Goal: Task Accomplishment & Management: Manage account settings

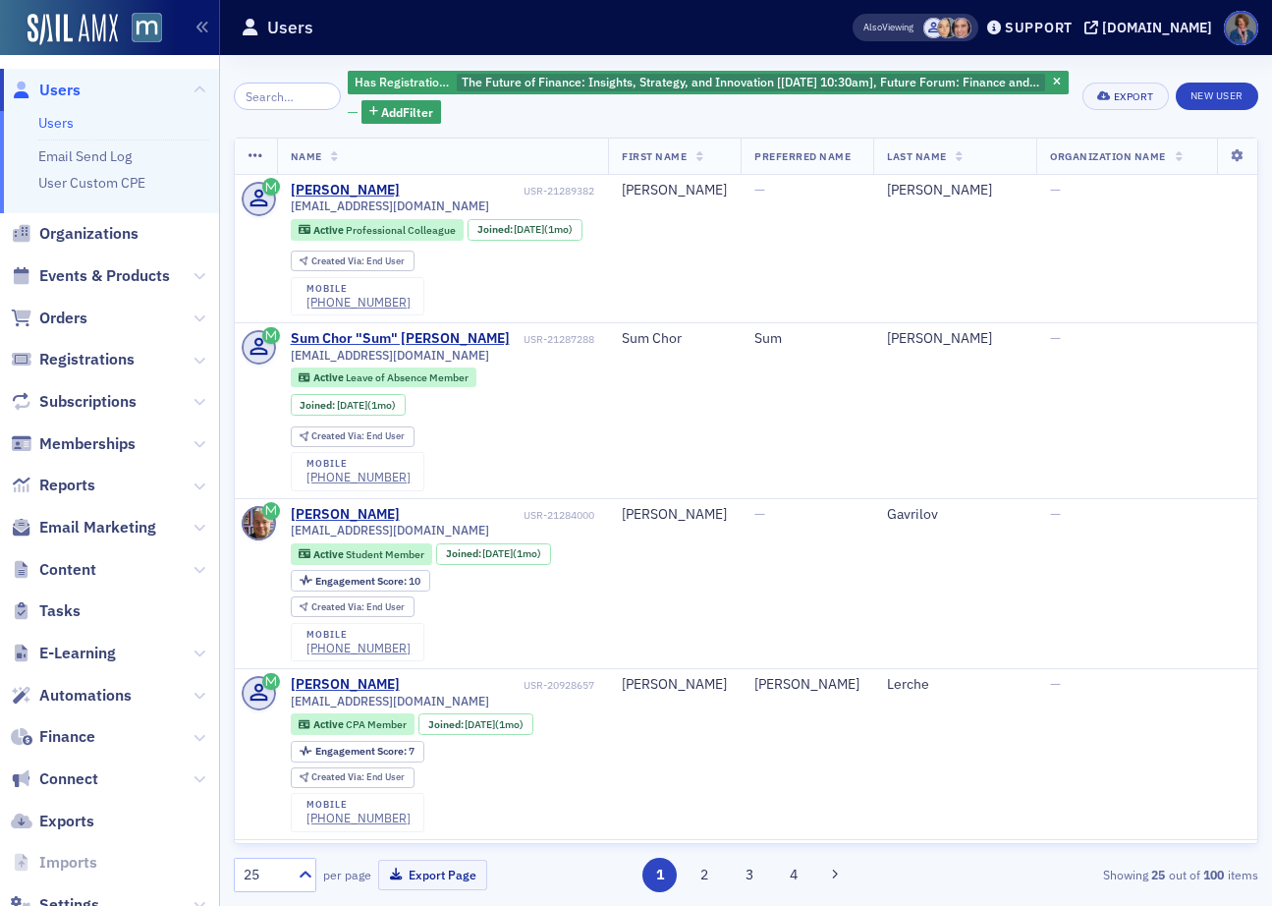
scroll to position [961, 0]
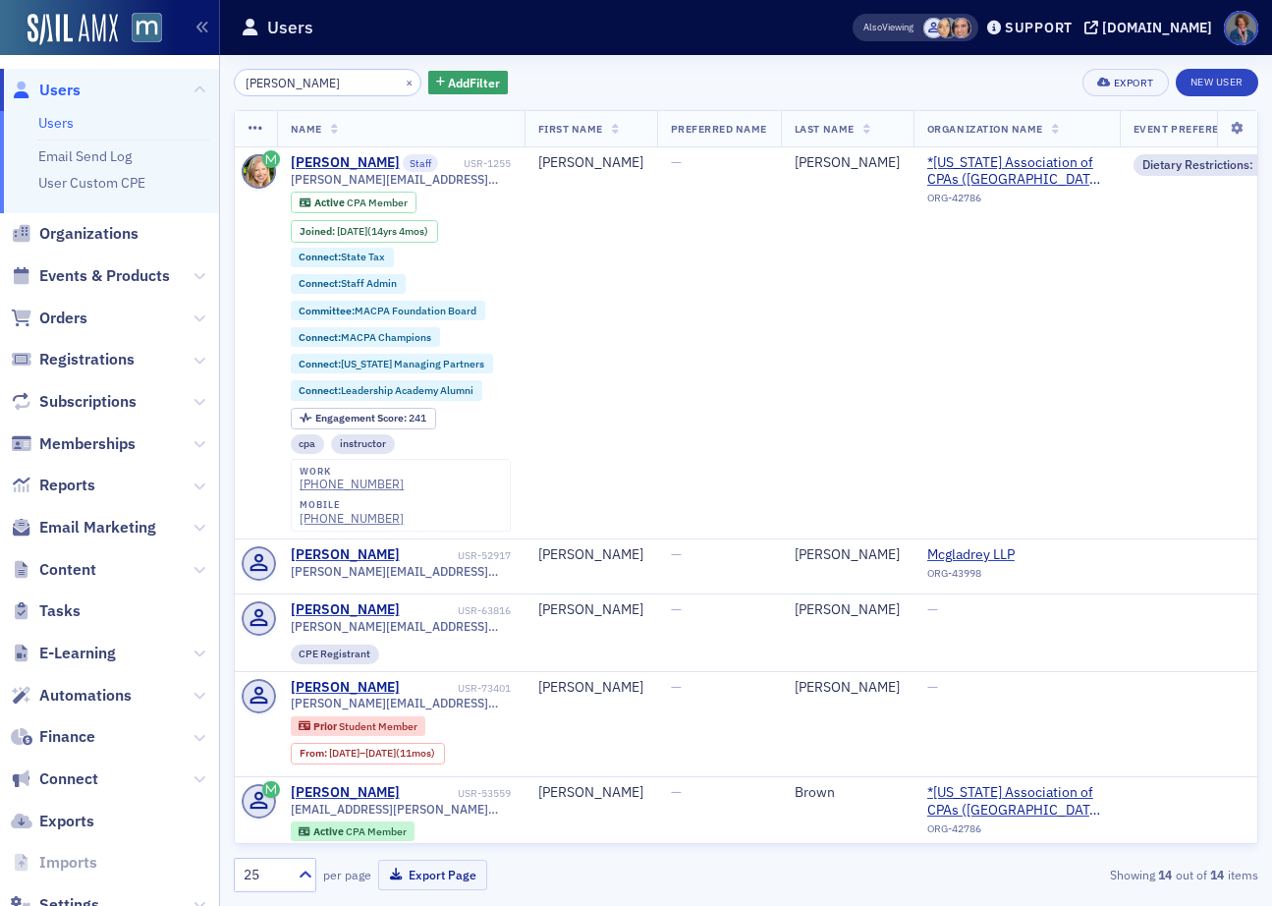
click at [634, 90] on div "Rebekah × Add Filter Export New User" at bounding box center [746, 83] width 1025 height 28
click at [92, 275] on span "Events & Products" at bounding box center [104, 276] width 131 height 22
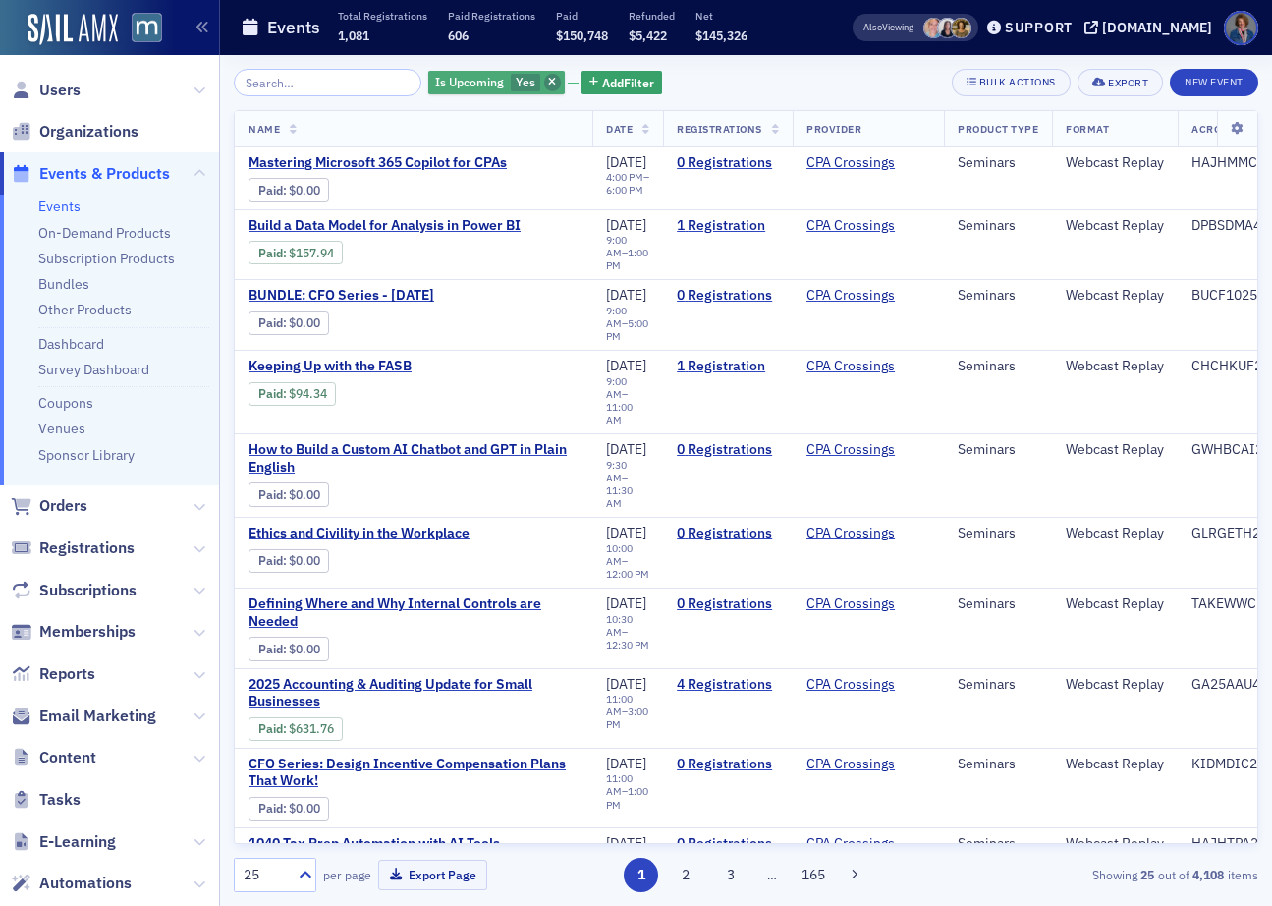
click at [544, 88] on span "button" at bounding box center [553, 83] width 18 height 18
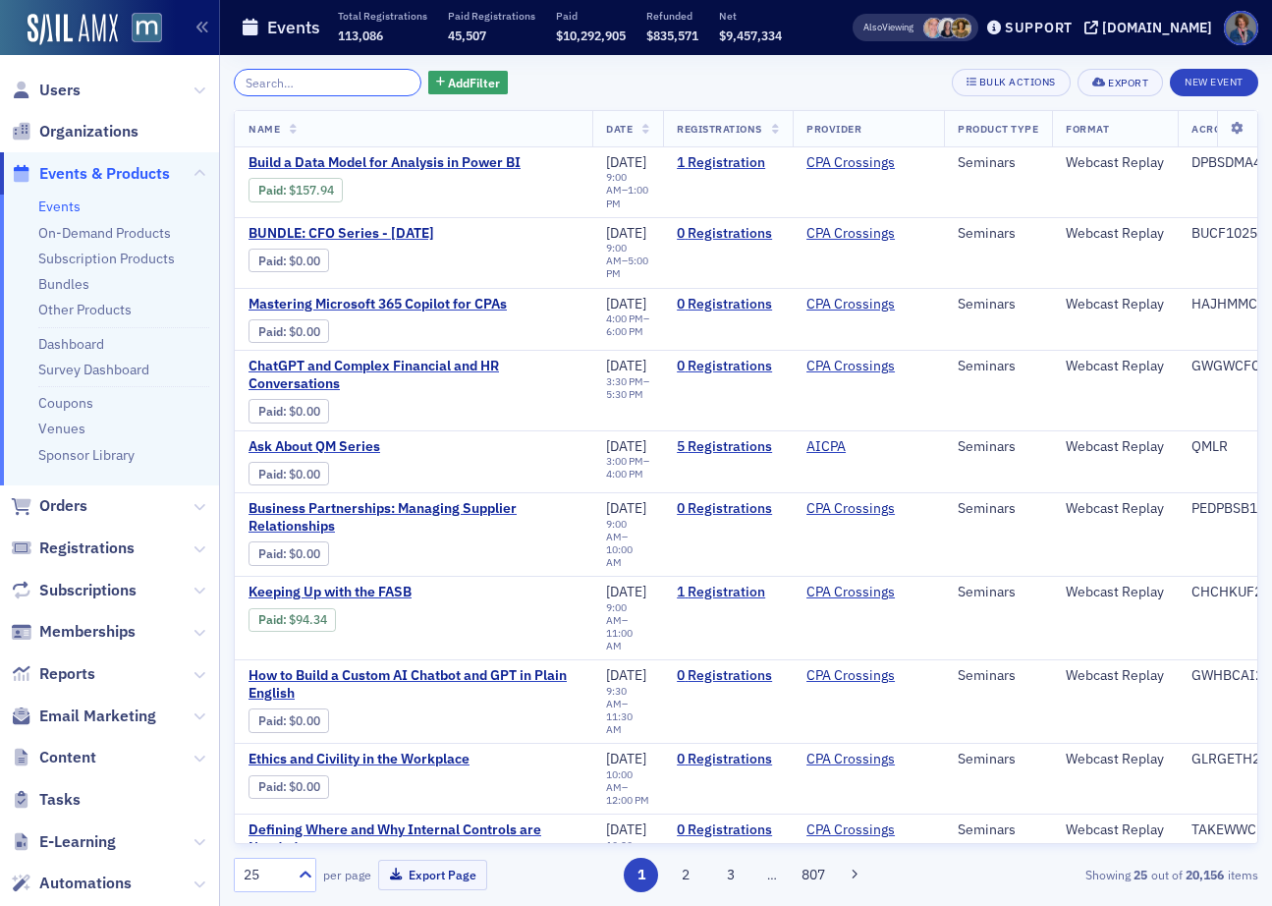
click at [346, 78] on input "search" at bounding box center [328, 83] width 188 height 28
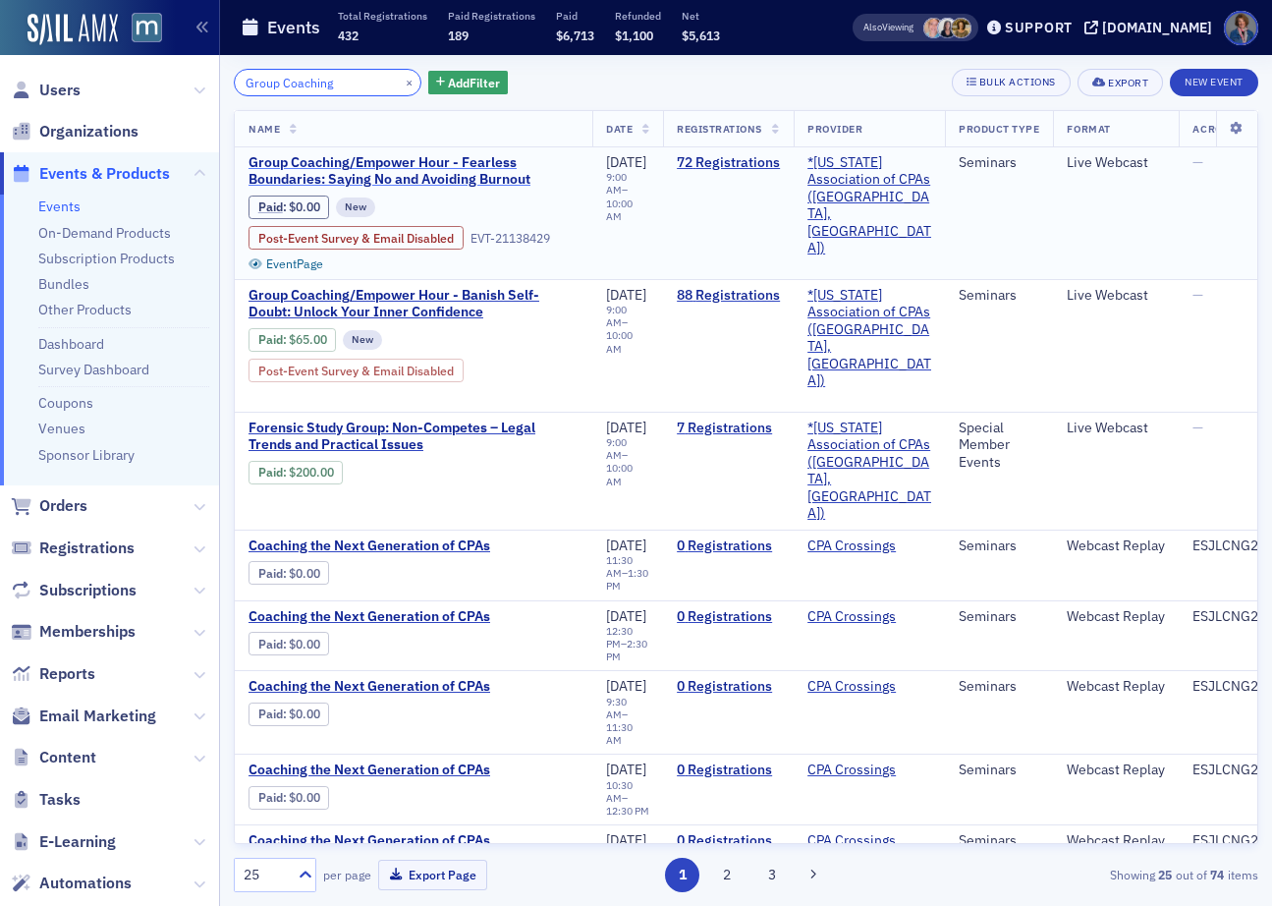
type input "Group Coaching"
click at [377, 173] on span "Group Coaching/Empower Hour - Fearless Boundaries: Saying No and Avoiding Burno…" at bounding box center [414, 171] width 330 height 34
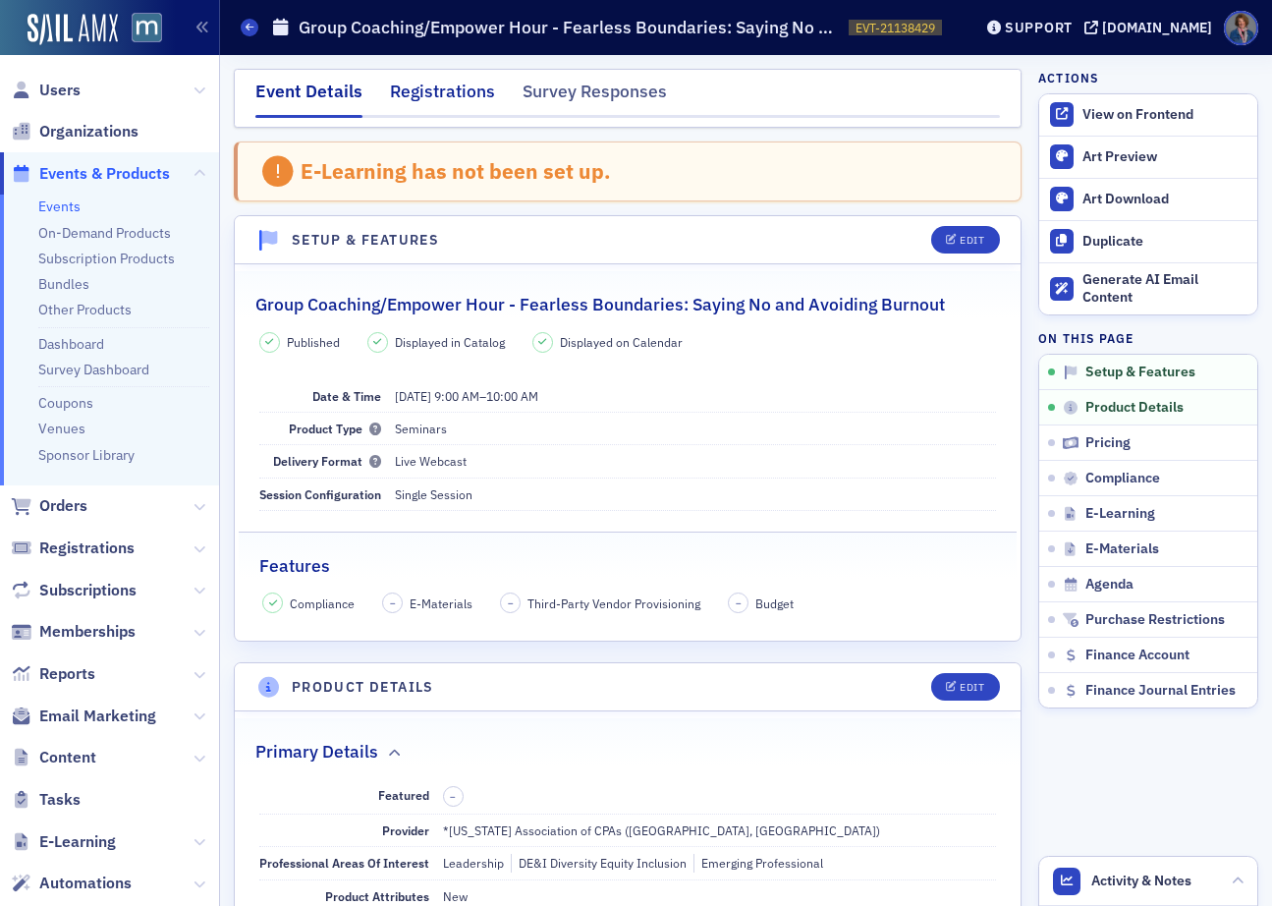
click at [413, 95] on div "Registrations" at bounding box center [442, 97] width 105 height 36
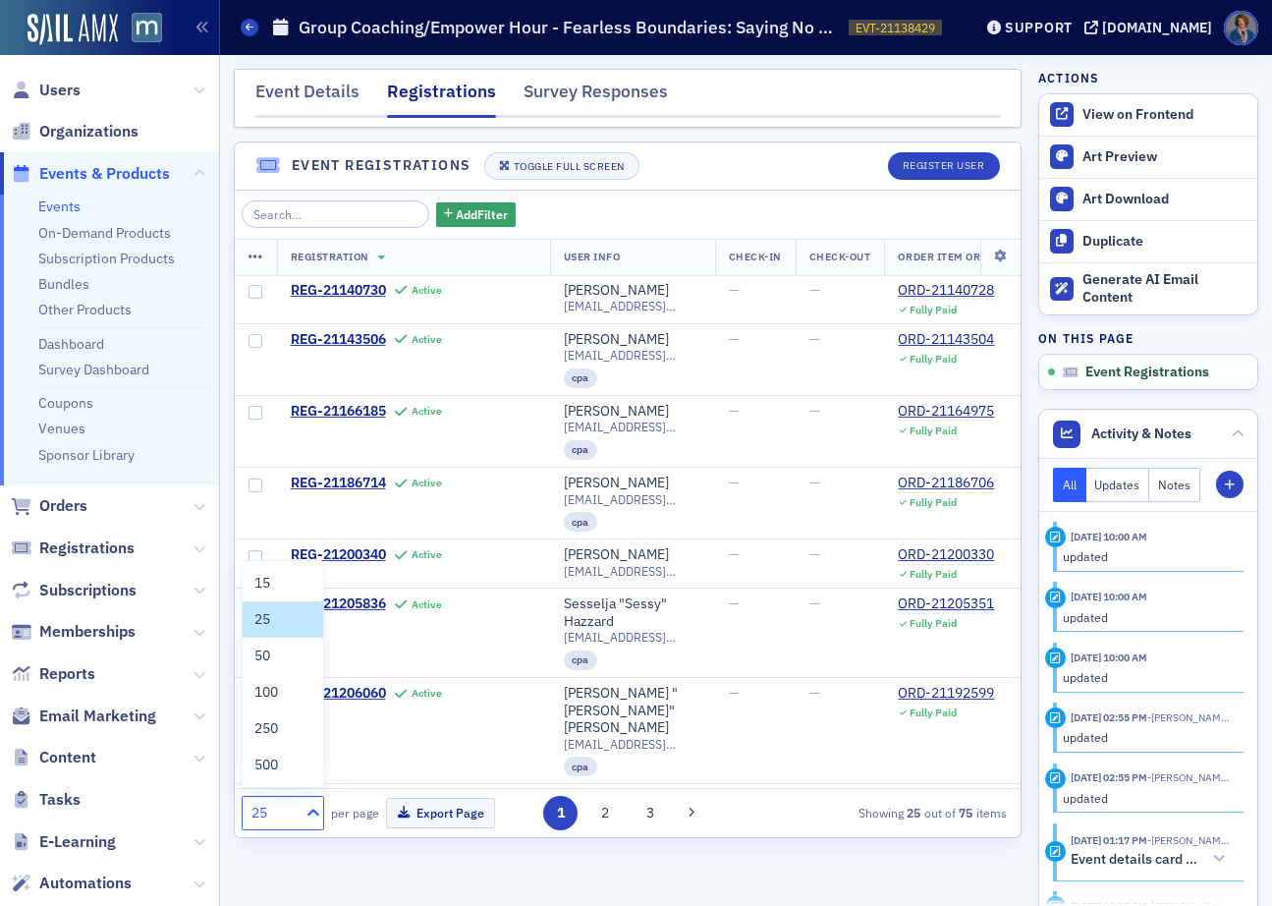
click at [317, 808] on icon at bounding box center [314, 813] width 20 height 20
click at [273, 698] on span "100" at bounding box center [266, 692] width 24 height 21
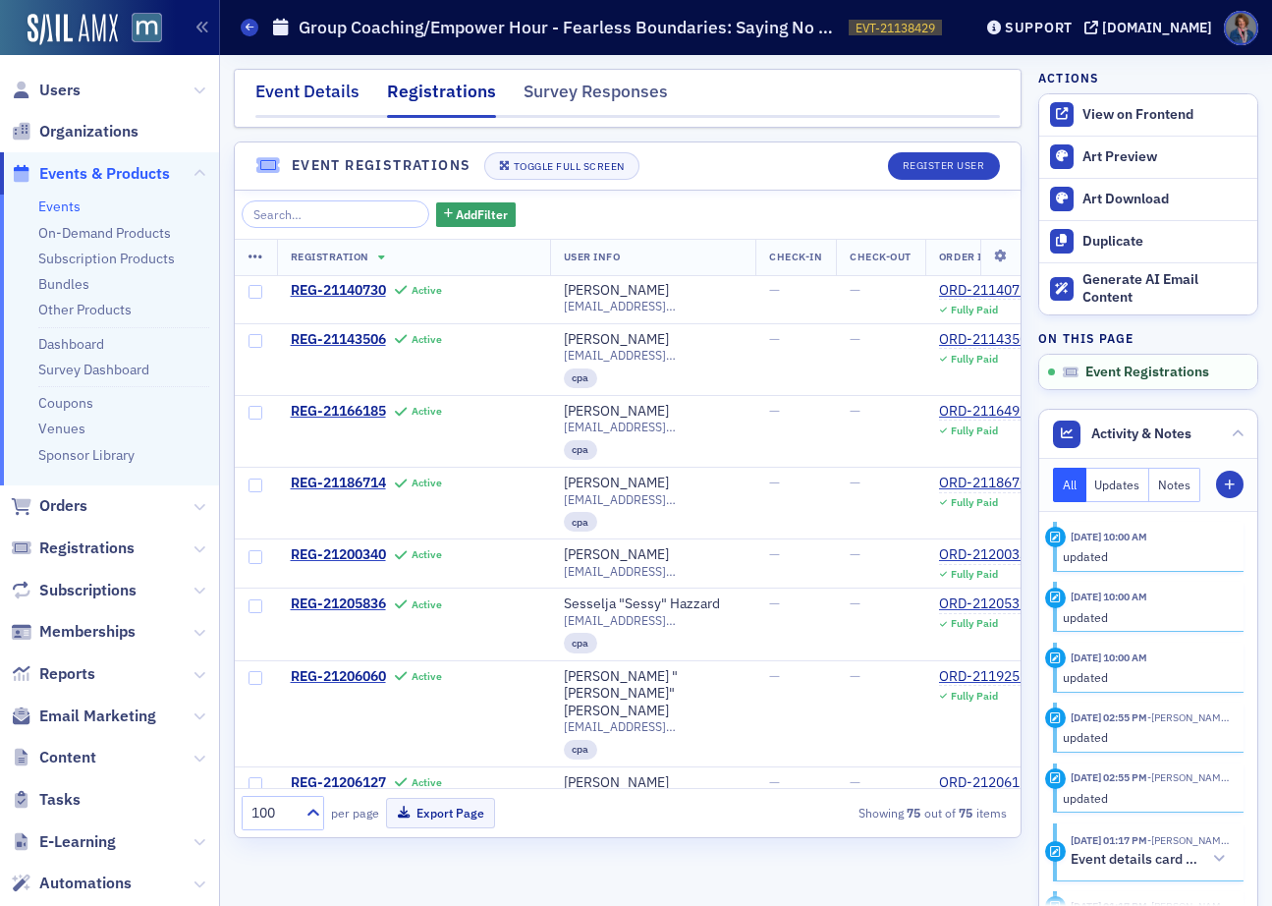
click at [279, 96] on div "Event Details" at bounding box center [307, 97] width 104 height 36
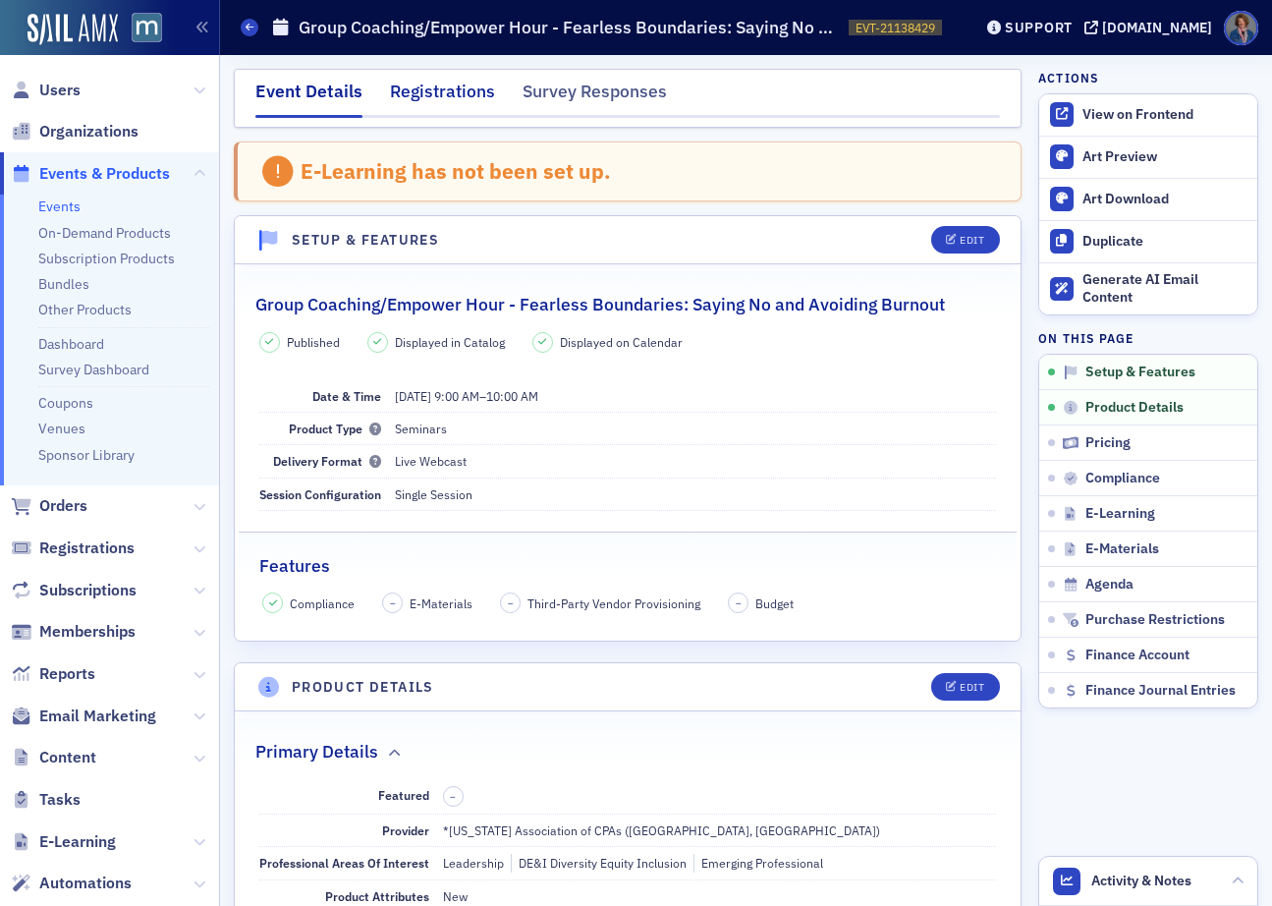
click at [451, 98] on div "Registrations" at bounding box center [442, 97] width 105 height 36
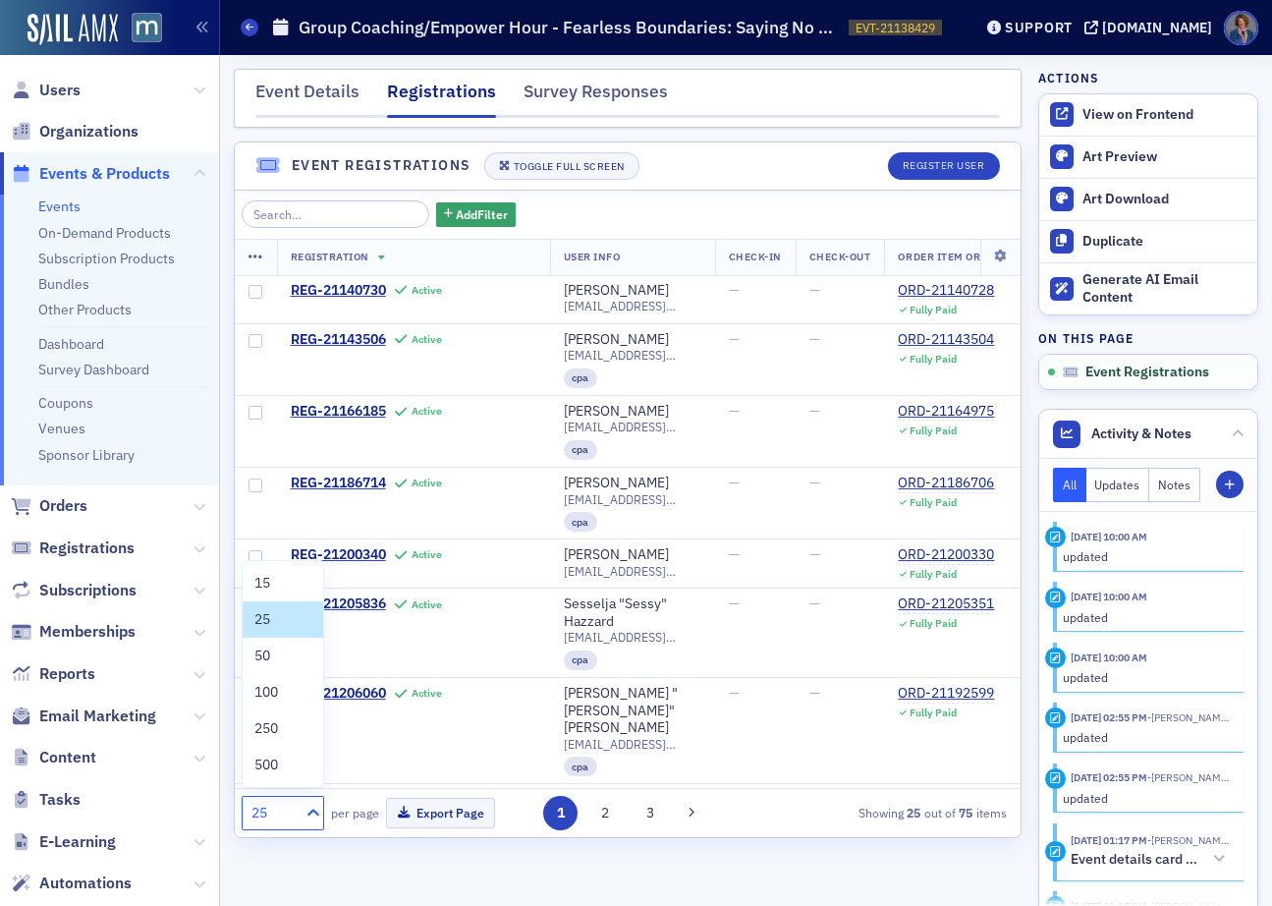
click at [309, 811] on icon at bounding box center [313, 811] width 12 height 7
click at [259, 693] on span "100" at bounding box center [266, 692] width 24 height 21
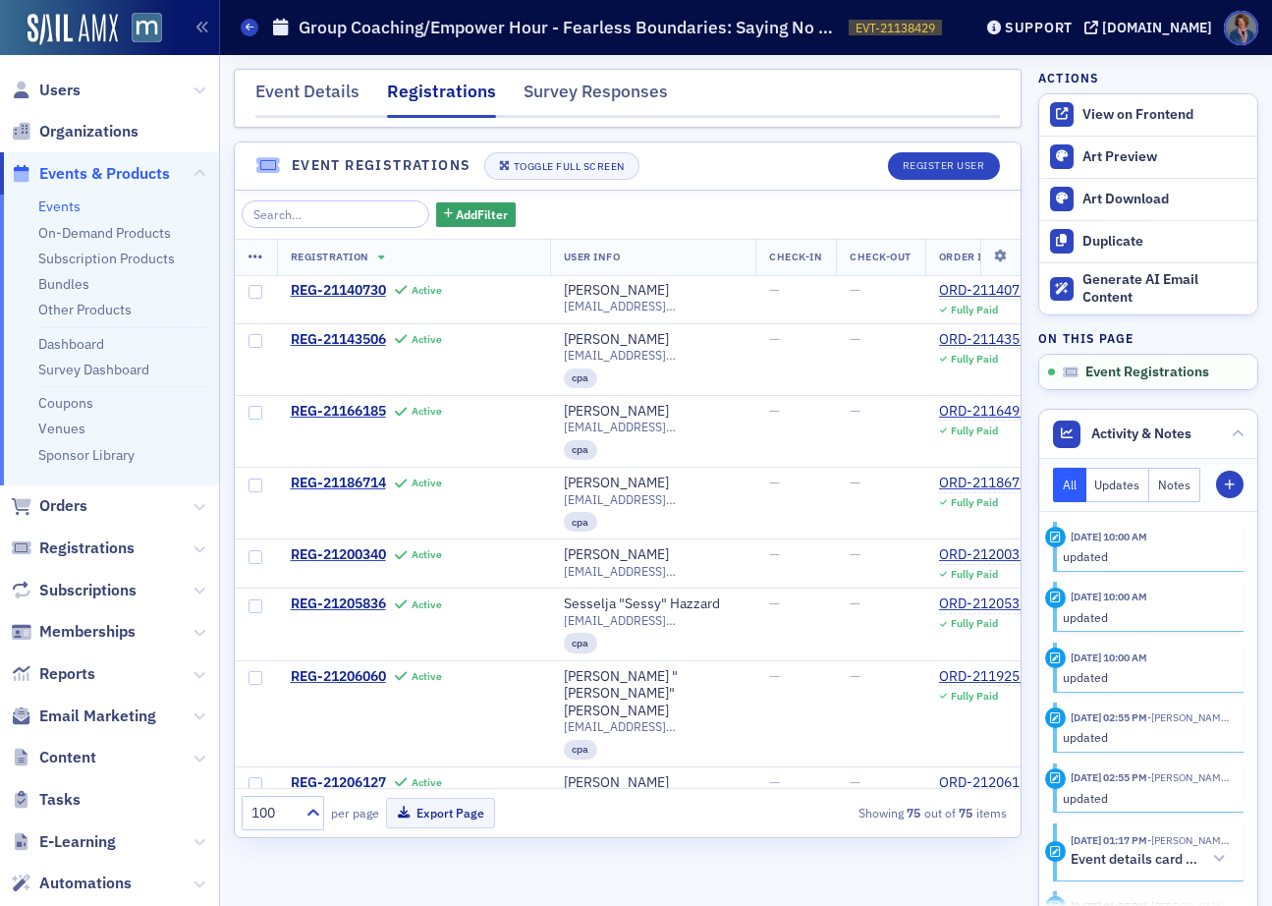
click at [653, 261] on th "User Info" at bounding box center [653, 258] width 206 height 36
click at [697, 255] on th "User Info" at bounding box center [653, 258] width 206 height 36
click at [686, 214] on div "Add Filter" at bounding box center [628, 214] width 772 height 28
click at [281, 99] on div "Event Details" at bounding box center [307, 97] width 104 height 36
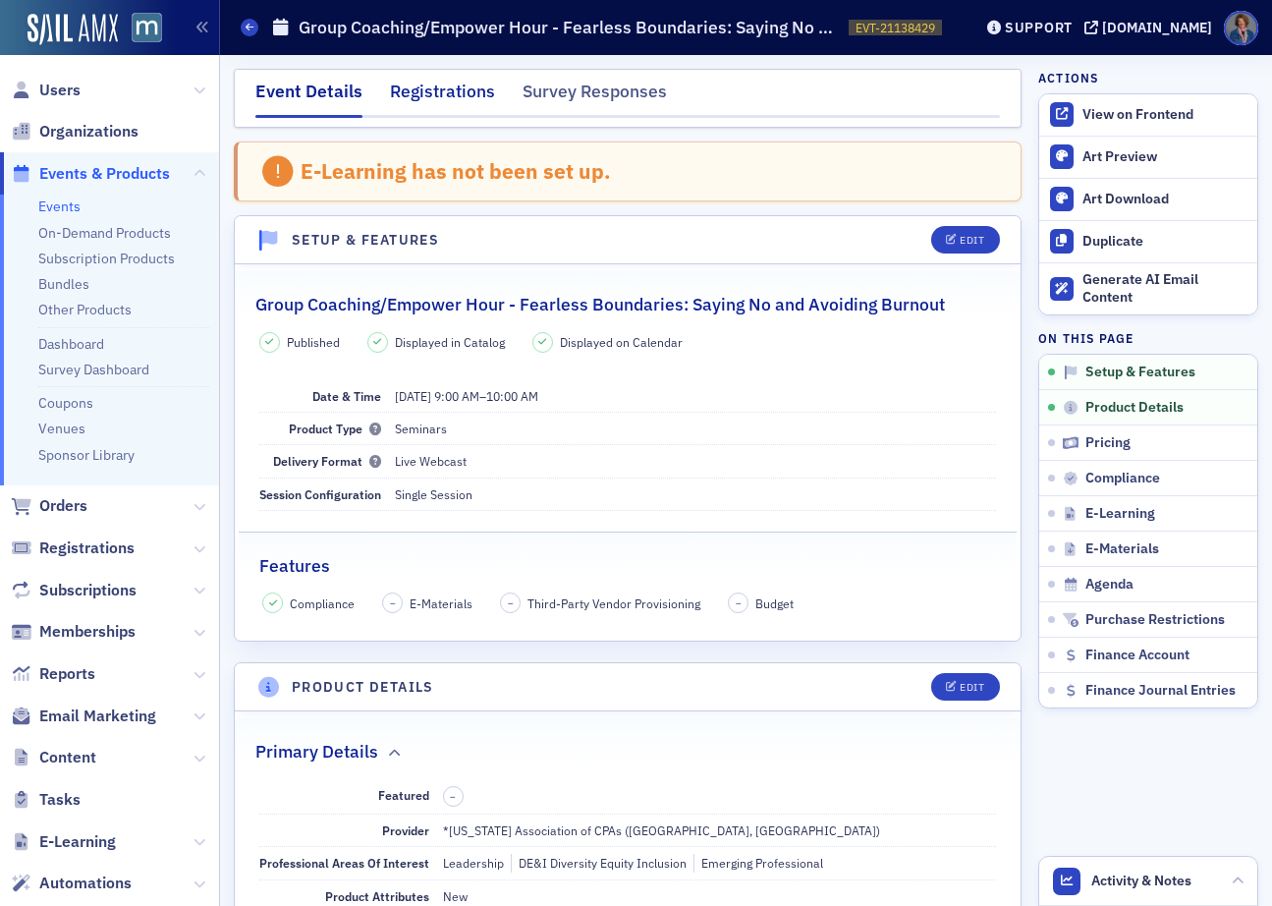
click at [433, 96] on div "Registrations" at bounding box center [442, 97] width 105 height 36
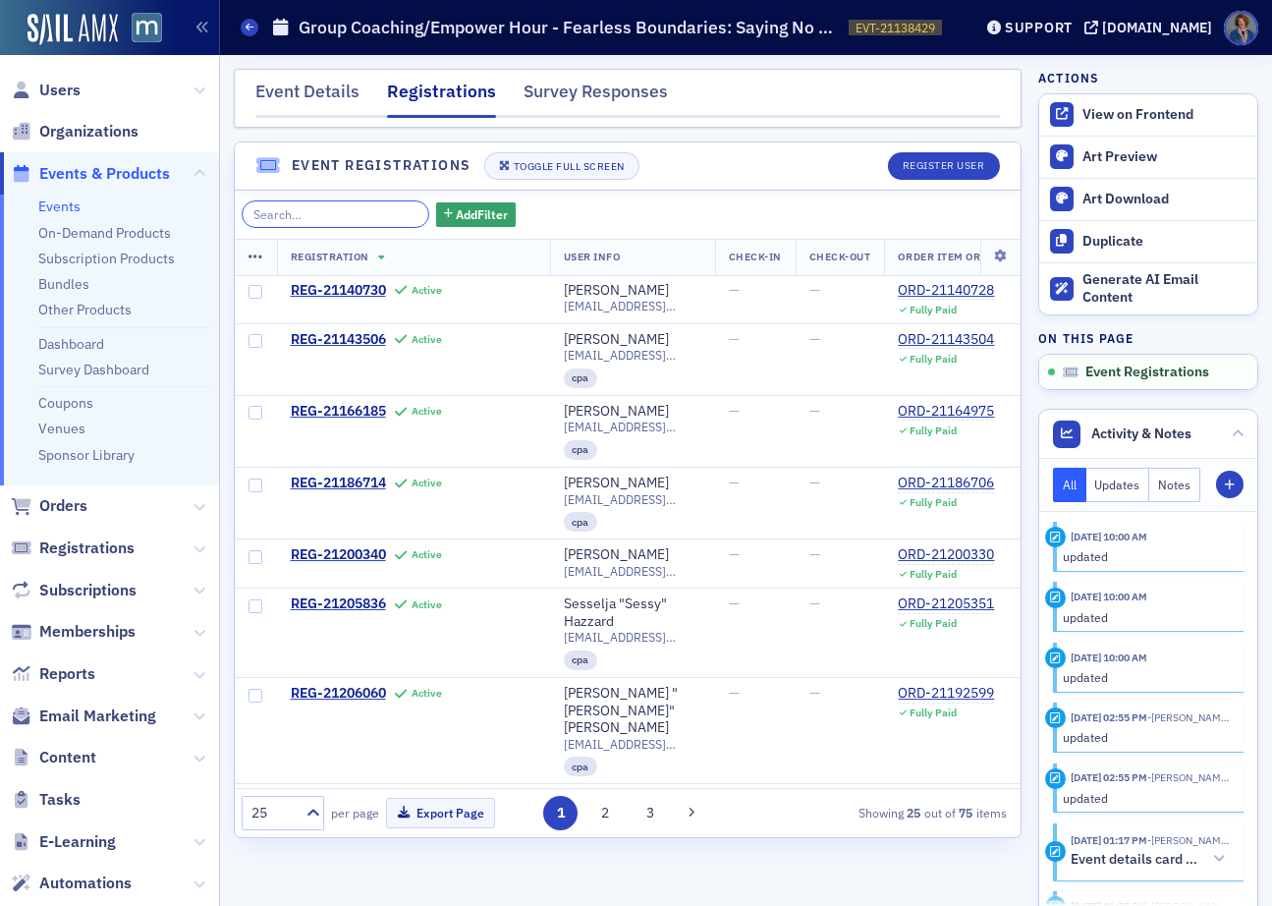
click at [285, 205] on input "search" at bounding box center [336, 214] width 188 height 28
paste input "lisa@thexyz.net"
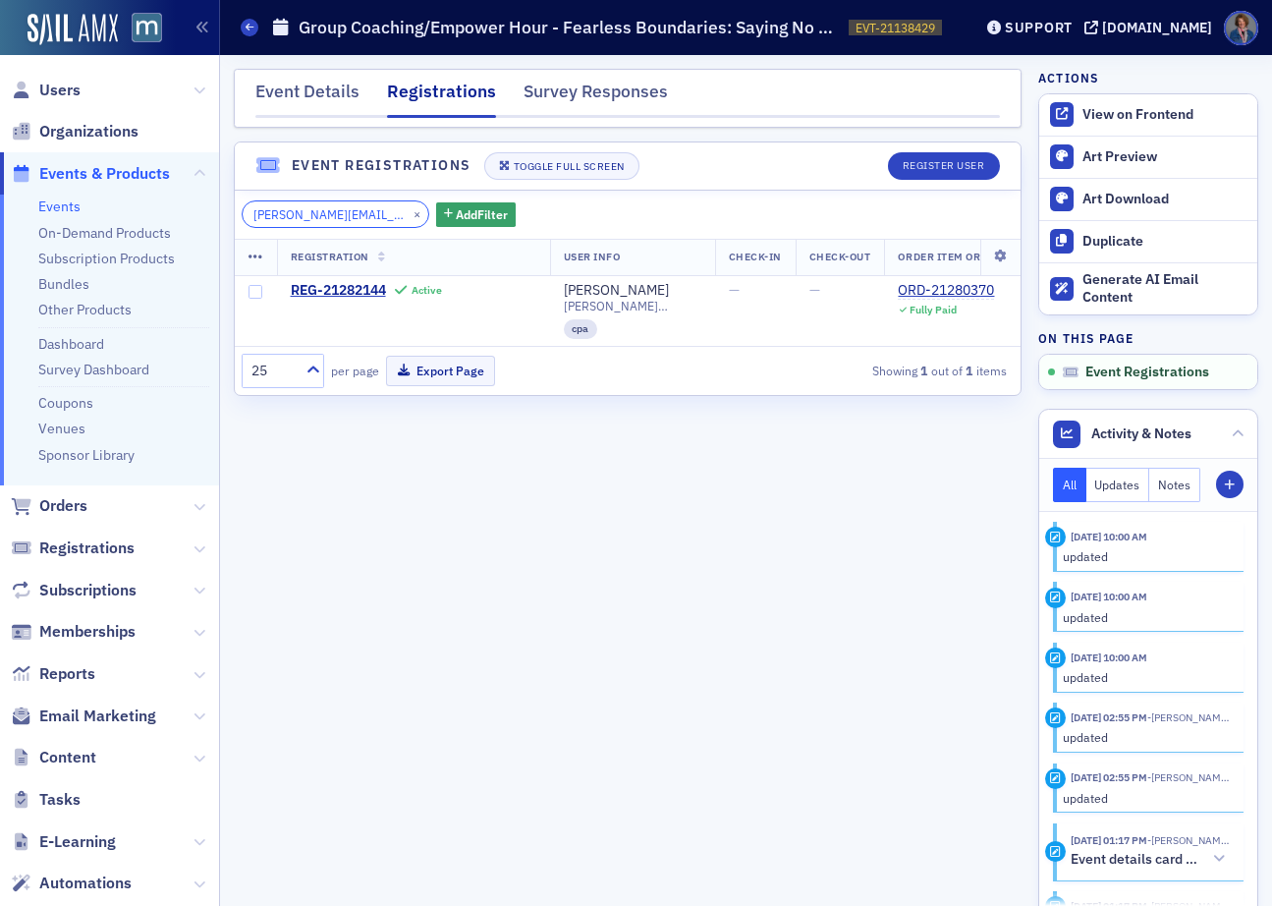
type input "lisa@thexyz.net"
click at [409, 210] on button "×" at bounding box center [418, 213] width 18 height 18
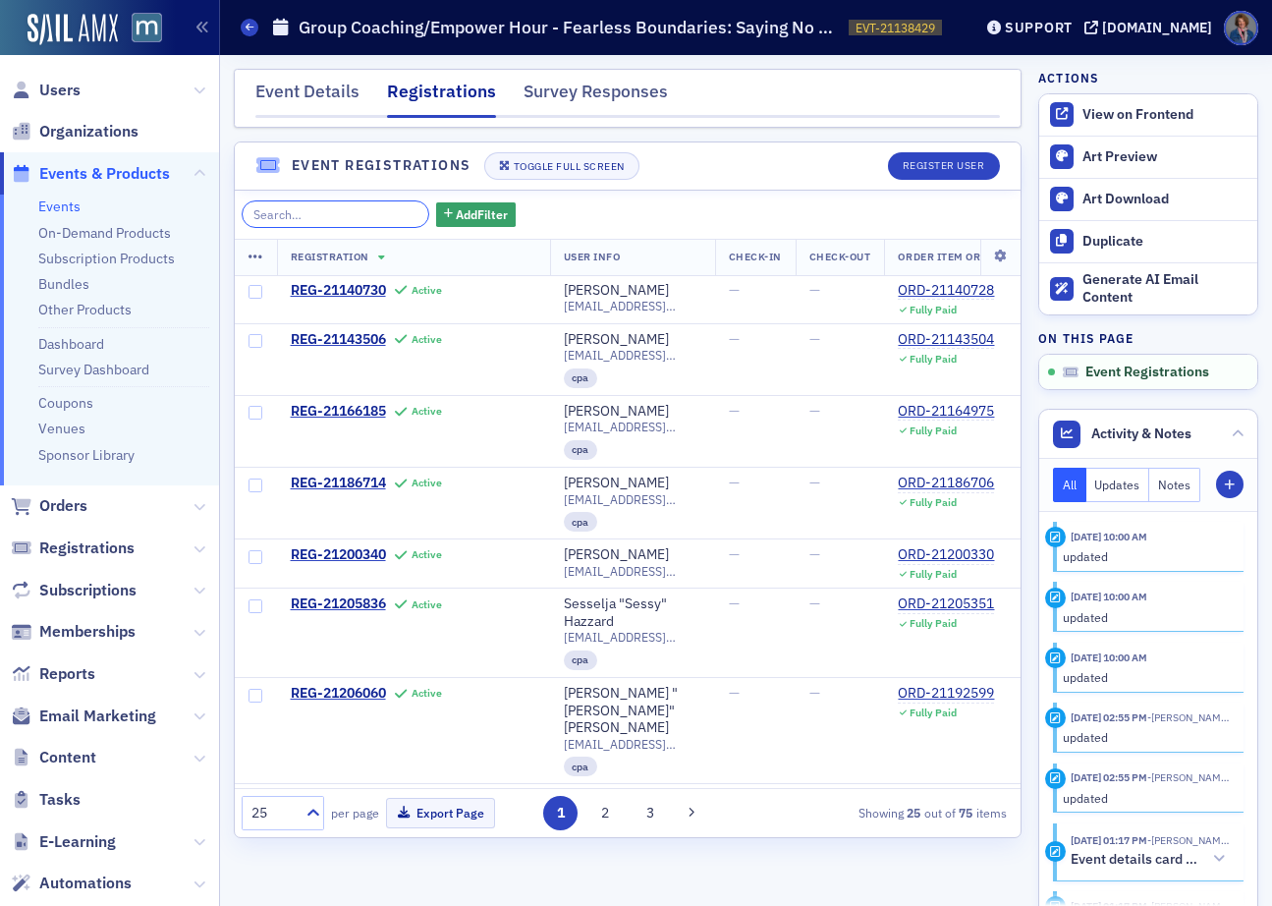
click at [298, 218] on input "search" at bounding box center [336, 214] width 188 height 28
paste input "kevin.baker@cbiz.com"
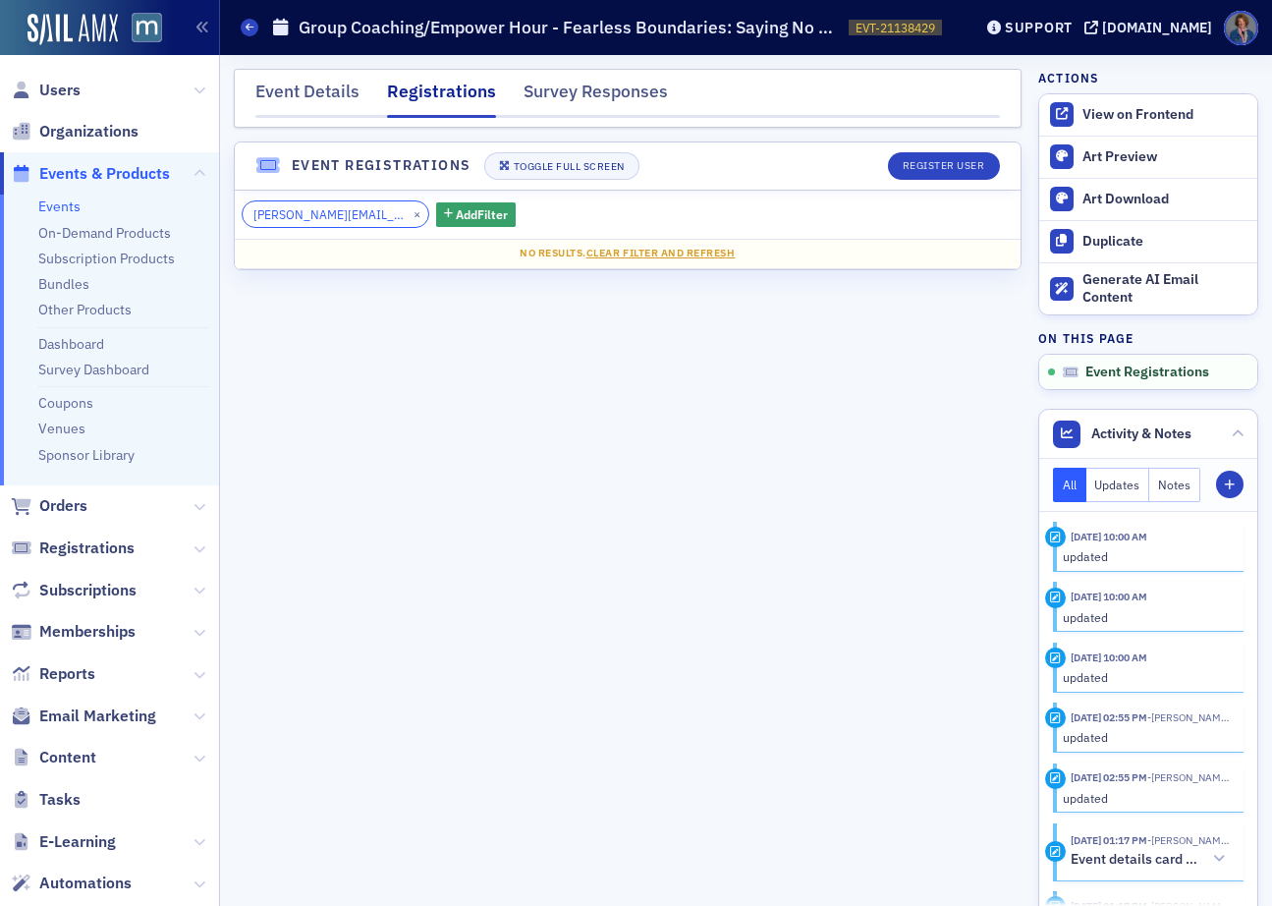
type input "kevin.baker@cbiz.com"
click at [409, 216] on button "×" at bounding box center [418, 213] width 18 height 18
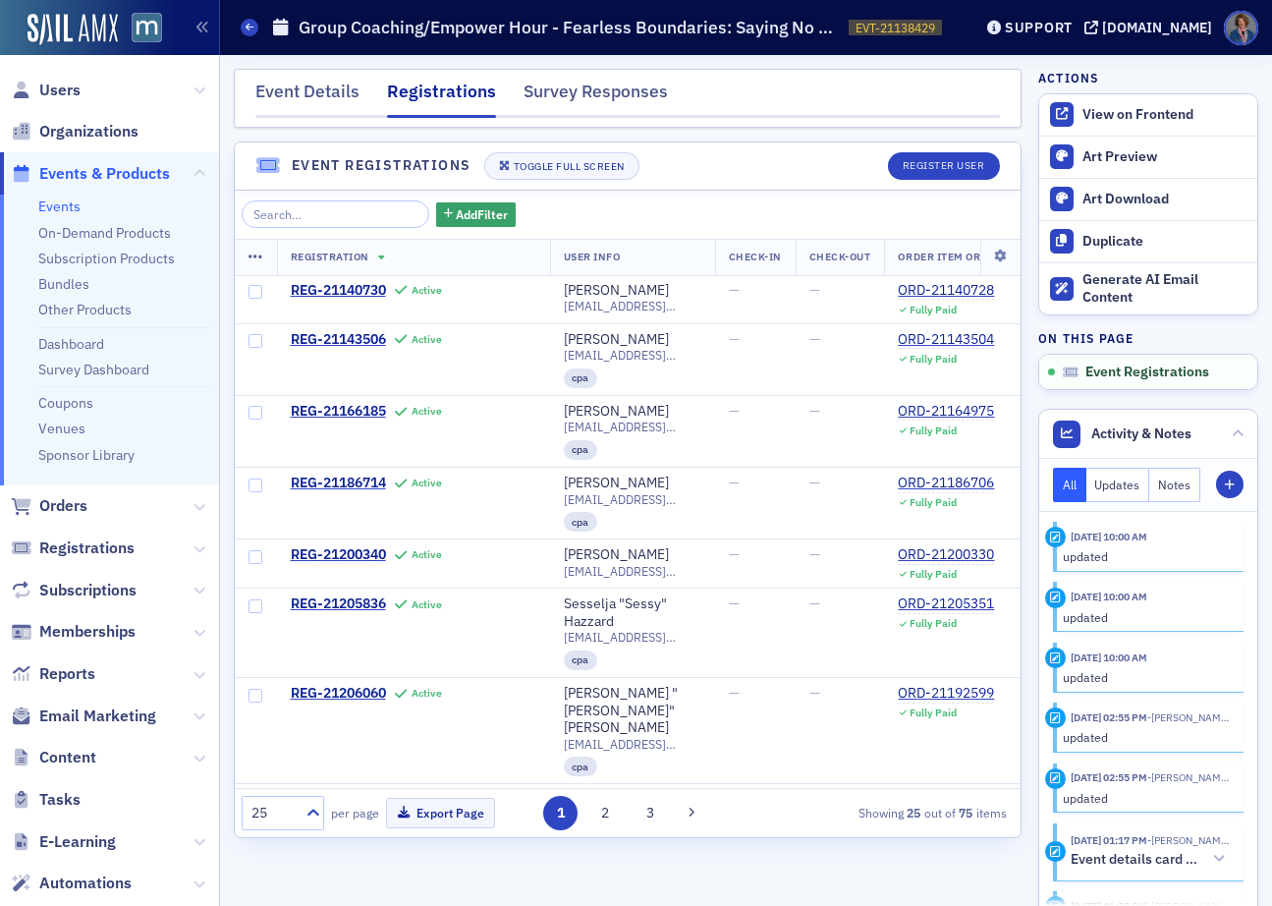
click at [373, 217] on input "search" at bounding box center [336, 214] width 188 height 28
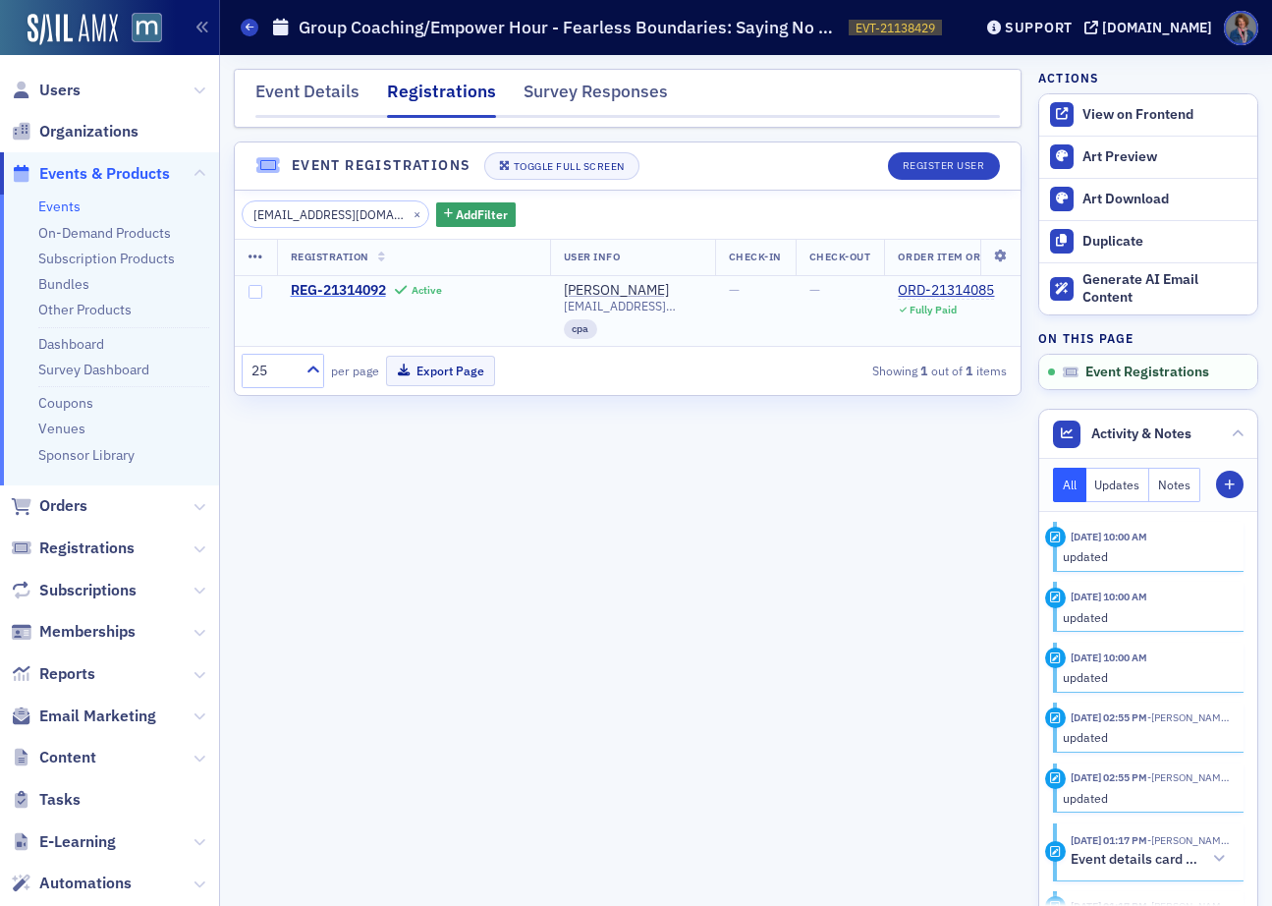
type input "drbehrend@aol.com"
click at [409, 215] on button "×" at bounding box center [418, 213] width 18 height 18
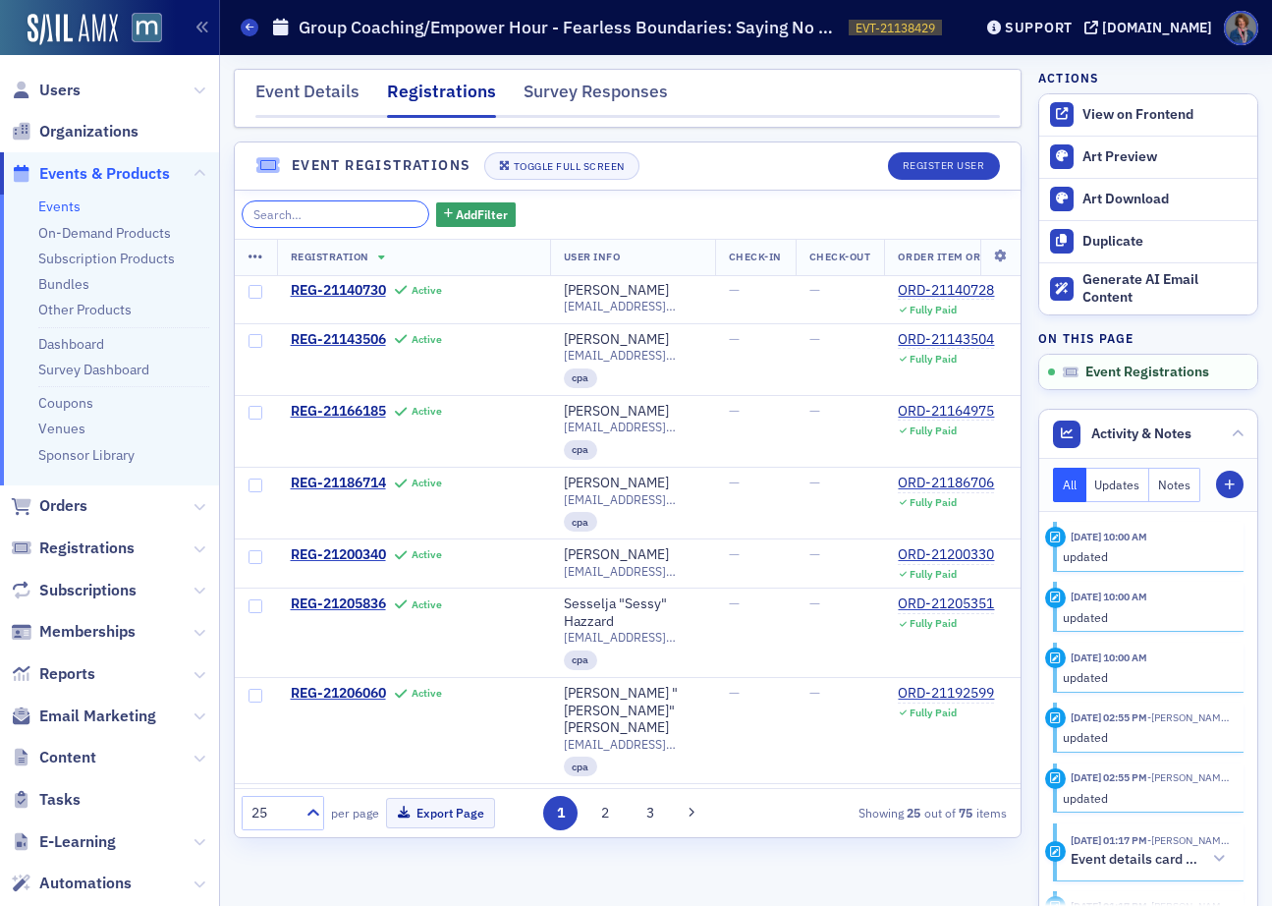
click at [336, 219] on input "search" at bounding box center [336, 214] width 188 height 28
paste input "pbookal@ymail.com"
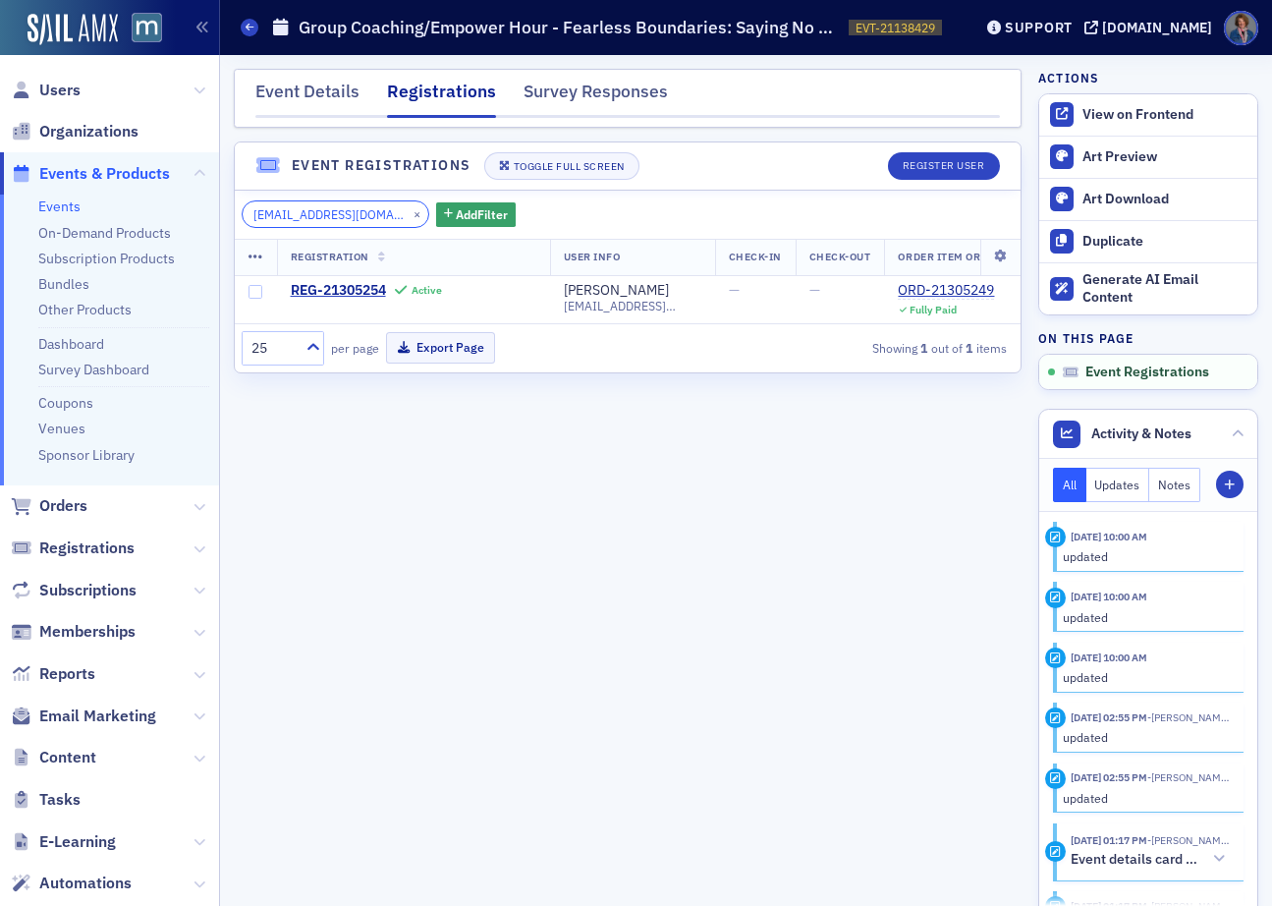
type input "pbookal@ymail.com"
drag, startPoint x: 387, startPoint y: 213, endPoint x: 344, endPoint y: 227, distance: 45.4
click at [409, 213] on button "×" at bounding box center [418, 213] width 18 height 18
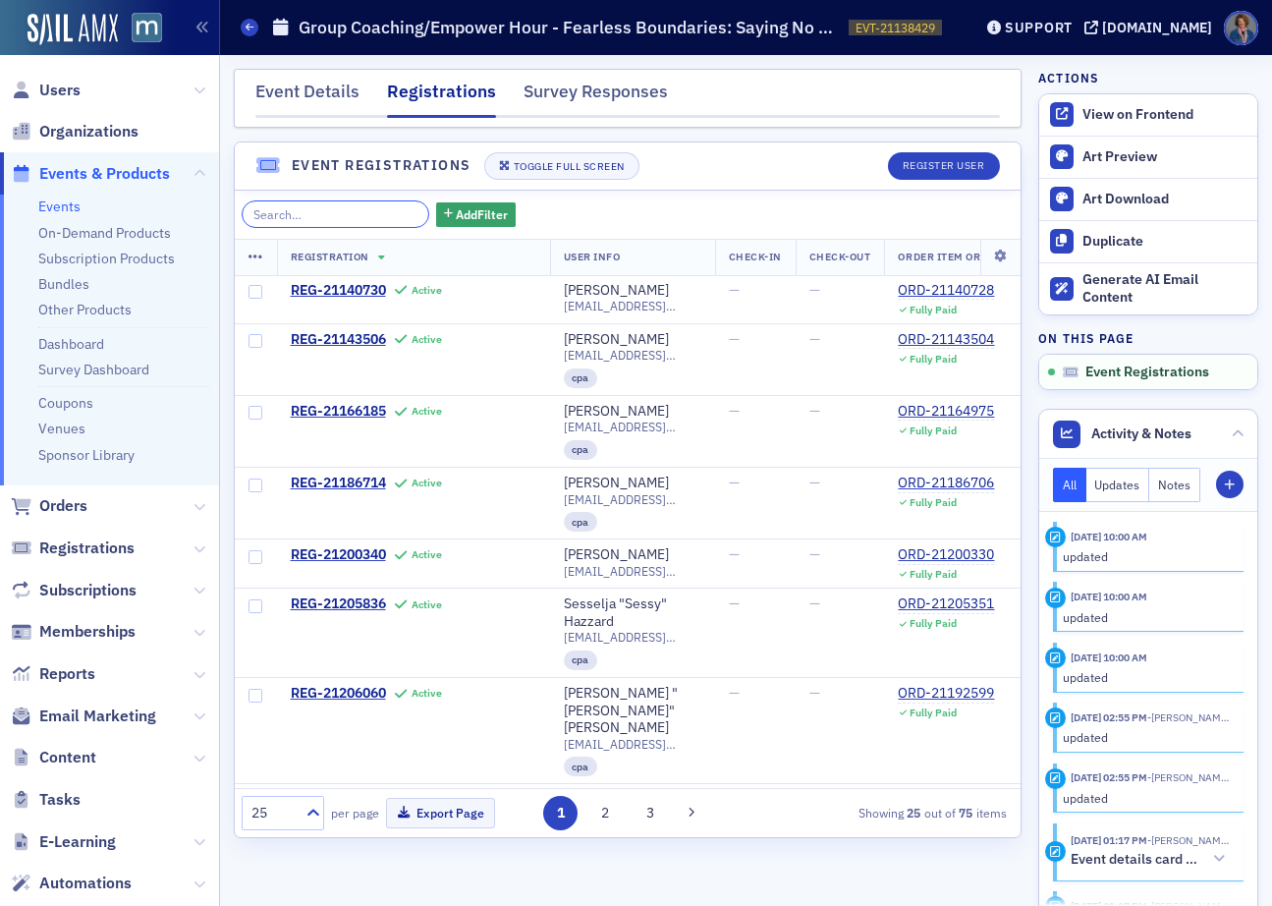
click at [307, 212] on input "search" at bounding box center [336, 214] width 188 height 28
paste input "kristinebowling@gmail.com"
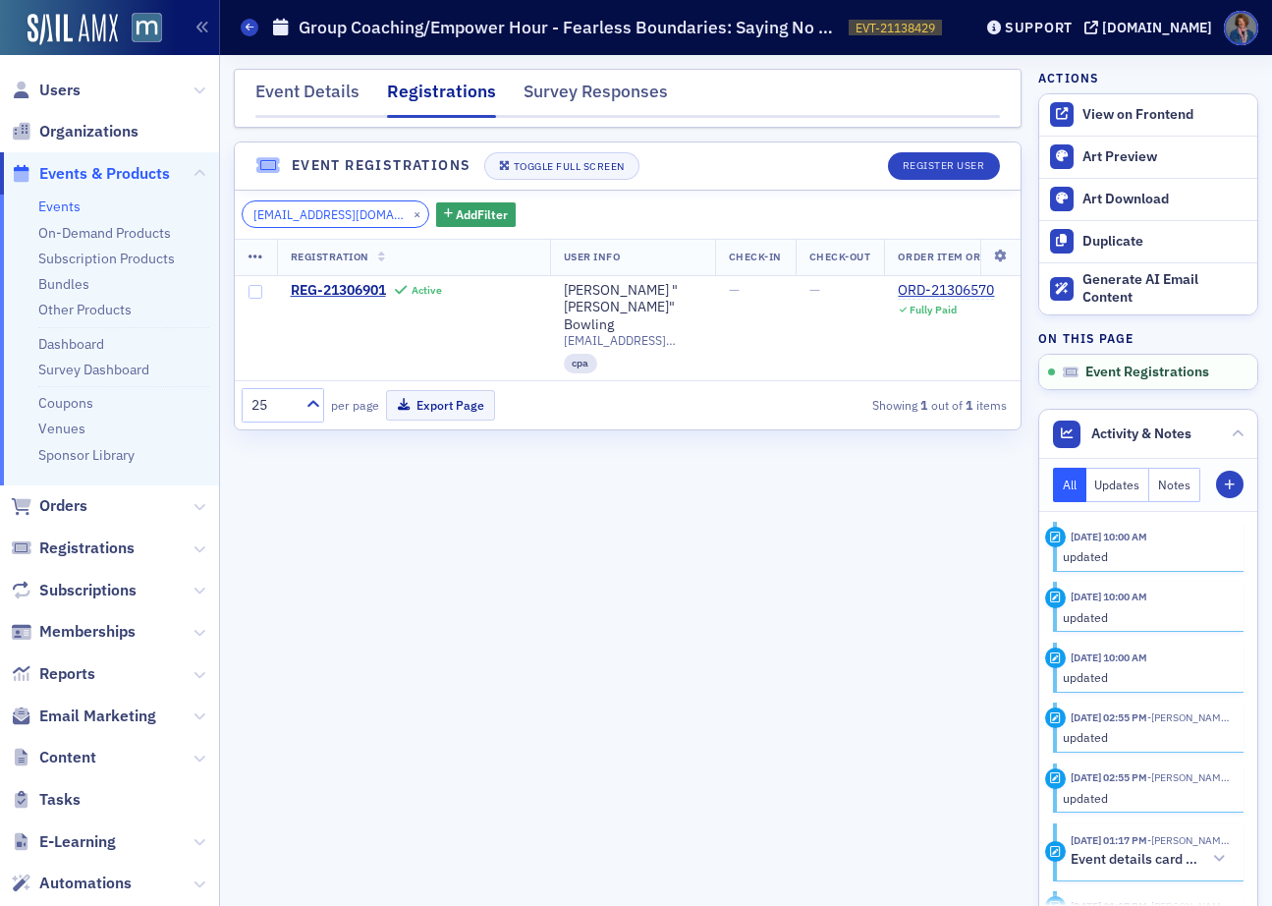
scroll to position [0, 21]
type input "kristinebowling@gmail.com"
click at [409, 211] on button "×" at bounding box center [418, 213] width 18 height 18
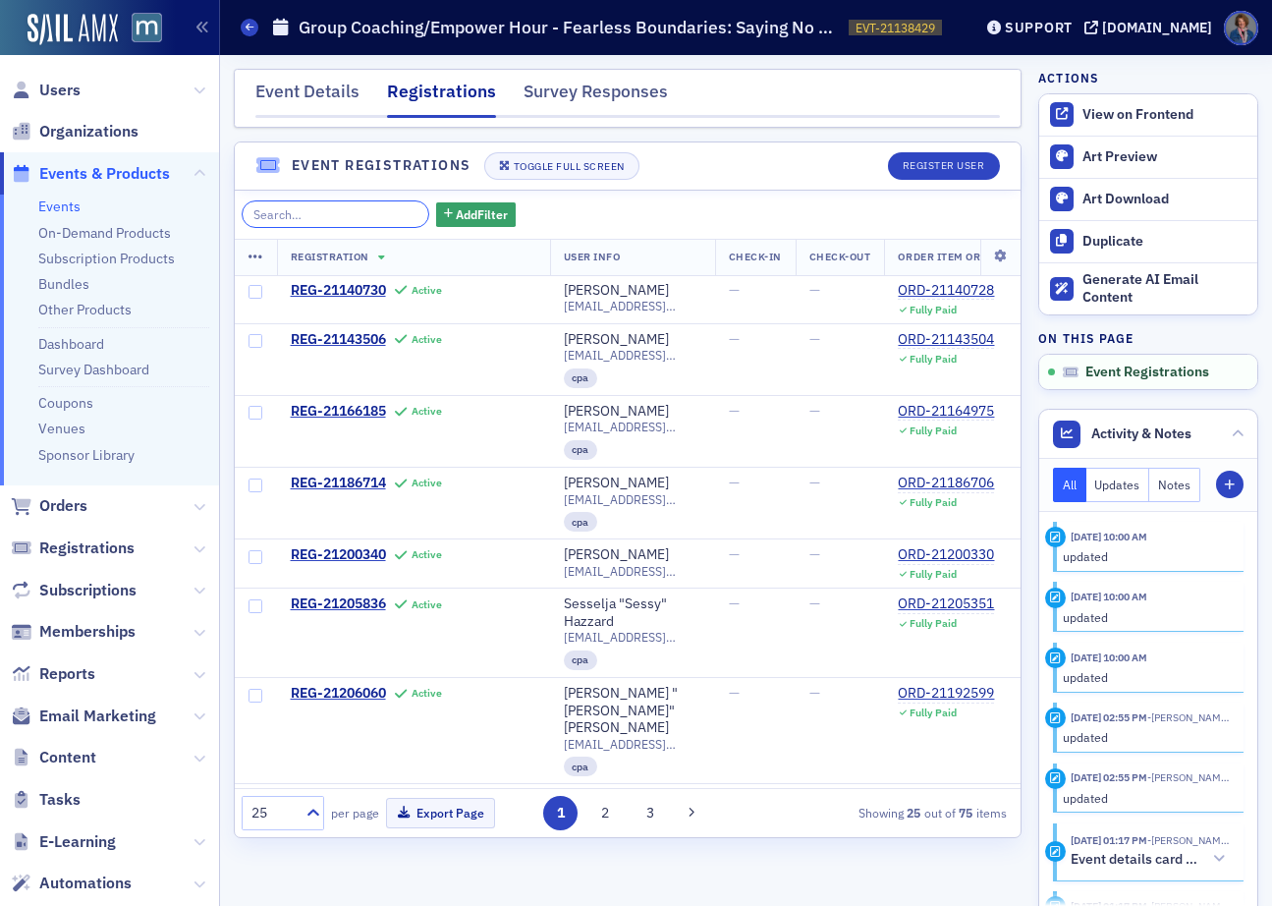
click at [290, 212] on input "search" at bounding box center [336, 214] width 188 height 28
paste input "michelle@macpa.org"
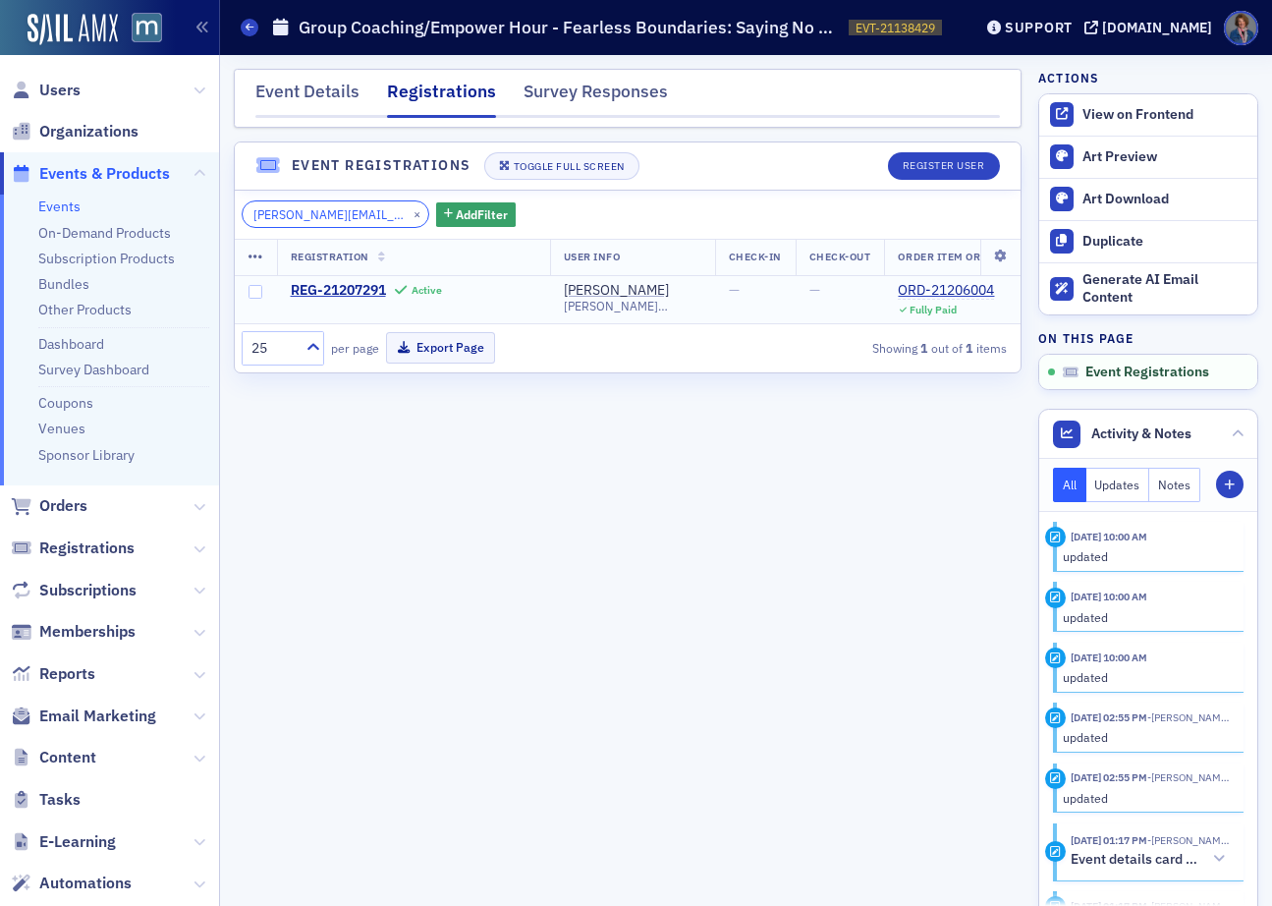
type input "michelle@macpa.org"
click at [330, 216] on input "michelle@macpa.org" at bounding box center [336, 214] width 188 height 28
click at [409, 214] on button "×" at bounding box center [418, 213] width 18 height 18
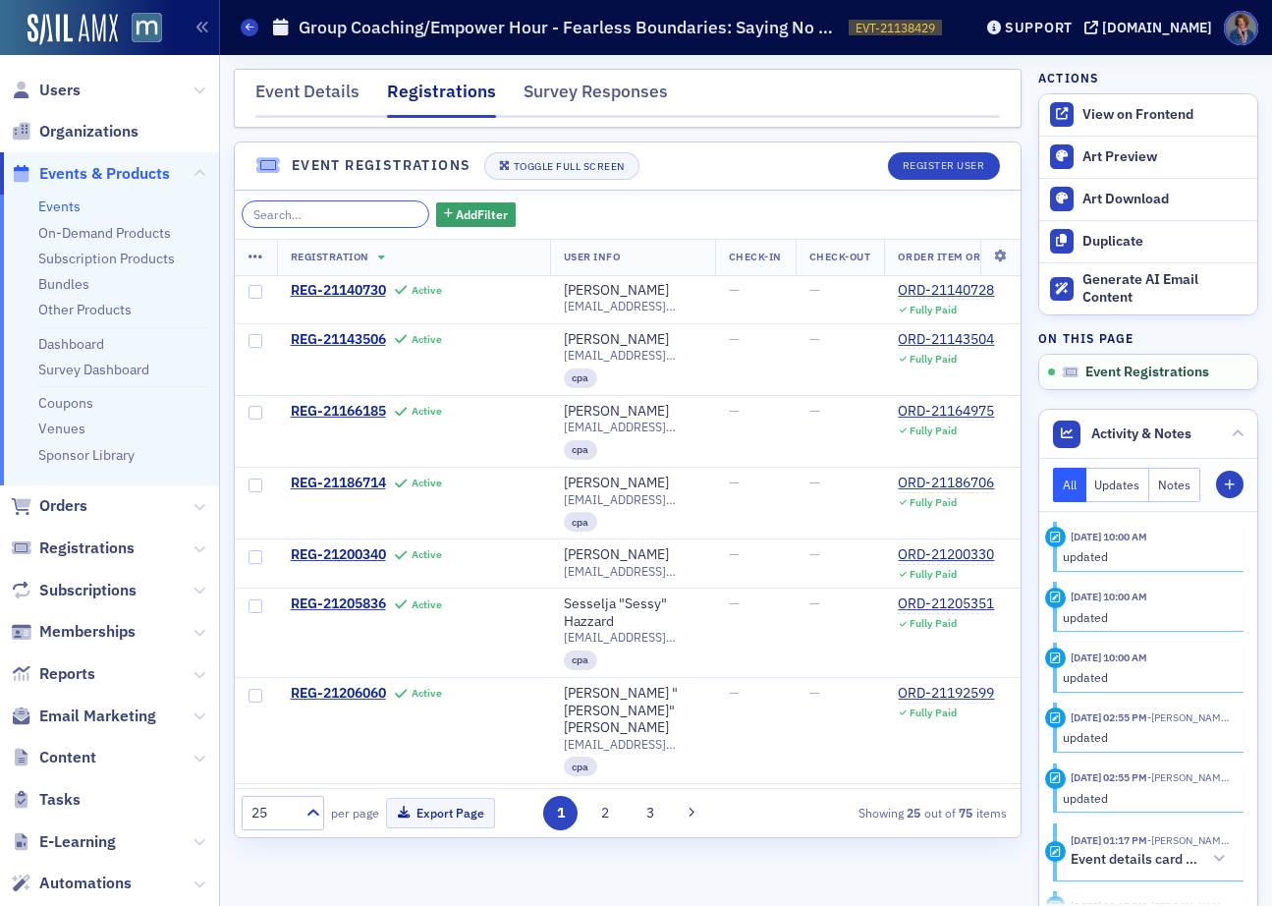
click at [310, 220] on input "search" at bounding box center [336, 214] width 188 height 28
paste input "rick_clemens@yahoo.com"
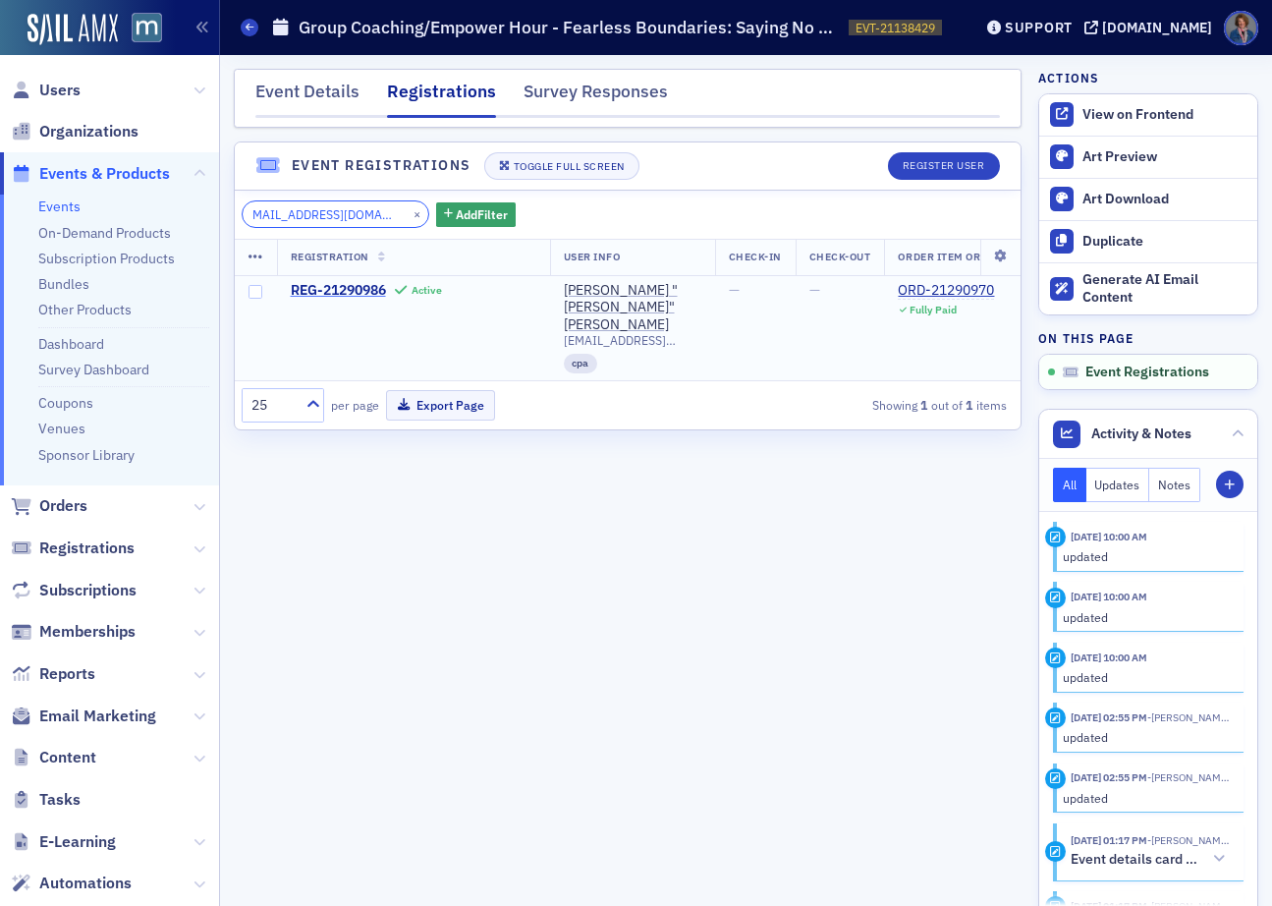
type input "rick_clemens@yahoo.com"
click at [409, 215] on button "×" at bounding box center [418, 213] width 18 height 18
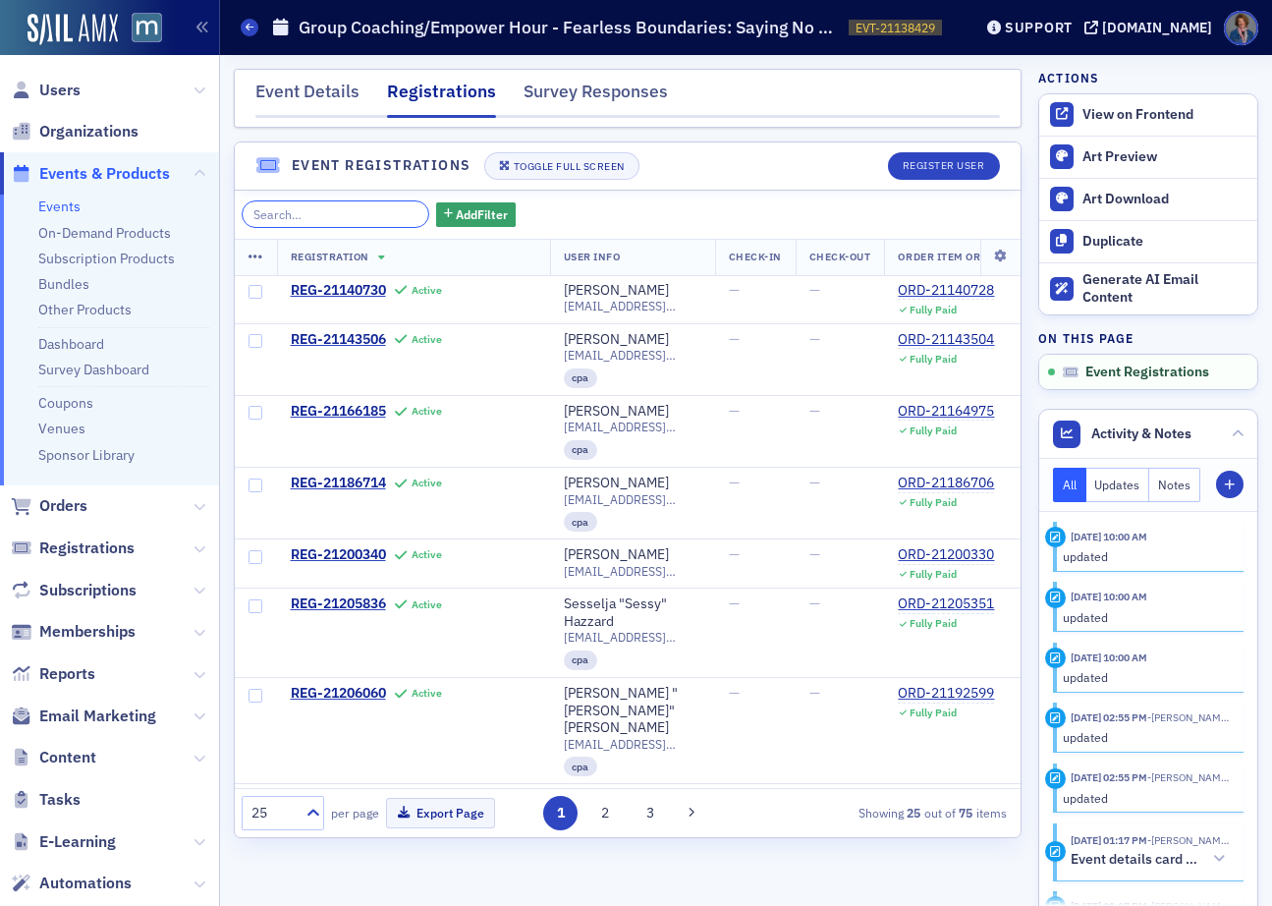
click at [329, 215] on input "search" at bounding box center [336, 214] width 188 height 28
paste input "cmhilton@verizon.net"
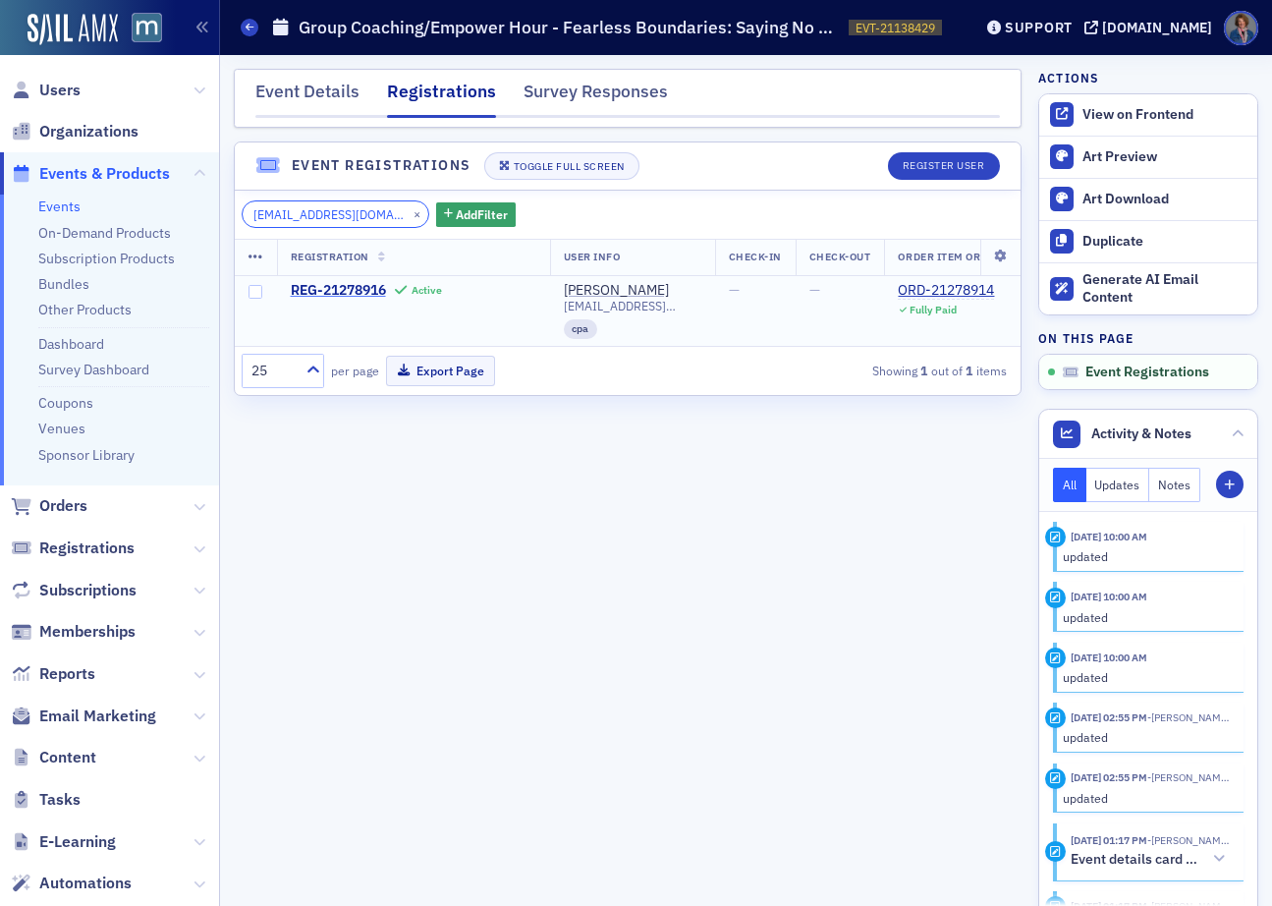
type input "cmhilton@verizon.net"
drag, startPoint x: 389, startPoint y: 213, endPoint x: 365, endPoint y: 223, distance: 25.5
click at [409, 214] on button "×" at bounding box center [418, 213] width 18 height 18
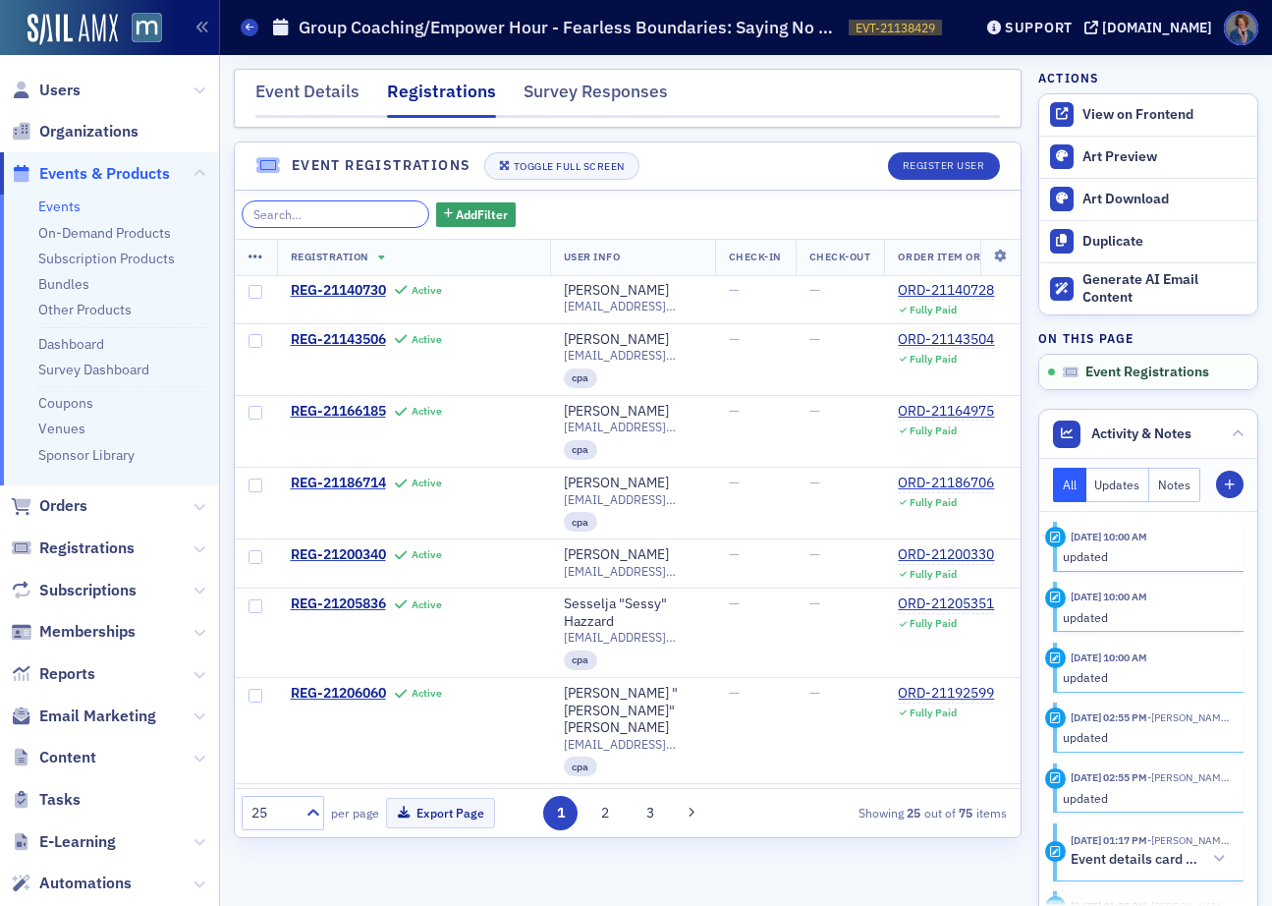
click at [296, 216] on input "search" at bounding box center [336, 214] width 188 height 28
paste input "mcoughli@umd.edu"
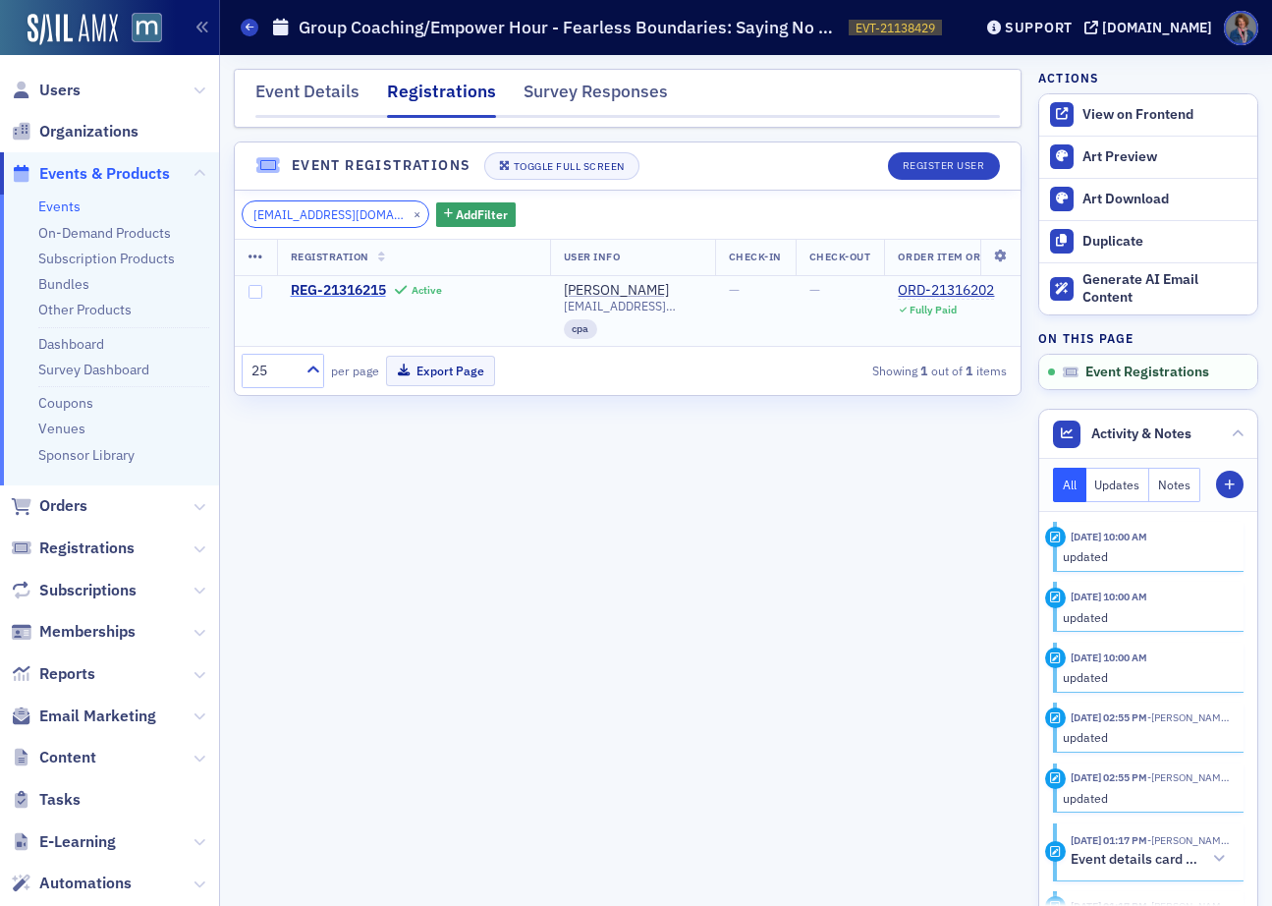
type input "mcoughli@umd.edu"
click at [409, 213] on button "×" at bounding box center [418, 213] width 18 height 18
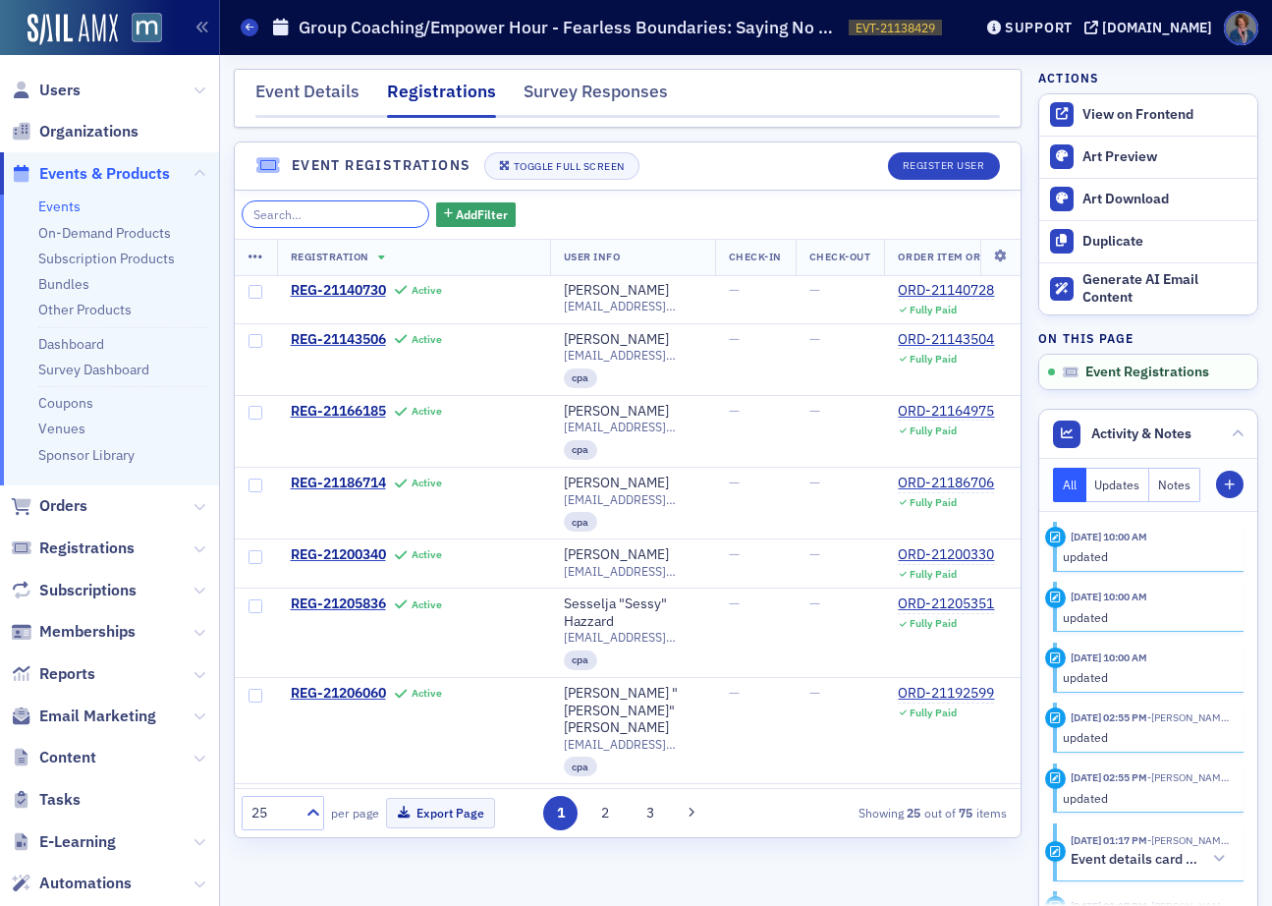
click at [310, 209] on input "search" at bounding box center [336, 214] width 188 height 28
paste input "ddonhamcpa@gmail.com"
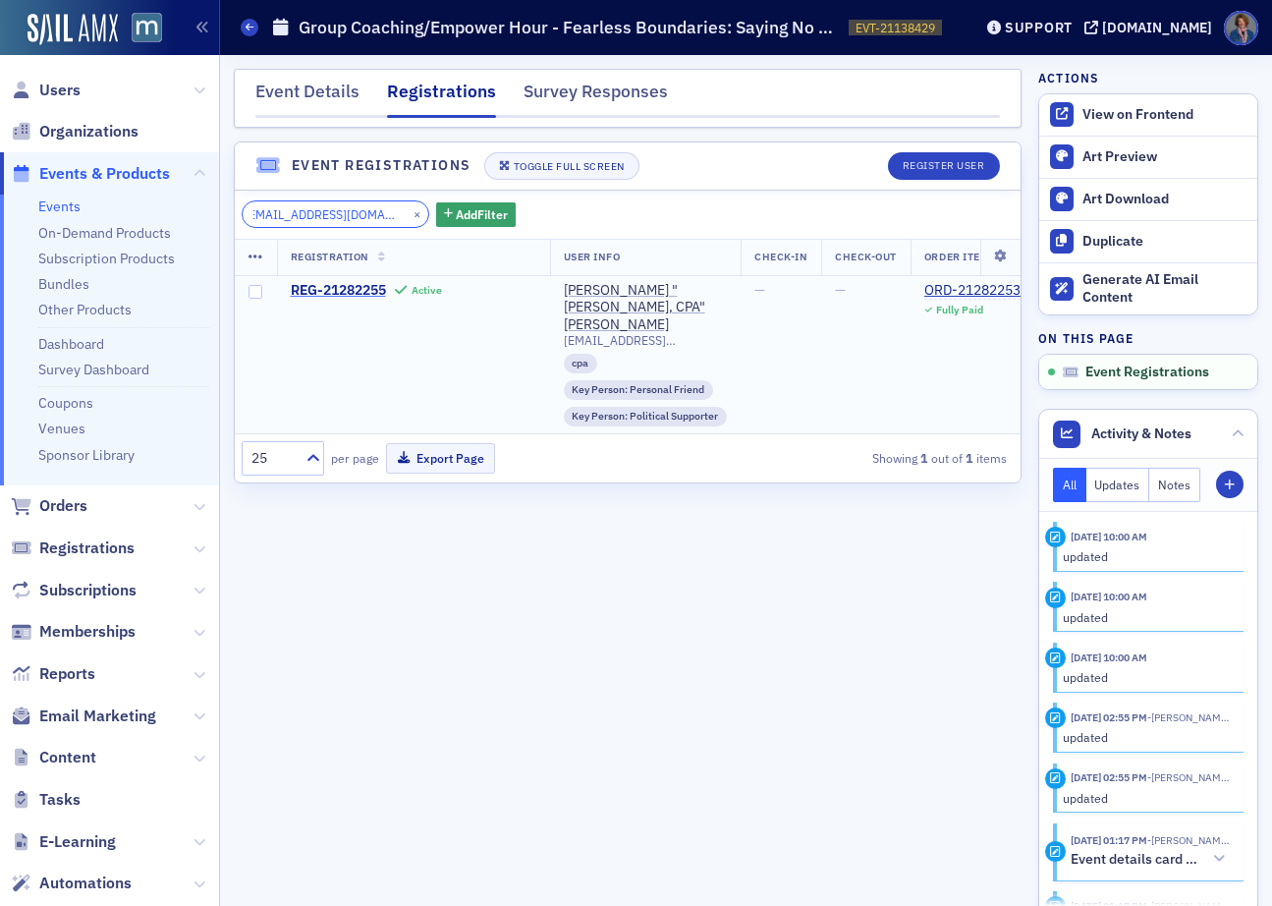
type input "ddonhamcpa@gmail.com"
click at [409, 215] on button "×" at bounding box center [418, 213] width 18 height 18
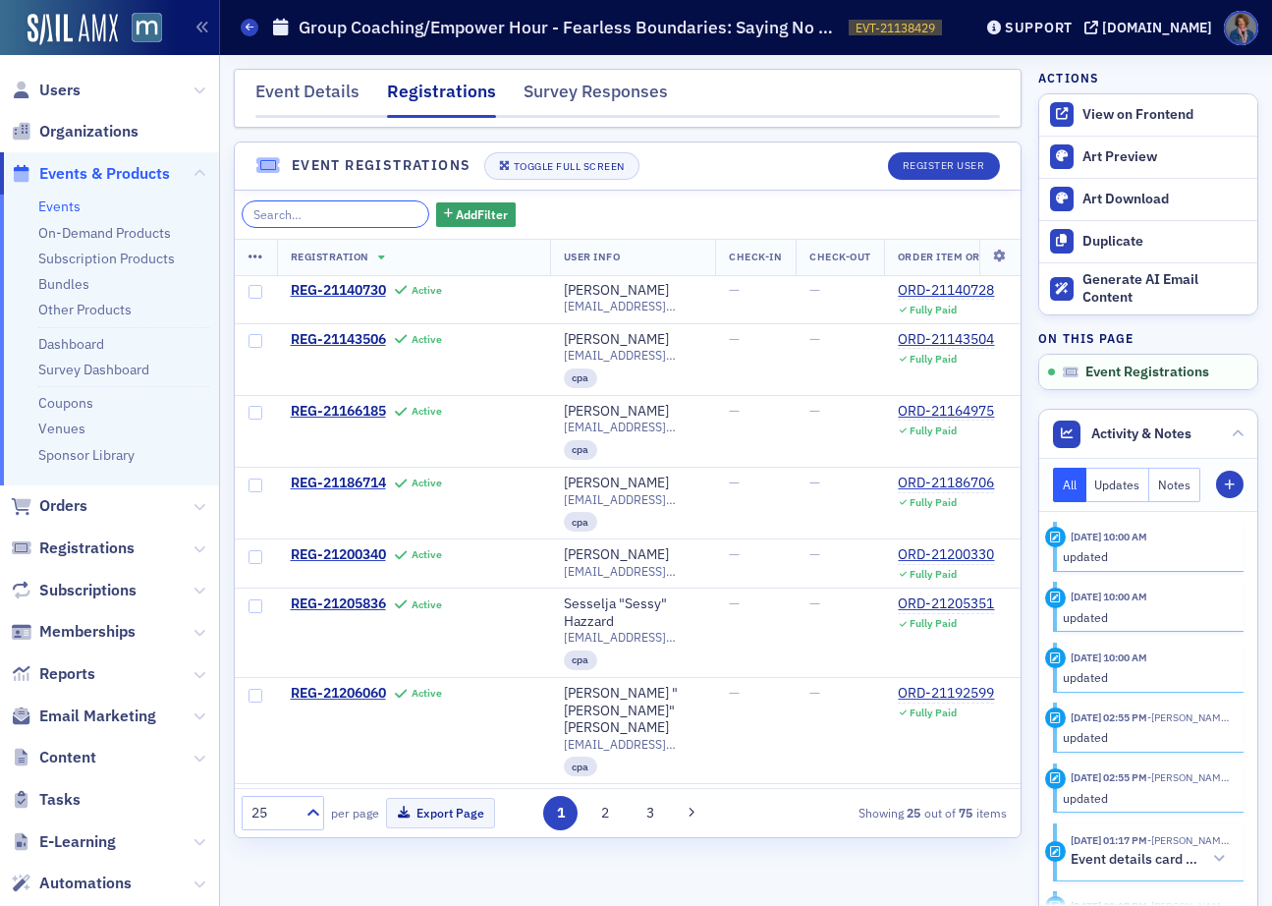
click at [289, 207] on input "search" at bounding box center [336, 214] width 188 height 28
paste input "tissaleydonovan@gmail.com"
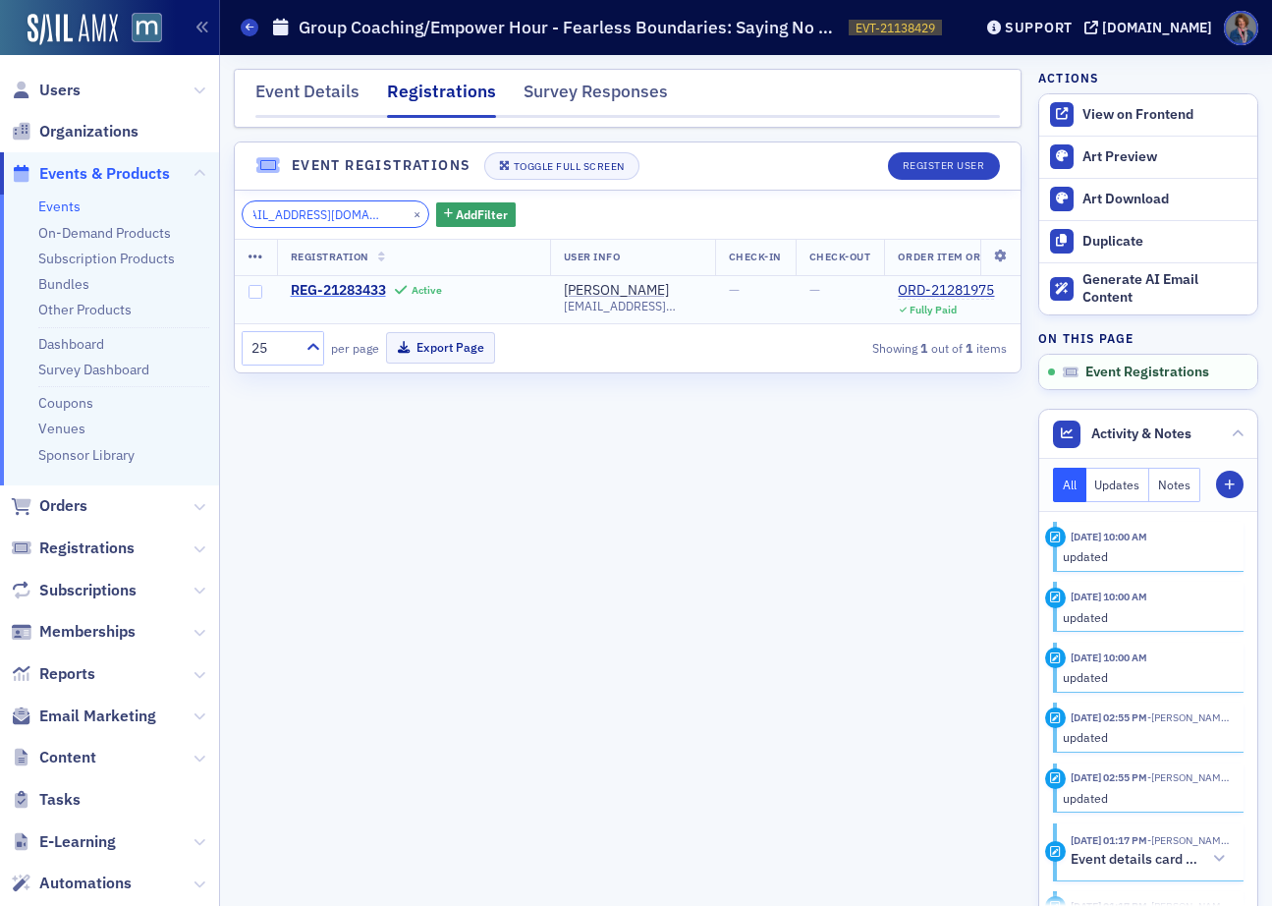
type input "tissaleydonovan@gmail.com"
click at [409, 213] on button "×" at bounding box center [418, 213] width 18 height 18
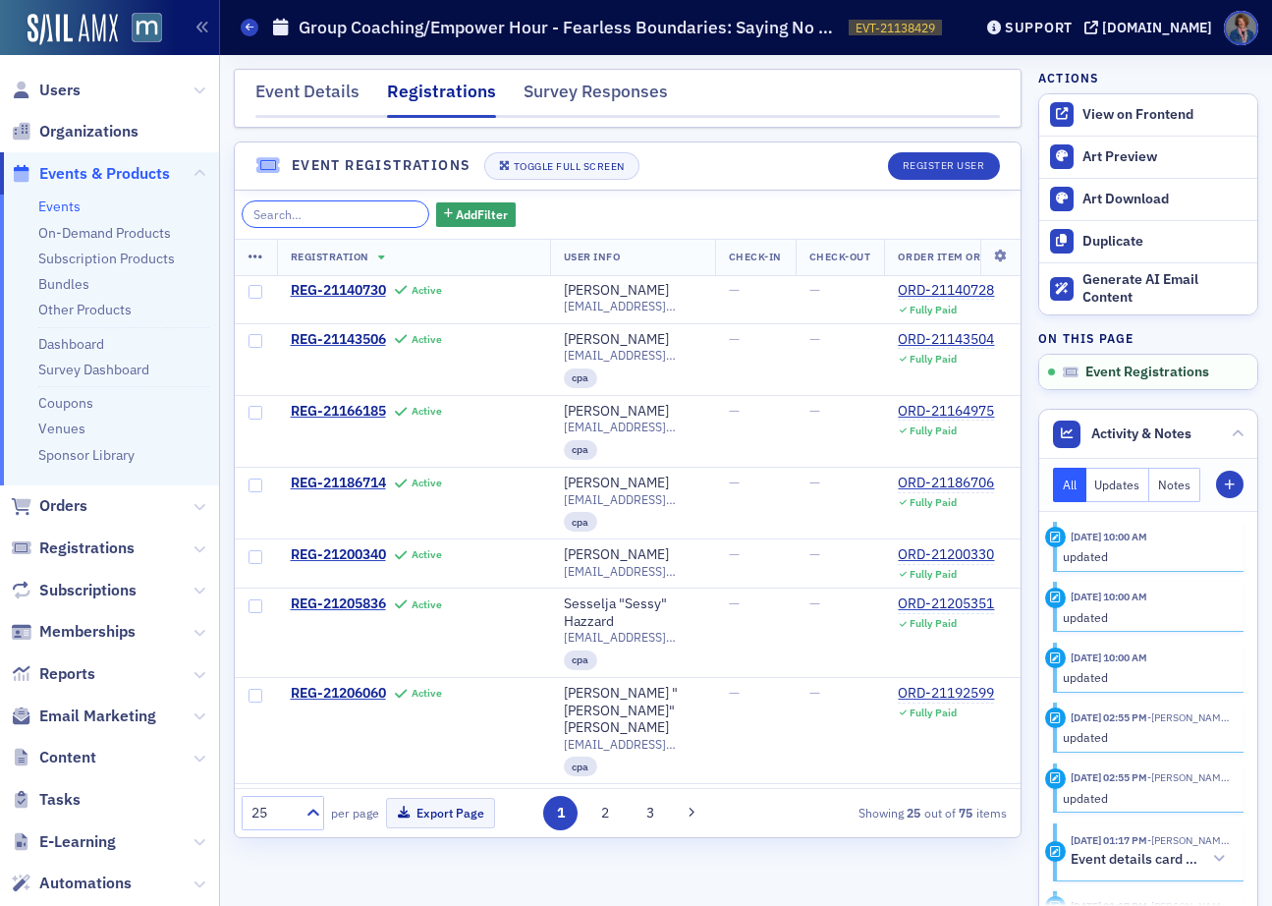
click at [310, 213] on input "search" at bounding box center [336, 214] width 188 height 28
paste input "phhall7@aol.com"
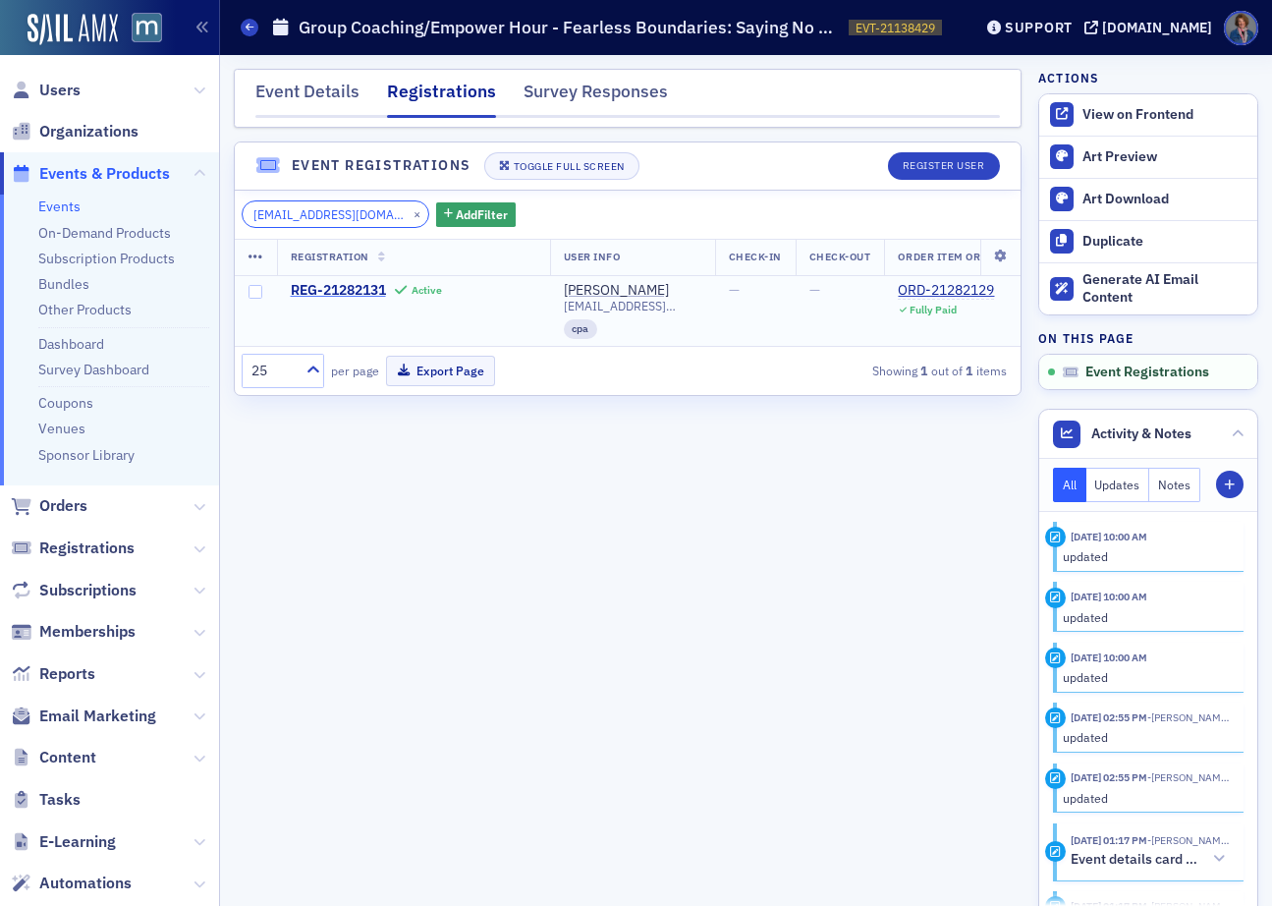
type input "phhall7@aol.com"
click at [409, 208] on button "×" at bounding box center [418, 213] width 18 height 18
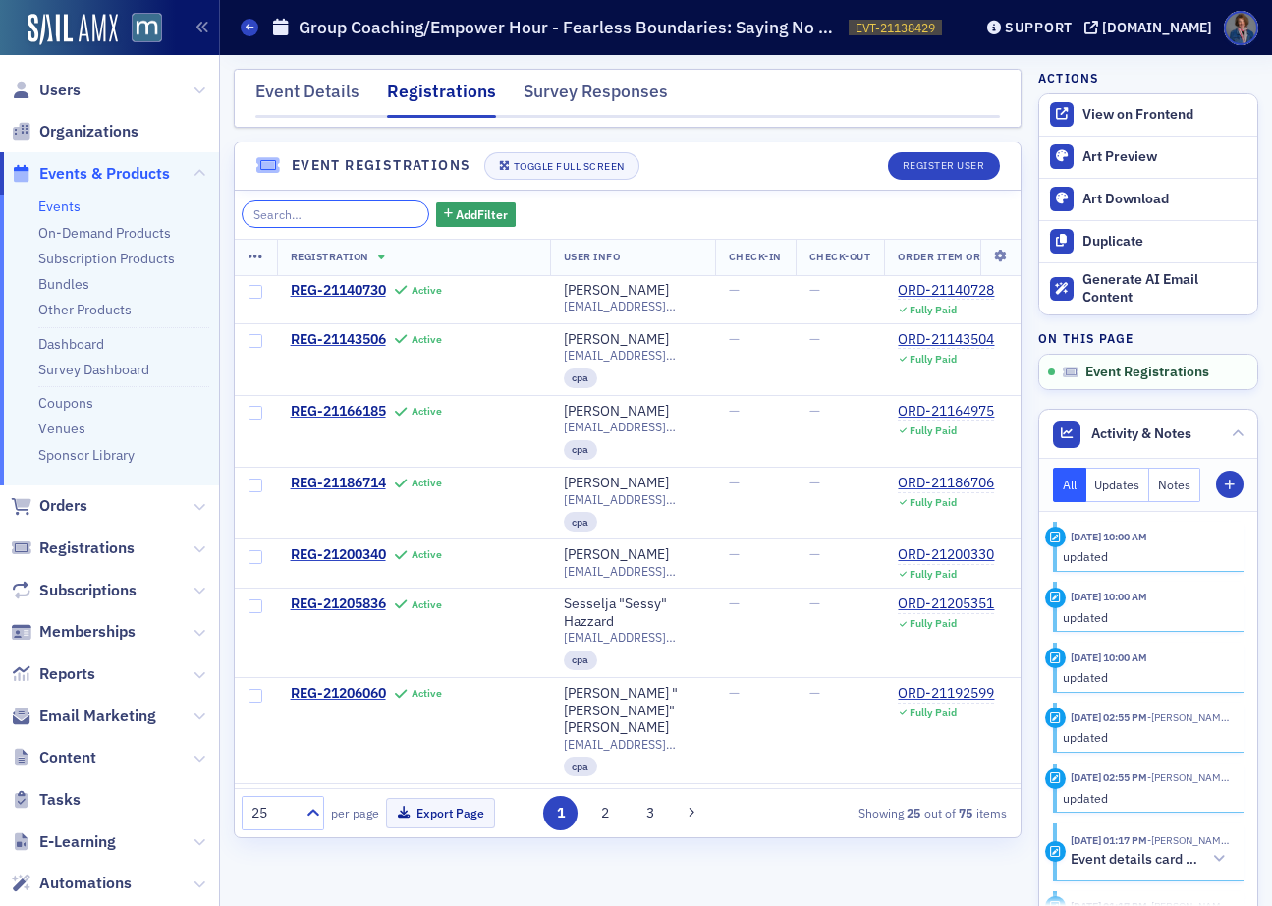
click at [305, 213] on input "search" at bounding box center [336, 214] width 188 height 28
paste input "dharalampieva@uhy-us.com"
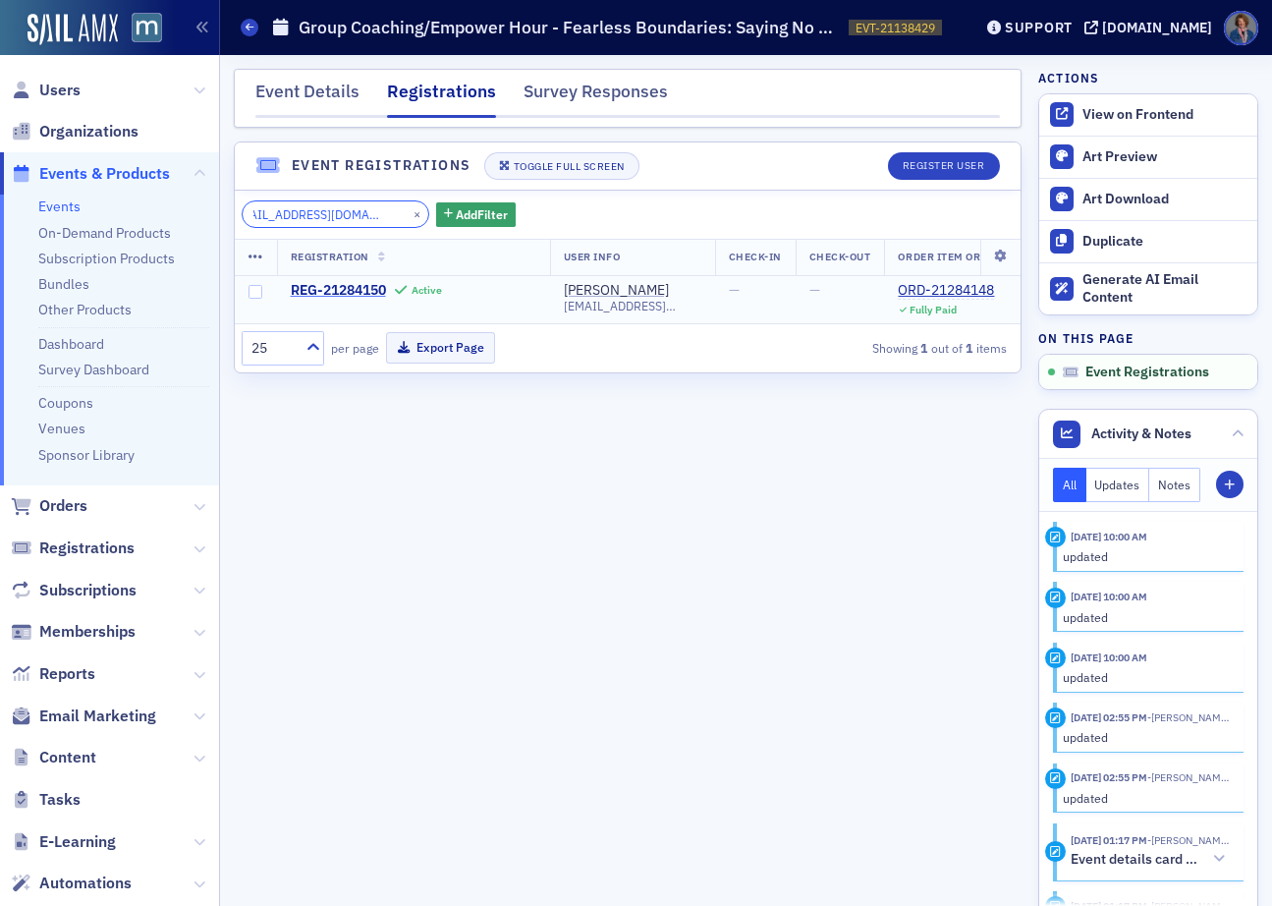
type input "dharalampieva@uhy-us.com"
click at [409, 211] on button "×" at bounding box center [418, 213] width 18 height 18
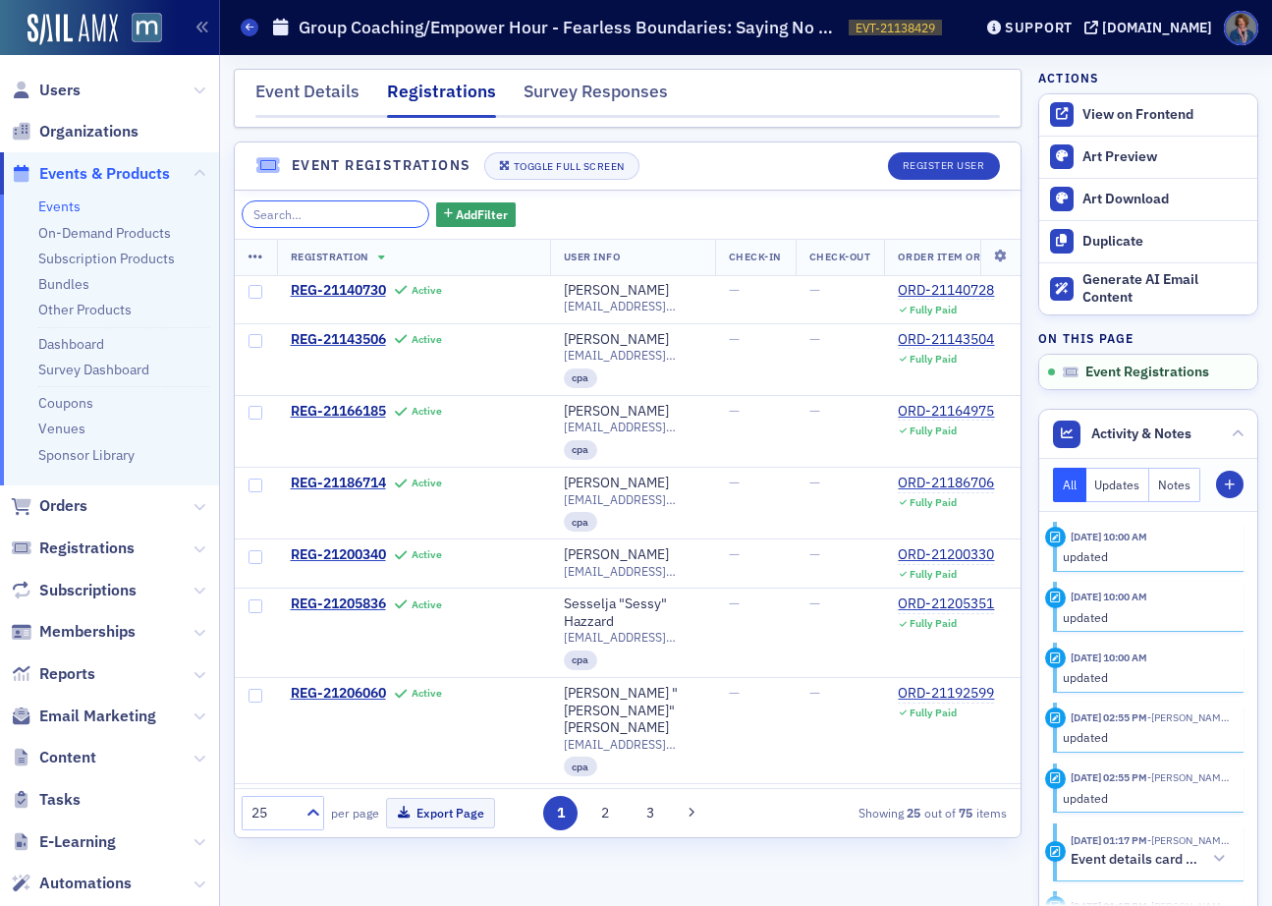
click at [311, 213] on input "search" at bounding box center [336, 214] width 188 height 28
paste input "kqhawkeye@gmail.com"
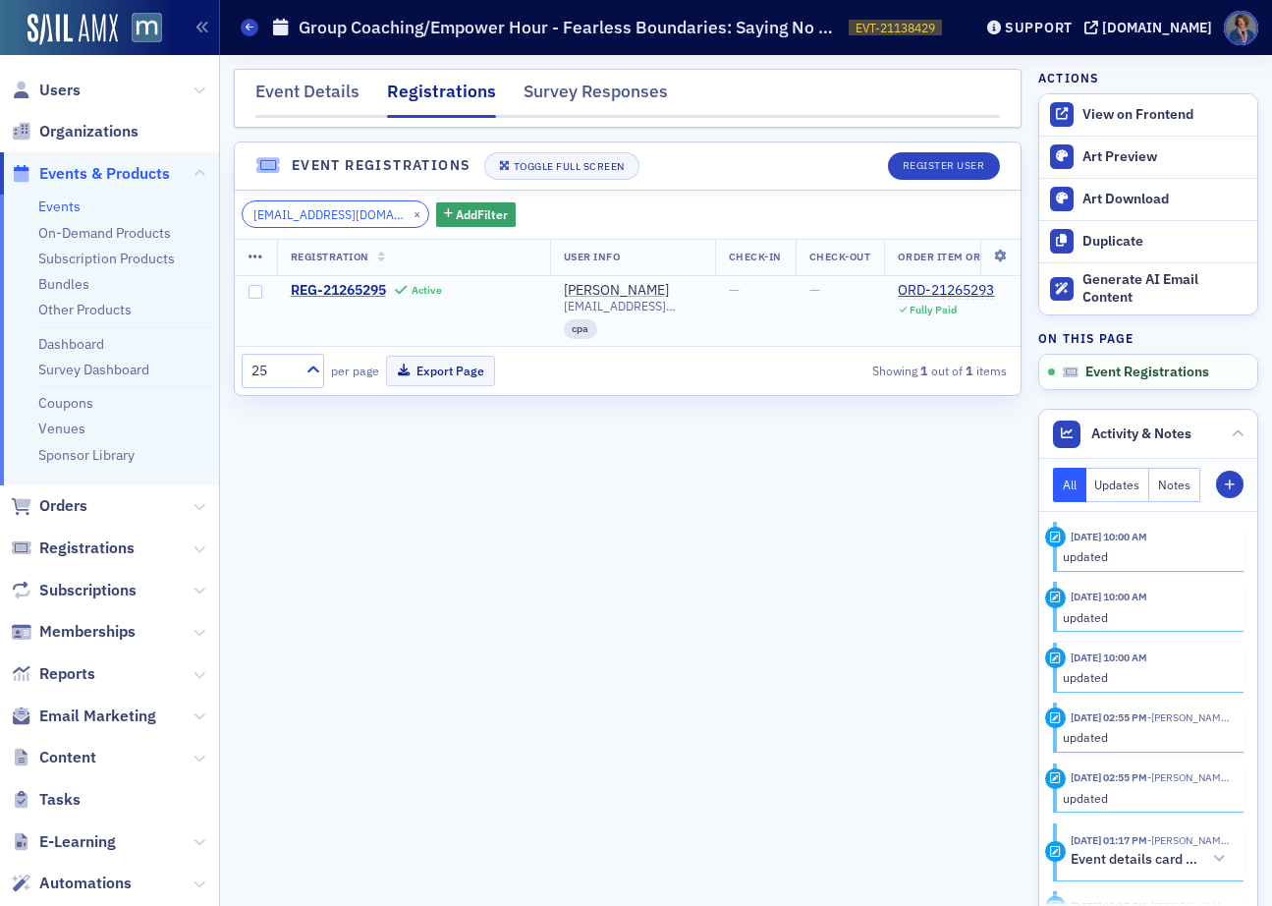
type input "kqhawkeye@gmail.com"
click at [409, 212] on button "×" at bounding box center [418, 213] width 18 height 18
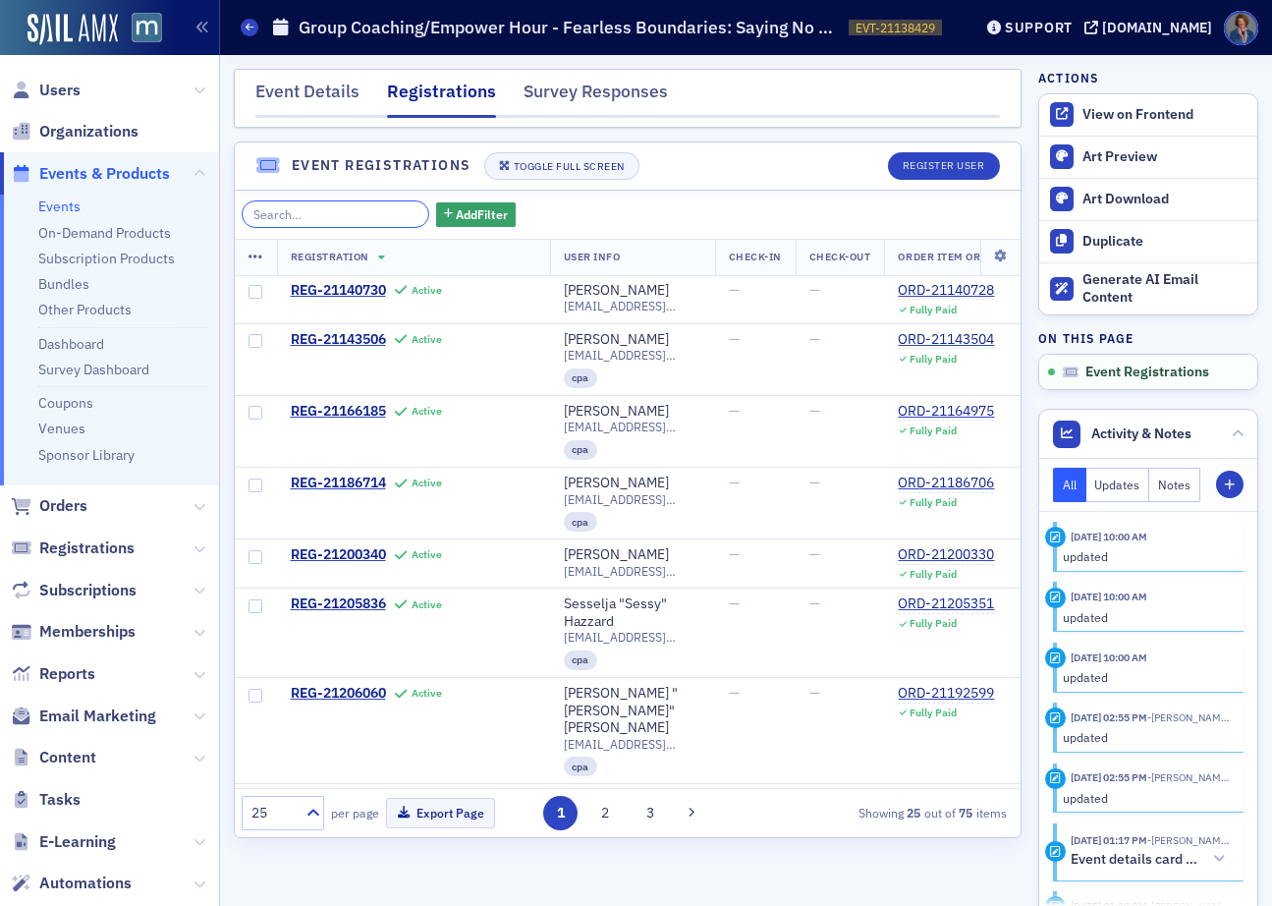
click at [308, 214] on input "search" at bounding box center [336, 214] width 188 height 28
paste input "sbhazzard@verizon.net"
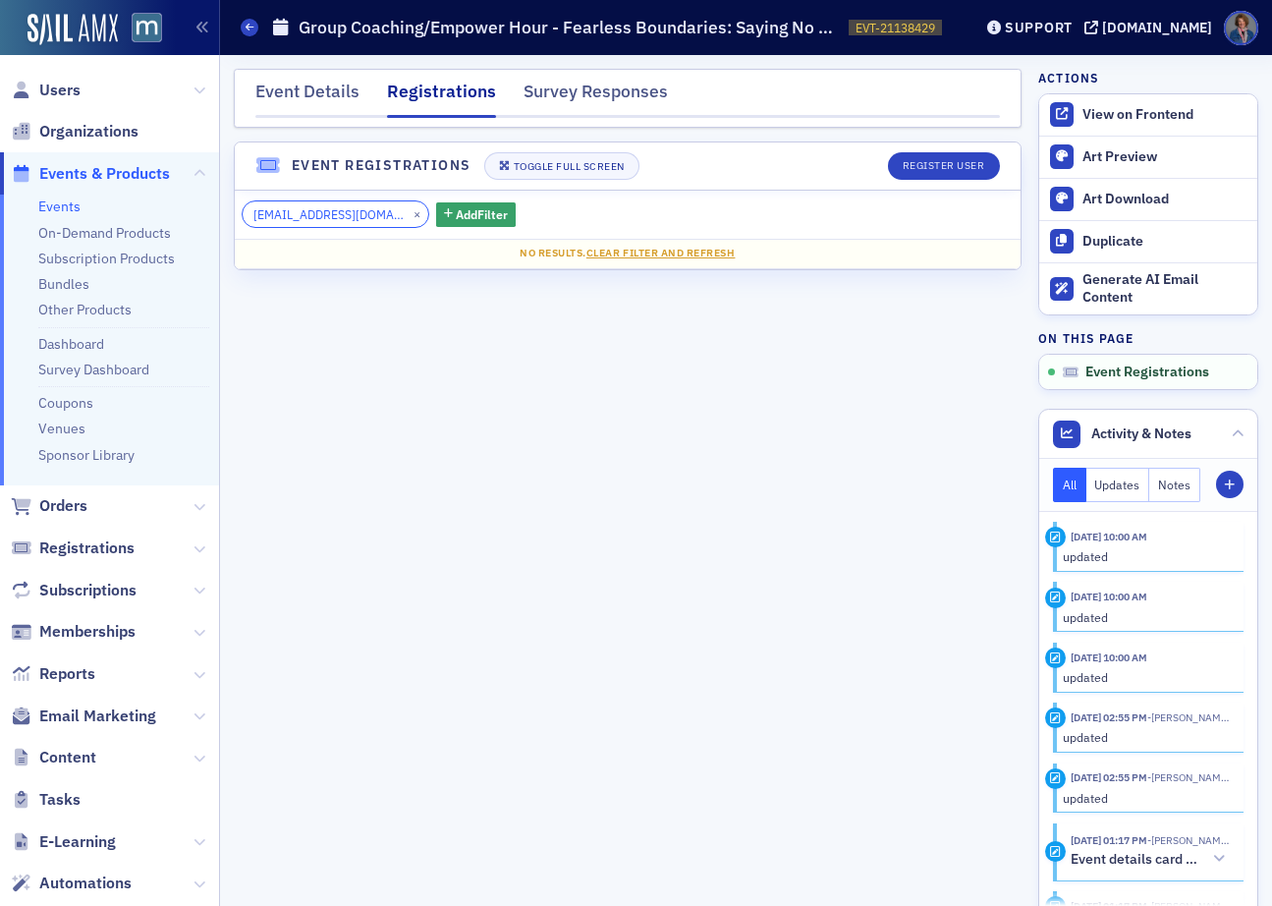
type input "sbhazzard@verizon.net"
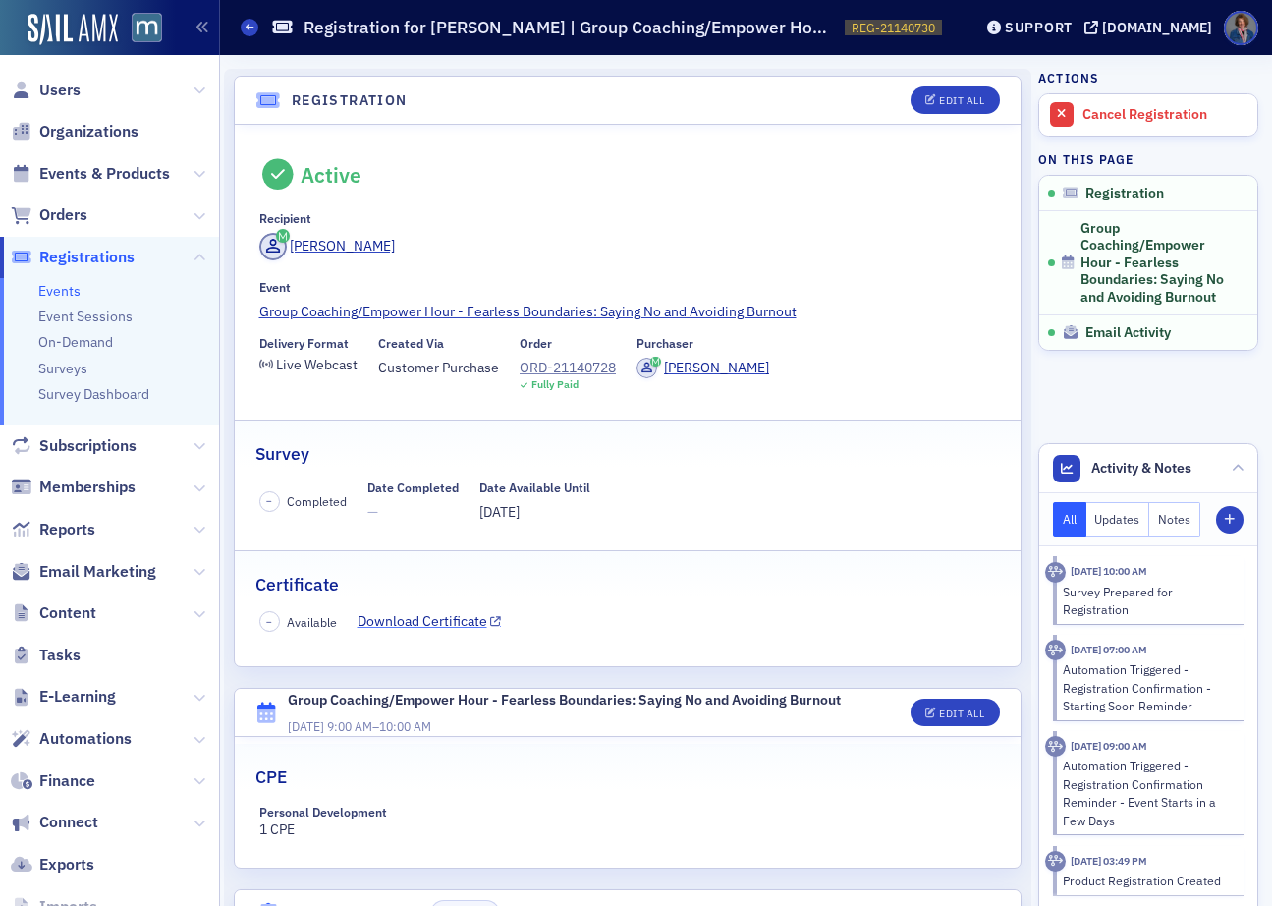
click at [422, 622] on link "Download Certificate" at bounding box center [430, 621] width 144 height 21
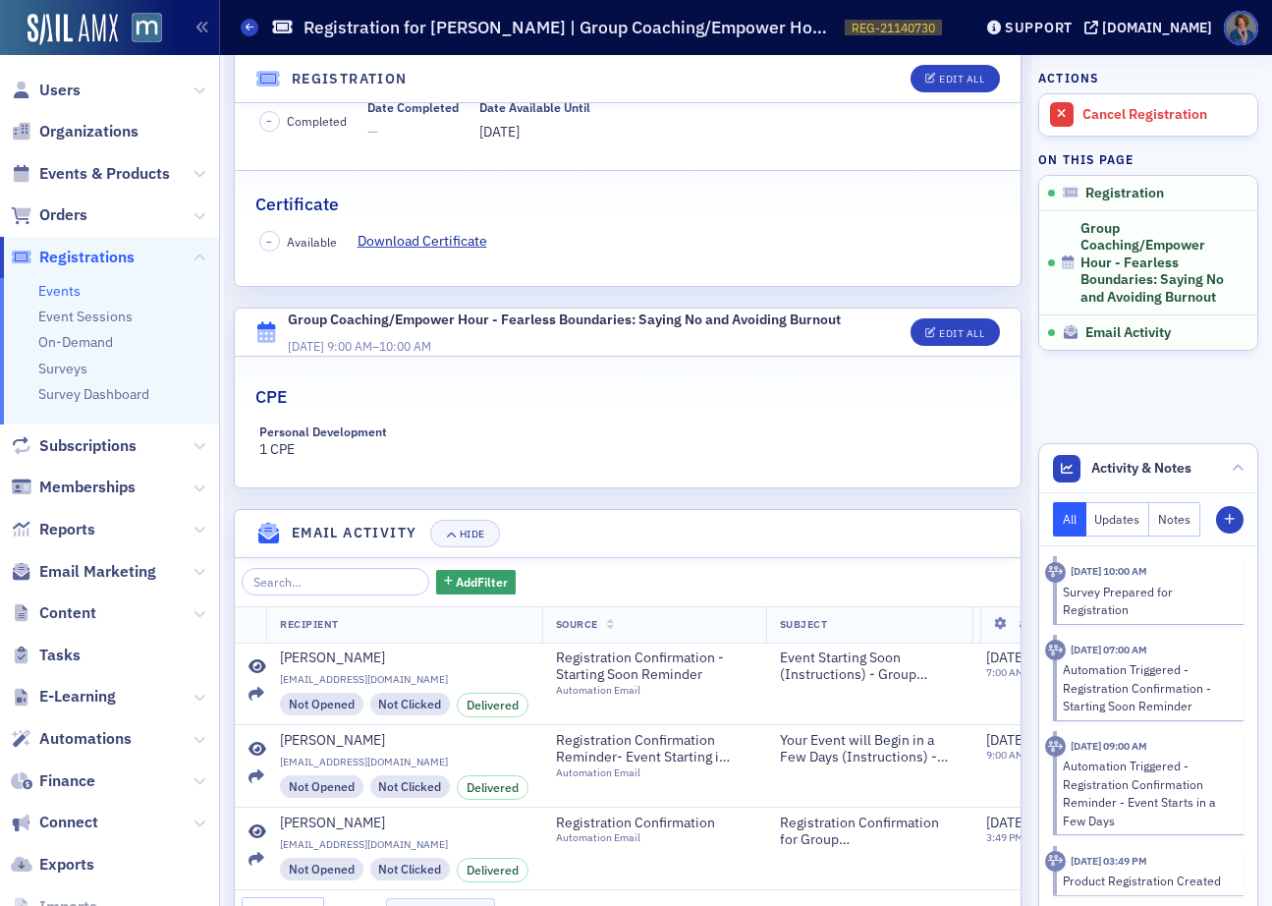
scroll to position [391, 0]
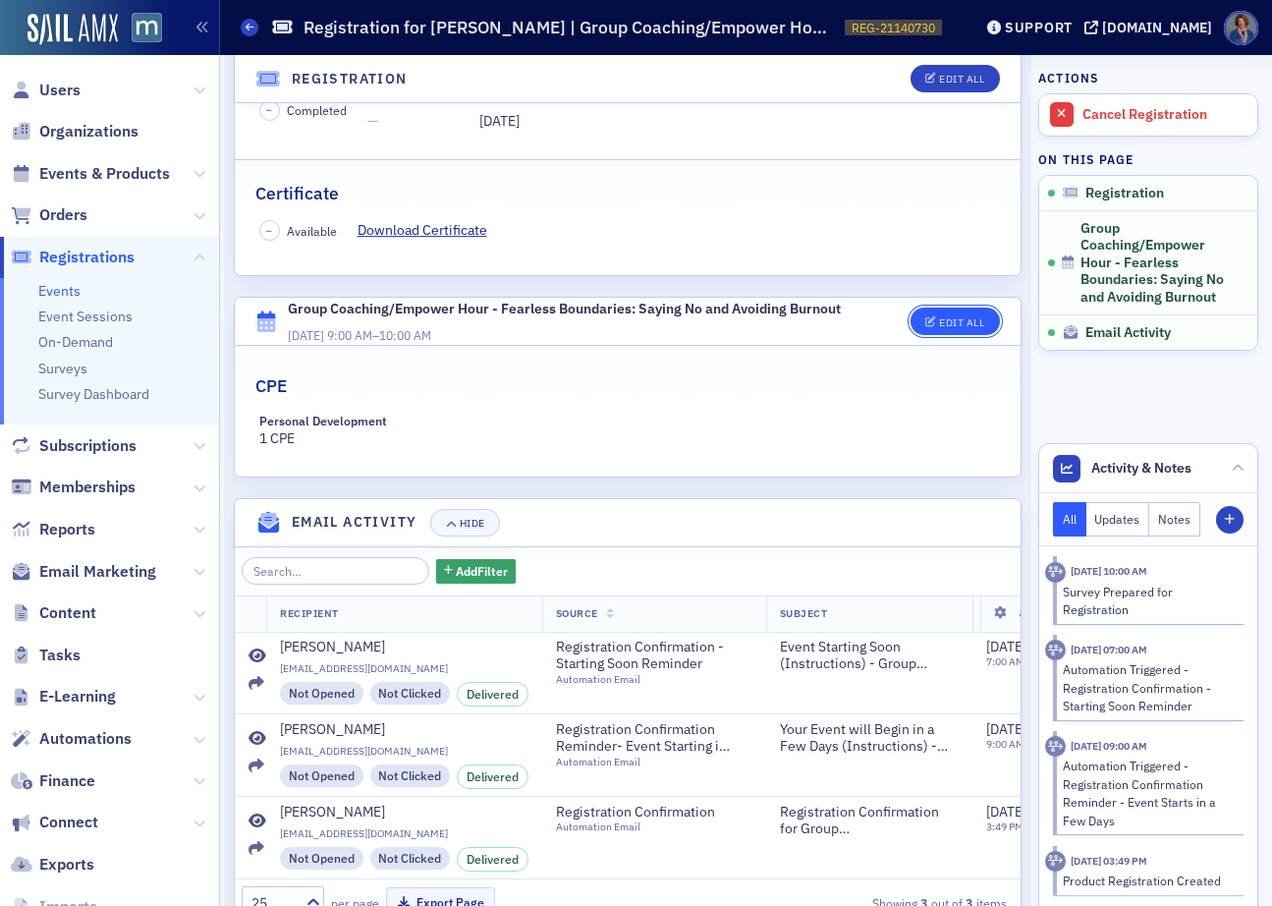
click at [941, 323] on div "Edit All" at bounding box center [961, 322] width 45 height 11
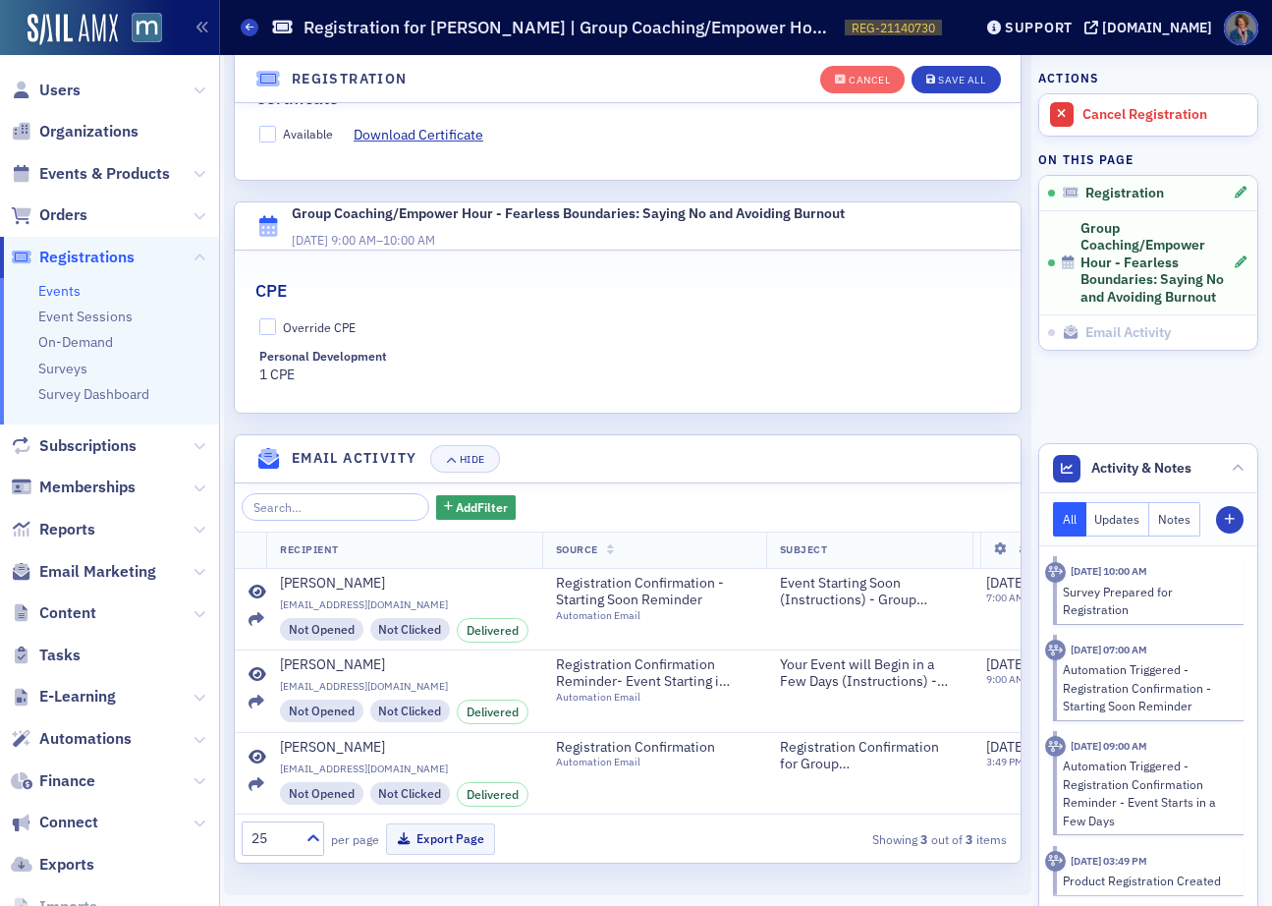
scroll to position [560, 0]
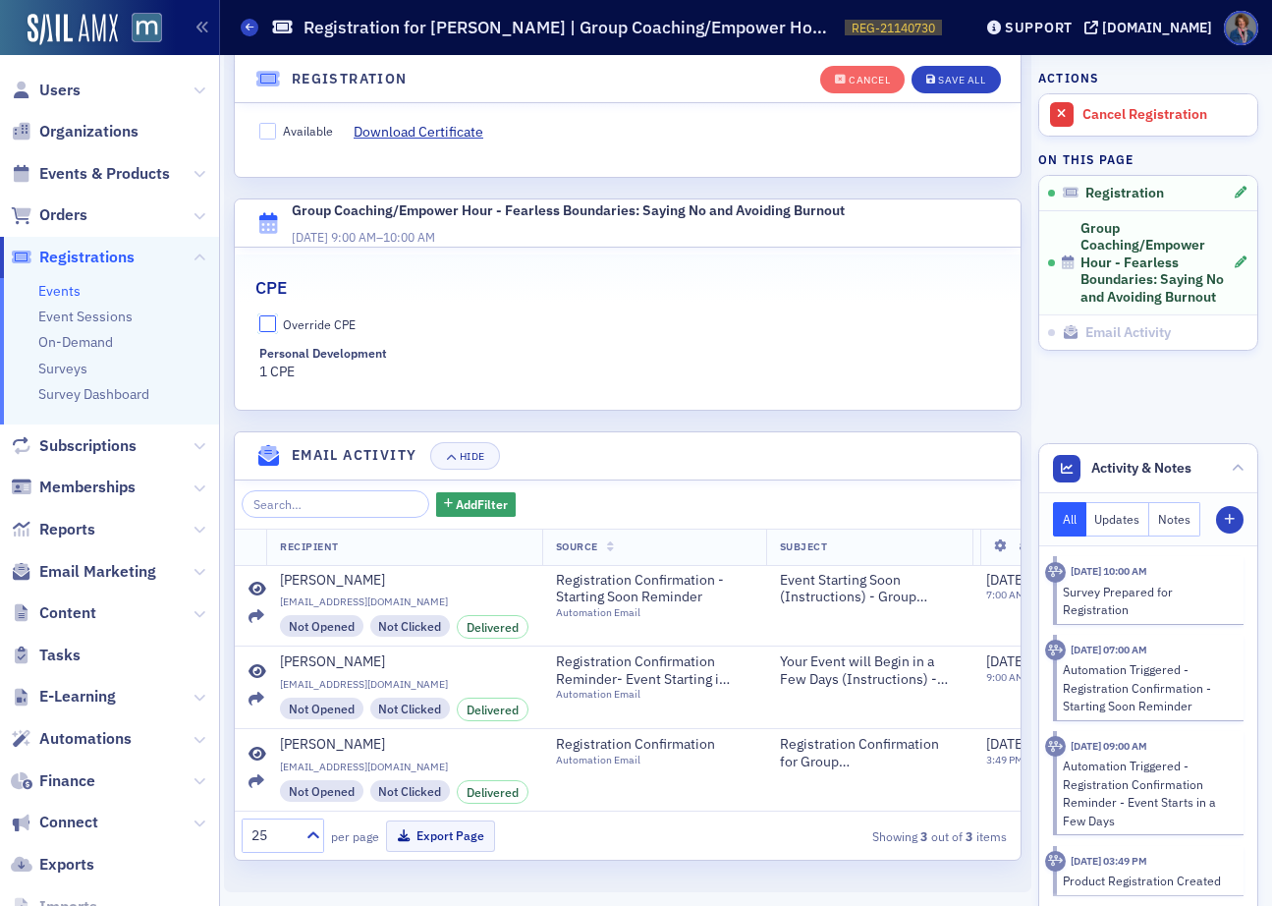
click at [270, 315] on input "Override CPE" at bounding box center [268, 324] width 18 height 18
checkbox input "true"
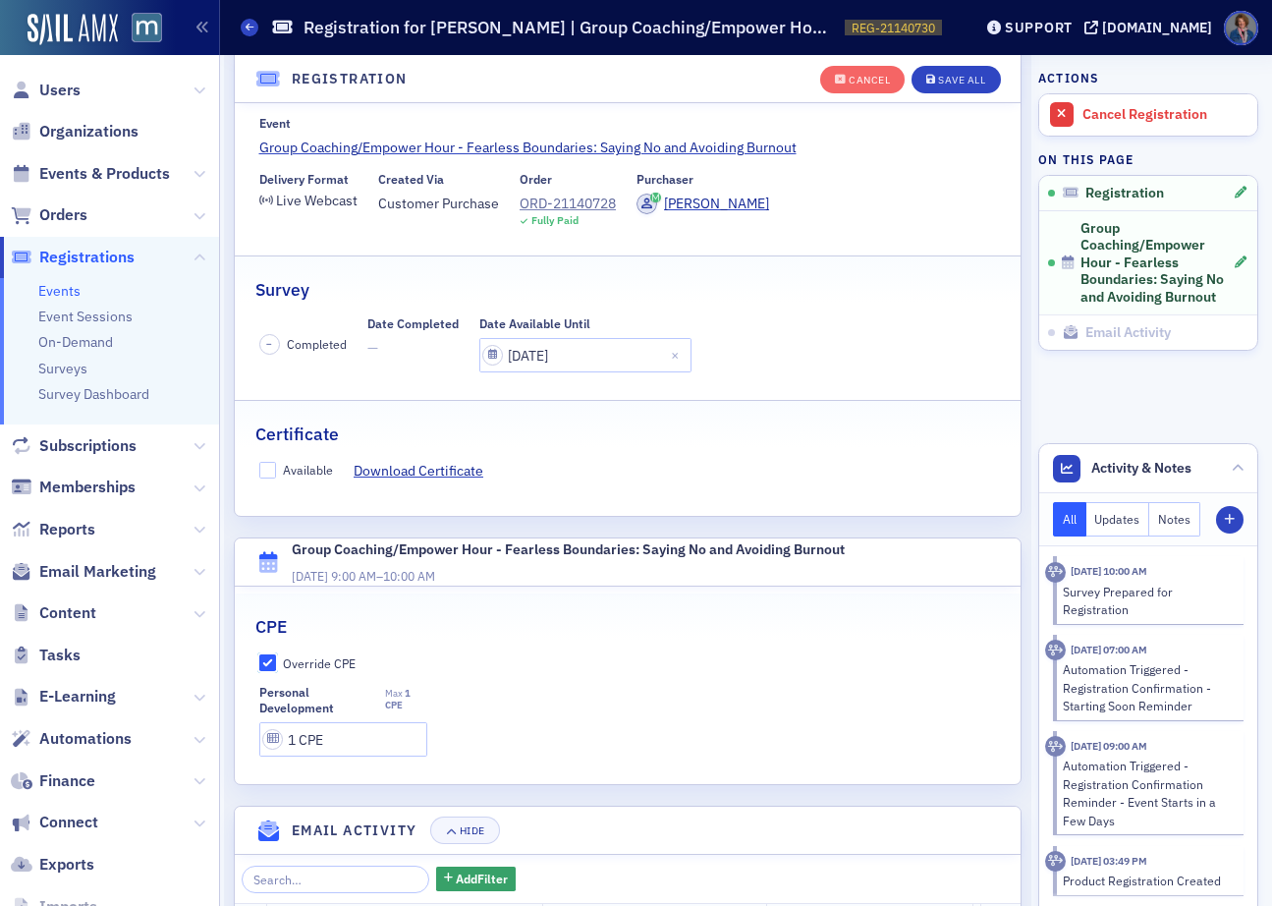
scroll to position [209, 0]
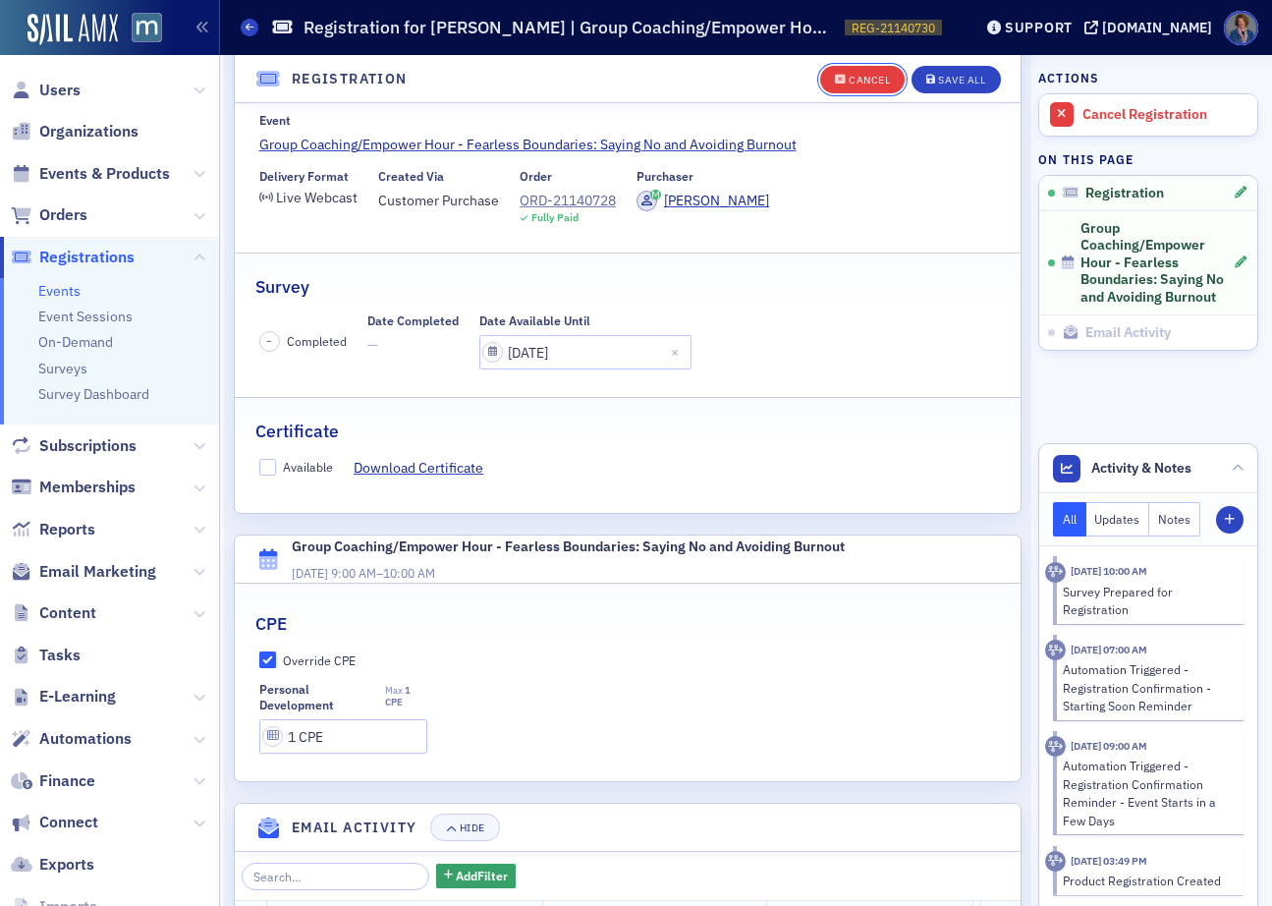
click at [838, 85] on button "Cancel" at bounding box center [862, 80] width 84 height 28
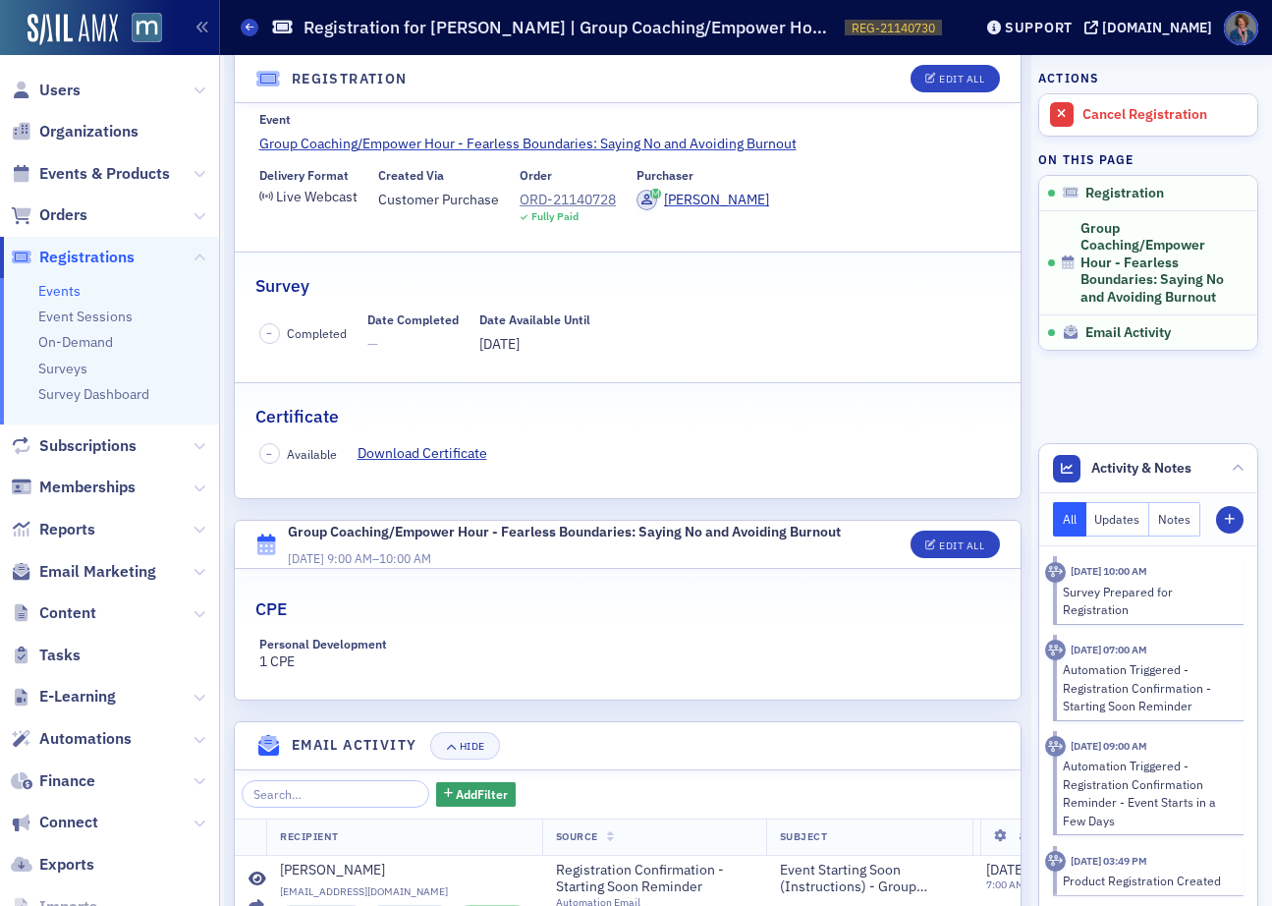
scroll to position [0, 0]
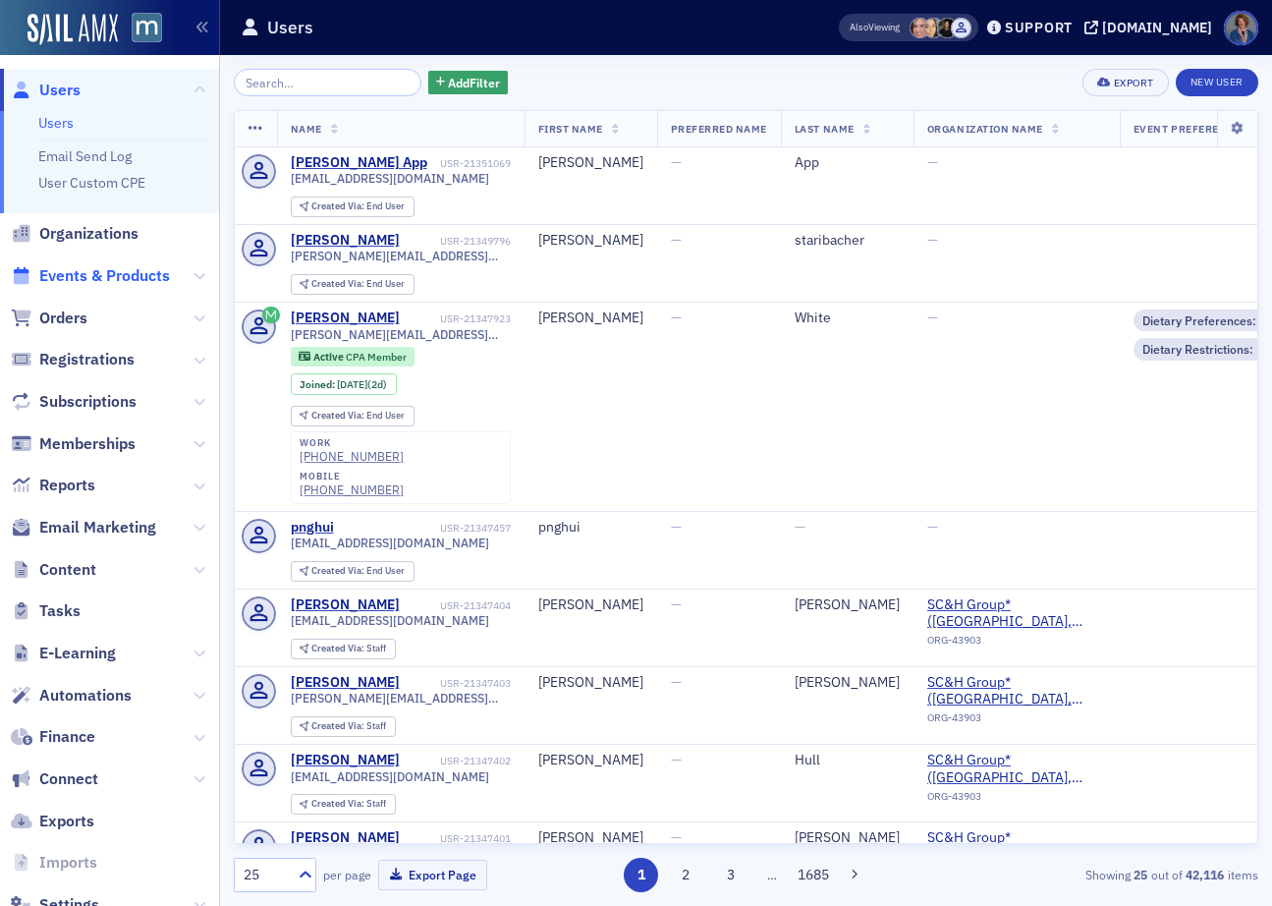
click at [114, 277] on span "Events & Products" at bounding box center [104, 276] width 131 height 22
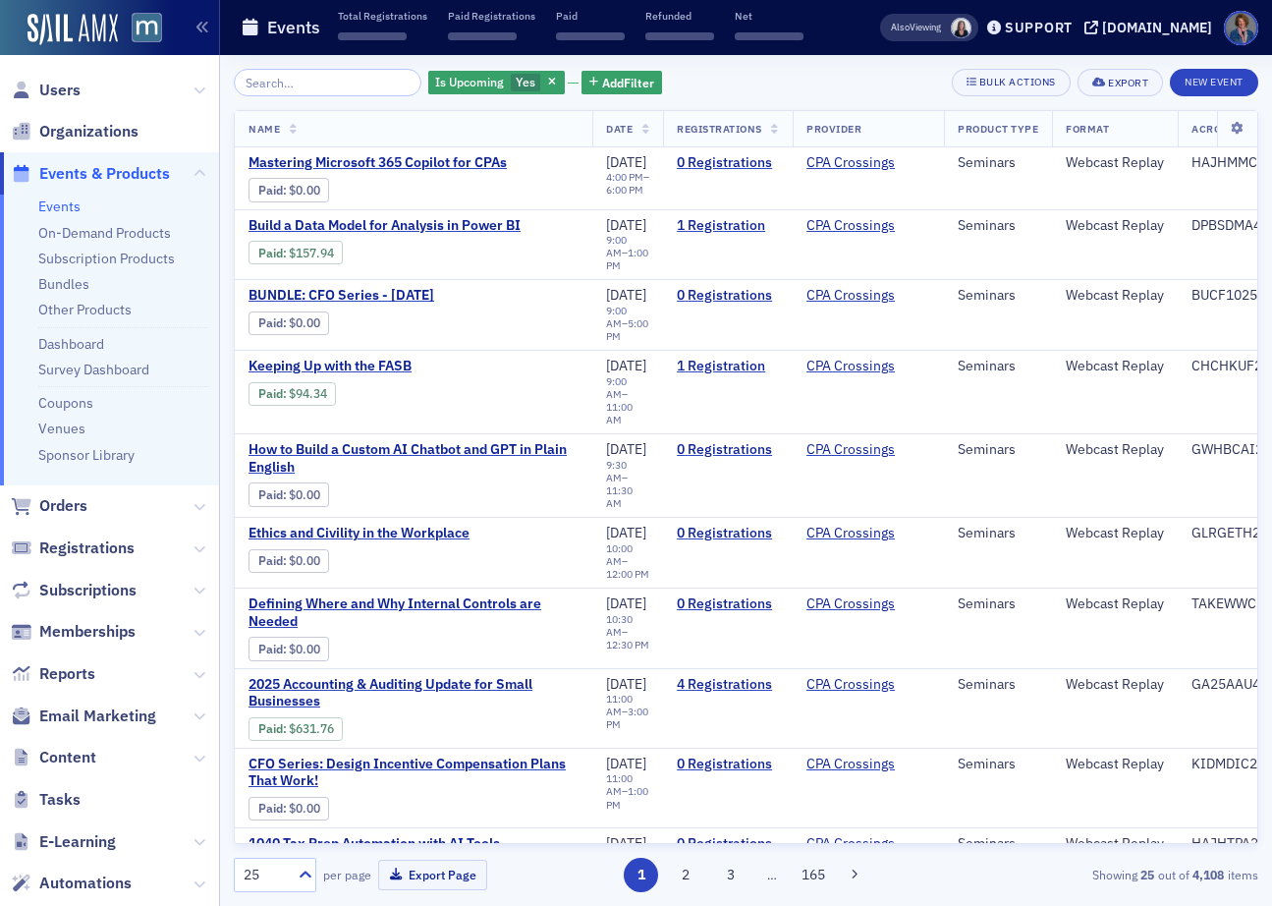
click at [300, 81] on input "search" at bounding box center [328, 83] width 188 height 28
click at [548, 81] on icon "button" at bounding box center [552, 83] width 8 height 11
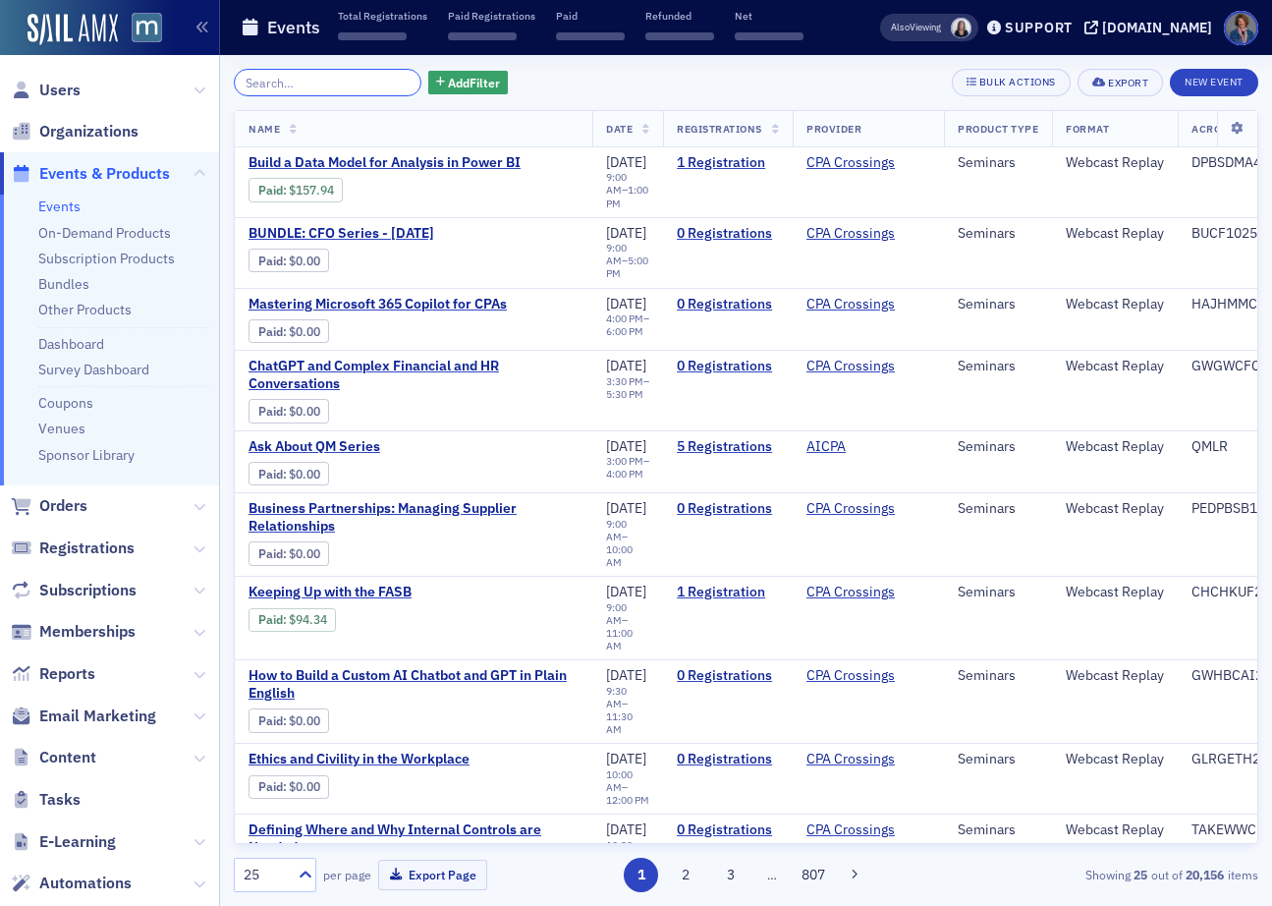
click at [301, 86] on input "search" at bounding box center [328, 83] width 188 height 28
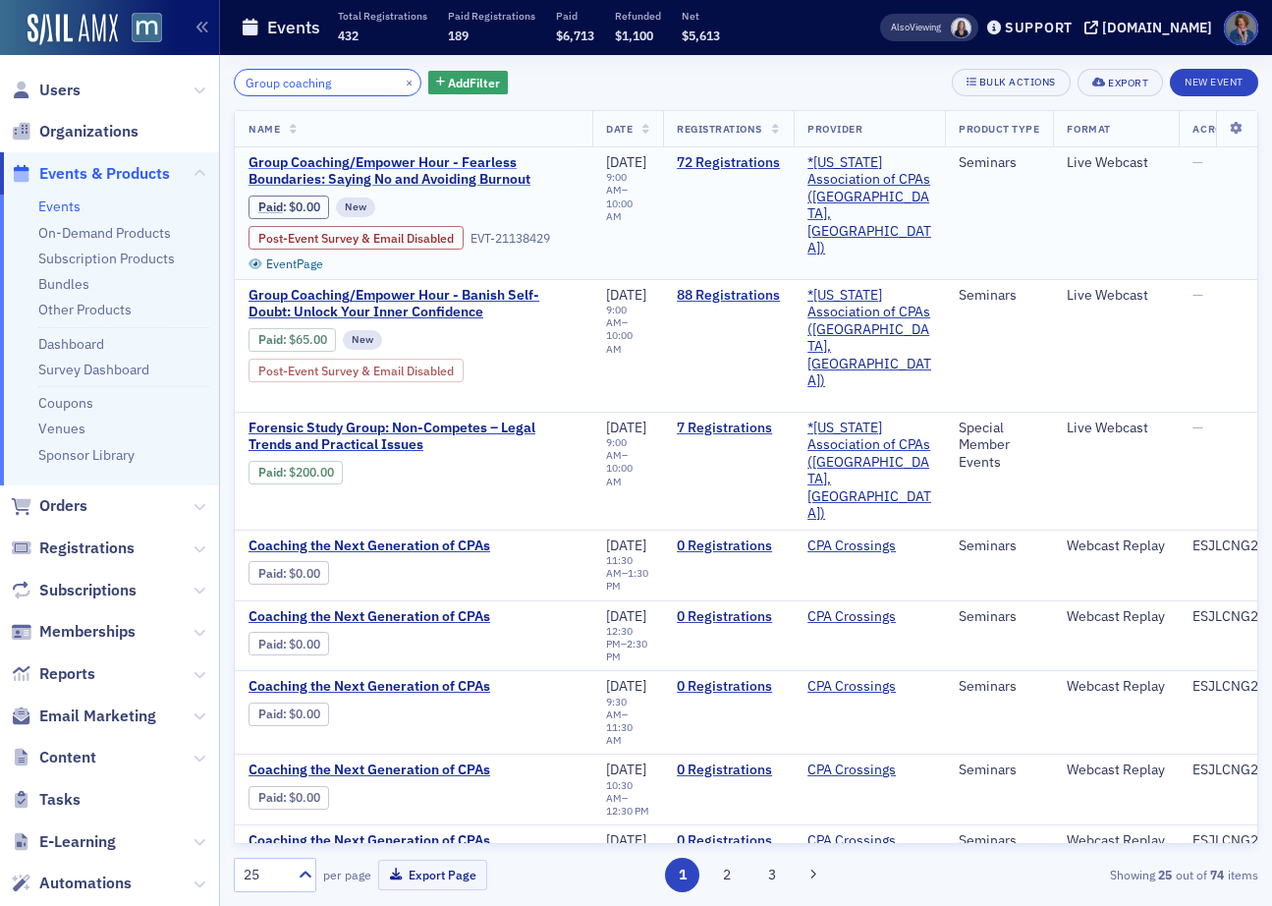
type input "Group coaching"
click at [396, 172] on span "Group Coaching/Empower Hour - Fearless Boundaries: Saying No and Avoiding Burno…" at bounding box center [414, 171] width 330 height 34
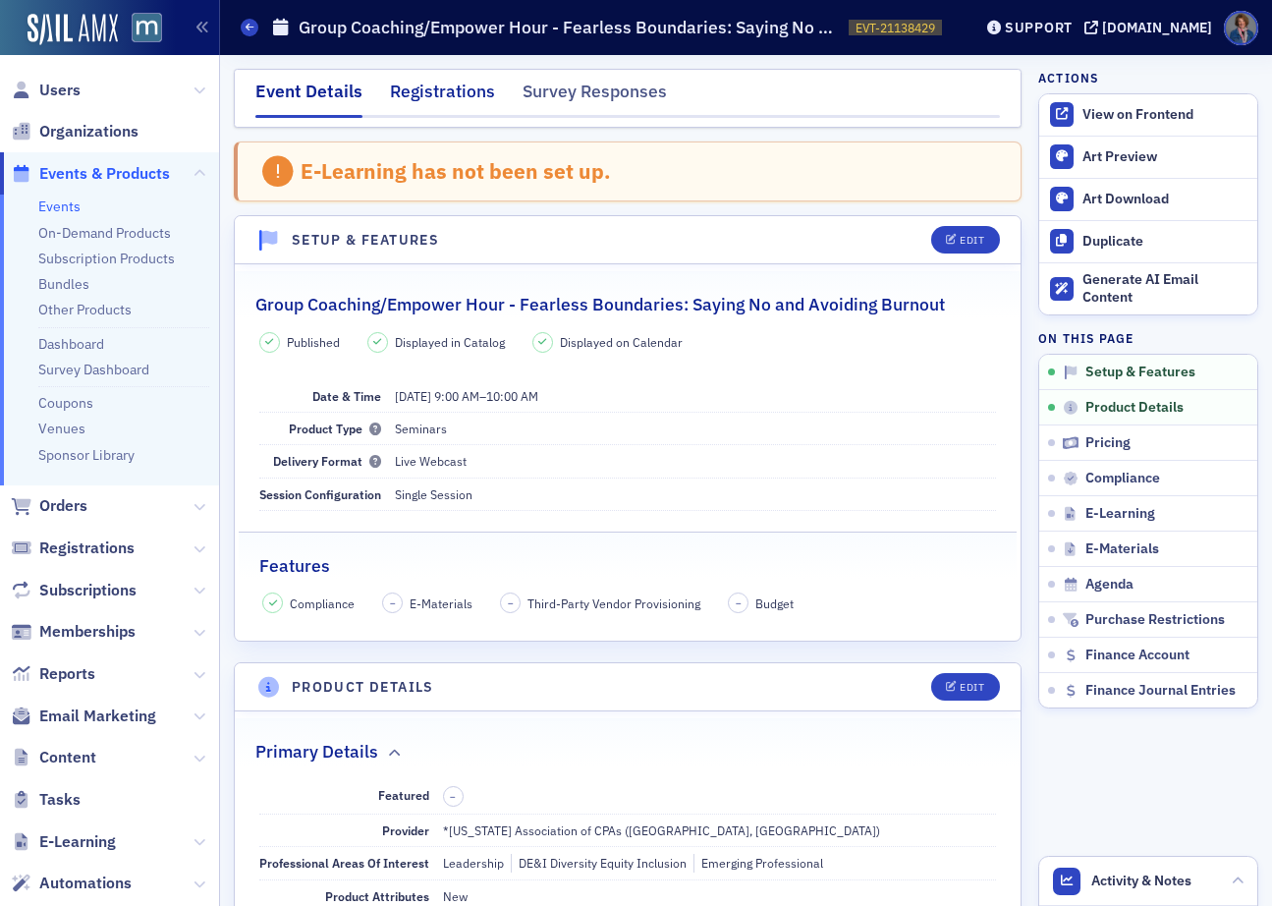
click at [433, 88] on div "Registrations" at bounding box center [442, 97] width 105 height 36
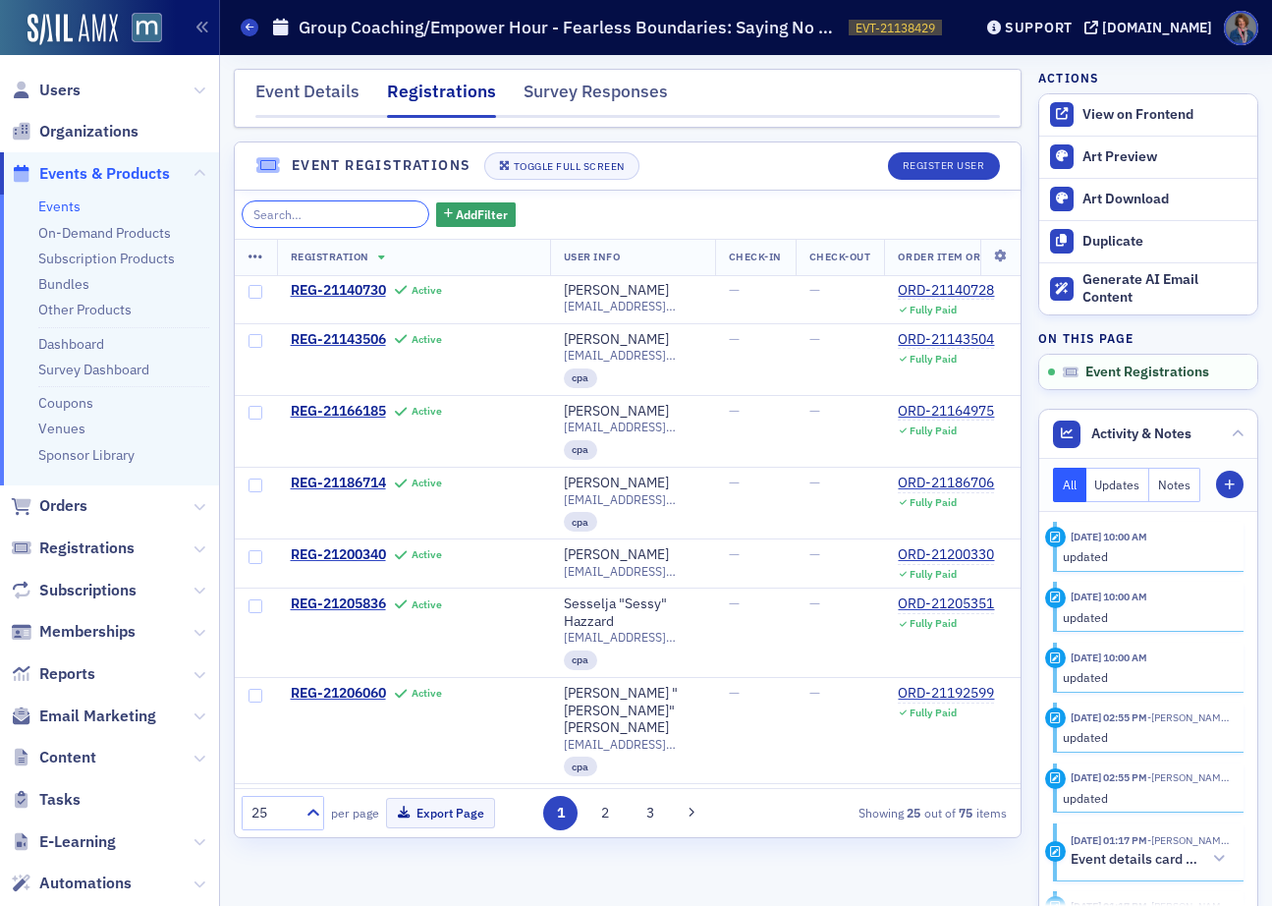
click at [343, 214] on input "search" at bounding box center [336, 214] width 188 height 28
paste input "phhall7@aol.com"
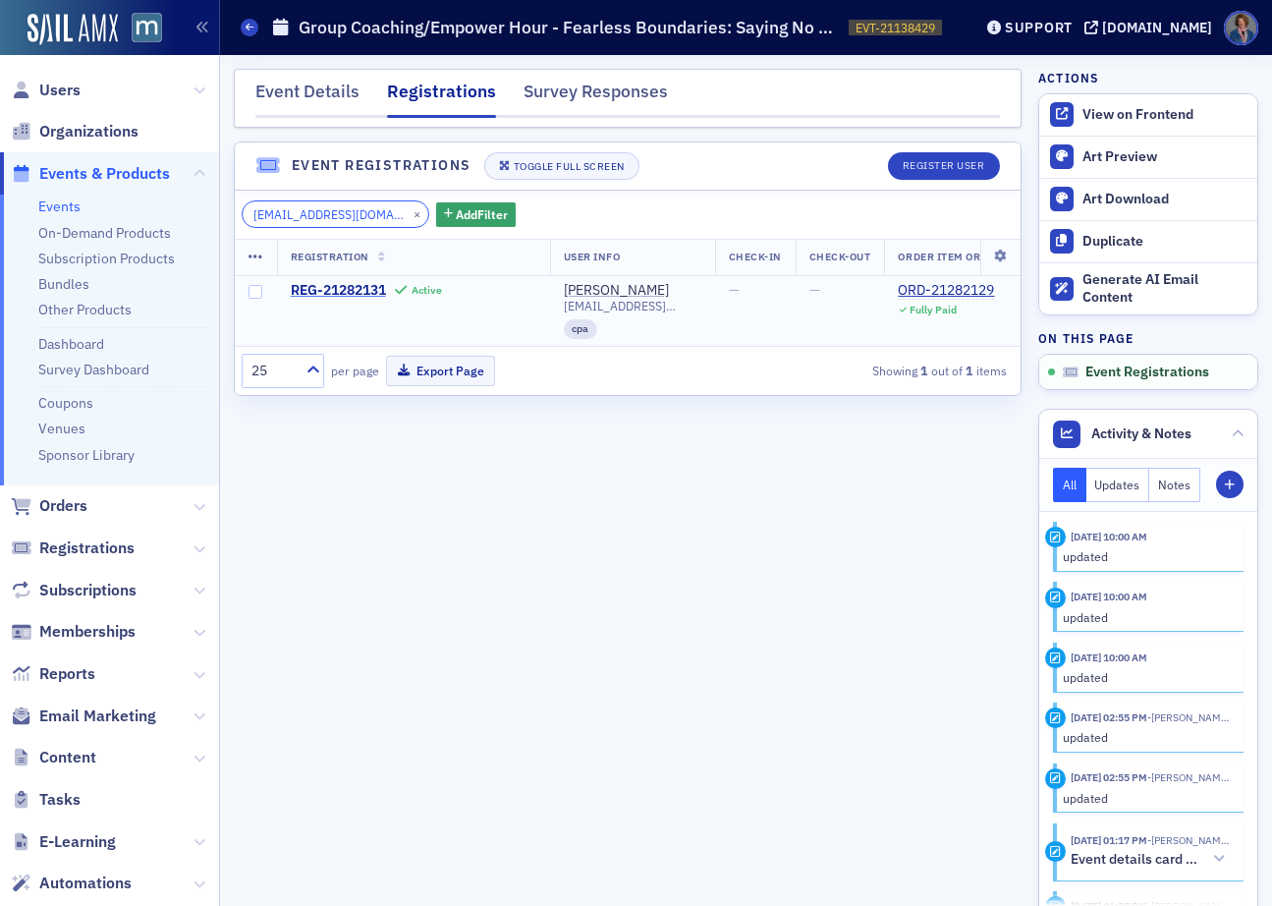
type input "phhall7@aol.com"
click at [409, 210] on button "×" at bounding box center [418, 213] width 18 height 18
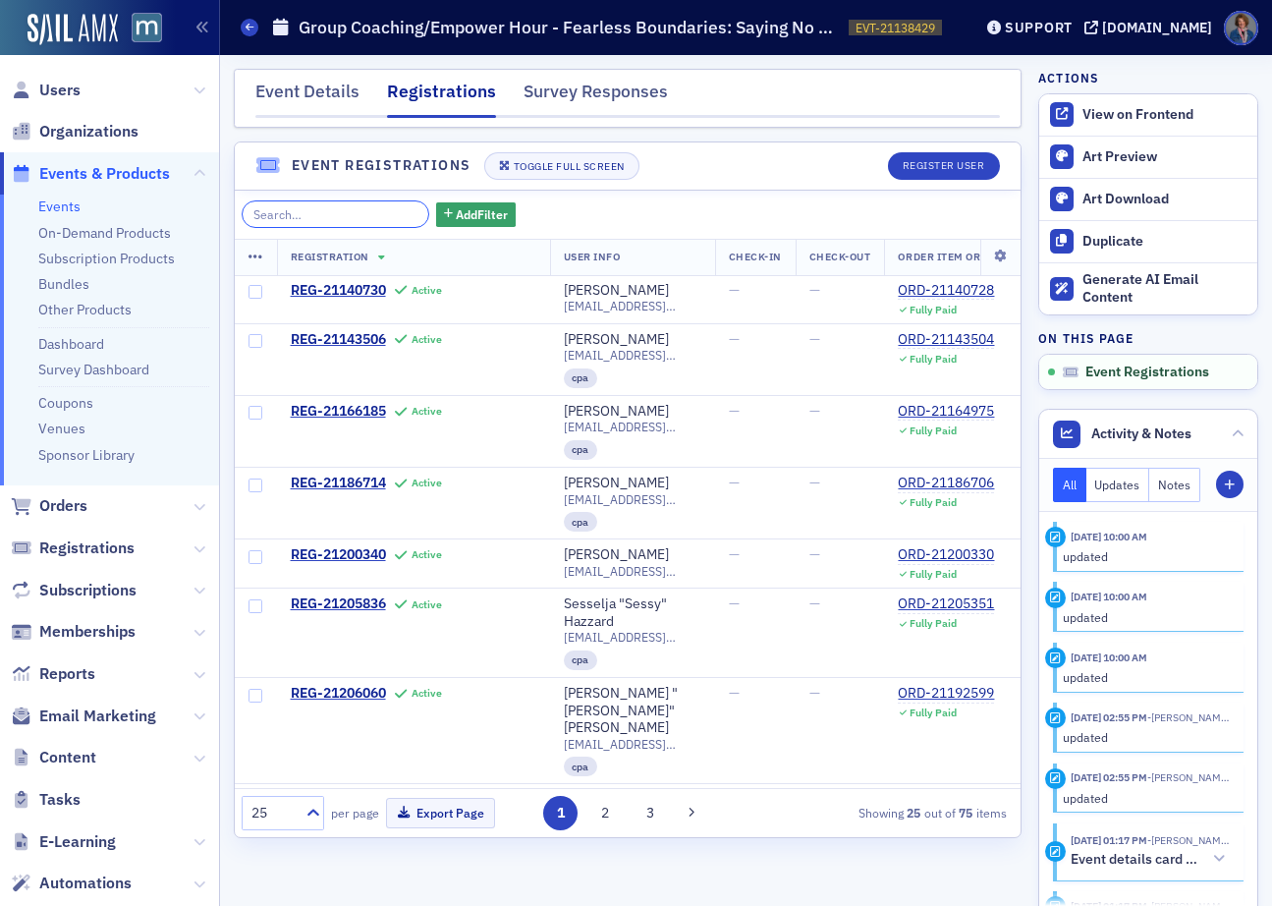
click at [276, 206] on input "search" at bounding box center [336, 214] width 188 height 28
paste input "dharalampieva@uhy-us.com"
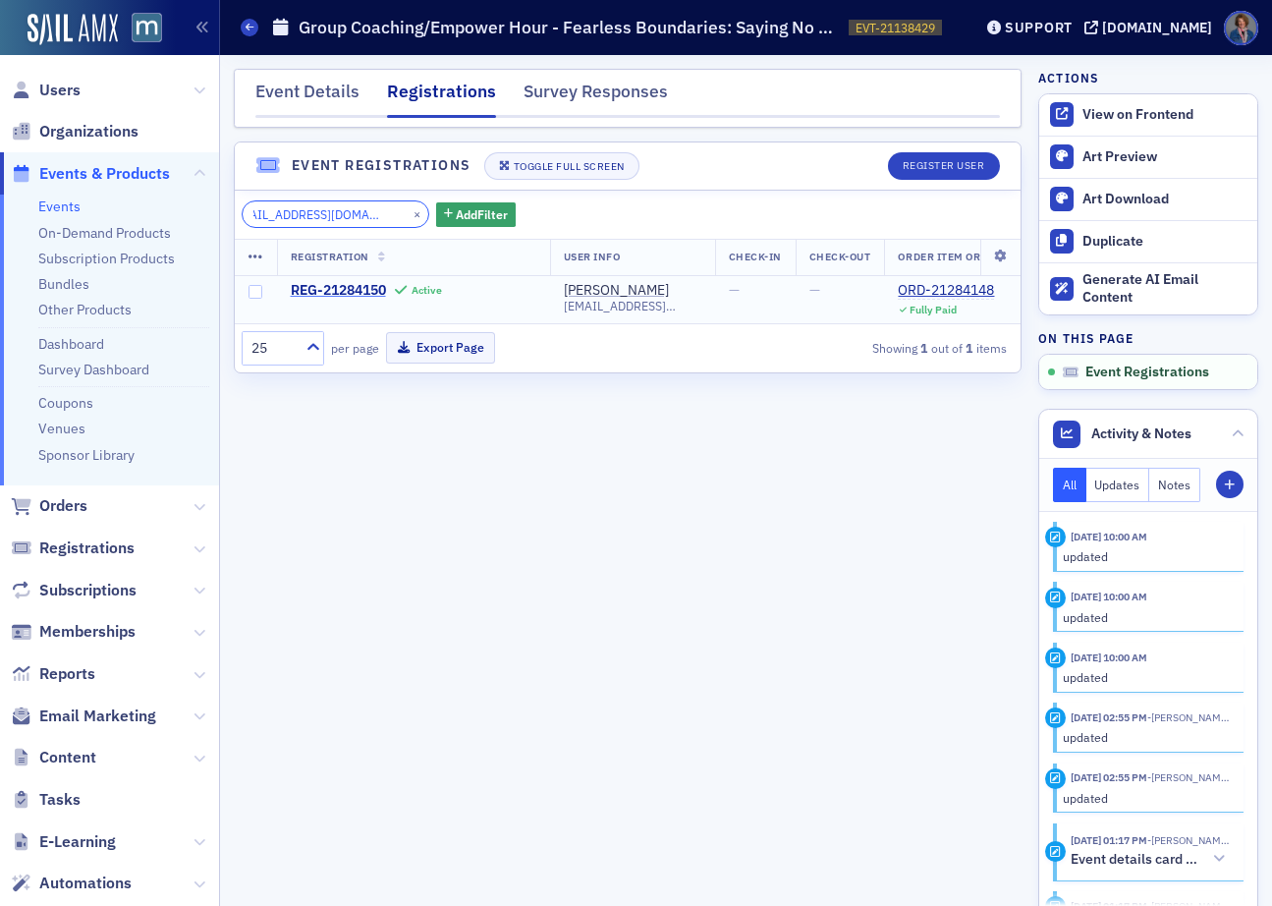
type input "dharalampieva@uhy-us.com"
click at [409, 212] on button "×" at bounding box center [418, 213] width 18 height 18
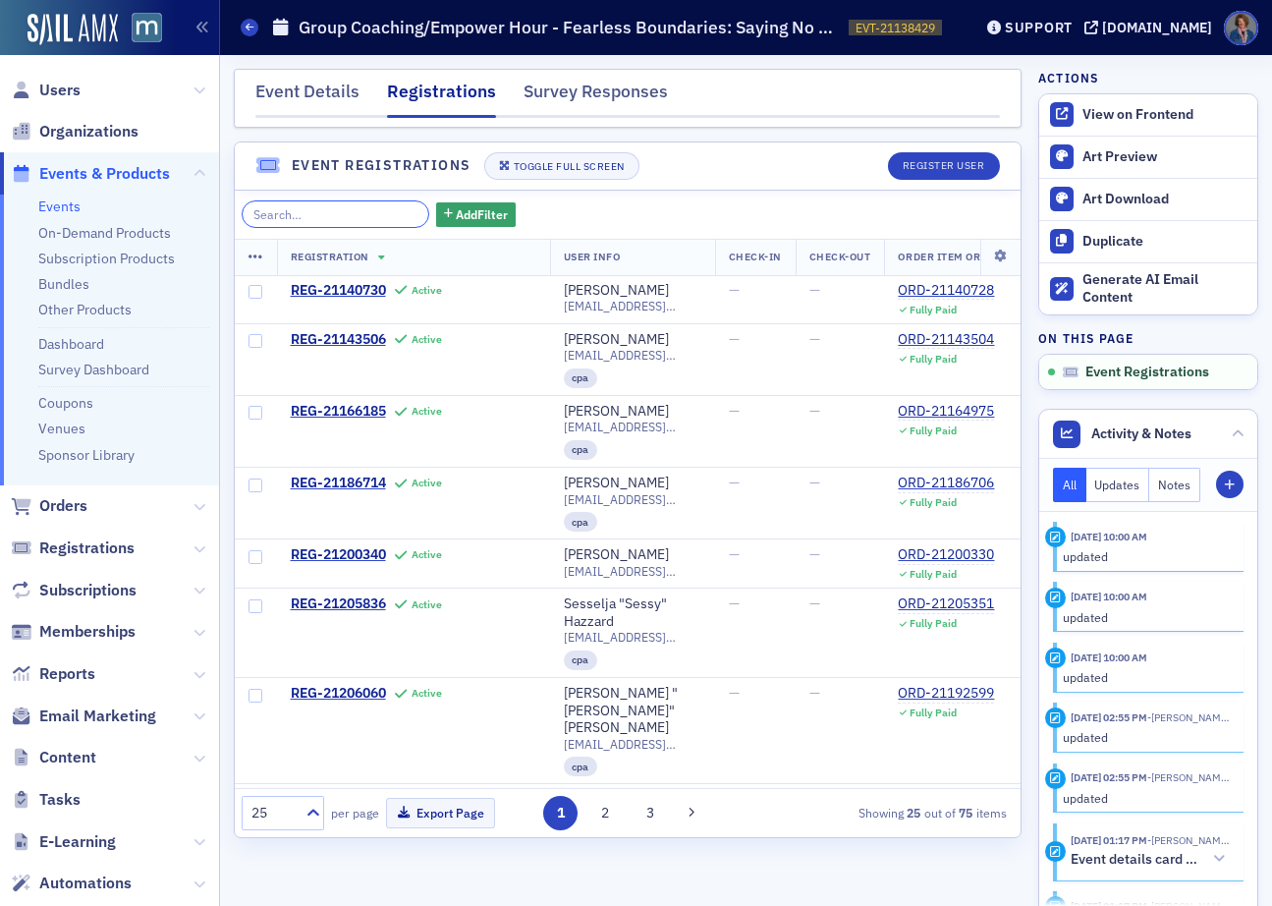
click at [301, 215] on input "search" at bounding box center [336, 214] width 188 height 28
paste input "dharalampieva@uhy-us.com"
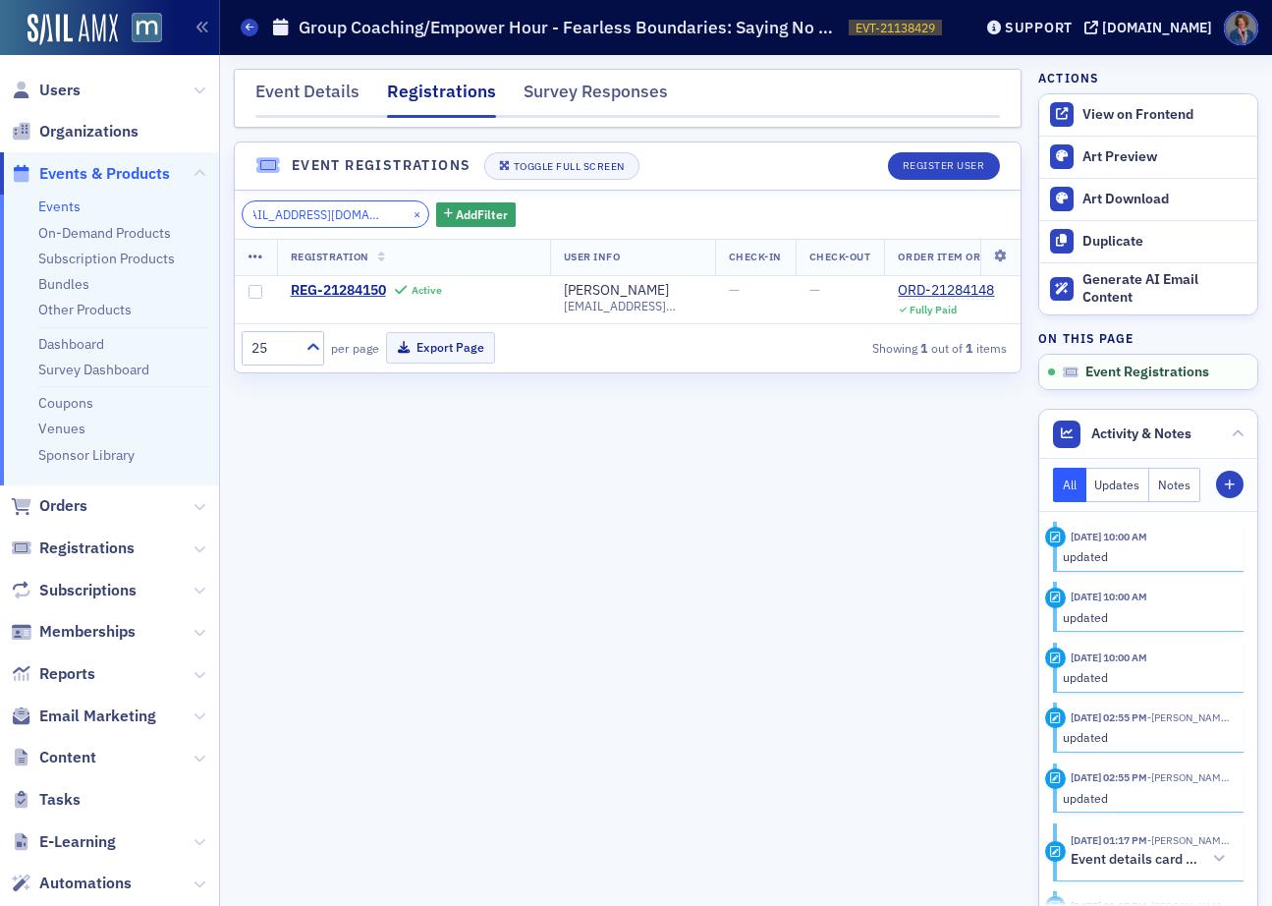
type input "dharalampieva@uhy-us.com"
click at [409, 212] on button "×" at bounding box center [418, 213] width 18 height 18
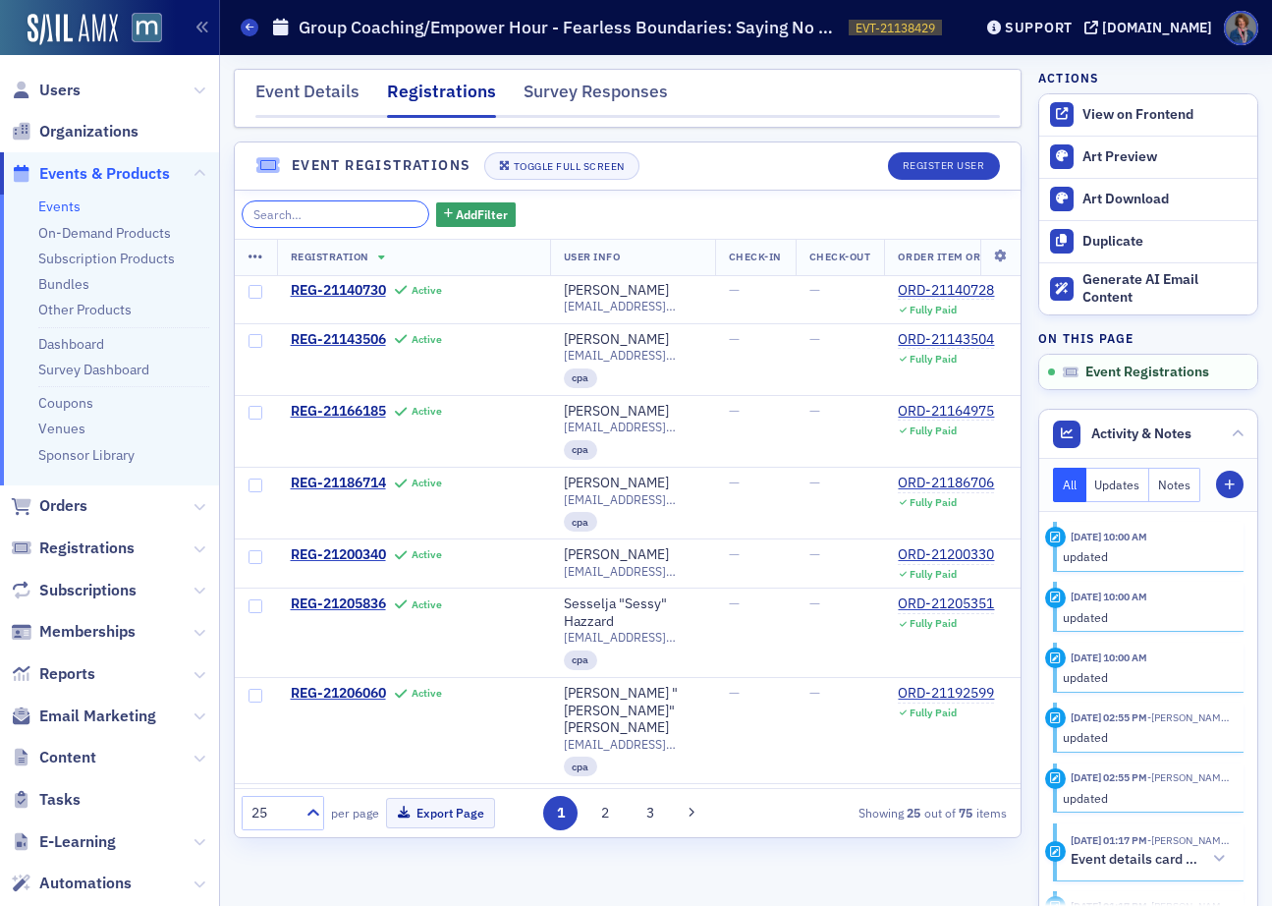
click at [303, 210] on input "search" at bounding box center [336, 214] width 188 height 28
paste input "michelle@macpa.org"
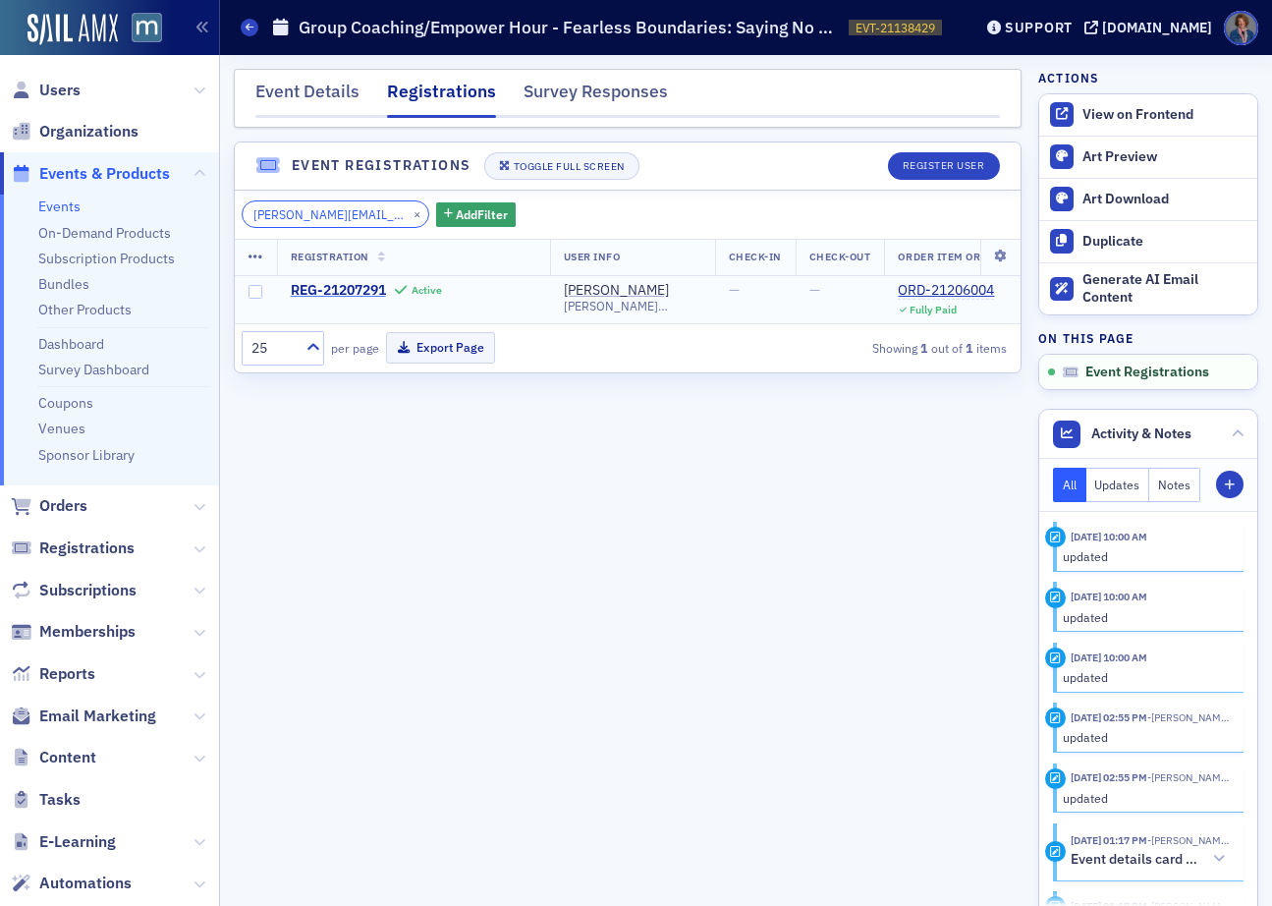
type input "michelle@macpa.org"
click at [409, 213] on button "×" at bounding box center [418, 213] width 18 height 18
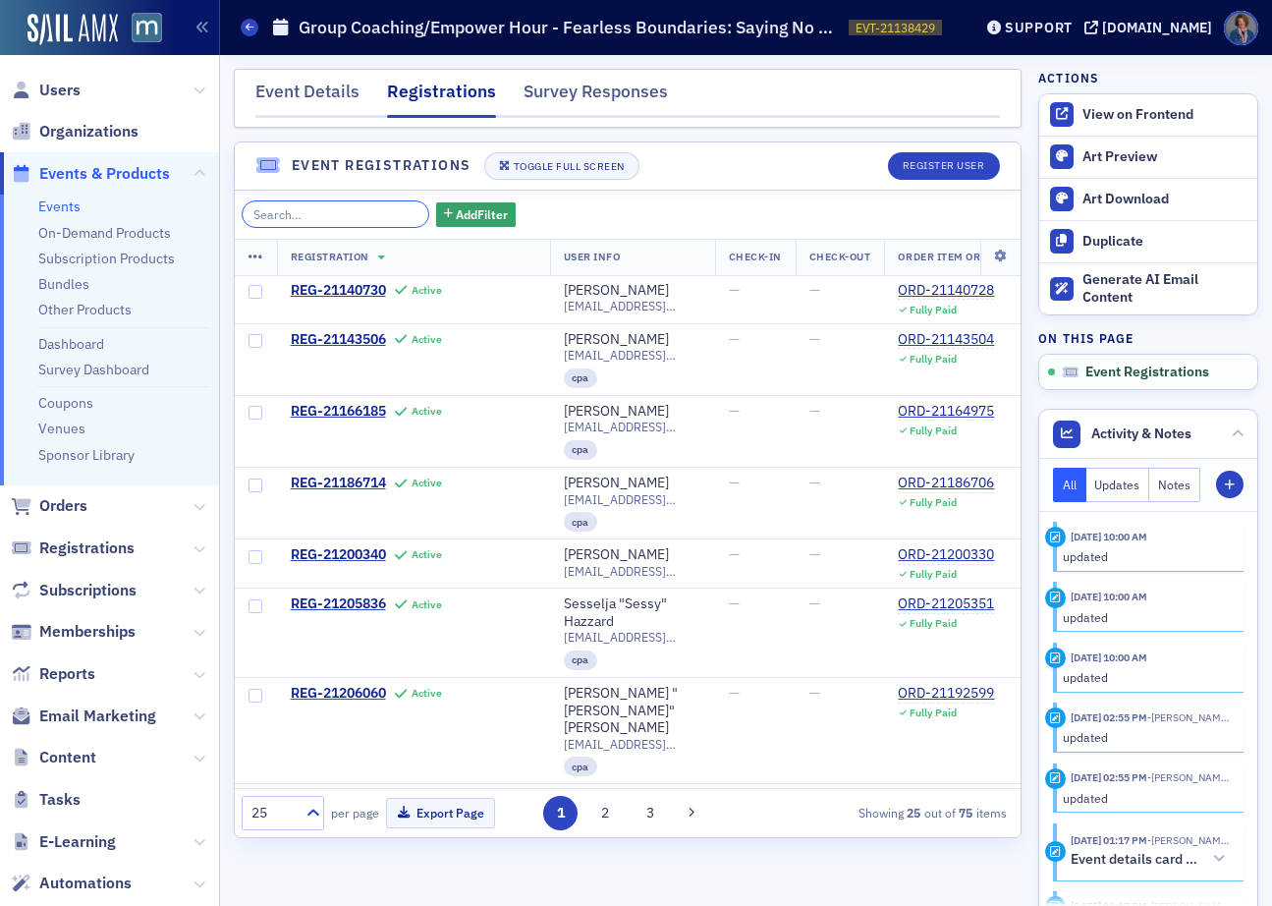
click at [335, 217] on input "search" at bounding box center [336, 214] width 188 height 28
paste input "eeh_cpa@yahoo.com"
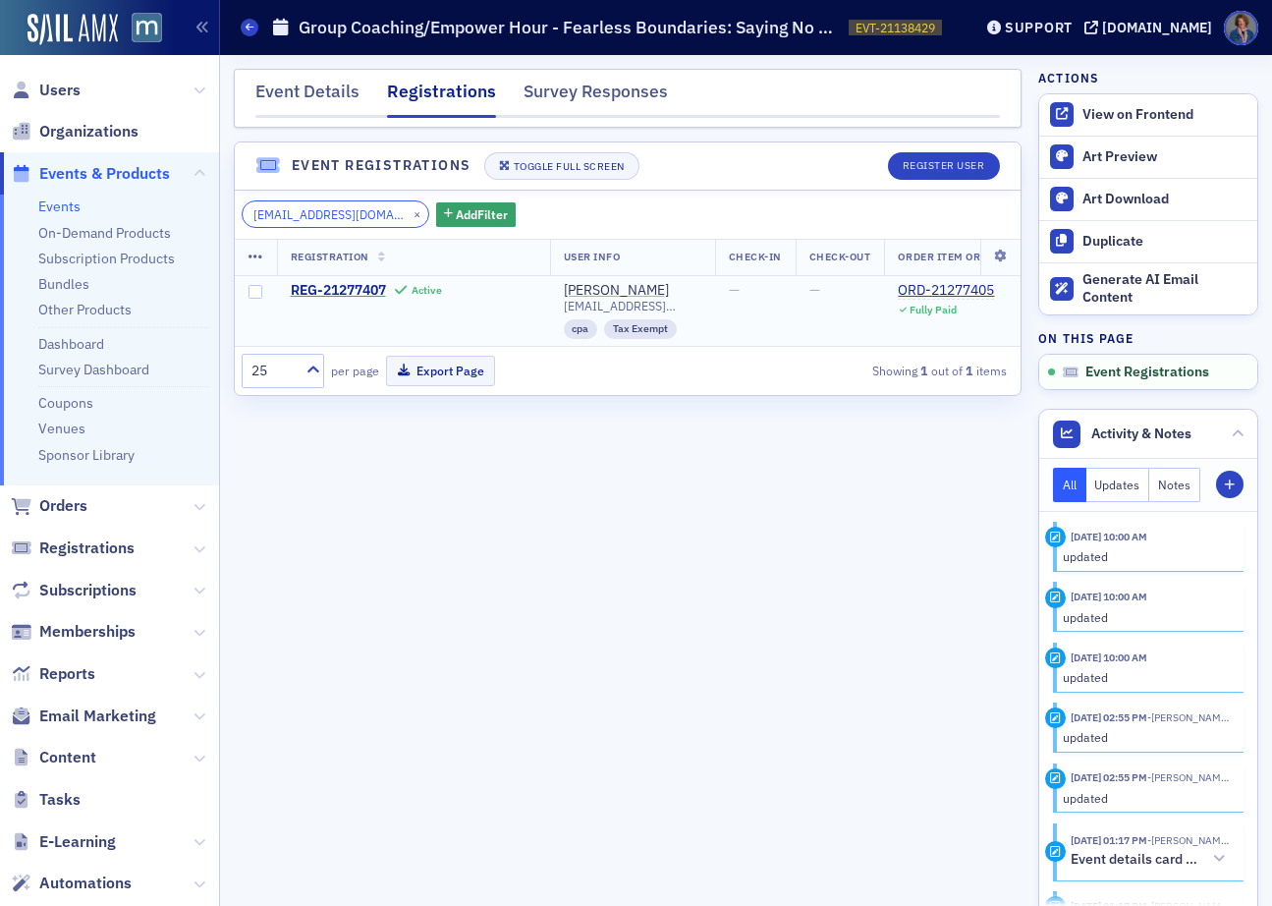
type input "eeh_cpa@yahoo.com"
click at [409, 214] on button "×" at bounding box center [418, 213] width 18 height 18
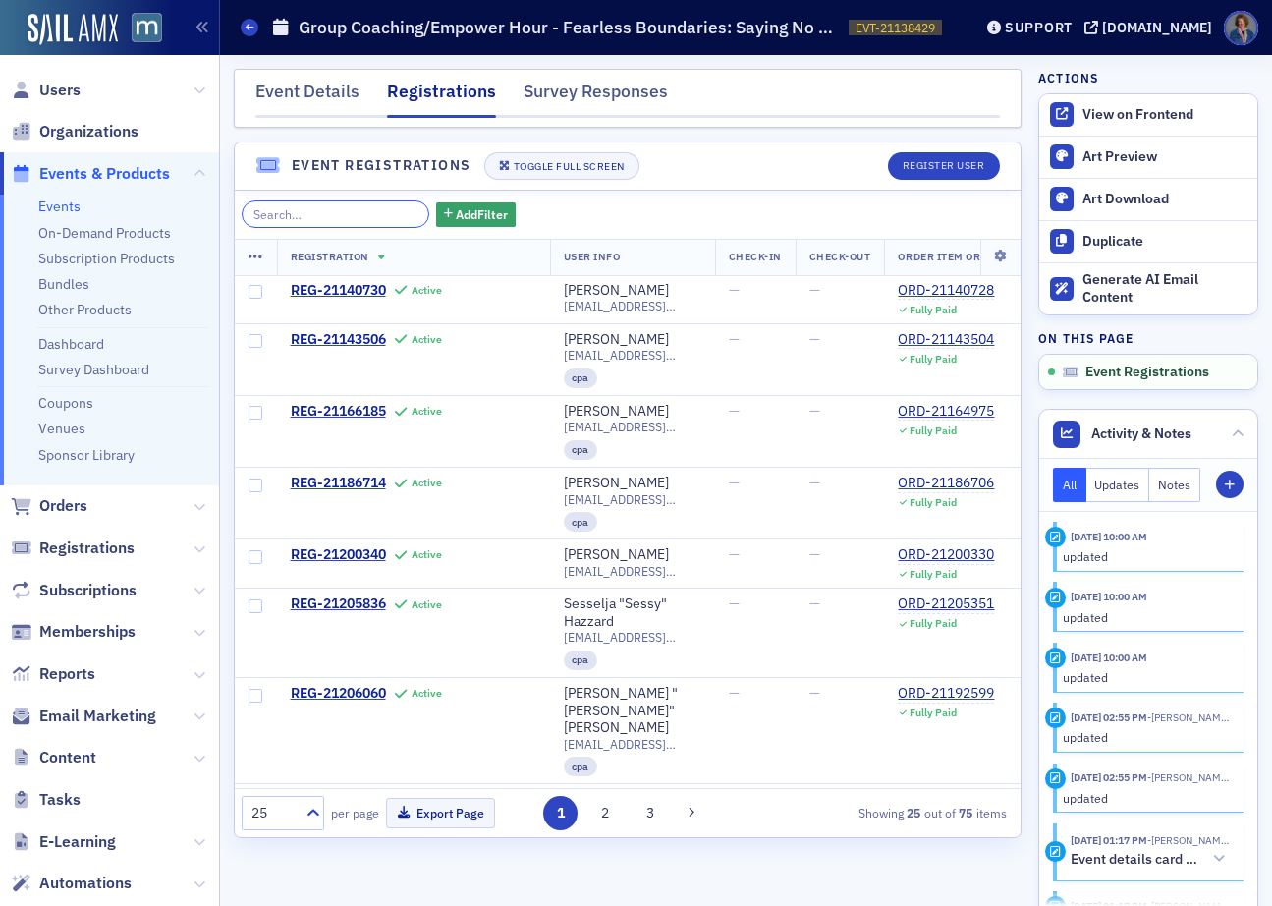
click at [270, 215] on input "search" at bounding box center [336, 214] width 188 height 28
paste input "lisa@ingram-cpa.com"
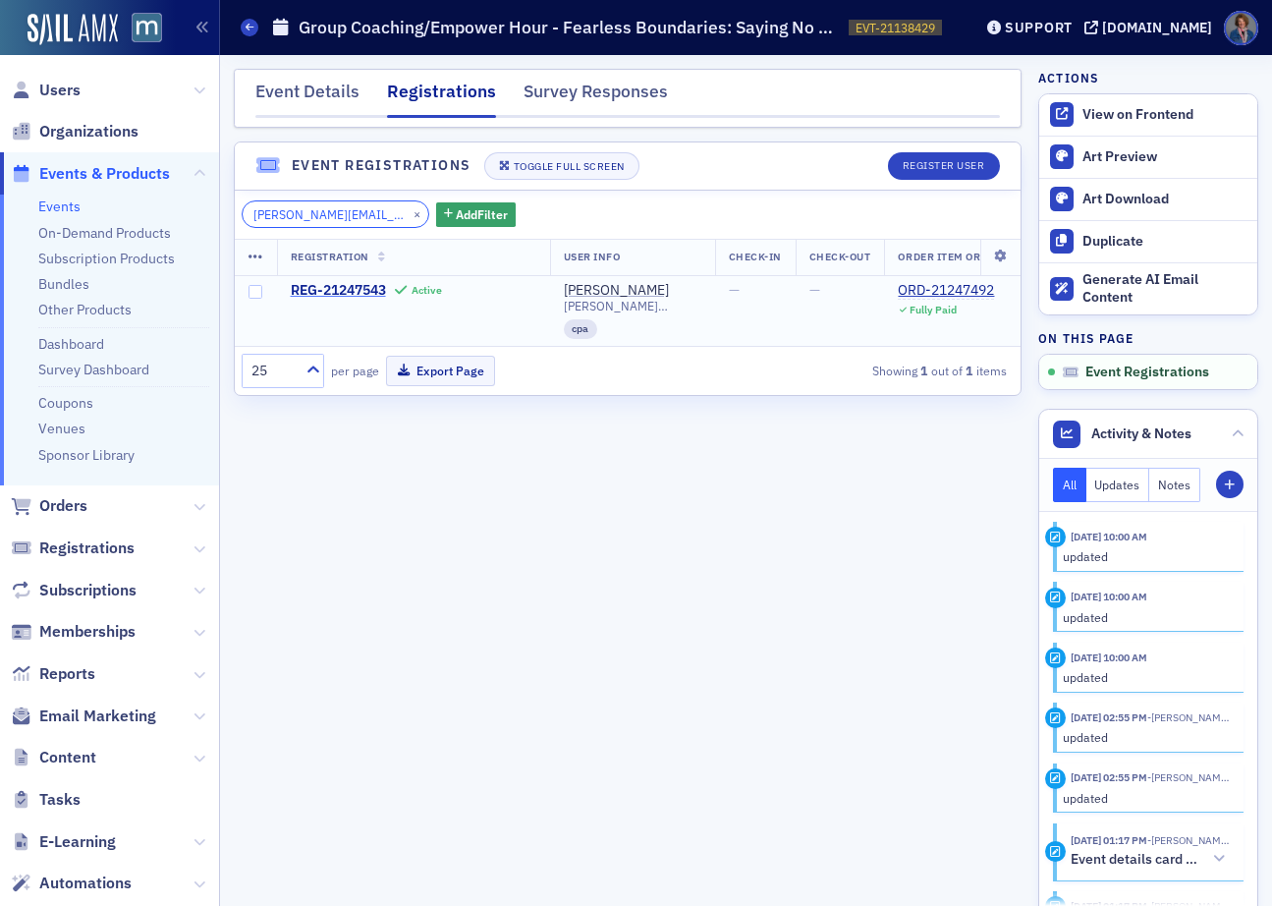
type input "lisa@ingram-cpa.com"
click at [409, 212] on button "×" at bounding box center [418, 213] width 18 height 18
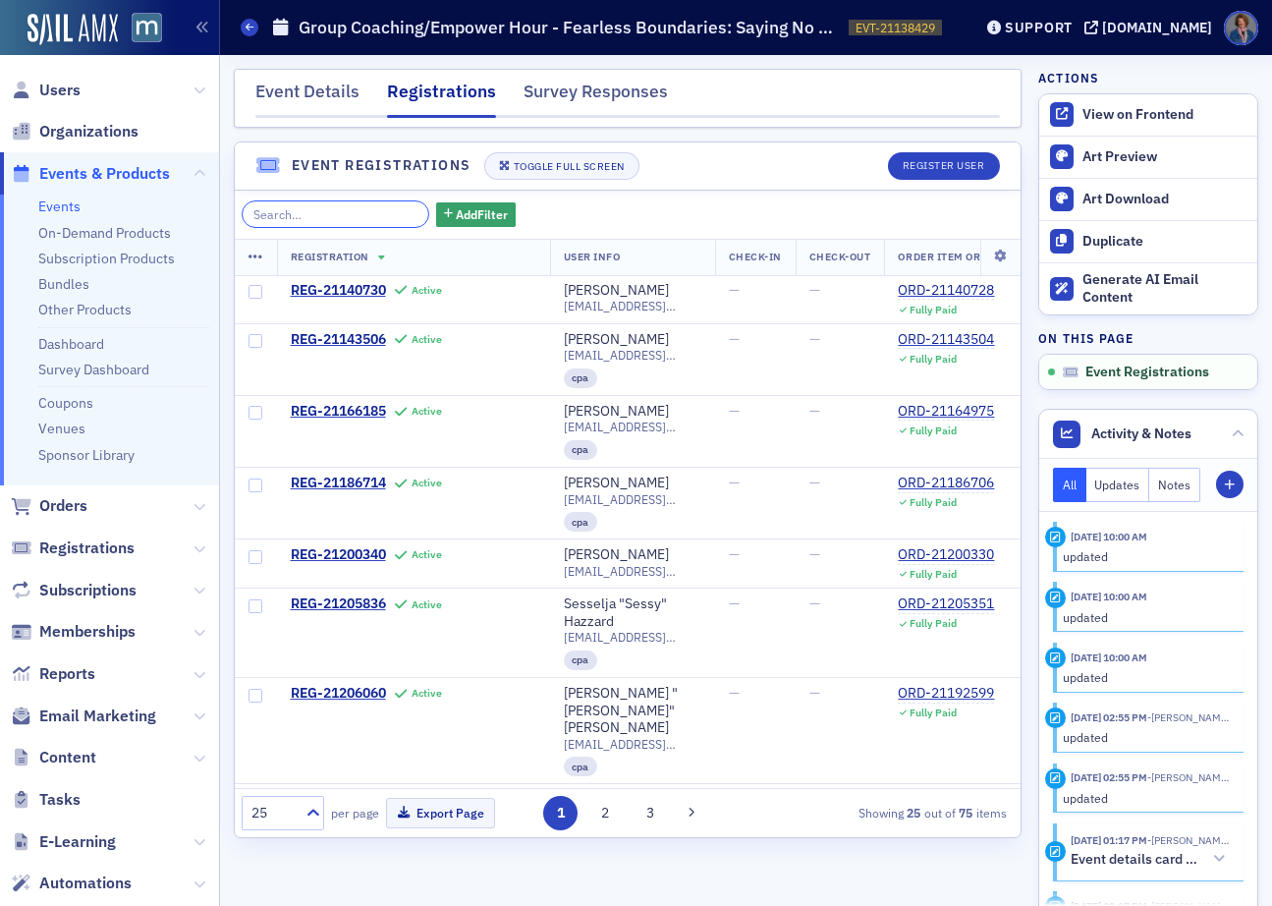
click at [320, 214] on input "search" at bounding box center [336, 214] width 188 height 28
paste input "lking@flyingcolorsofsuccess.org"
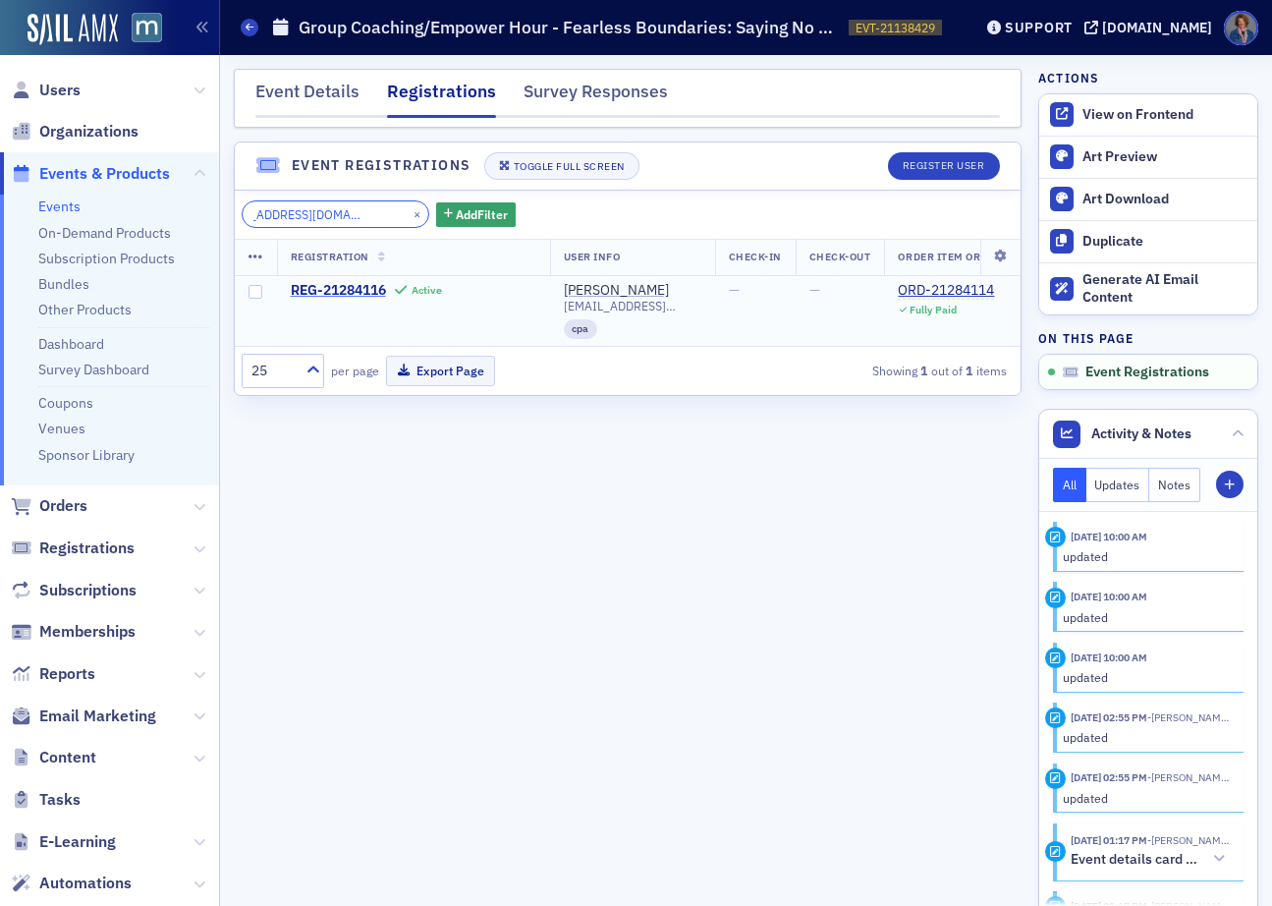
type input "lking@flyingcolorsofsuccess.org"
click at [409, 210] on button "×" at bounding box center [418, 213] width 18 height 18
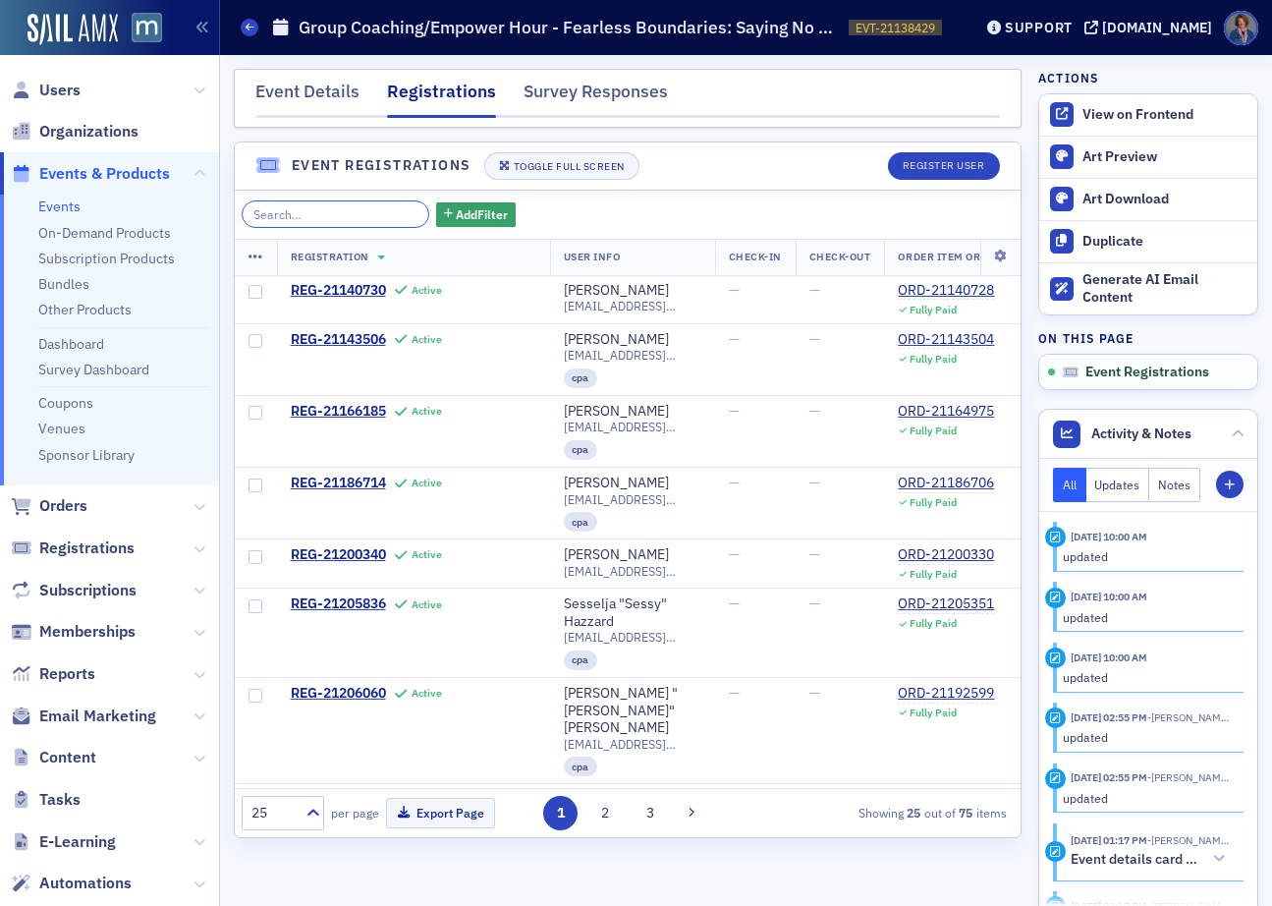
click at [261, 212] on input "search" at bounding box center [336, 214] width 188 height 28
paste input "llahman@eucmail.com"
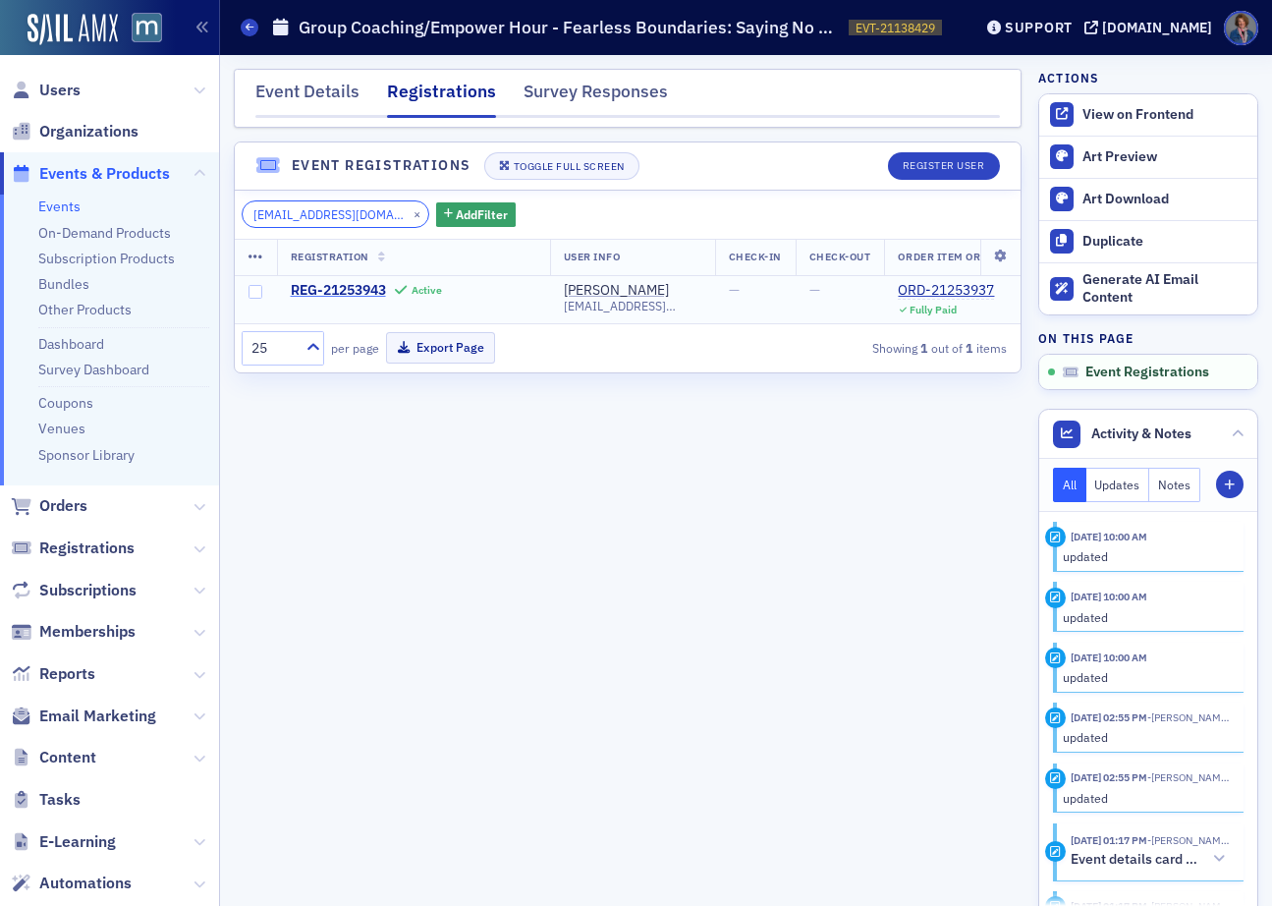
type input "llahman@eucmail.com"
click at [409, 215] on button "×" at bounding box center [418, 213] width 18 height 18
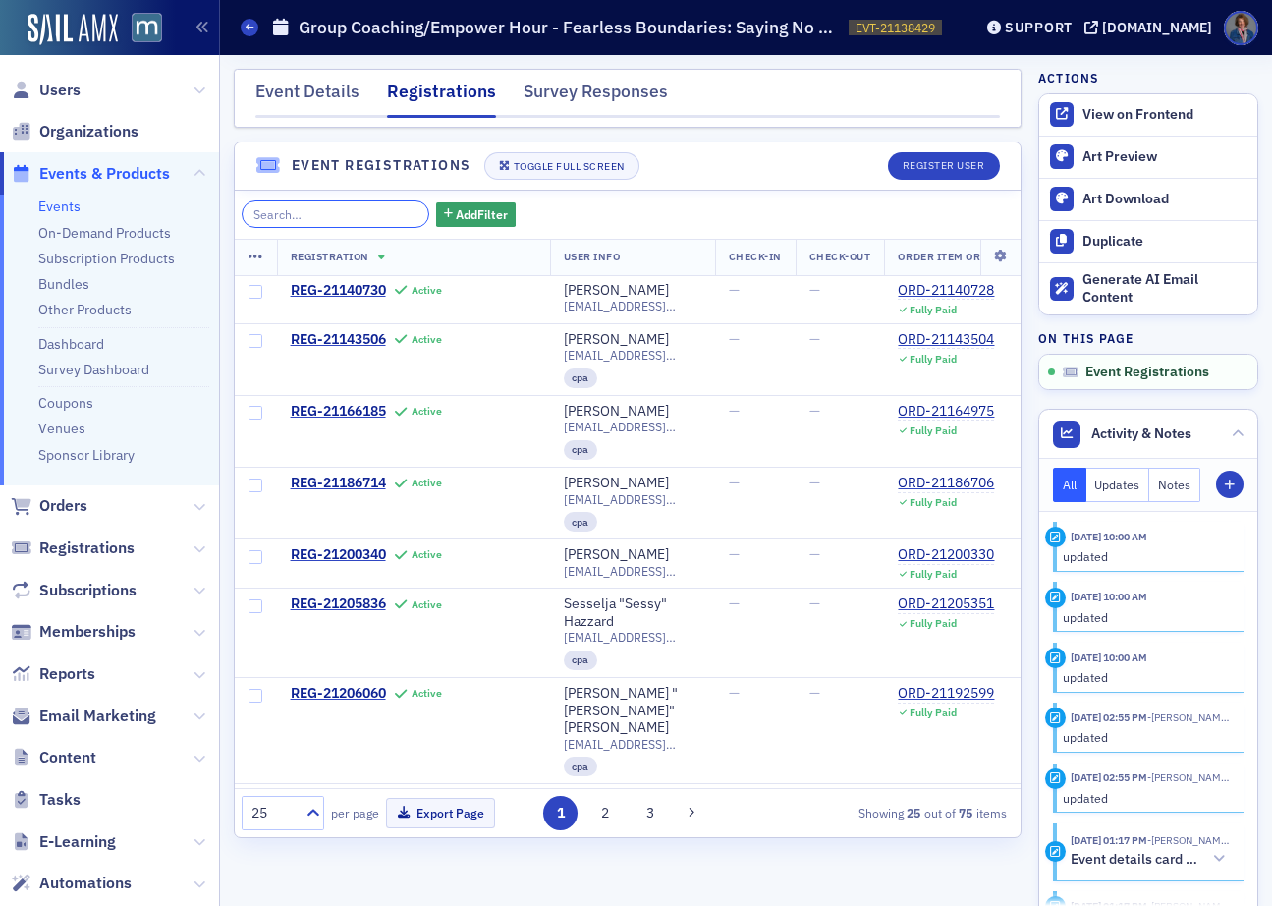
click at [314, 211] on input "search" at bounding box center [336, 214] width 188 height 28
paste input "[PERSON_NAME][EMAIL_ADDRESS][PERSON_NAME][DOMAIN_NAME]"
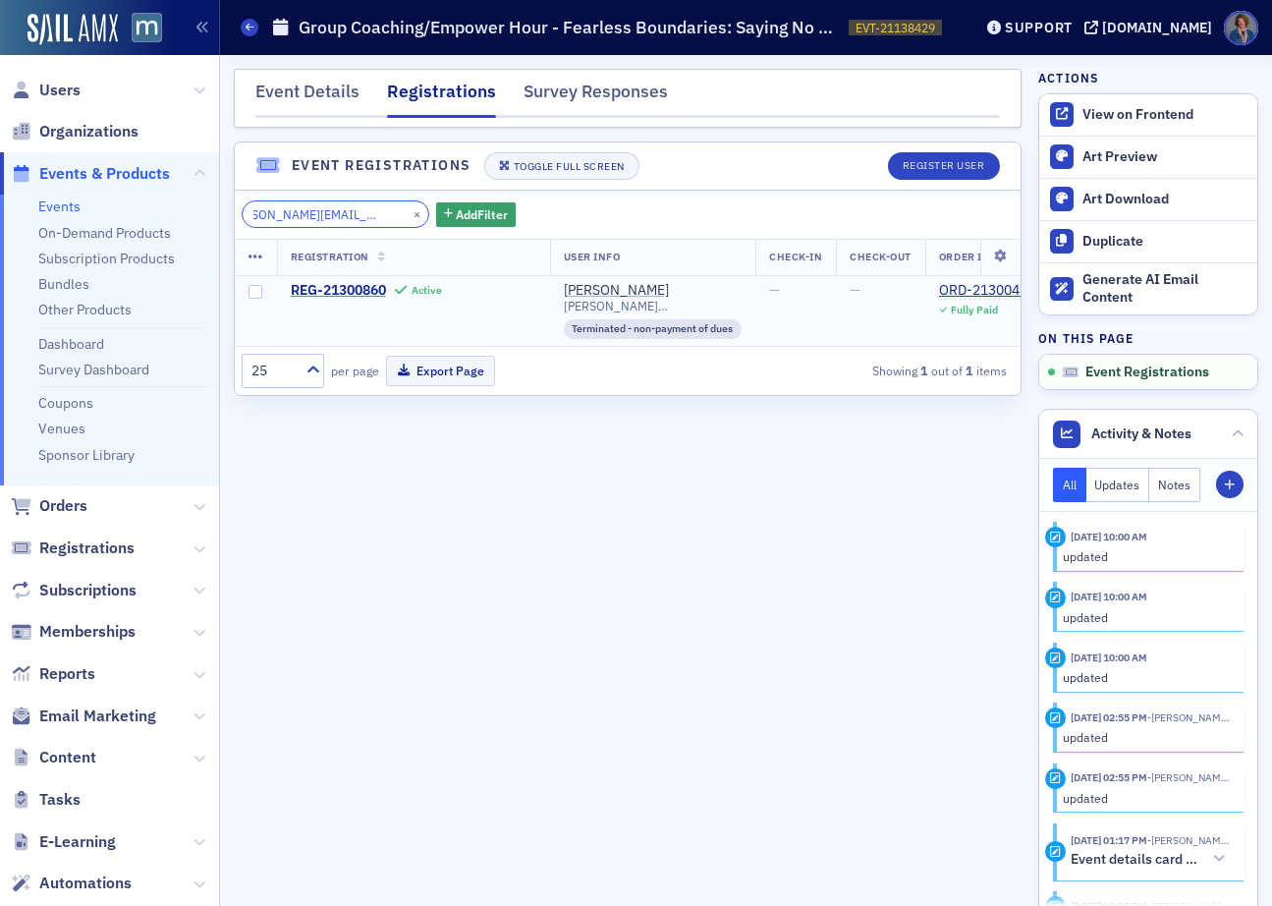
type input "[PERSON_NAME][EMAIL_ADDRESS][PERSON_NAME][DOMAIN_NAME]"
click at [409, 214] on button "×" at bounding box center [418, 213] width 18 height 18
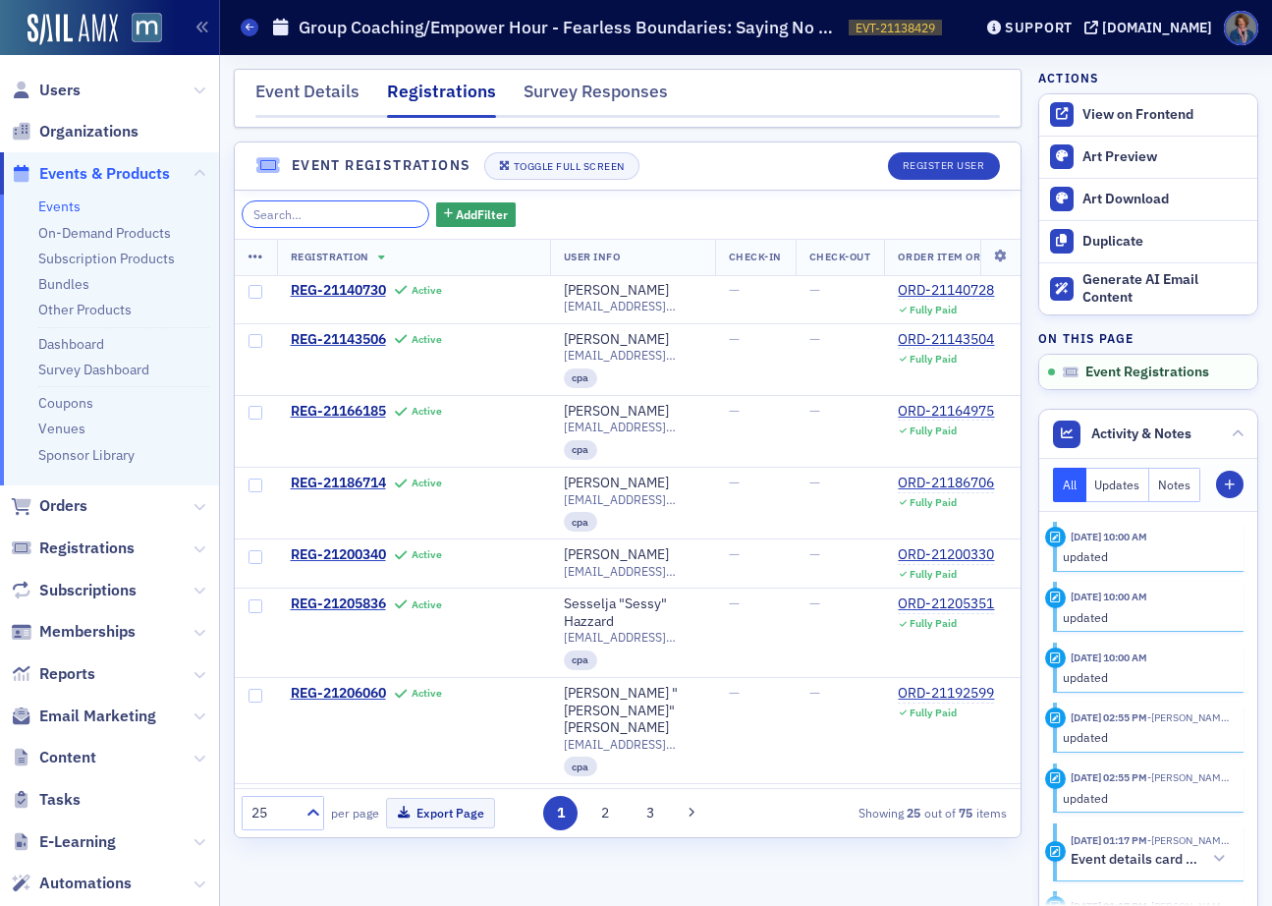
click at [333, 216] on input "search" at bounding box center [336, 214] width 188 height 28
paste input "cmanuel@eucmail.com"
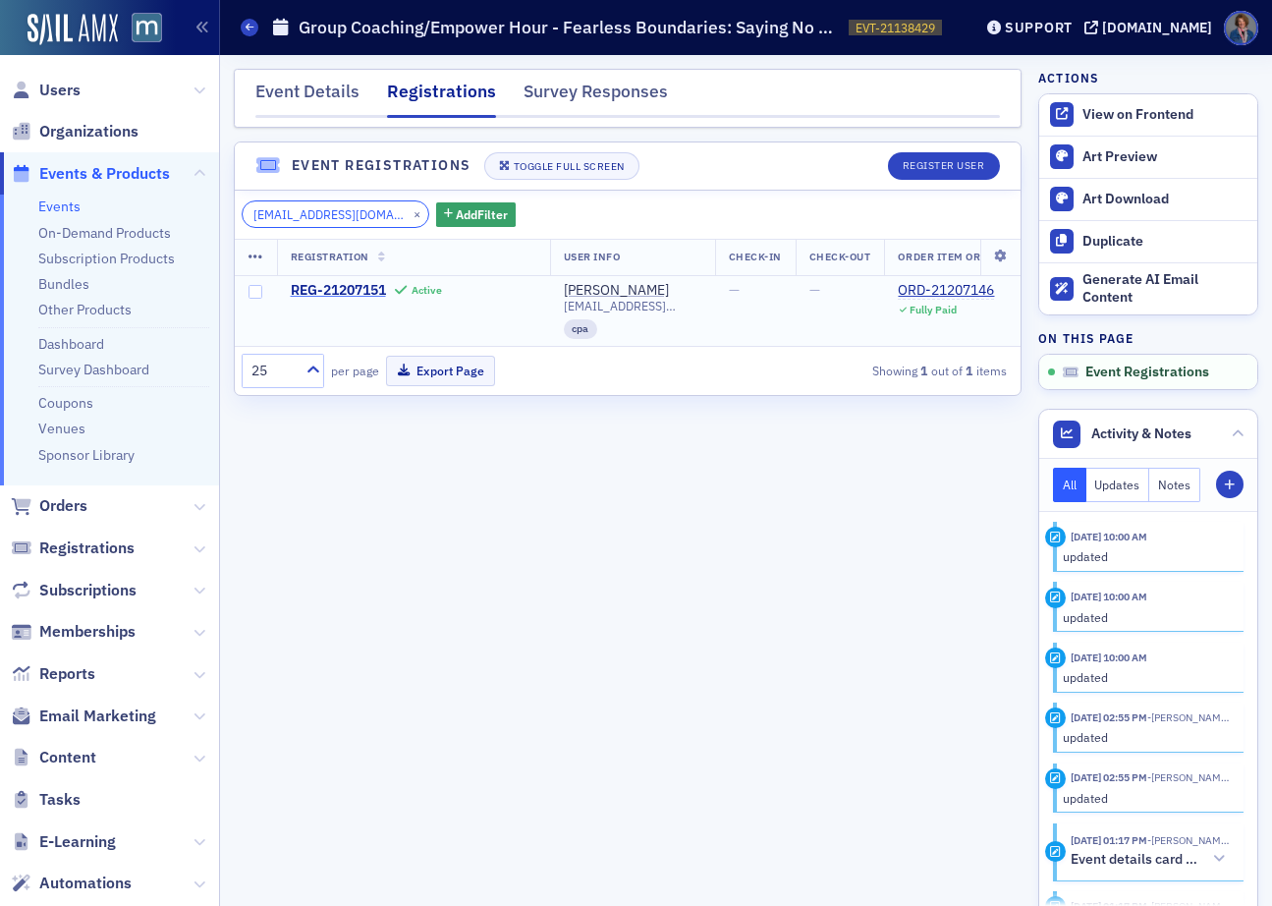
type input "cmanuel@eucmail.com"
click at [409, 213] on button "×" at bounding box center [418, 213] width 18 height 18
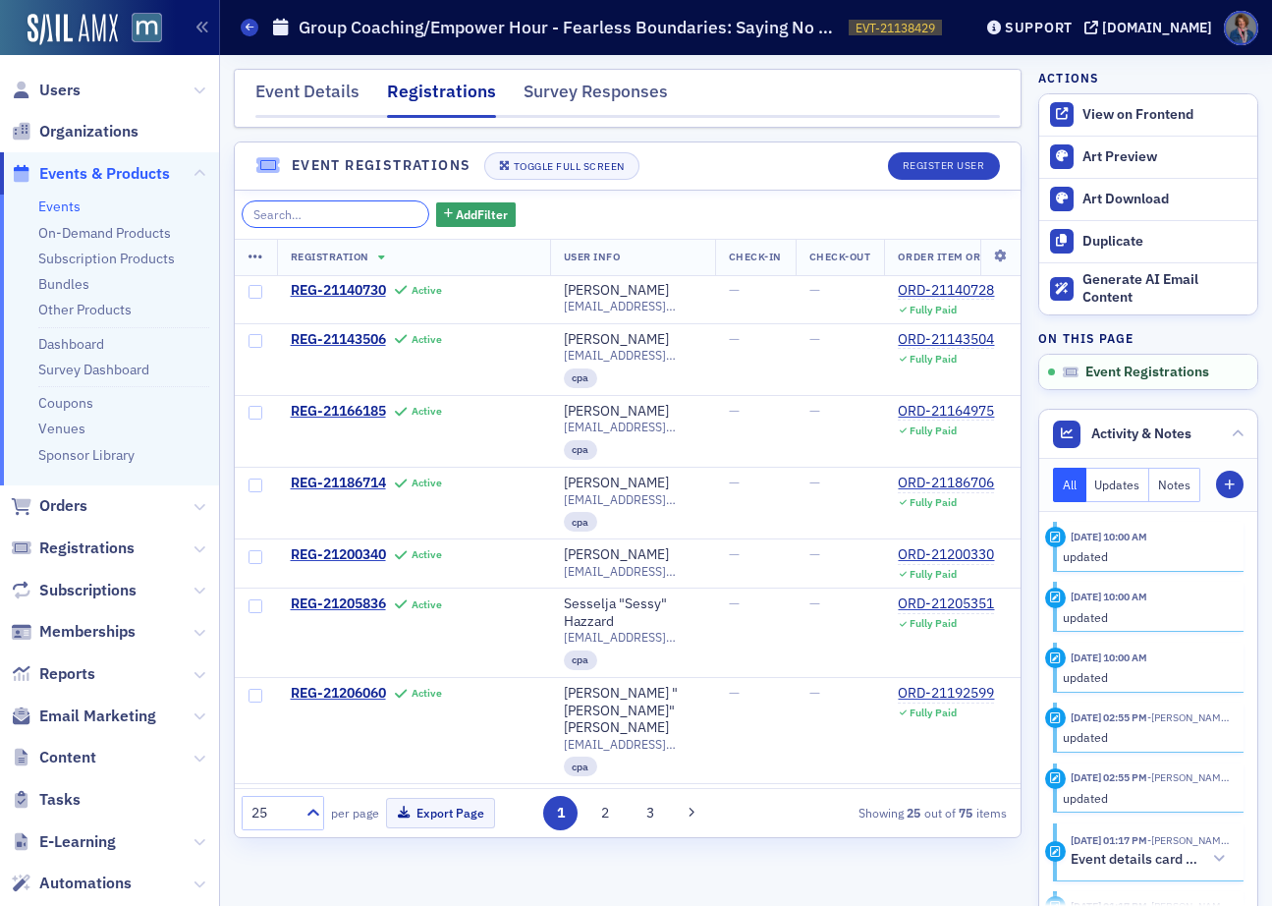
click at [307, 218] on input "search" at bounding box center [336, 214] width 188 height 28
paste input "pcmcdaniel@yahoo.com"
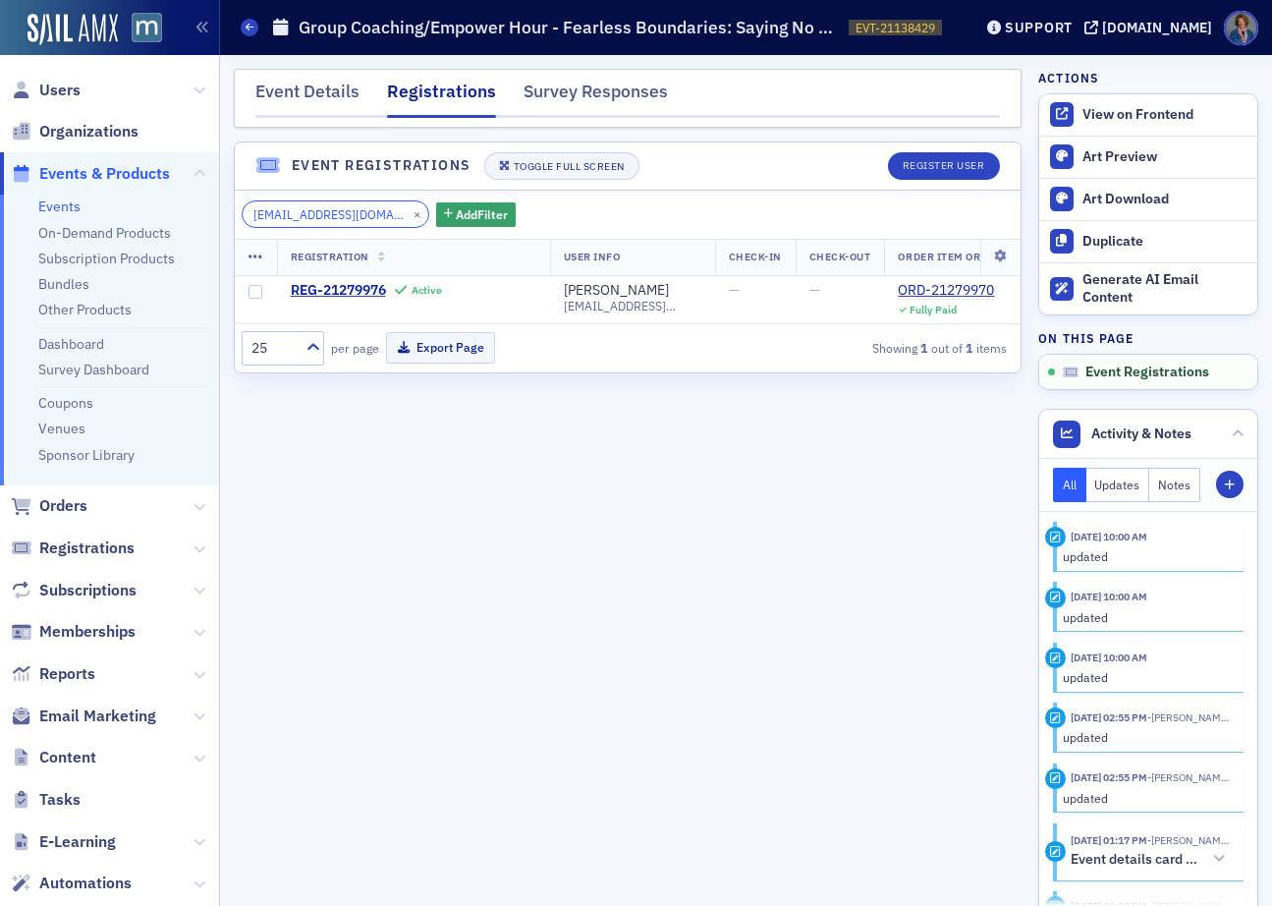
scroll to position [0, 3]
type input "pcmcdaniel@yahoo.com"
click at [409, 215] on button "×" at bounding box center [418, 213] width 18 height 18
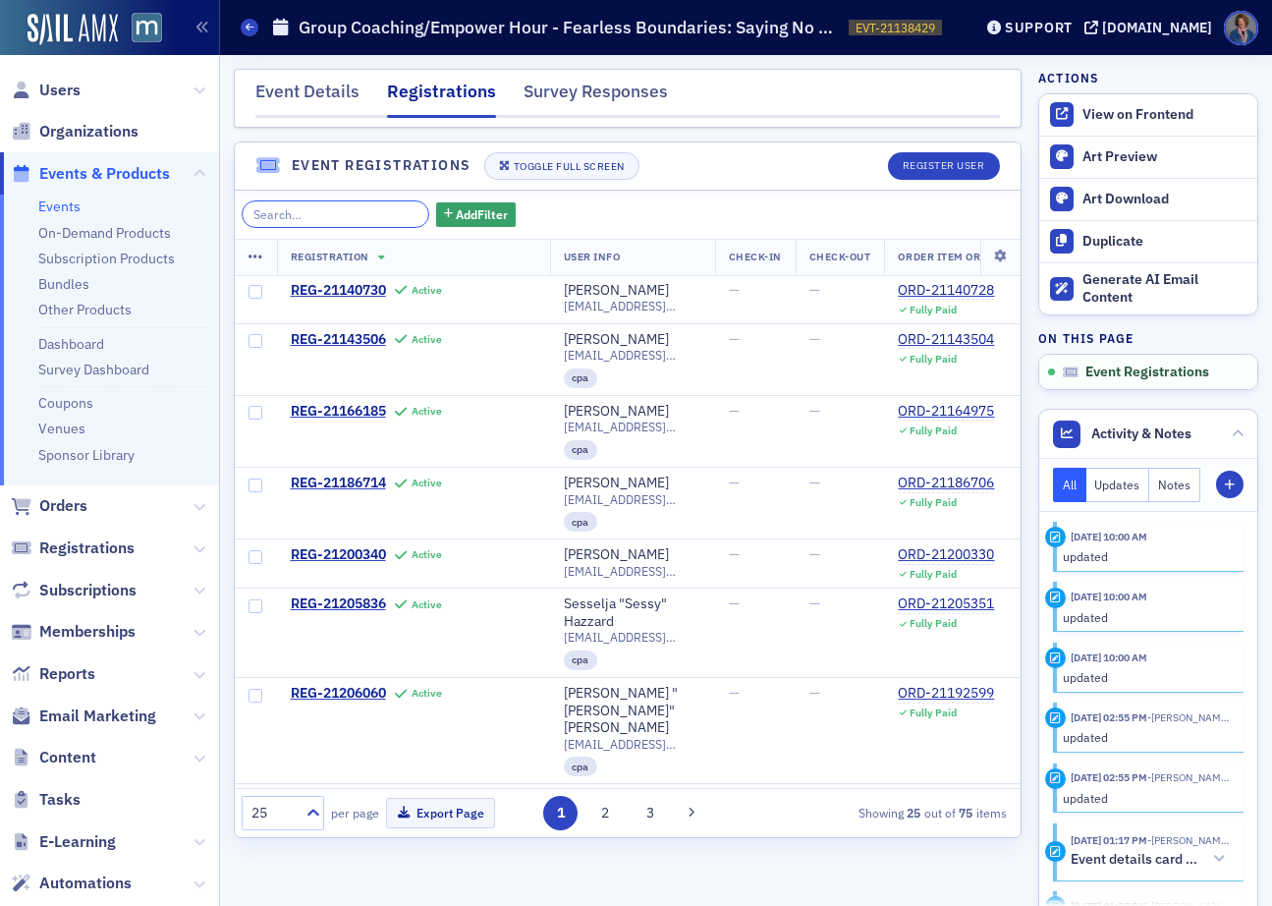
click at [301, 225] on input "search" at bounding box center [336, 214] width 188 height 28
paste input "mmong@laurellife.com"
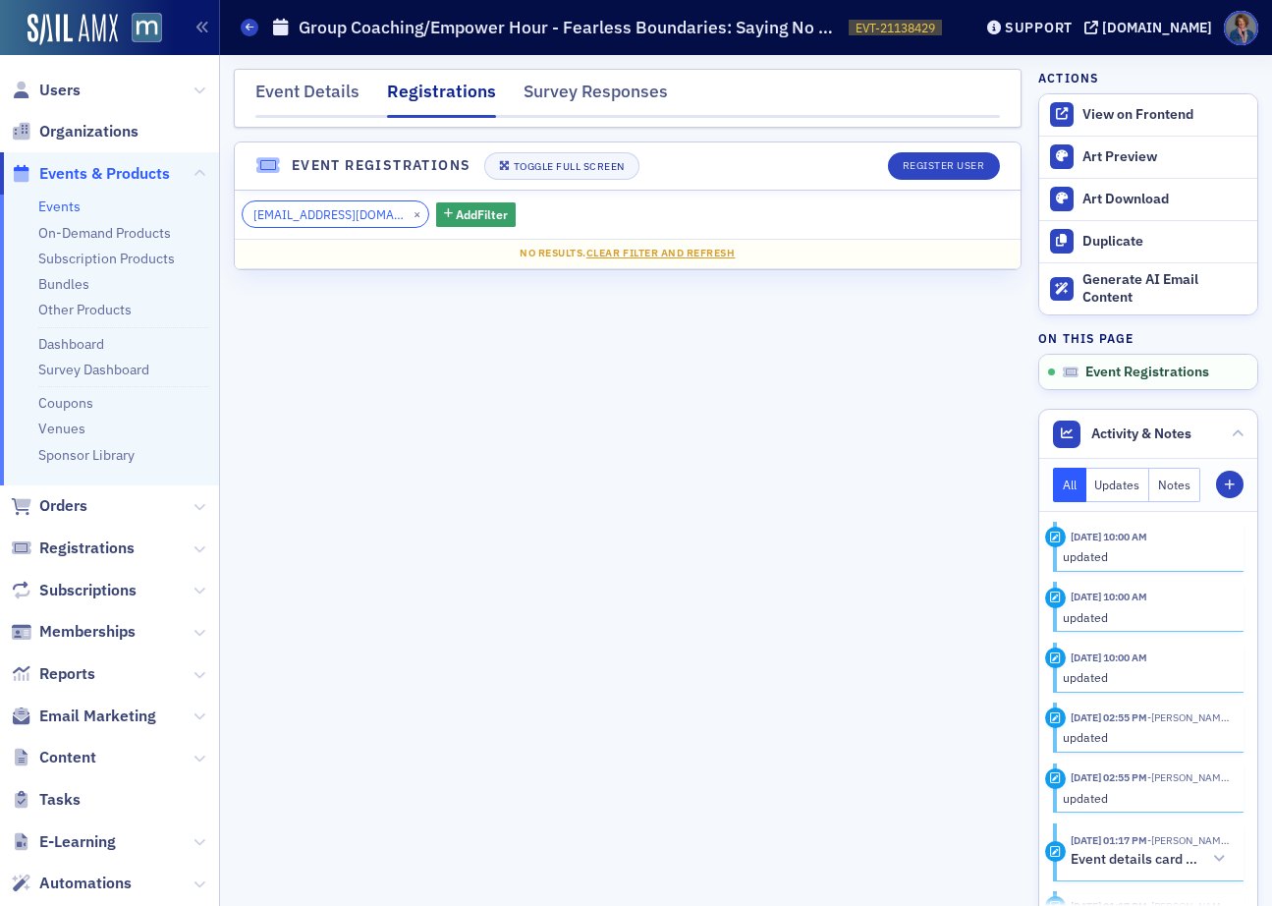
type input "mmong@laurellife.com"
click at [409, 210] on button "×" at bounding box center [418, 213] width 18 height 18
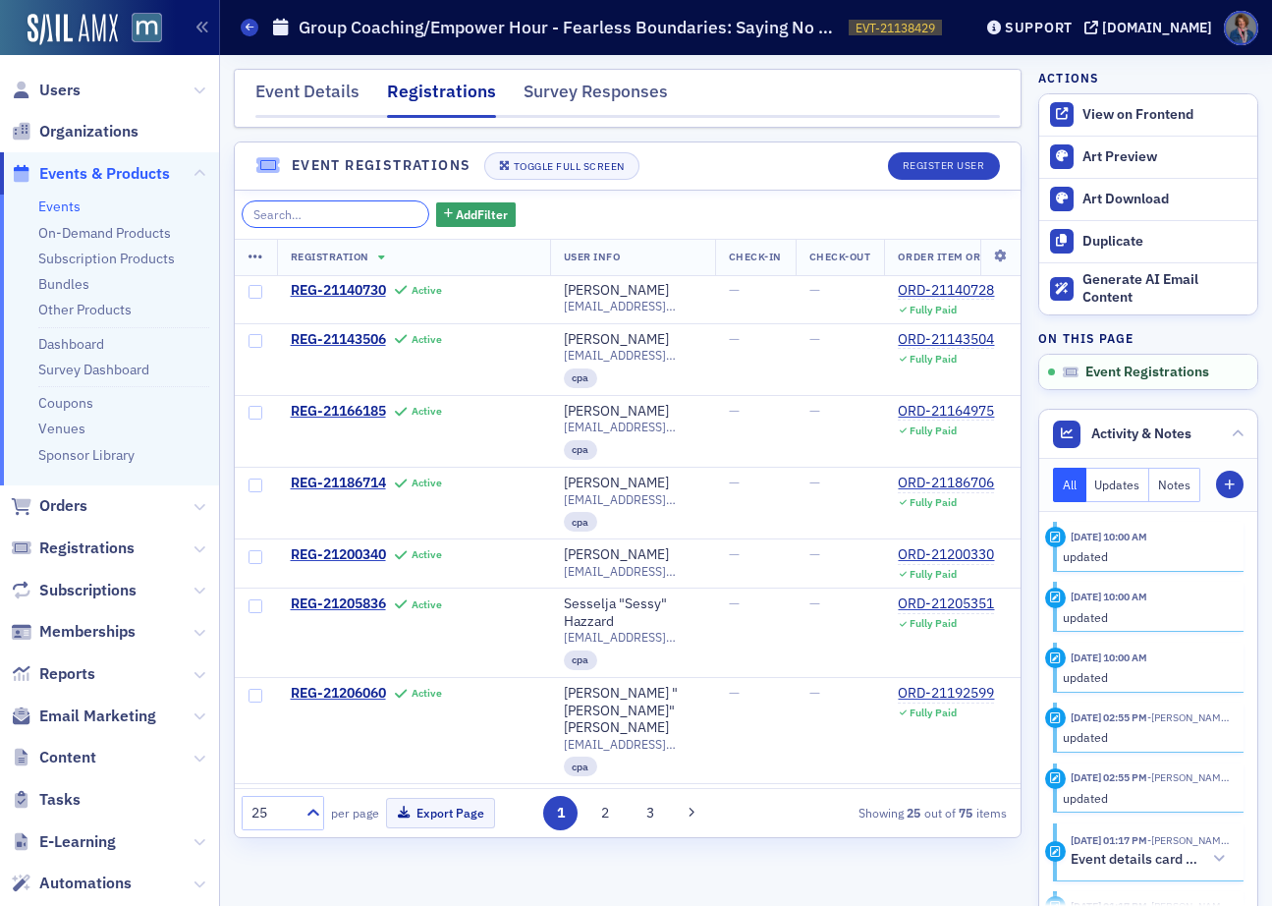
click at [340, 223] on input "search" at bounding box center [336, 214] width 188 height 28
paste input "joymowbray@keypoint.org"
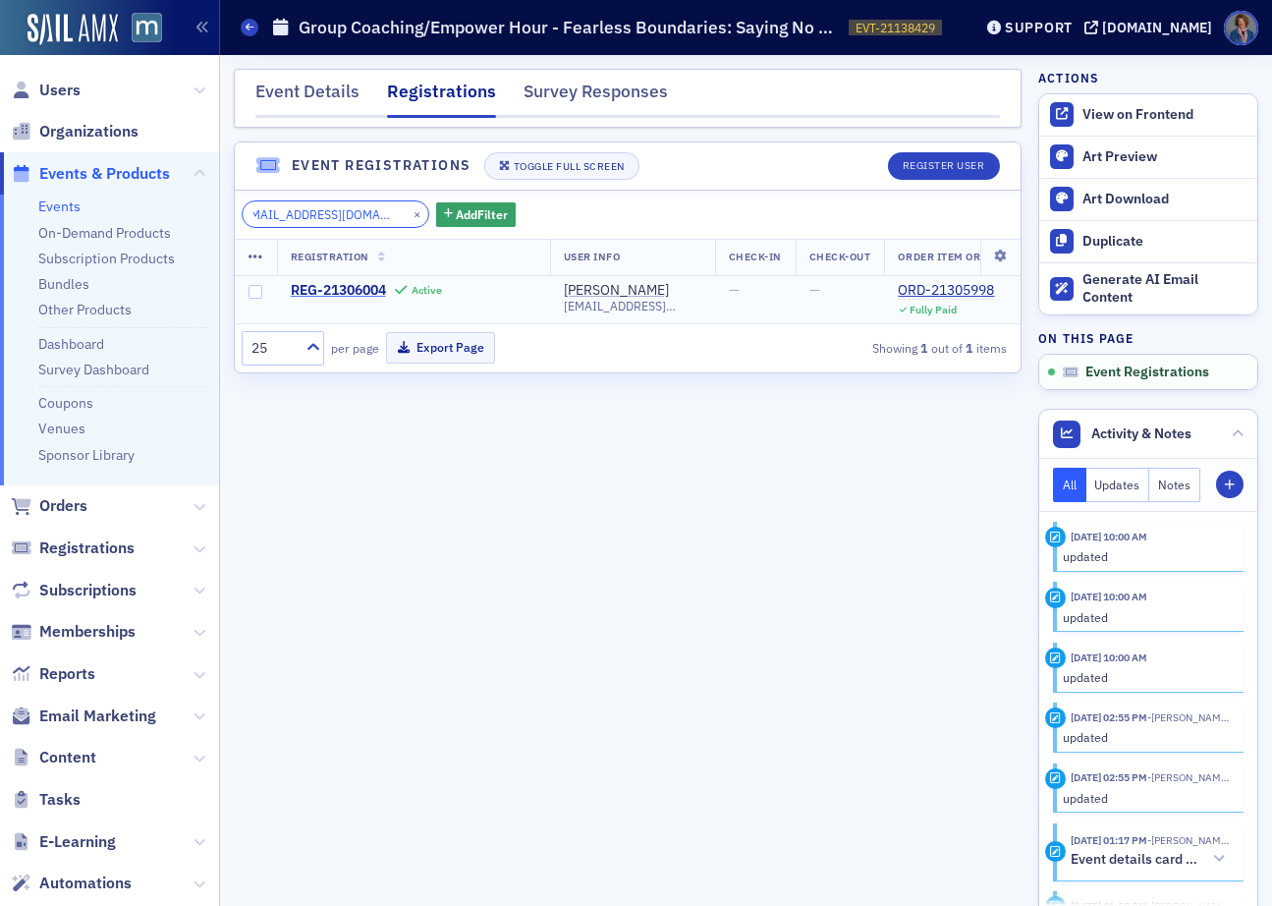
type input "joymowbray@keypoint.org"
drag, startPoint x: 389, startPoint y: 210, endPoint x: 340, endPoint y: 224, distance: 51.0
click at [409, 210] on button "×" at bounding box center [418, 213] width 18 height 18
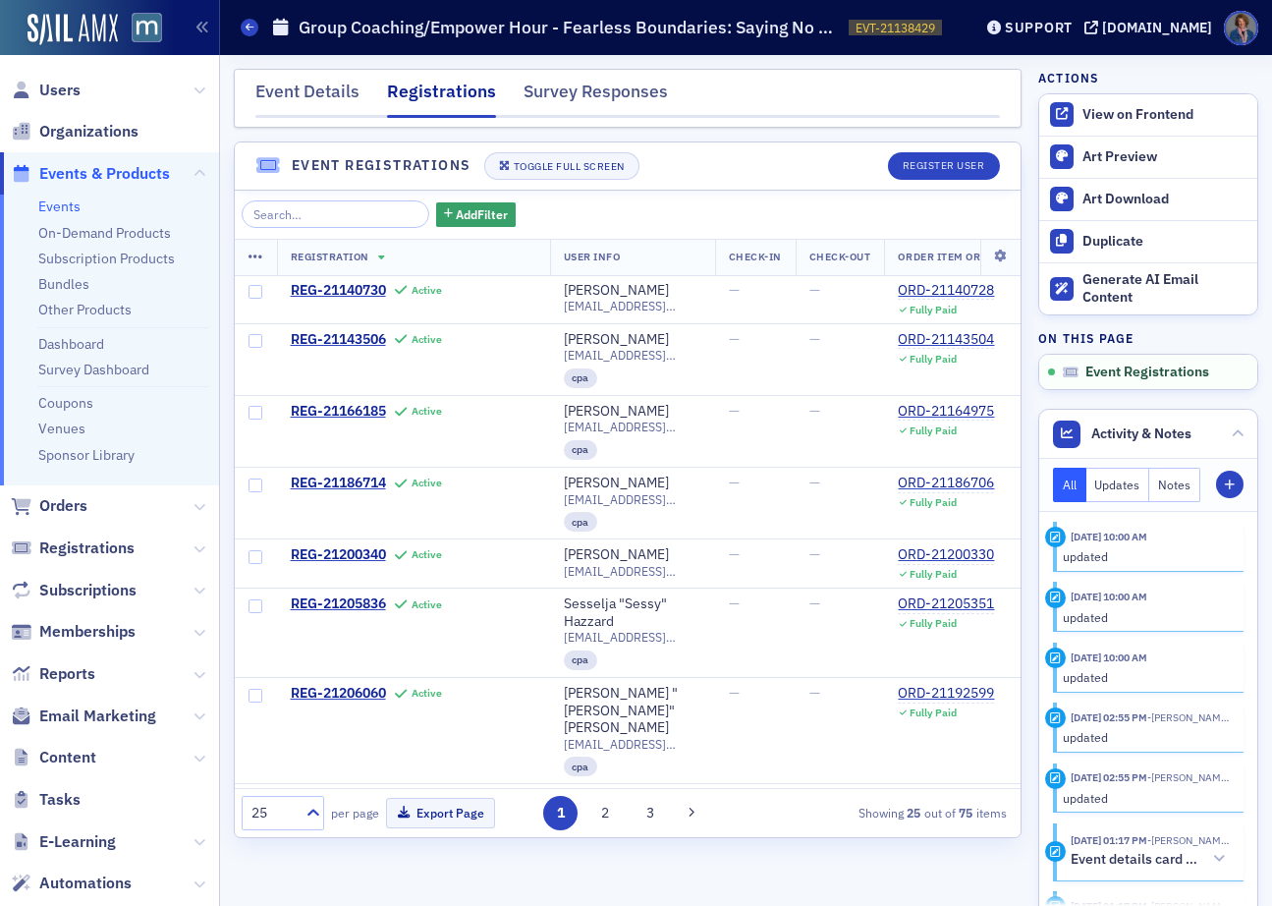
click at [343, 198] on div "Add Filter Registration User Info Check-In Check-Out Order Item Order ID Order …" at bounding box center [628, 514] width 786 height 646
click at [344, 207] on input "search" at bounding box center [336, 214] width 188 height 28
paste input "constance@cn-accounting.com"
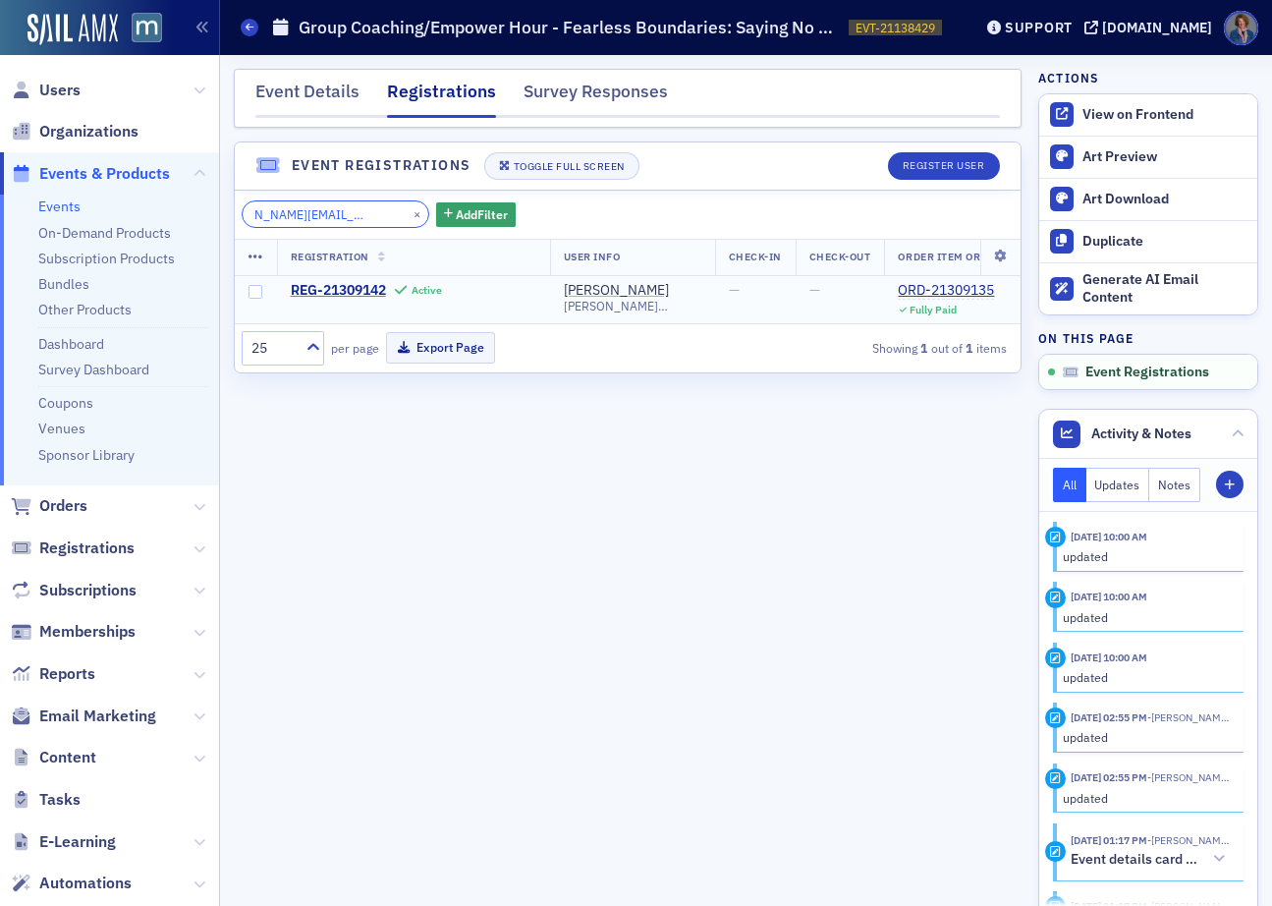
type input "constance@cn-accounting.com"
click at [409, 208] on button "×" at bounding box center [418, 213] width 18 height 18
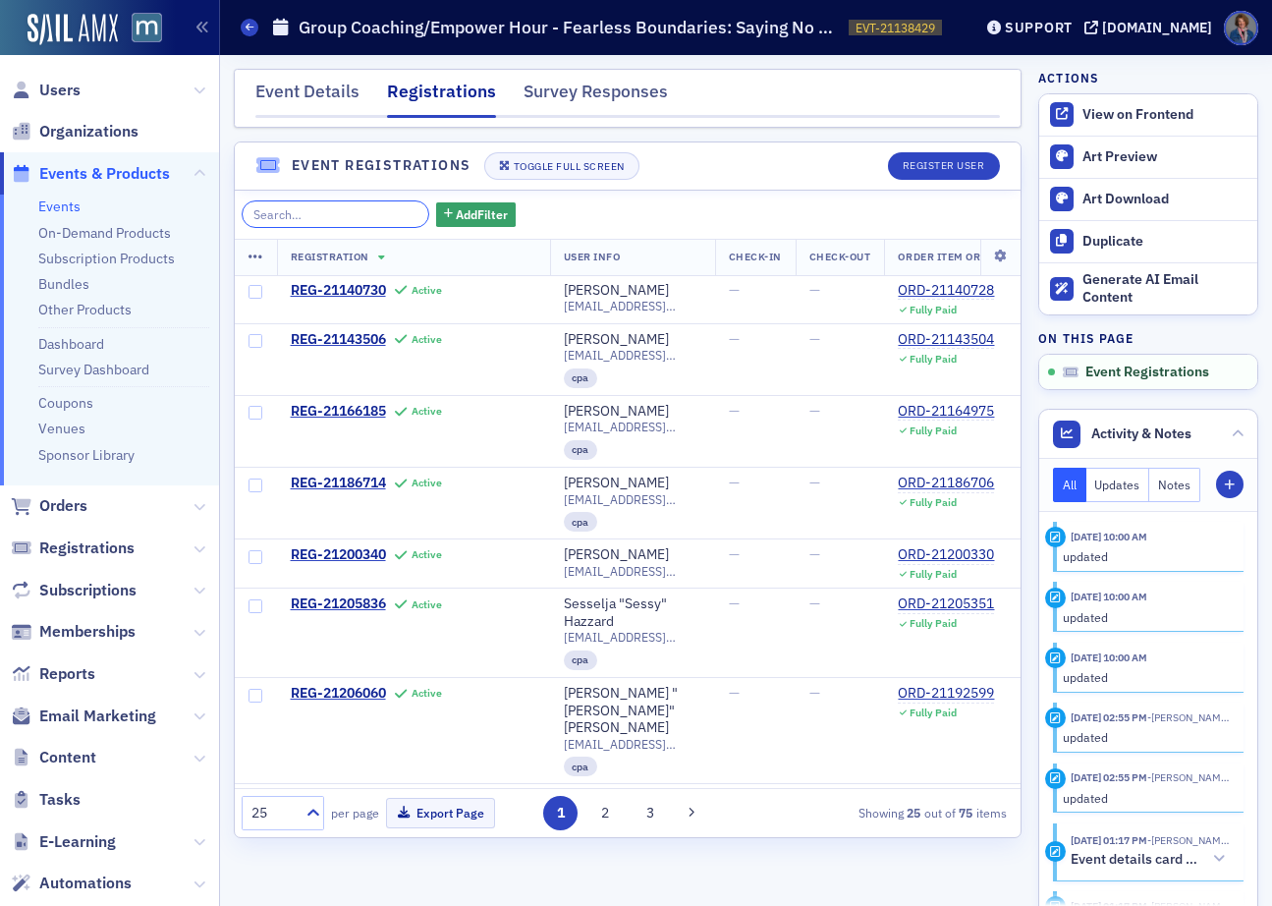
click at [328, 212] on input "search" at bounding box center [336, 214] width 188 height 28
paste input "koliphant@wcscpa.com"
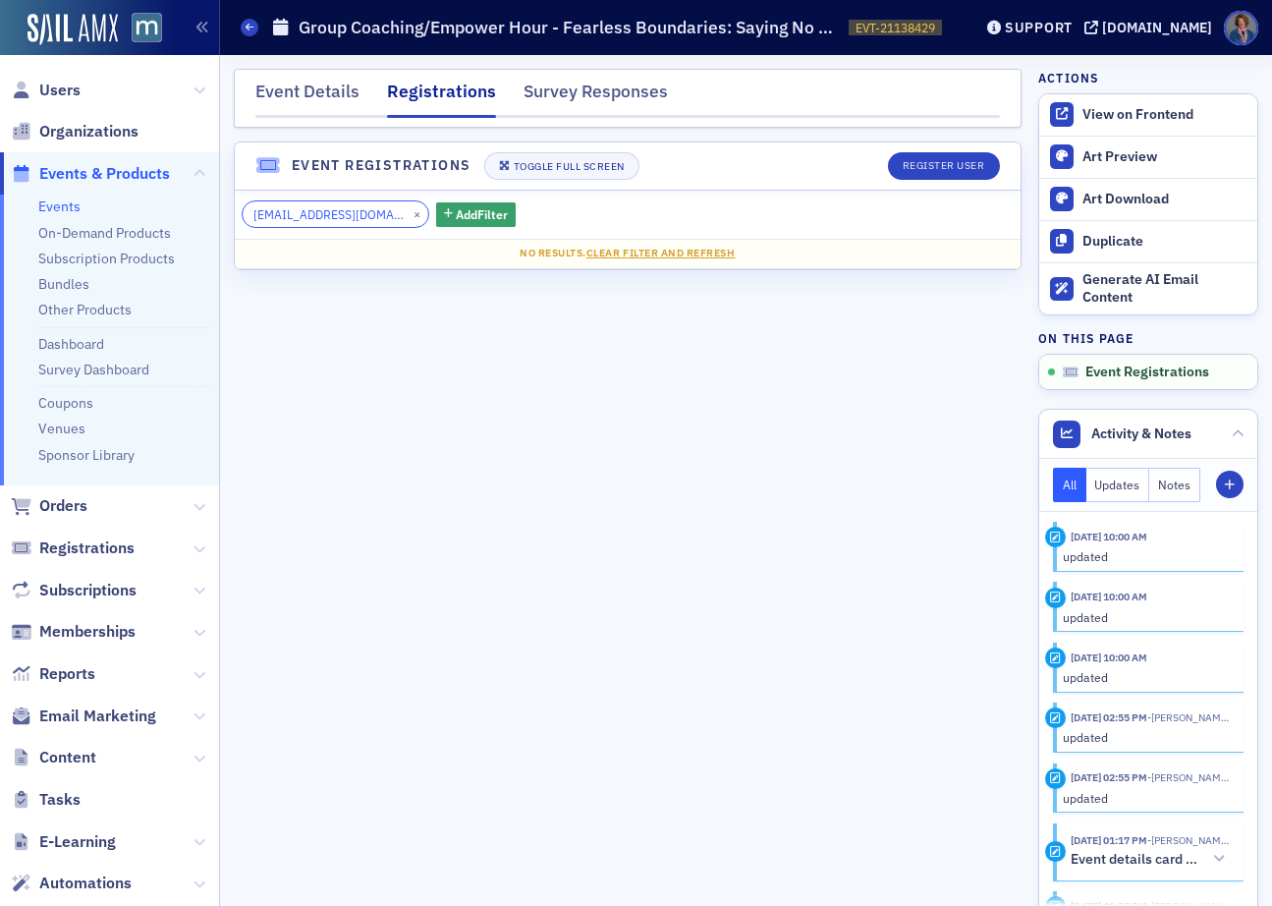
type input "koliphant@wcscpa.com"
click at [409, 212] on button "×" at bounding box center [418, 213] width 18 height 18
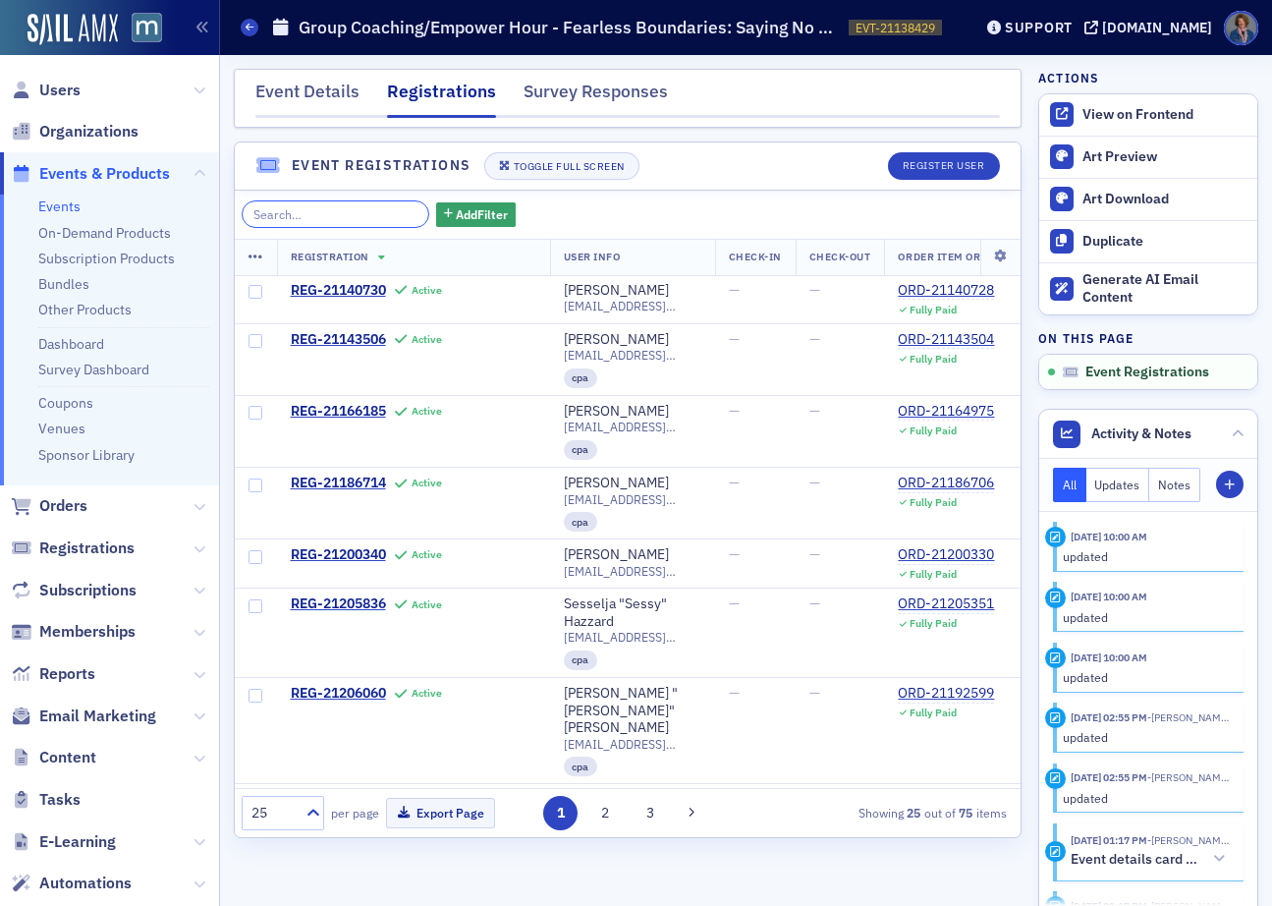
click at [327, 215] on input "search" at bounding box center [336, 214] width 188 height 28
paste input "bobbiepaq@verizon.net"
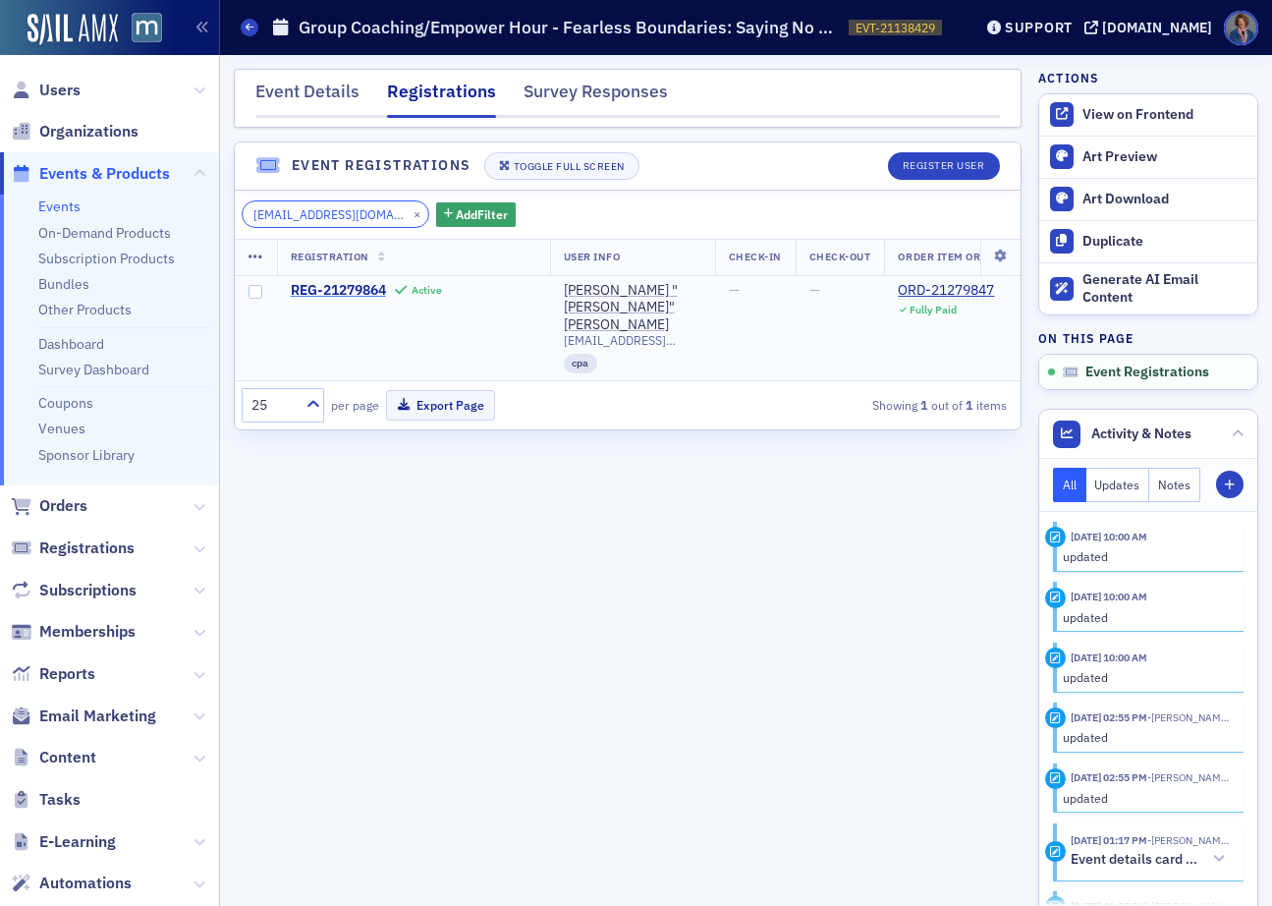
type input "bobbiepaq@verizon.net"
click at [409, 212] on button "×" at bounding box center [418, 213] width 18 height 18
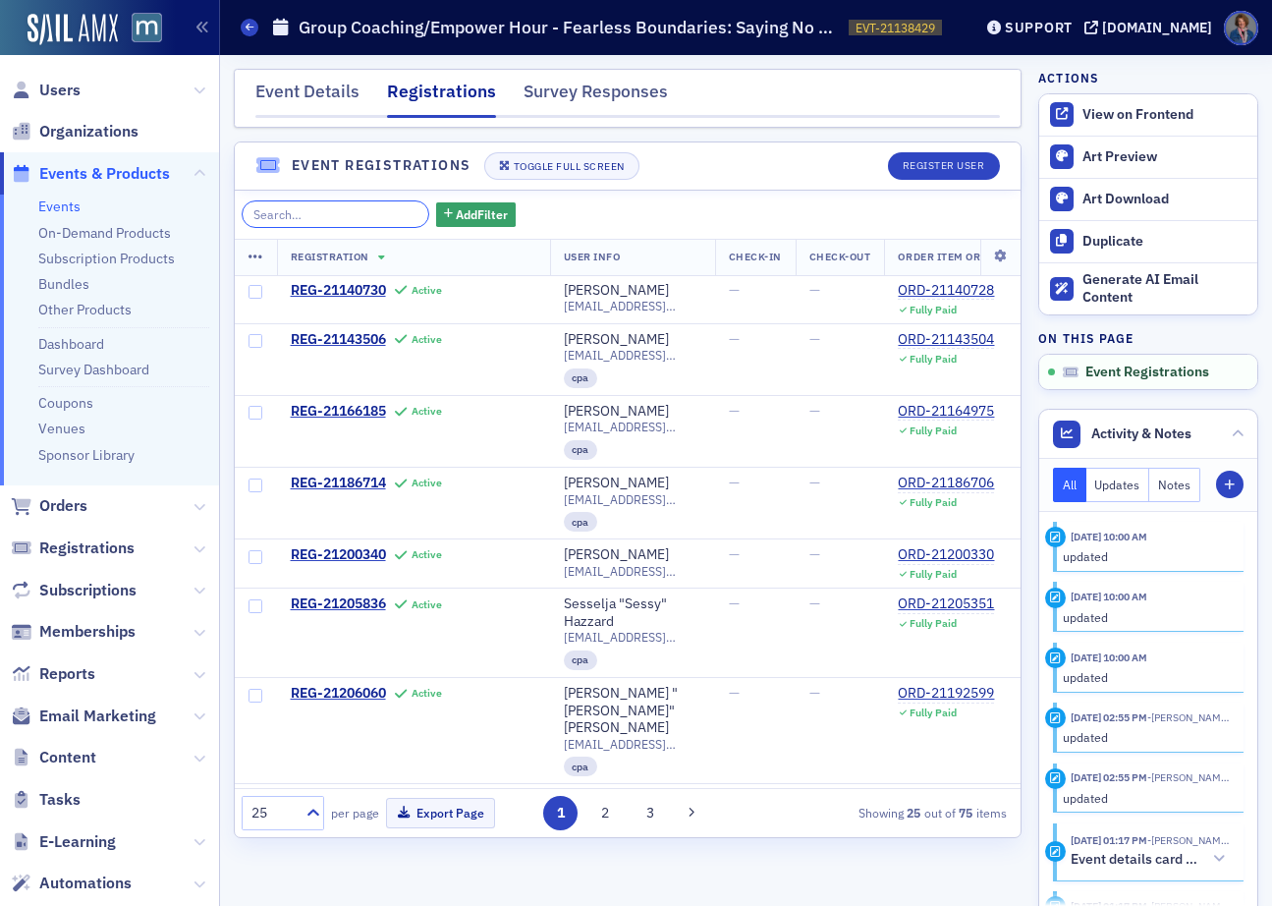
click at [333, 217] on input "search" at bounding box center [336, 214] width 188 height 28
paste input "lreddingcpa@ymail.com"
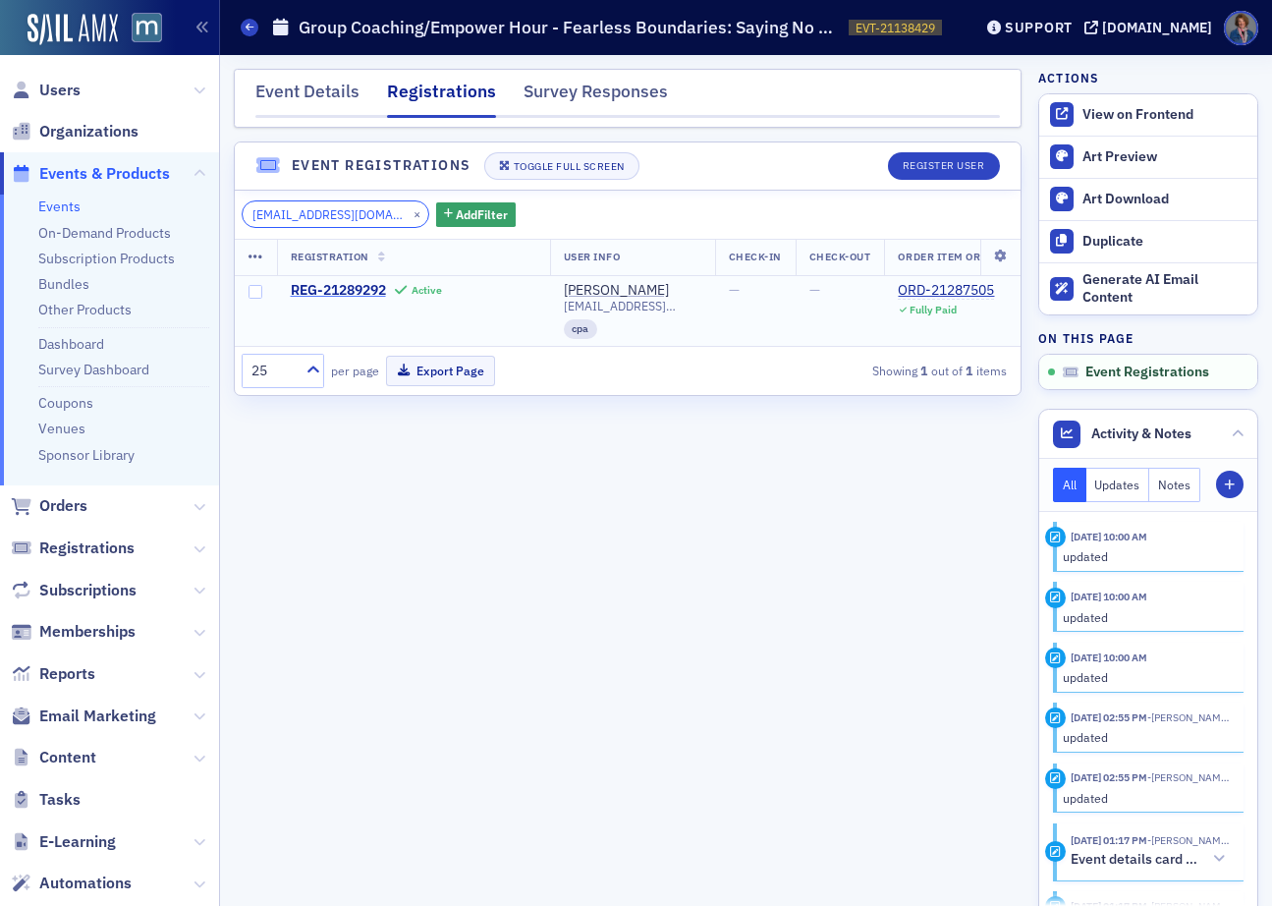
type input "lreddingcpa@ymail.com"
drag, startPoint x: 391, startPoint y: 210, endPoint x: 324, endPoint y: 234, distance: 70.8
click at [409, 210] on button "×" at bounding box center [418, 213] width 18 height 18
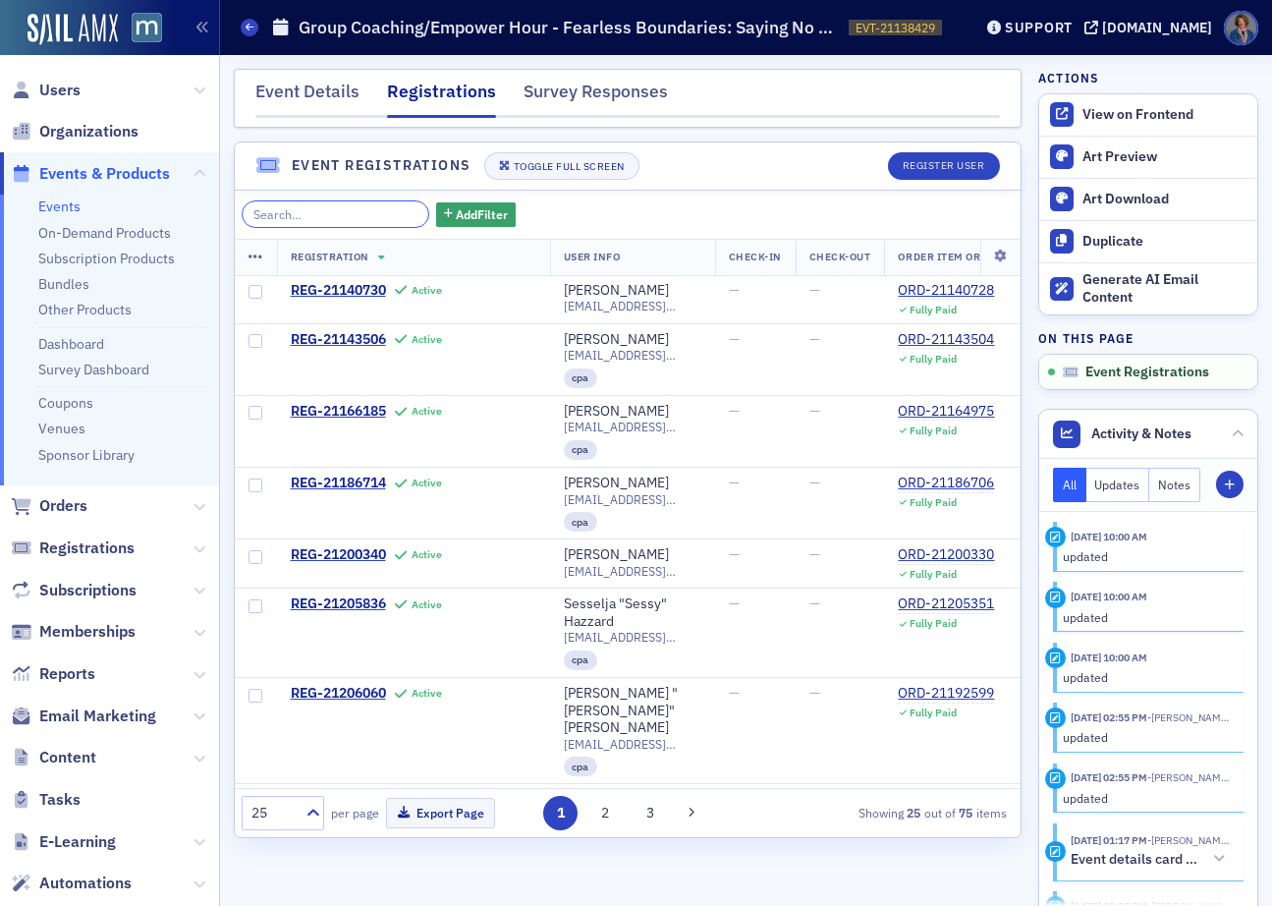
click at [309, 213] on input "search" at bounding box center [336, 214] width 188 height 28
paste input "casratreas@gmail.com"
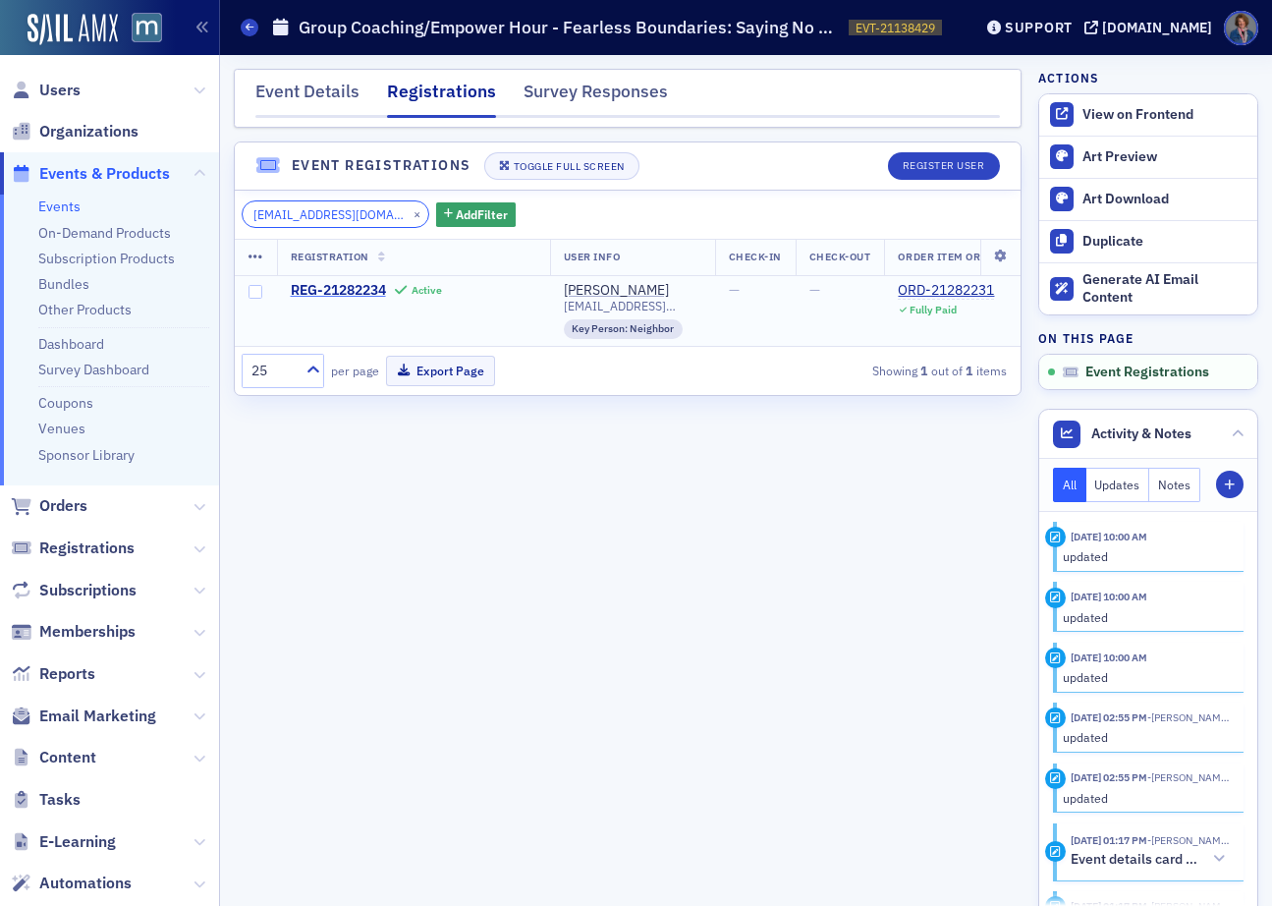
type input "casratreas@gmail.com"
click at [409, 211] on button "×" at bounding box center [418, 213] width 18 height 18
click at [330, 219] on input "search" at bounding box center [336, 214] width 188 height 28
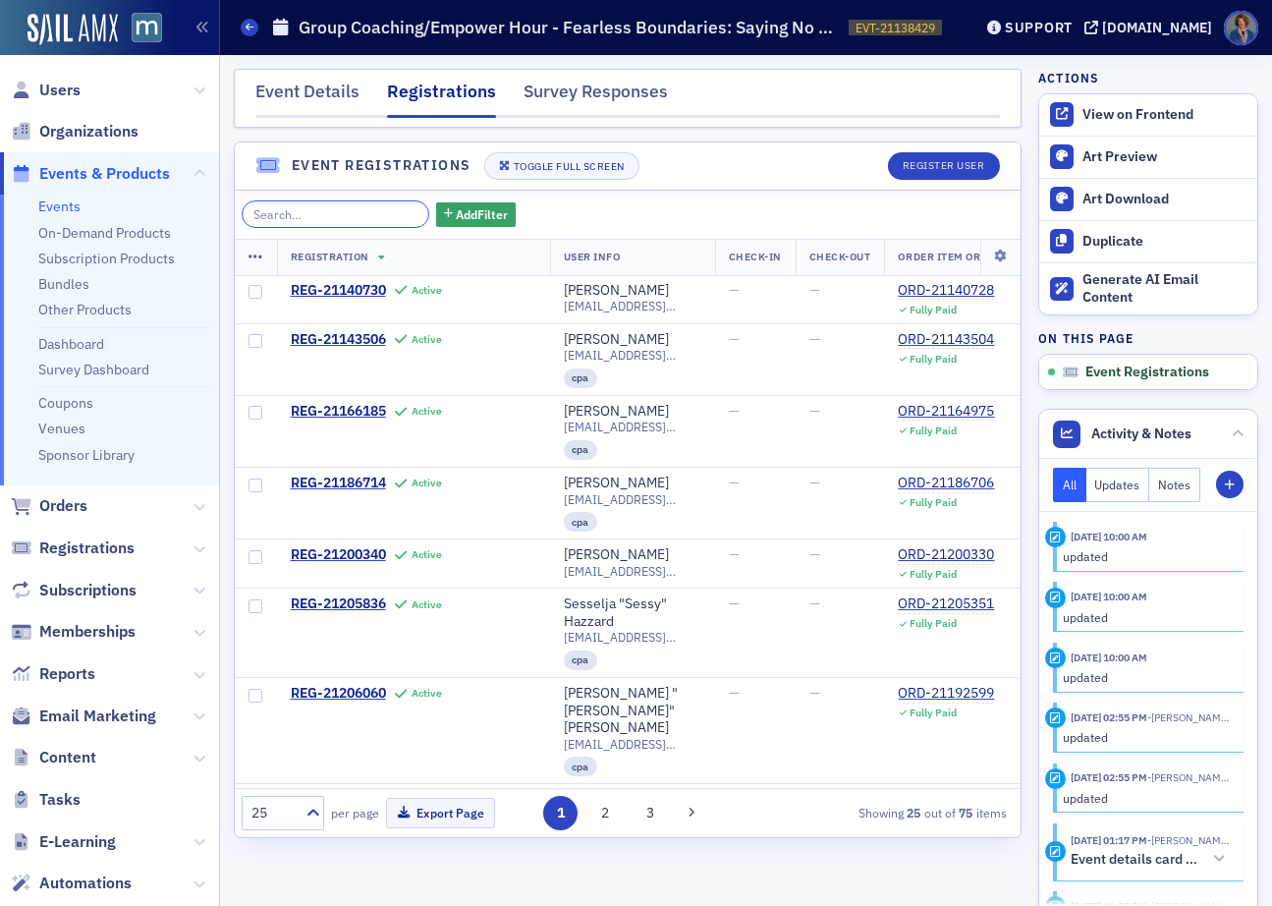
paste input "lreddingcpa@ymail.com"
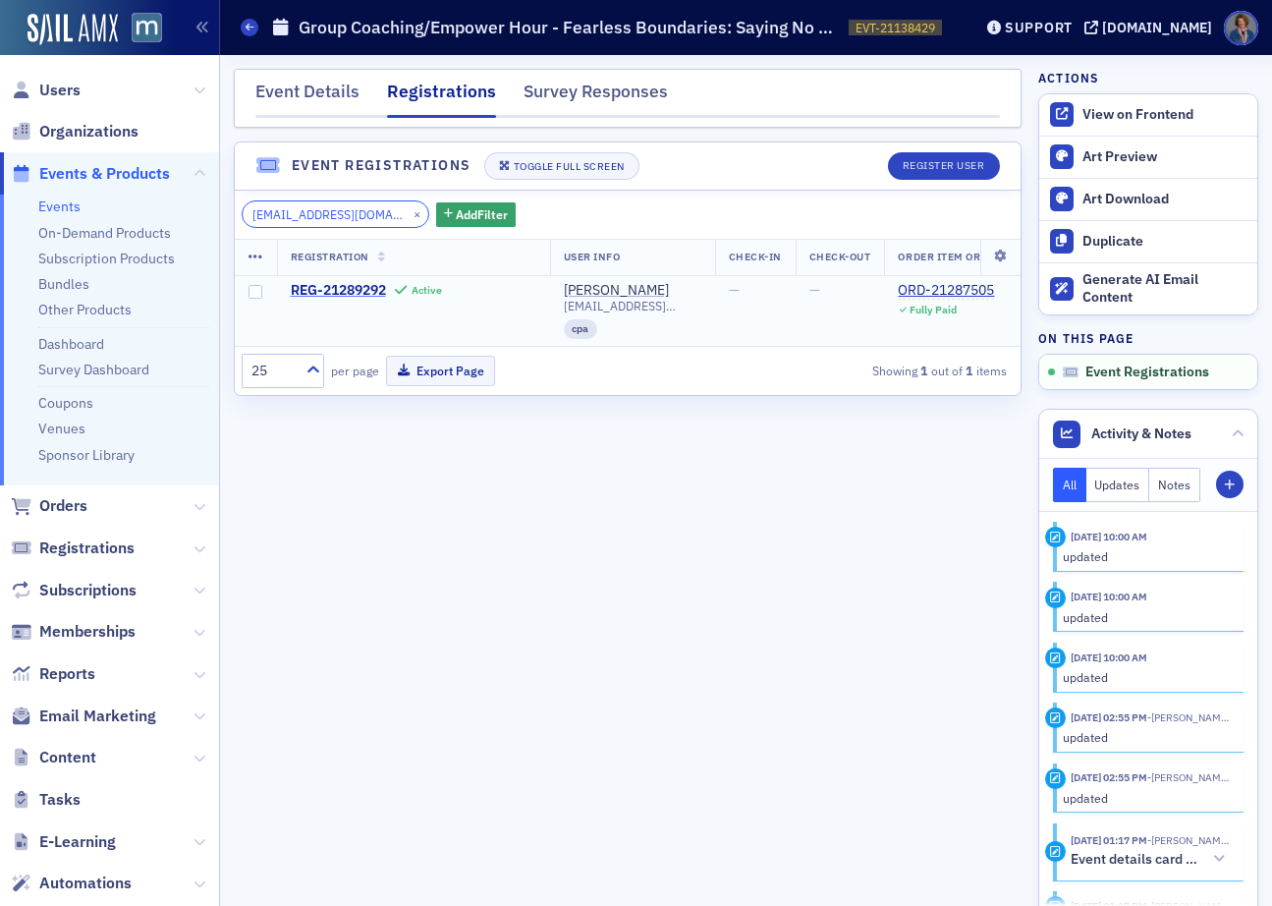
type input "lreddingcpa@ymail.com"
drag, startPoint x: 397, startPoint y: 212, endPoint x: 276, endPoint y: 214, distance: 120.8
click at [409, 212] on button "×" at bounding box center [418, 213] width 18 height 18
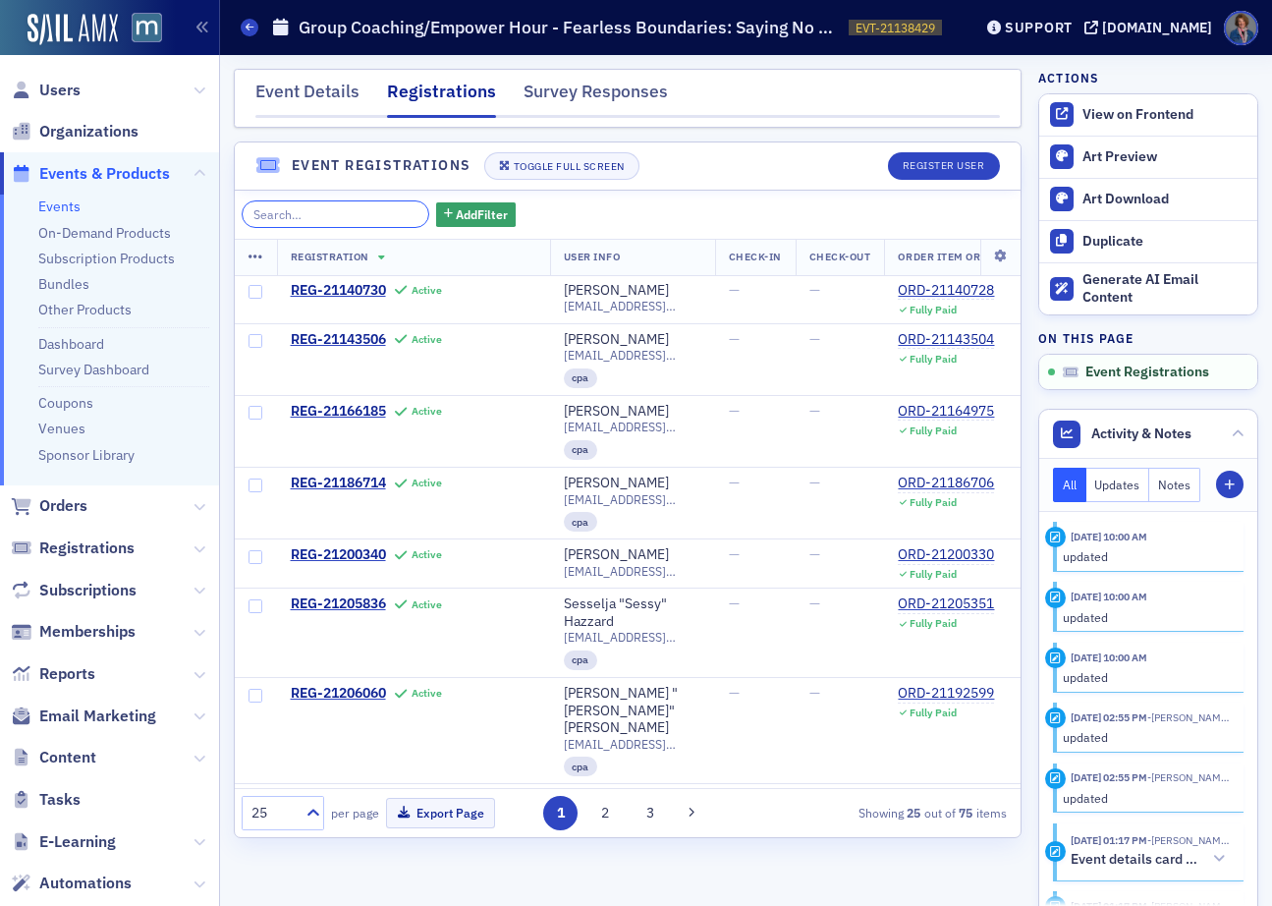
click at [274, 210] on input "search" at bounding box center [336, 214] width 188 height 28
paste input "casratreas@gmail.com"
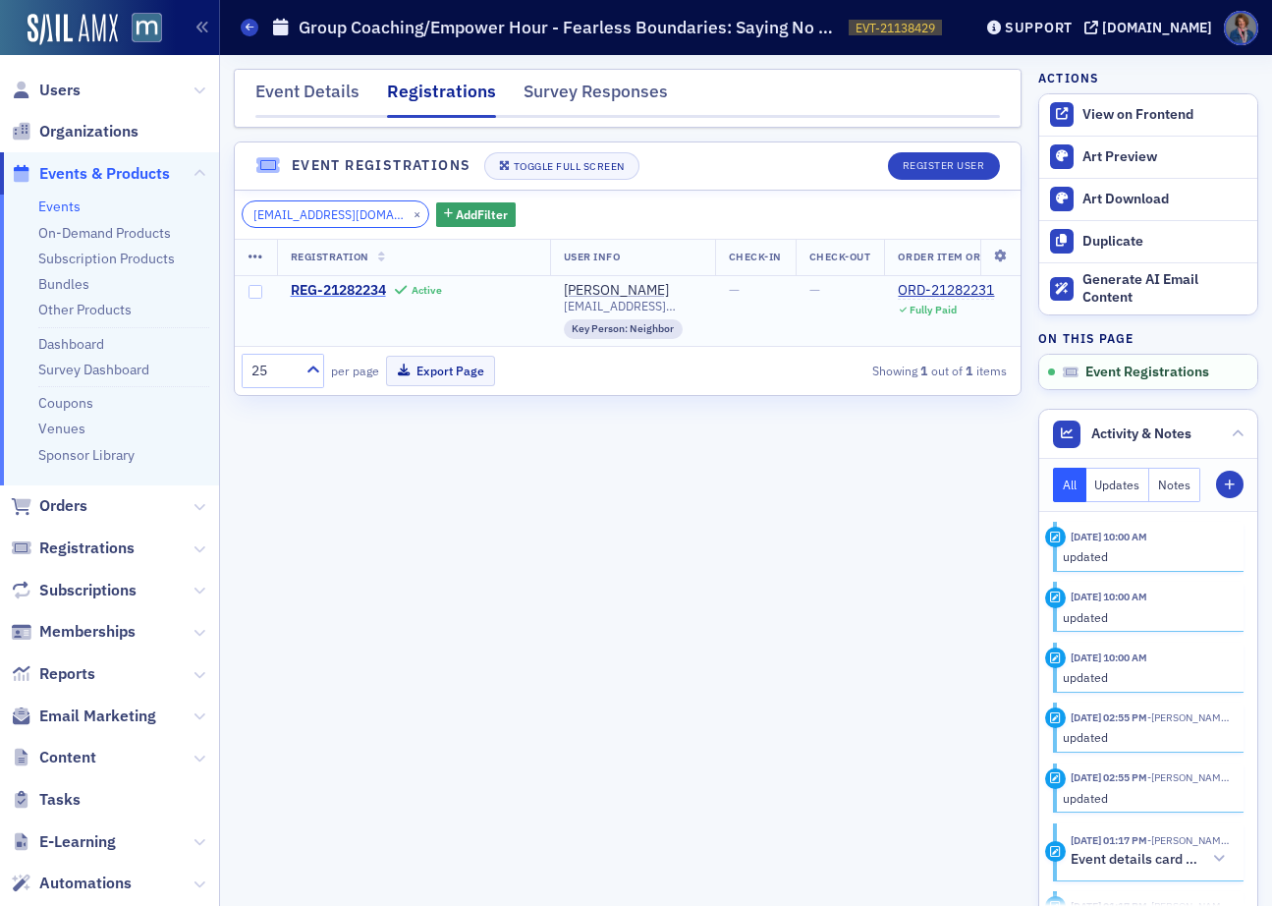
type input "casratreas@gmail.com"
click at [409, 210] on button "×" at bounding box center [418, 213] width 18 height 18
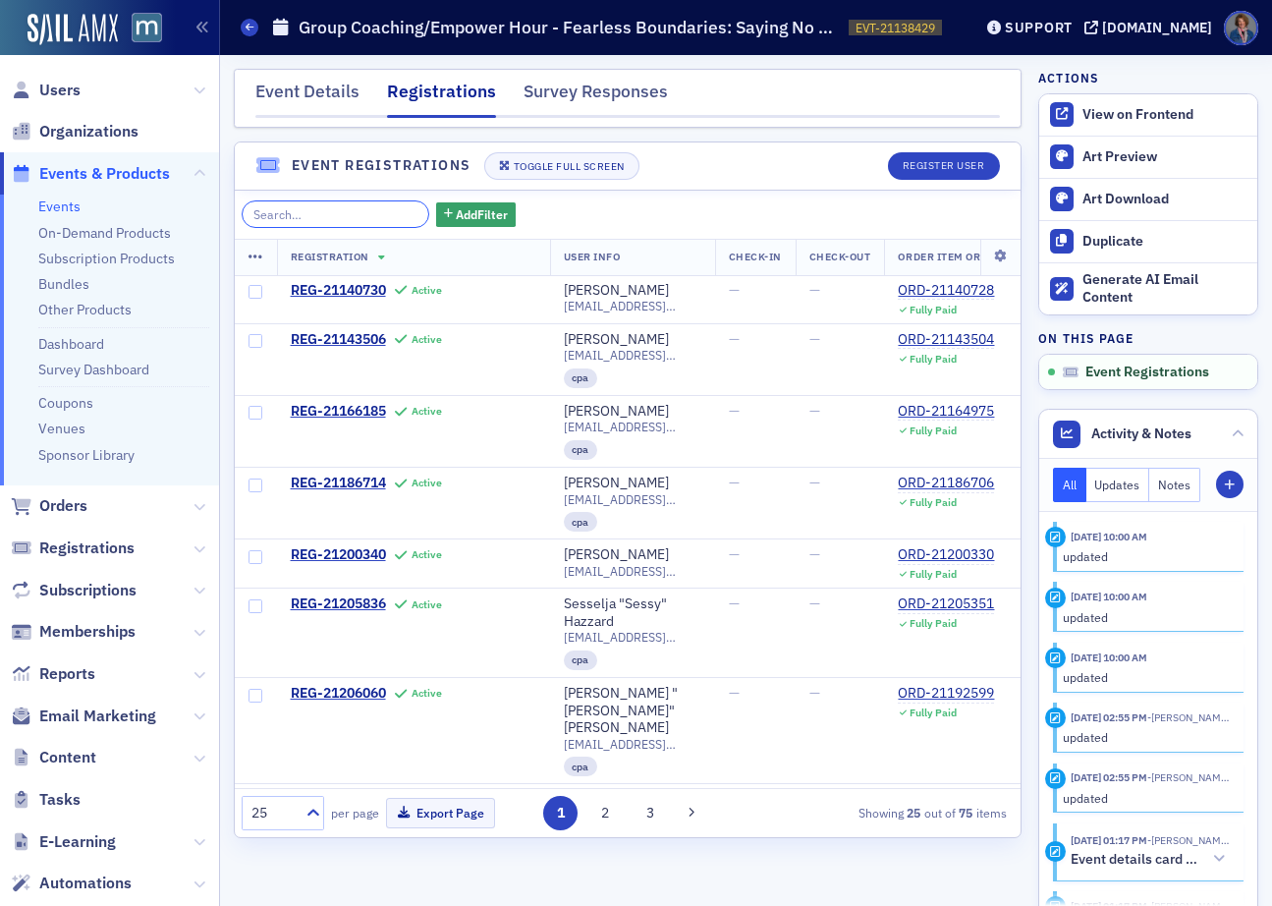
click at [296, 214] on input "search" at bounding box center [336, 214] width 188 height 28
paste input "droberts@aberdeenmd.gov"
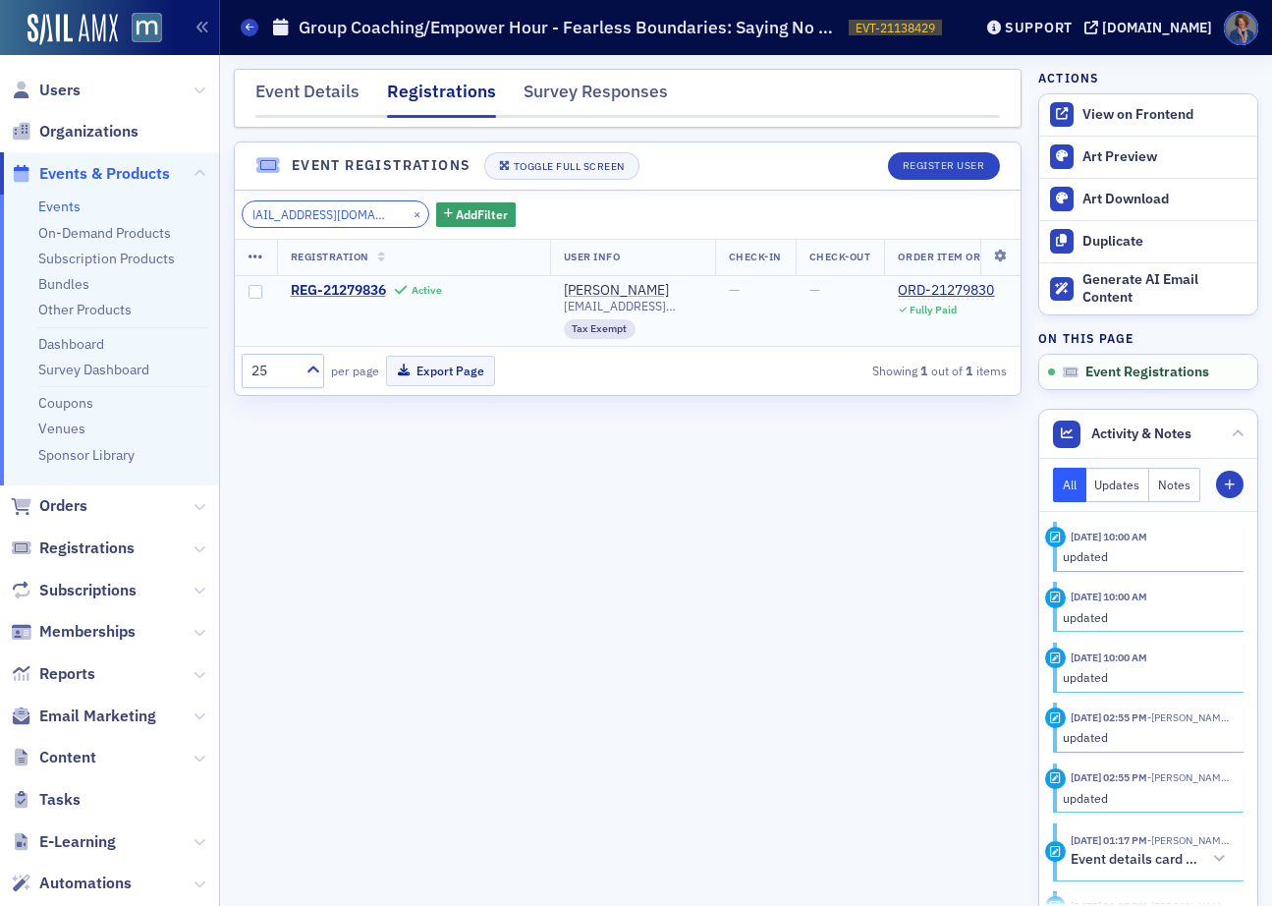
type input "droberts@aberdeenmd.gov"
click at [409, 215] on button "×" at bounding box center [418, 213] width 18 height 18
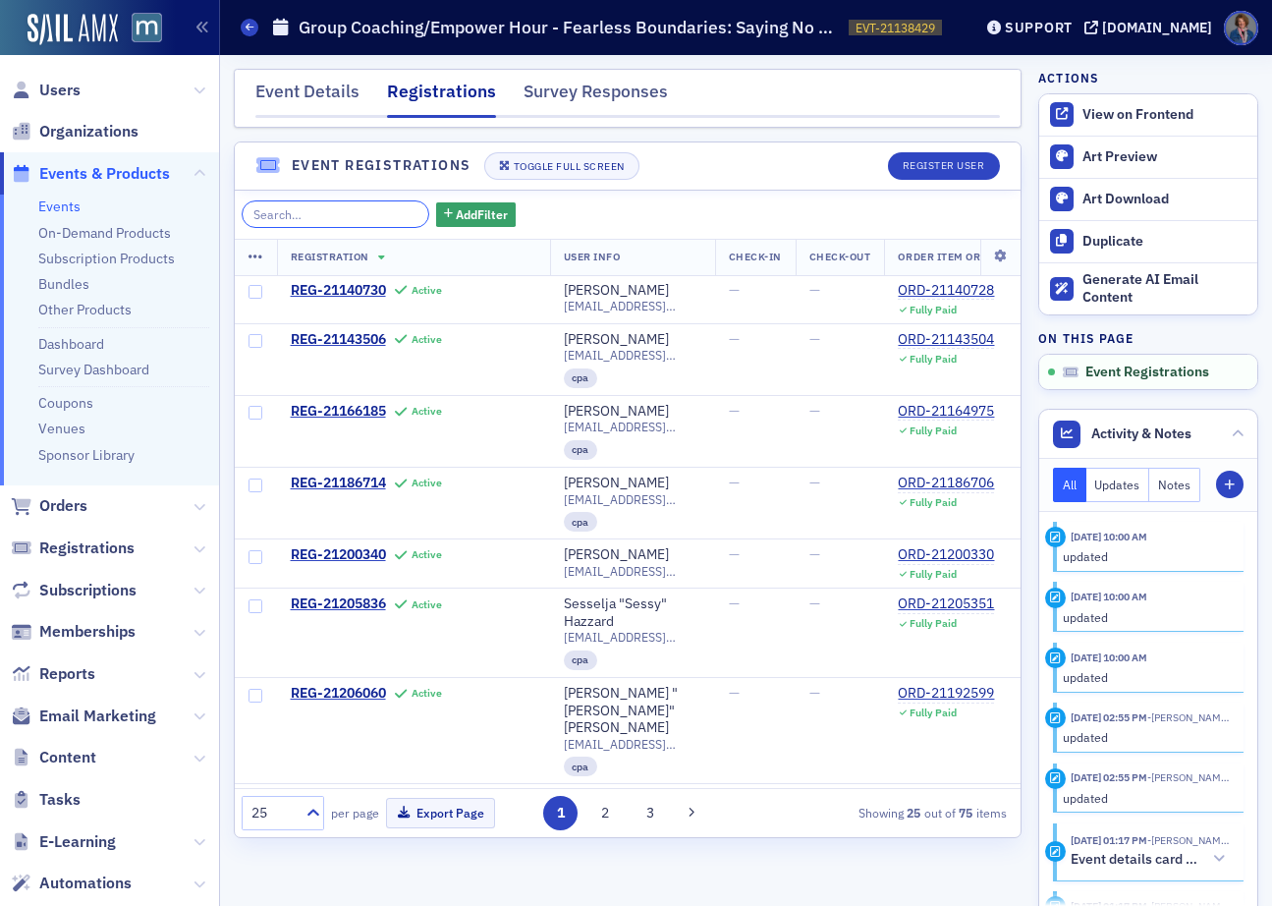
click at [283, 215] on input "search" at bounding box center [336, 214] width 188 height 28
paste input "gmshelor@aol.com"
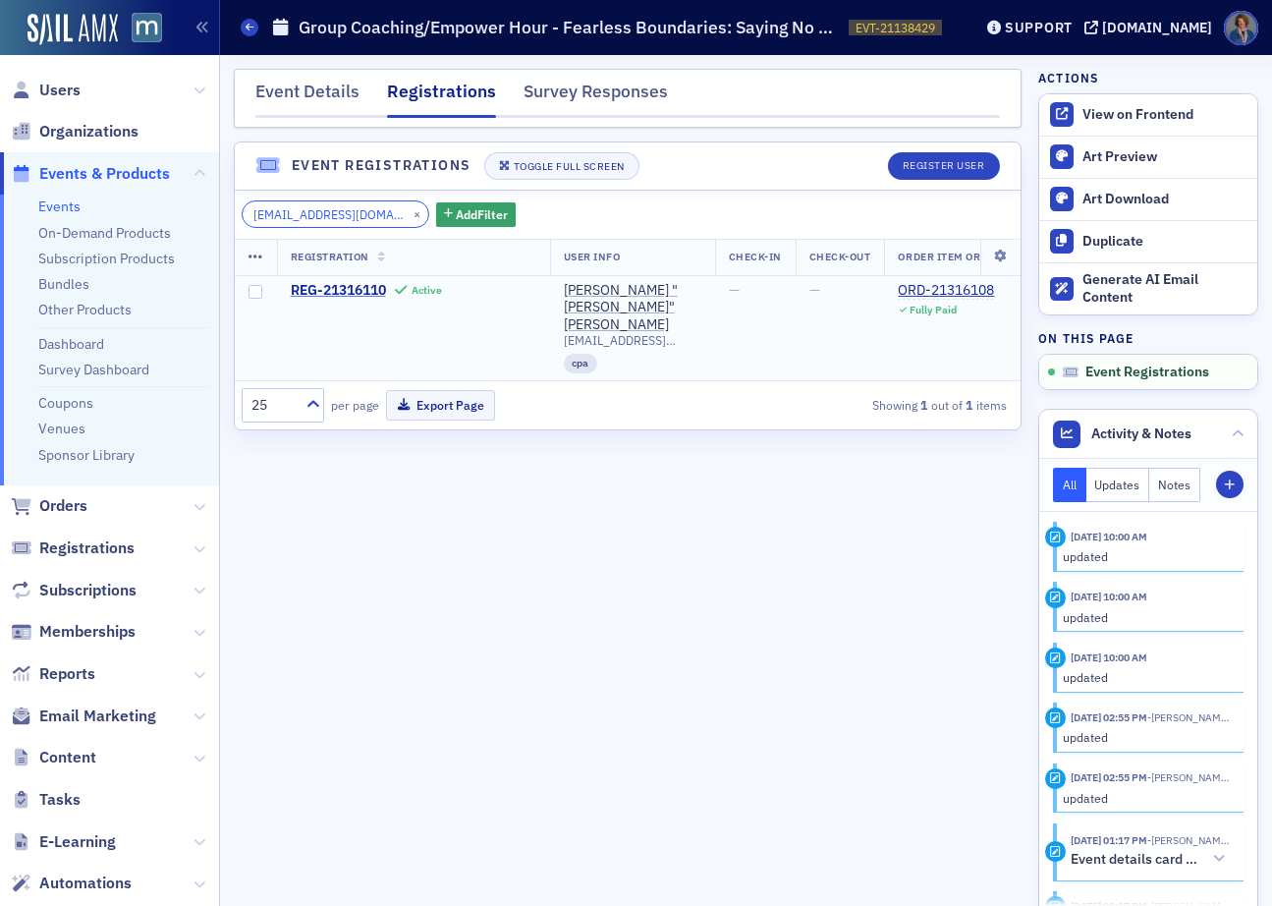
type input "gmshelor@aol.com"
drag, startPoint x: 387, startPoint y: 210, endPoint x: 333, endPoint y: 219, distance: 54.7
click at [409, 210] on button "×" at bounding box center [418, 213] width 18 height 18
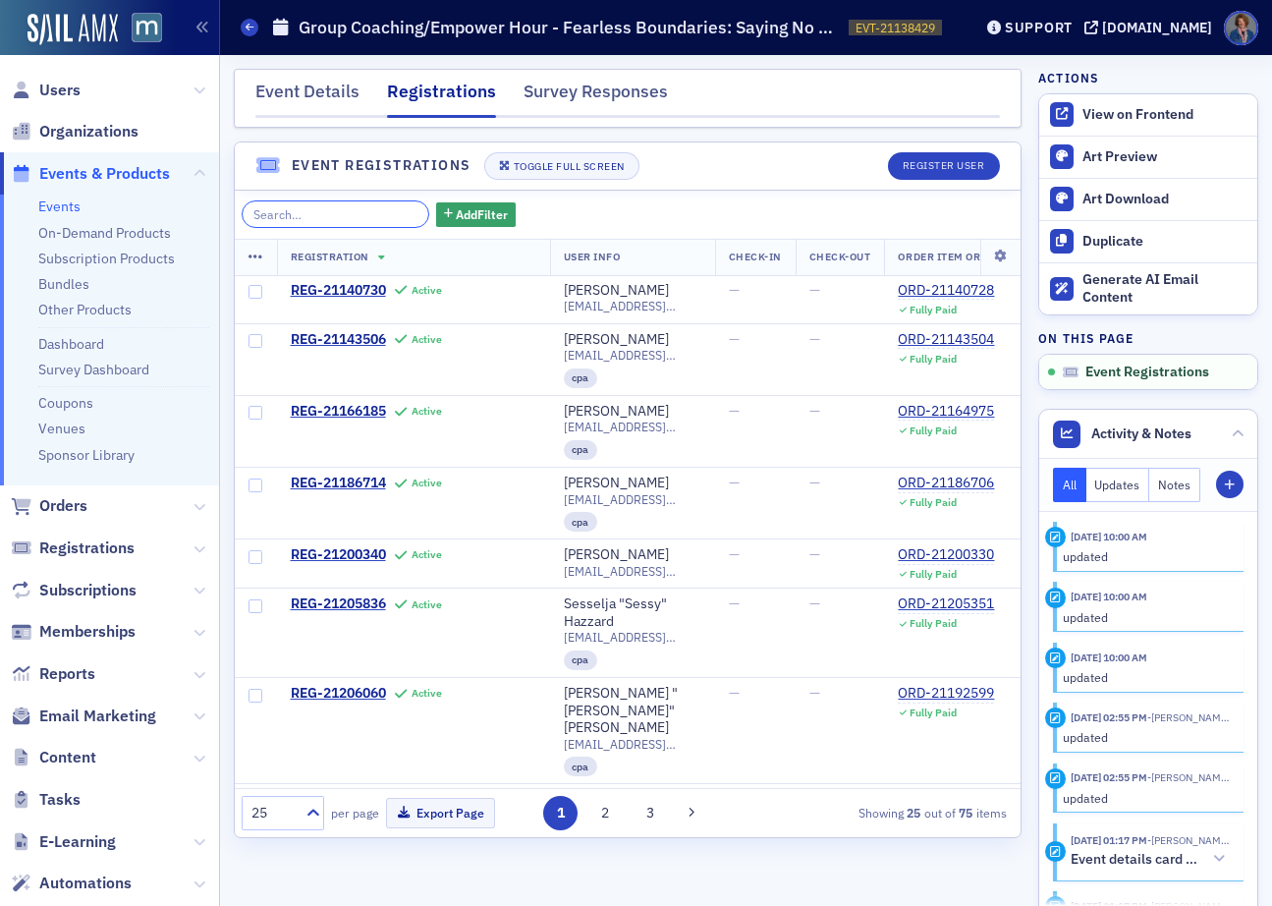
click at [332, 217] on input "search" at bounding box center [336, 214] width 188 height 28
paste input "gmshelor@aol.com"
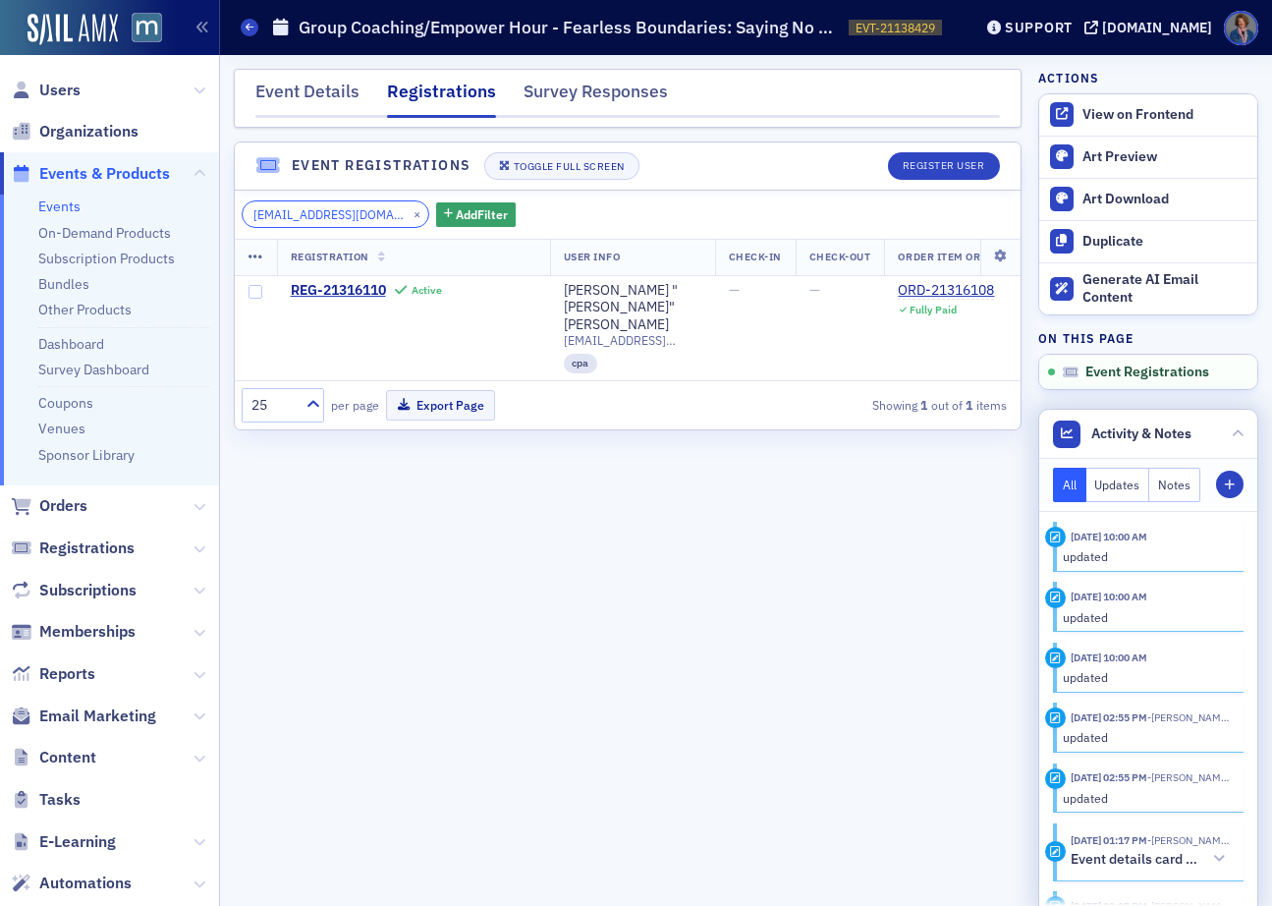
type input "gmshelor@aol.com"
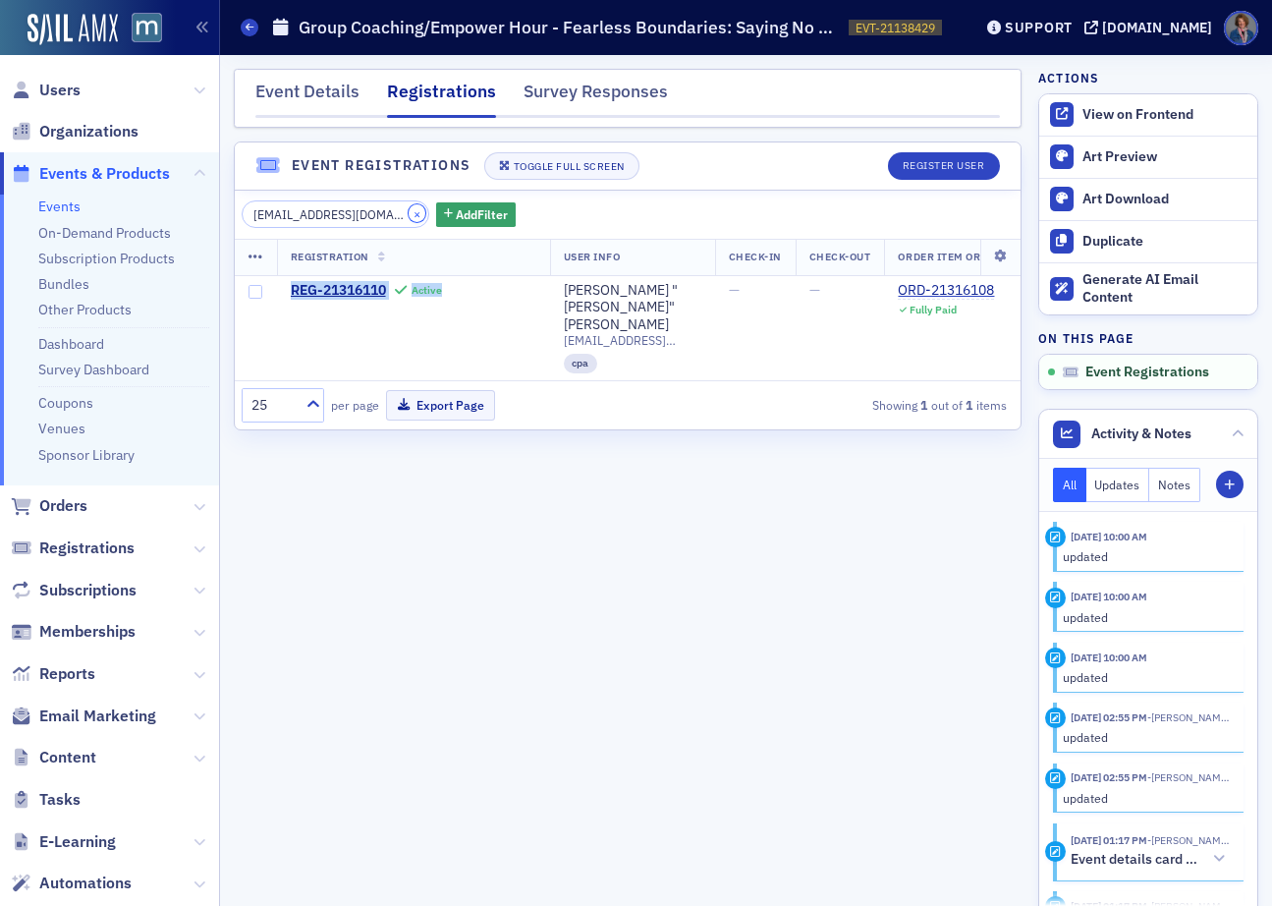
click at [409, 212] on button "×" at bounding box center [418, 213] width 18 height 18
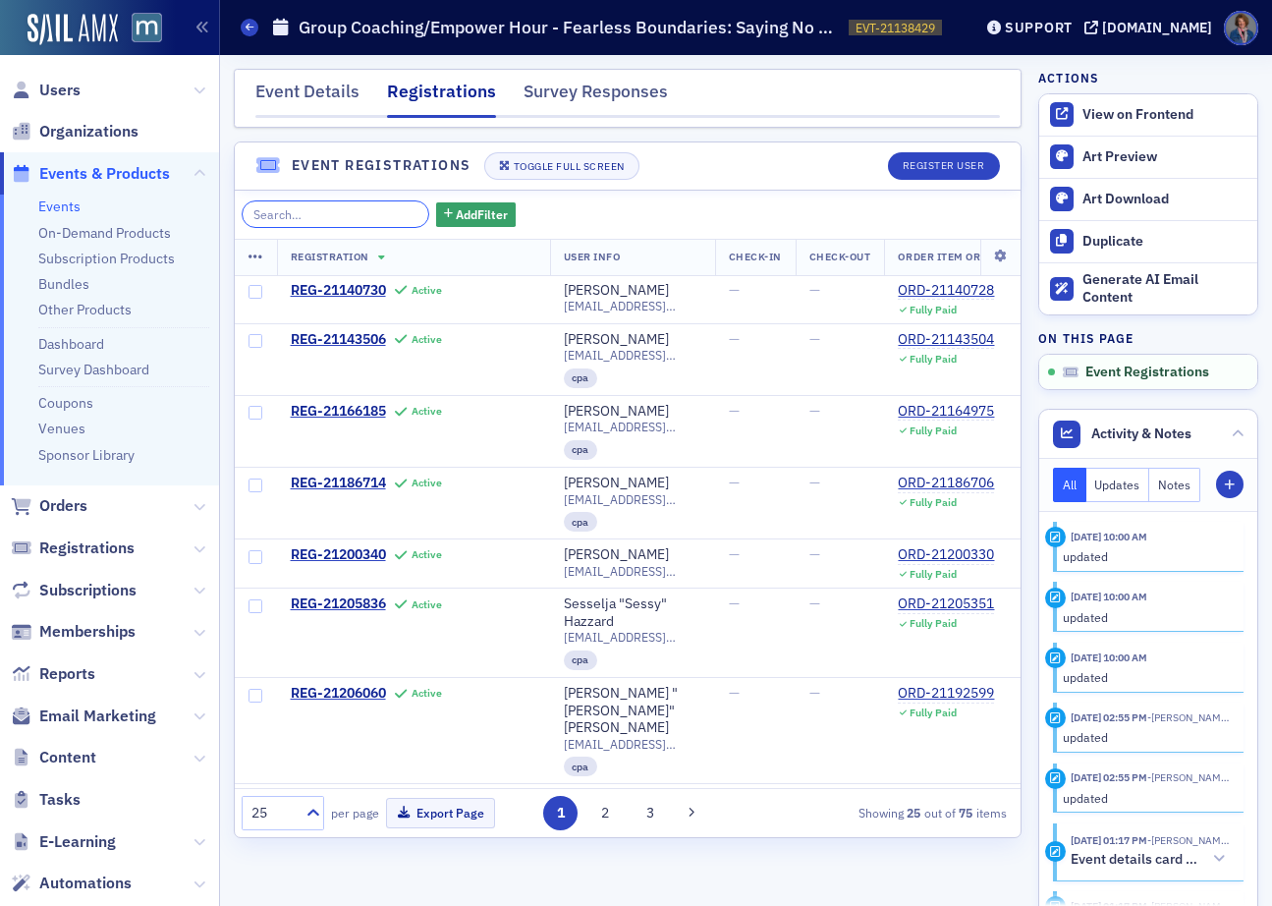
click at [315, 206] on input "search" at bounding box center [336, 214] width 188 height 28
paste input "ssmith0804@aol.com"
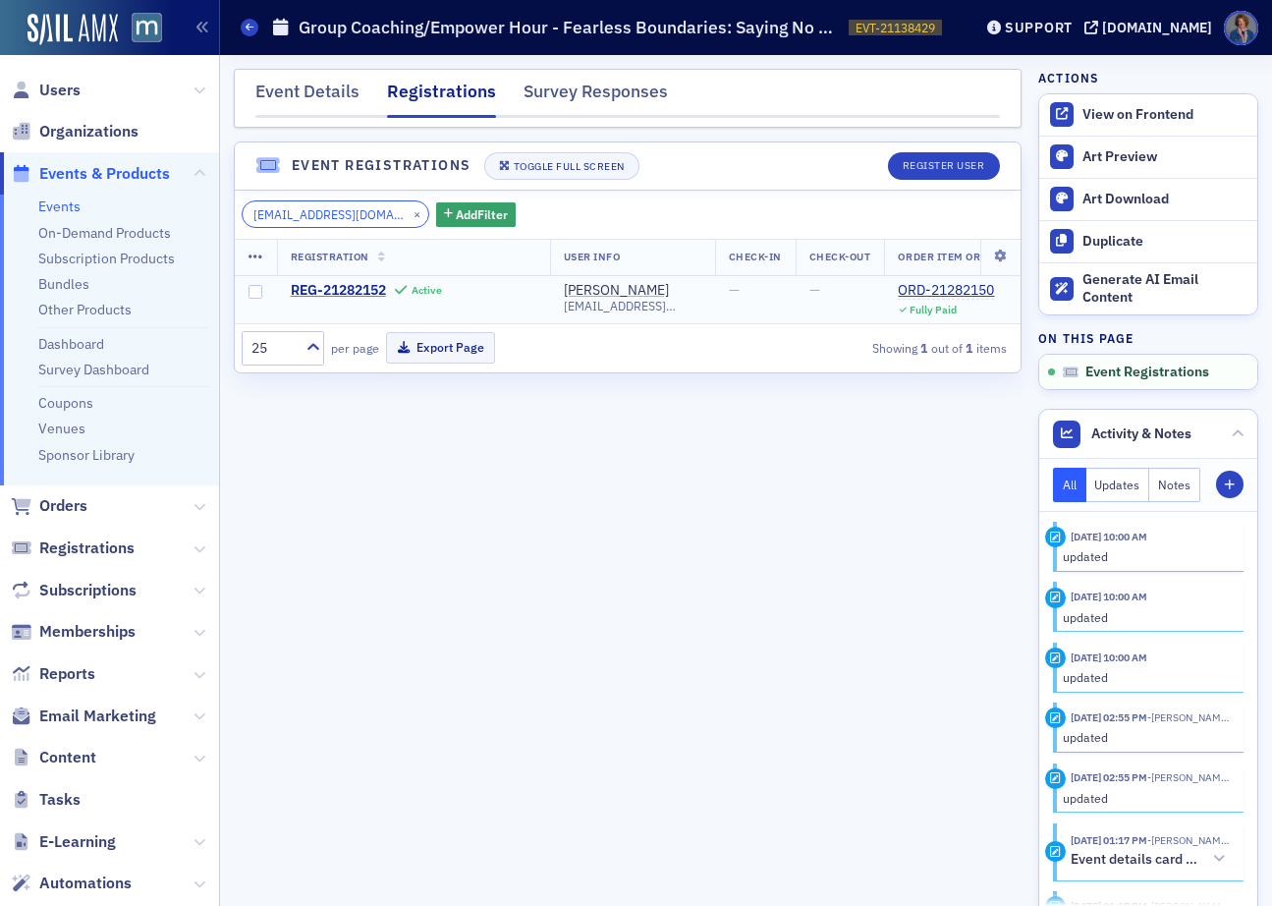
type input "ssmith0804@aol.com"
drag, startPoint x: 387, startPoint y: 211, endPoint x: 362, endPoint y: 220, distance: 26.1
click at [409, 212] on button "×" at bounding box center [418, 213] width 18 height 18
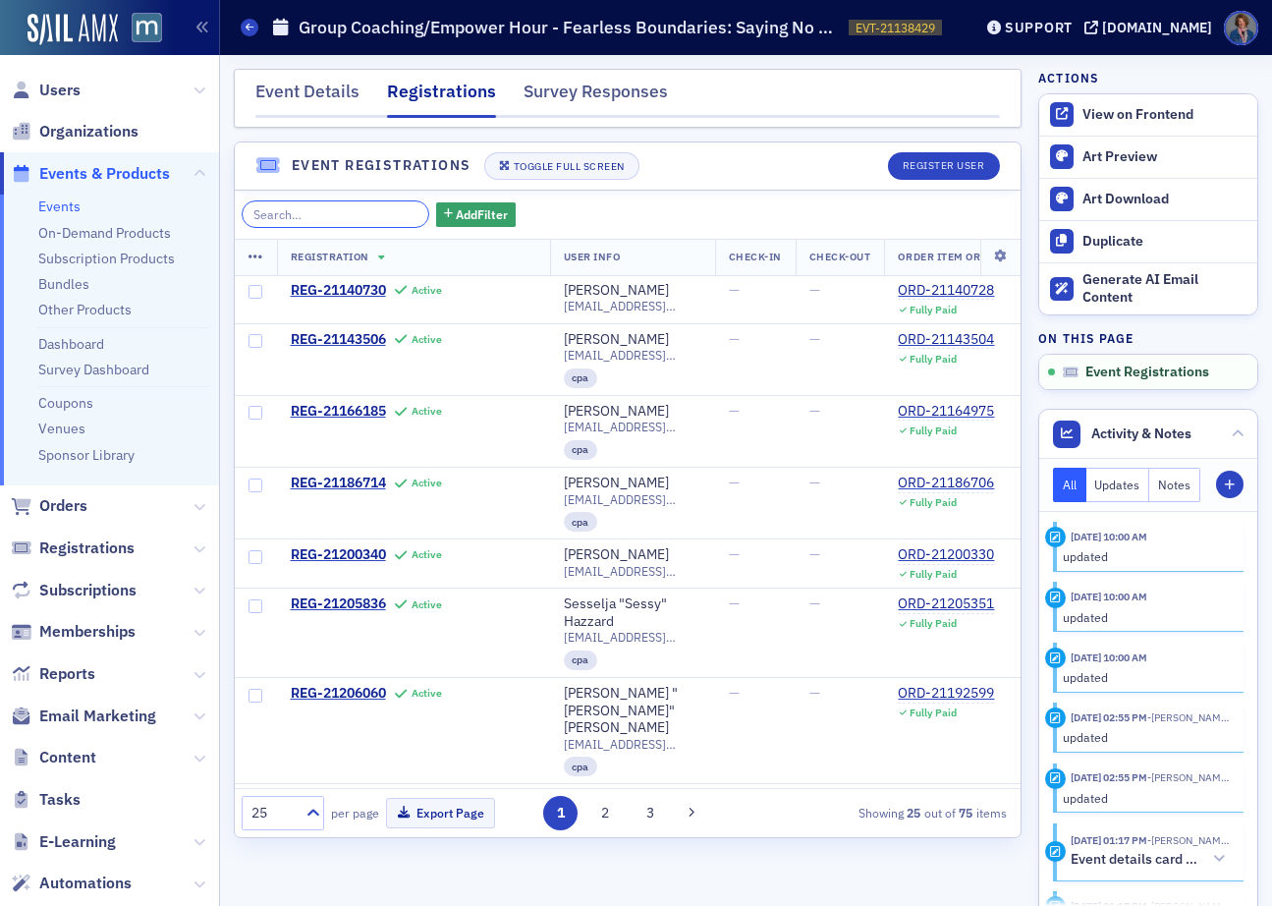
click at [348, 222] on input "search" at bounding box center [336, 214] width 188 height 28
paste input "christy7045@gmail.com"
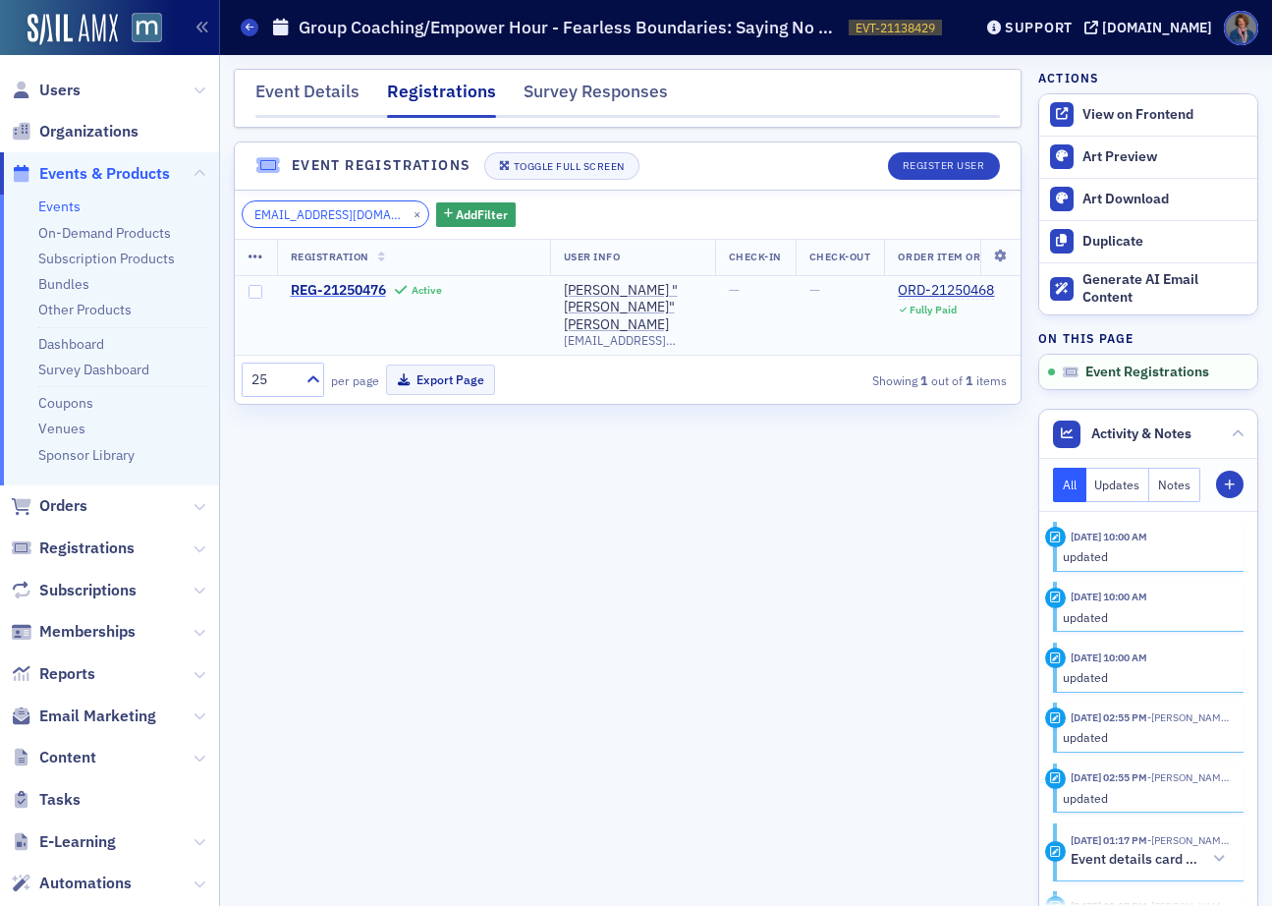
type input "christy7045@gmail.com"
click at [409, 215] on button "×" at bounding box center [418, 213] width 18 height 18
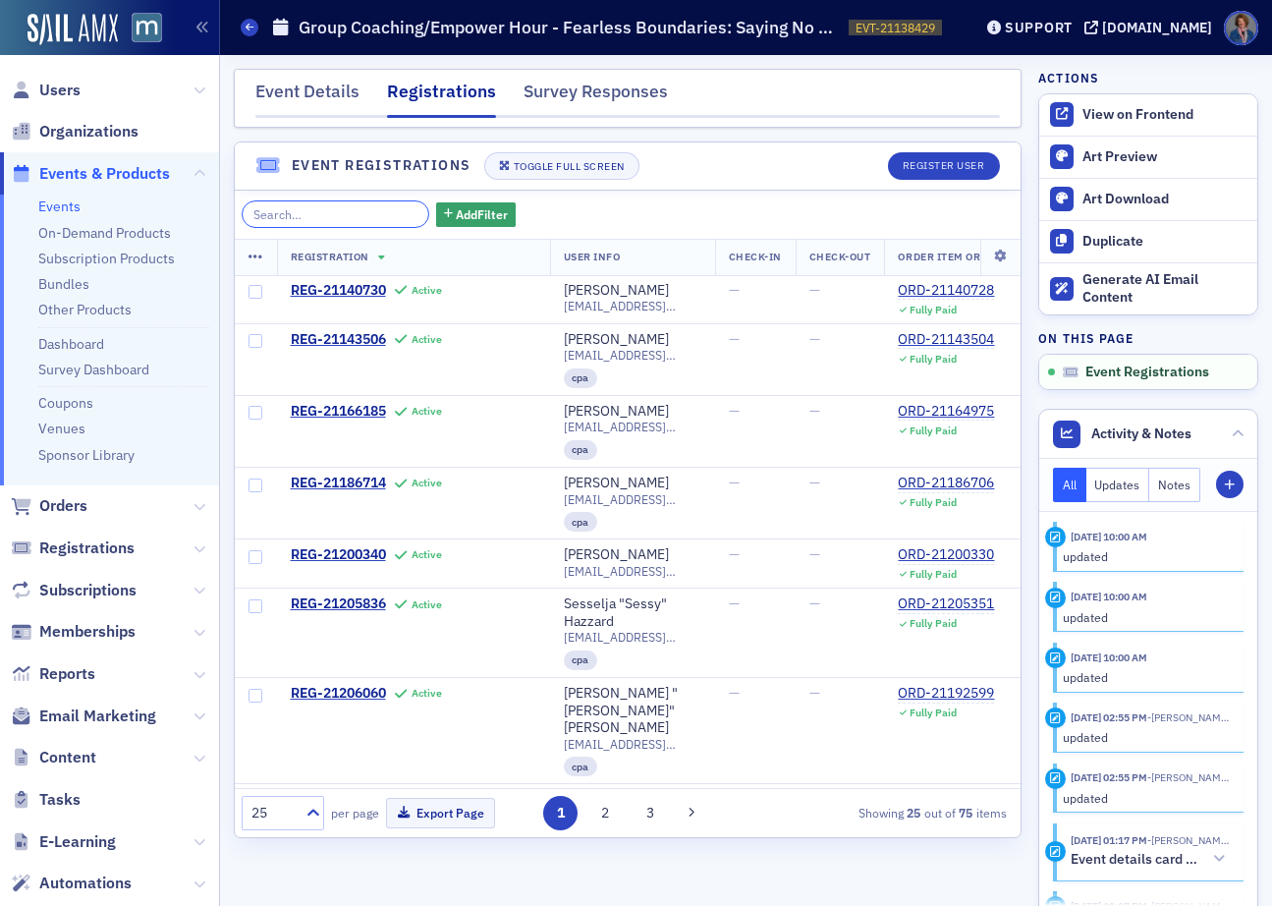
click at [310, 210] on input "search" at bounding box center [336, 214] width 188 height 28
paste input "jennifer.lynn.sullivan@gmail.com"
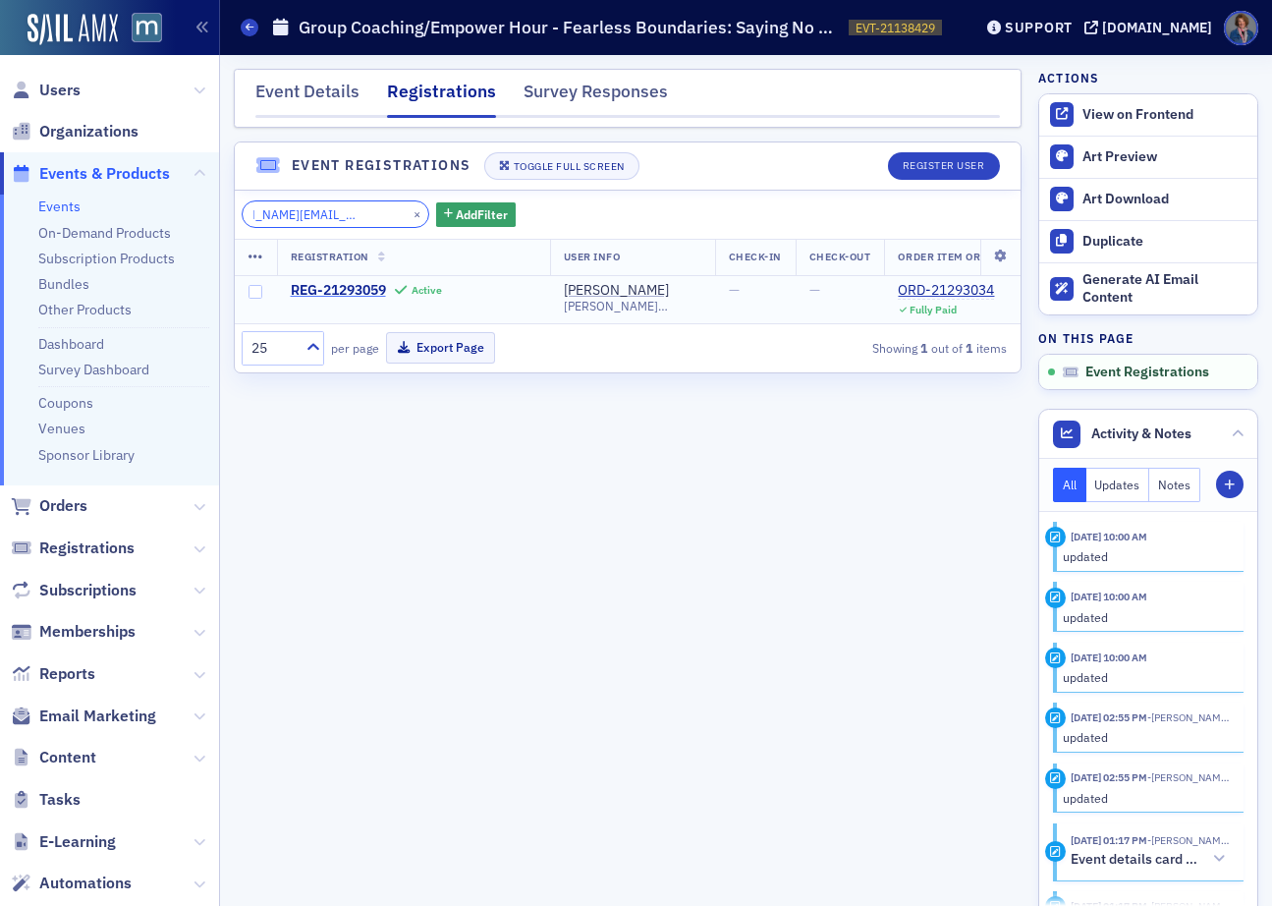
type input "jennifer.lynn.sullivan@gmail.com"
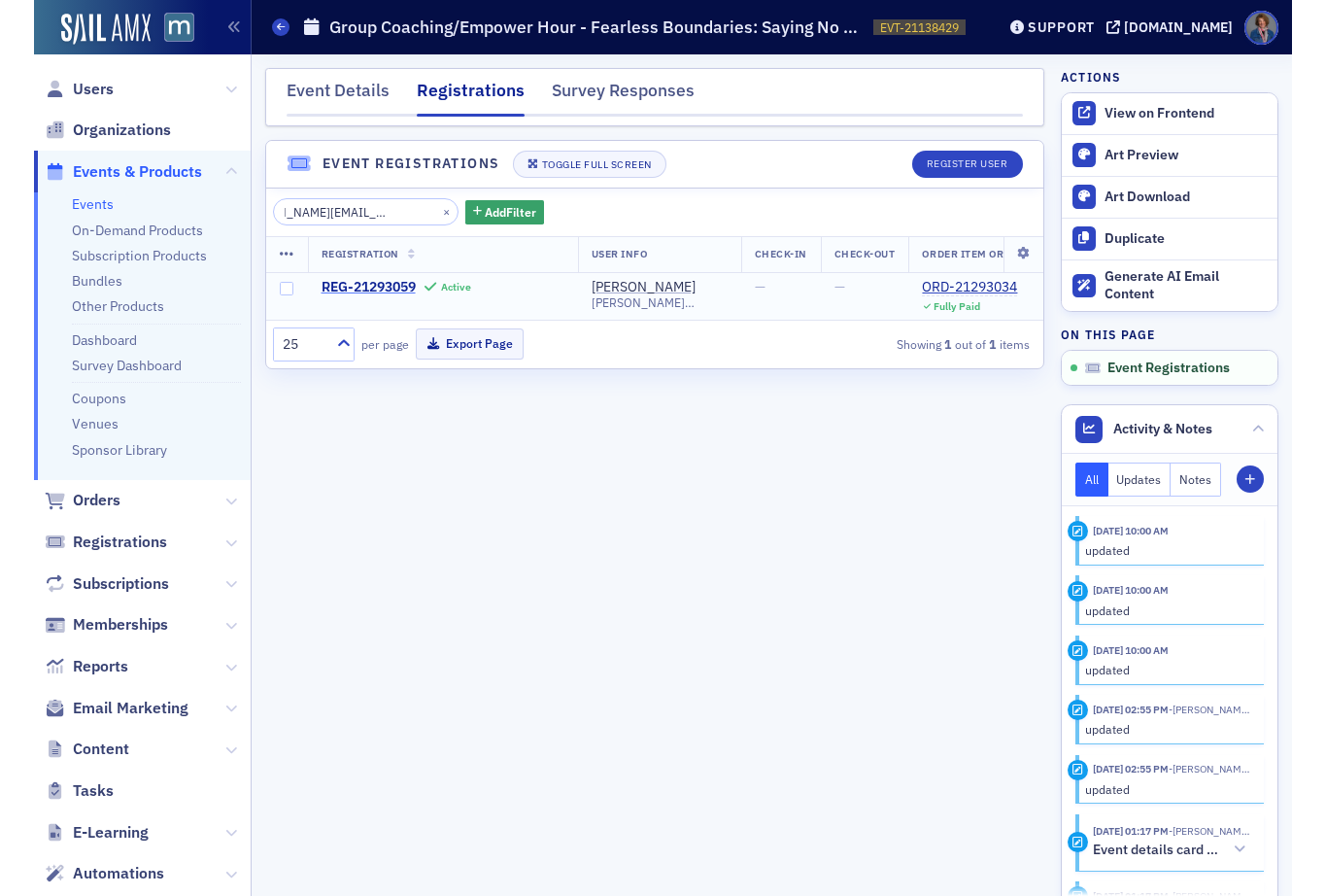
scroll to position [0, 0]
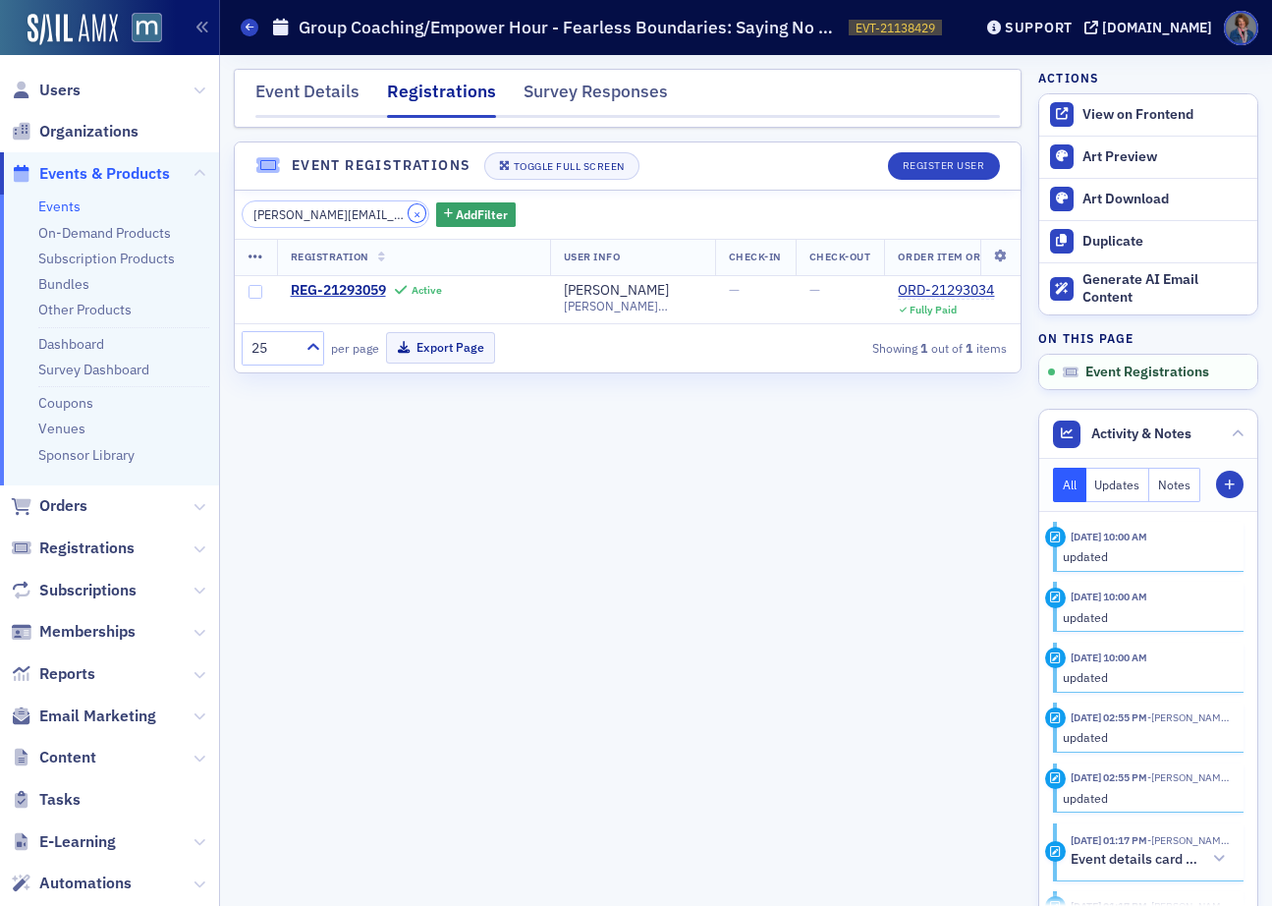
click at [409, 215] on button "×" at bounding box center [418, 213] width 18 height 18
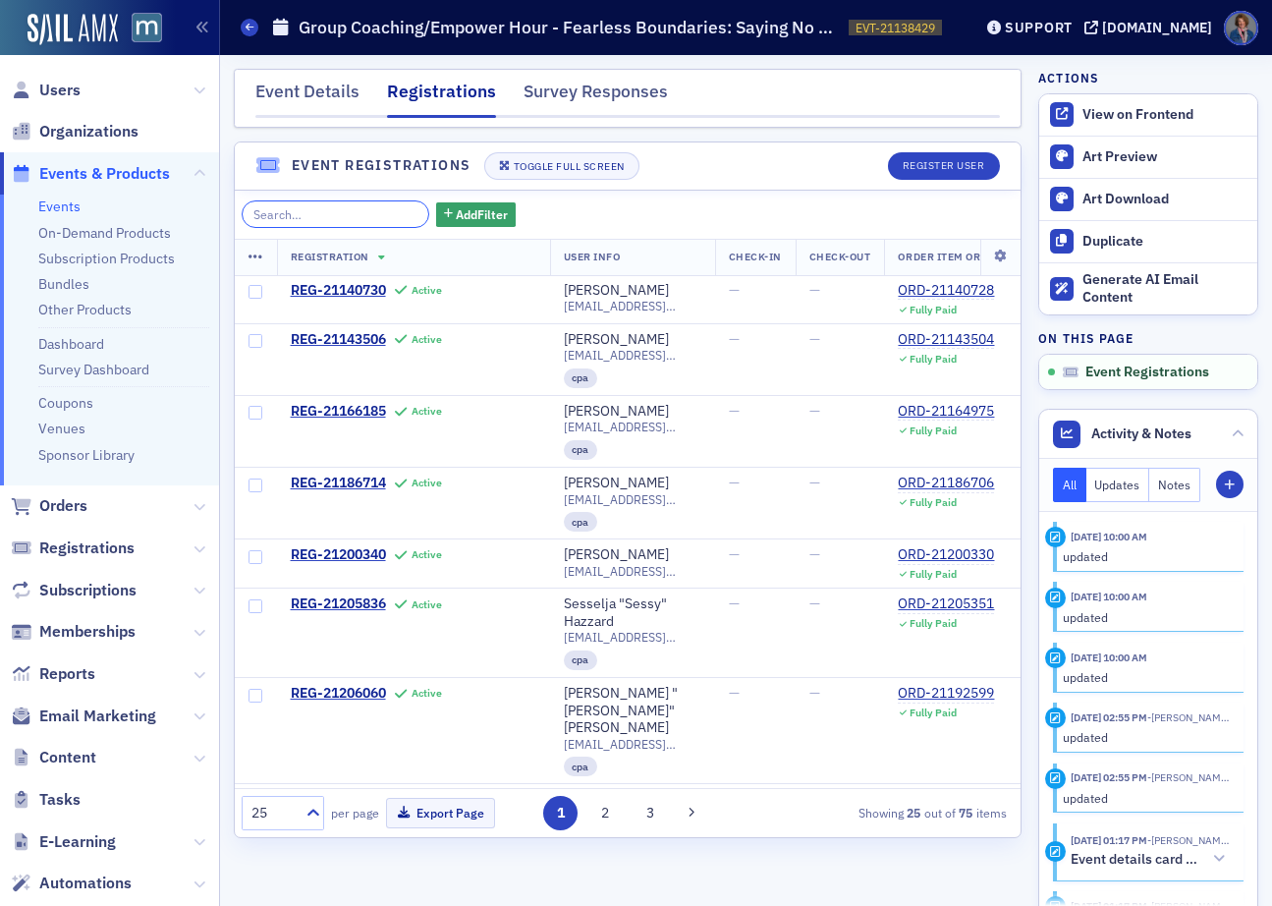
click at [313, 216] on input "search" at bounding box center [336, 214] width 188 height 28
paste input "tthomas@eucmail.com"
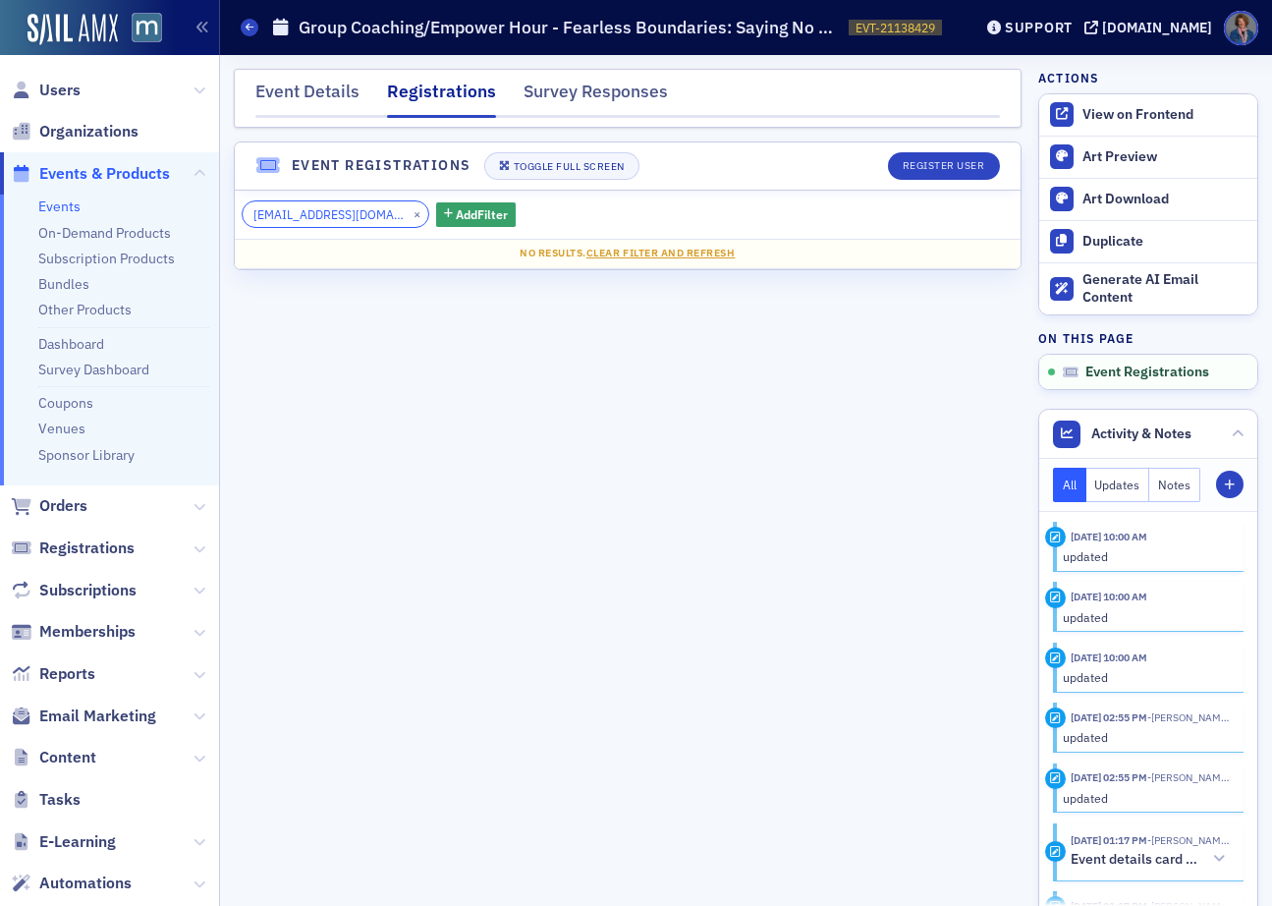
type input "tthomas@eucmail.com"
click at [409, 210] on button "×" at bounding box center [418, 213] width 18 height 18
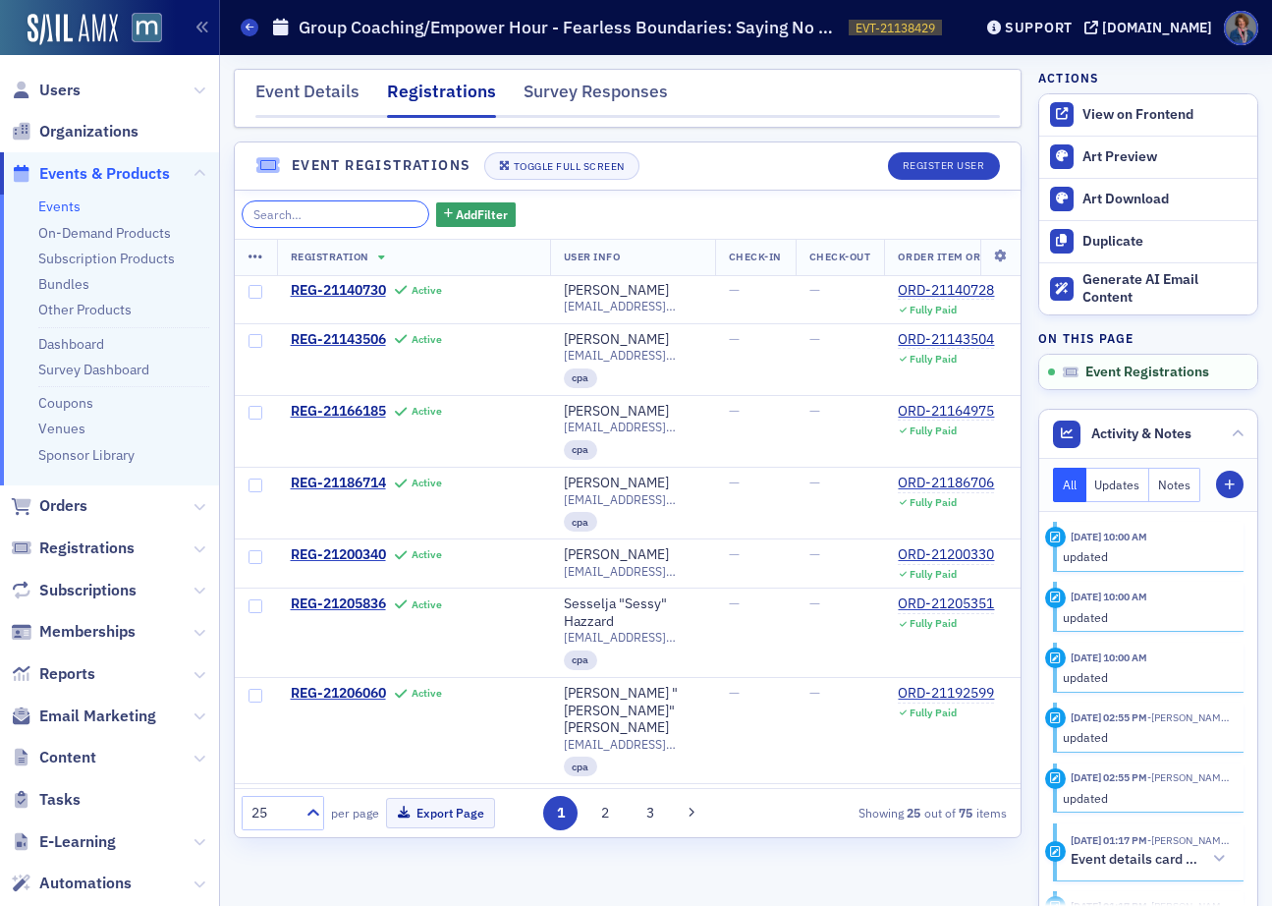
click at [296, 213] on input "search" at bounding box center [336, 214] width 188 height 28
paste input "ebt_cpa@yahoo.com"
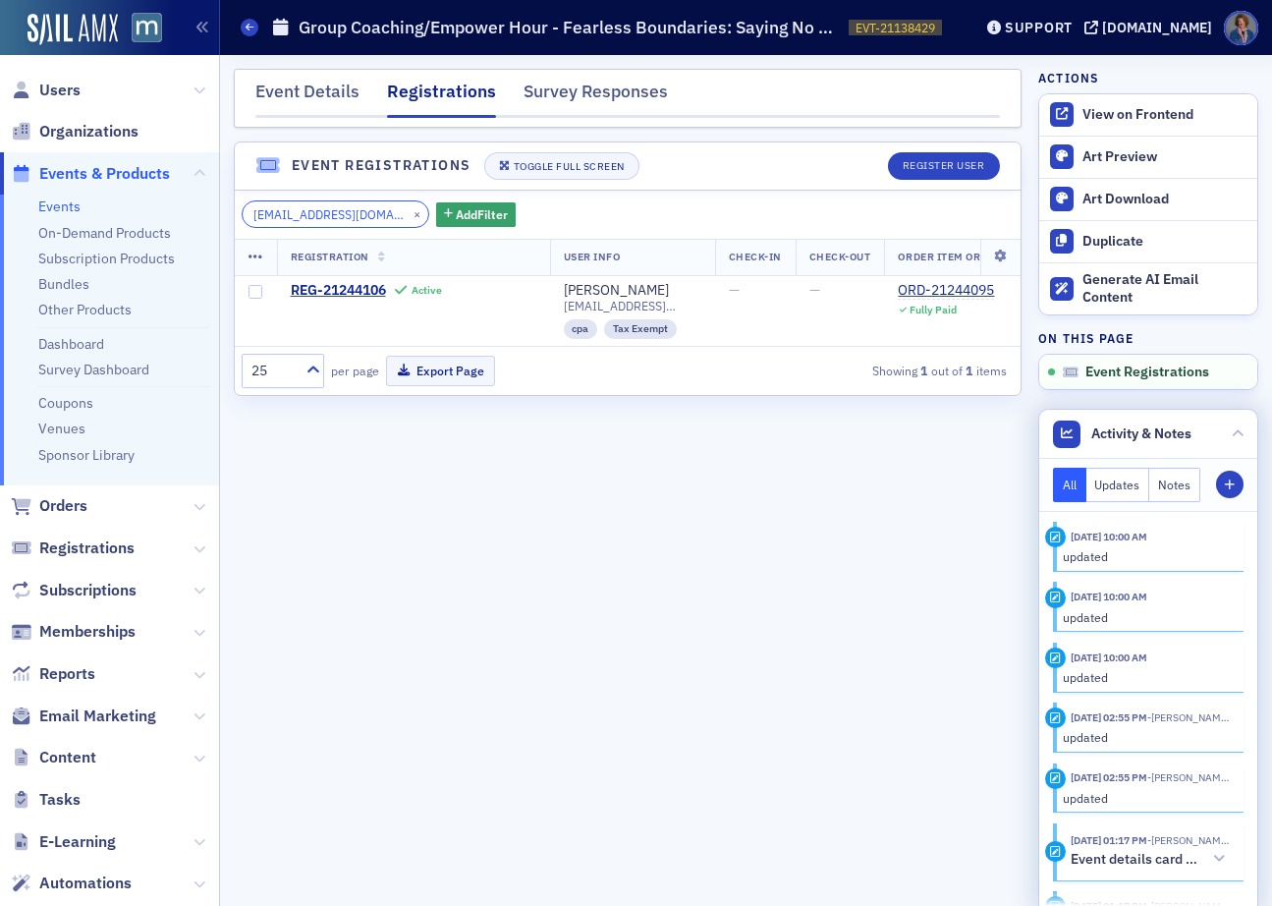
type input "ebt_cpa@yahoo.com"
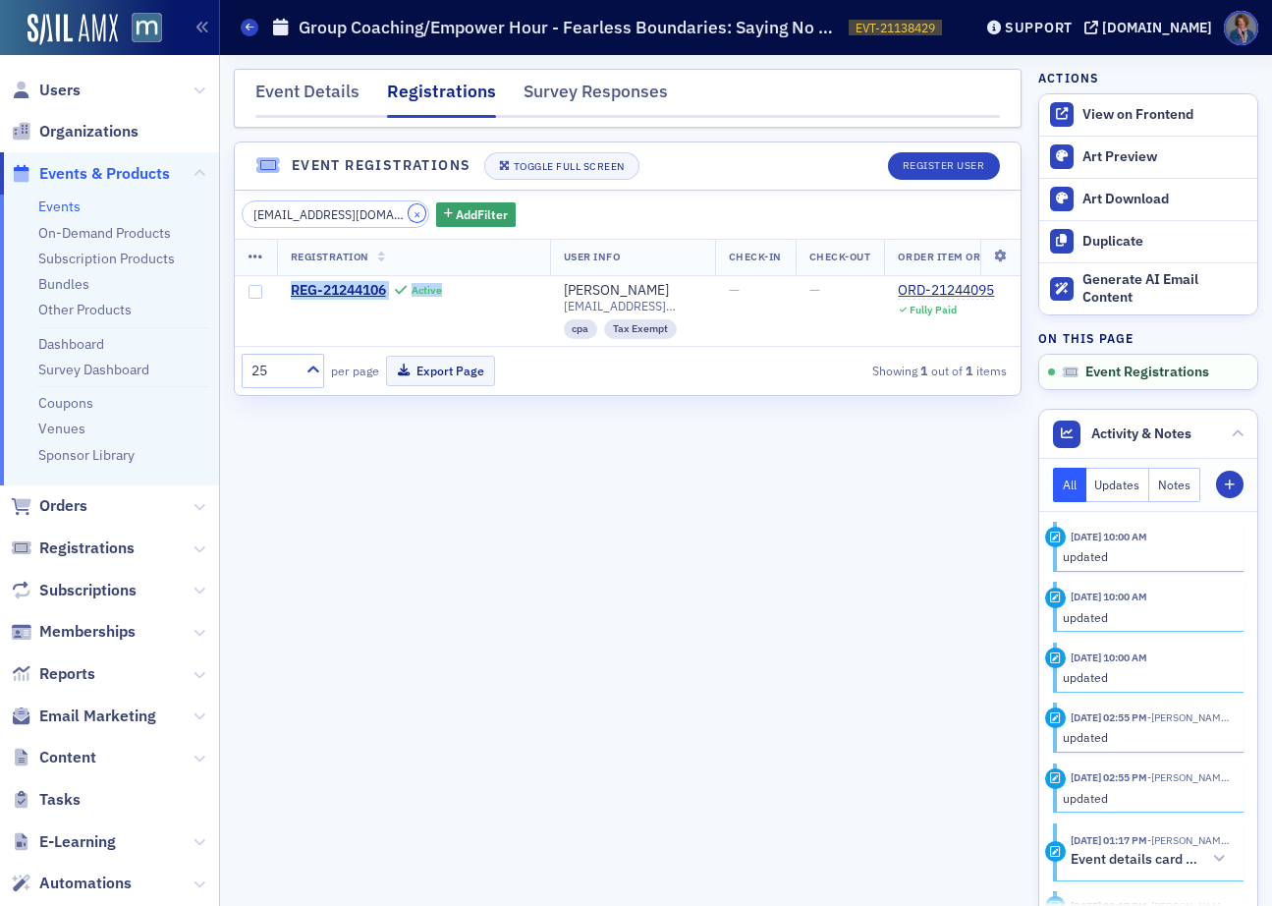
click at [409, 213] on button "×" at bounding box center [418, 213] width 18 height 18
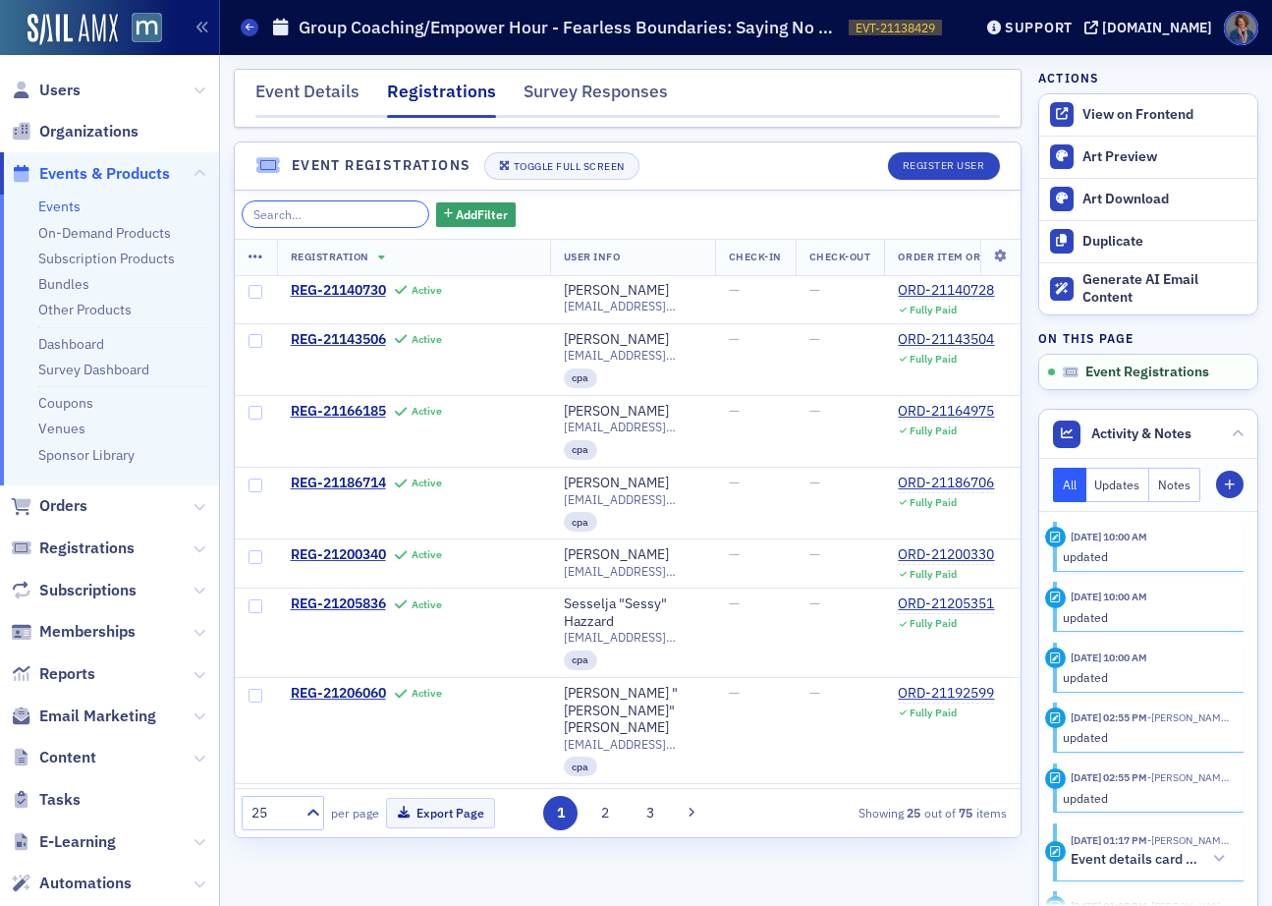
click at [287, 209] on input "search" at bounding box center [336, 214] width 188 height 28
paste input "mvarvaris@mslc.com"
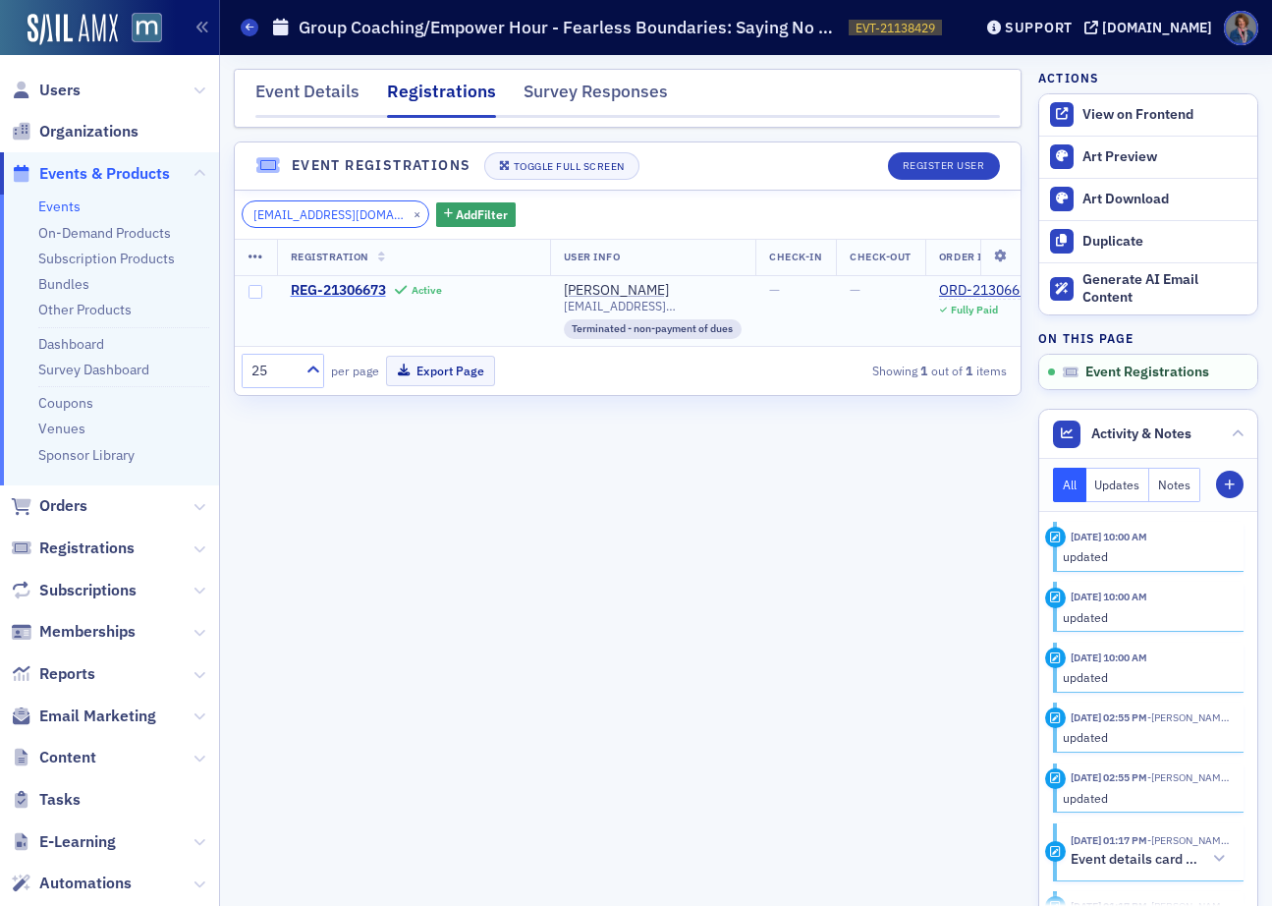
type input "mvarvaris@mslc.com"
click at [409, 212] on button "×" at bounding box center [418, 213] width 18 height 18
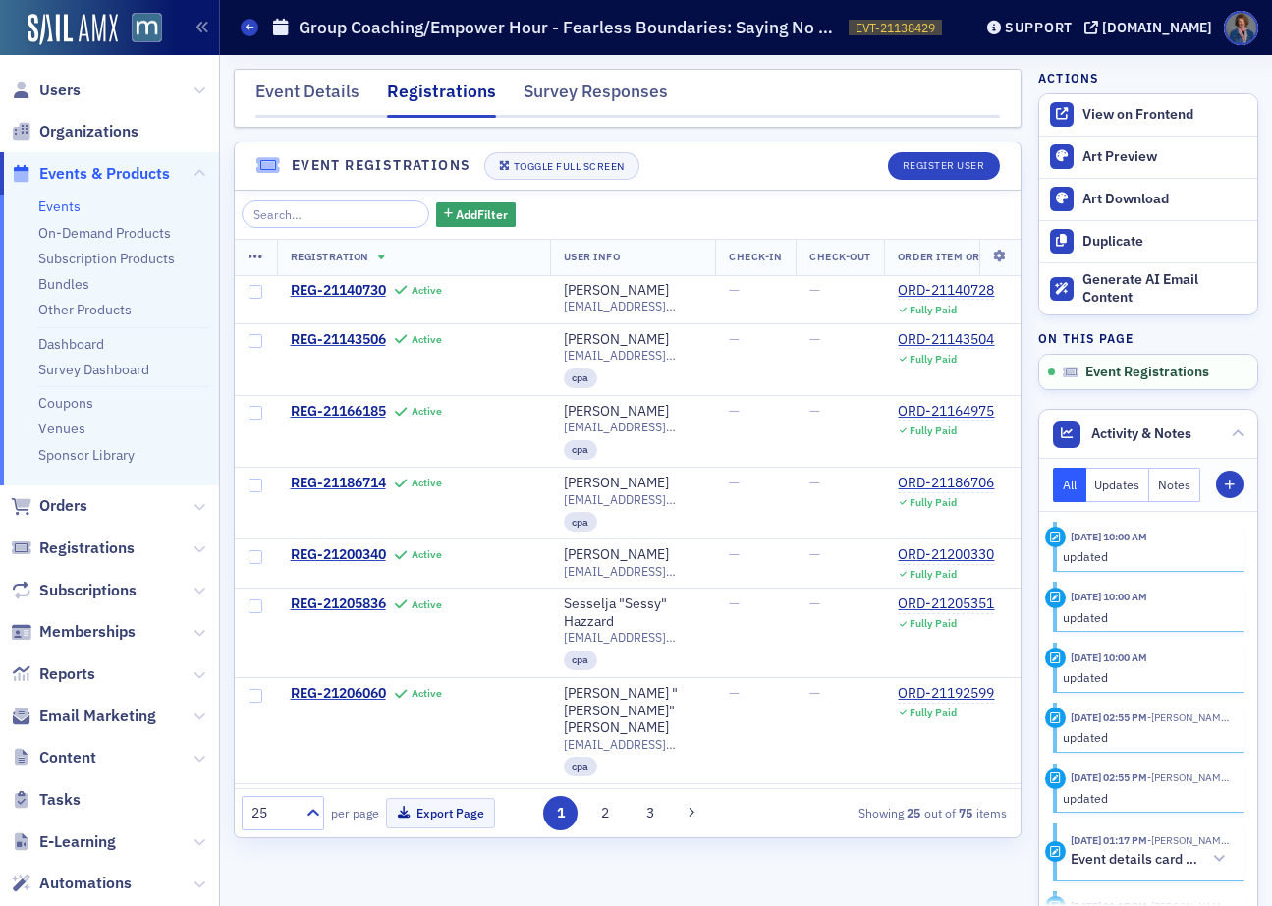
click at [319, 199] on div "Add Filter Registration User Info Check-In Check-Out Order Item Order ID Order …" at bounding box center [628, 514] width 786 height 646
click at [317, 212] on input "search" at bounding box center [336, 214] width 188 height 28
paste input "mwaller@waller.cpa"
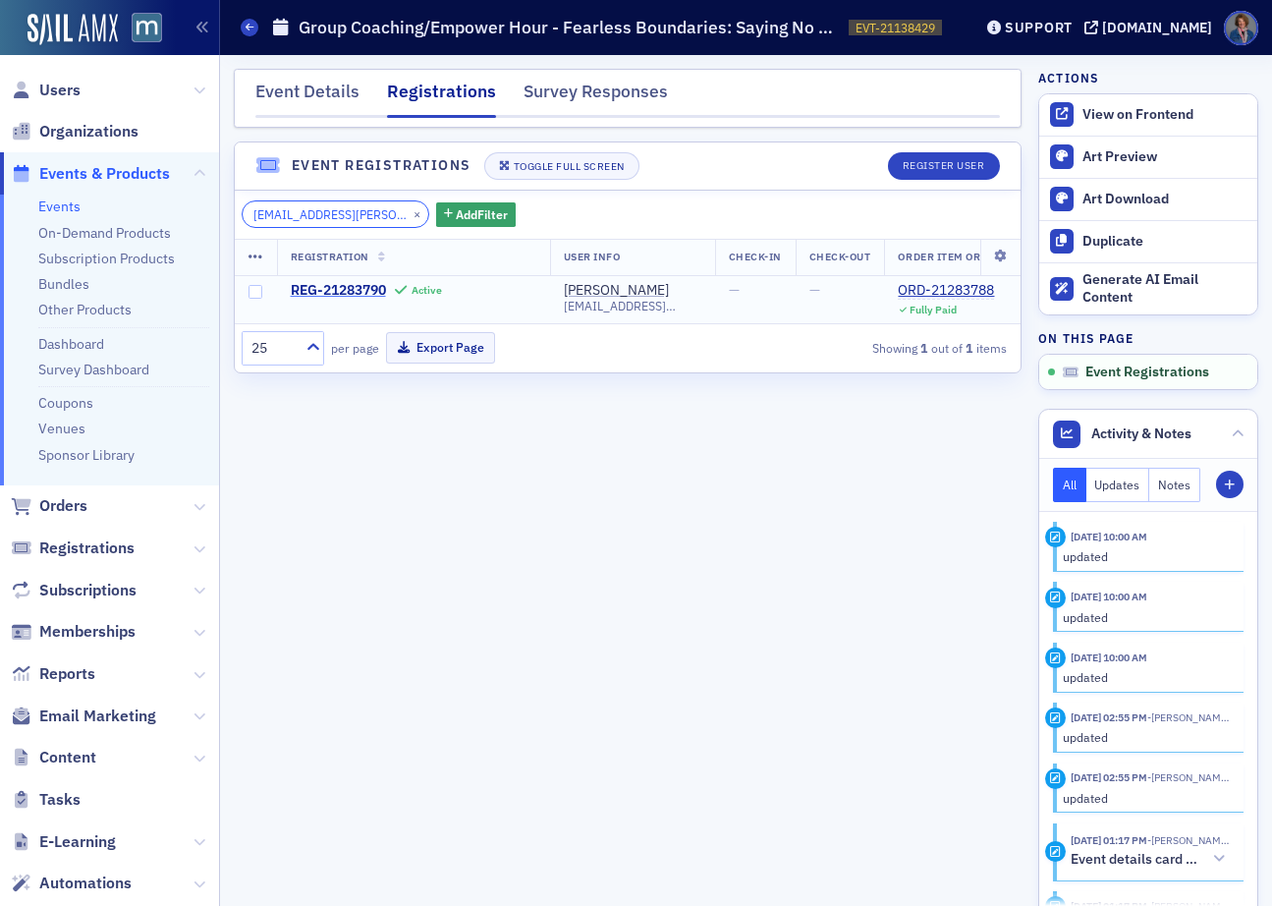
type input "mwaller@waller.cpa"
drag, startPoint x: 389, startPoint y: 212, endPoint x: 305, endPoint y: 213, distance: 84.5
click at [409, 212] on button "×" at bounding box center [418, 213] width 18 height 18
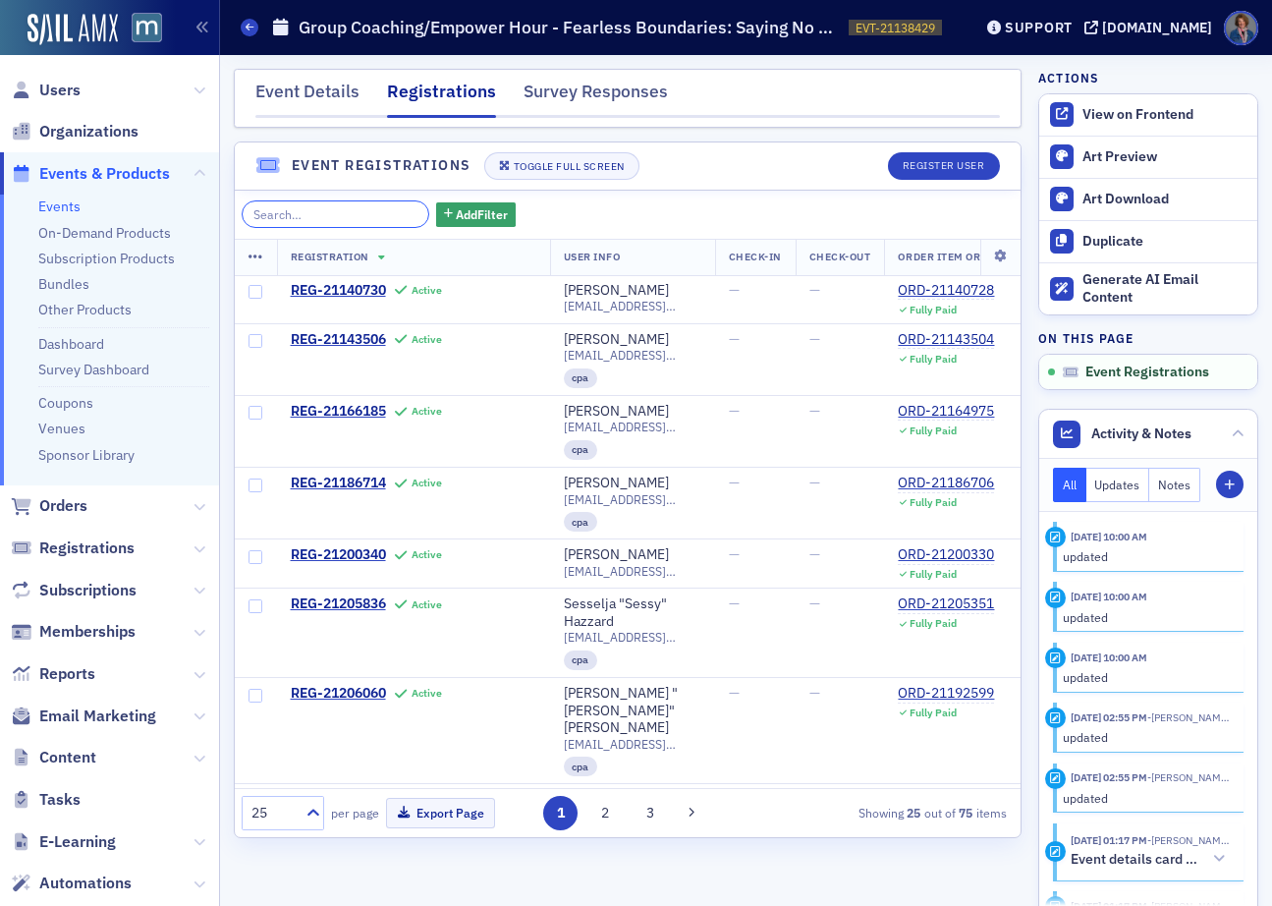
click at [305, 212] on input "search" at bounding box center [336, 214] width 188 height 28
paste input "mvarvaris@mslc.com"
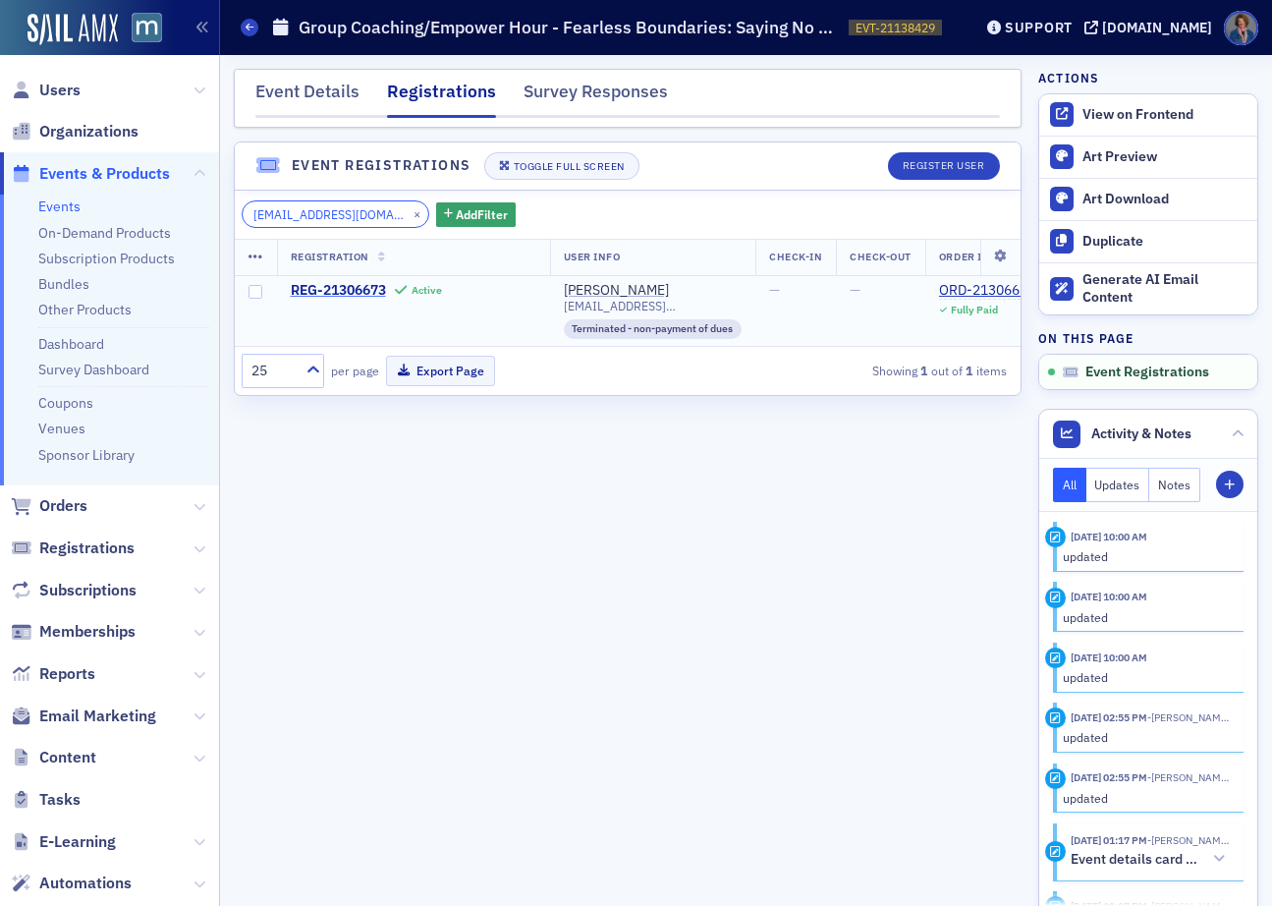
type input "mvarvaris@mslc.com"
click at [409, 211] on button "×" at bounding box center [418, 213] width 18 height 18
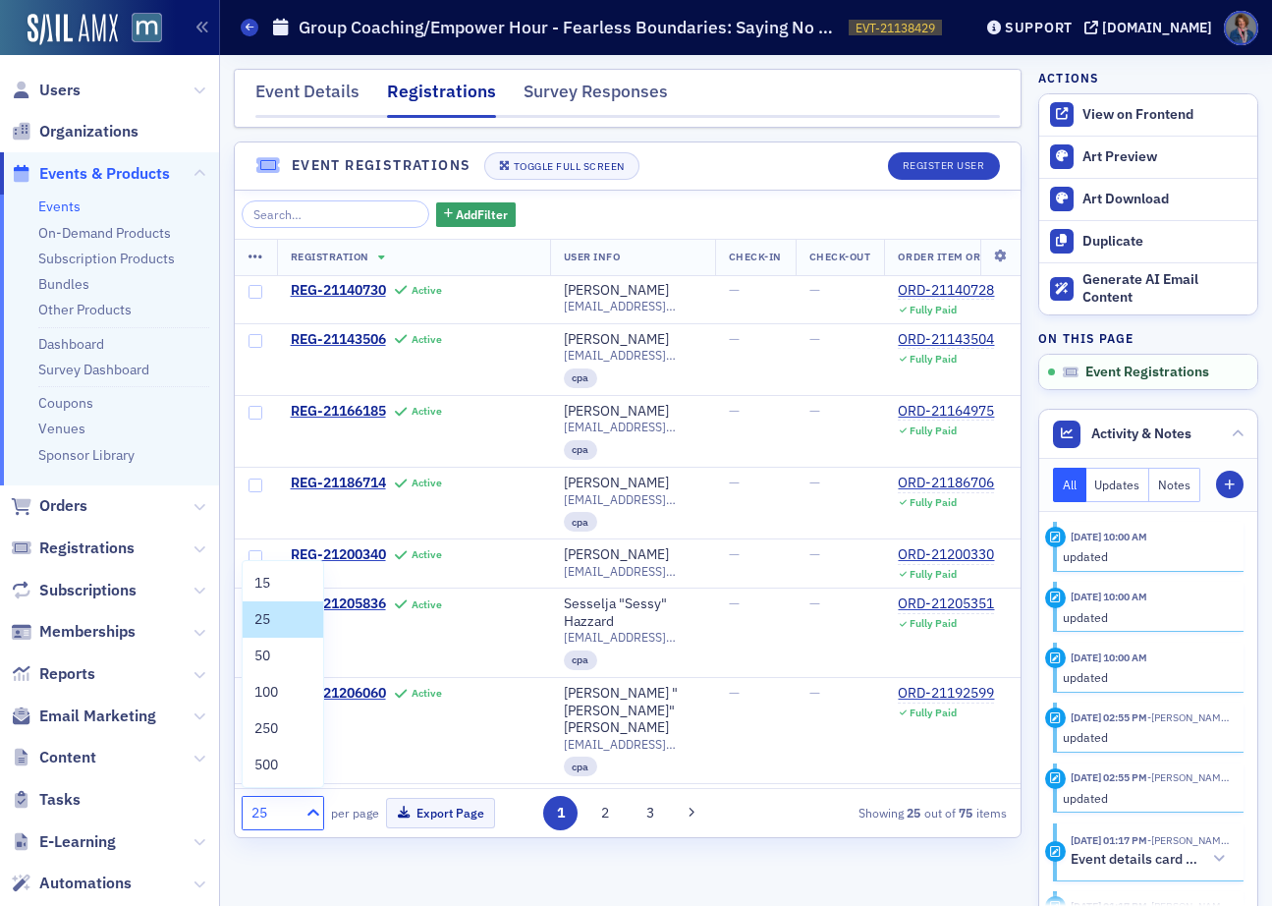
click at [317, 813] on icon at bounding box center [313, 811] width 12 height 7
click at [280, 701] on div "100" at bounding box center [282, 692] width 57 height 21
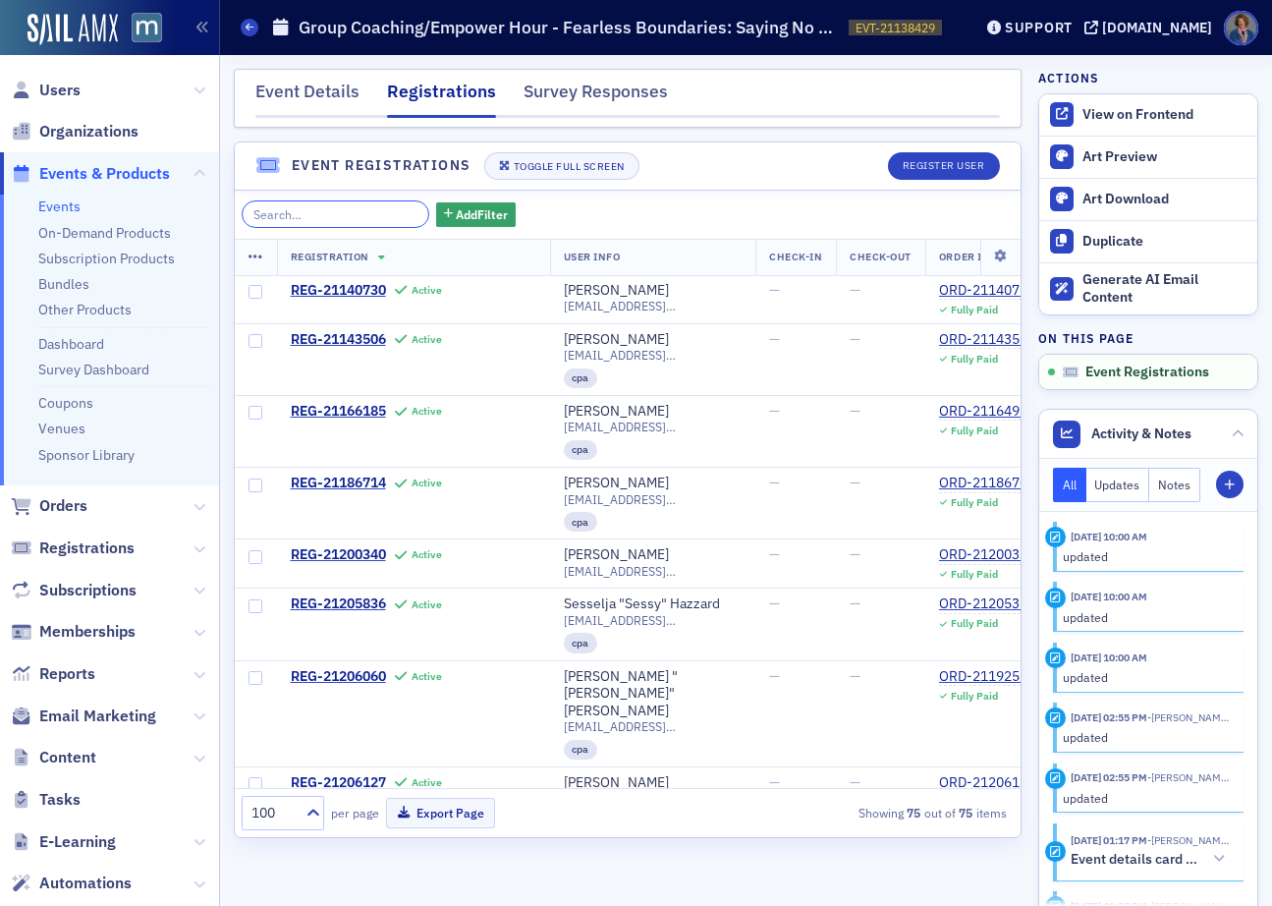
click at [303, 214] on input "search" at bounding box center [336, 214] width 188 height 28
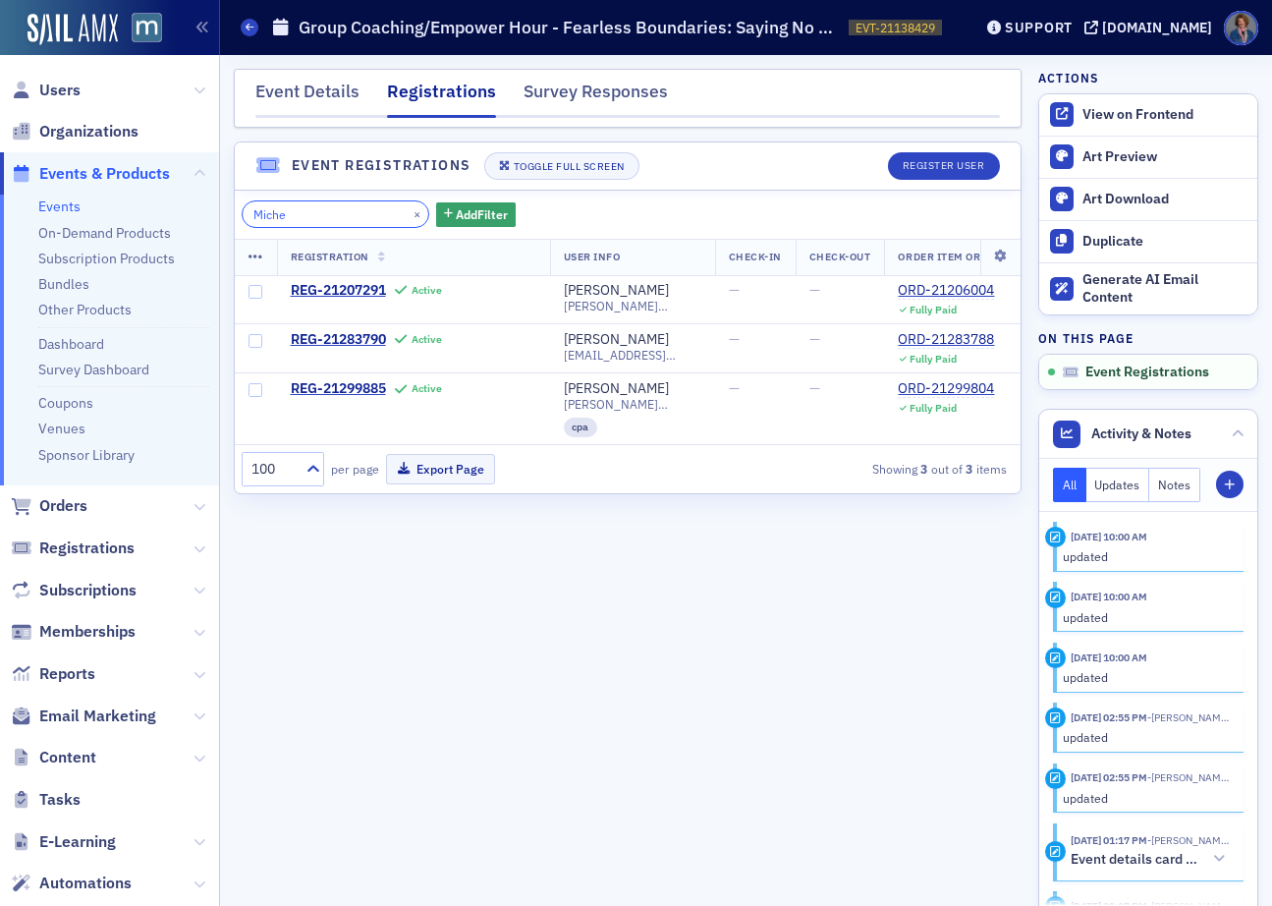
drag, startPoint x: 326, startPoint y: 213, endPoint x: 251, endPoint y: 213, distance: 75.6
click at [251, 213] on input "Miche" at bounding box center [336, 214] width 188 height 28
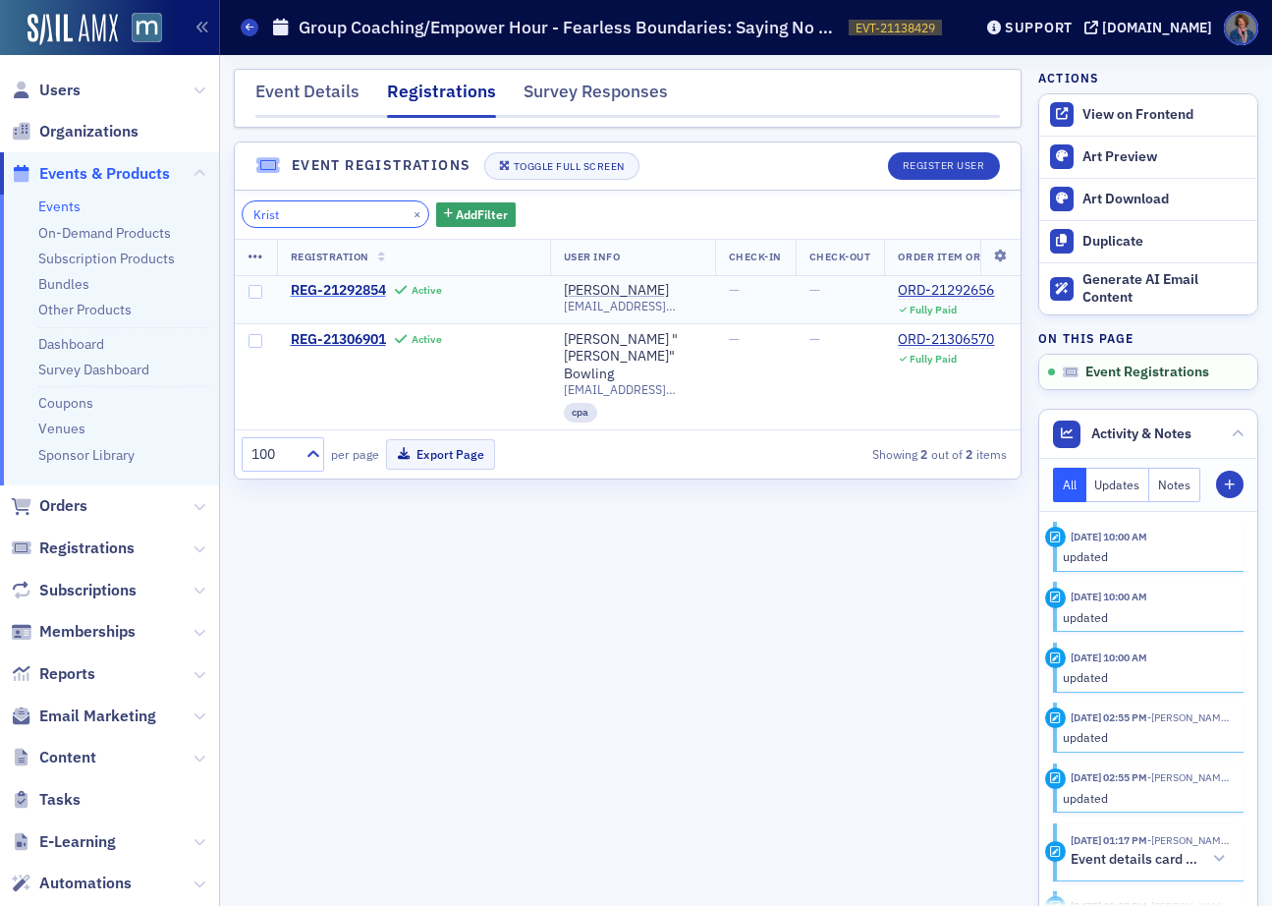
type input "Krist"
drag, startPoint x: 390, startPoint y: 213, endPoint x: 321, endPoint y: 214, distance: 68.8
click at [409, 213] on button "×" at bounding box center [418, 213] width 18 height 18
click at [309, 214] on input "search" at bounding box center [336, 214] width 188 height 28
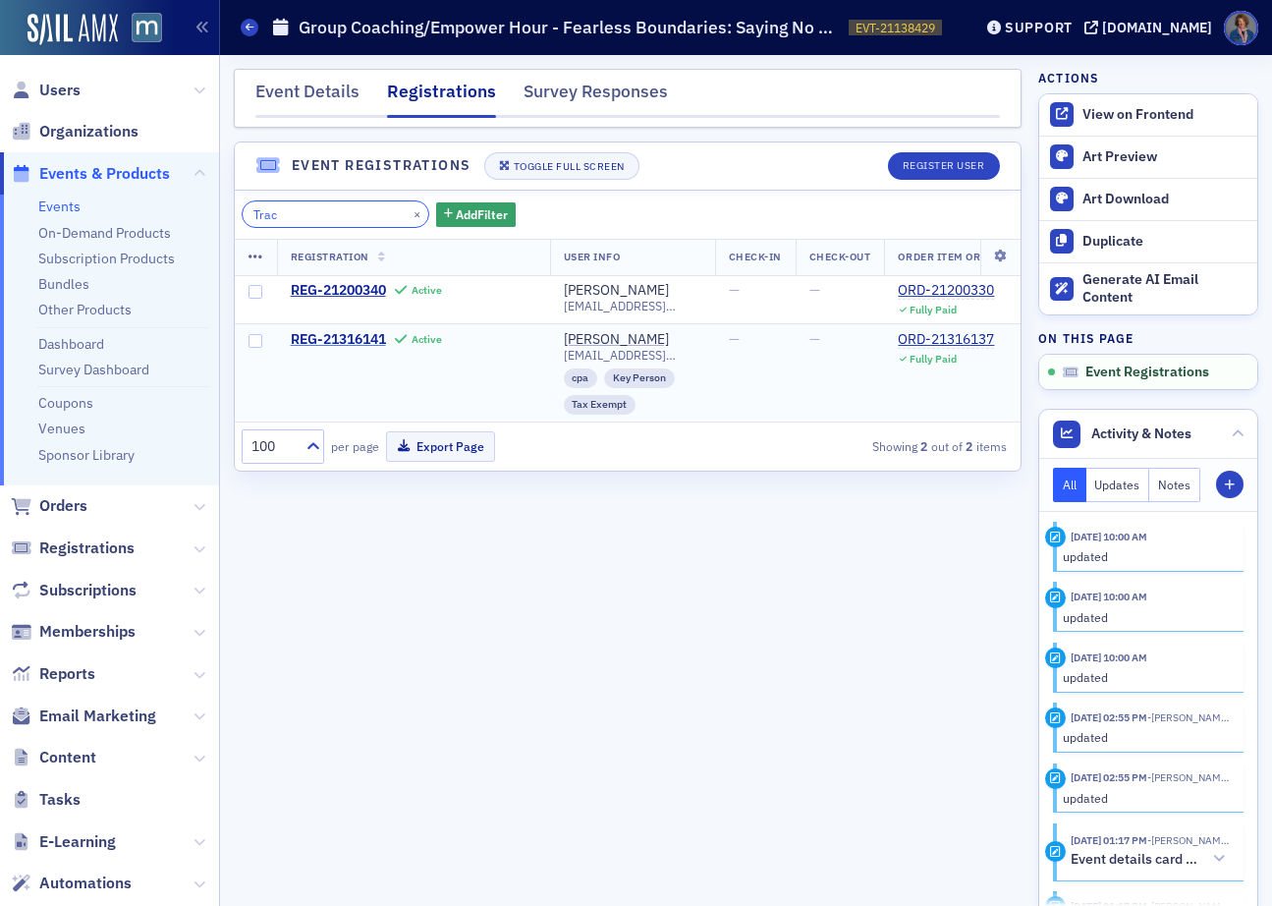
type input "Trac"
click at [409, 214] on button "×" at bounding box center [418, 213] width 18 height 18
click at [347, 216] on input "search" at bounding box center [336, 214] width 188 height 28
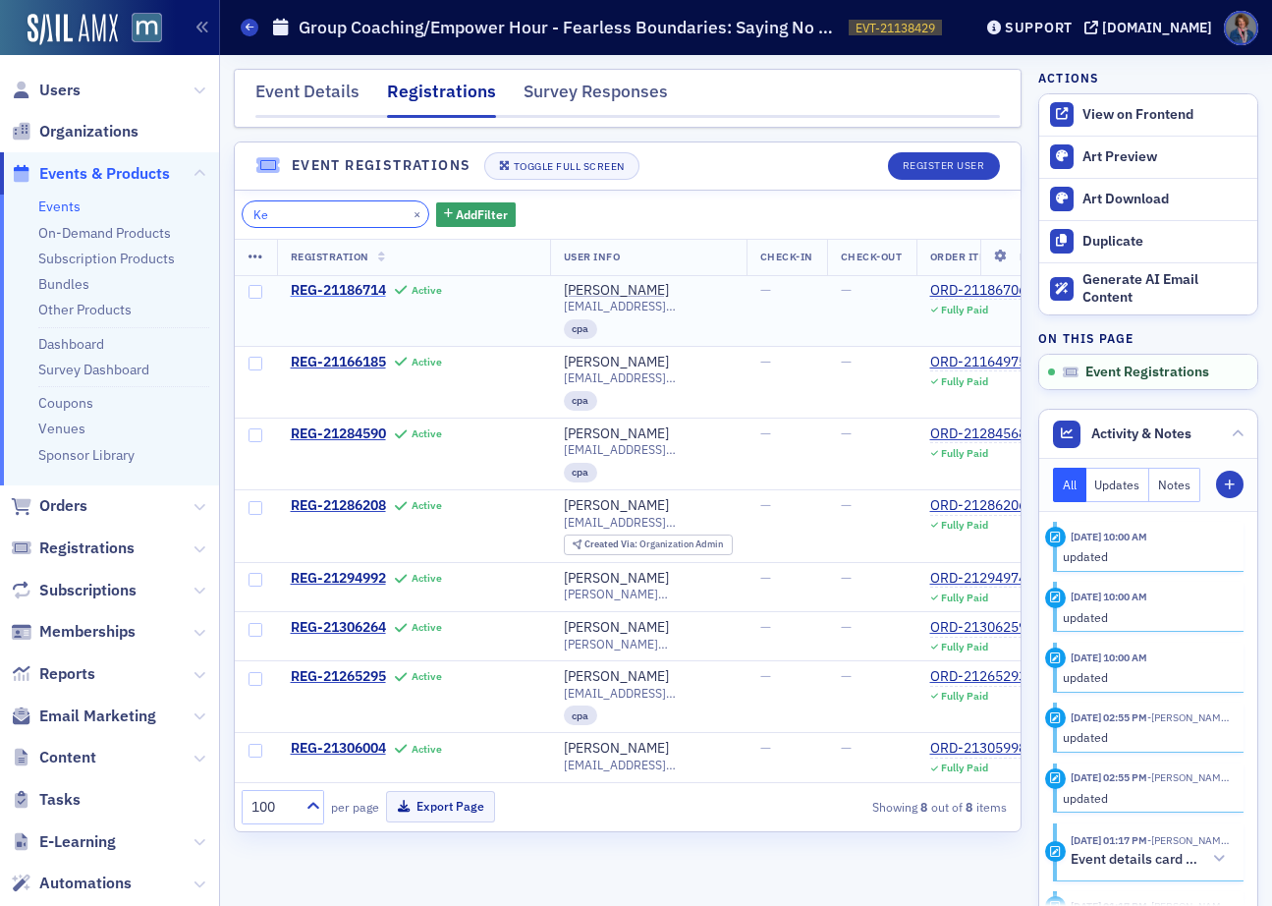
type input "Ke"
click at [313, 97] on div "Event Details" at bounding box center [307, 97] width 104 height 36
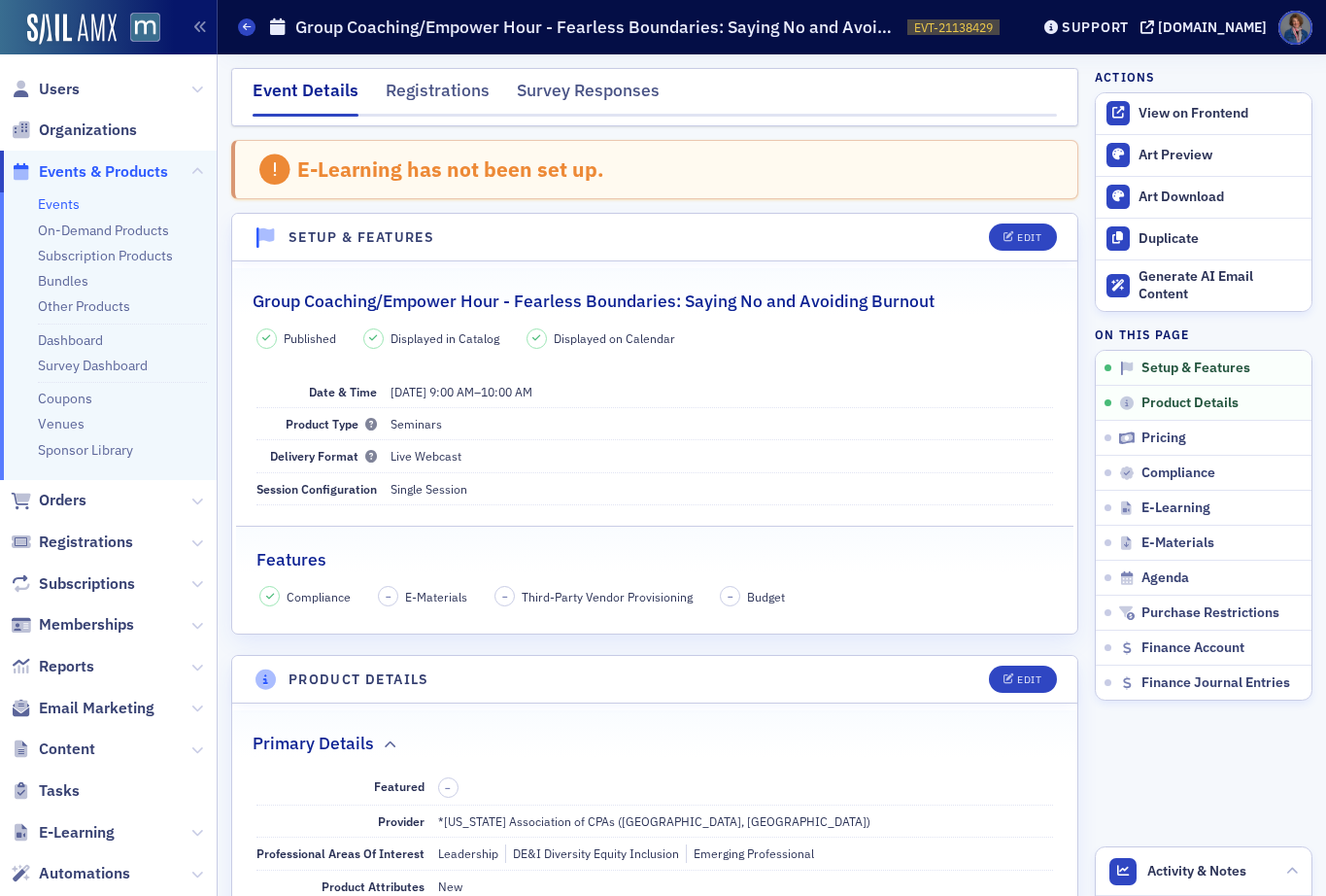
click at [56, 207] on link "Events" at bounding box center [58, 204] width 42 height 18
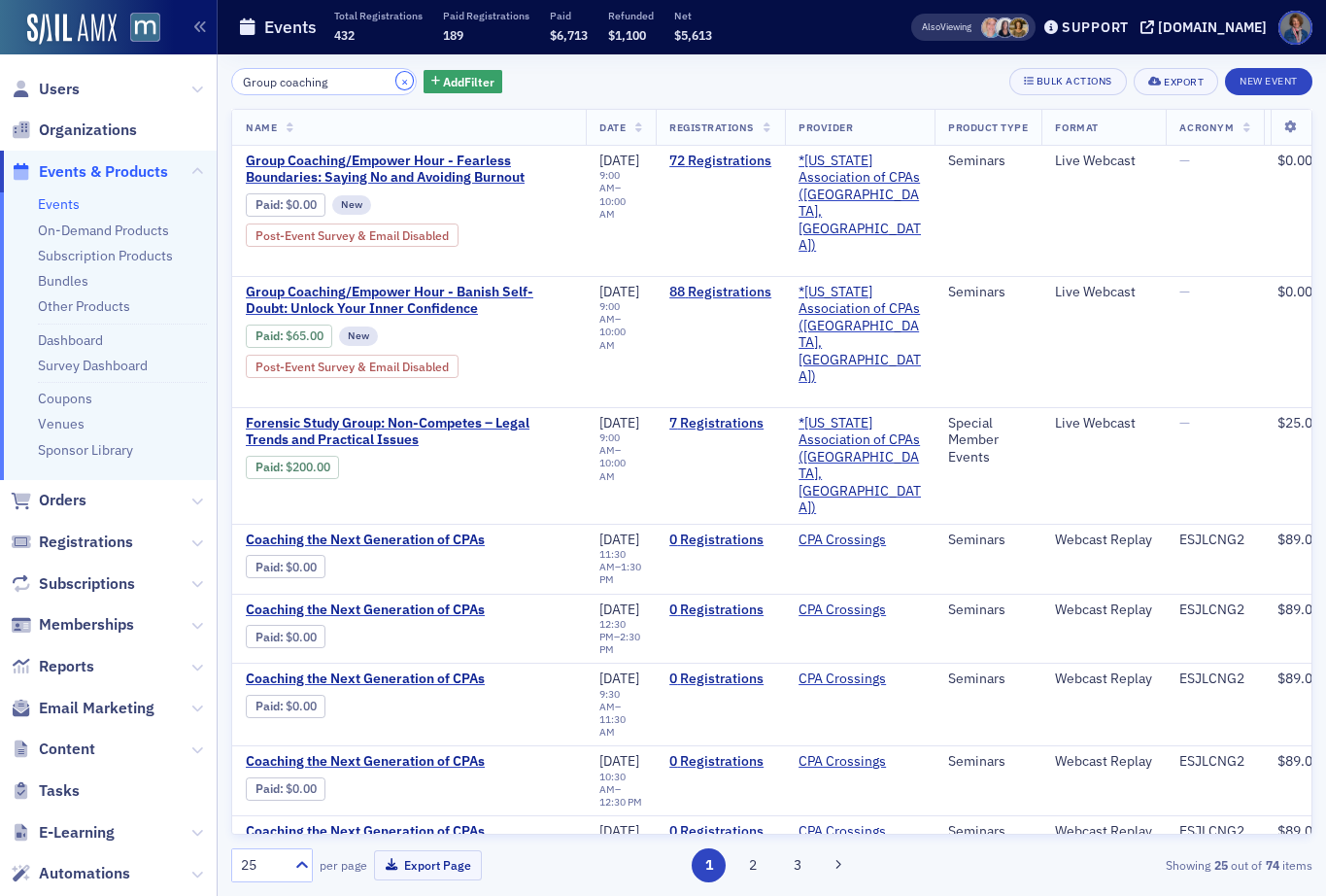
click at [397, 80] on button "×" at bounding box center [405, 81] width 18 height 18
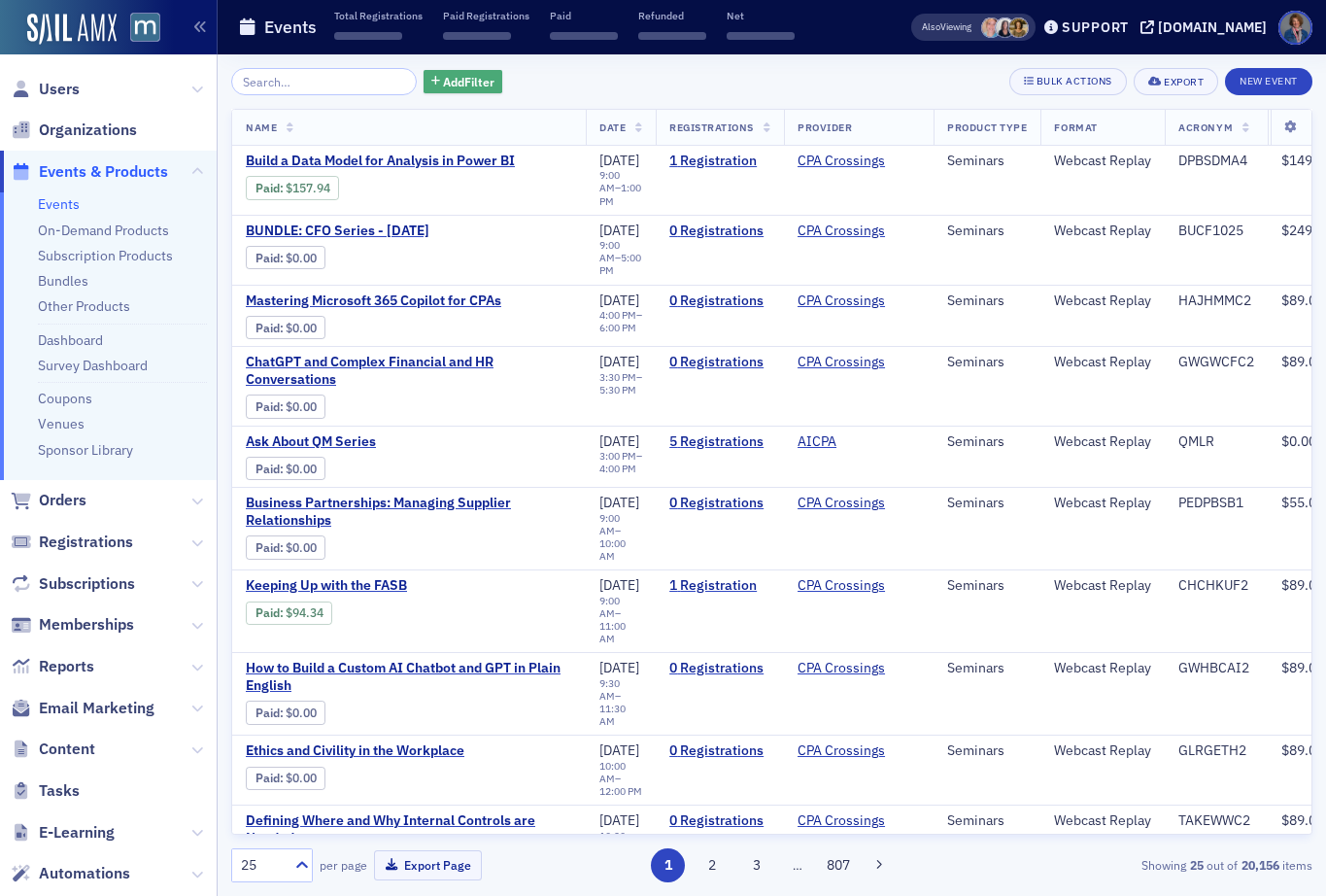
click at [443, 81] on span "Add Filter" at bounding box center [469, 82] width 51 height 18
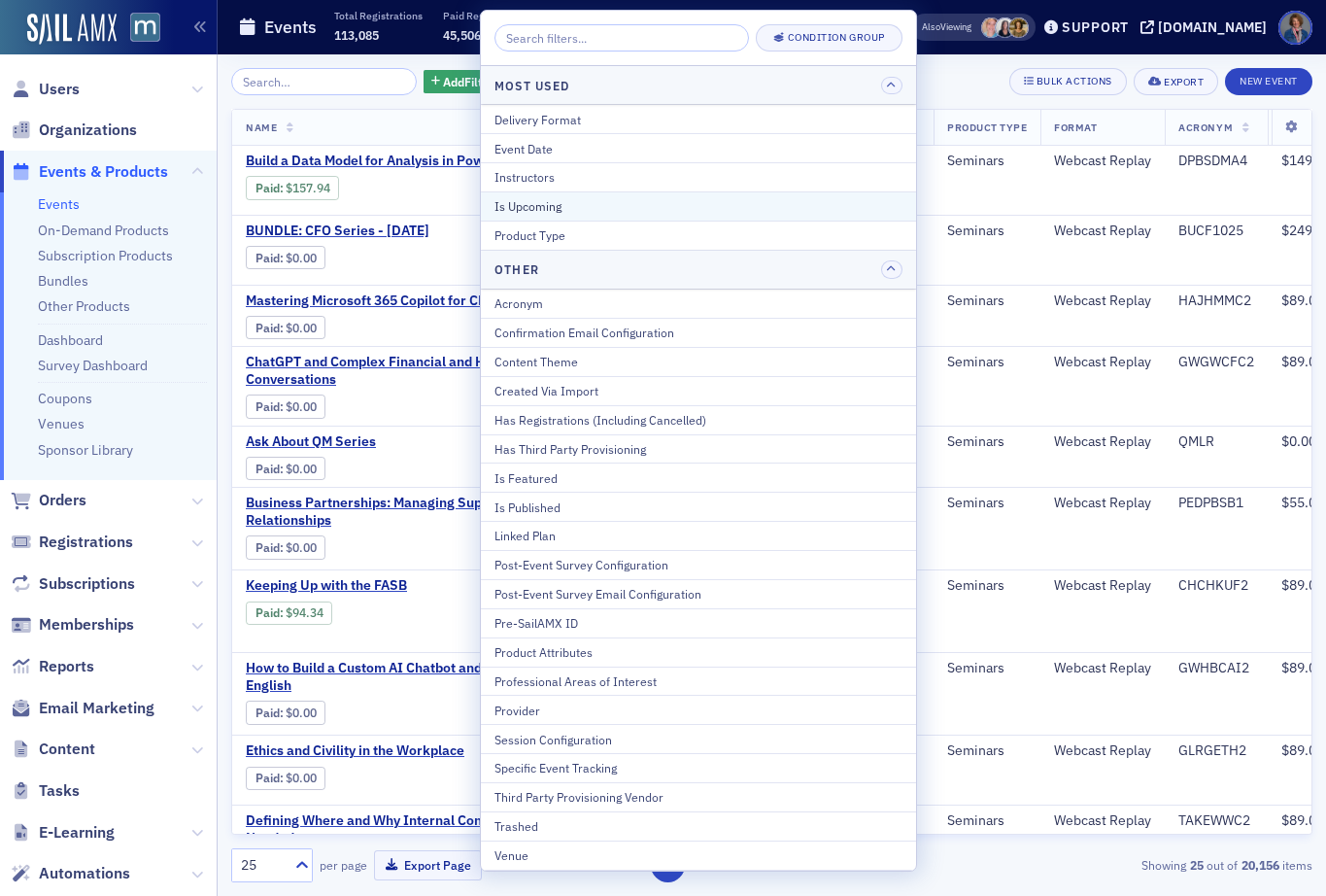
click at [570, 210] on div "Is Upcoming" at bounding box center [698, 206] width 408 height 18
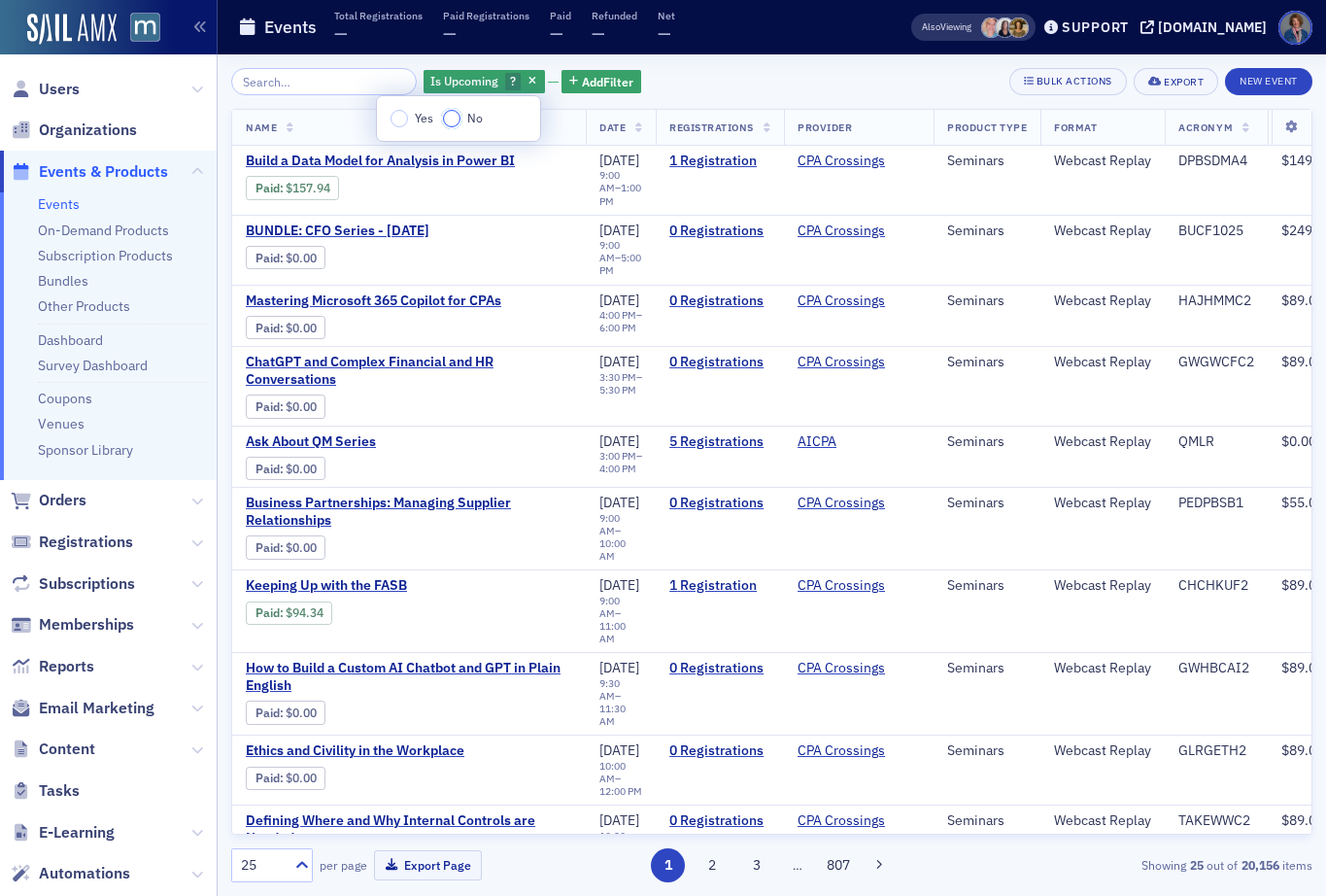
click at [450, 116] on input "No" at bounding box center [452, 119] width 18 height 18
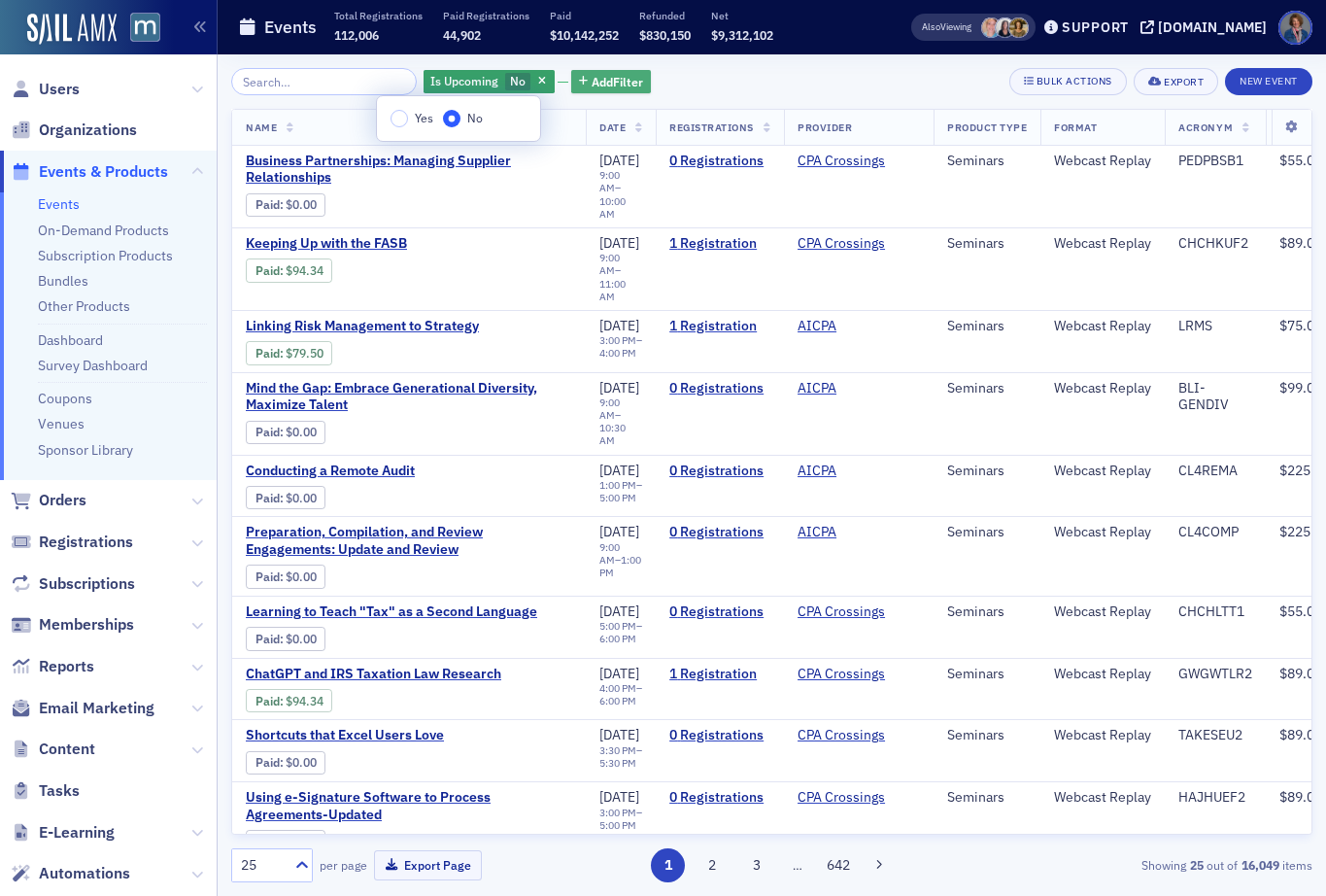
click at [591, 81] on span "Add Filter" at bounding box center [617, 82] width 51 height 18
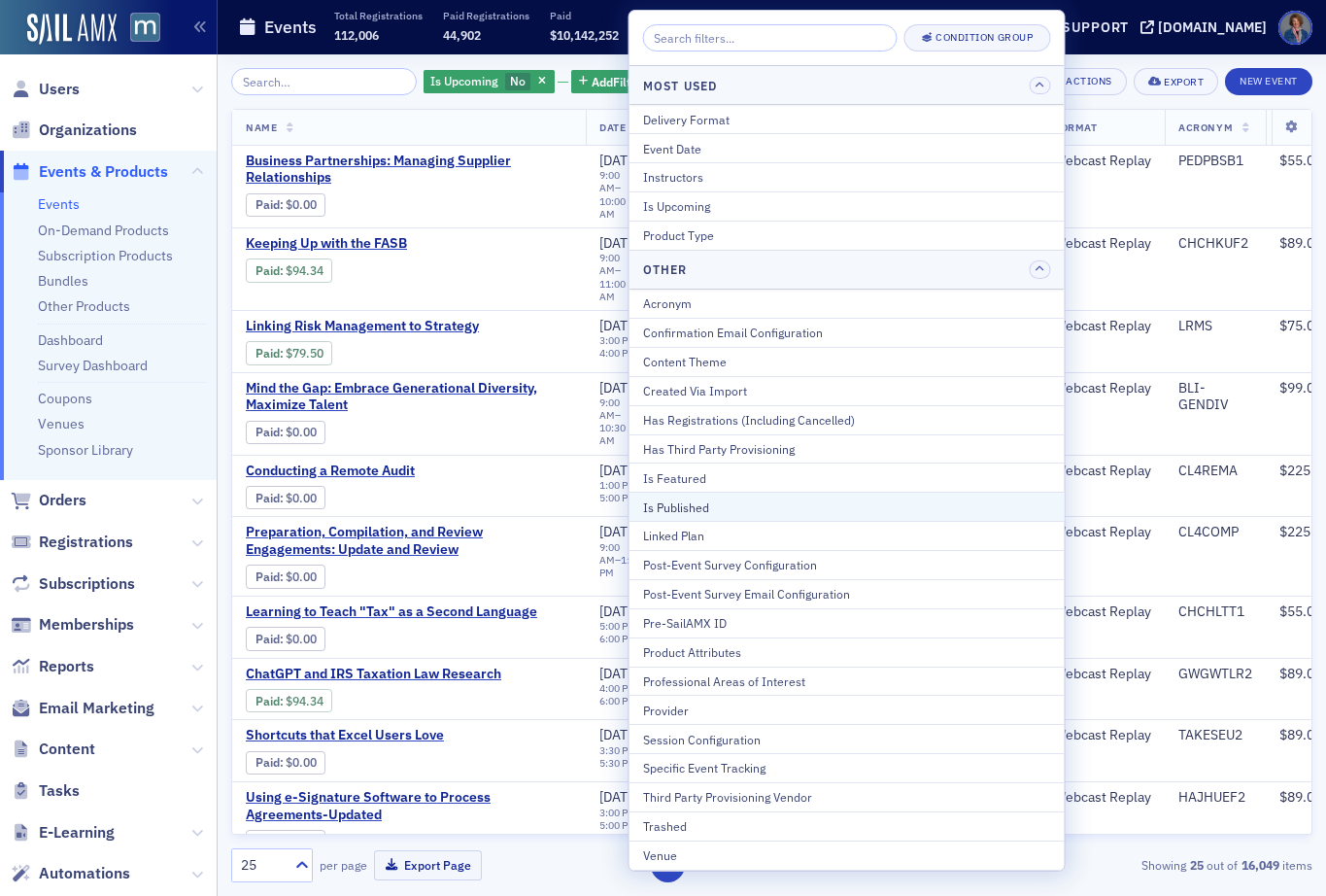
click at [669, 506] on div "Is Published" at bounding box center [846, 507] width 408 height 18
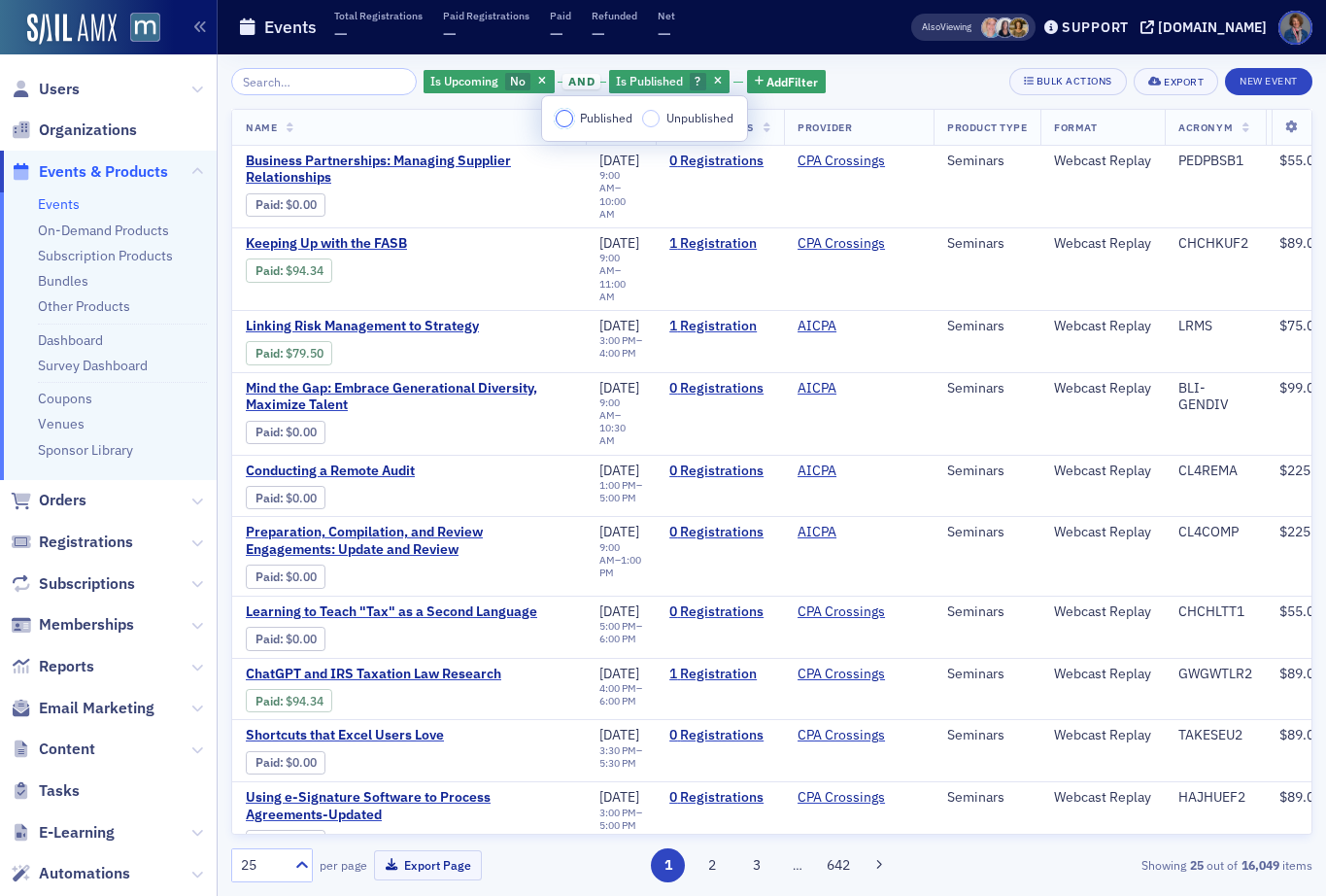
click at [561, 117] on input "Published" at bounding box center [565, 119] width 18 height 18
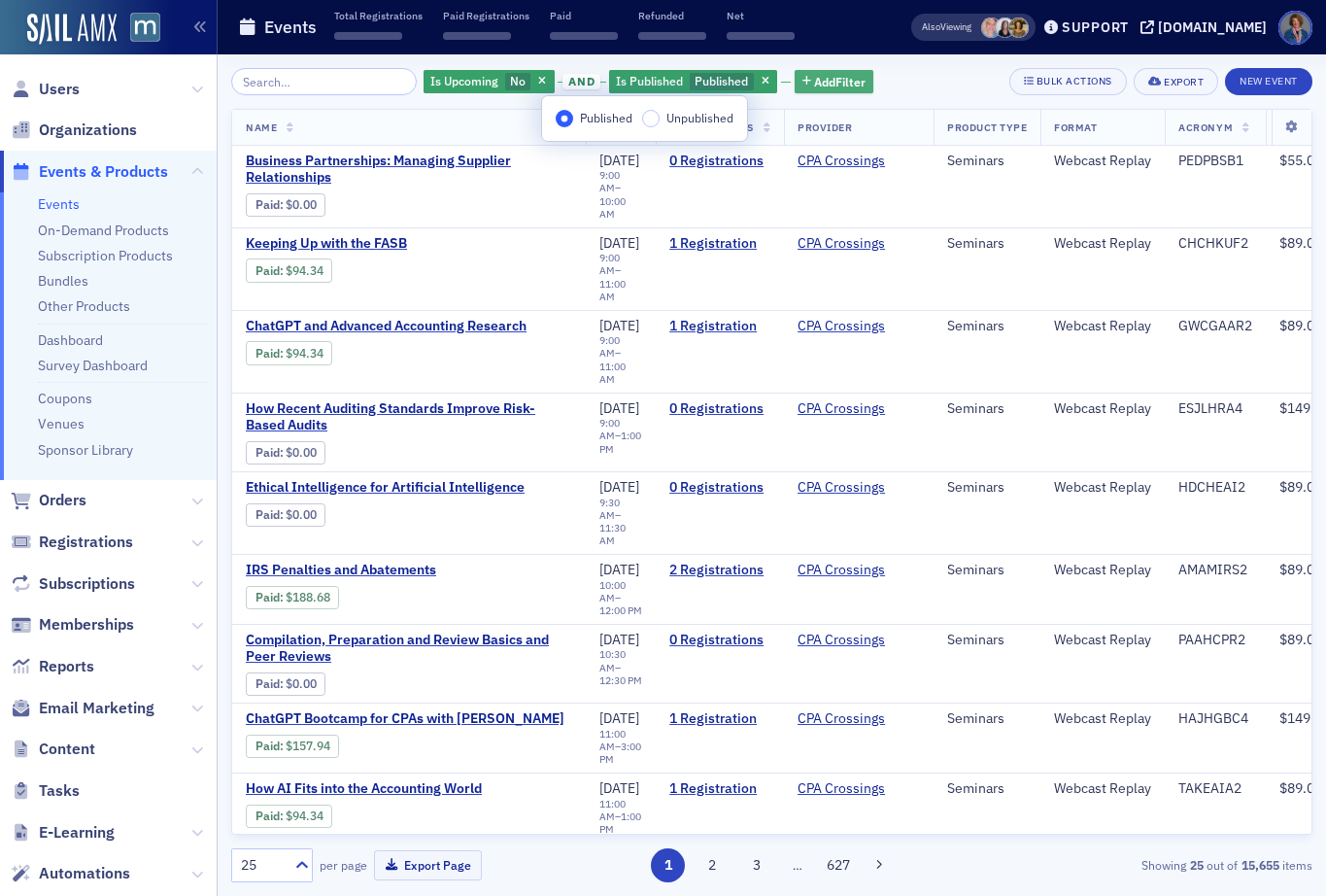
click at [816, 88] on span "Add Filter" at bounding box center [840, 82] width 51 height 18
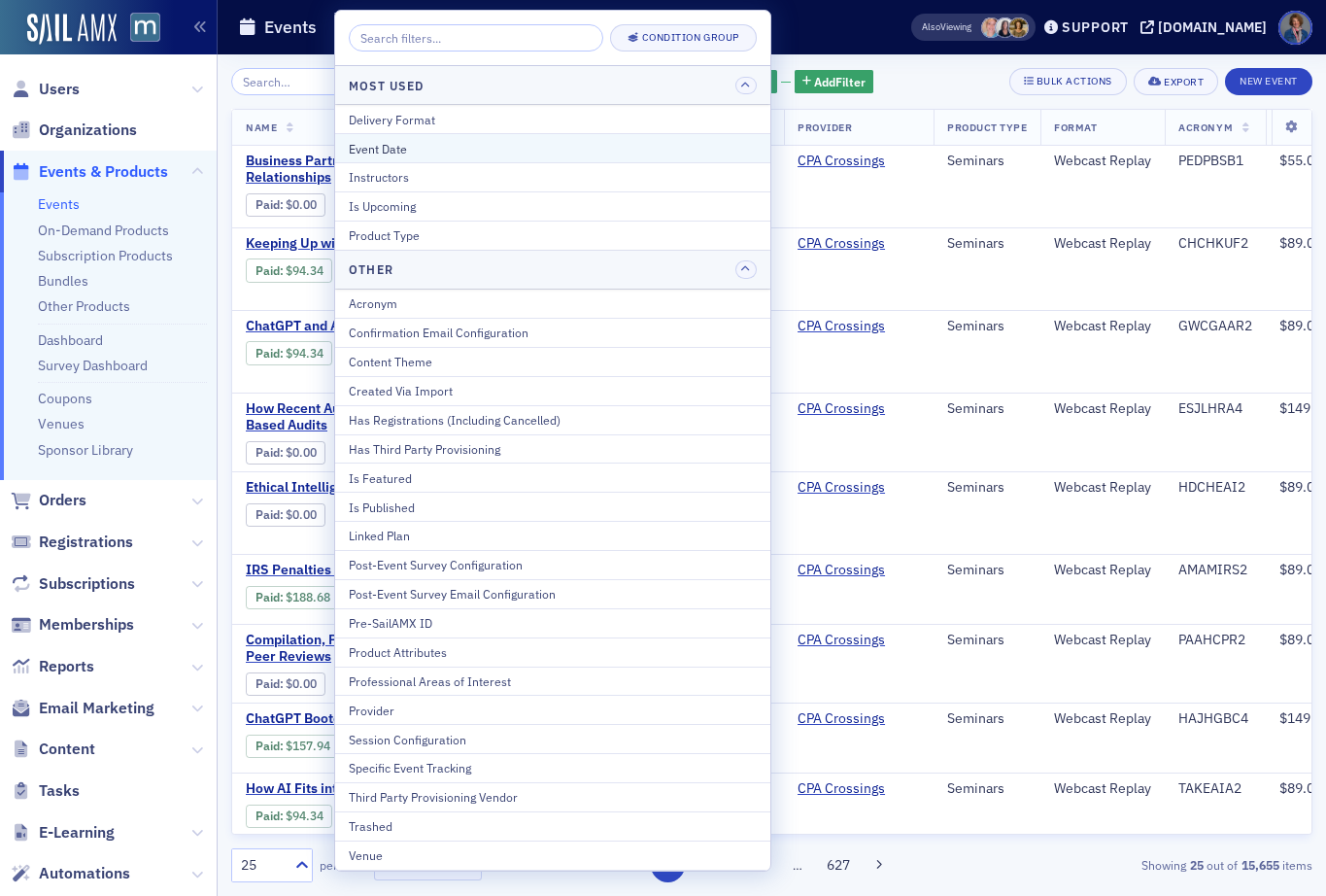
click at [431, 154] on div "Event Date" at bounding box center [553, 148] width 408 height 18
select select "9"
select select "2025"
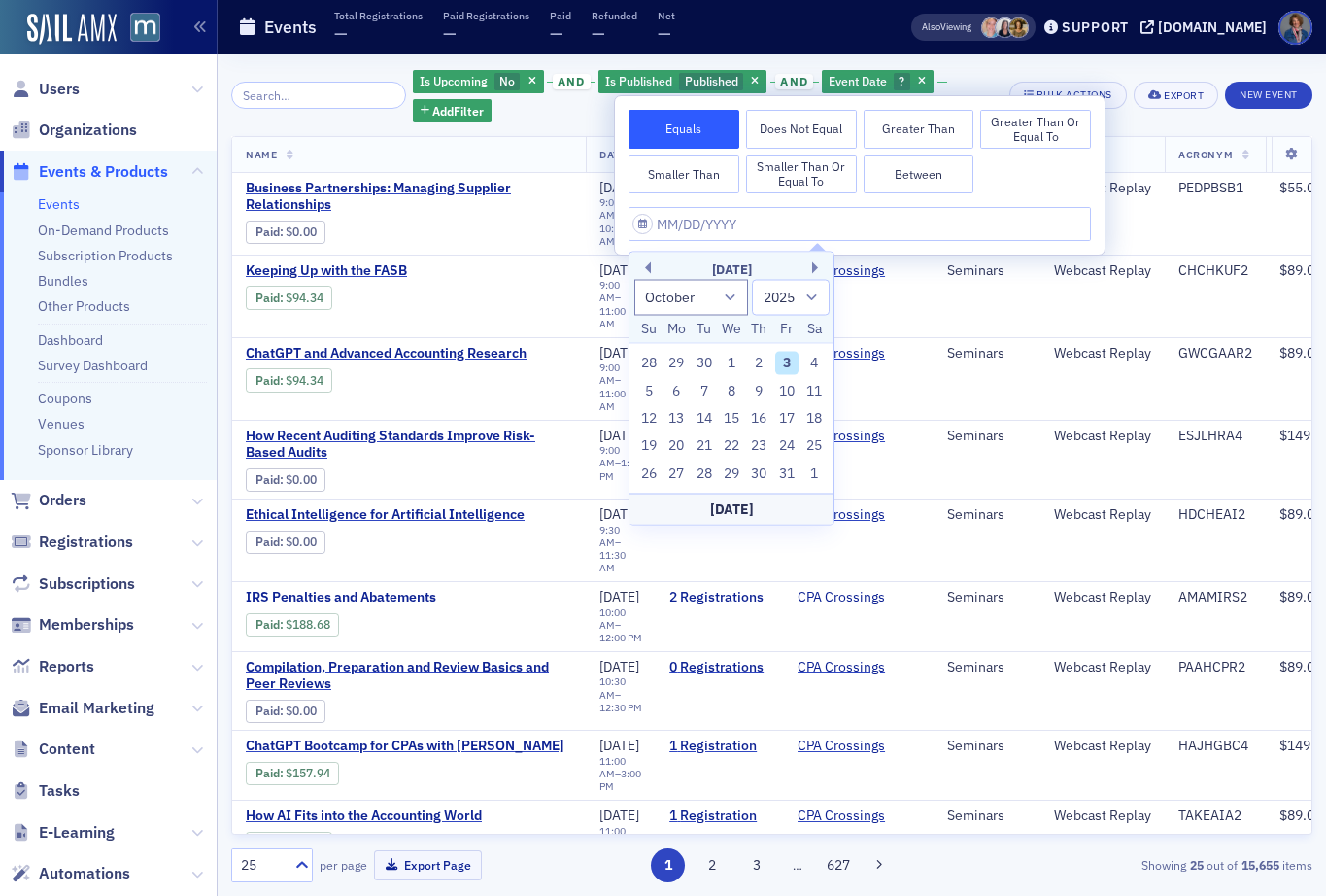
click at [906, 169] on button "Between" at bounding box center [919, 174] width 111 height 39
select select "9"
select select "2025"
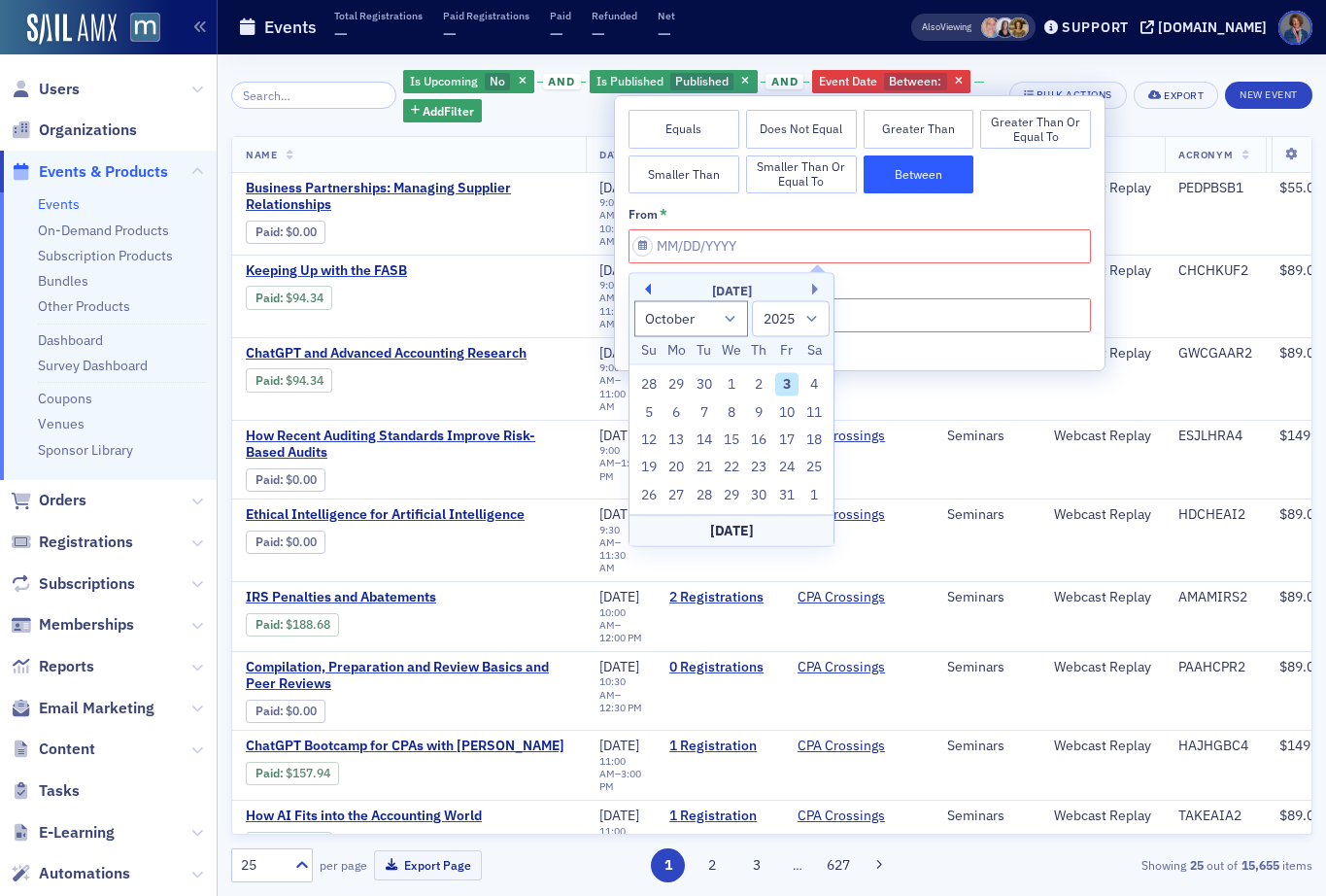
click at [644, 287] on button "Previous Month" at bounding box center [645, 290] width 12 height 12
click at [672, 383] on div "1" at bounding box center [676, 385] width 24 height 24
type input "09/01/2025"
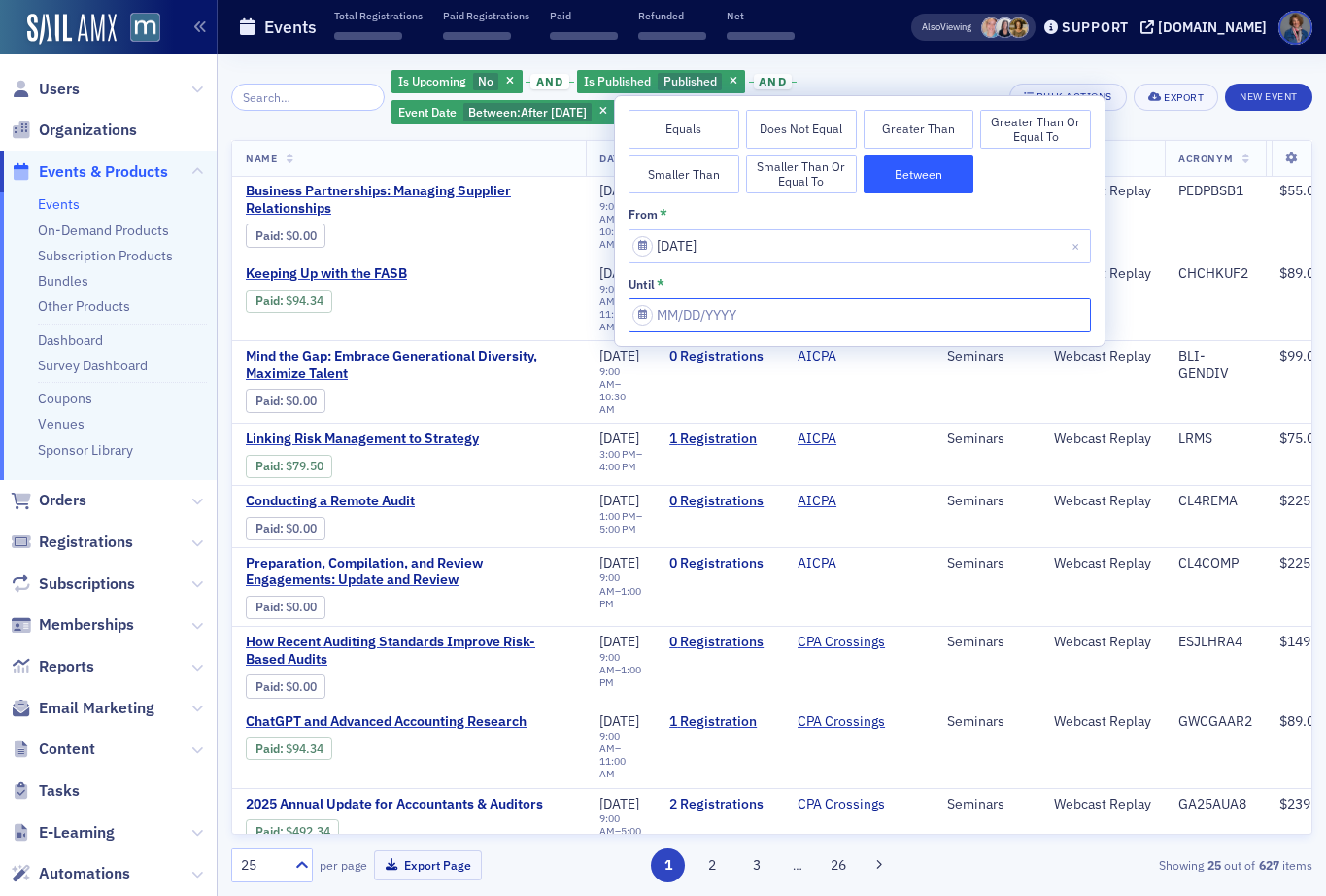
click at [825, 310] on input "from *" at bounding box center [860, 315] width 463 height 34
select select "9"
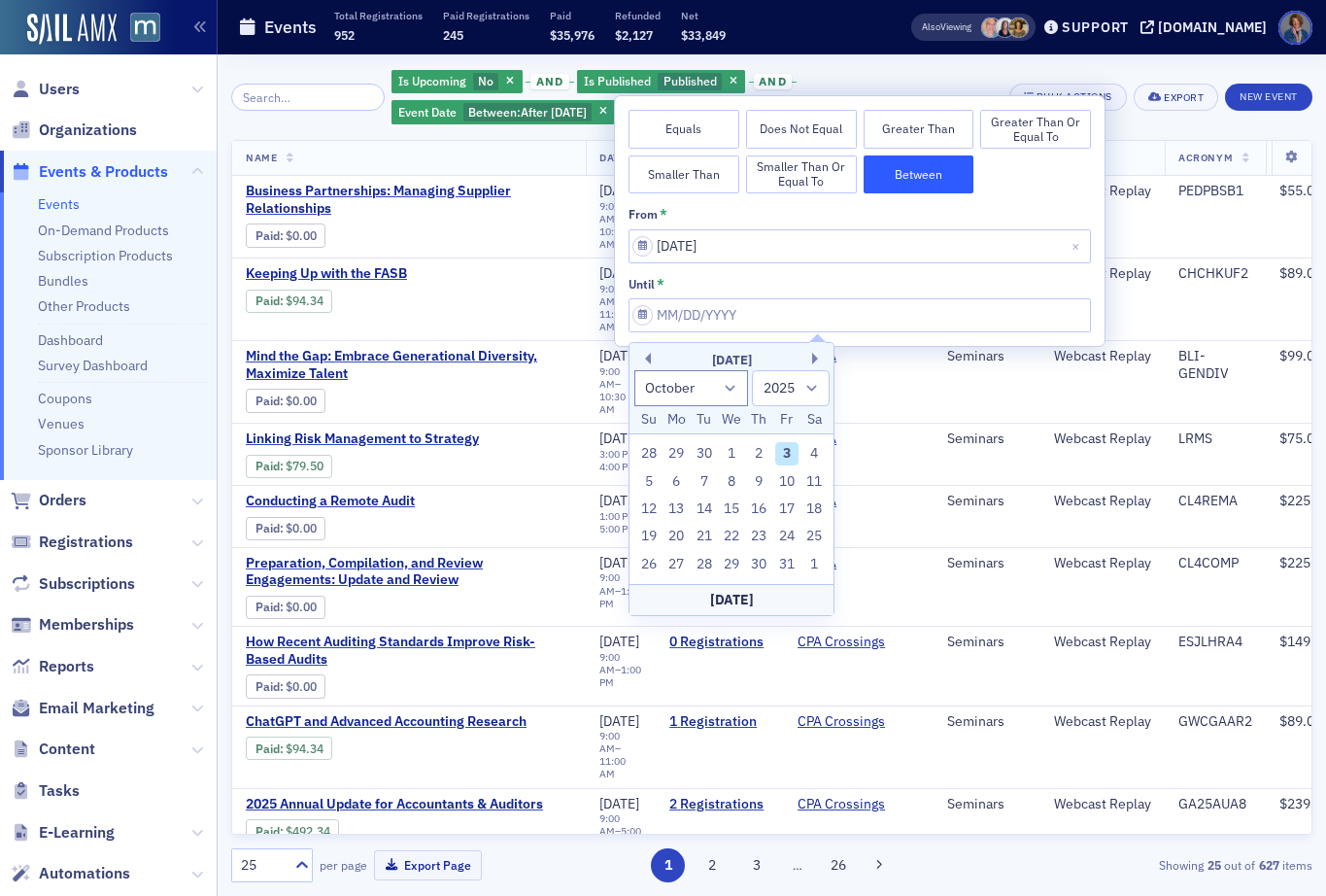
click at [704, 458] on div "30" at bounding box center [704, 454] width 24 height 24
type input "09/30/2025"
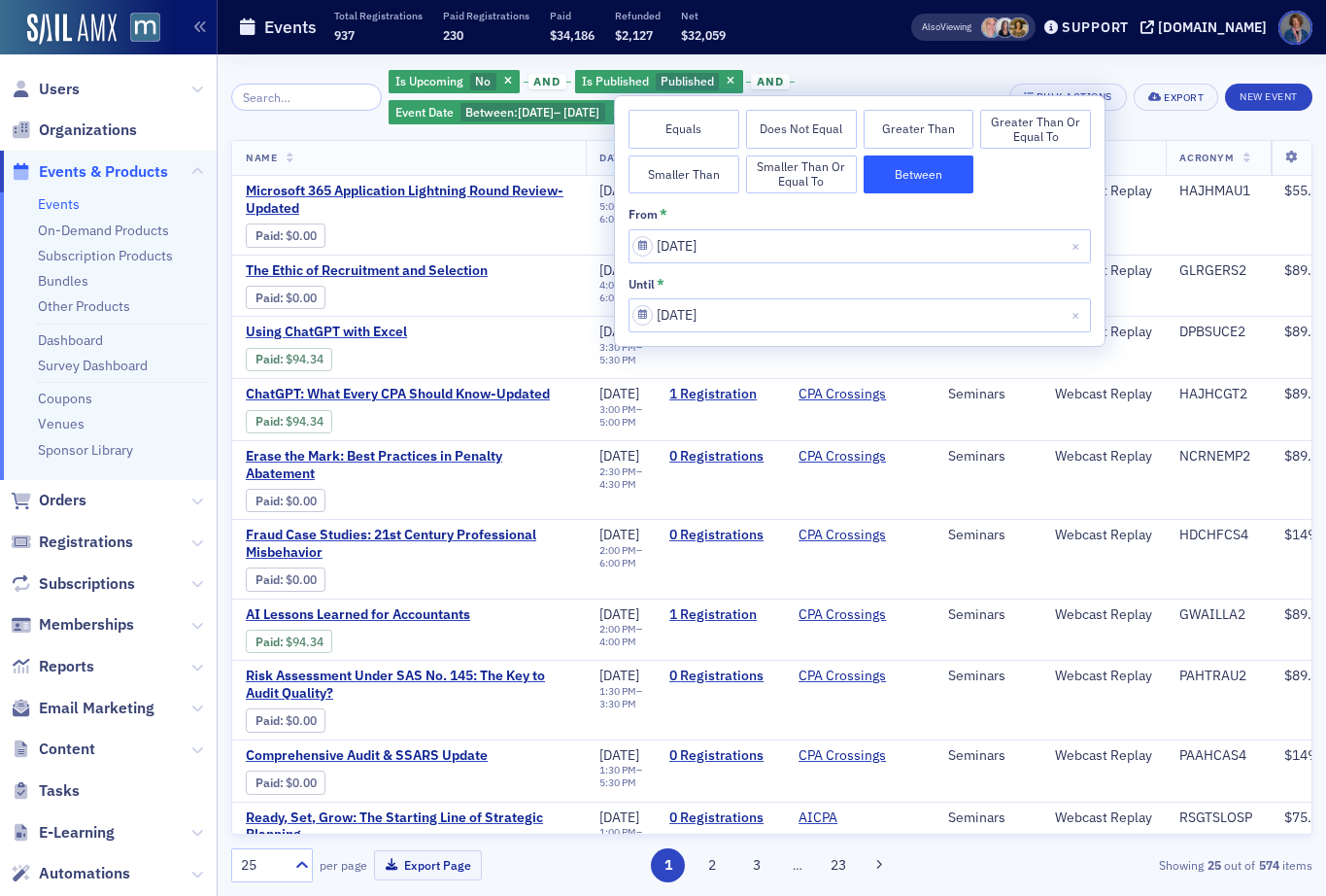
click at [918, 76] on div "Is Upcoming No and Is Published Published and Event Date Between : 9/1/2025 – 9…" at bounding box center [691, 97] width 606 height 58
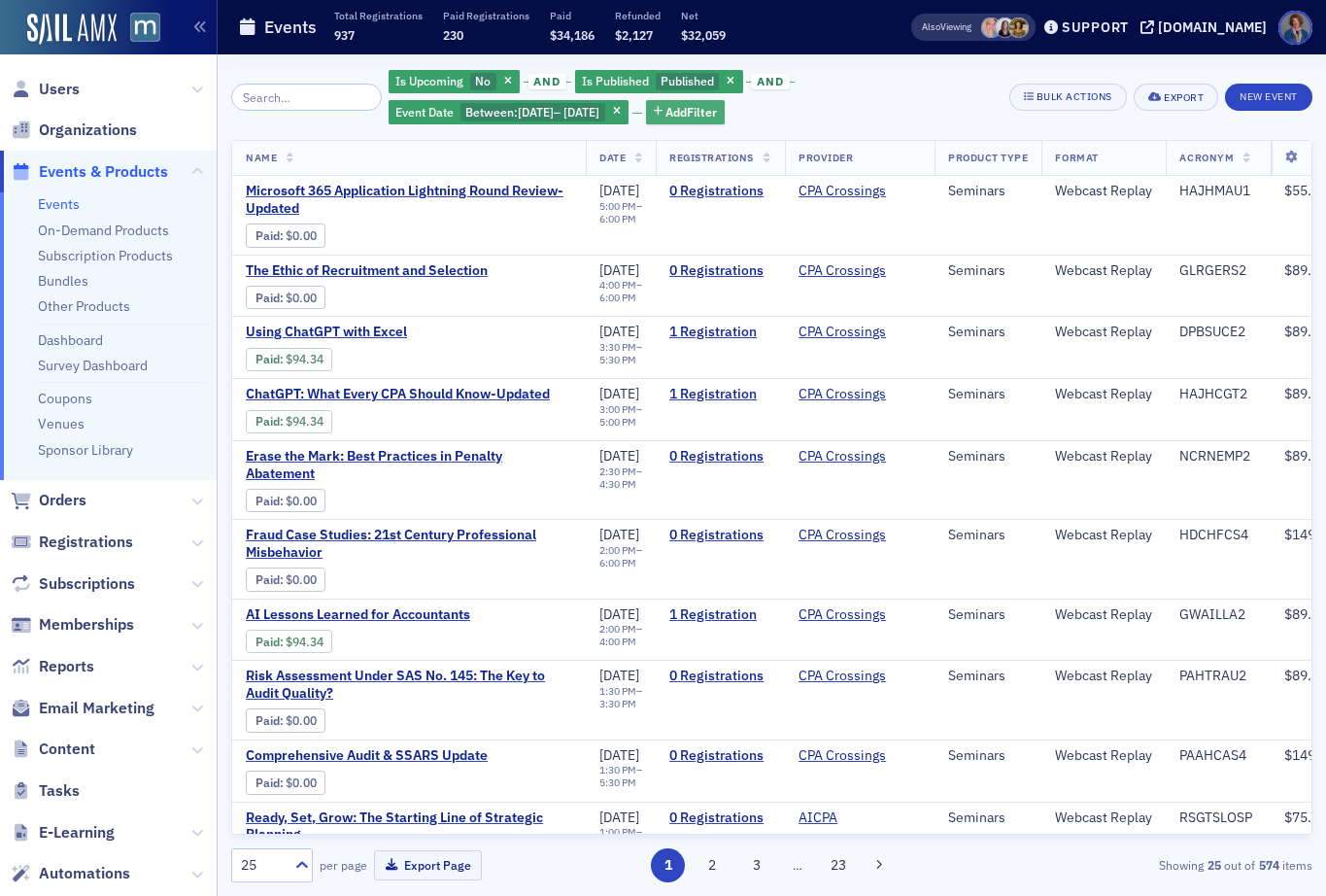
click at [717, 121] on span "Add Filter" at bounding box center [691, 112] width 51 height 18
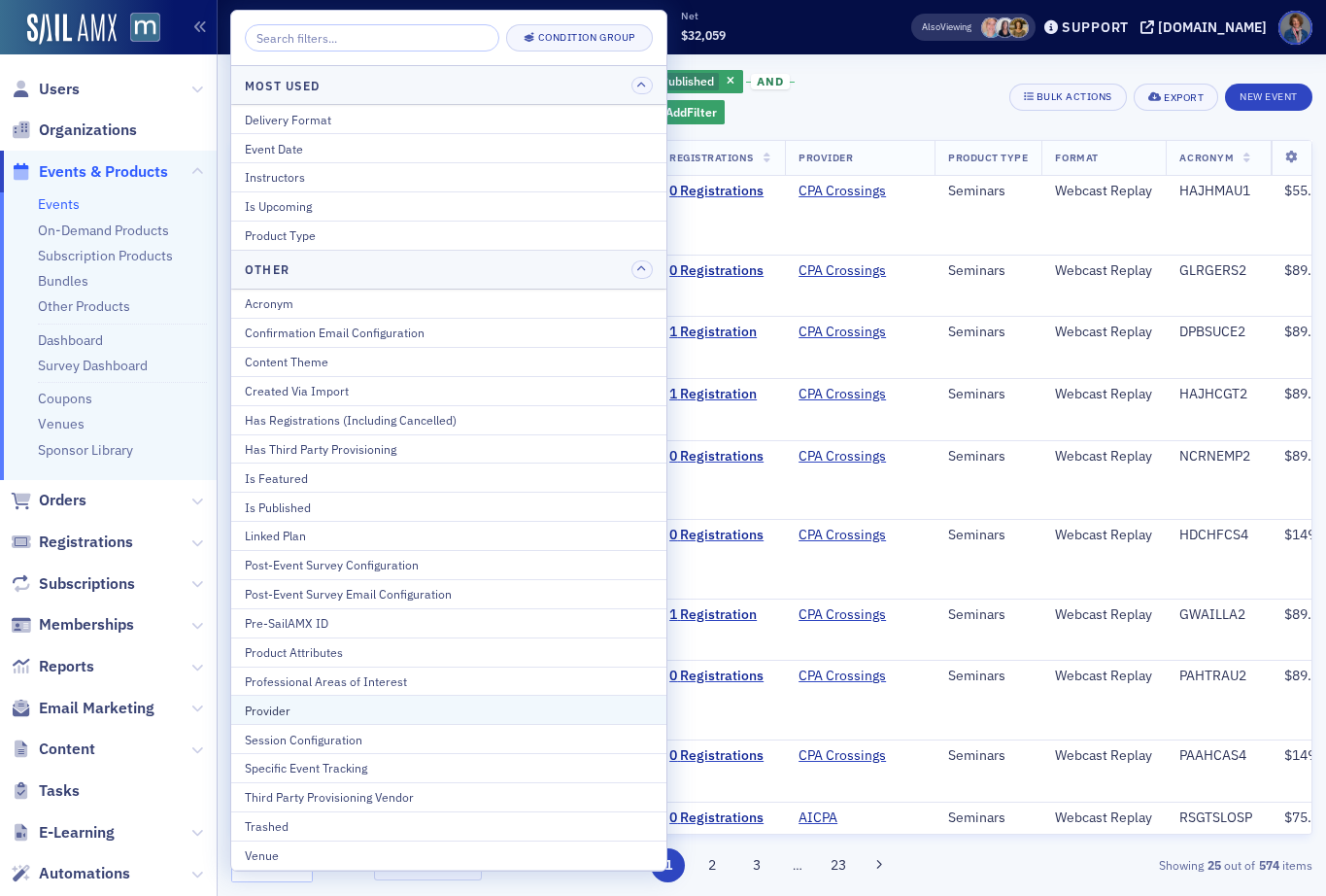
click at [327, 716] on div "Provider" at bounding box center [449, 710] width 408 height 18
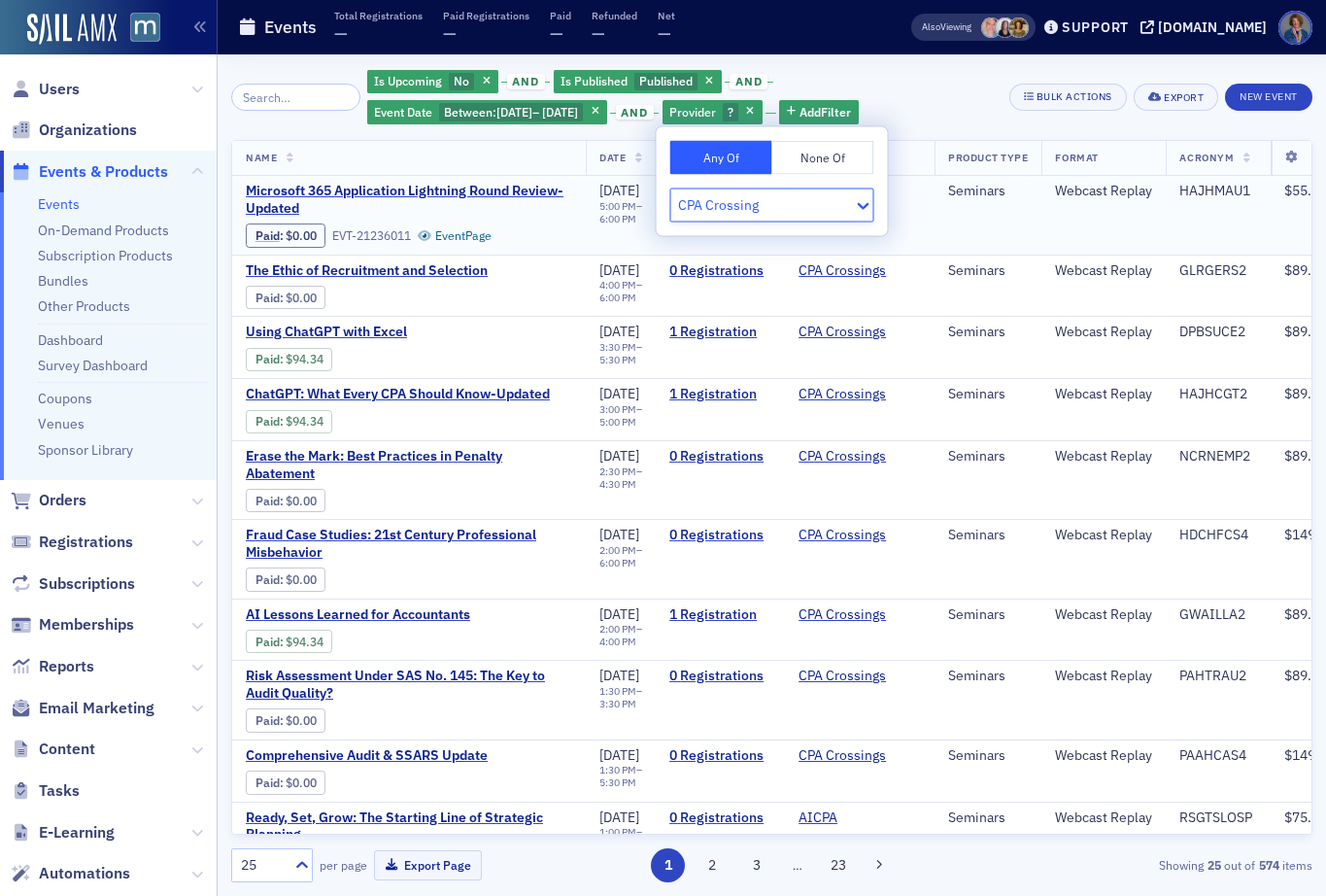
type input "CPA Crossings"
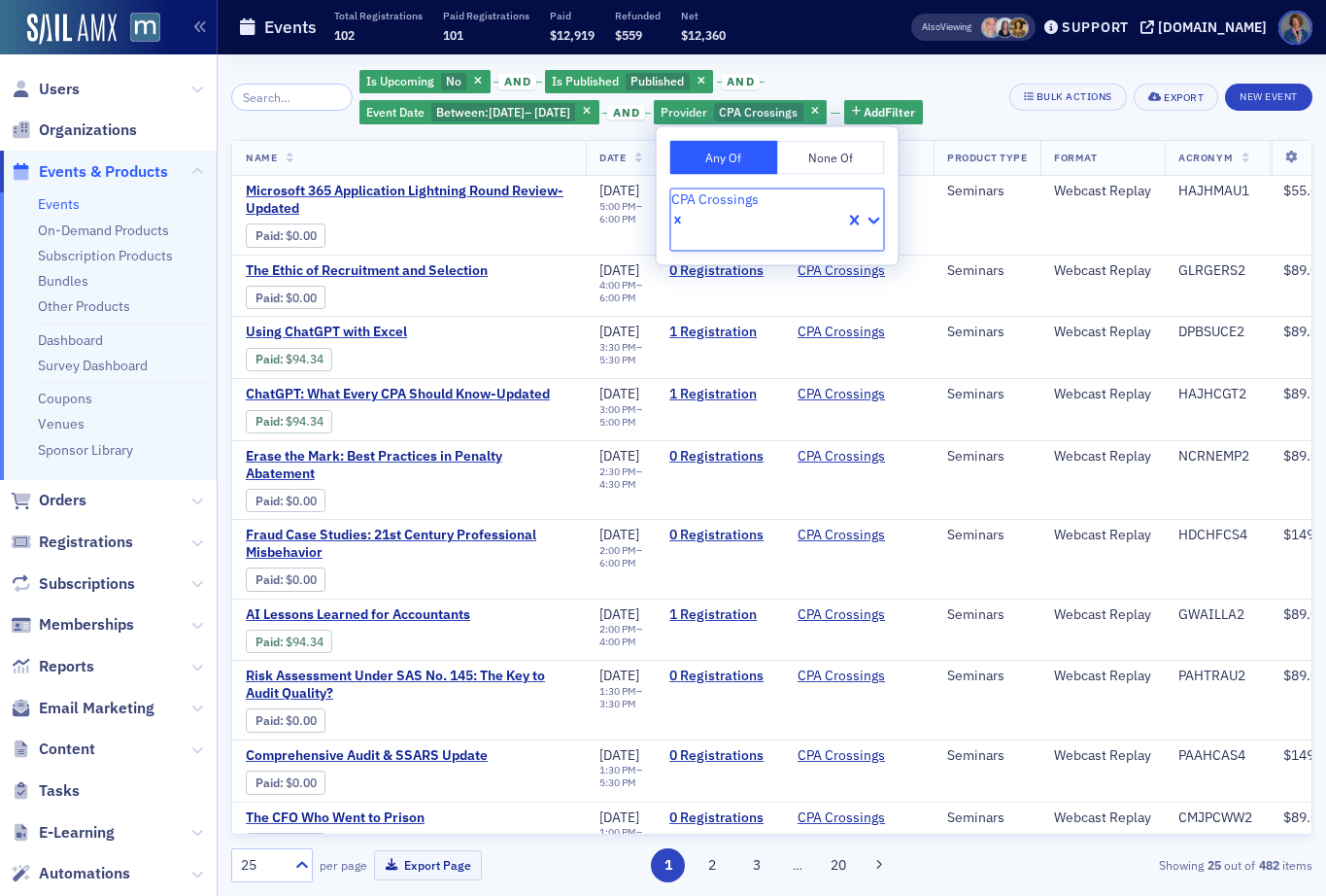
click at [970, 79] on div "Is Upcoming No and Is Published Published and Event Date Between : 9/1/2025 – 9…" at bounding box center [676, 97] width 636 height 58
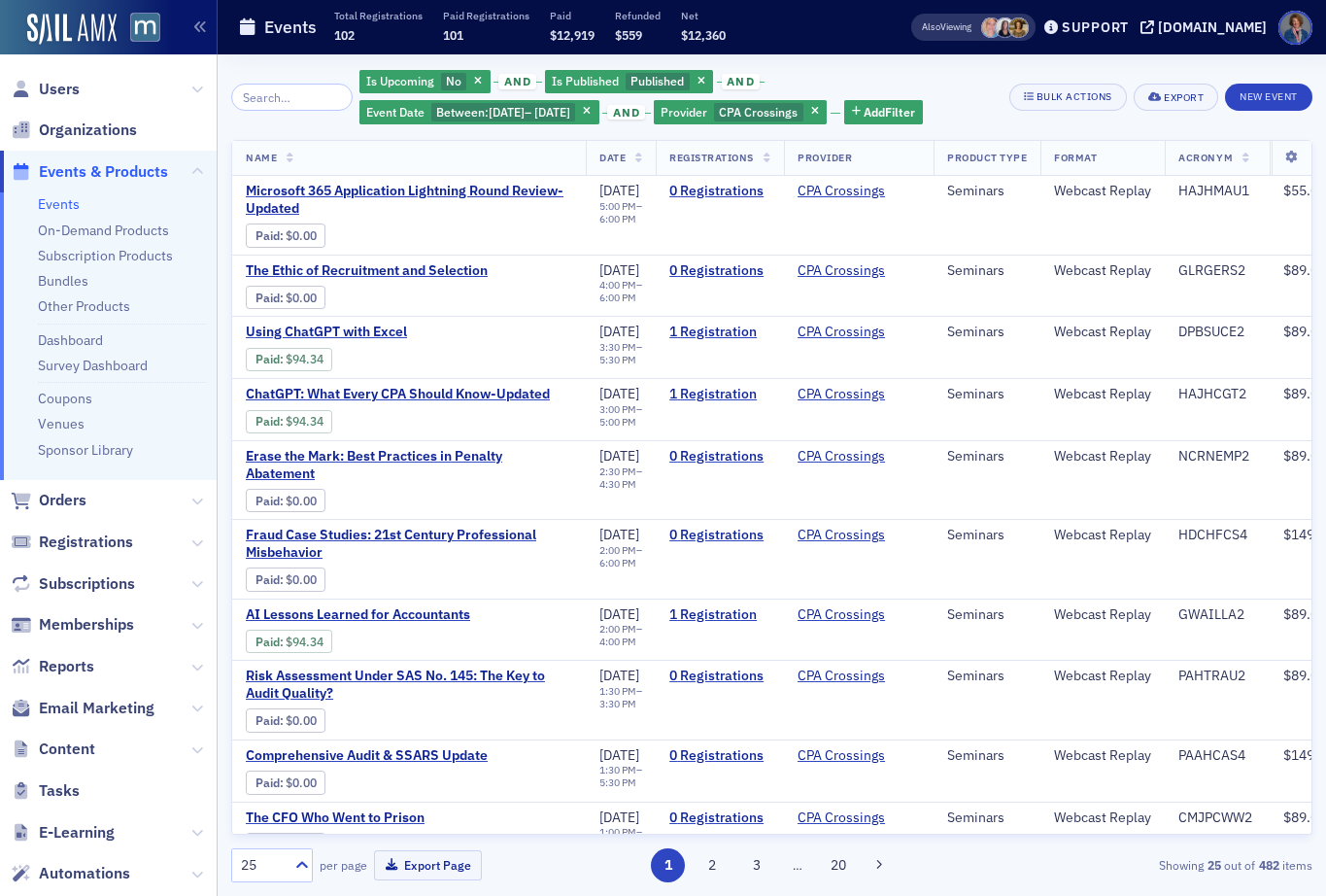
click at [636, 162] on icon at bounding box center [639, 158] width 8 height 11
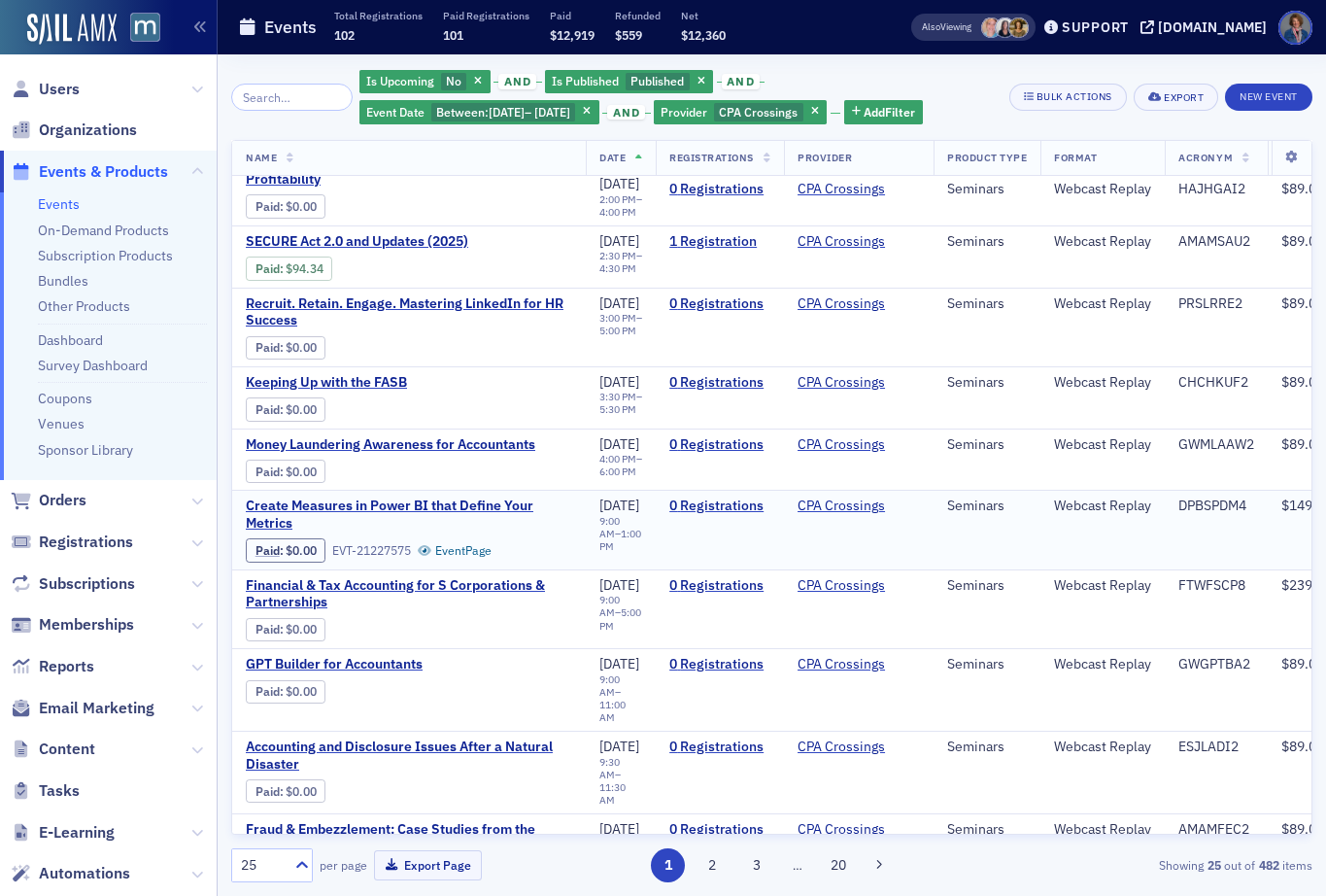
scroll to position [1229, 0]
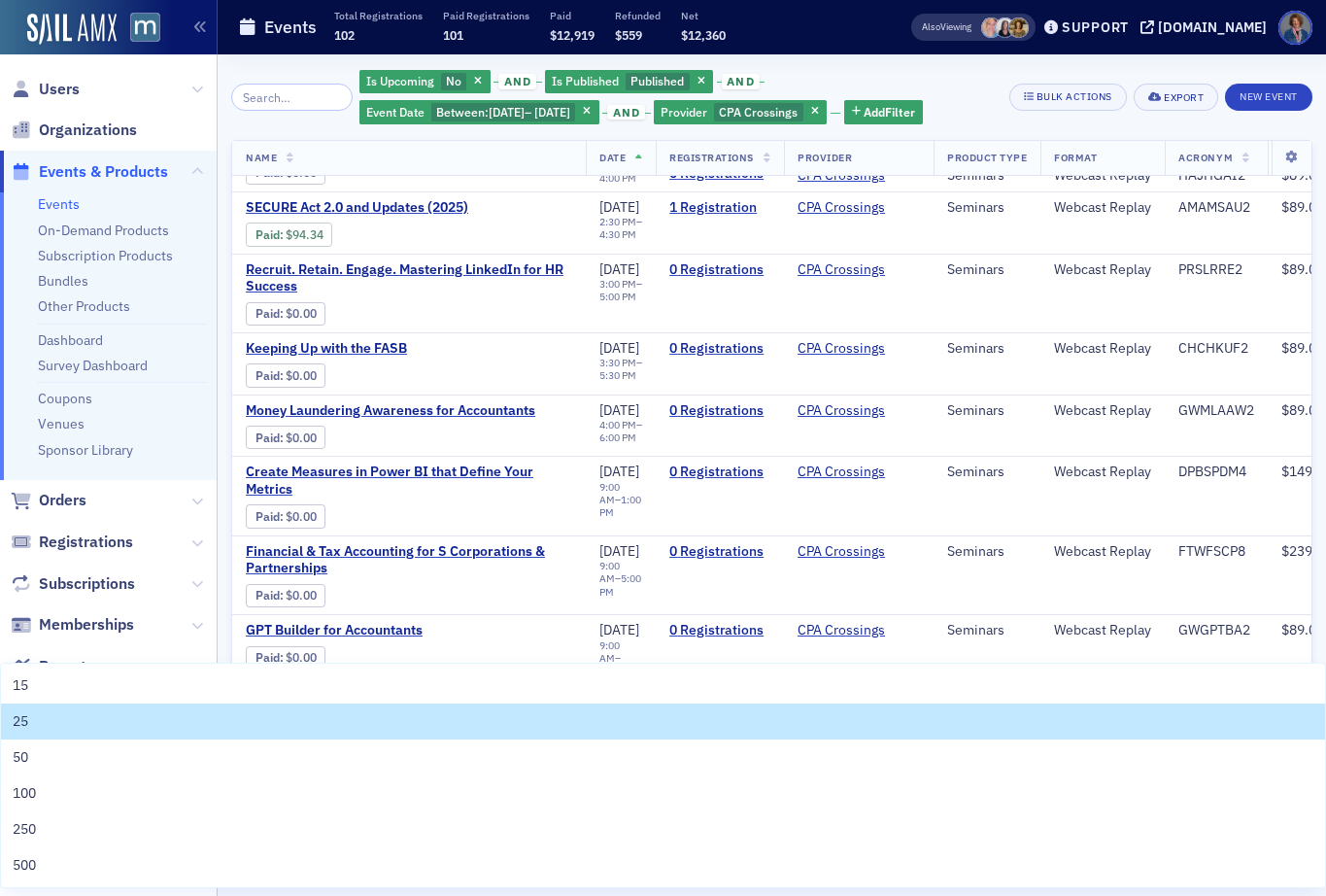
click at [286, 863] on div "25" at bounding box center [260, 865] width 55 height 25
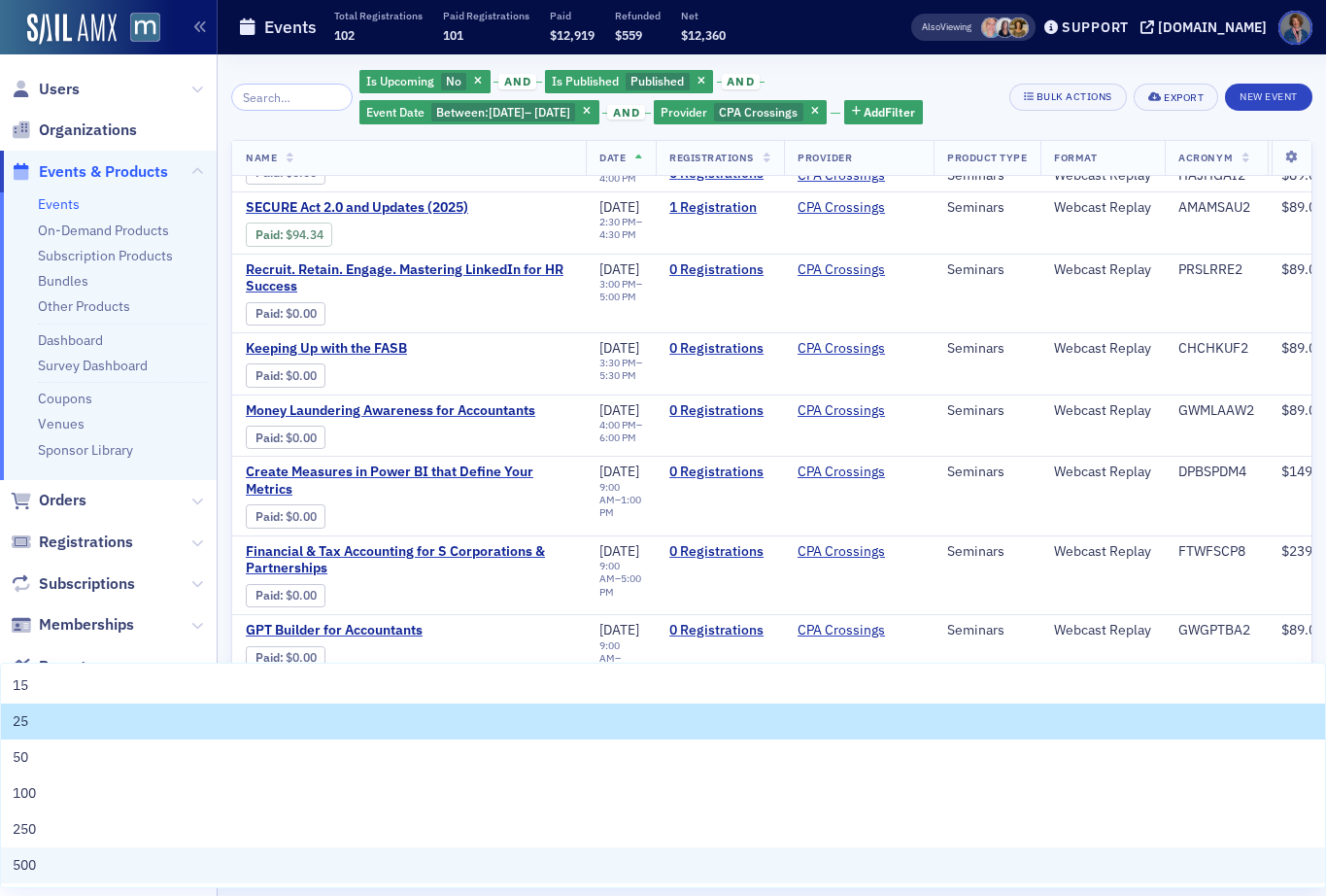
click at [286, 854] on div "500" at bounding box center [663, 864] width 1300 height 21
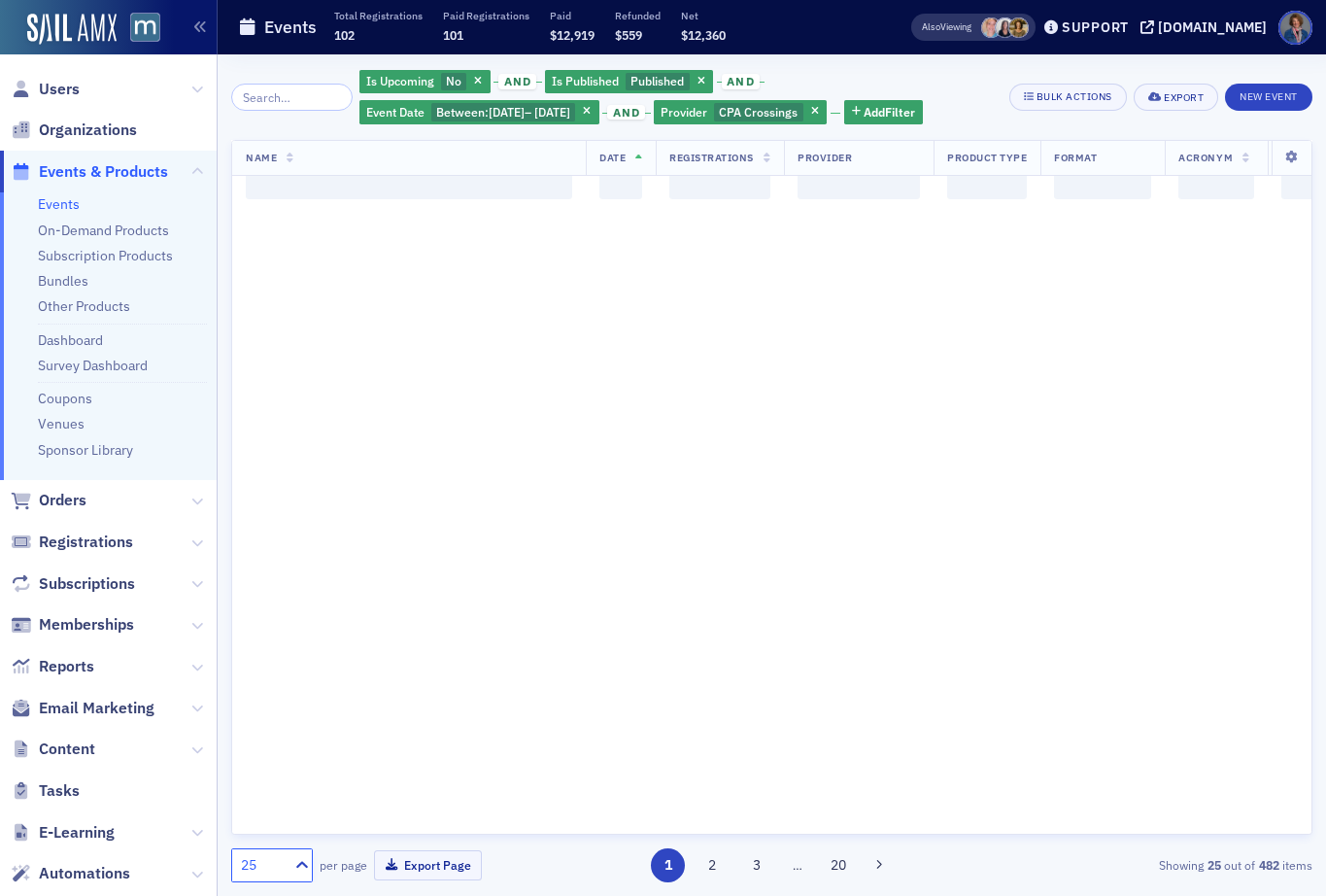
scroll to position [0, 0]
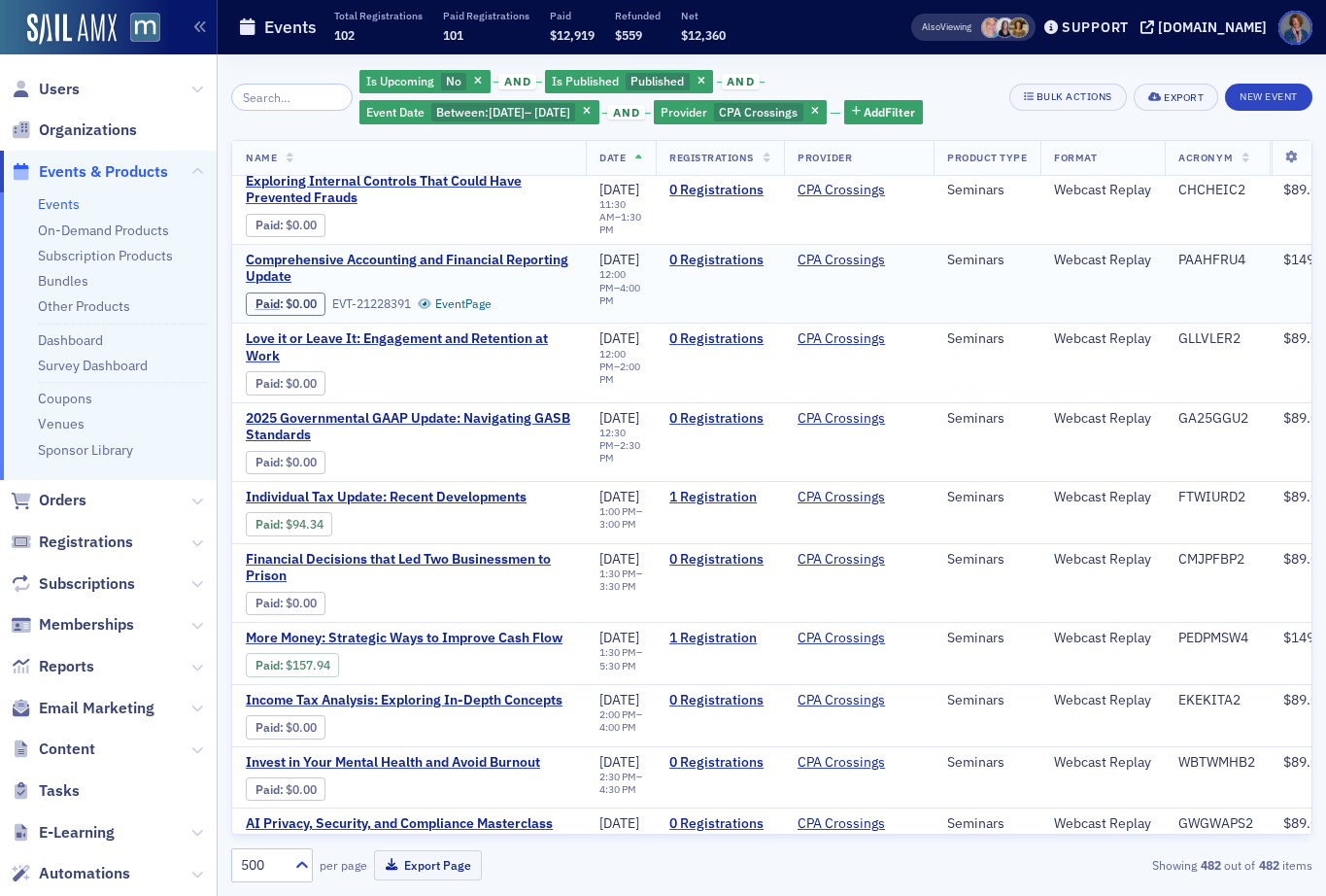
scroll to position [11044, 0]
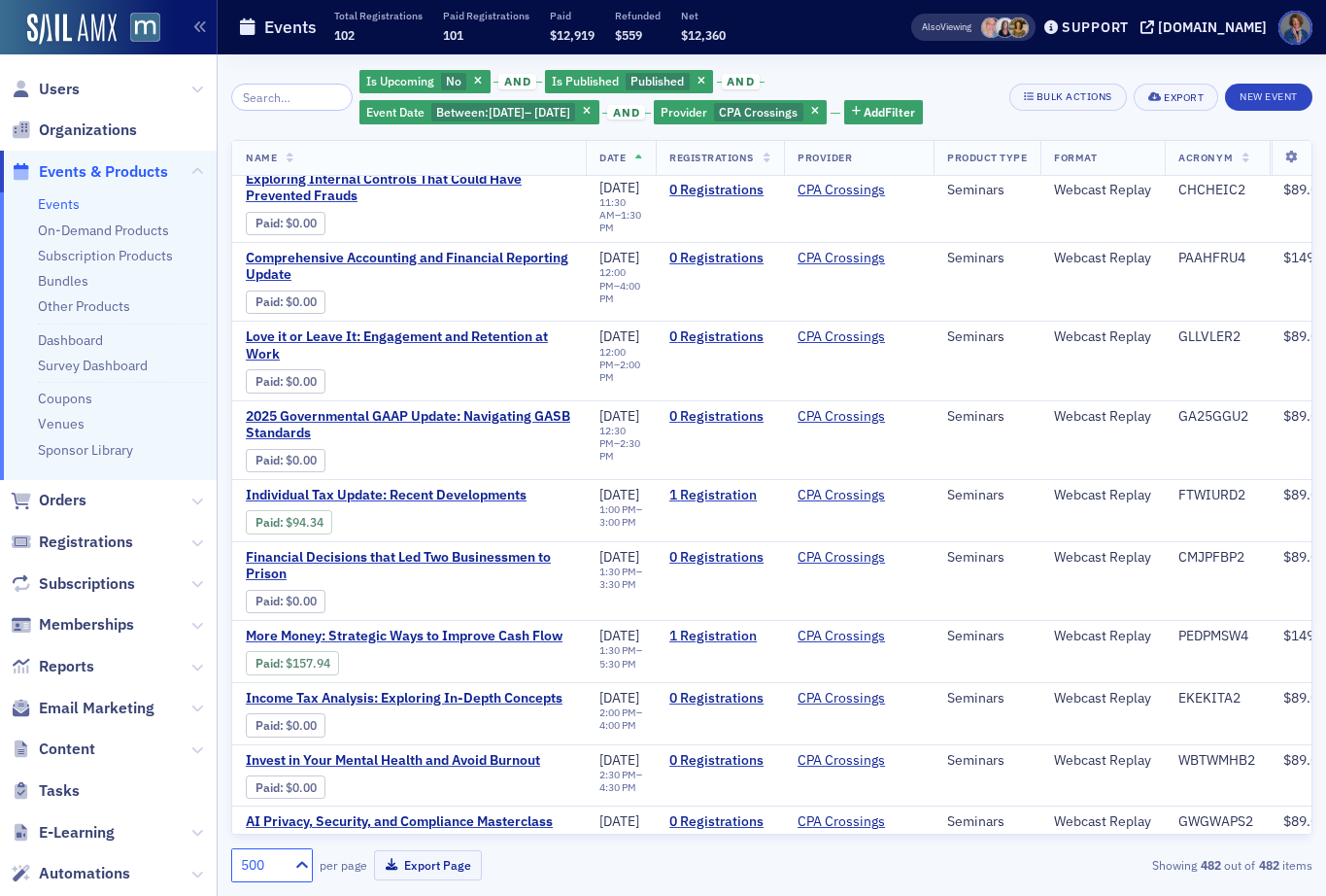
paste input
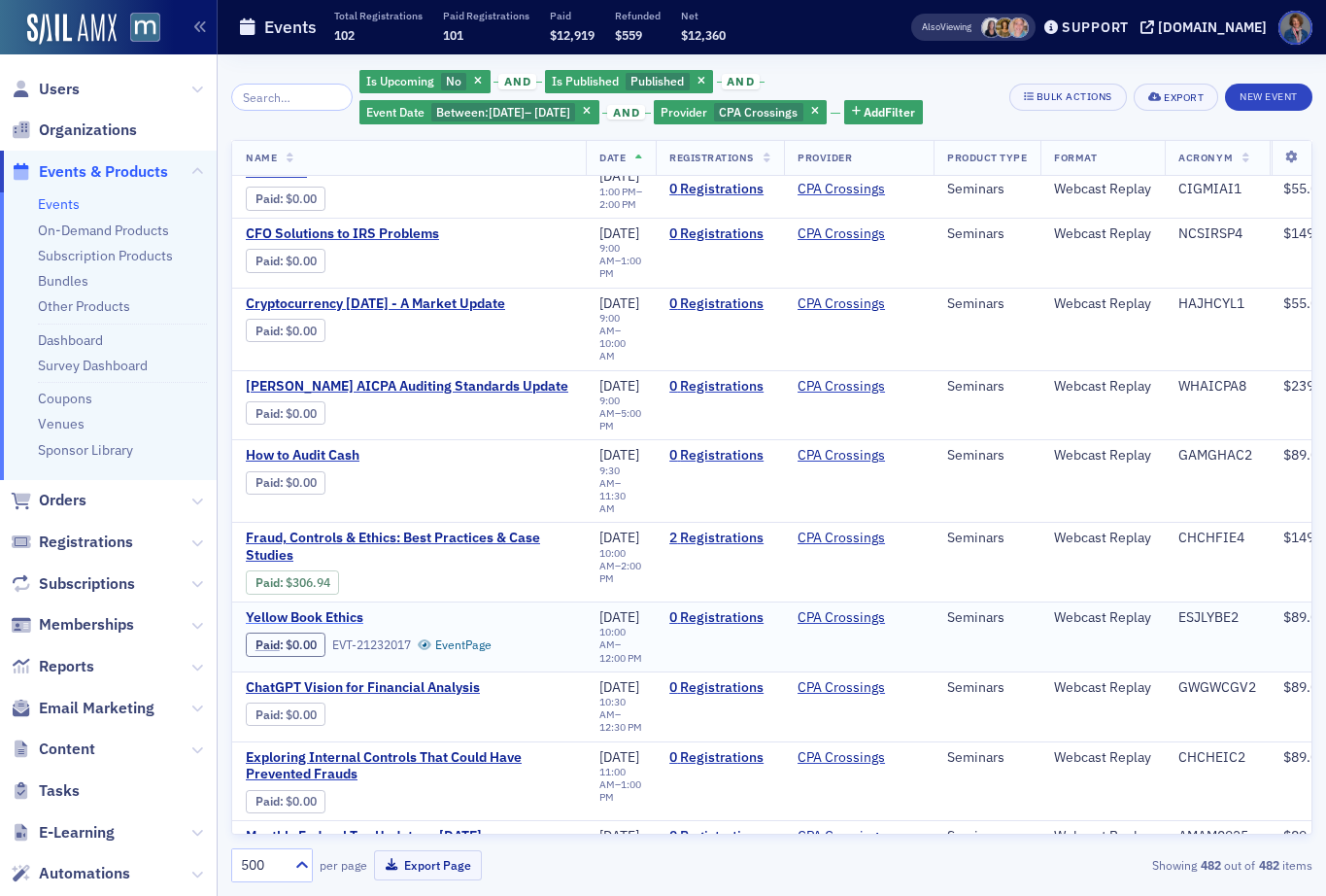
scroll to position [23033, 0]
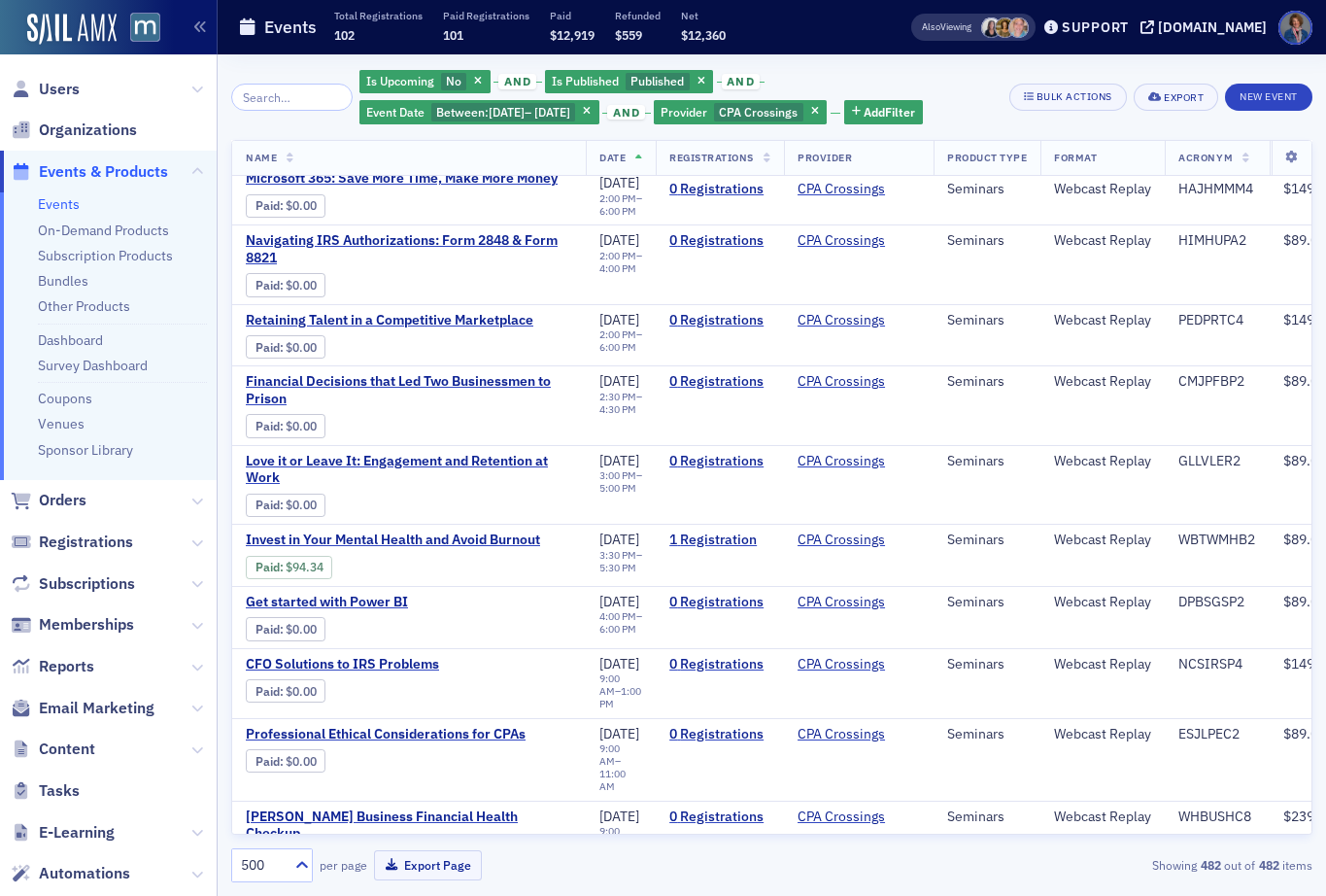
scroll to position [24341, 0]
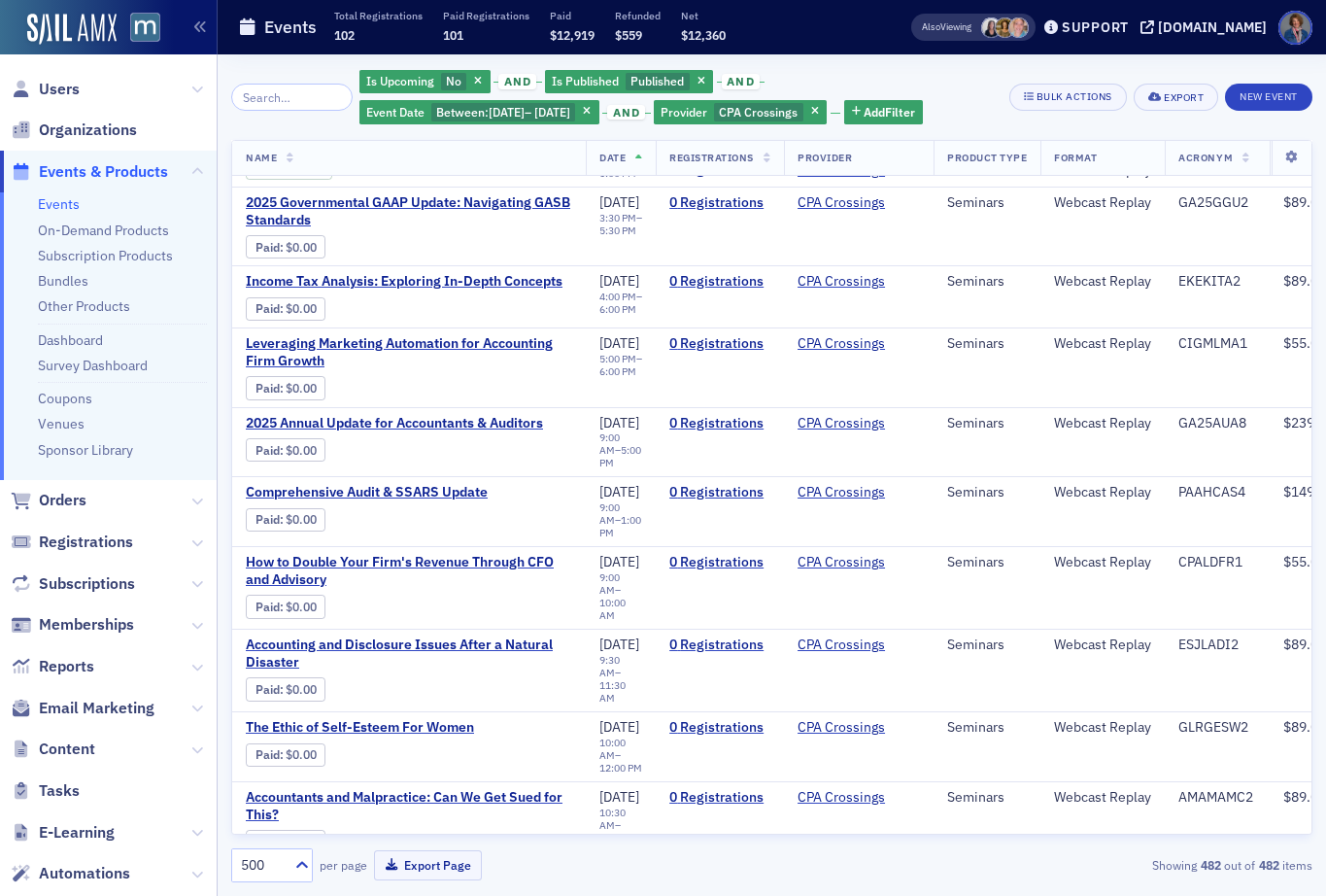
scroll to position [27664, 0]
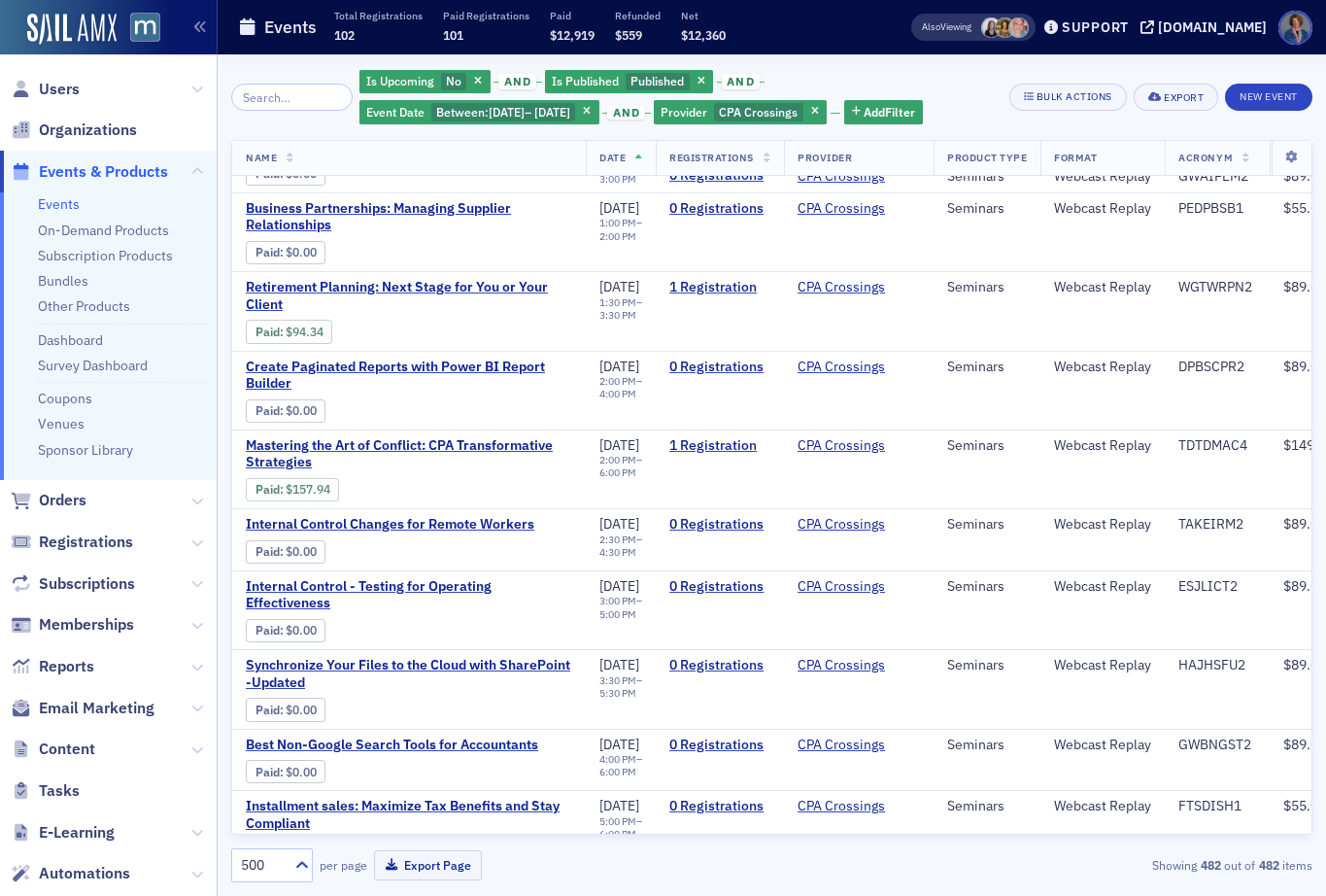
scroll to position [28830, 0]
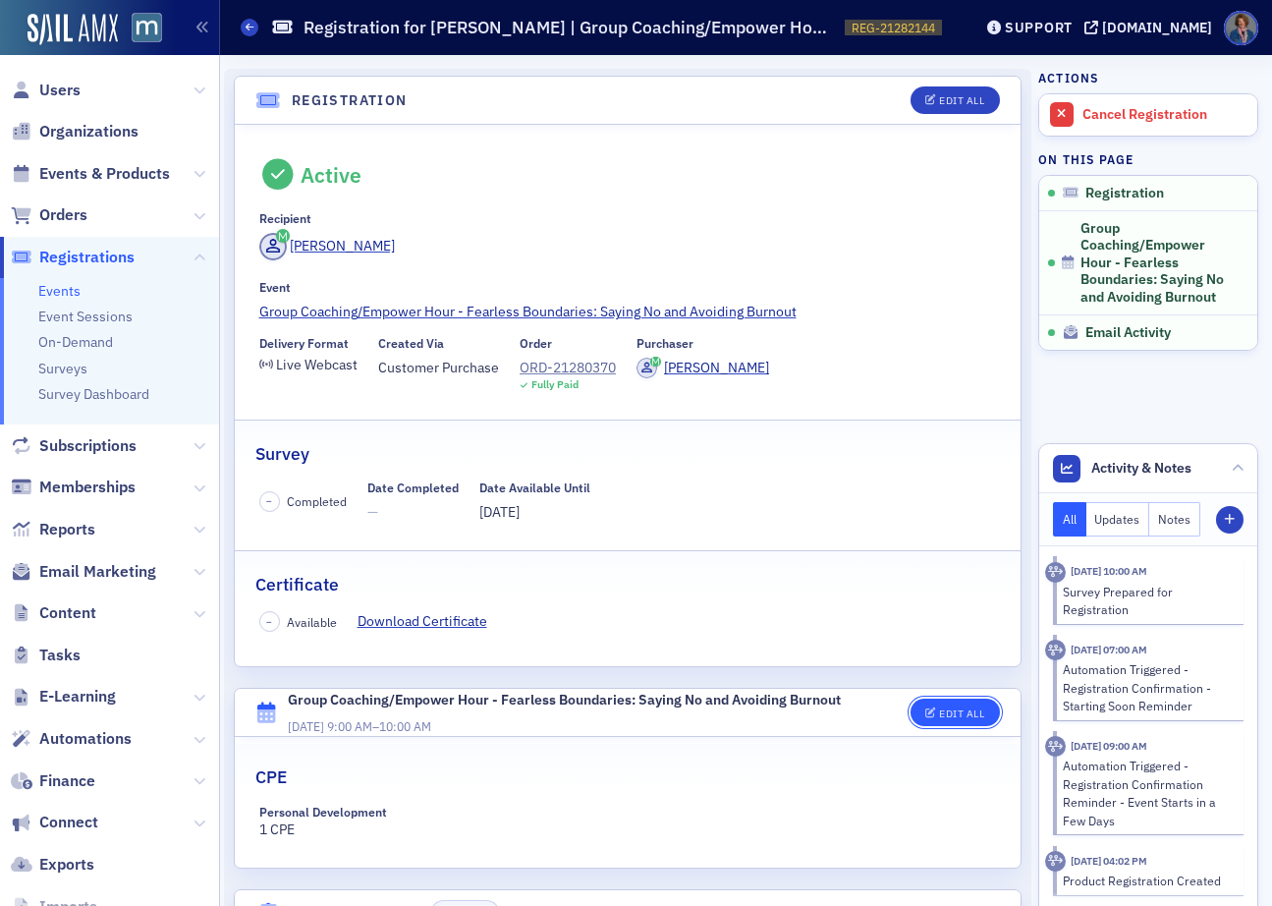
click at [927, 718] on button "Edit All" at bounding box center [955, 712] width 88 height 28
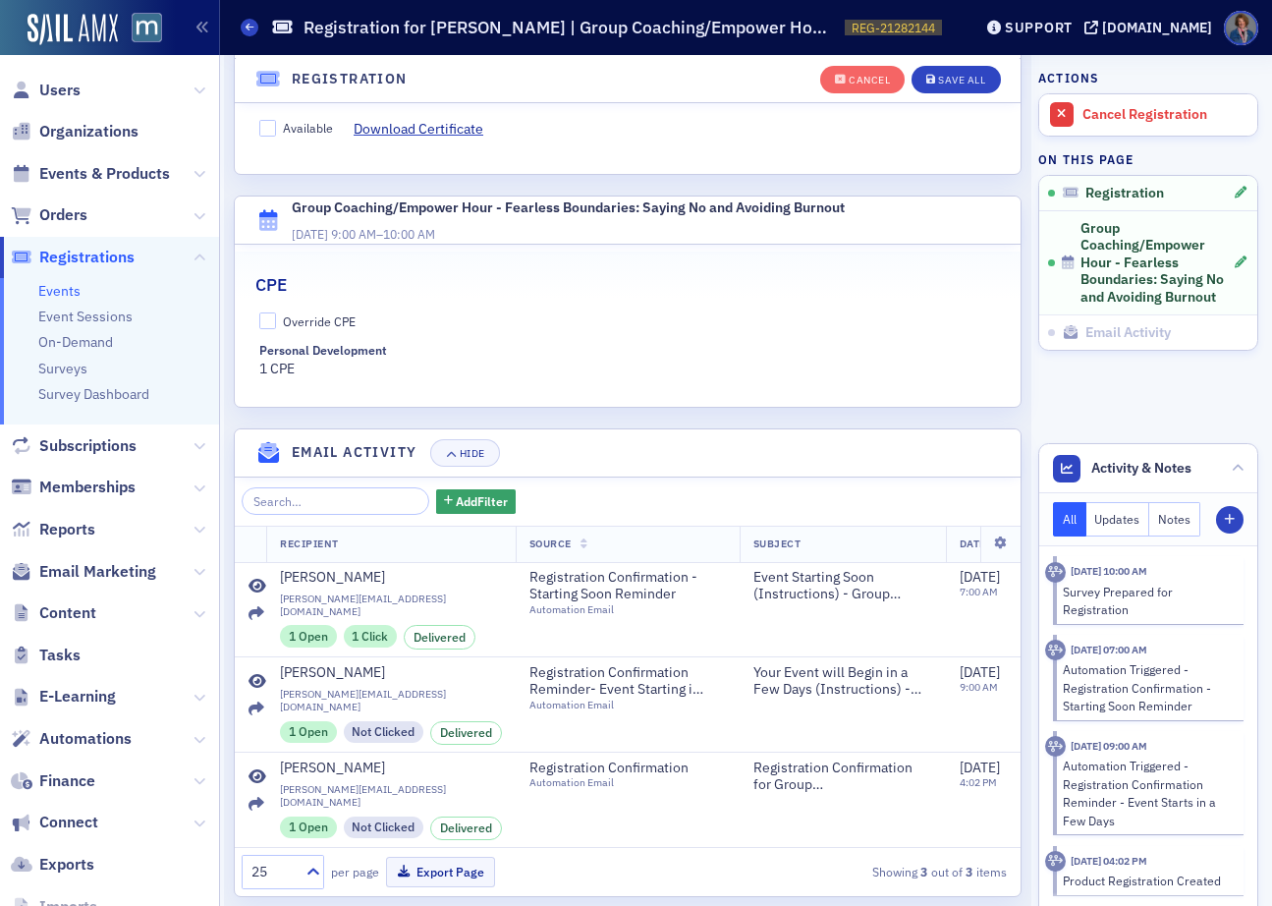
scroll to position [560, 0]
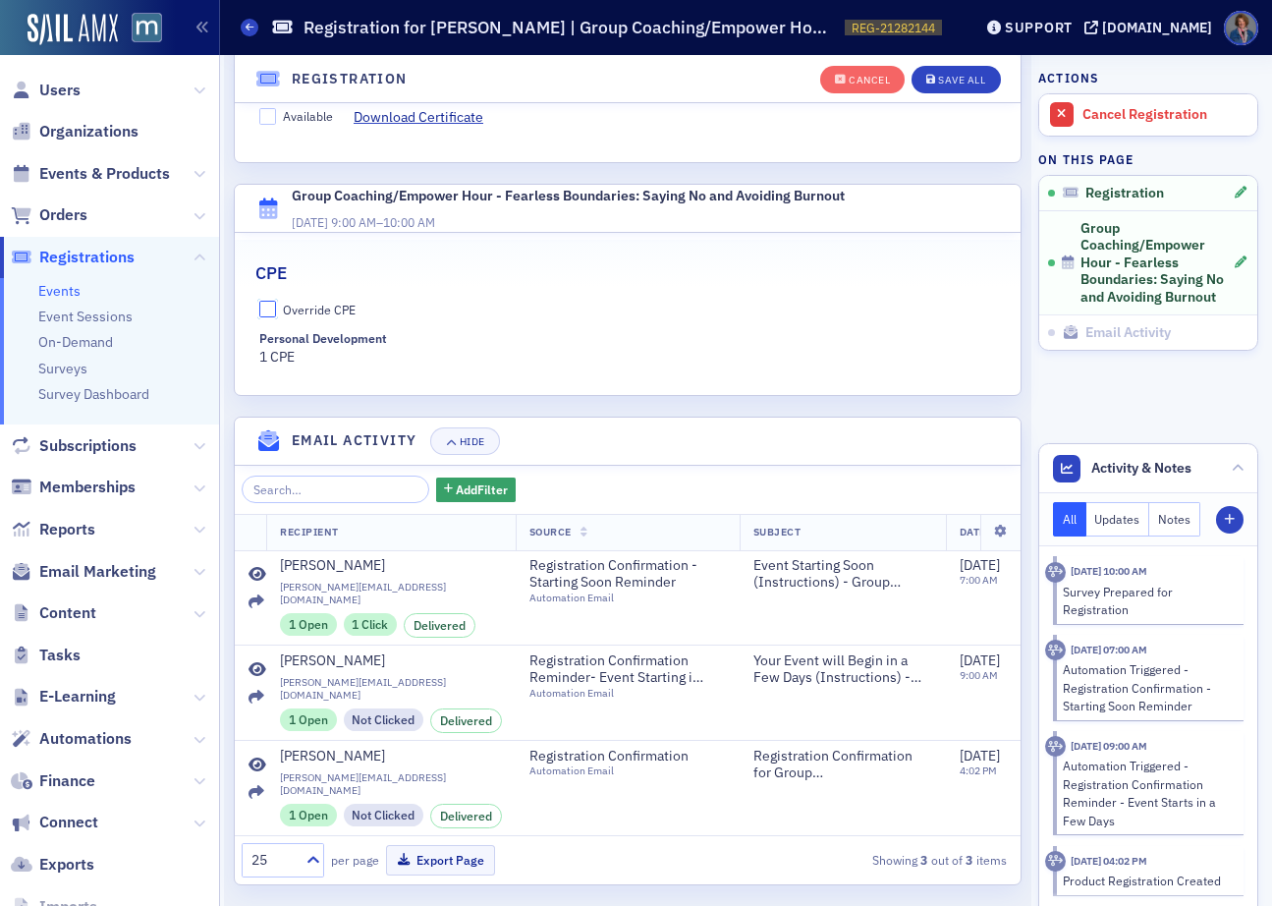
click at [264, 307] on input "Override CPE" at bounding box center [268, 310] width 18 height 18
checkbox input "true"
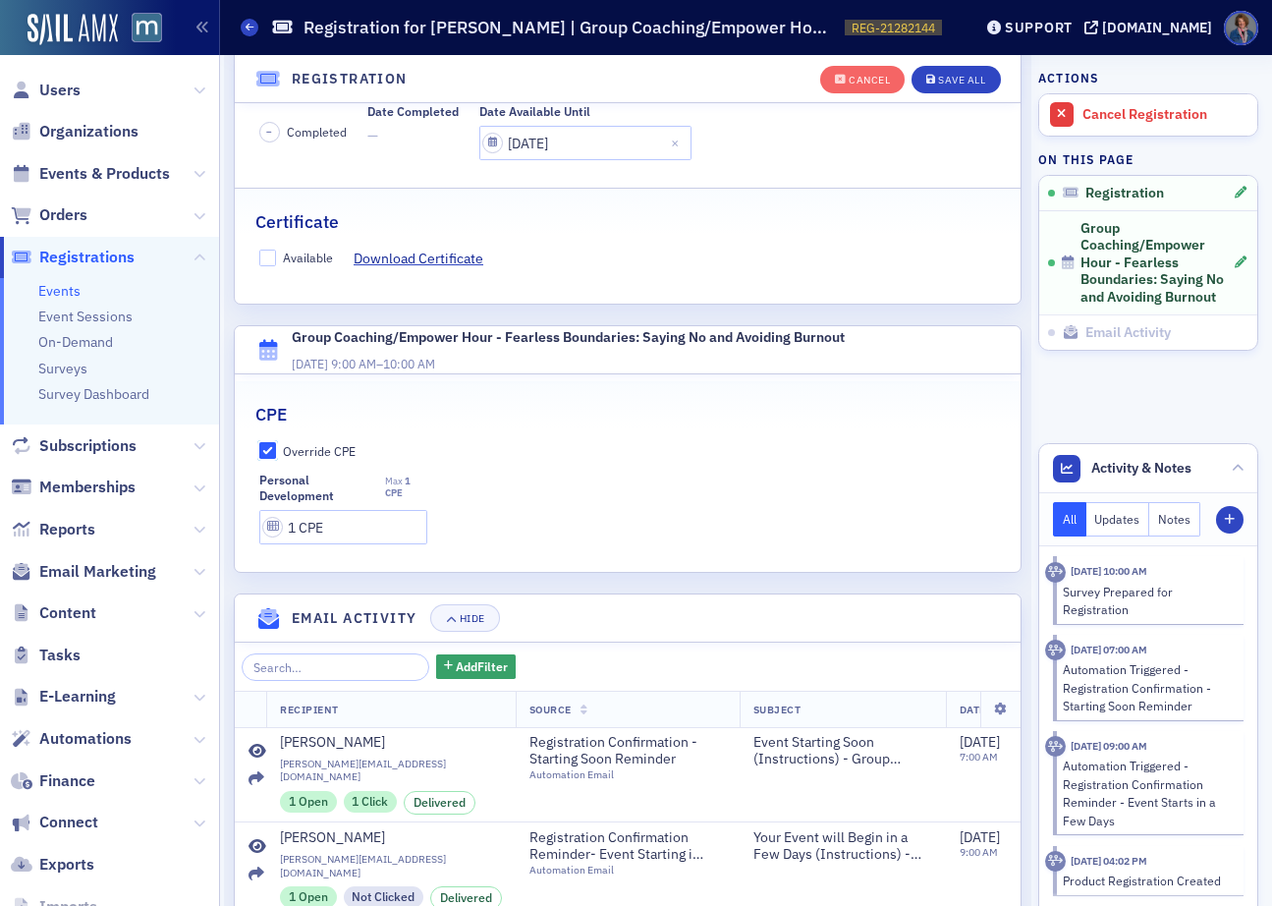
scroll to position [415, 0]
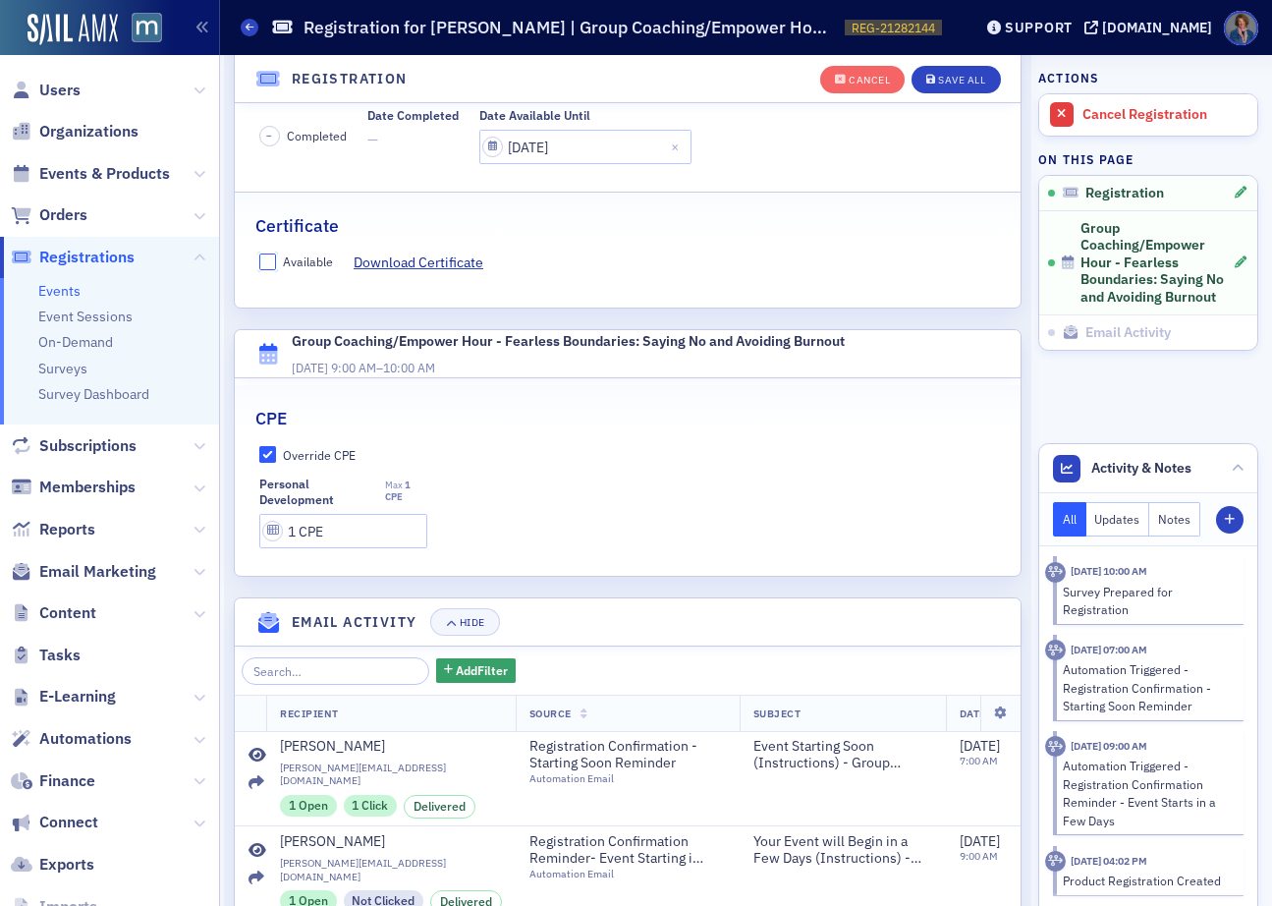
click at [263, 258] on input "Available" at bounding box center [268, 262] width 18 height 18
checkbox input "true"
click at [944, 87] on button "Save All" at bounding box center [956, 80] width 88 height 28
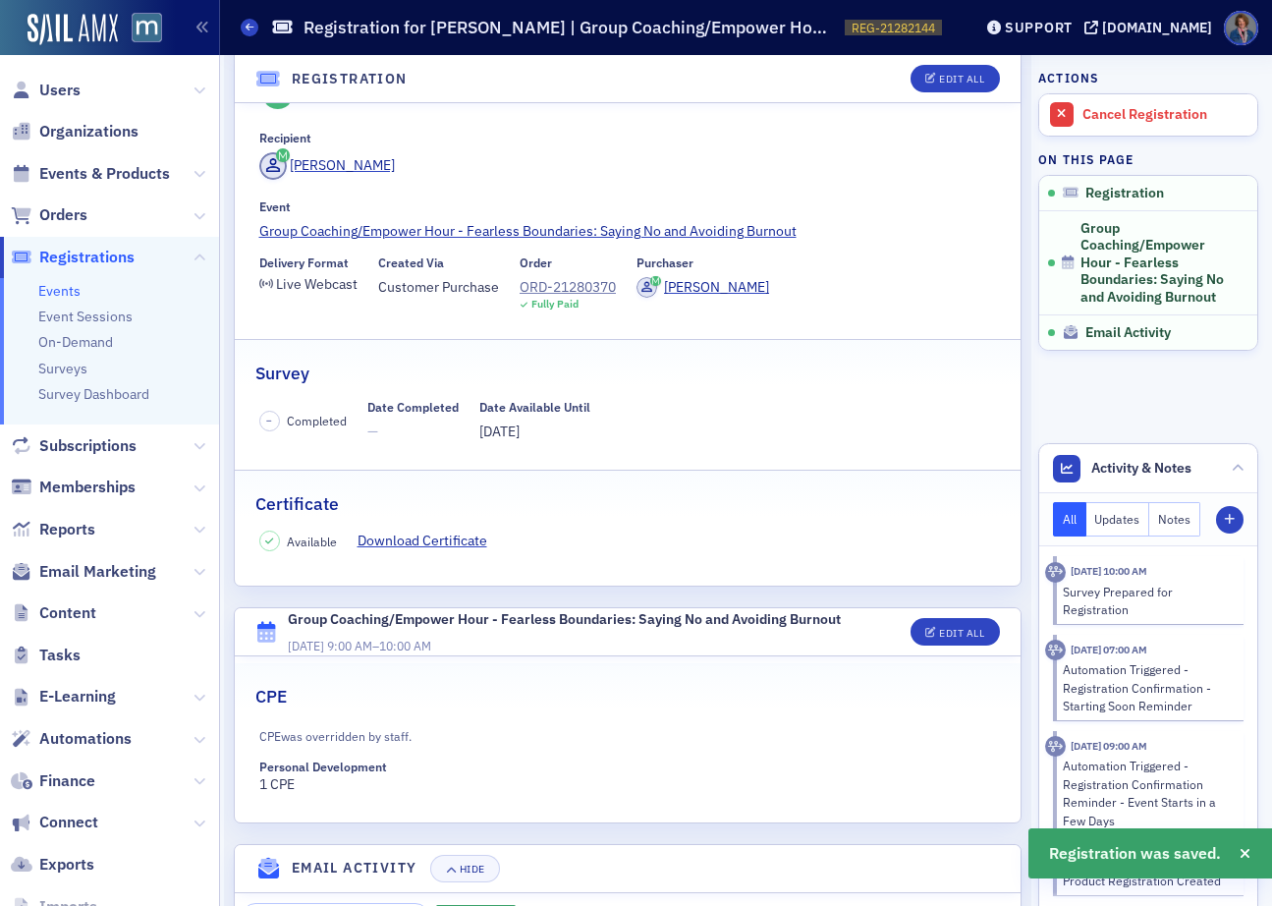
scroll to position [0, 0]
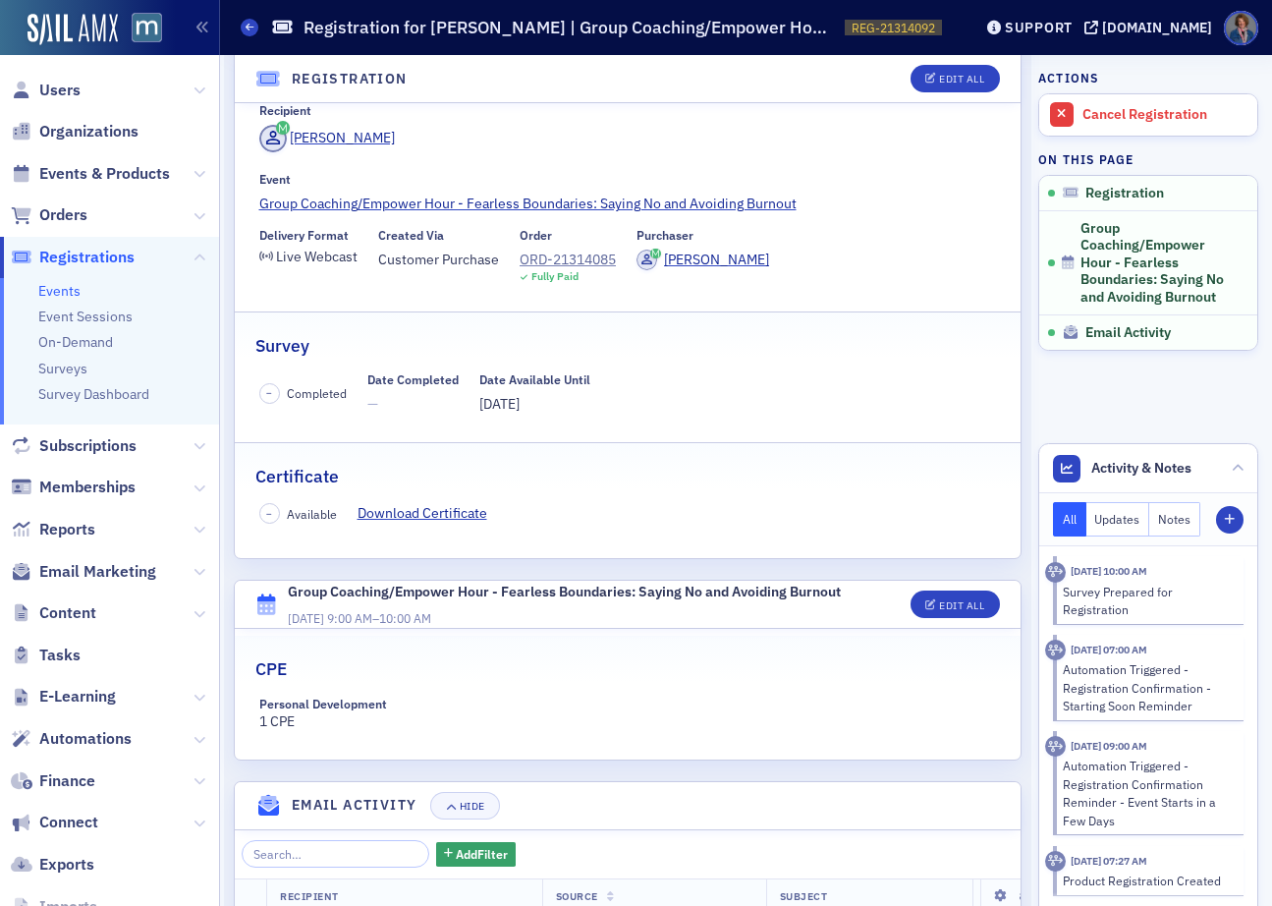
scroll to position [108, 0]
click at [939, 609] on div "Edit All" at bounding box center [961, 605] width 45 height 11
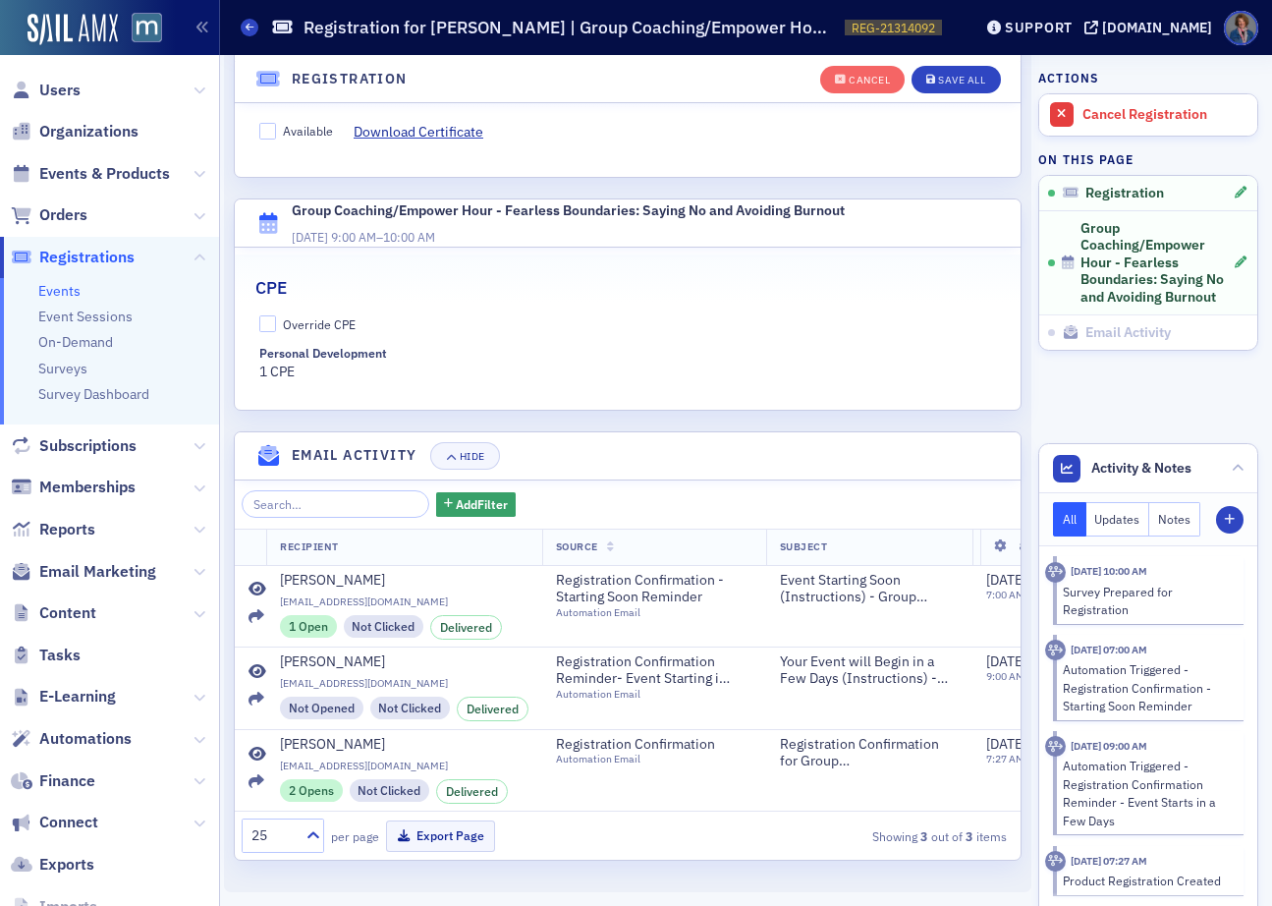
scroll to position [560, 0]
click at [265, 315] on input "Override CPE" at bounding box center [268, 324] width 18 height 18
checkbox input "true"
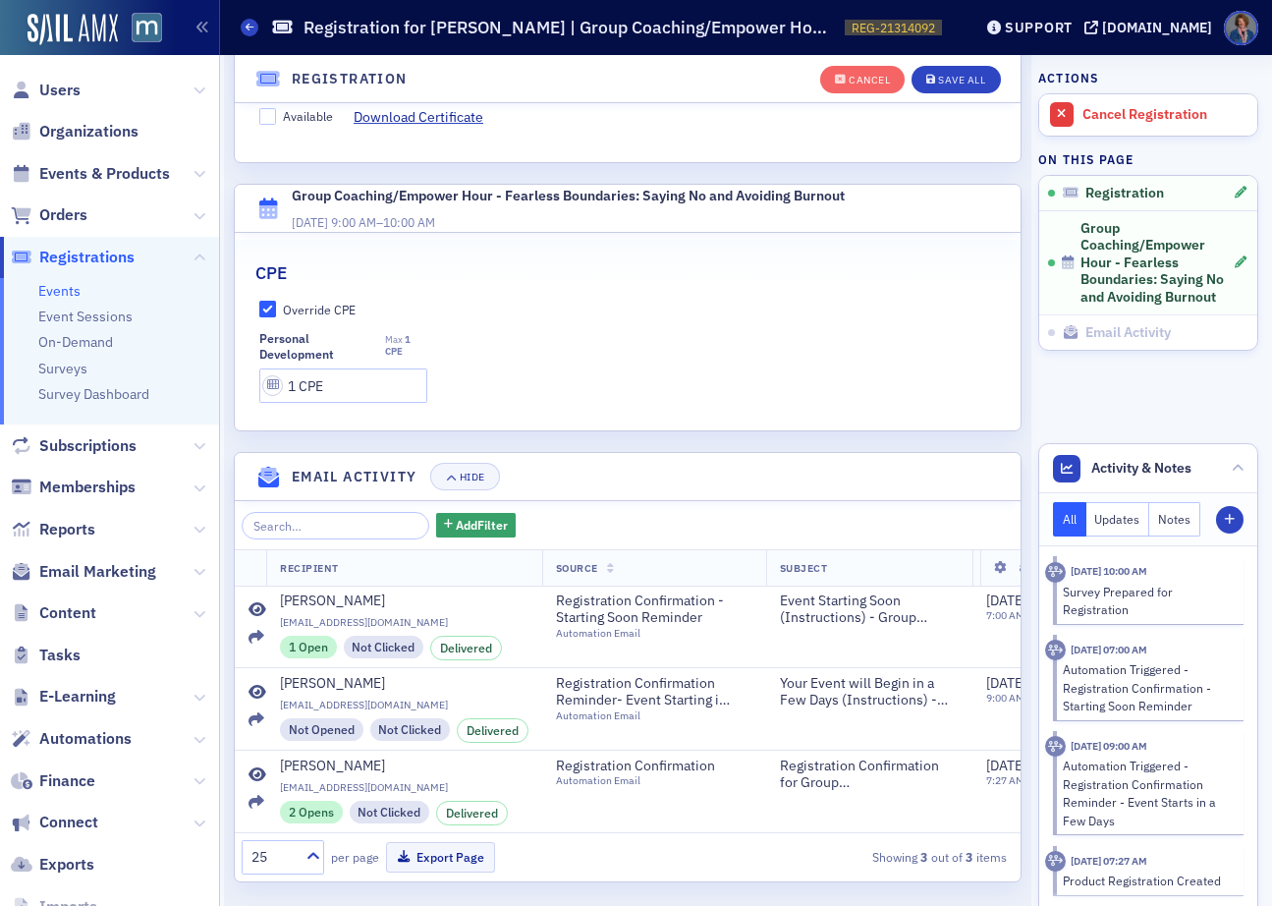
click at [267, 101] on header "Registration" at bounding box center [628, 79] width 786 height 48
click at [277, 118] on label "Available" at bounding box center [296, 116] width 75 height 18
click at [277, 118] on input "Available" at bounding box center [268, 117] width 18 height 18
checkbox input "true"
click at [934, 88] on button "Save All" at bounding box center [956, 80] width 88 height 28
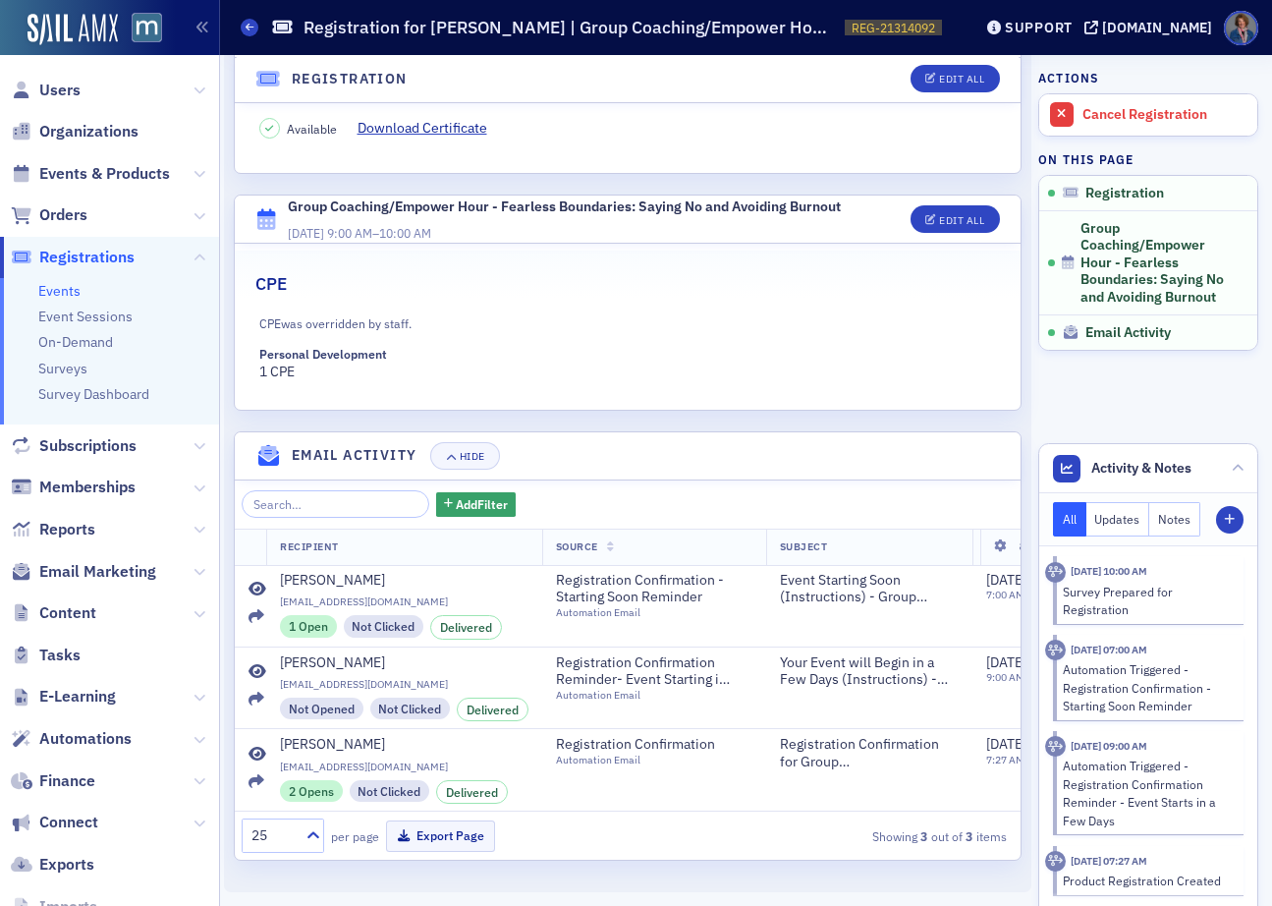
scroll to position [0, 0]
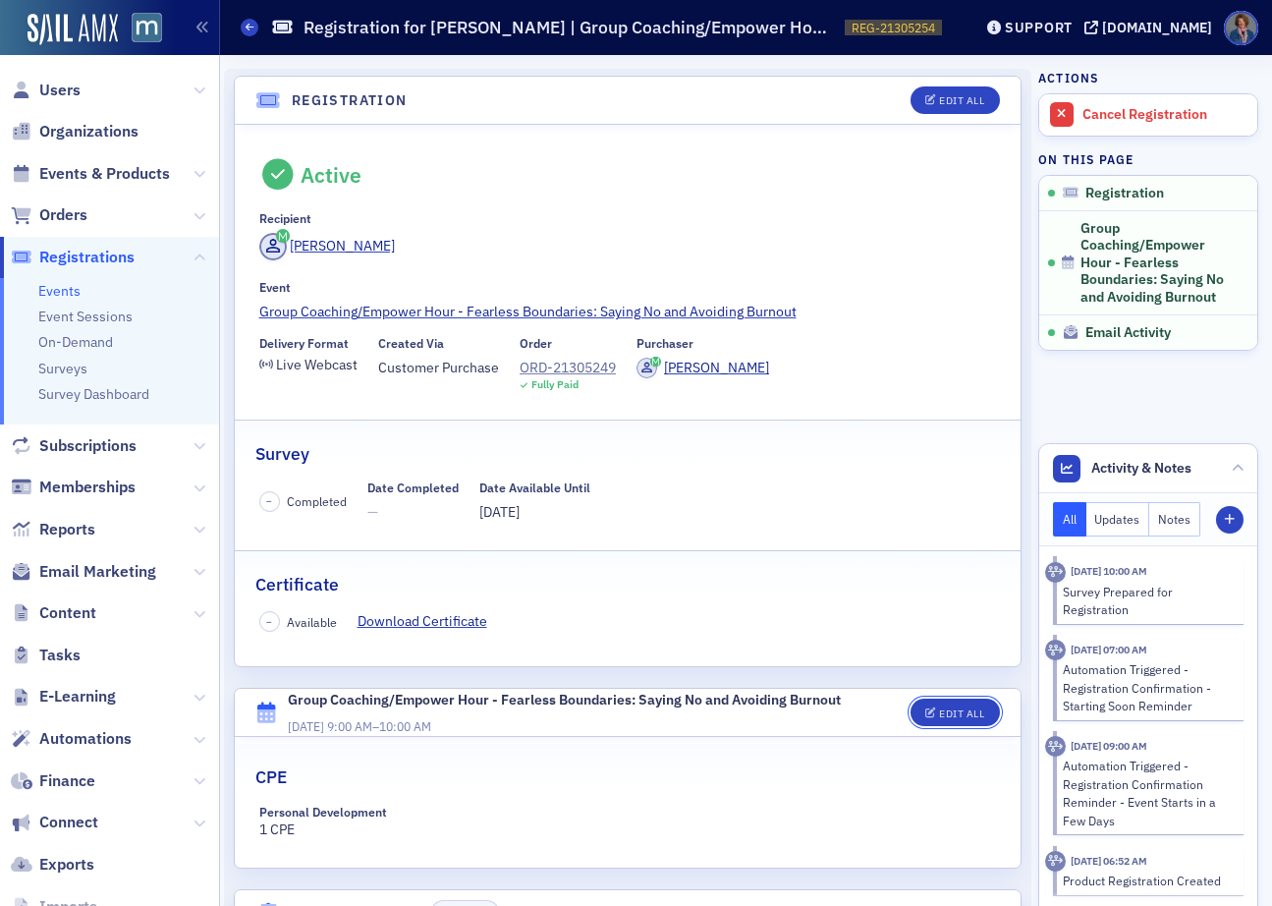
click at [958, 716] on div "Edit All" at bounding box center [961, 713] width 45 height 11
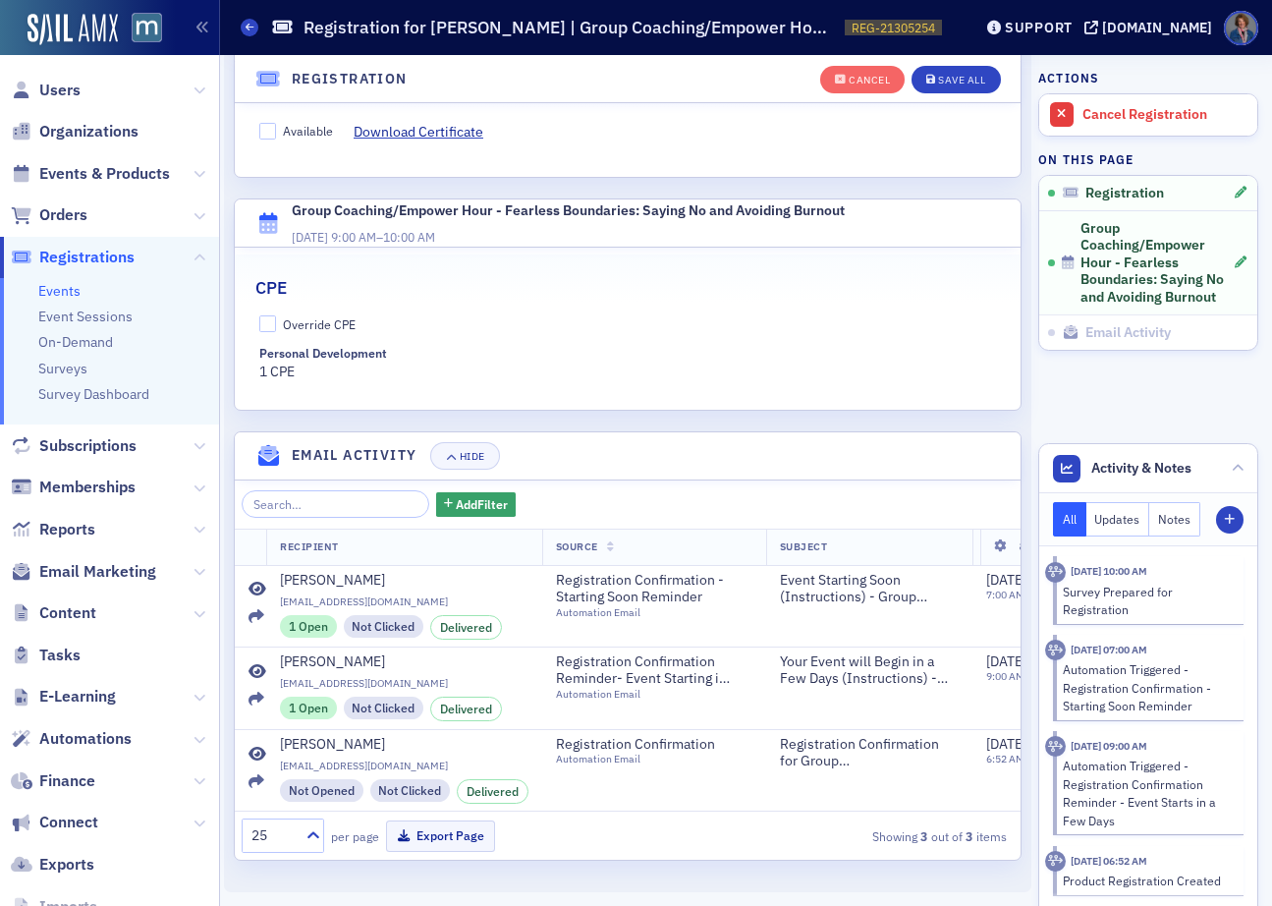
scroll to position [560, 0]
click at [262, 315] on input "Override CPE" at bounding box center [268, 324] width 18 height 18
checkbox input "true"
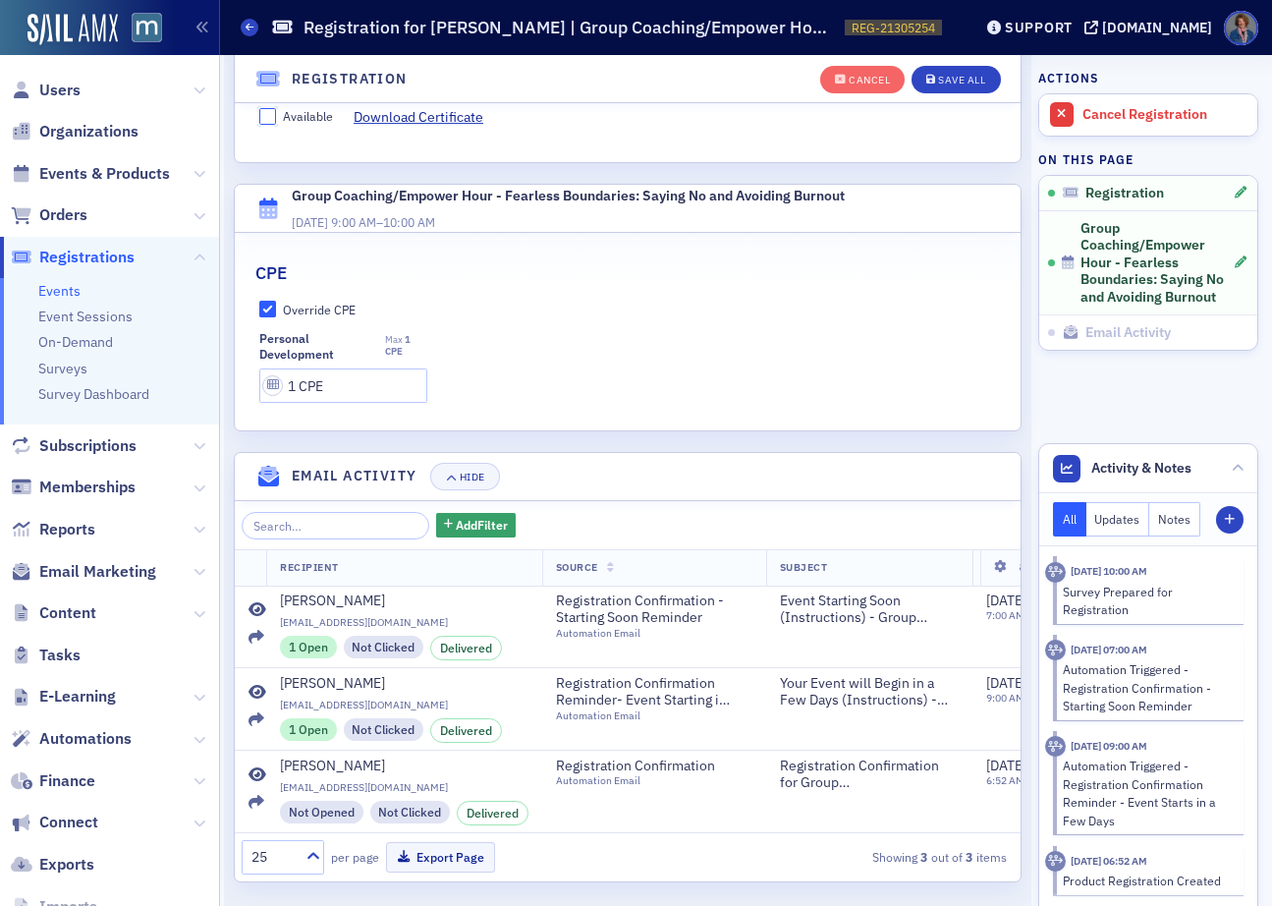
click at [274, 116] on input "Available" at bounding box center [268, 117] width 18 height 18
checkbox input "true"
drag, startPoint x: 949, startPoint y: 82, endPoint x: 948, endPoint y: 92, distance: 10.9
click at [949, 82] on div "Save All" at bounding box center [961, 80] width 47 height 11
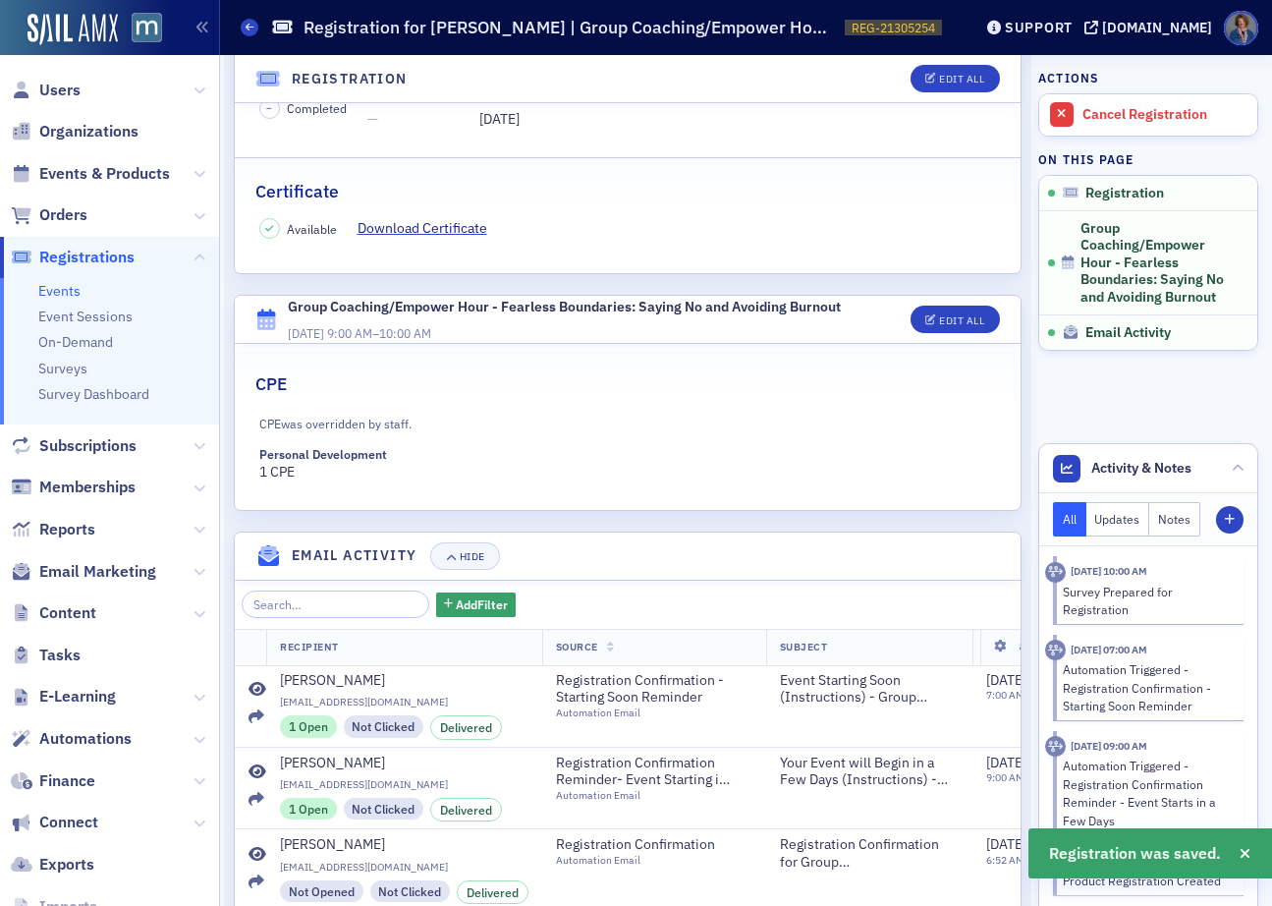
scroll to position [385, 0]
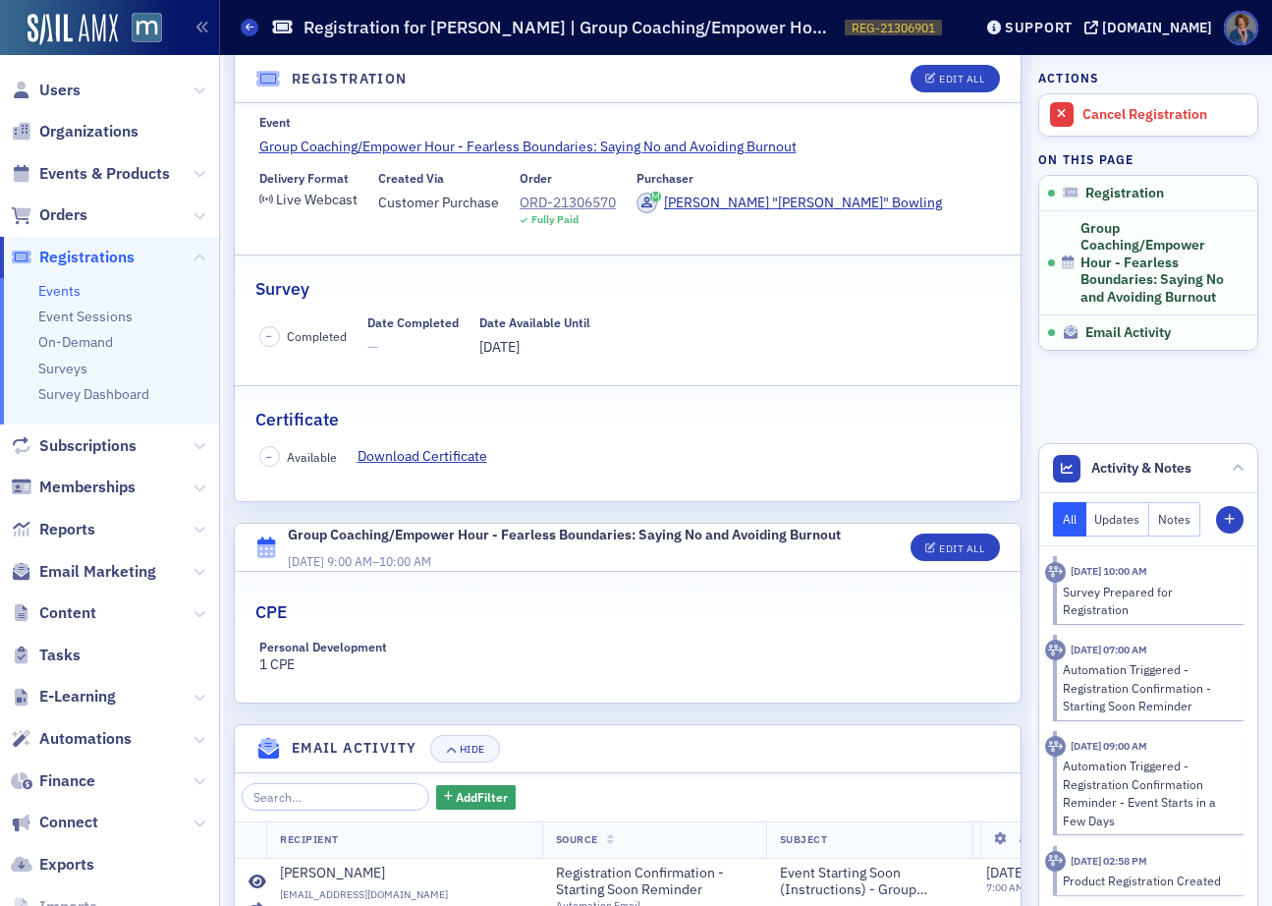
scroll to position [166, 0]
click at [938, 552] on button "Edit All" at bounding box center [955, 546] width 88 height 28
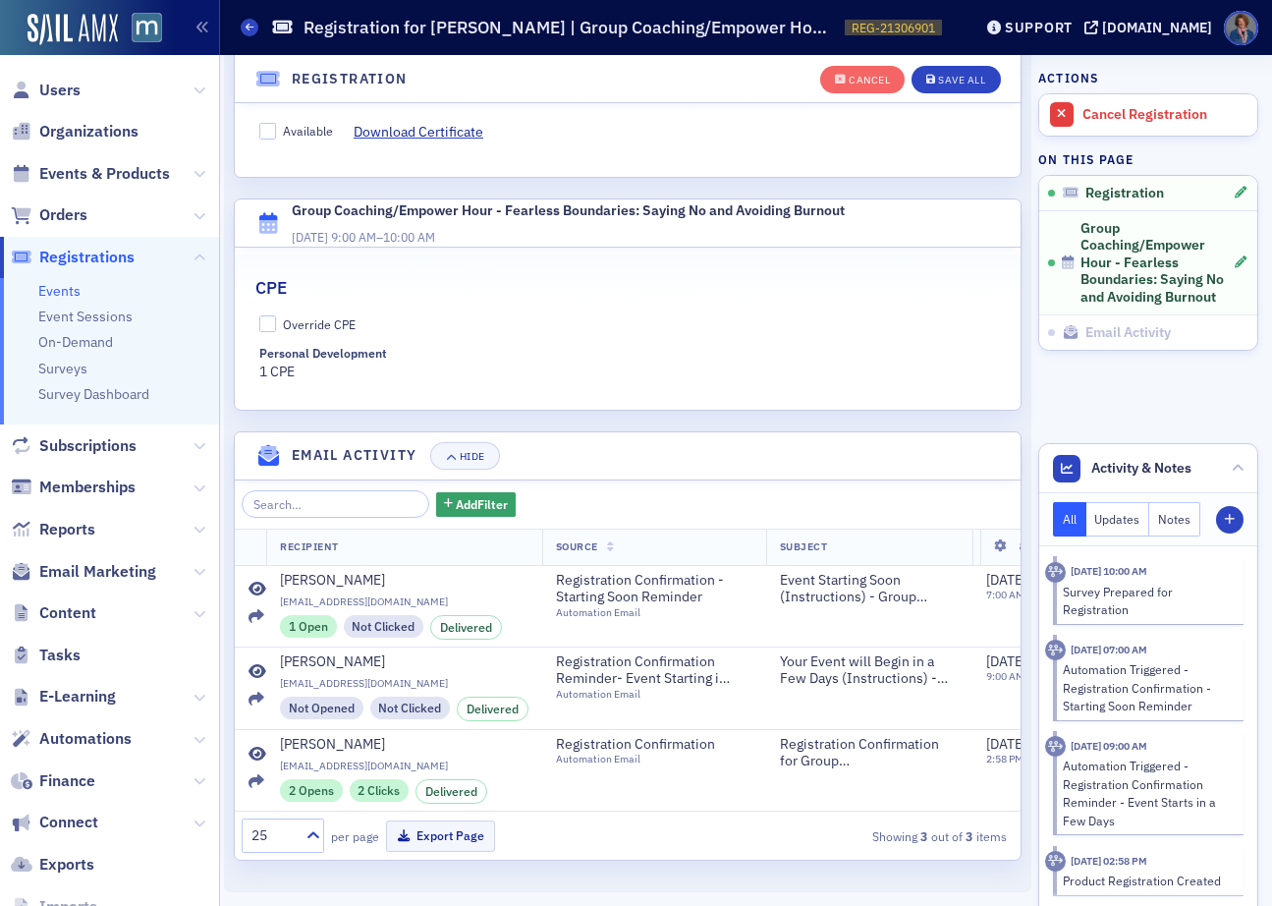
scroll to position [560, 0]
drag, startPoint x: 263, startPoint y: 309, endPoint x: 293, endPoint y: 163, distance: 149.3
click at [265, 315] on input "Override CPE" at bounding box center [268, 324] width 18 height 18
checkbox input "true"
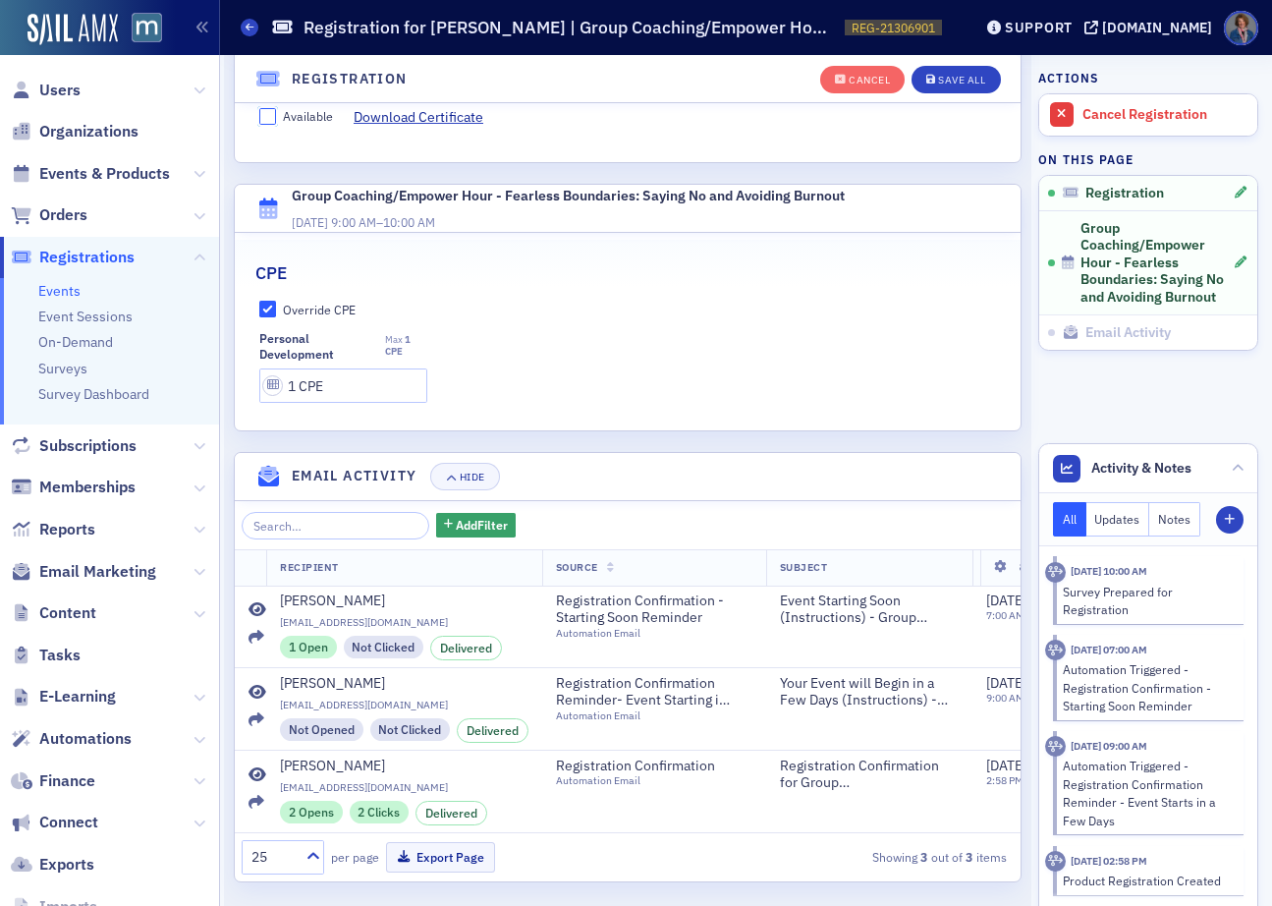
click at [269, 122] on input "Available" at bounding box center [268, 117] width 18 height 18
checkbox input "true"
click at [951, 83] on div "Save All" at bounding box center [961, 80] width 47 height 11
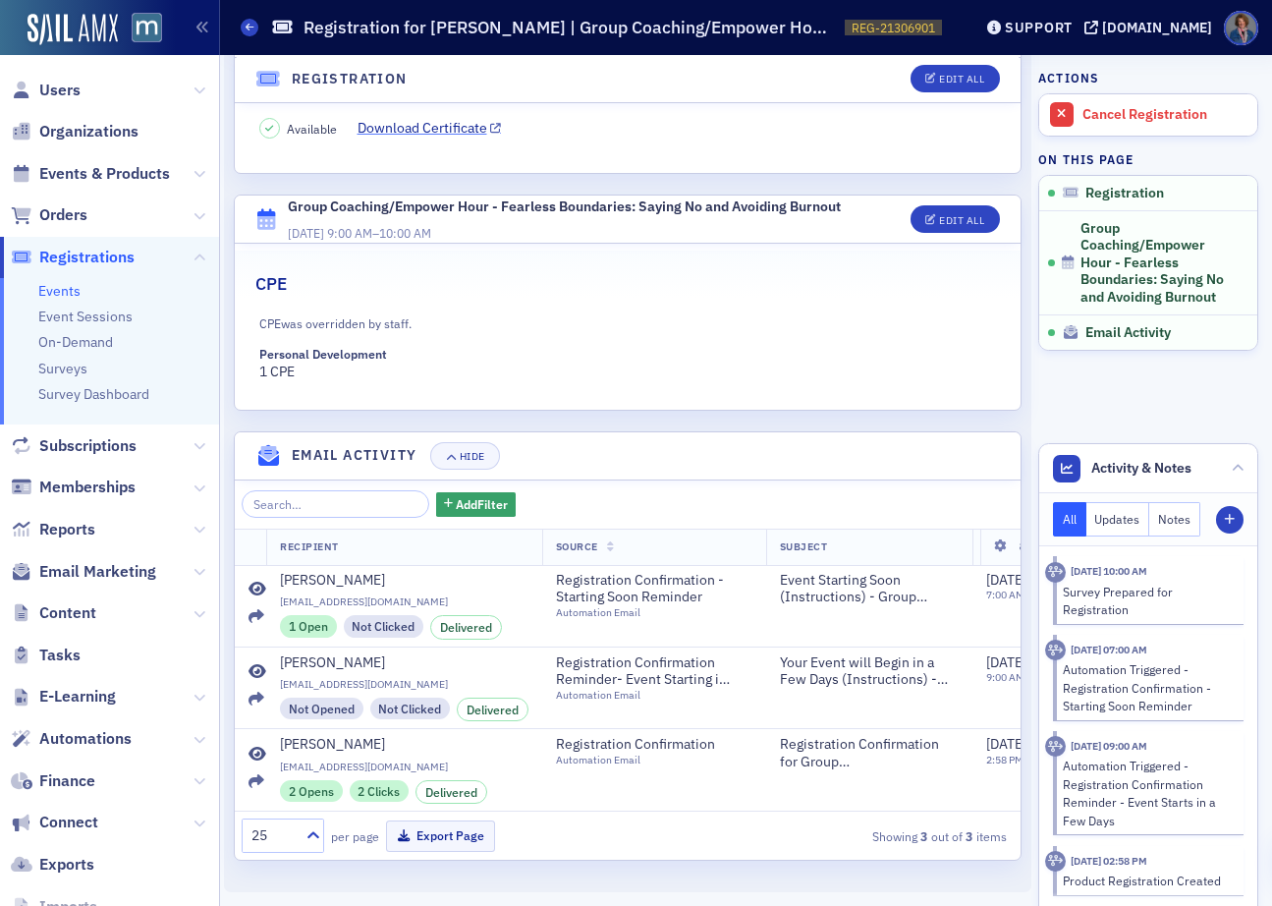
scroll to position [0, 0]
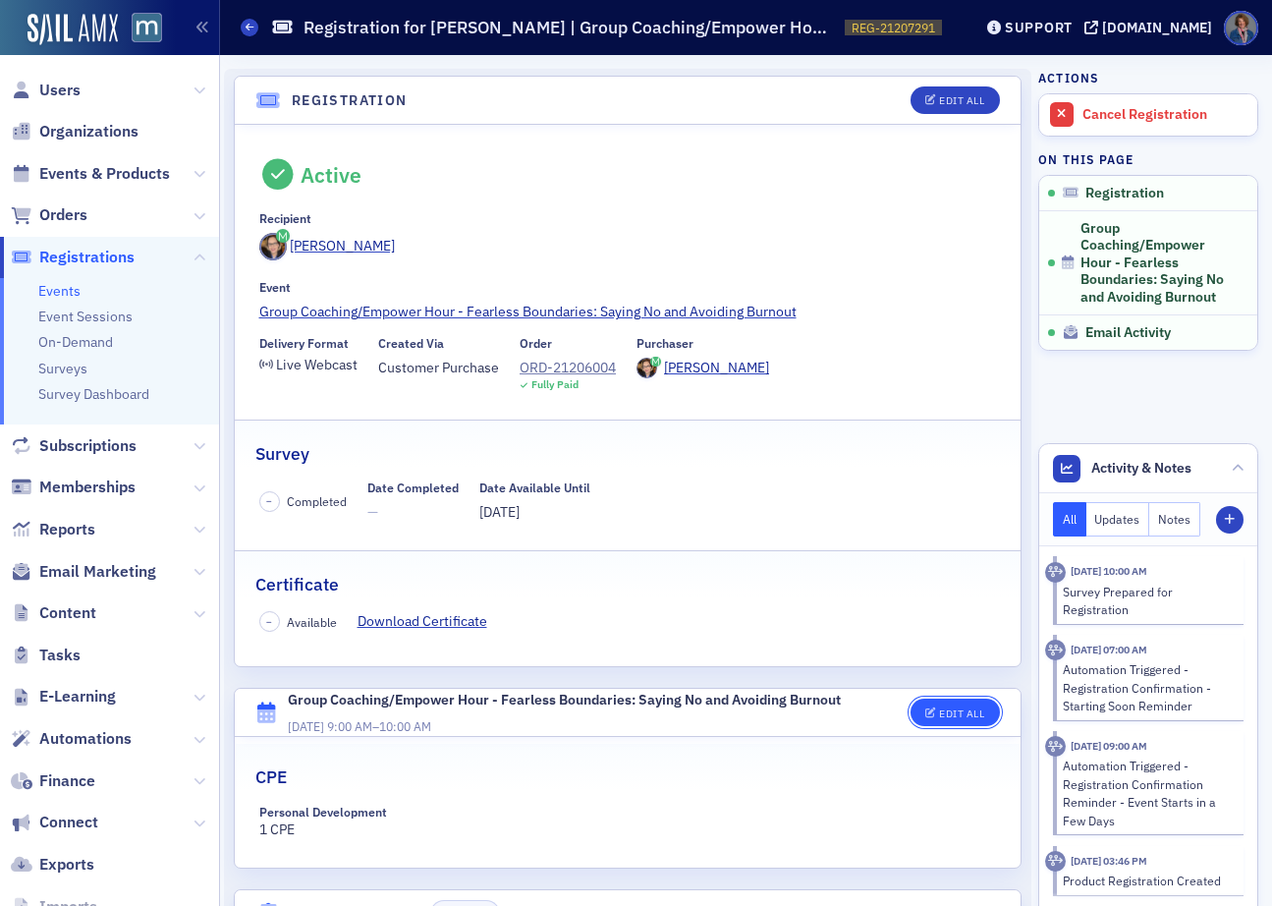
click at [939, 703] on button "Edit All" at bounding box center [955, 712] width 88 height 28
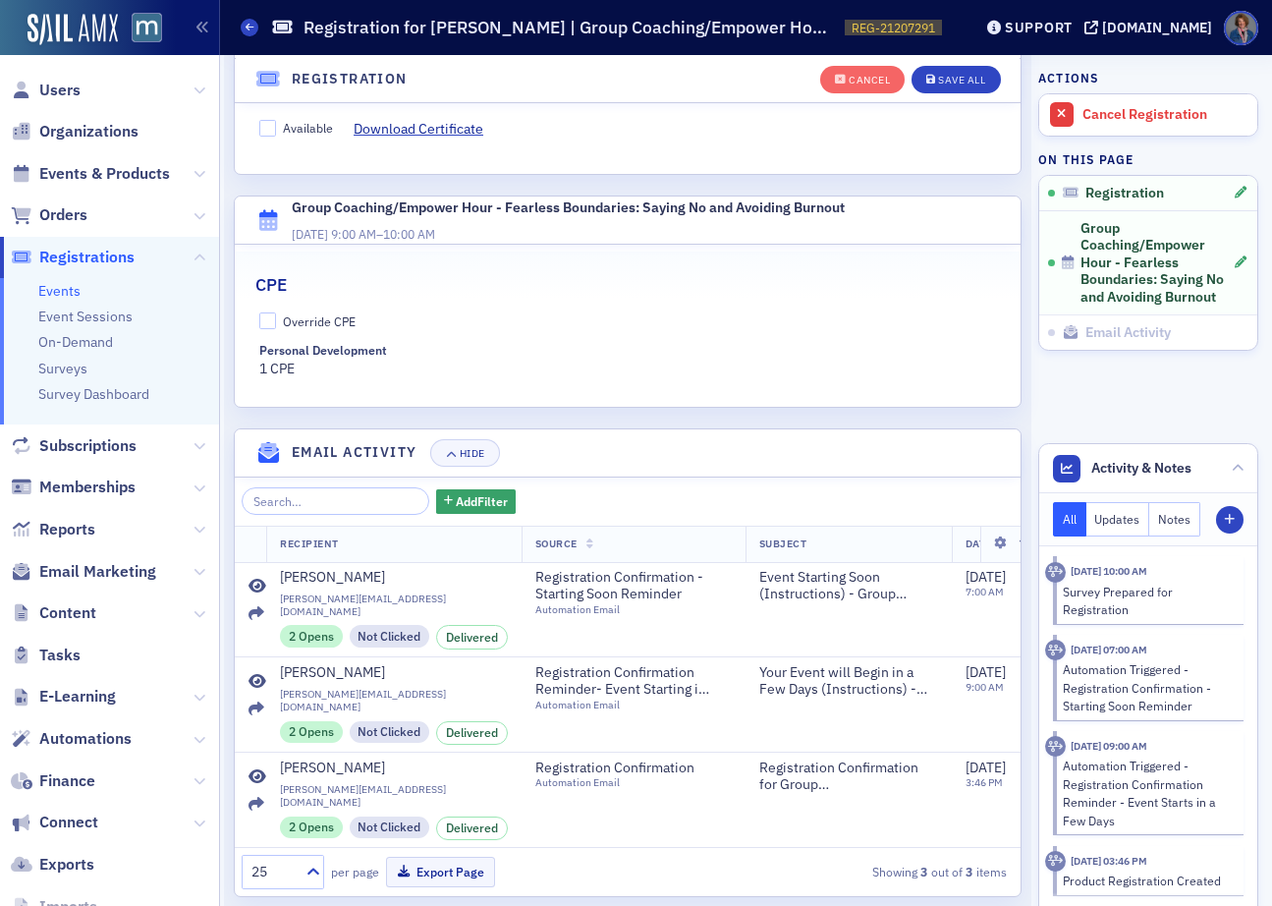
scroll to position [560, 0]
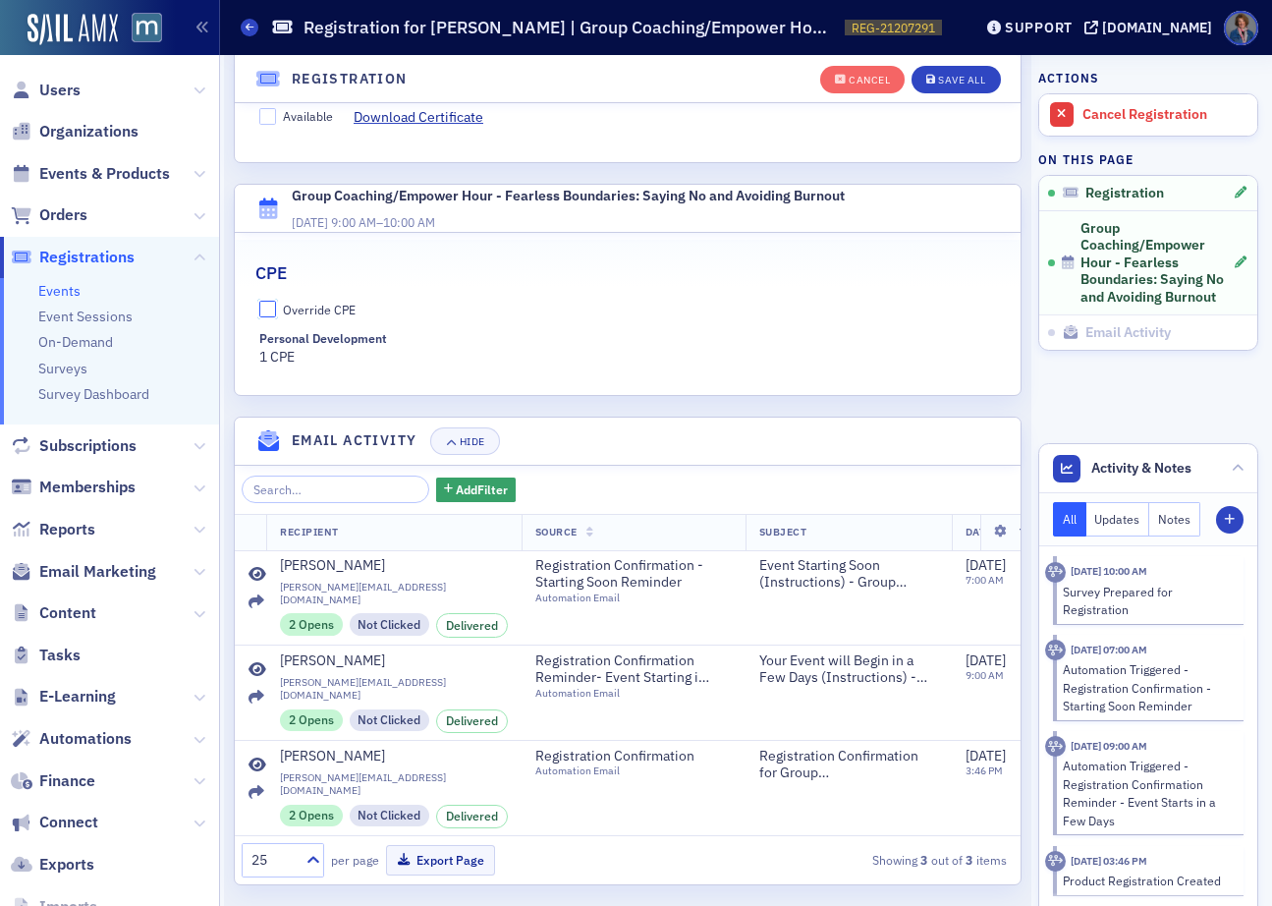
click at [266, 305] on input "Override CPE" at bounding box center [268, 310] width 18 height 18
checkbox input "true"
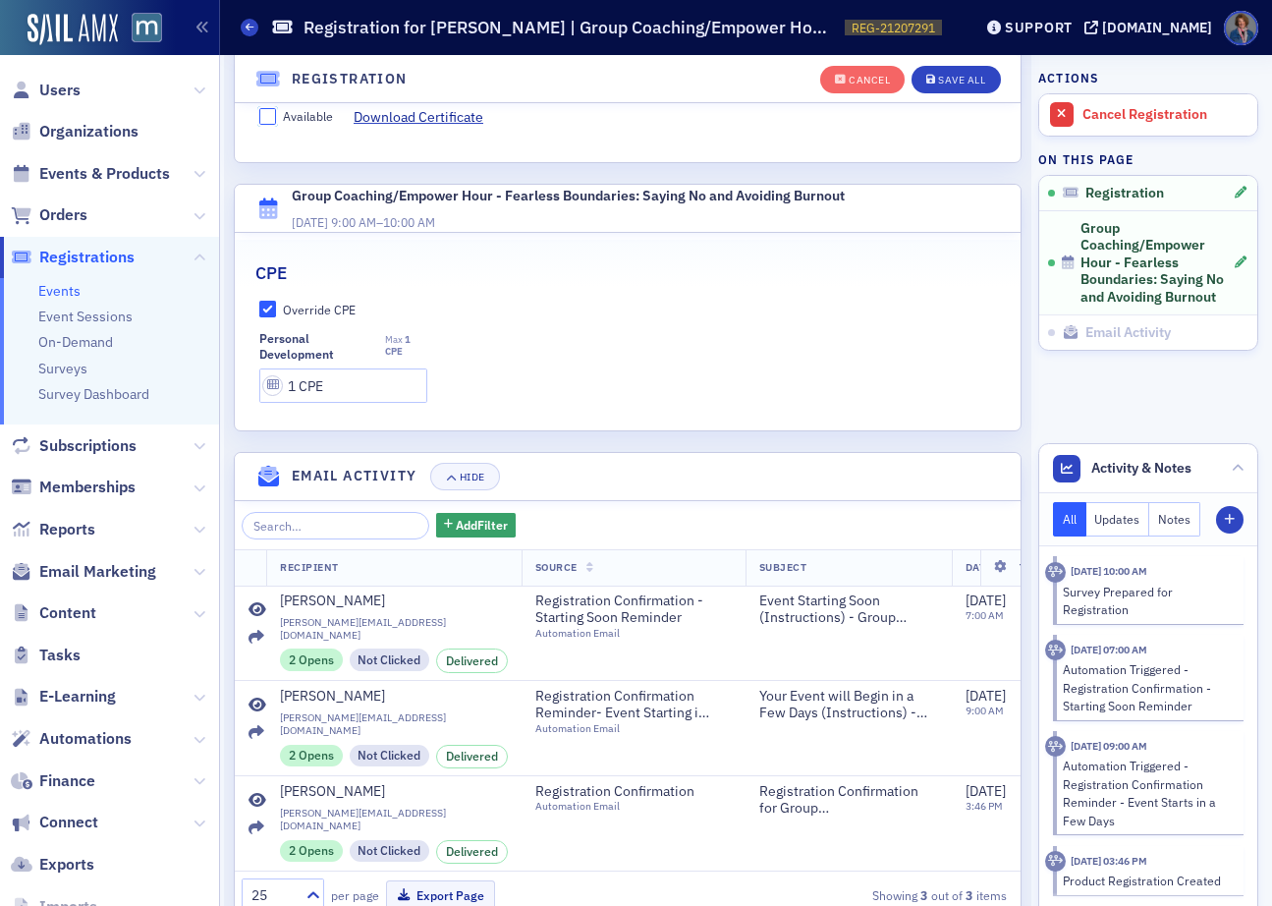
click at [272, 111] on input "Available" at bounding box center [268, 117] width 18 height 18
checkbox input "true"
click at [940, 75] on div "Save All" at bounding box center [961, 80] width 47 height 11
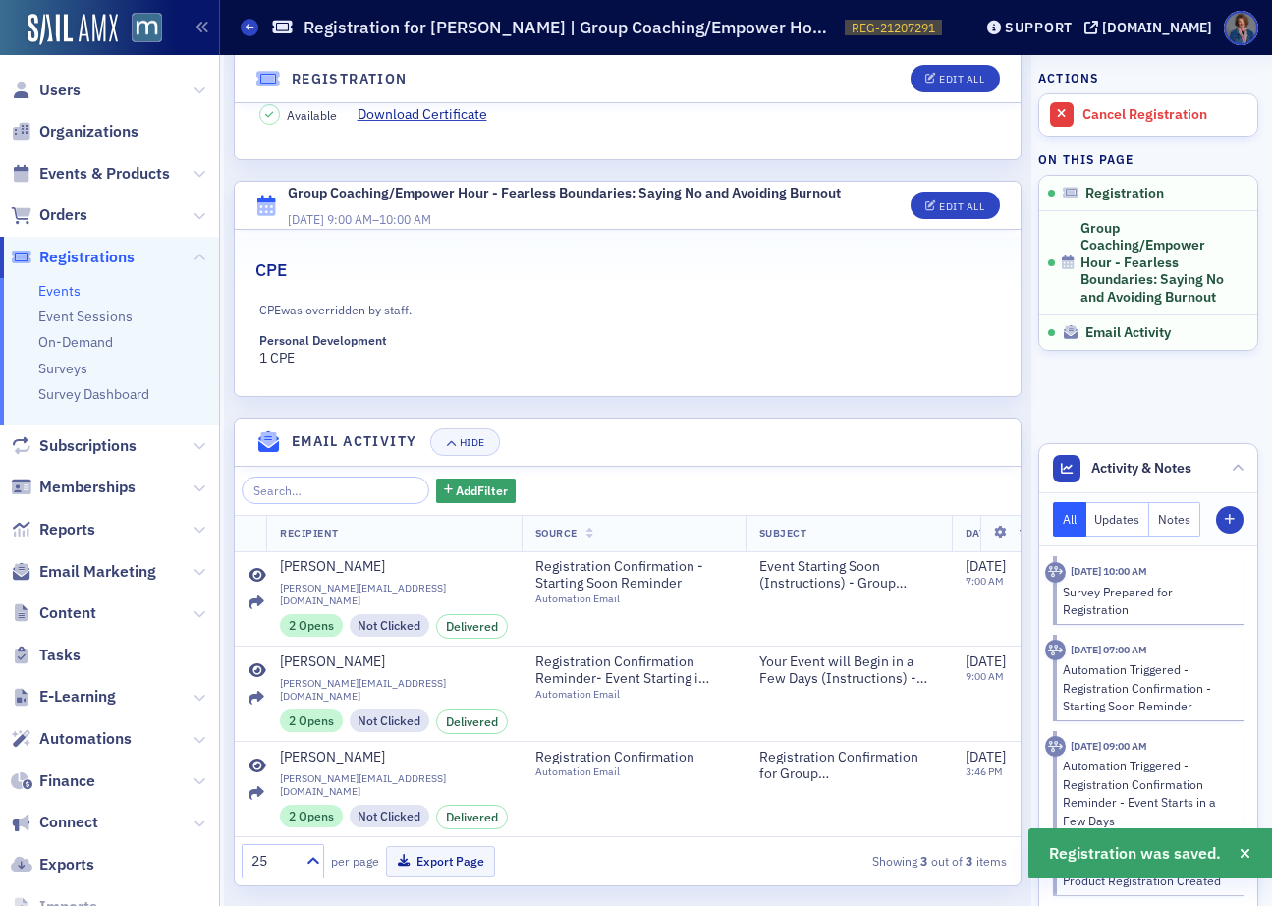
scroll to position [507, 0]
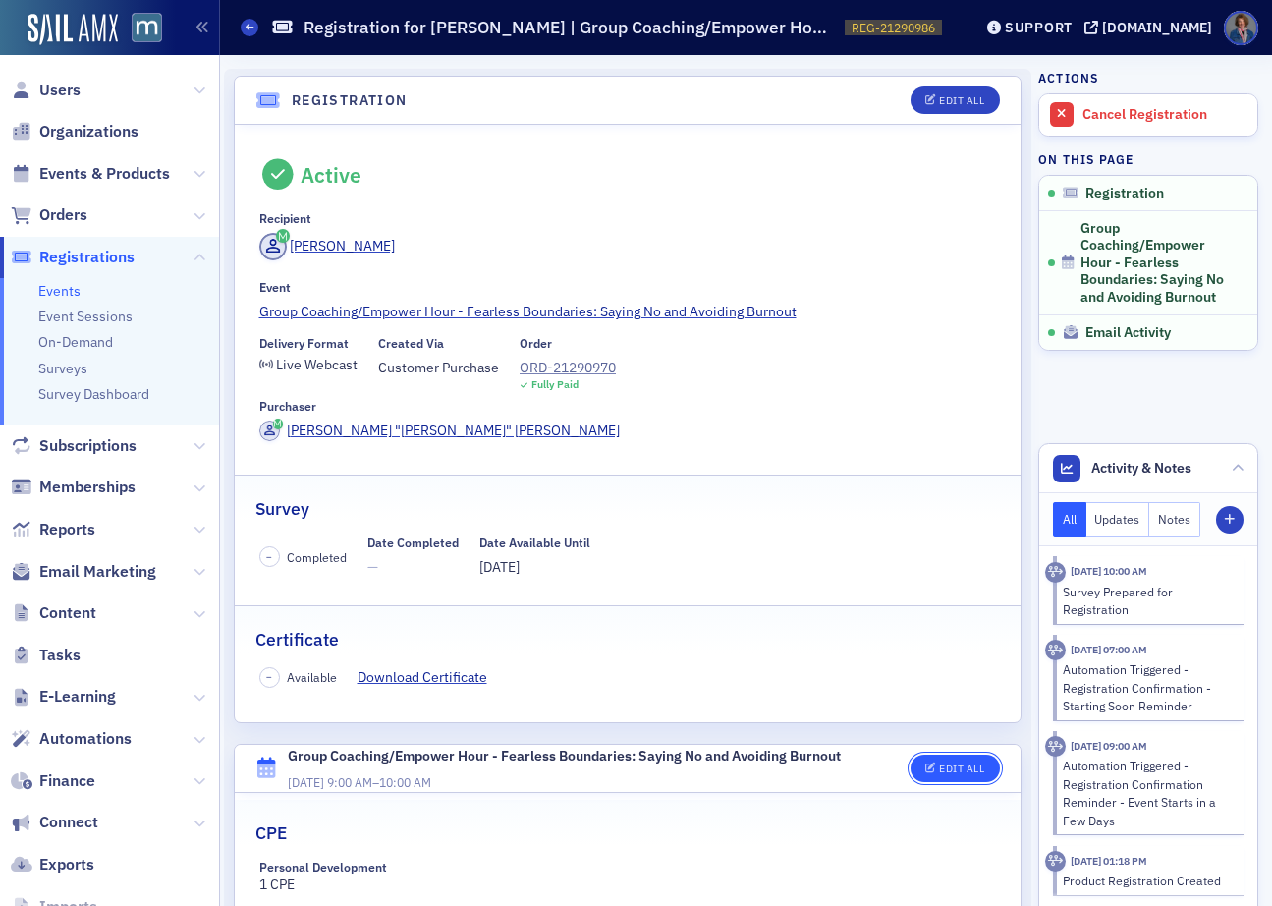
click at [939, 763] on div "Edit All" at bounding box center [961, 768] width 45 height 11
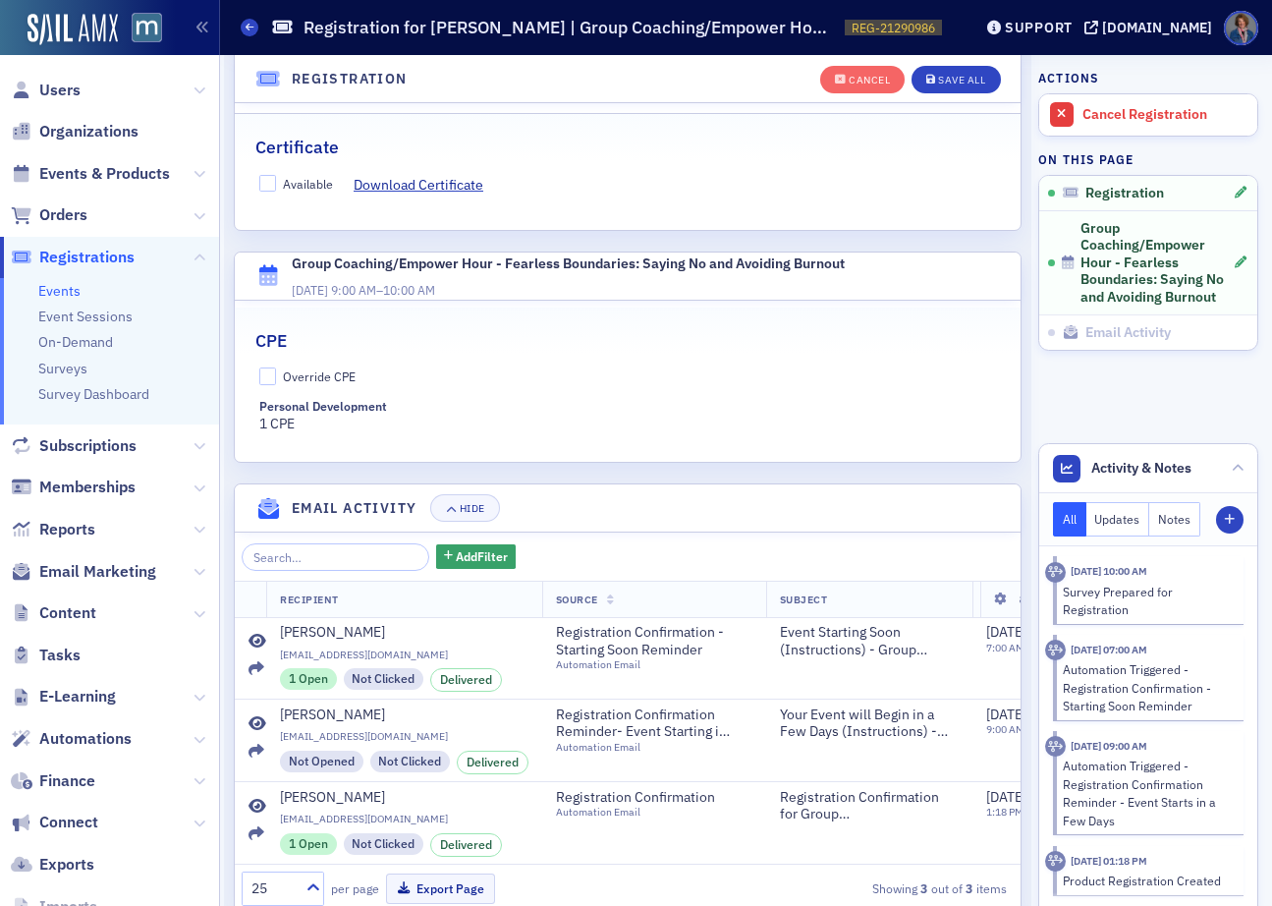
scroll to position [560, 0]
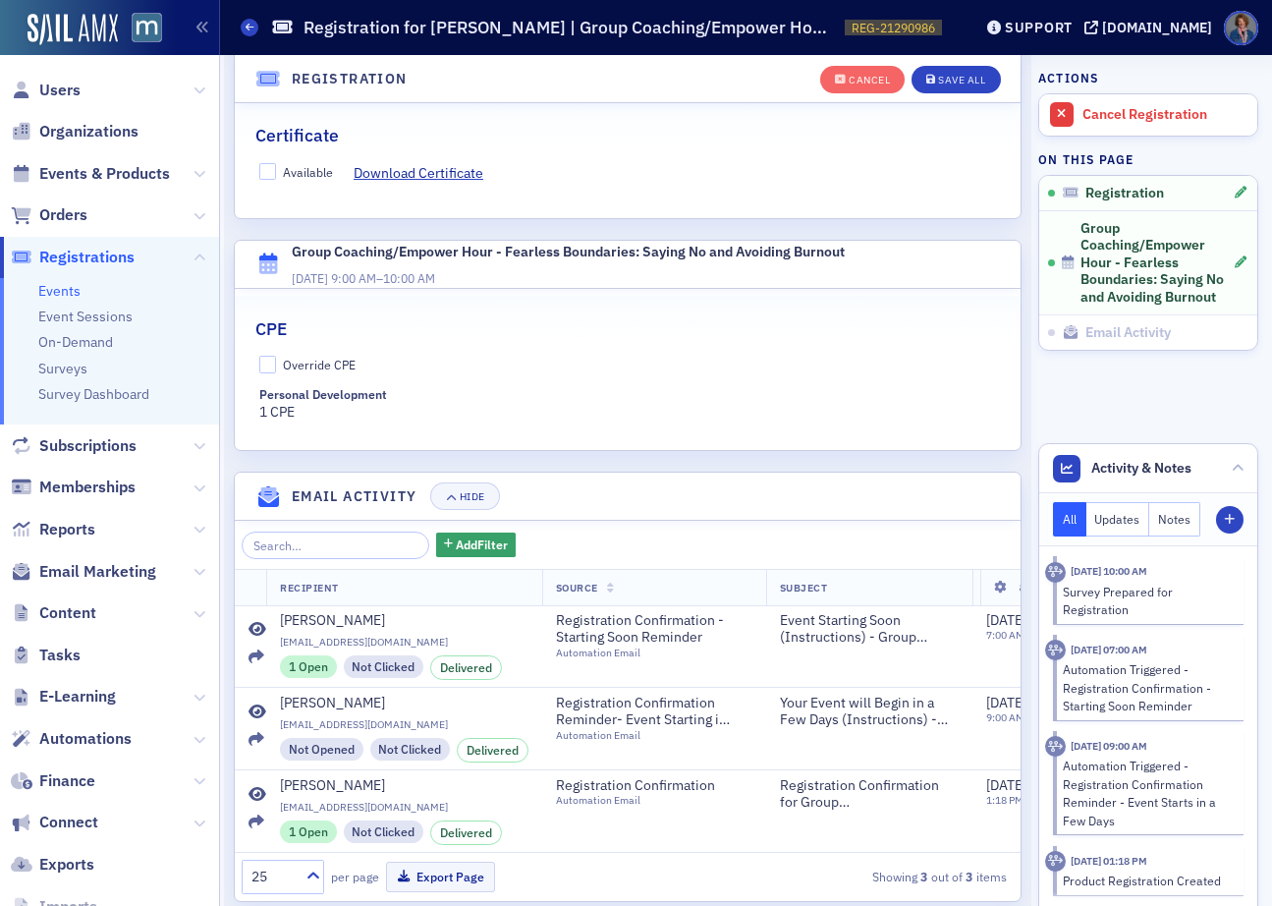
click at [255, 356] on div "Override CPE Personal Development 1 CPE" at bounding box center [628, 389] width 786 height 67
click at [269, 356] on input "Override CPE" at bounding box center [268, 365] width 18 height 18
checkbox input "true"
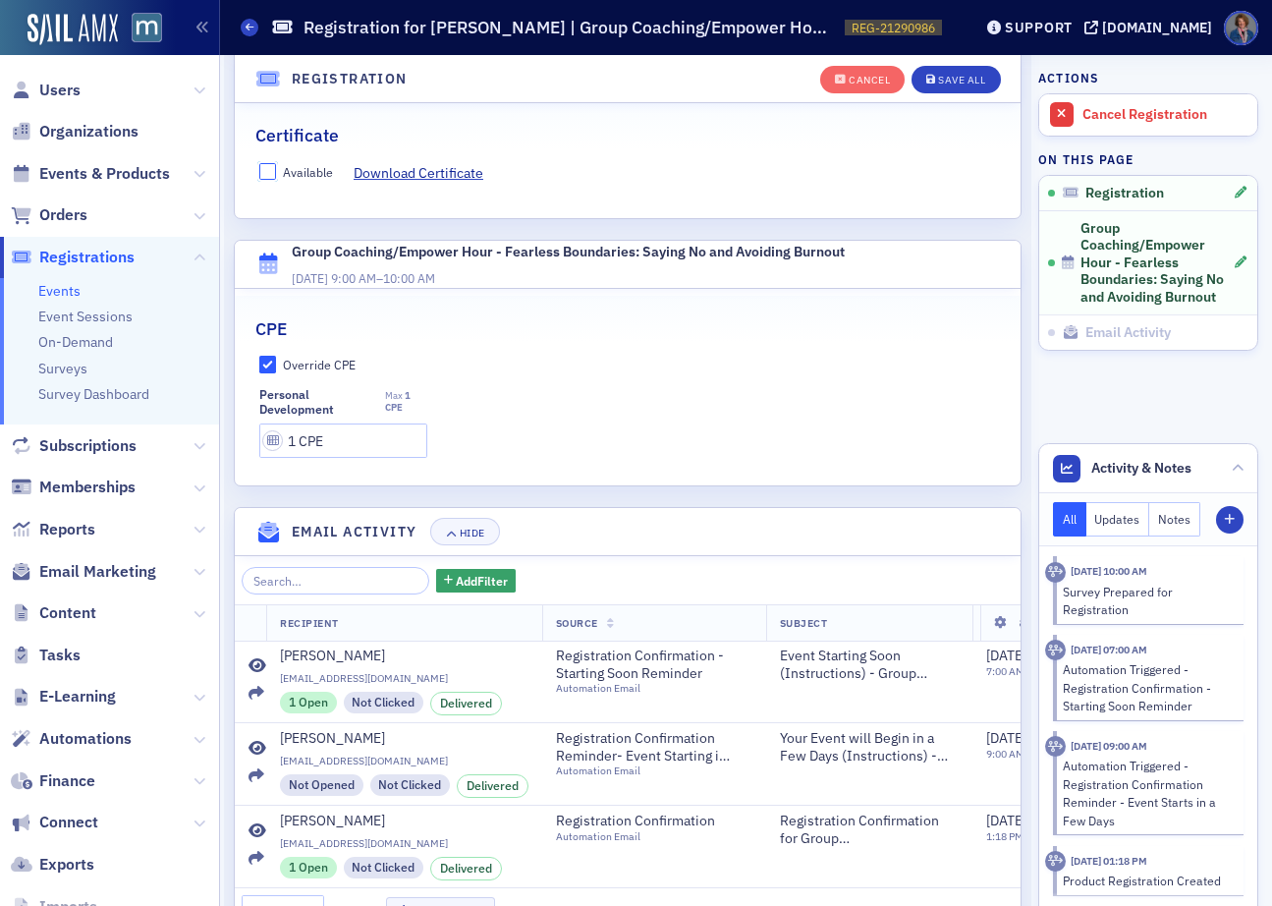
click at [268, 163] on input "Available" at bounding box center [268, 172] width 18 height 18
checkbox input "true"
click at [937, 86] on button "Save All" at bounding box center [956, 80] width 88 height 28
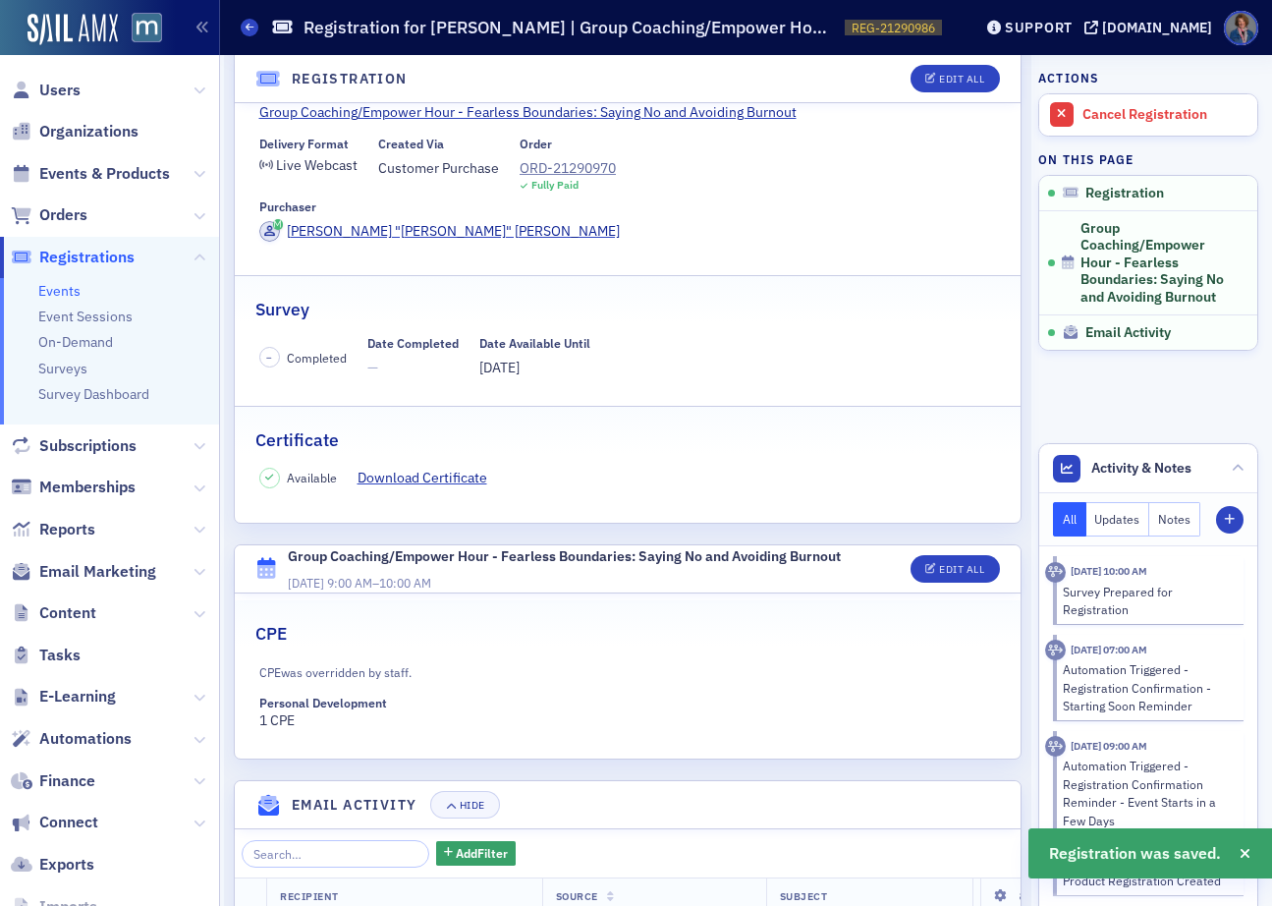
scroll to position [507, 0]
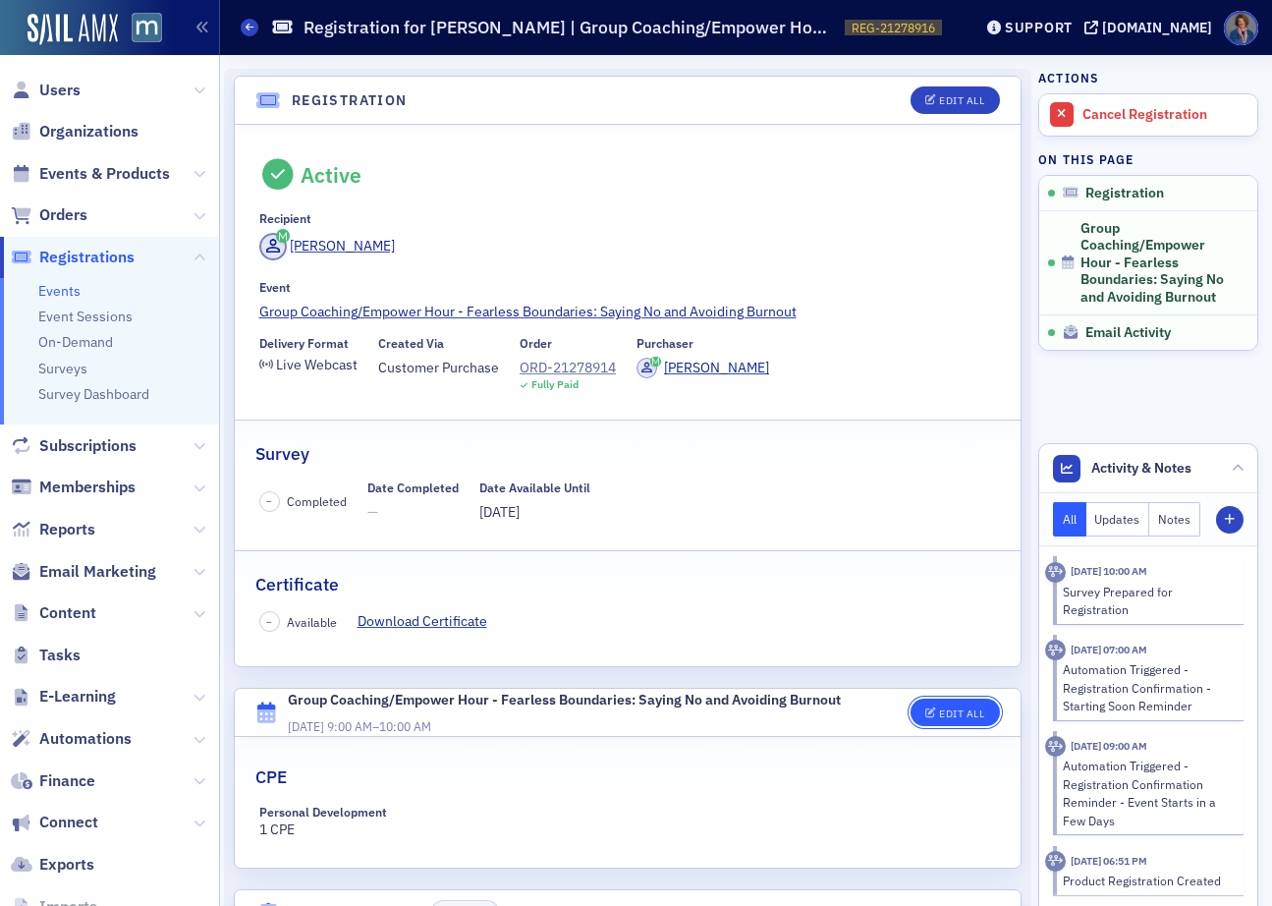
click at [939, 718] on button "Edit All" at bounding box center [955, 712] width 88 height 28
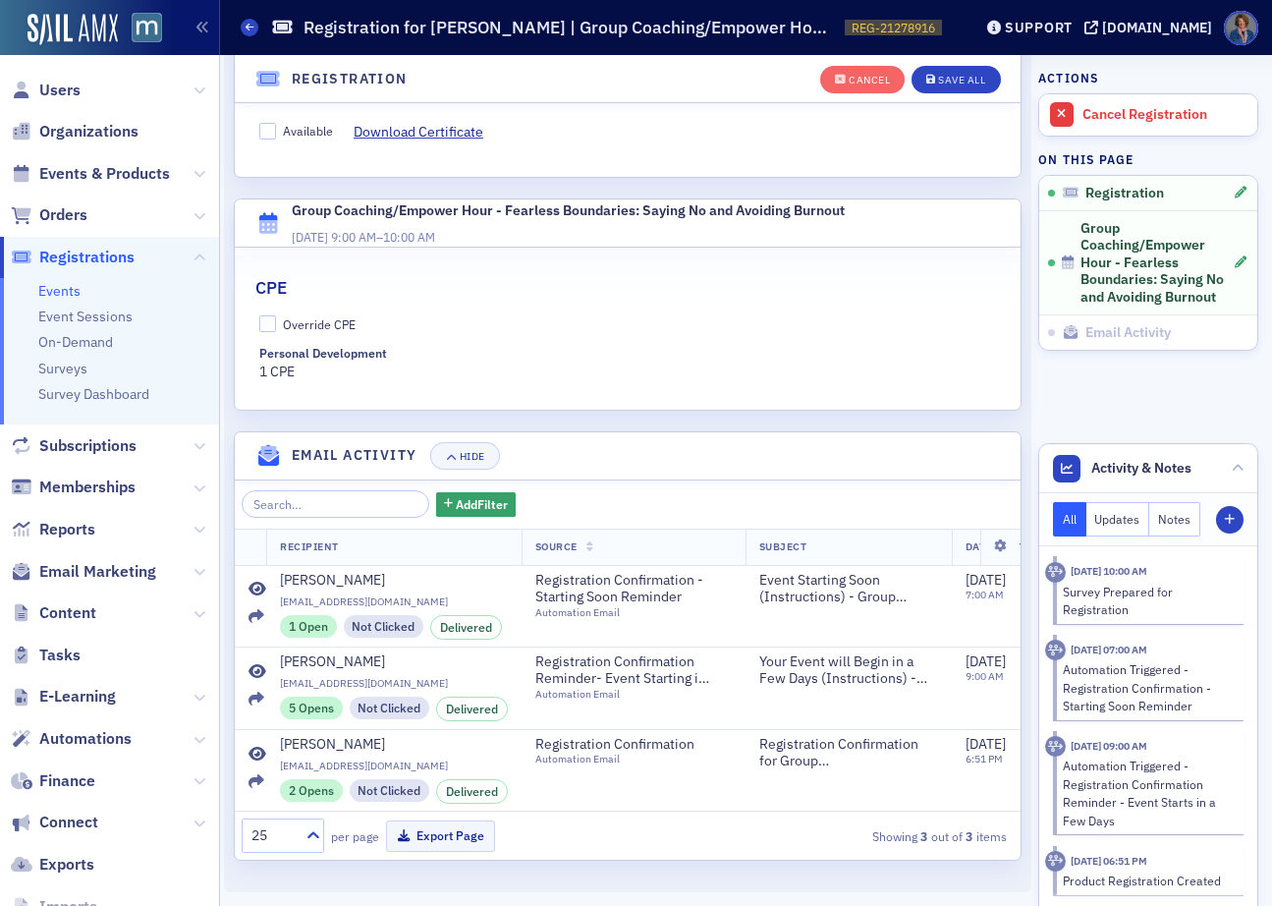
scroll to position [560, 0]
click at [274, 315] on input "Override CPE" at bounding box center [268, 324] width 18 height 18
checkbox input "true"
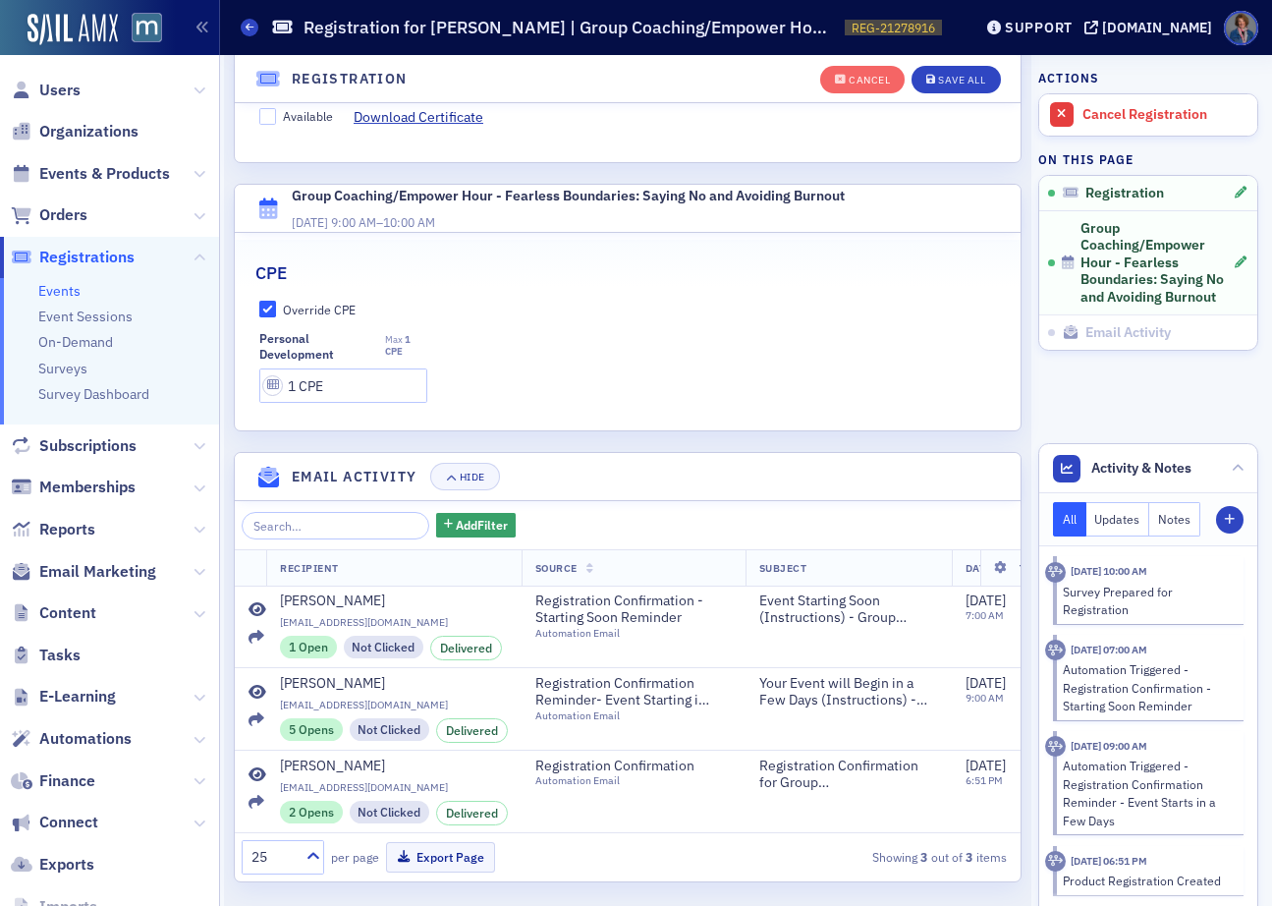
click at [271, 126] on div "Available" at bounding box center [296, 117] width 75 height 21
click at [271, 114] on input "Available" at bounding box center [268, 117] width 18 height 18
checkbox input "true"
click at [947, 86] on button "Save All" at bounding box center [956, 80] width 88 height 28
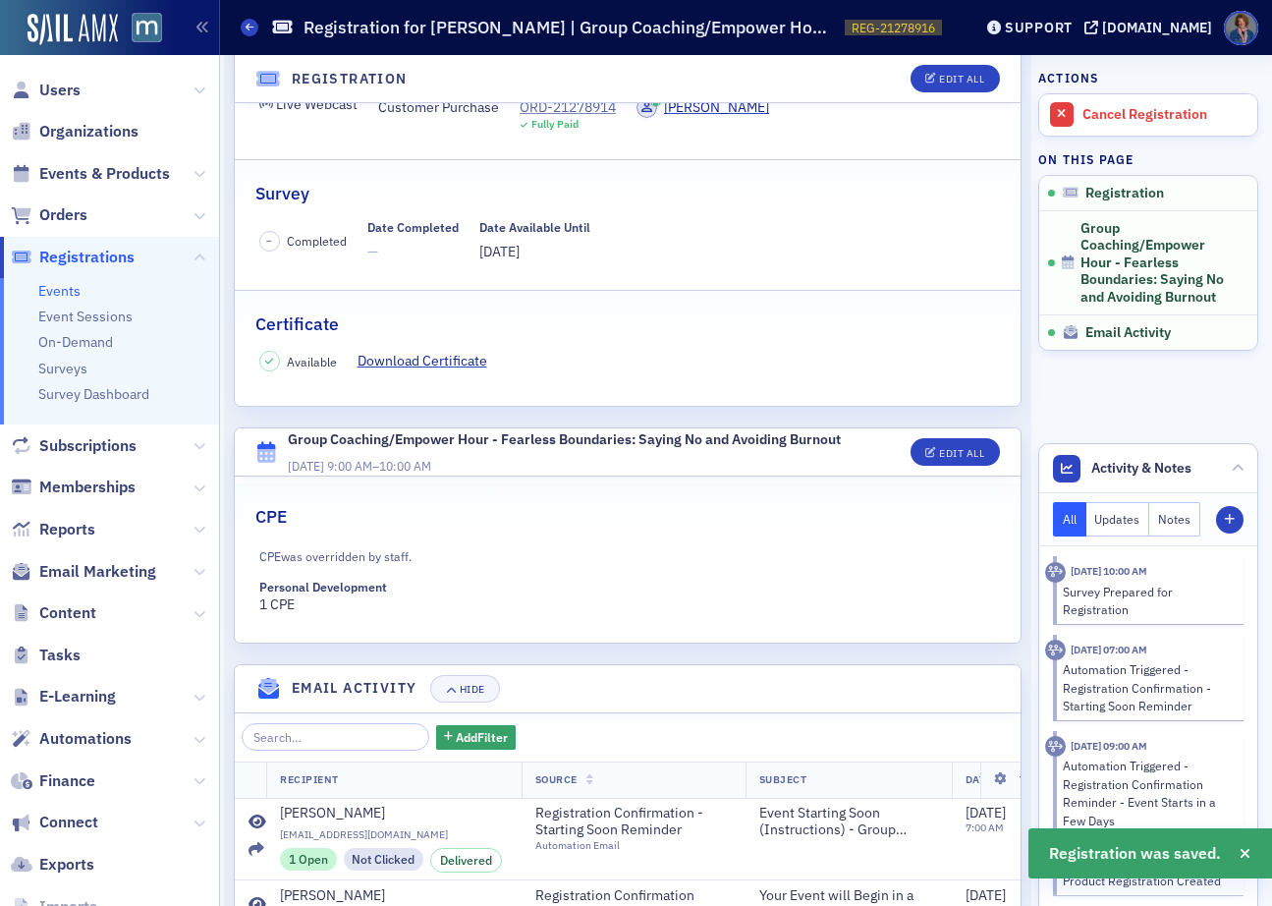
scroll to position [208, 0]
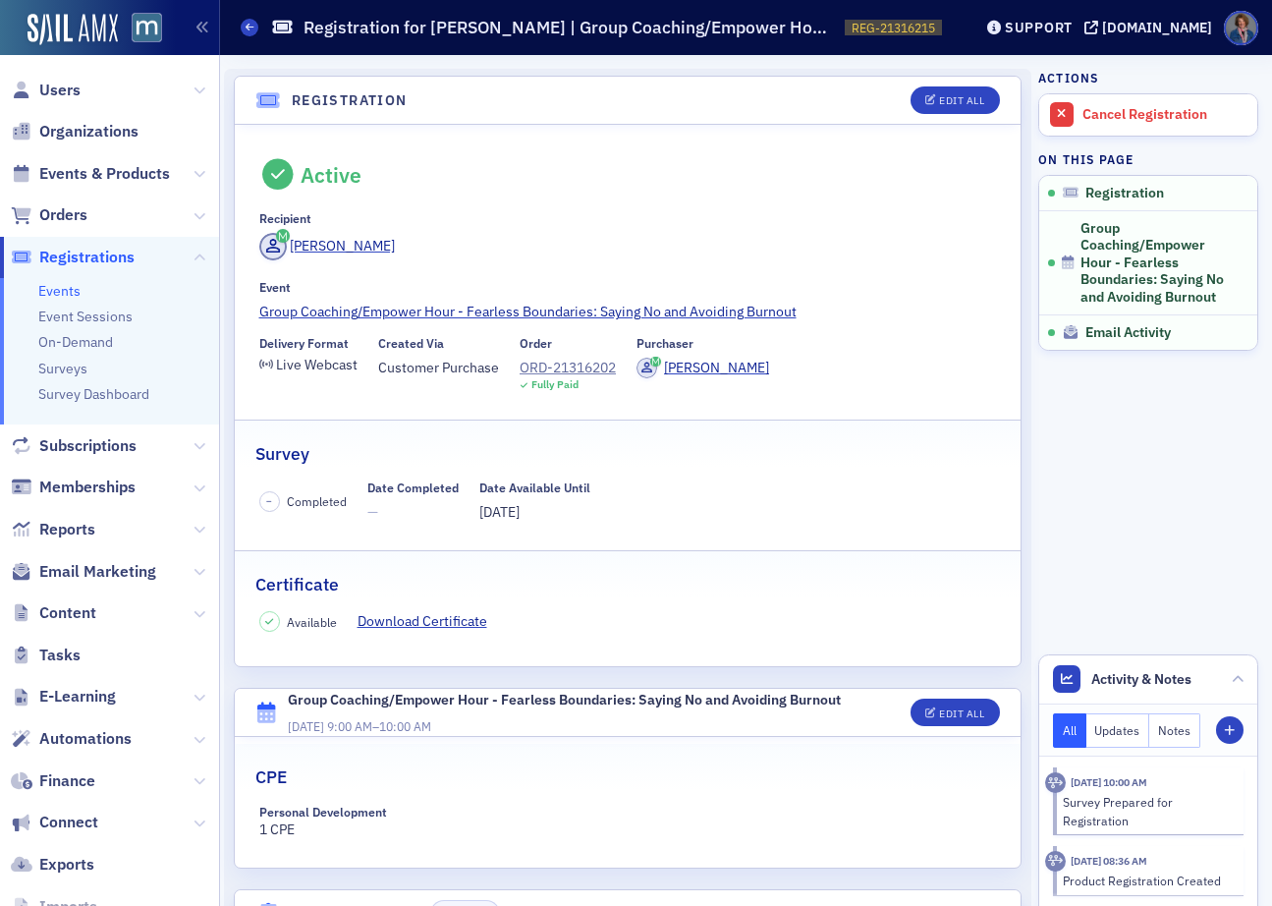
scroll to position [157, 0]
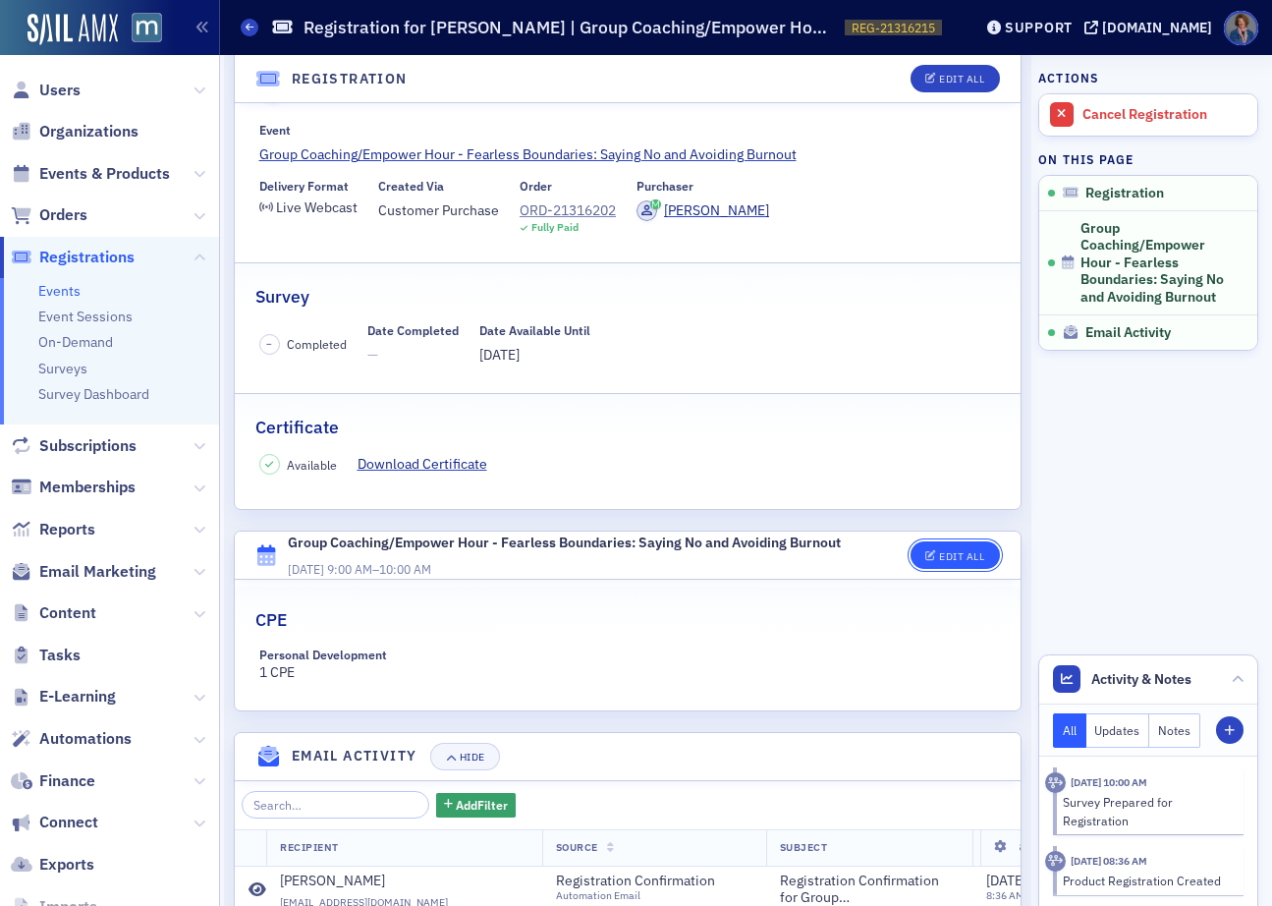
click at [925, 551] on span "Edit All" at bounding box center [954, 556] width 59 height 11
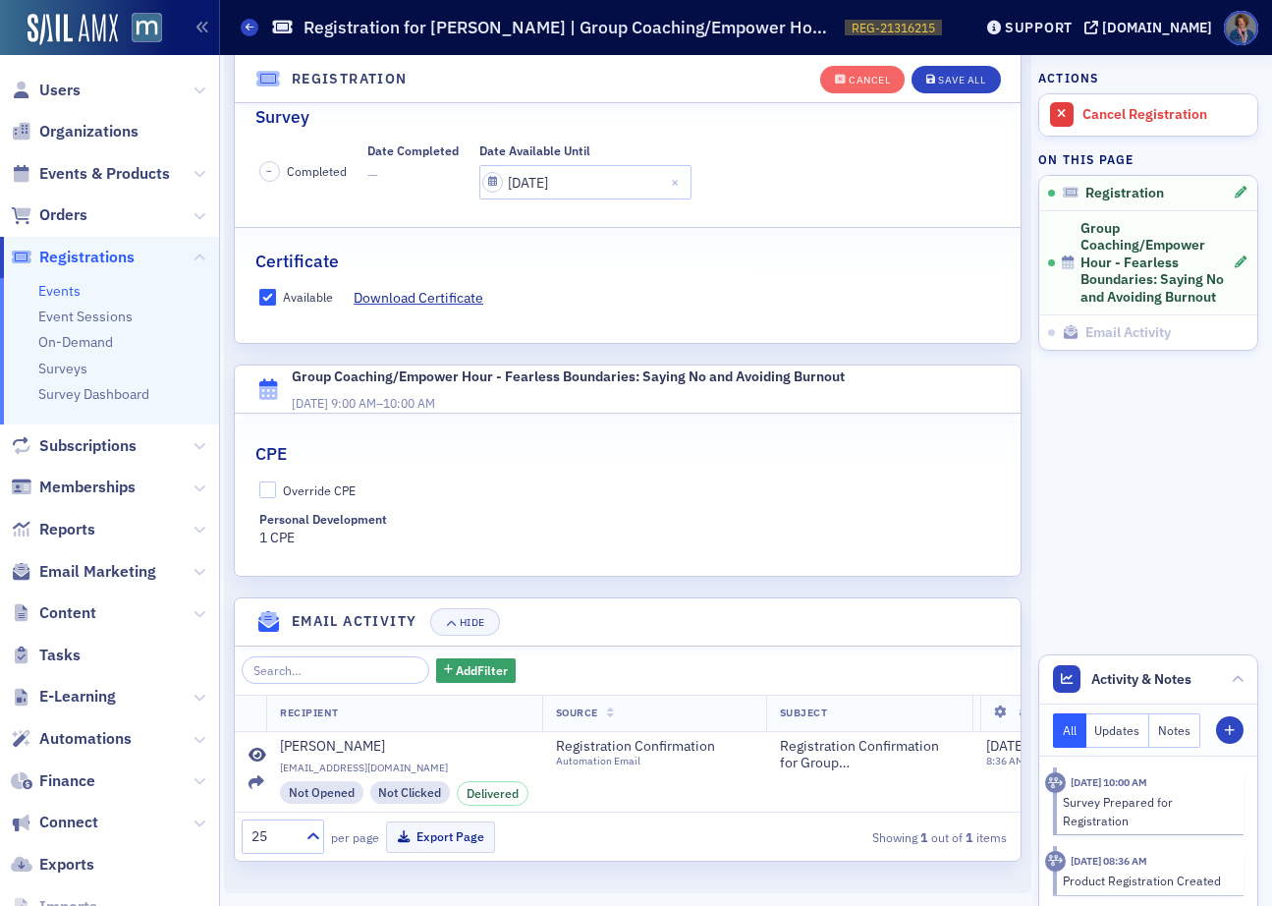
scroll to position [395, 0]
drag, startPoint x: 268, startPoint y: 480, endPoint x: 279, endPoint y: 457, distance: 25.9
click at [268, 480] on input "Override CPE" at bounding box center [268, 489] width 18 height 18
checkbox input "true"
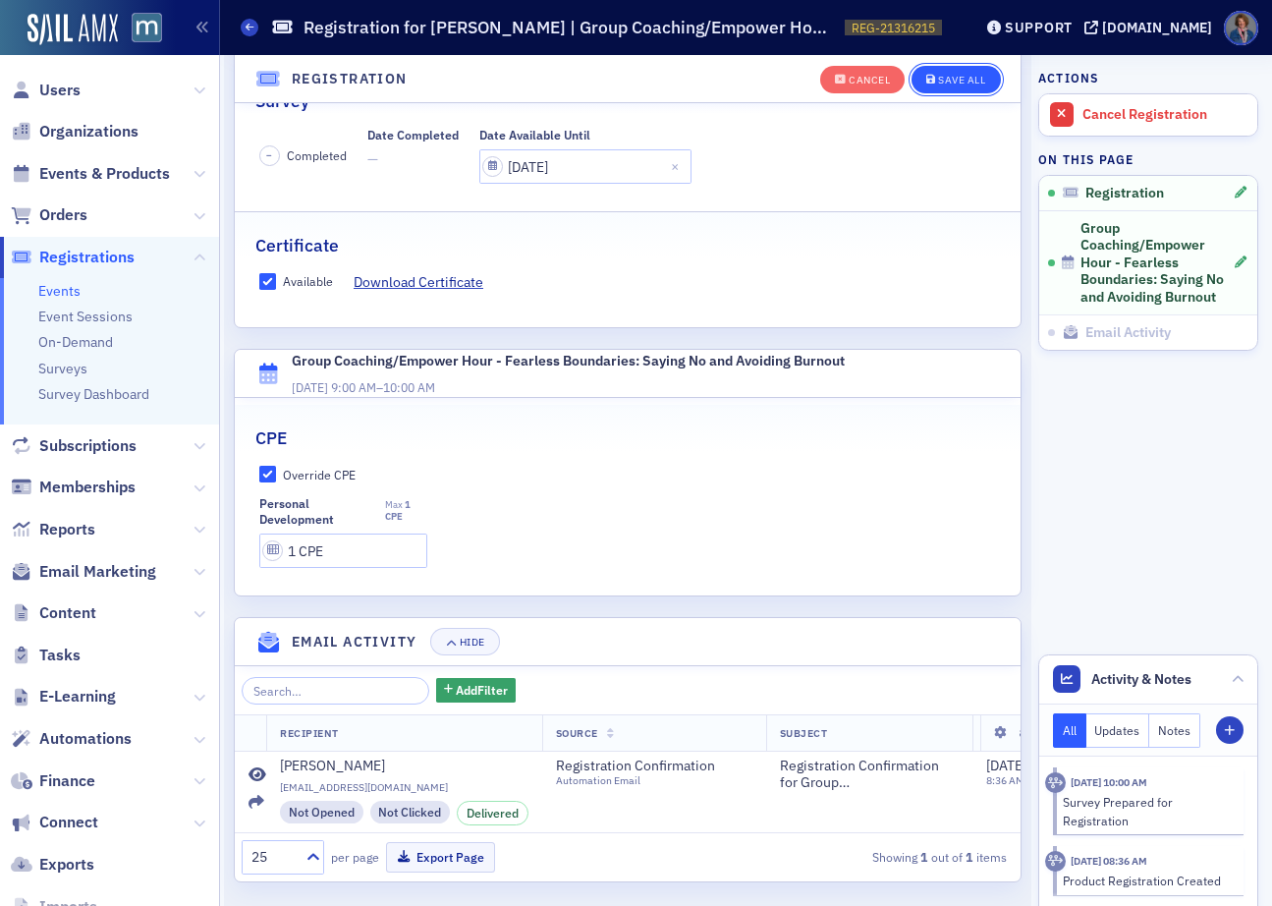
click at [950, 78] on div "Save All" at bounding box center [961, 80] width 47 height 11
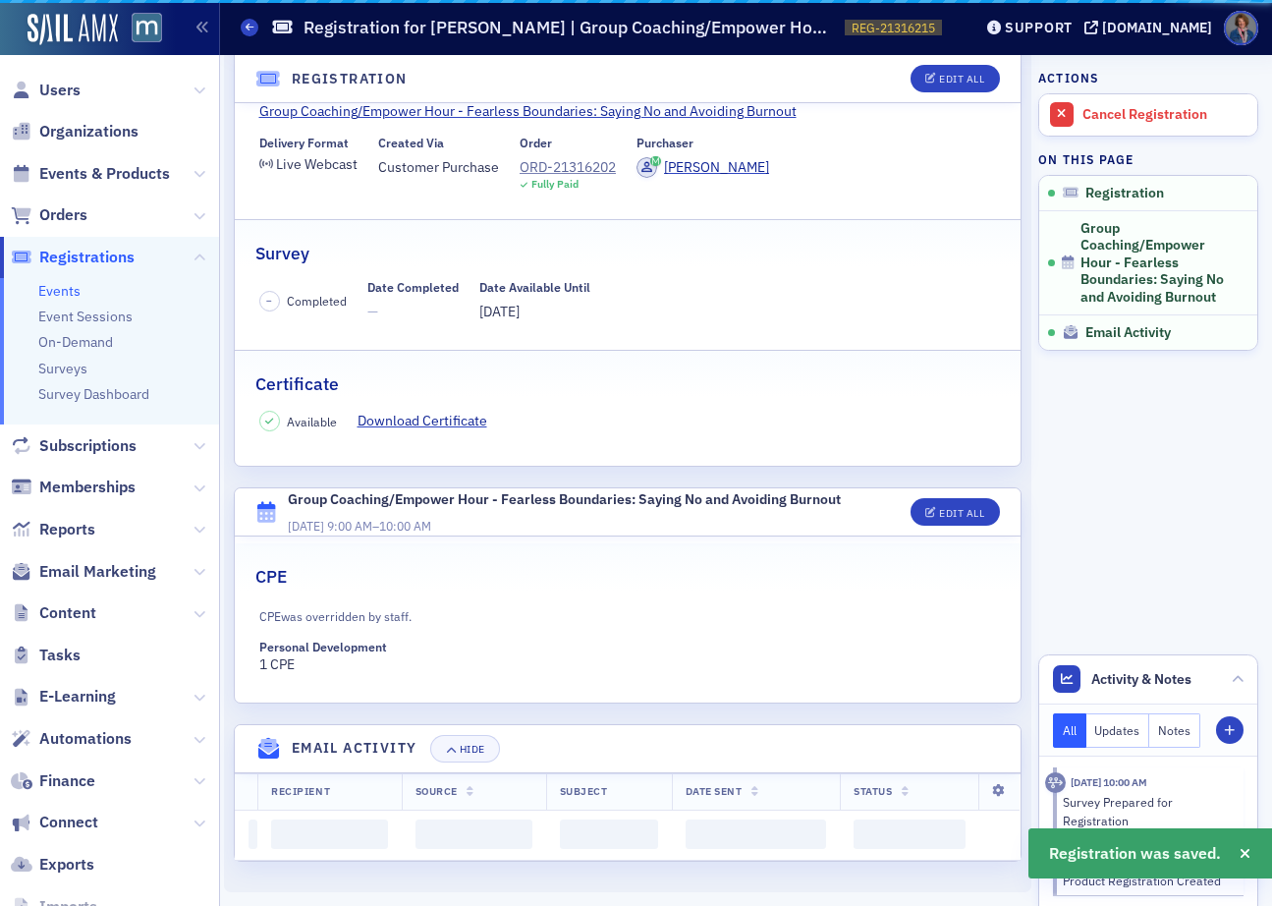
scroll to position [342, 0]
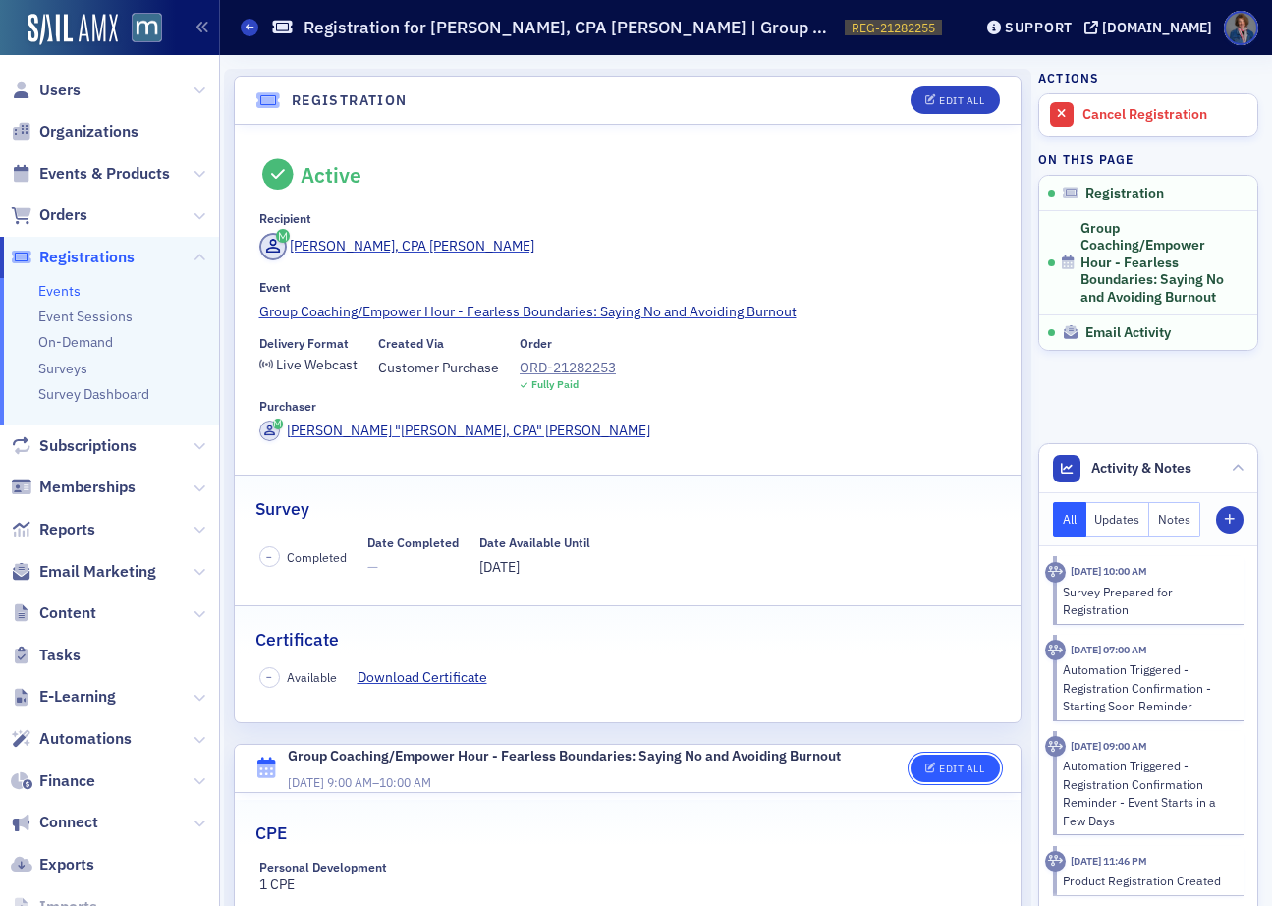
click at [939, 763] on div "Edit All" at bounding box center [961, 768] width 45 height 11
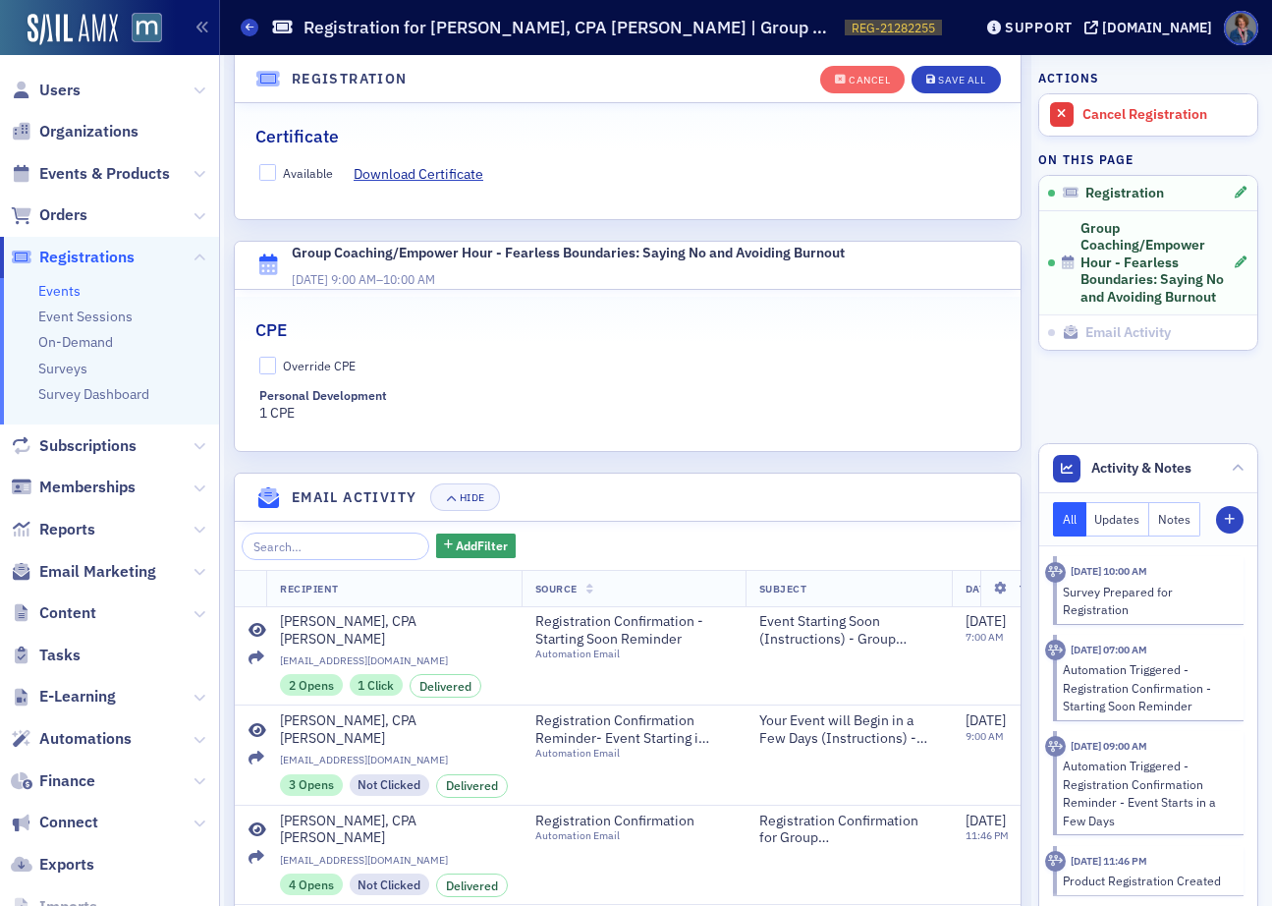
scroll to position [560, 0]
drag, startPoint x: 260, startPoint y: 303, endPoint x: 281, endPoint y: 241, distance: 65.2
click at [260, 356] on input "Override CPE" at bounding box center [268, 365] width 18 height 18
checkbox input "true"
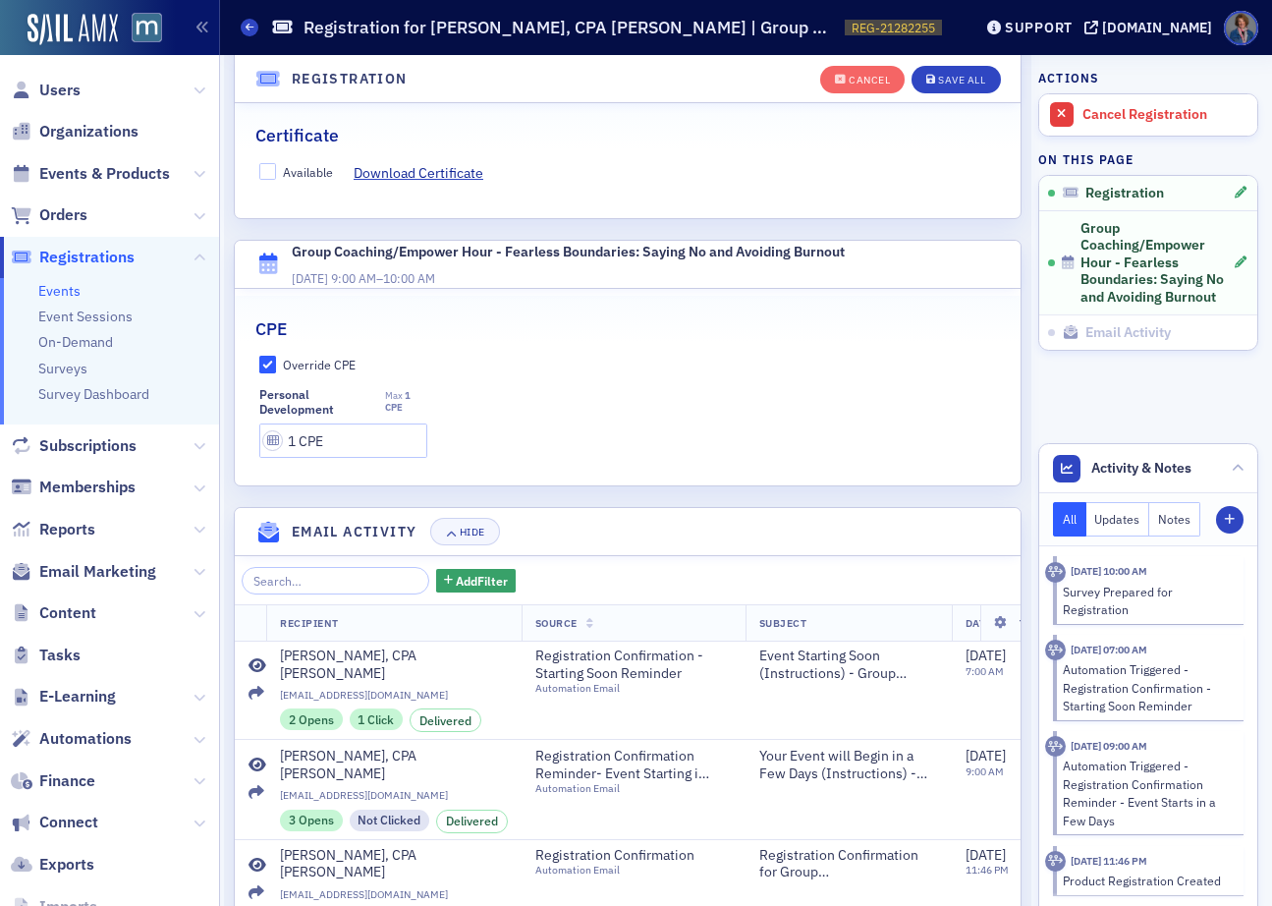
click at [269, 131] on fieldset "Certificate Available Download Certificate" at bounding box center [628, 145] width 786 height 88
click at [275, 163] on input "Available" at bounding box center [268, 172] width 18 height 18
checkbox input "true"
click at [938, 81] on div "Save All" at bounding box center [961, 80] width 47 height 11
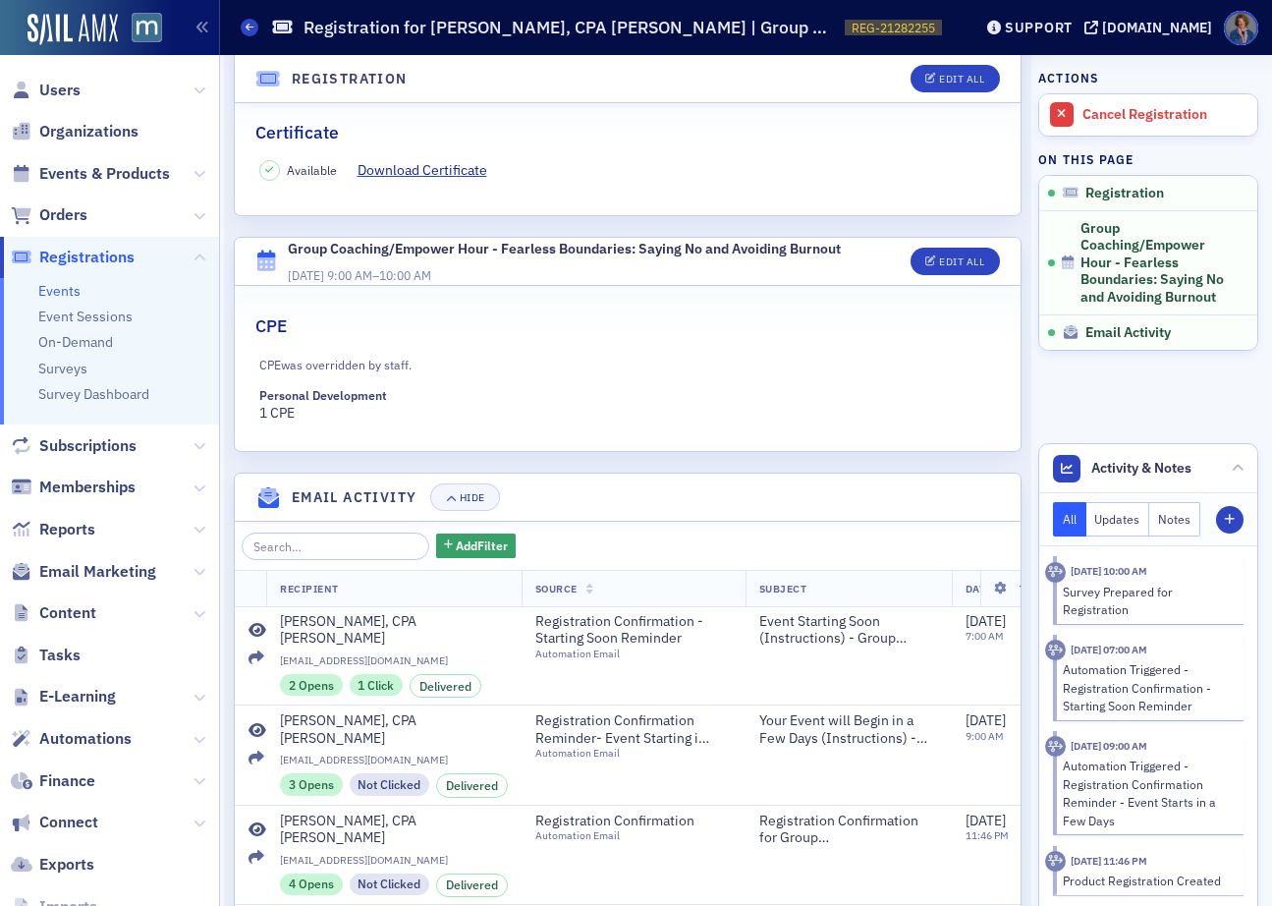
scroll to position [0, 0]
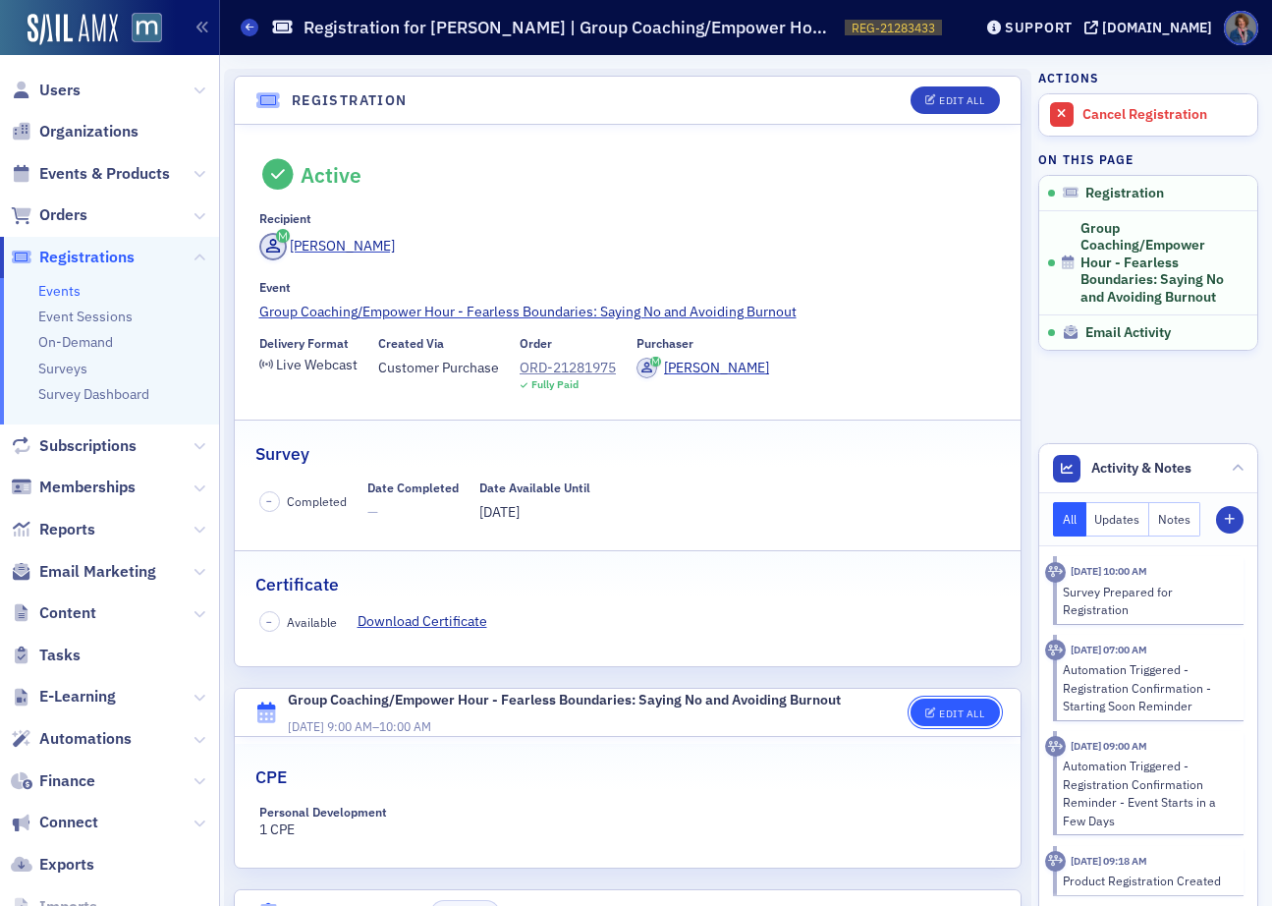
click at [939, 714] on div "Edit All" at bounding box center [961, 713] width 45 height 11
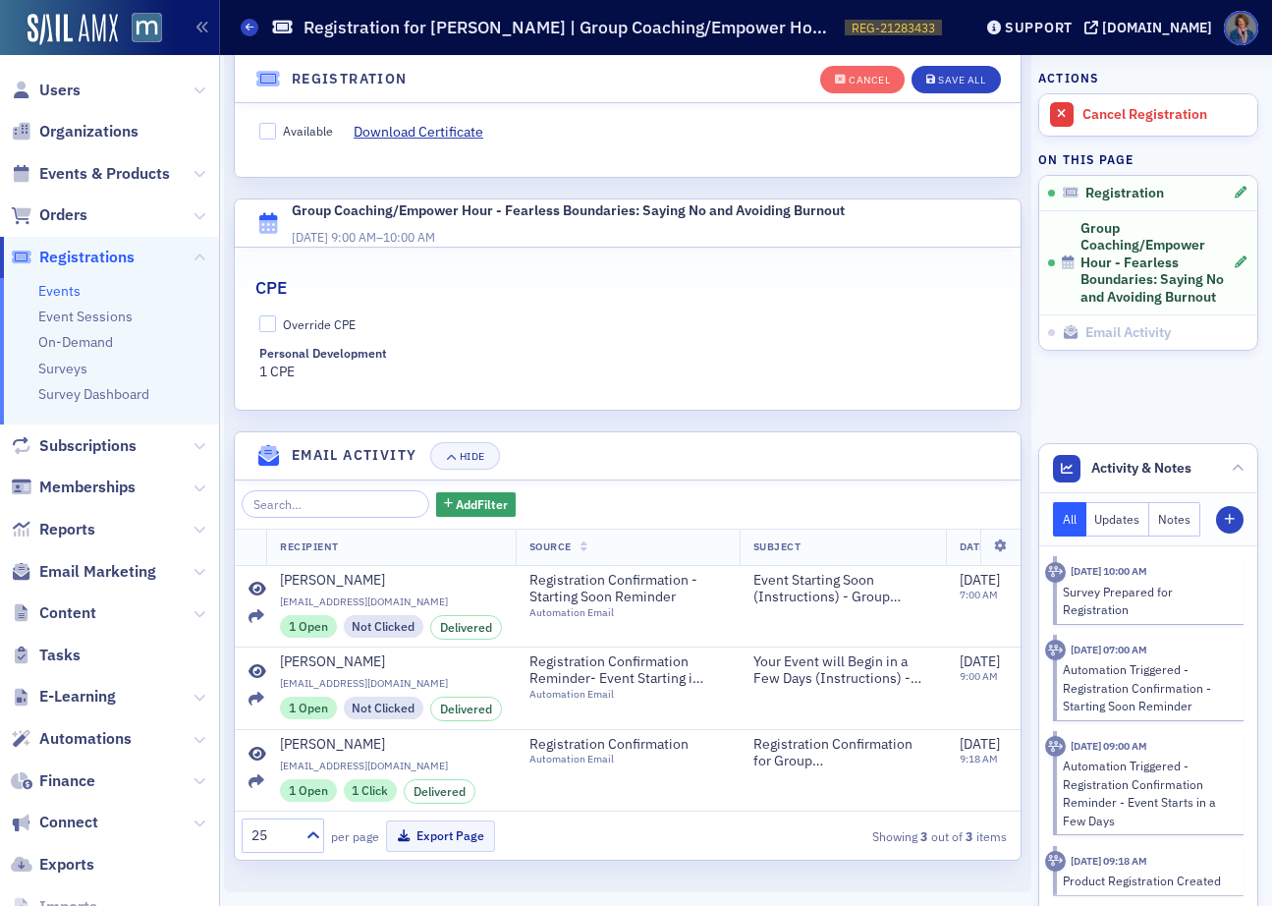
scroll to position [560, 0]
click at [274, 315] on input "Override CPE" at bounding box center [268, 324] width 18 height 18
checkbox input "true"
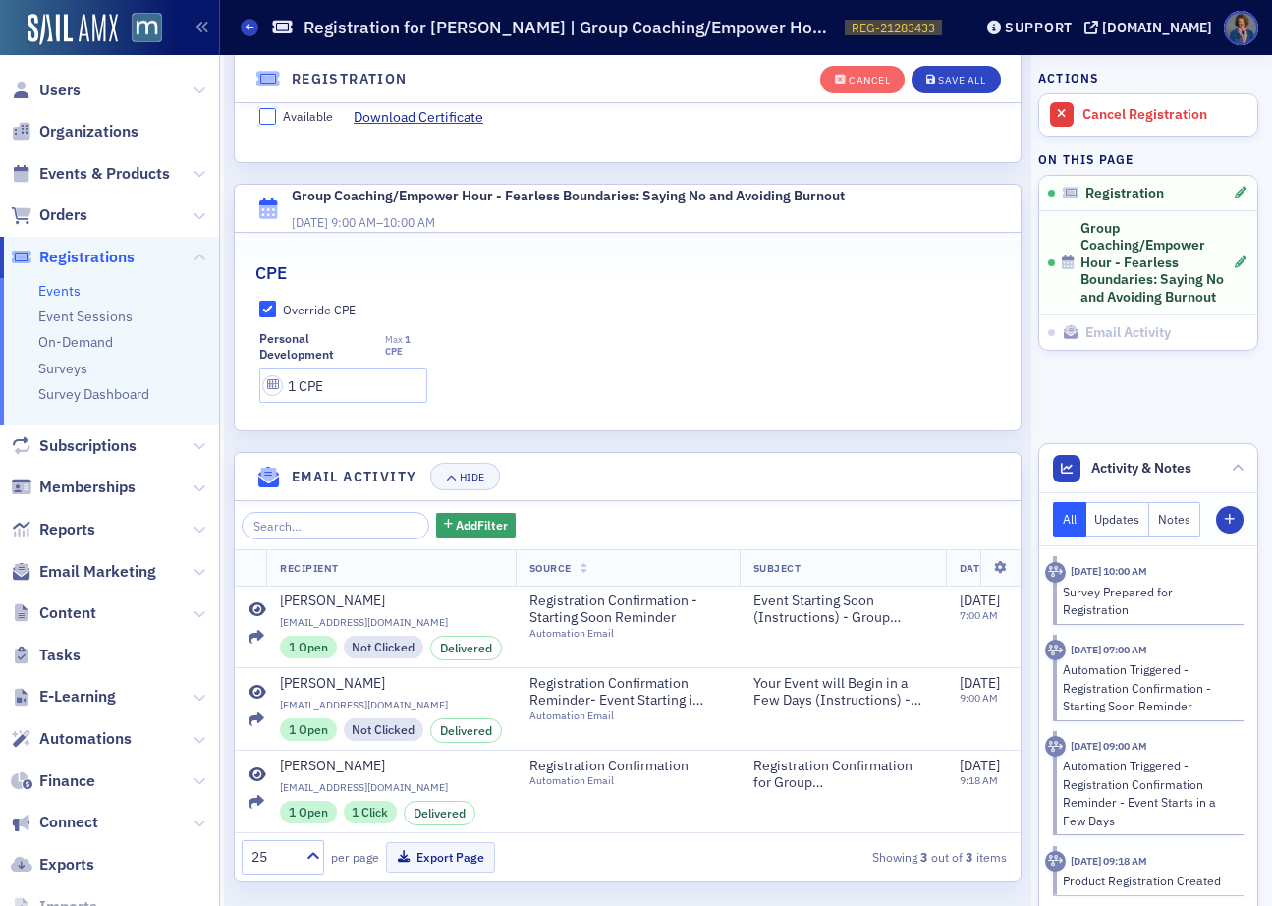
drag, startPoint x: 267, startPoint y: 119, endPoint x: 533, endPoint y: 127, distance: 266.3
click at [268, 119] on input "Available" at bounding box center [268, 117] width 18 height 18
checkbox input "true"
drag, startPoint x: 955, startPoint y: 82, endPoint x: 932, endPoint y: 136, distance: 58.6
click at [955, 82] on div "Save All" at bounding box center [961, 80] width 47 height 11
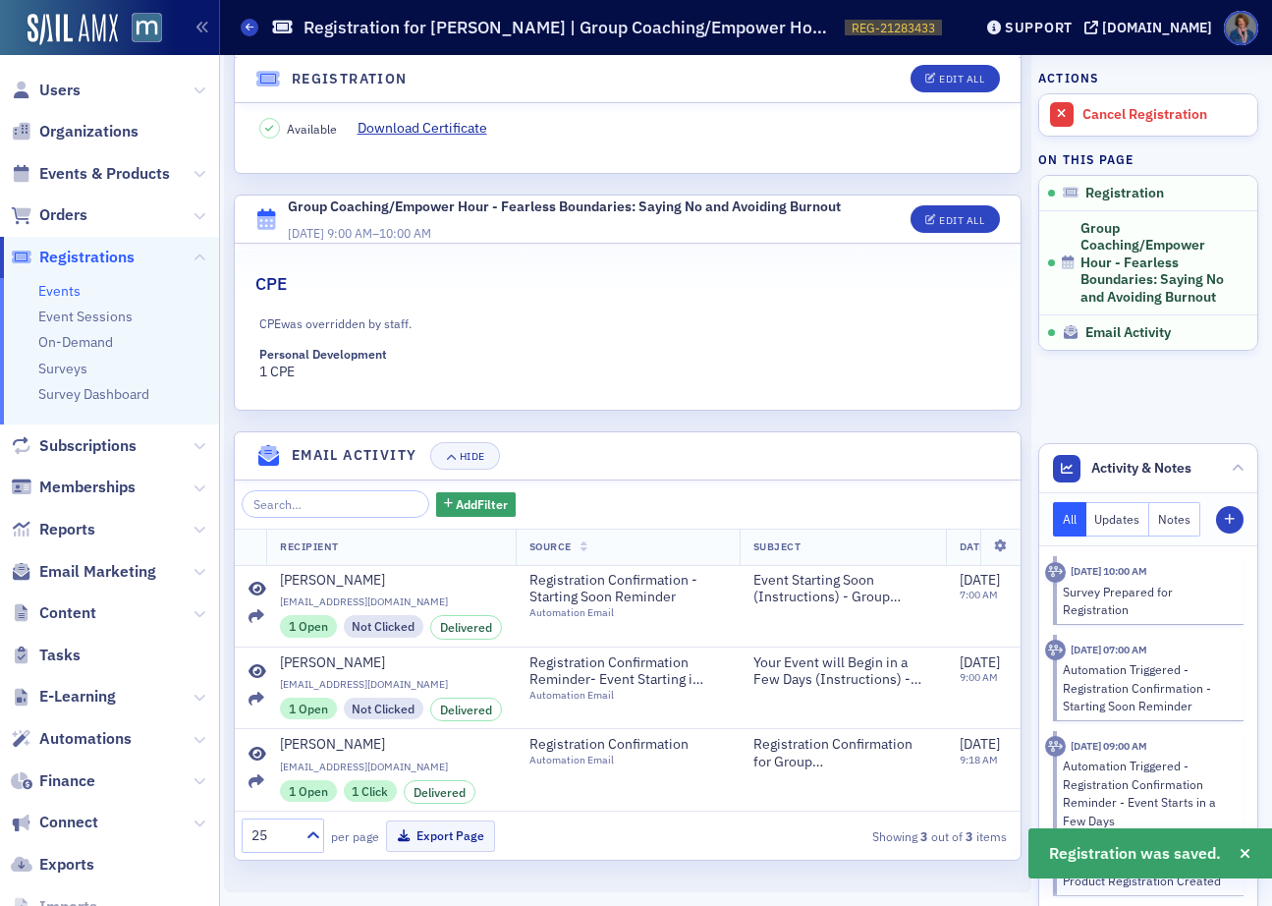
scroll to position [486, 0]
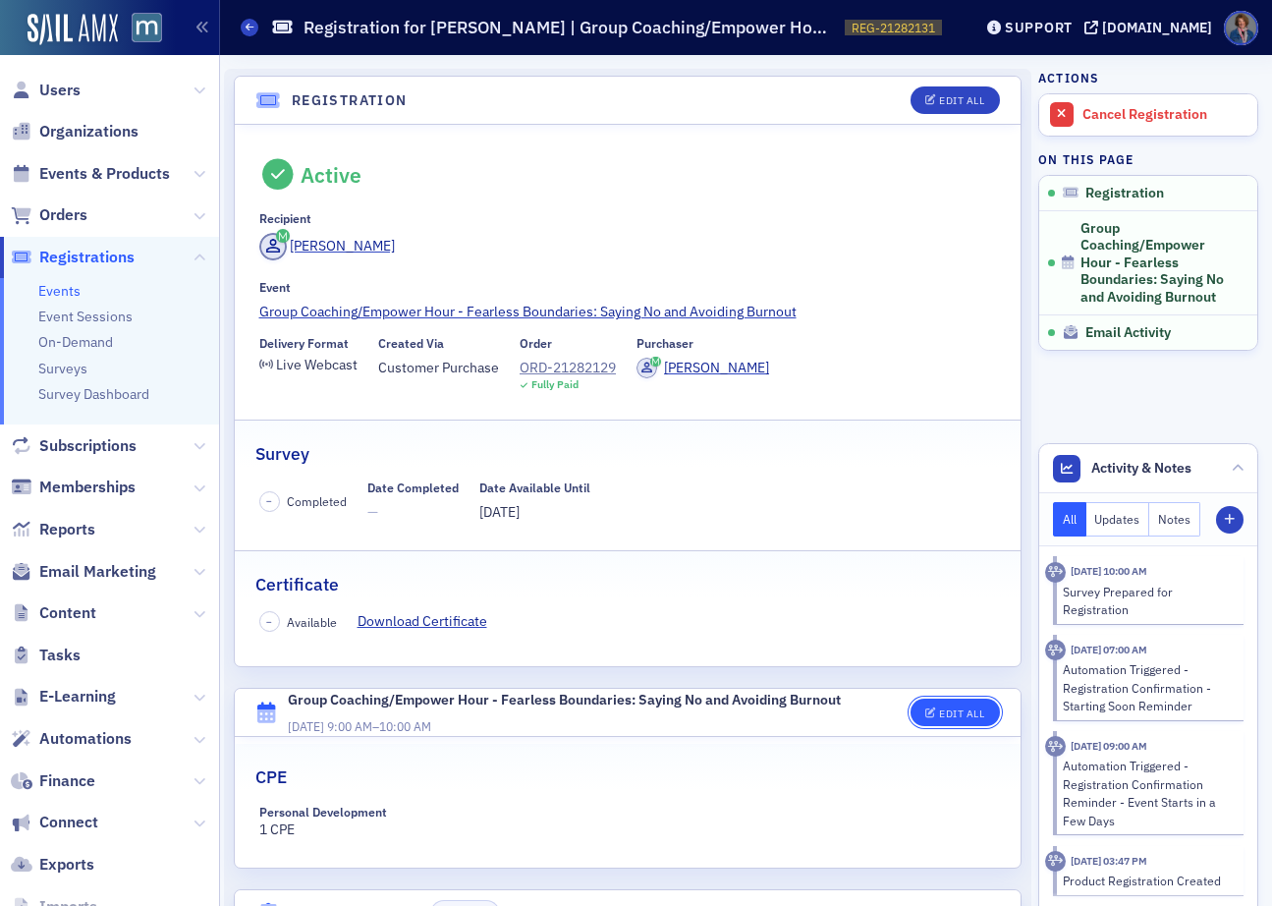
click at [939, 718] on div "Edit All" at bounding box center [961, 713] width 45 height 11
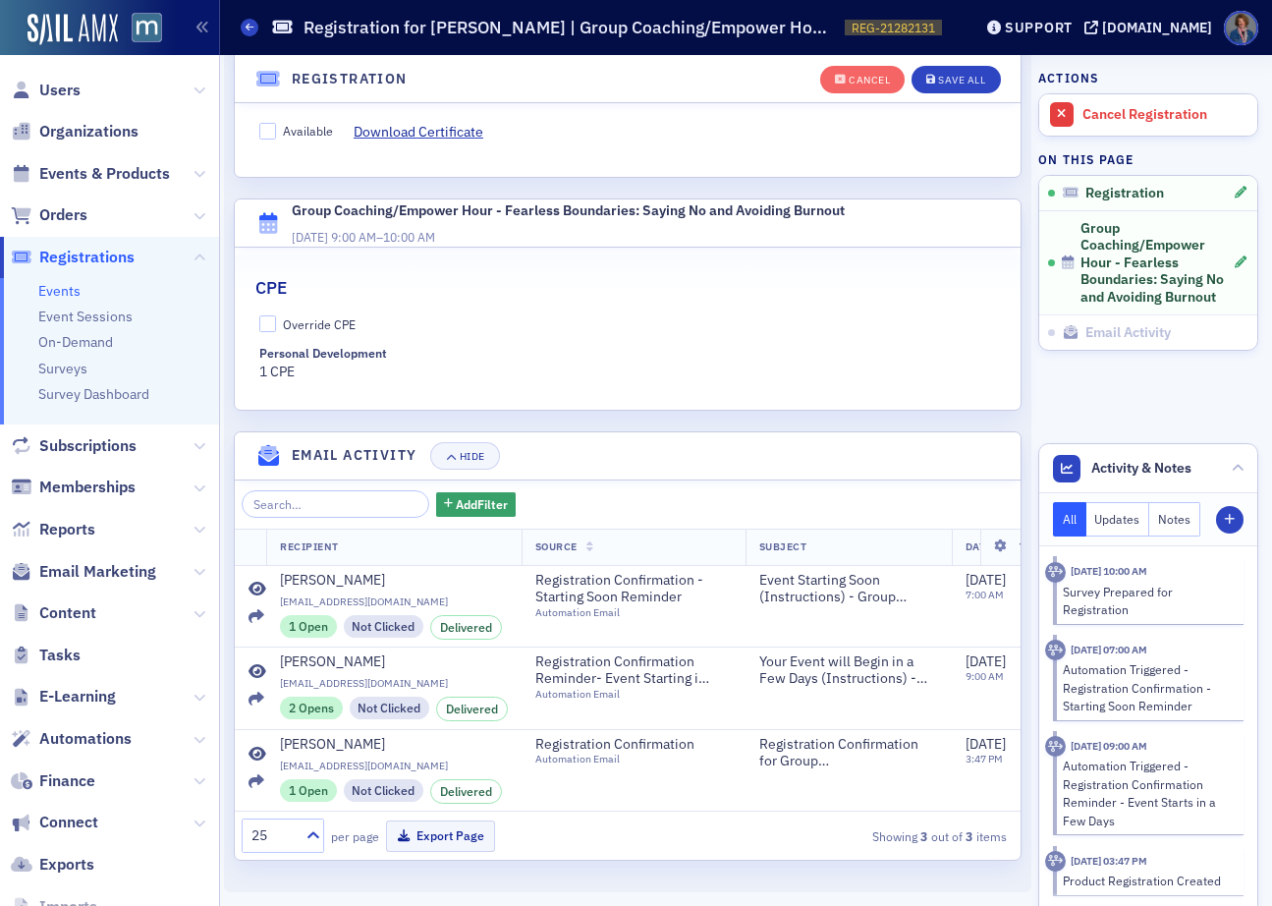
scroll to position [560, 0]
click at [266, 315] on input "Override CPE" at bounding box center [268, 324] width 18 height 18
checkbox input "true"
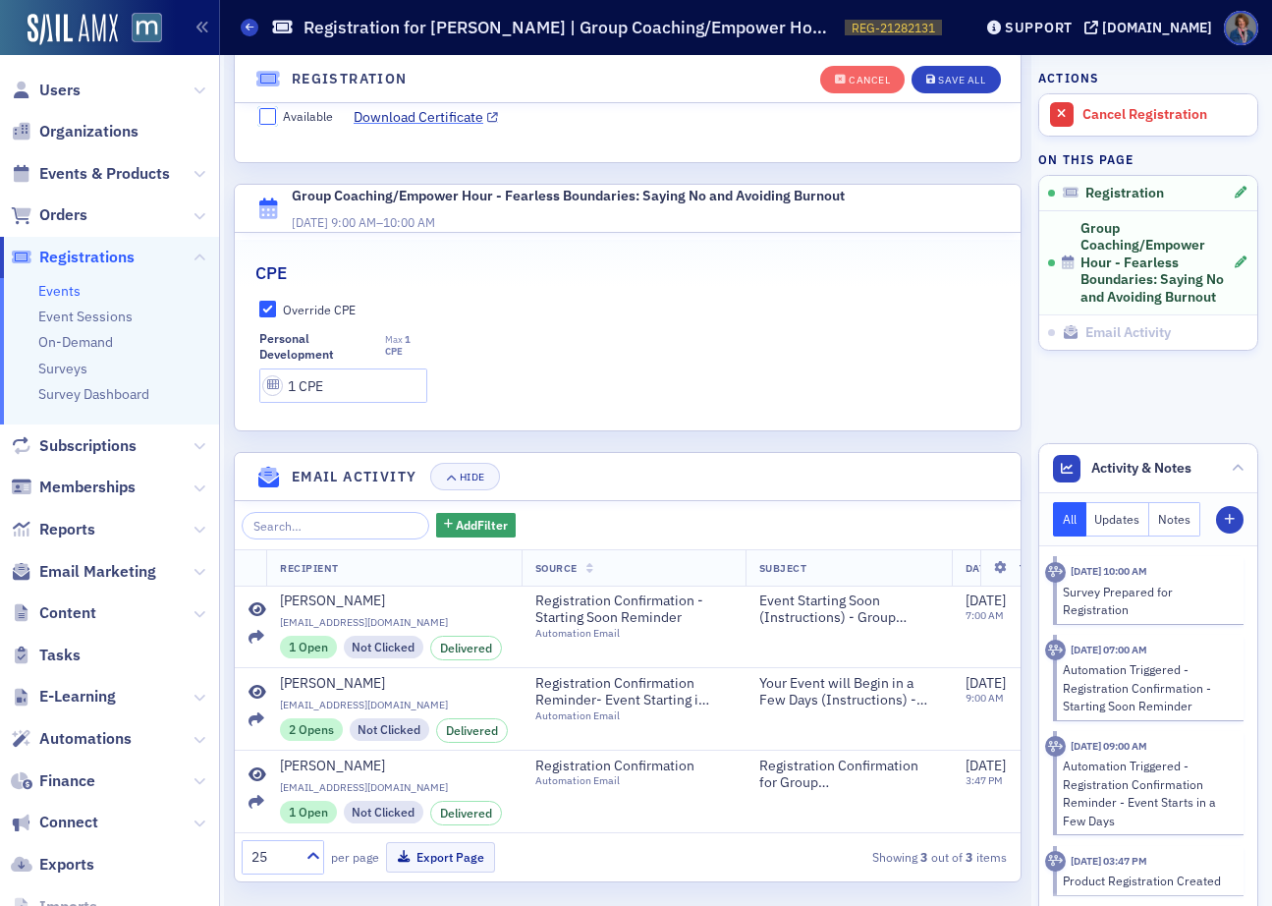
drag, startPoint x: 267, startPoint y: 110, endPoint x: 409, endPoint y: 118, distance: 141.7
click at [267, 110] on input "Available" at bounding box center [268, 117] width 18 height 18
checkbox input "true"
click at [938, 80] on div "Save All" at bounding box center [961, 80] width 47 height 11
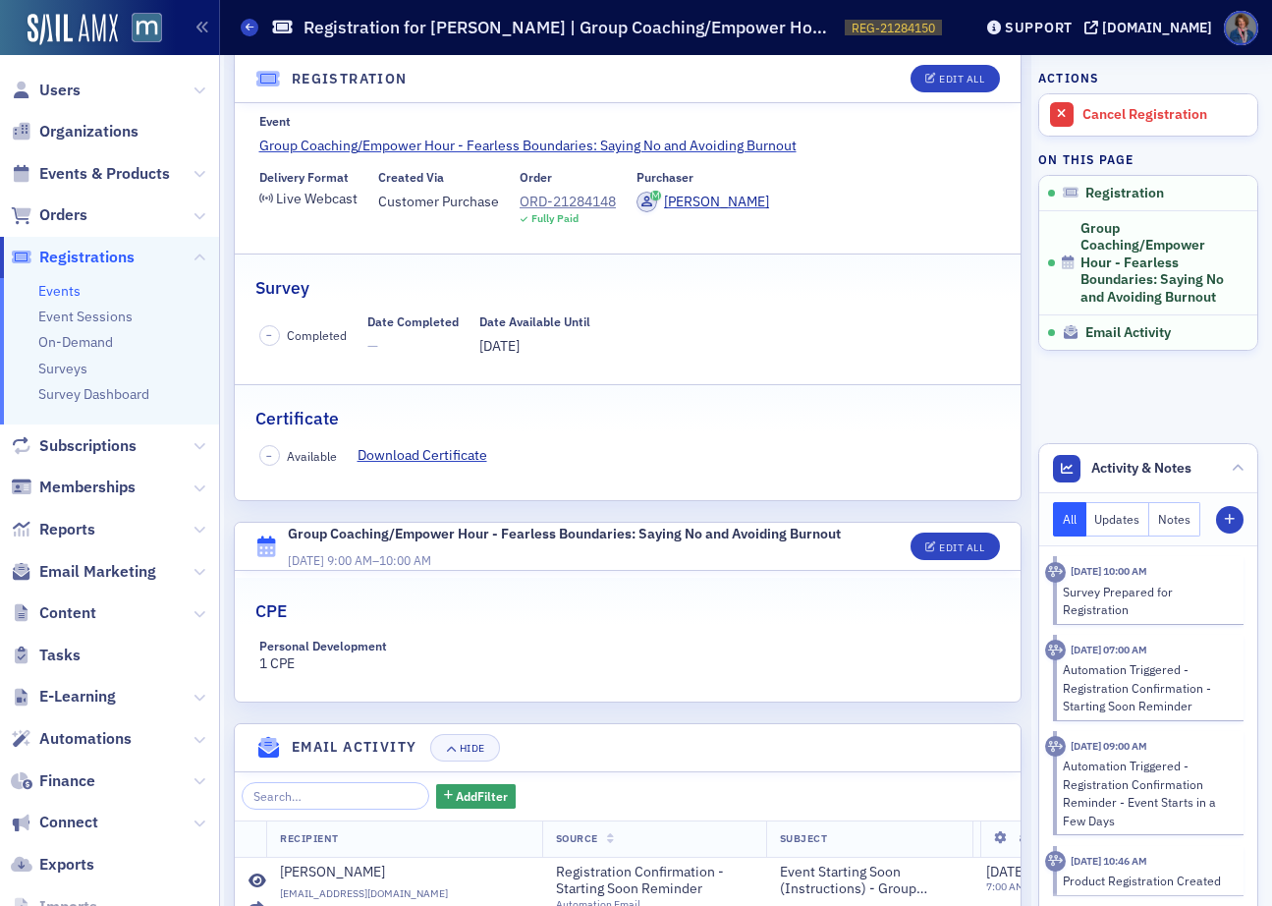
scroll to position [209, 0]
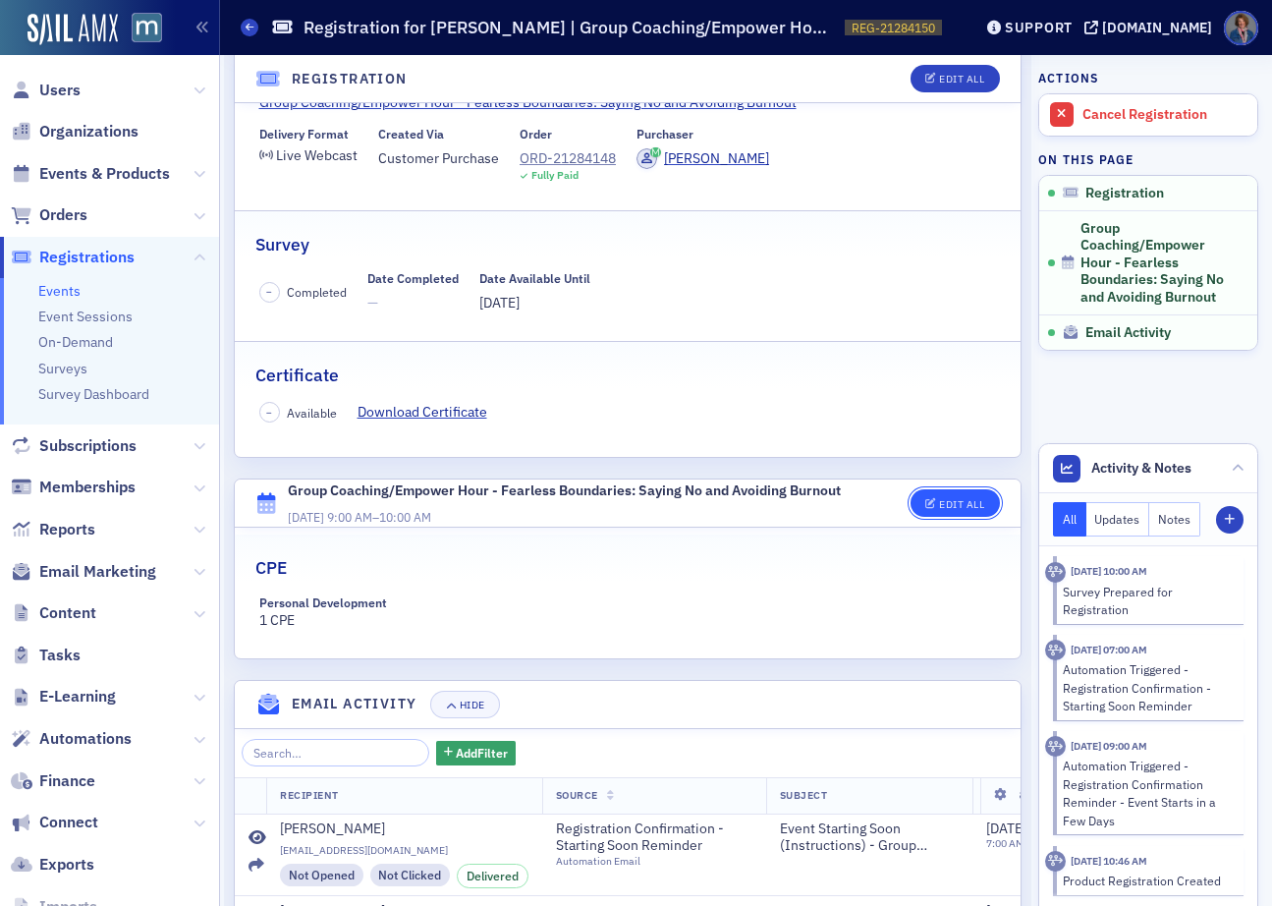
click at [942, 503] on div "Edit All" at bounding box center [961, 504] width 45 height 11
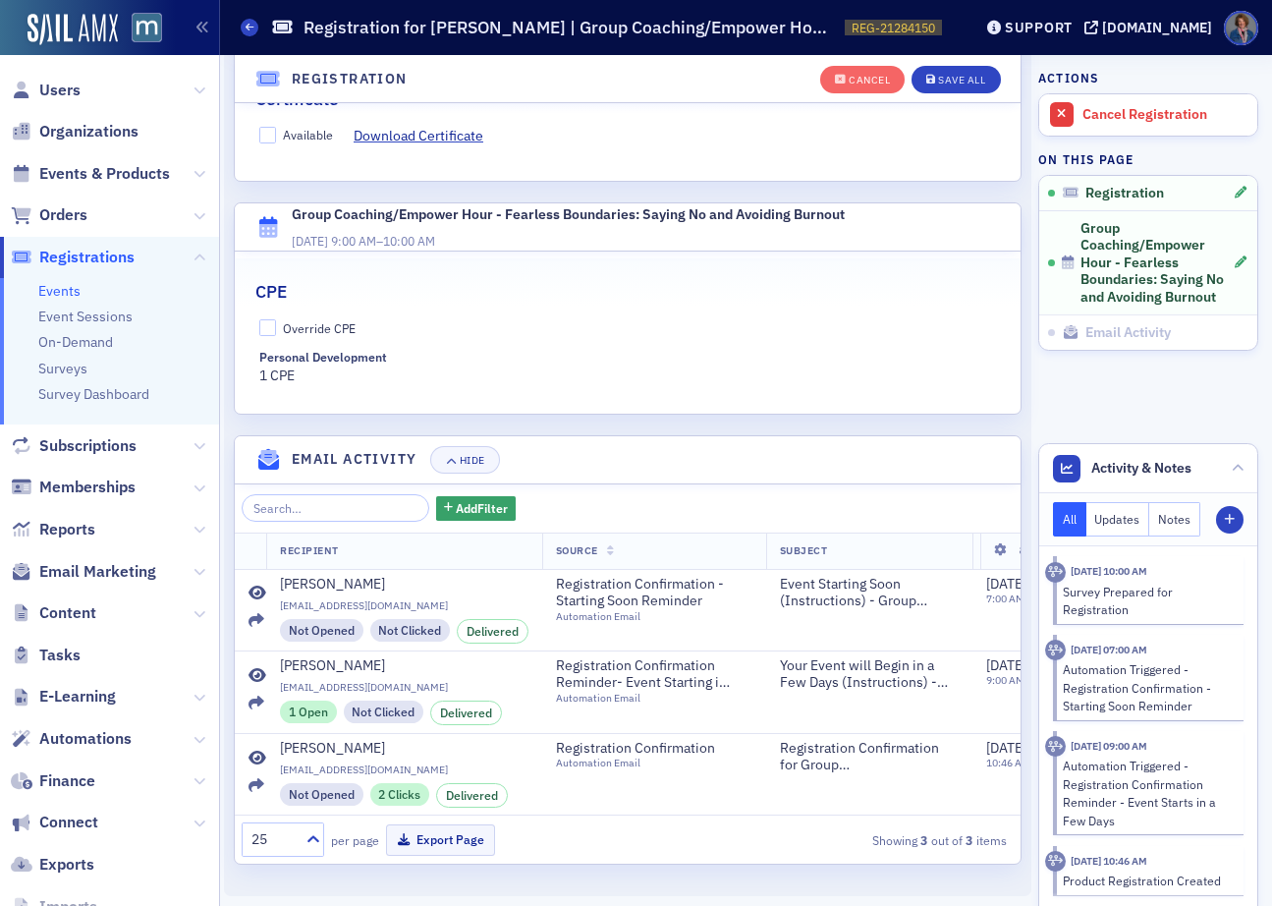
scroll to position [560, 0]
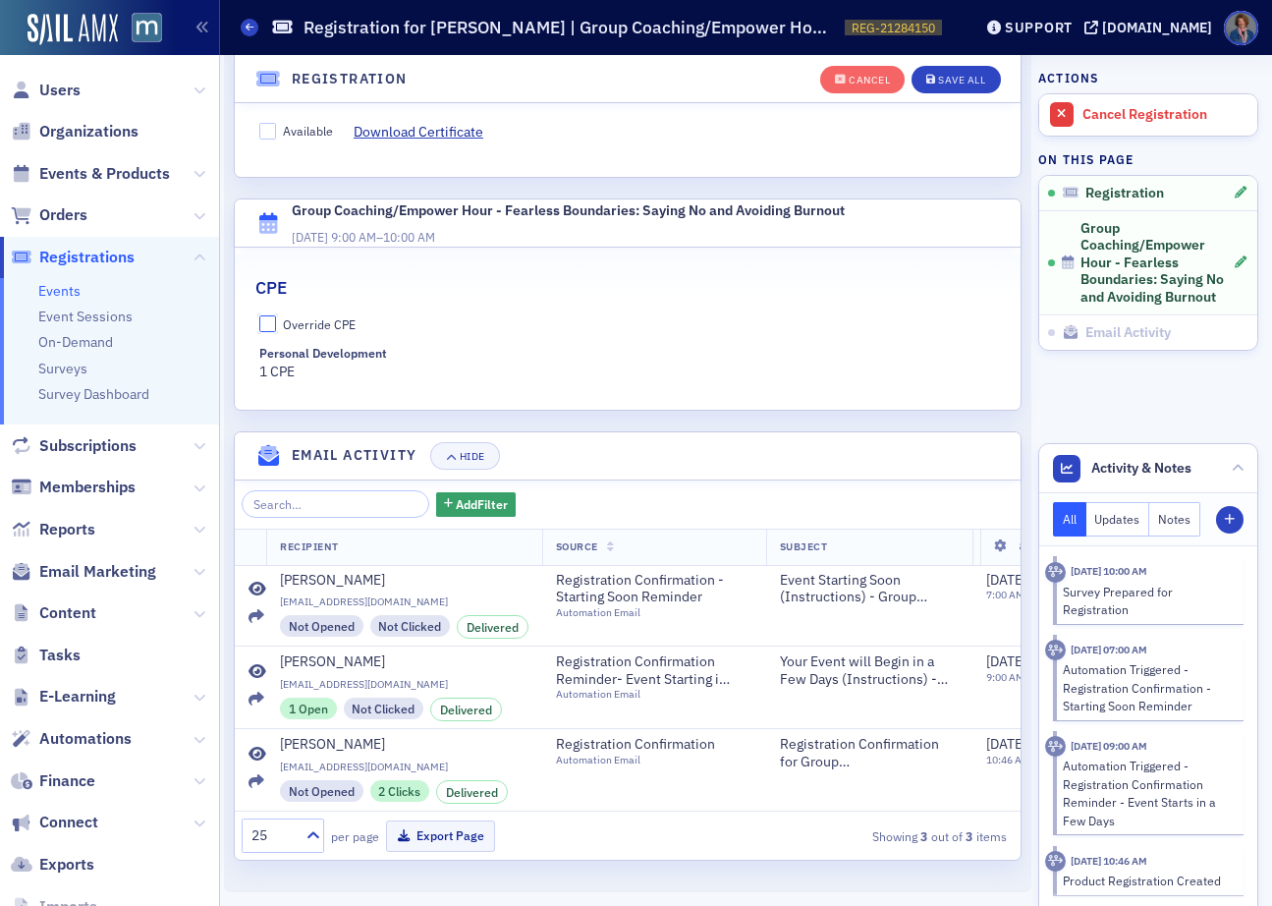
click at [261, 315] on input "Override CPE" at bounding box center [268, 324] width 18 height 18
checkbox input "true"
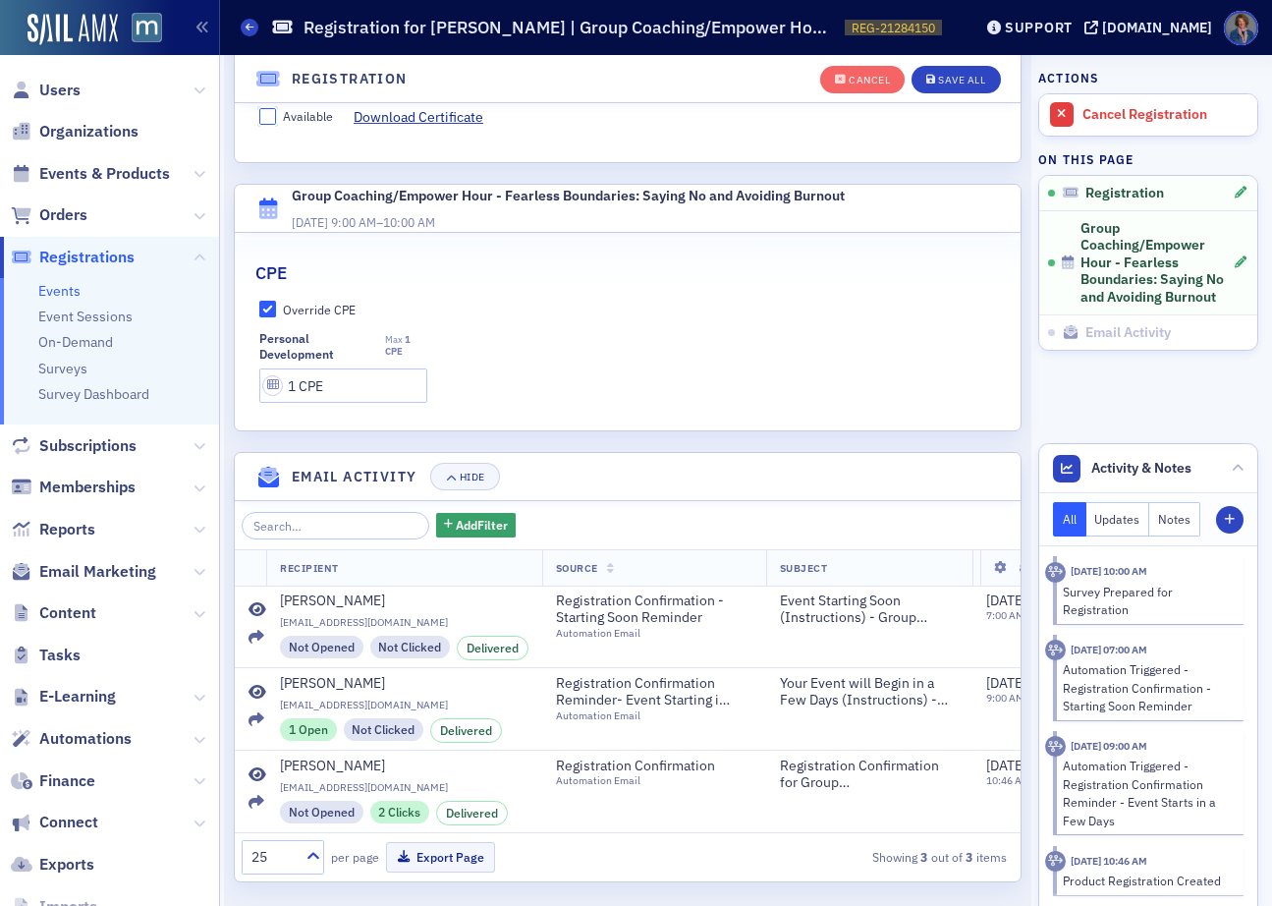
click at [270, 120] on input "Available" at bounding box center [268, 117] width 18 height 18
checkbox input "true"
click at [959, 88] on button "Save All" at bounding box center [956, 80] width 88 height 28
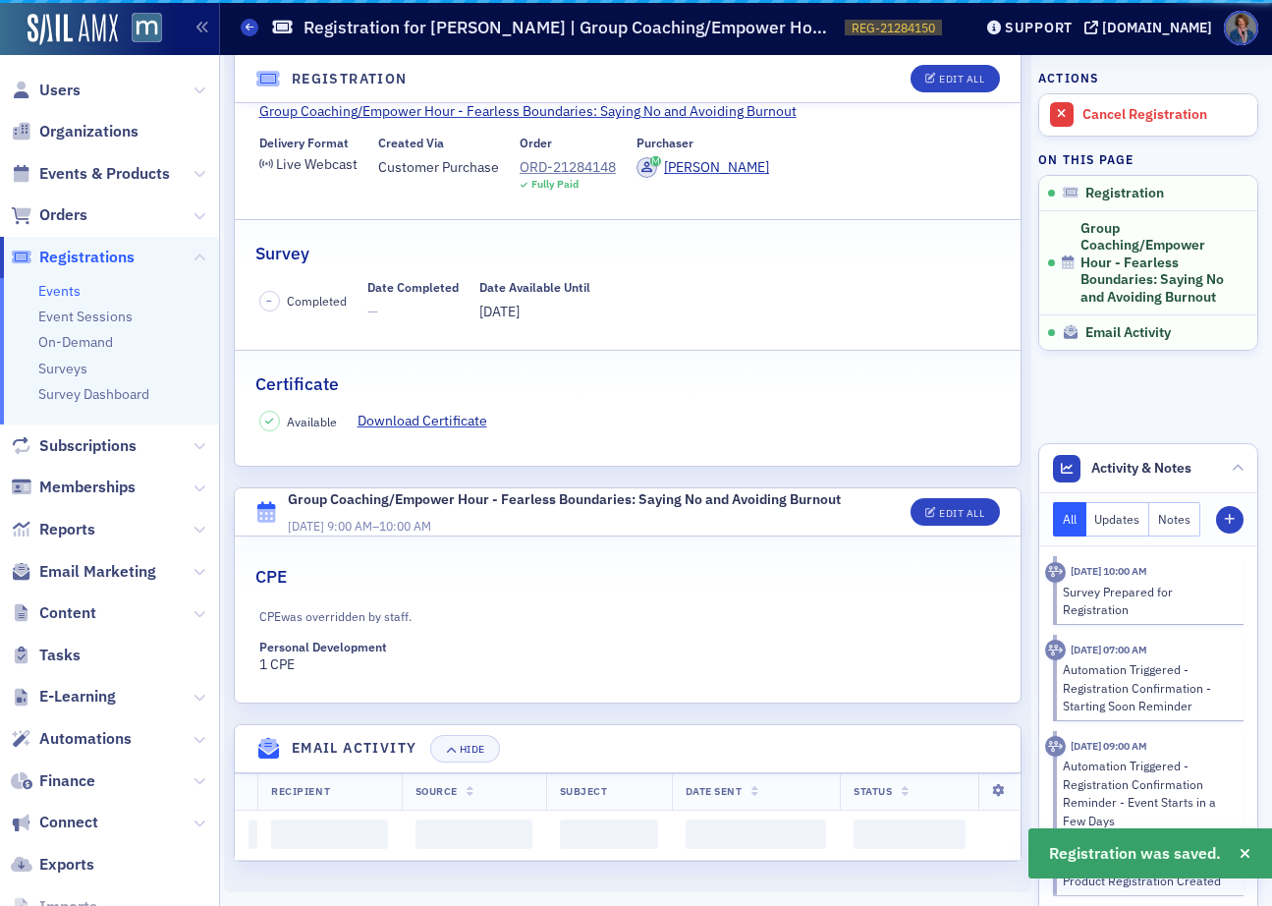
scroll to position [507, 0]
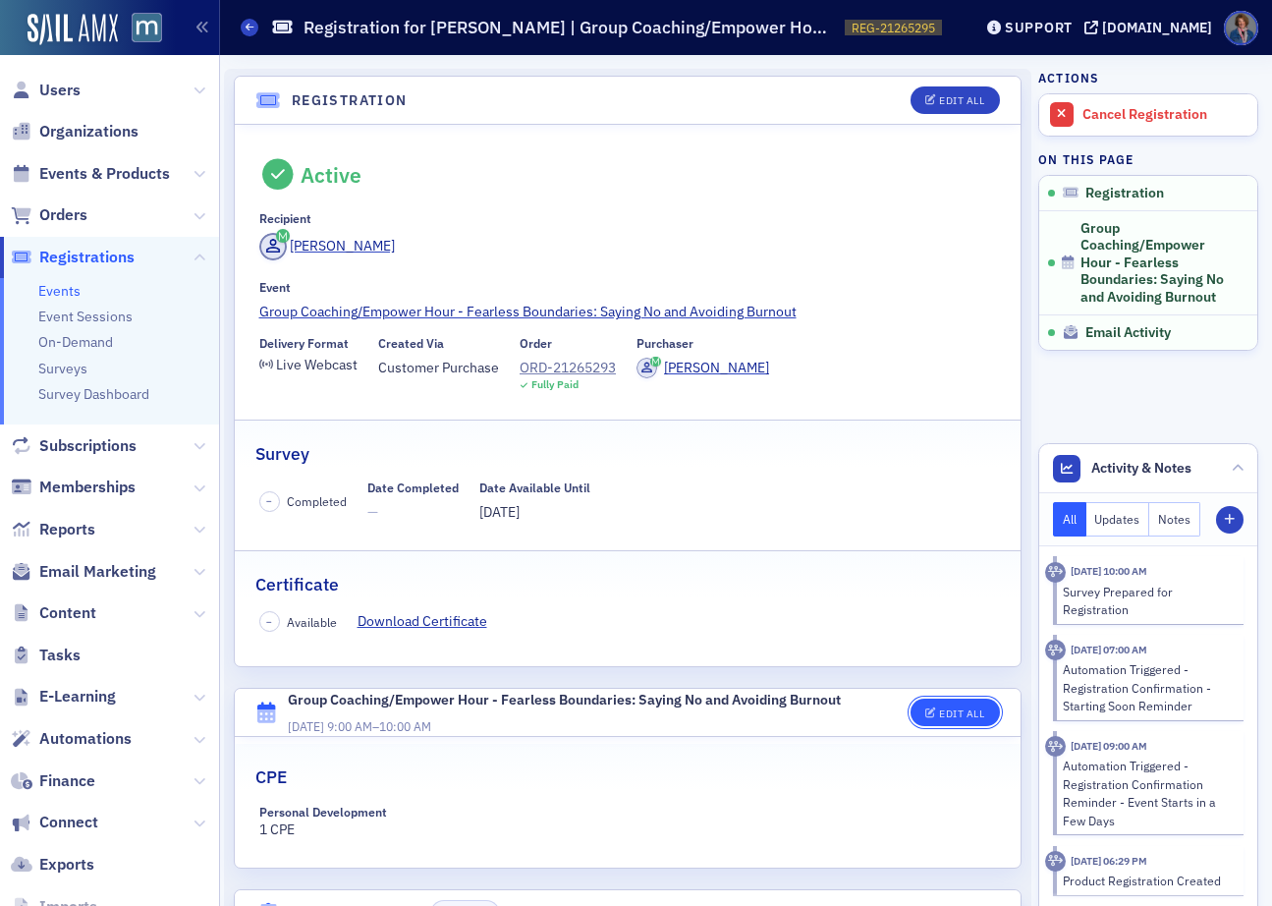
click at [955, 717] on div "Edit All" at bounding box center [961, 713] width 45 height 11
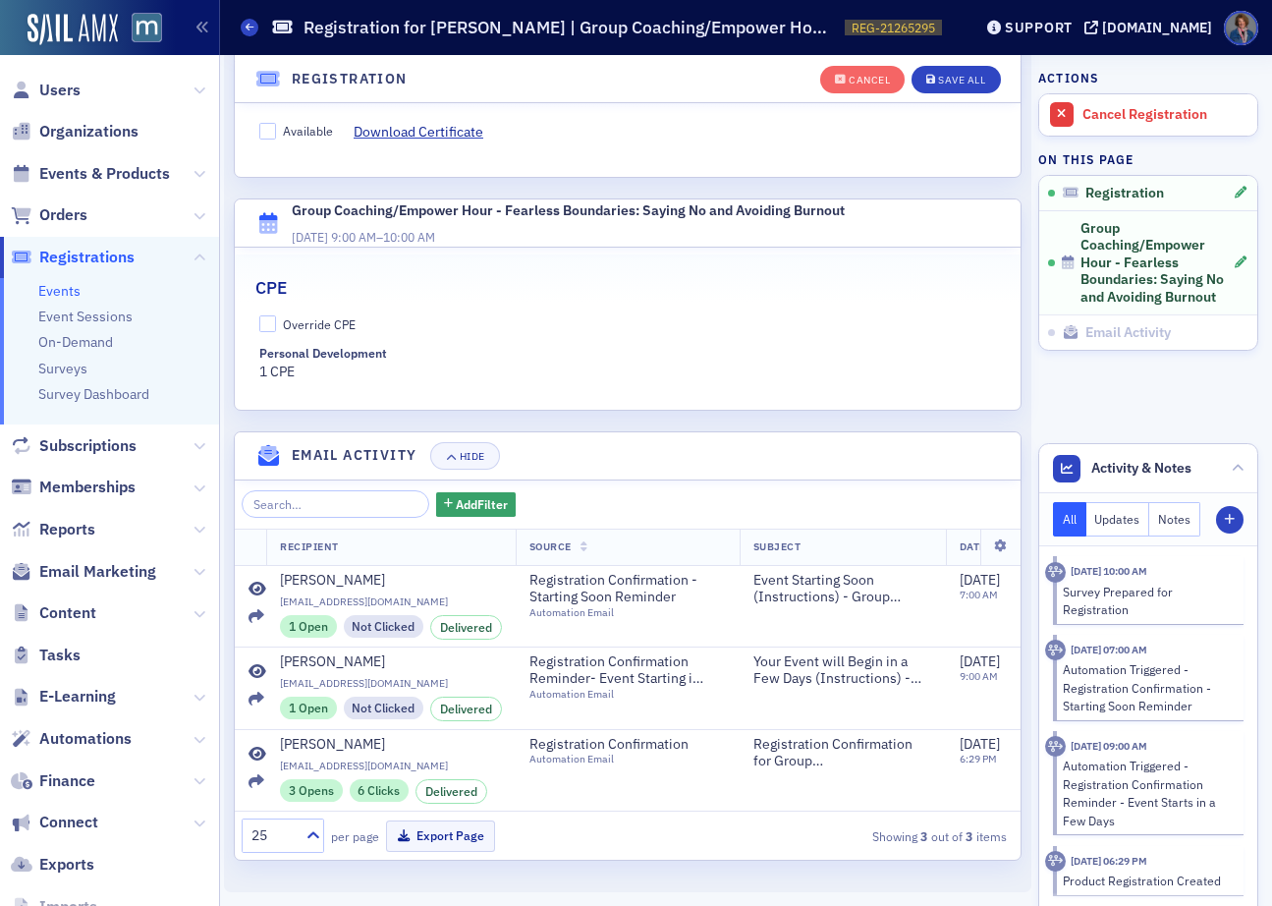
scroll to position [560, 0]
click at [265, 315] on input "Override CPE" at bounding box center [268, 324] width 18 height 18
checkbox input "true"
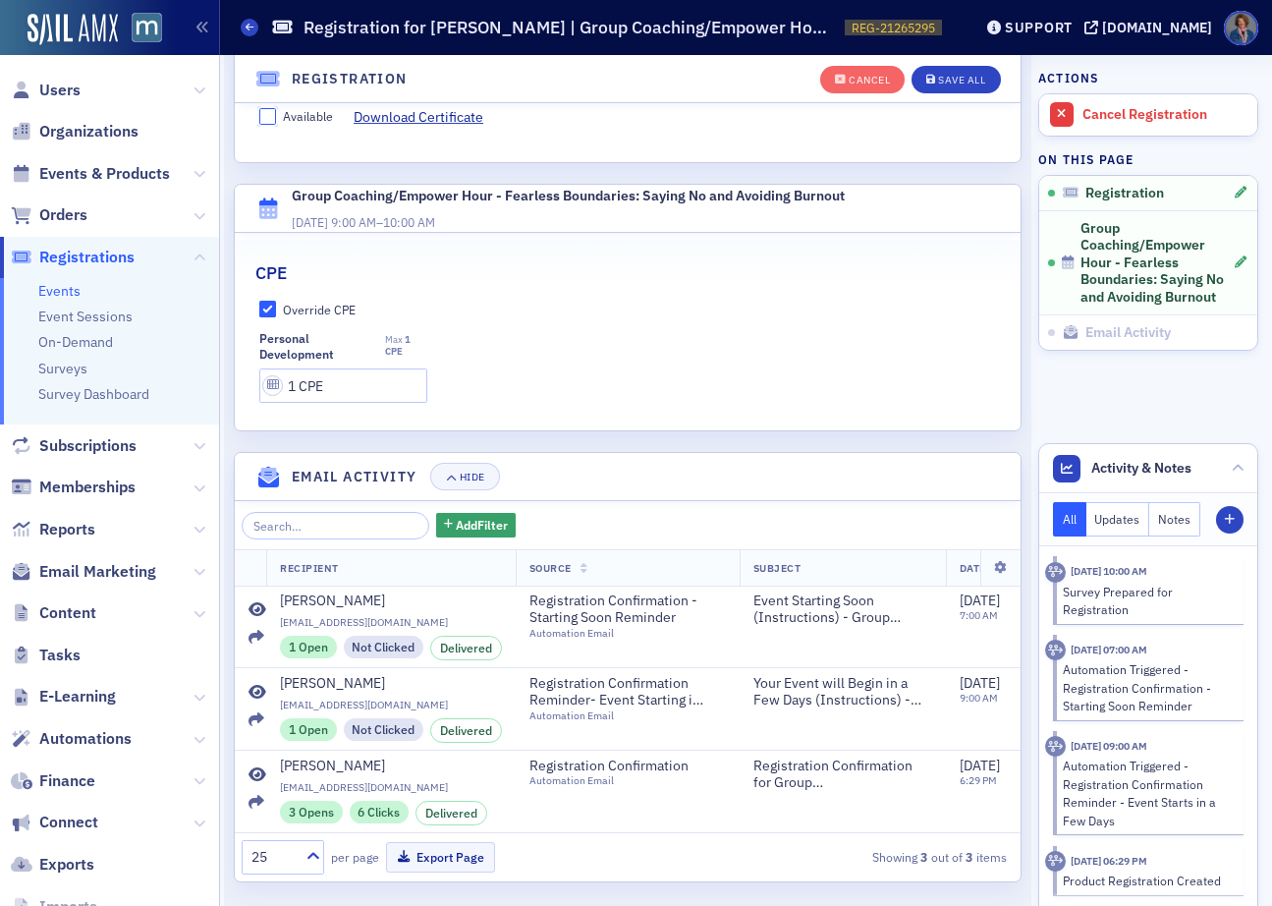
click at [269, 118] on input "Available" at bounding box center [268, 117] width 18 height 18
checkbox input "true"
click at [953, 80] on div "Save All" at bounding box center [961, 80] width 47 height 11
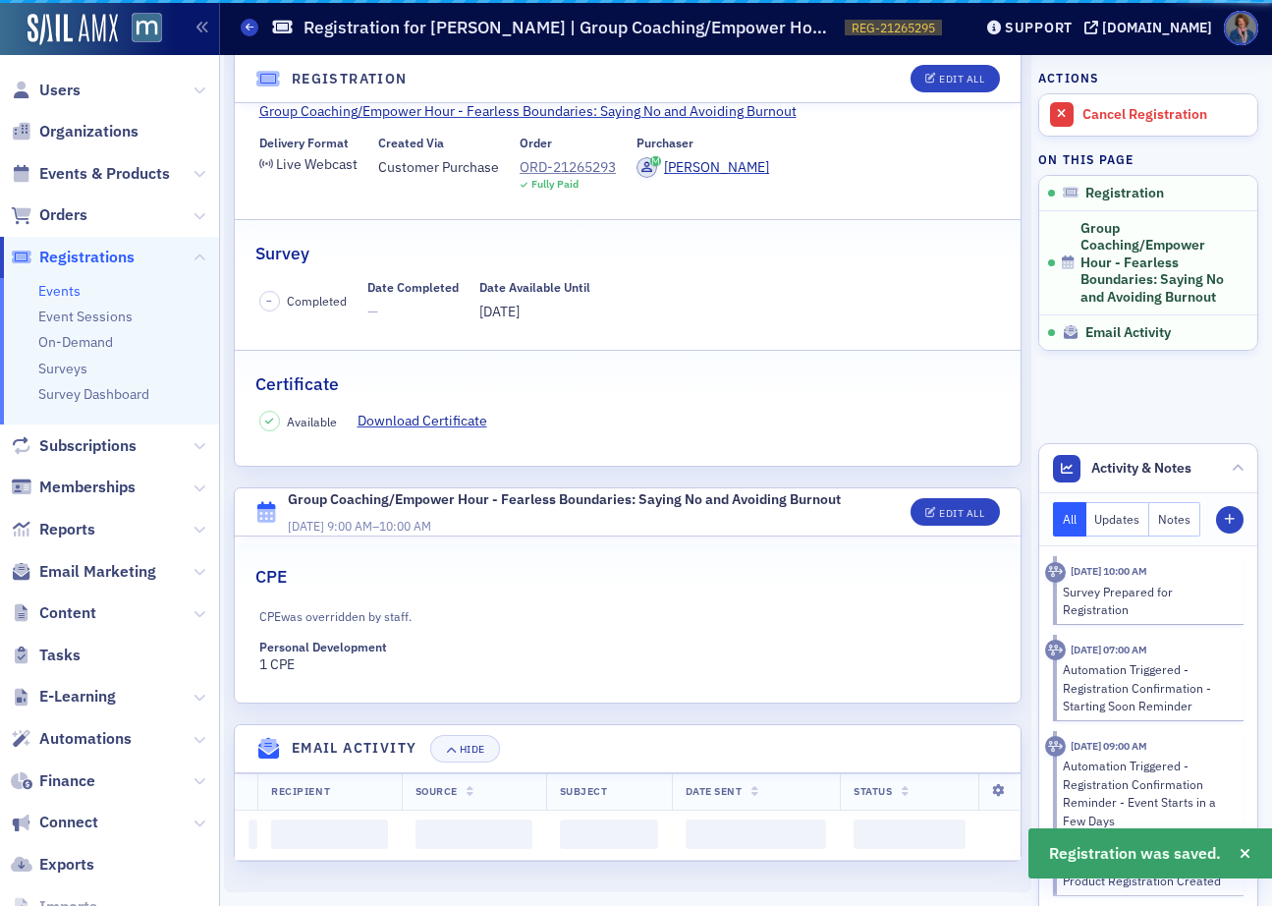
scroll to position [507, 0]
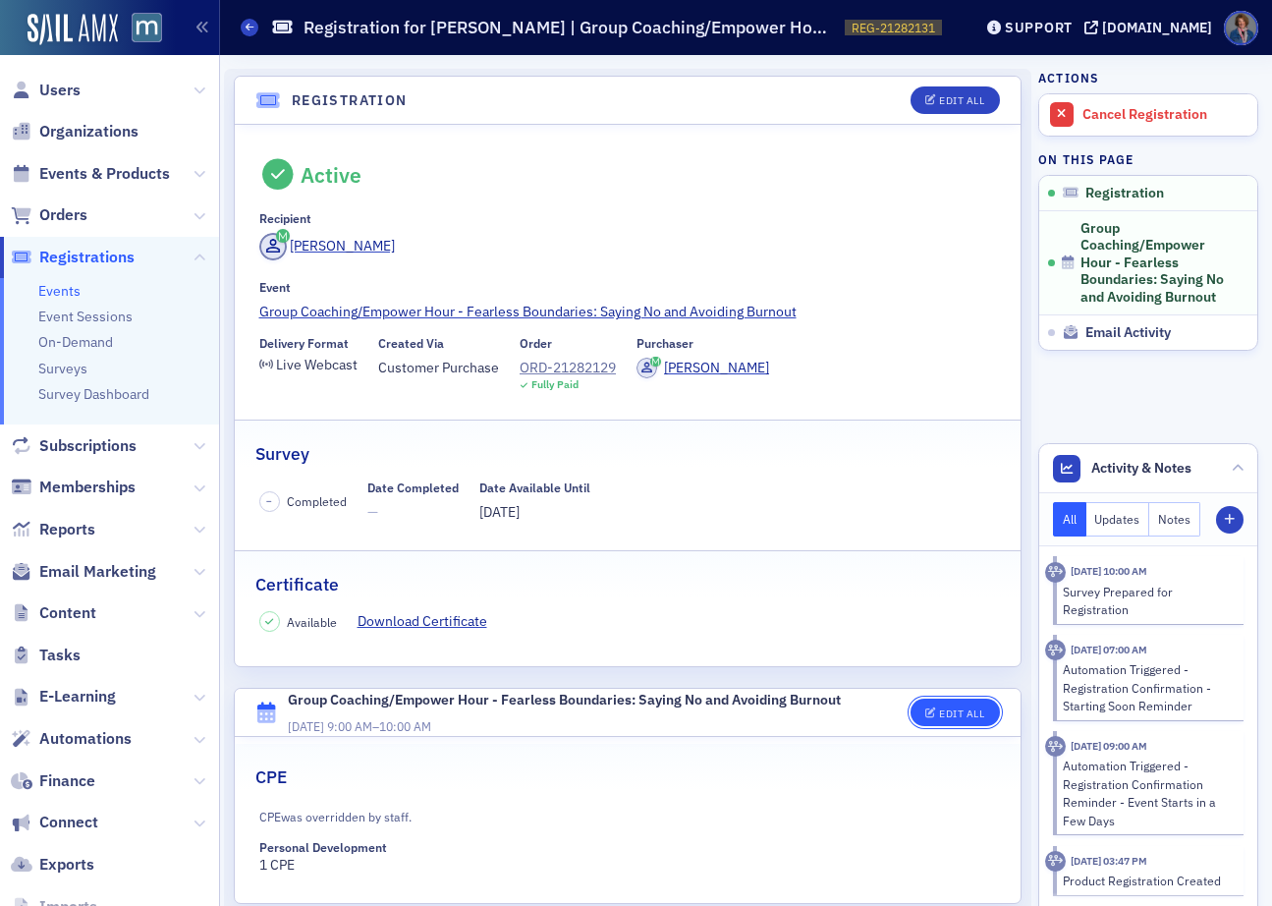
click at [930, 718] on button "Edit All" at bounding box center [955, 712] width 88 height 28
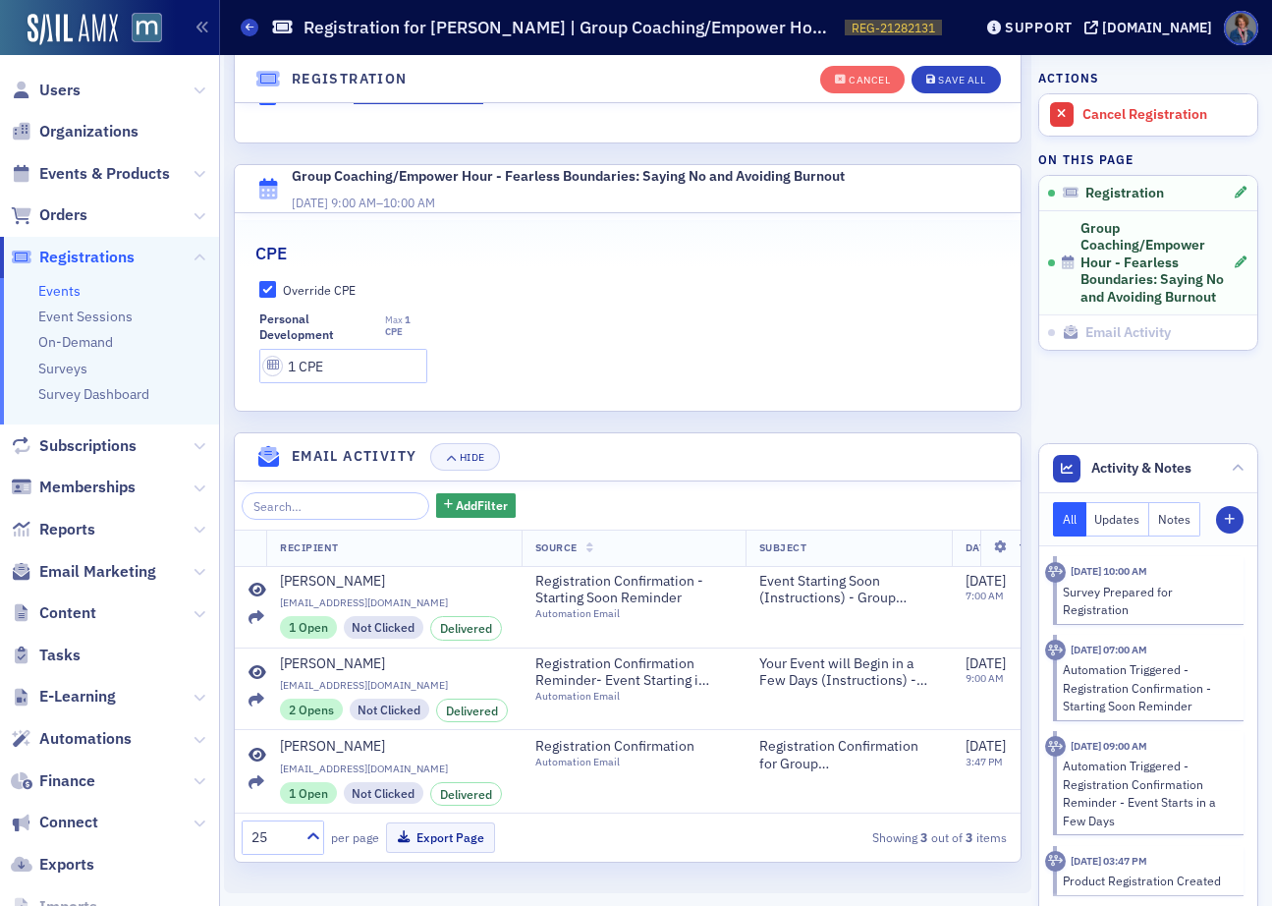
scroll to position [595, 0]
click at [313, 358] on input "1 CPE" at bounding box center [343, 365] width 169 height 34
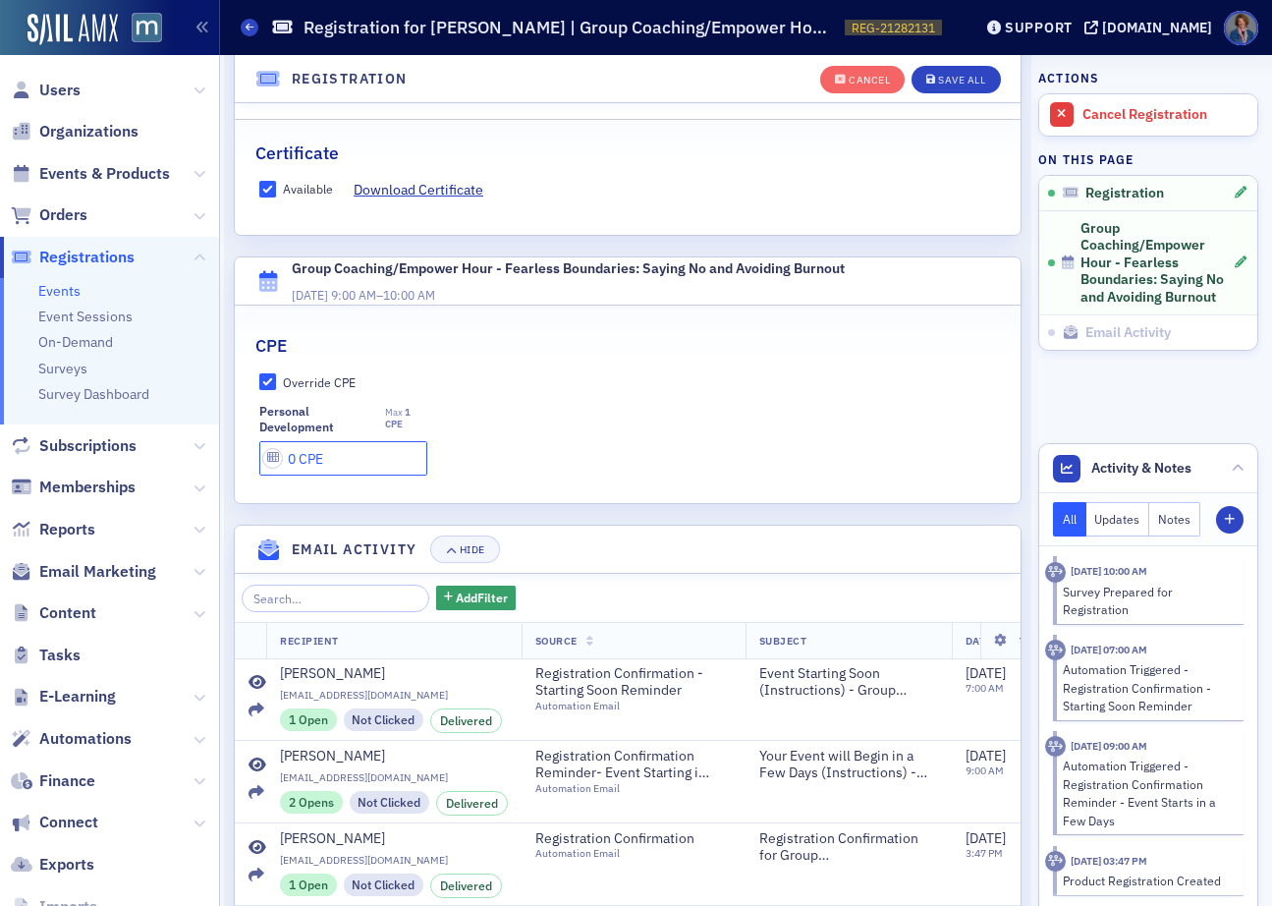
scroll to position [487, 0]
type input "0 CPE"
click at [272, 195] on input "Available" at bounding box center [268, 190] width 18 height 18
checkbox input "false"
click at [939, 84] on div "Save All" at bounding box center [961, 80] width 47 height 11
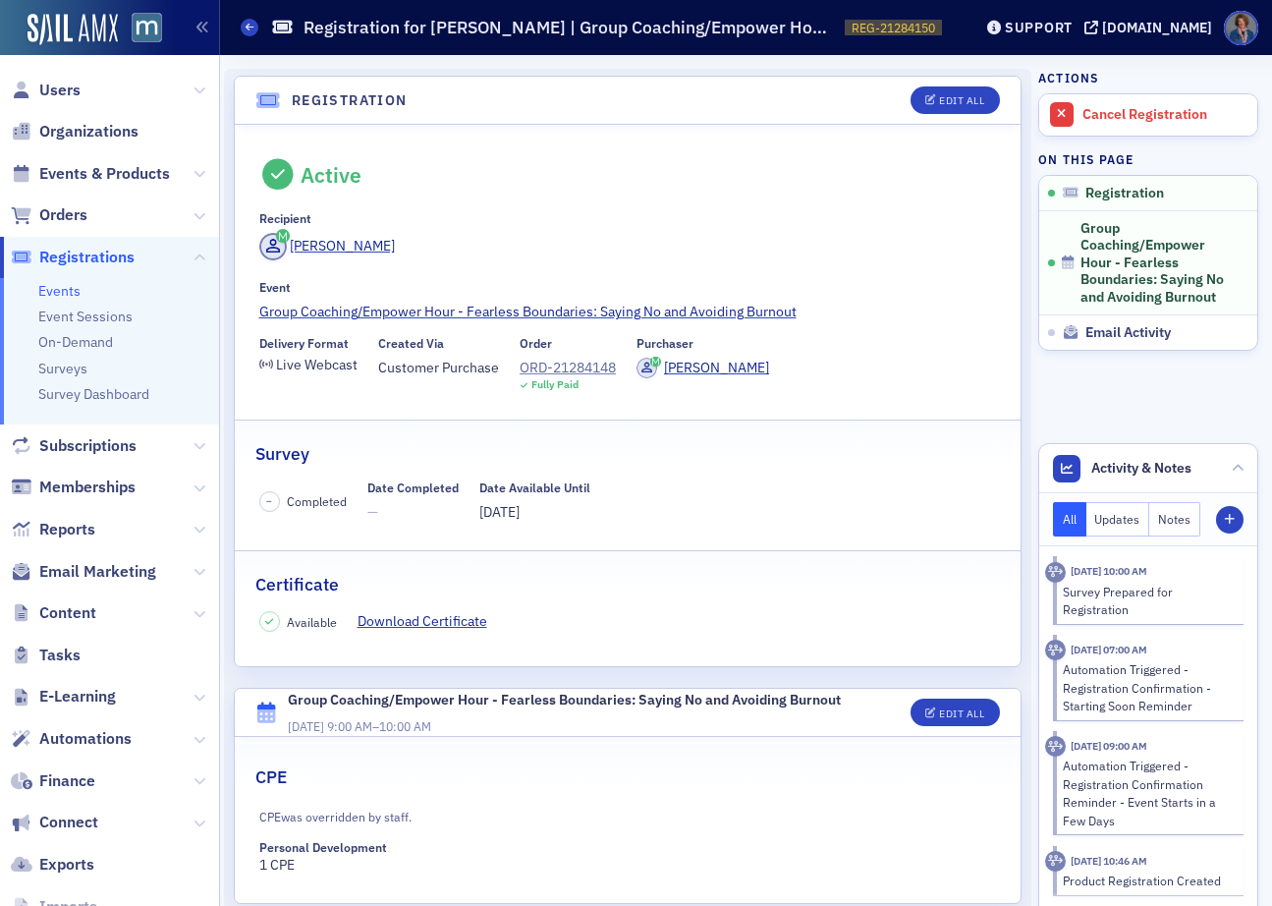
scroll to position [137, 0]
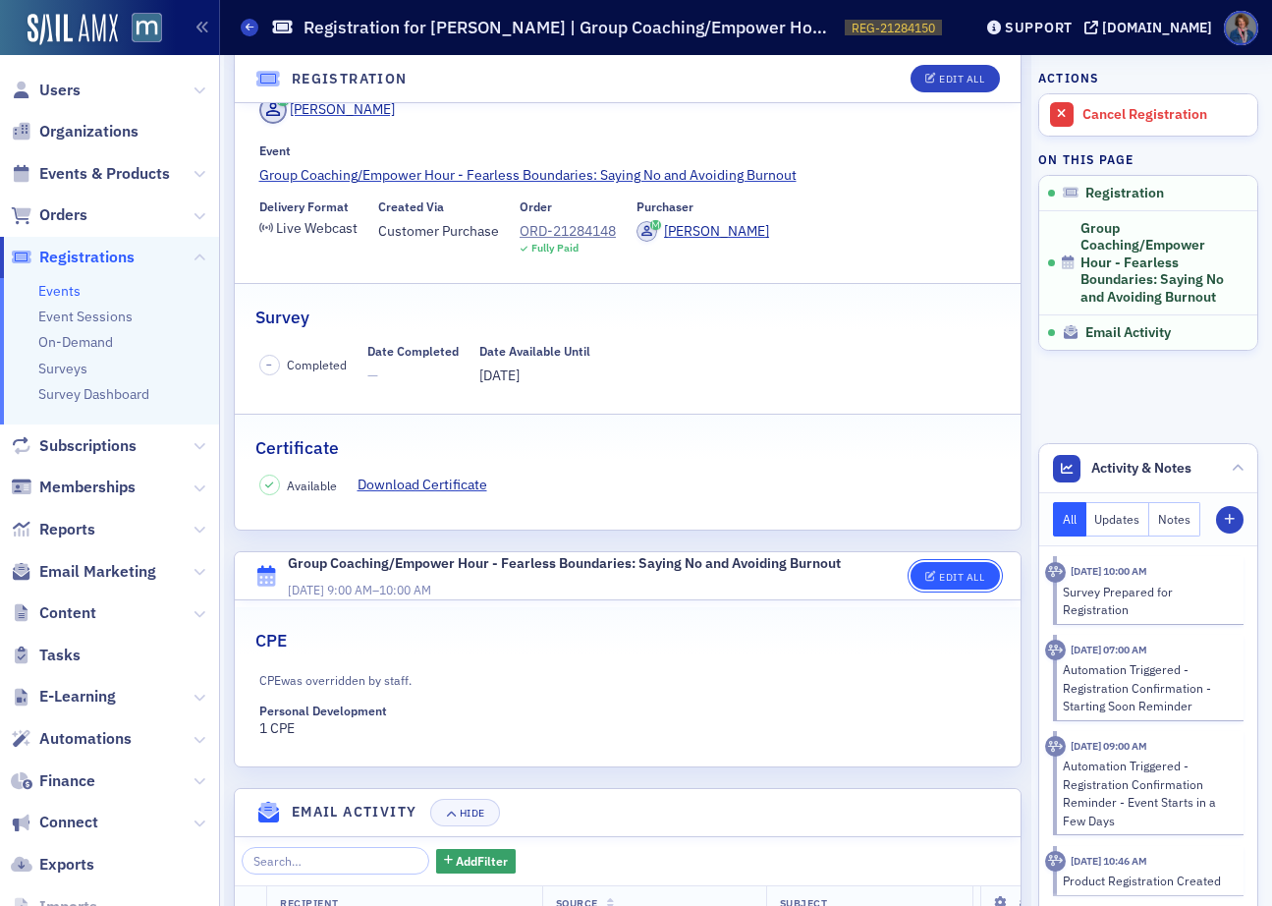
click at [942, 573] on div "Edit All" at bounding box center [961, 577] width 45 height 11
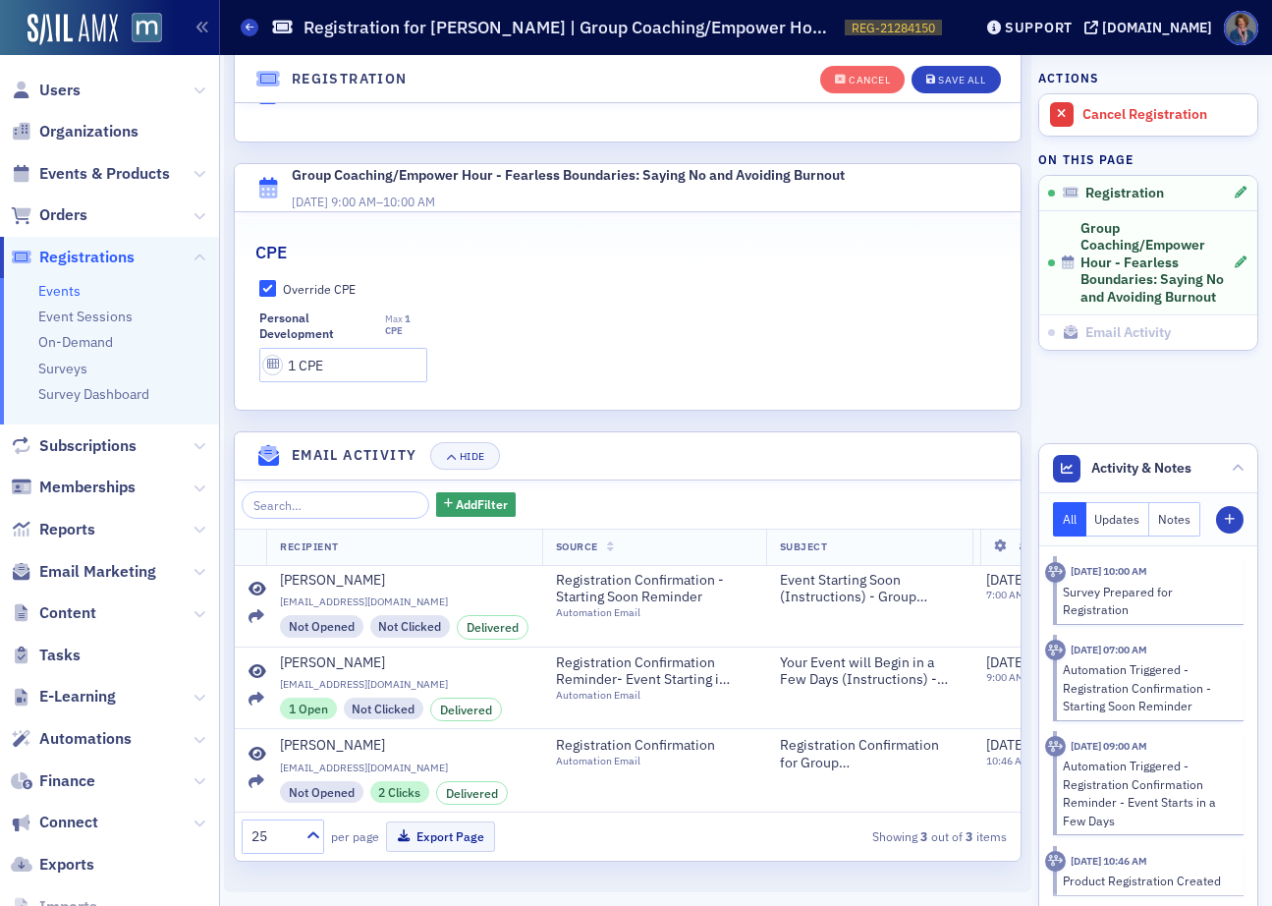
scroll to position [595, 0]
drag, startPoint x: 291, startPoint y: 359, endPoint x: 299, endPoint y: 352, distance: 10.4
click at [299, 352] on input "1 CPE" at bounding box center [343, 365] width 169 height 34
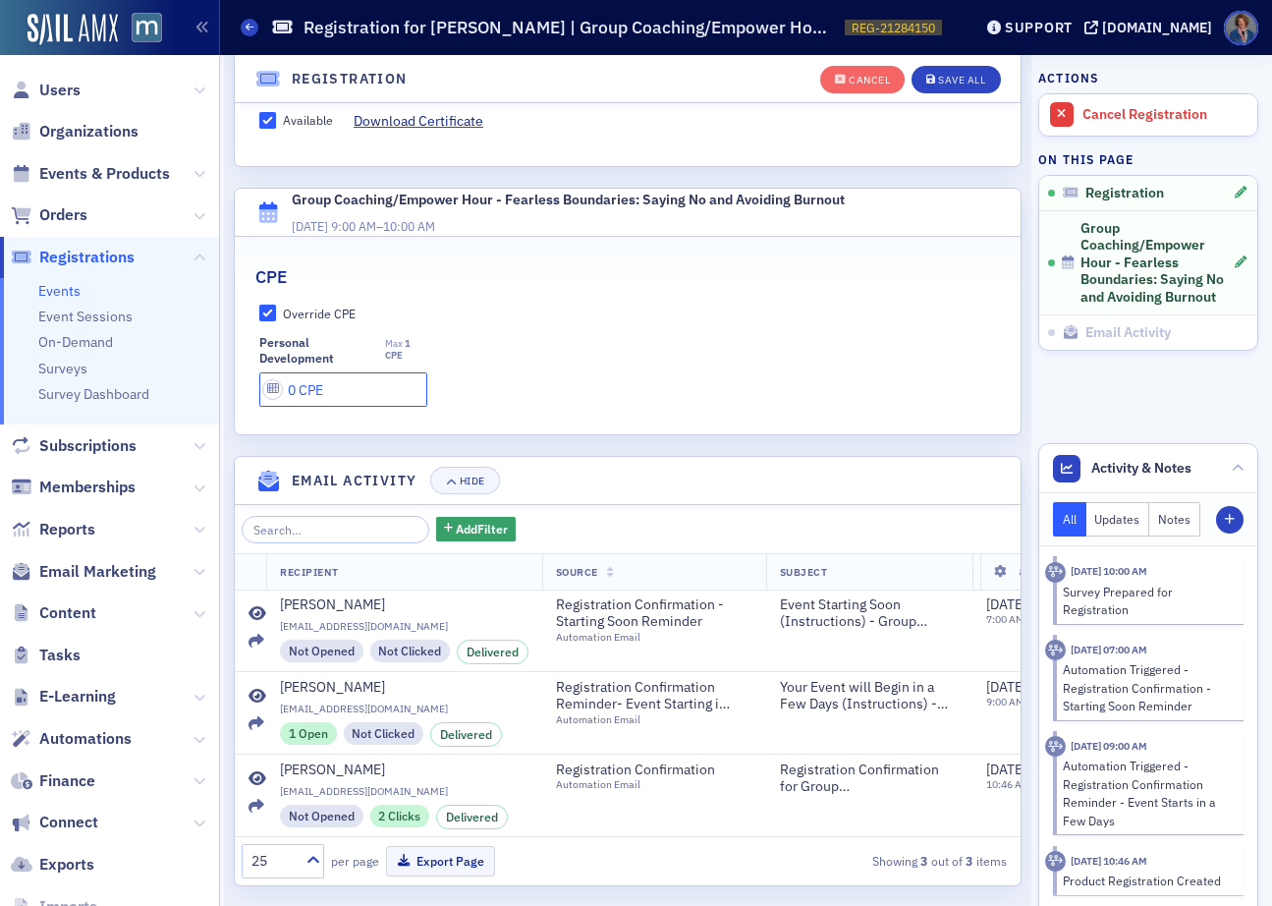
scroll to position [553, 0]
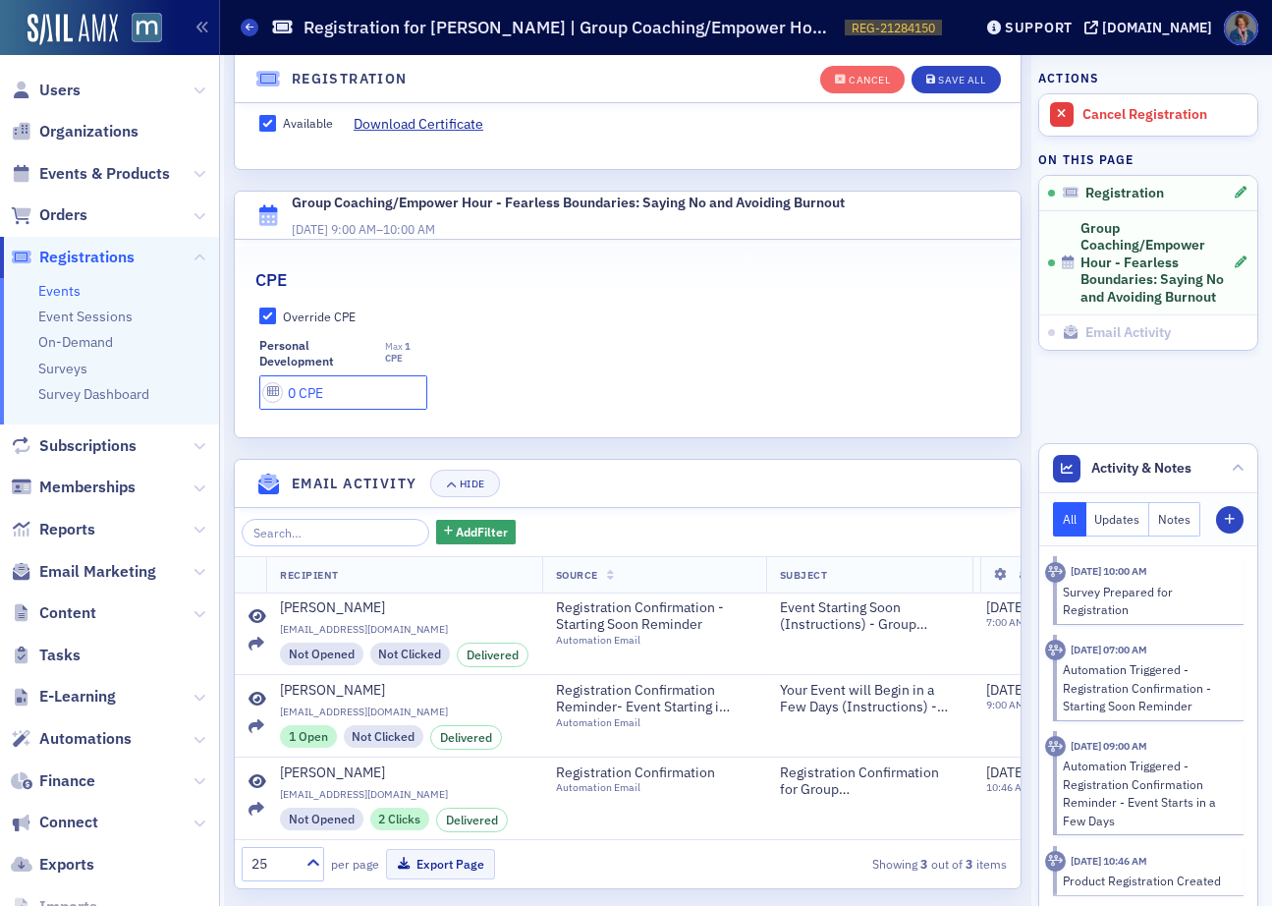
type input "0 CPE"
click at [271, 125] on input "Available" at bounding box center [268, 124] width 18 height 18
checkbox input "false"
click at [920, 73] on button "Save All" at bounding box center [956, 80] width 88 height 28
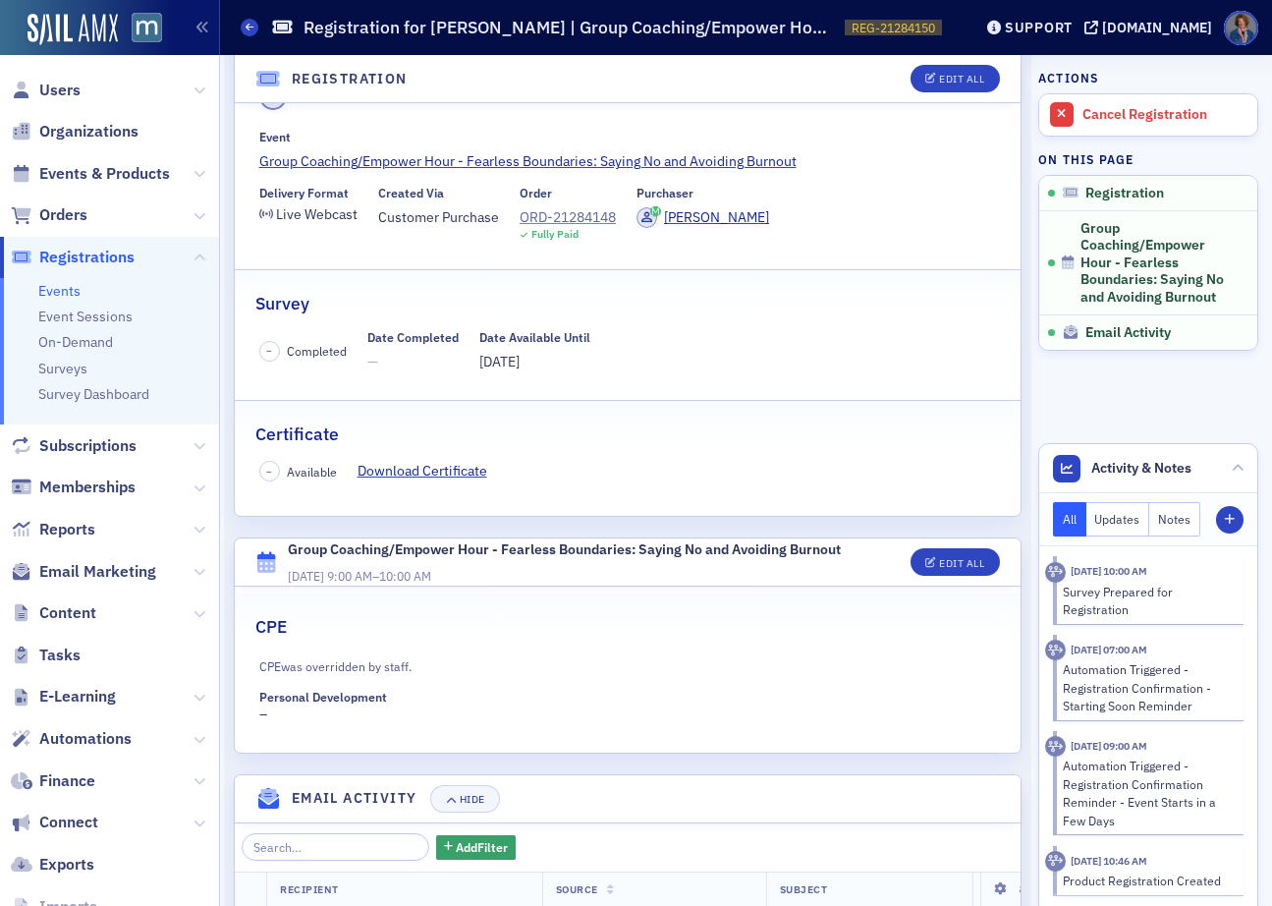
scroll to position [135, 0]
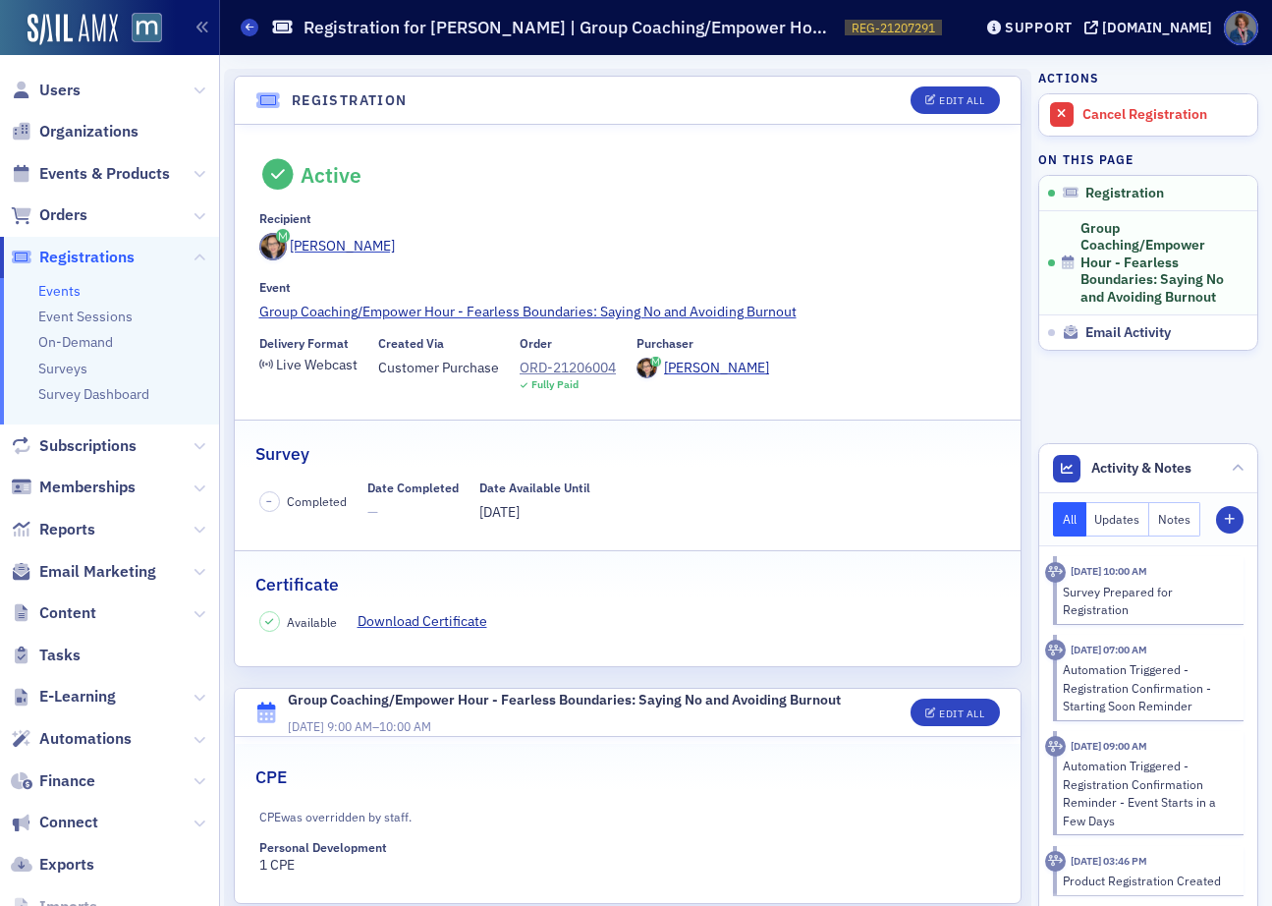
click at [957, 727] on header "Group Coaching/Empower Hour - Fearless Boundaries: Saying No and Avoiding Burno…" at bounding box center [628, 713] width 786 height 48
click at [957, 718] on button "Edit All" at bounding box center [955, 712] width 88 height 28
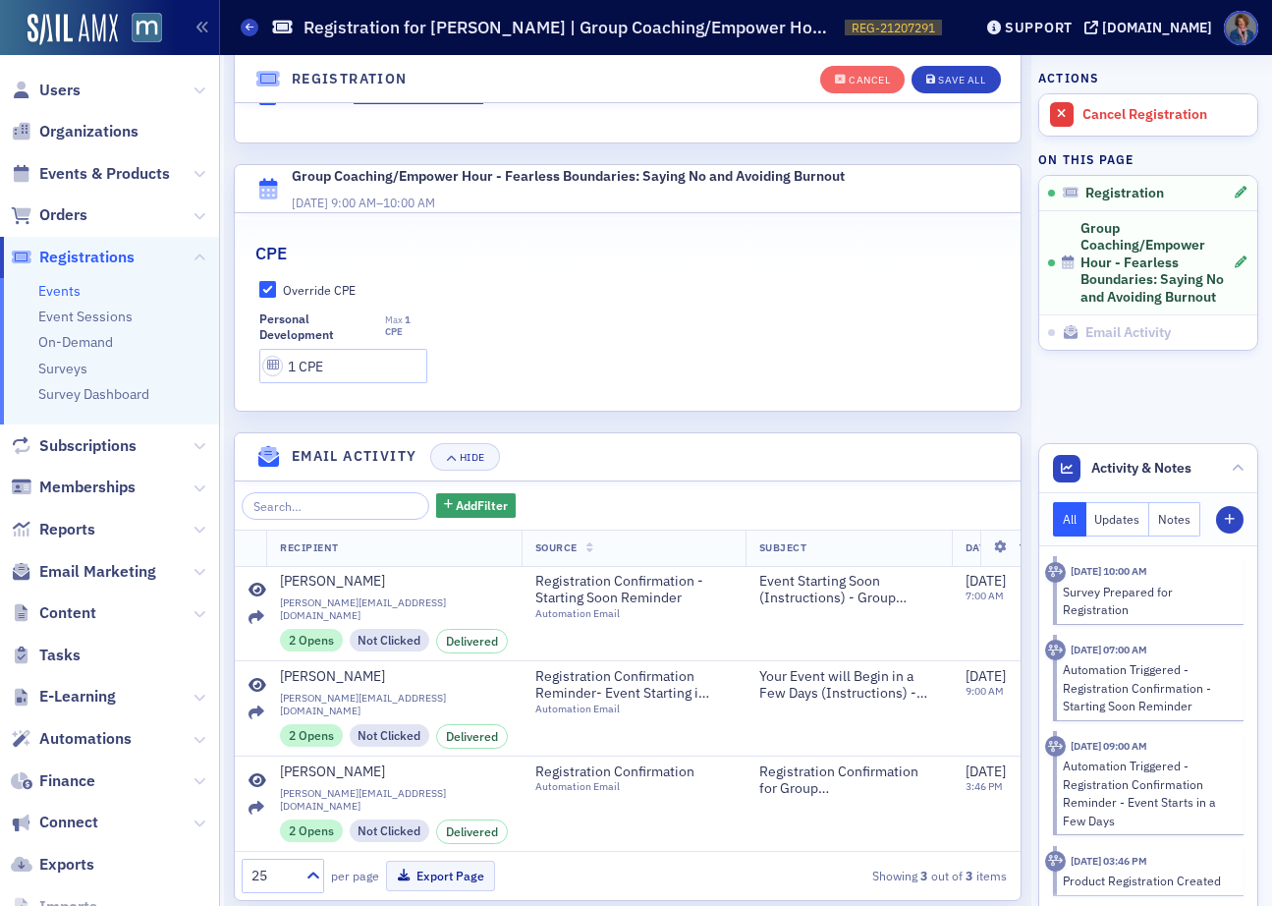
scroll to position [595, 0]
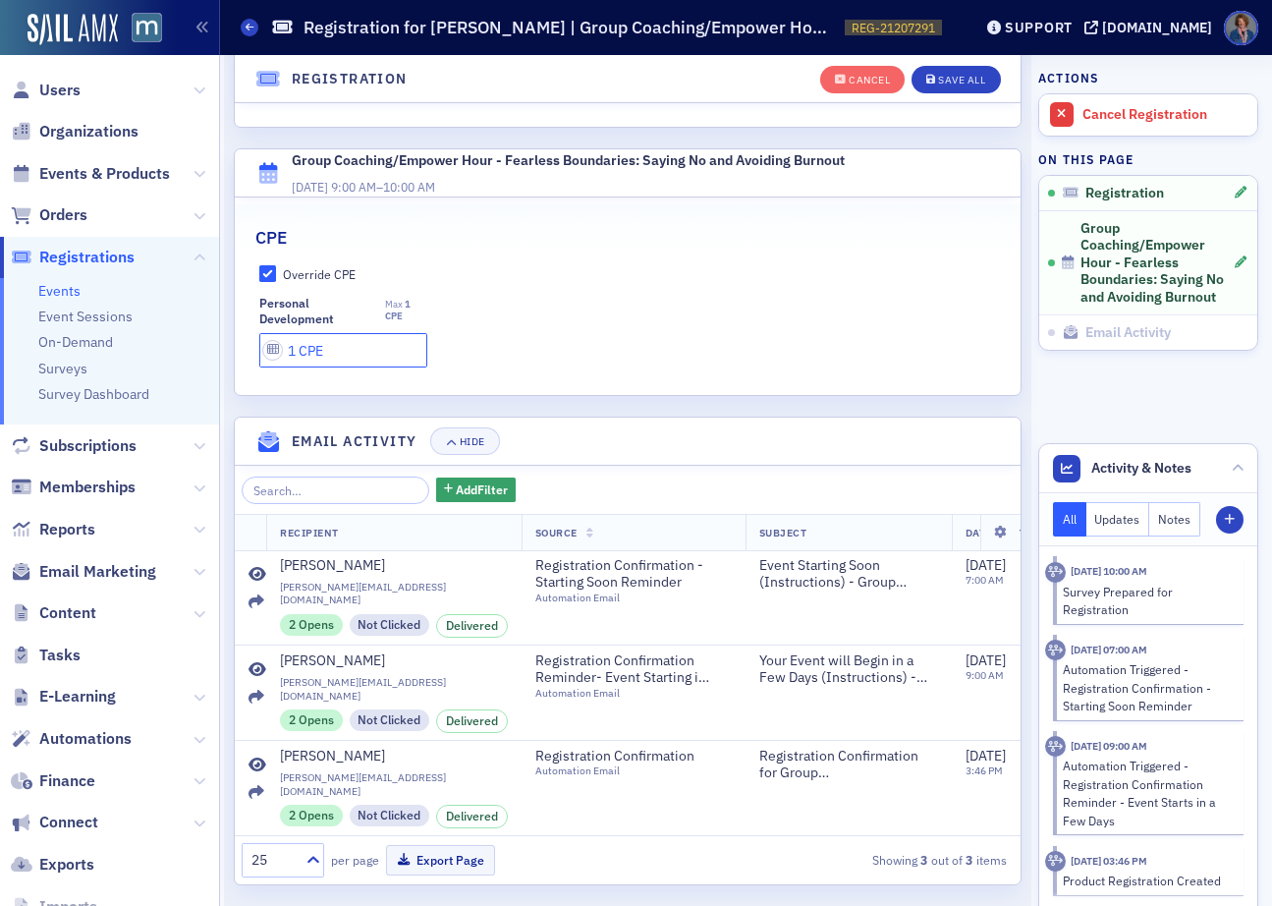
click at [292, 348] on input "1 CPE" at bounding box center [343, 350] width 169 height 34
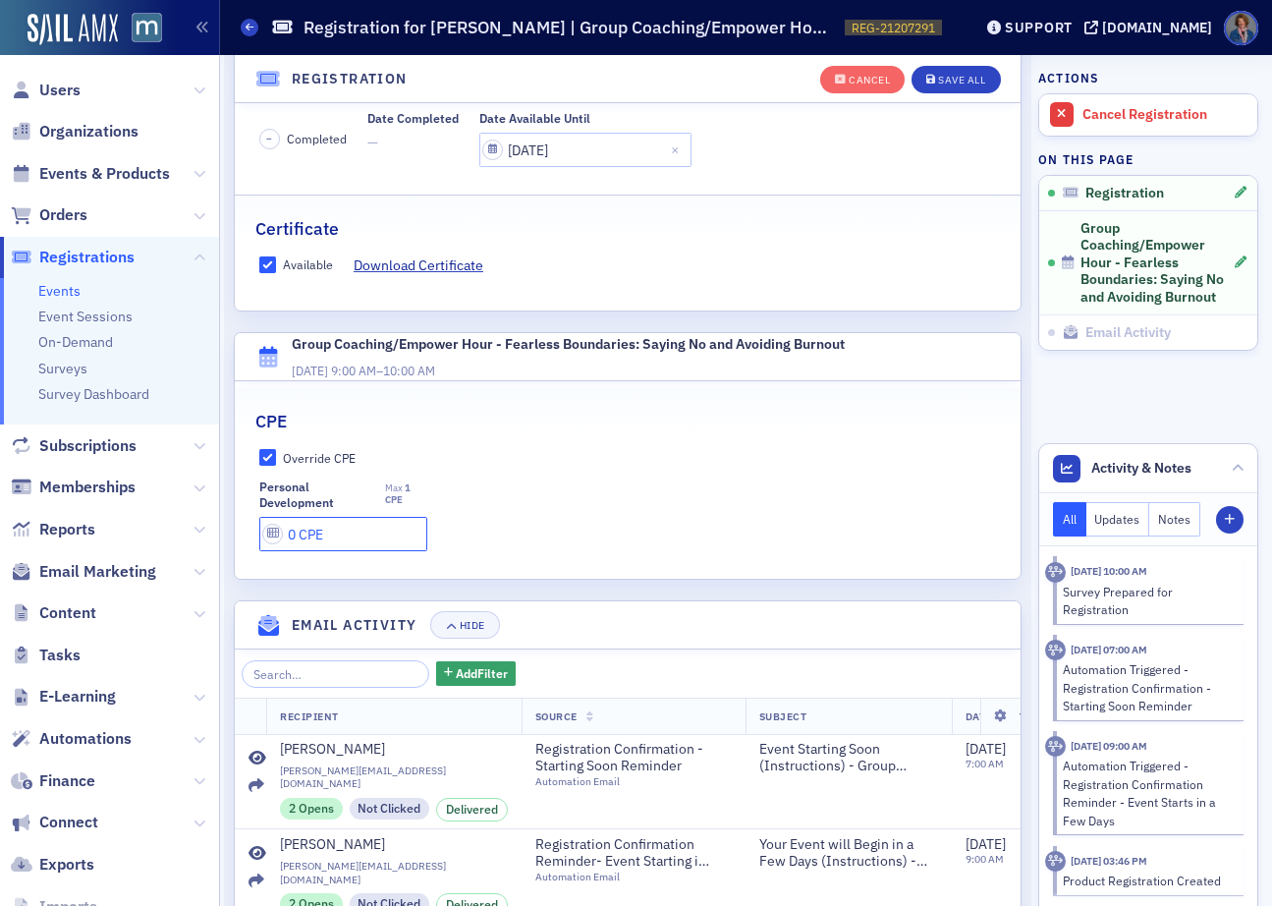
scroll to position [402, 0]
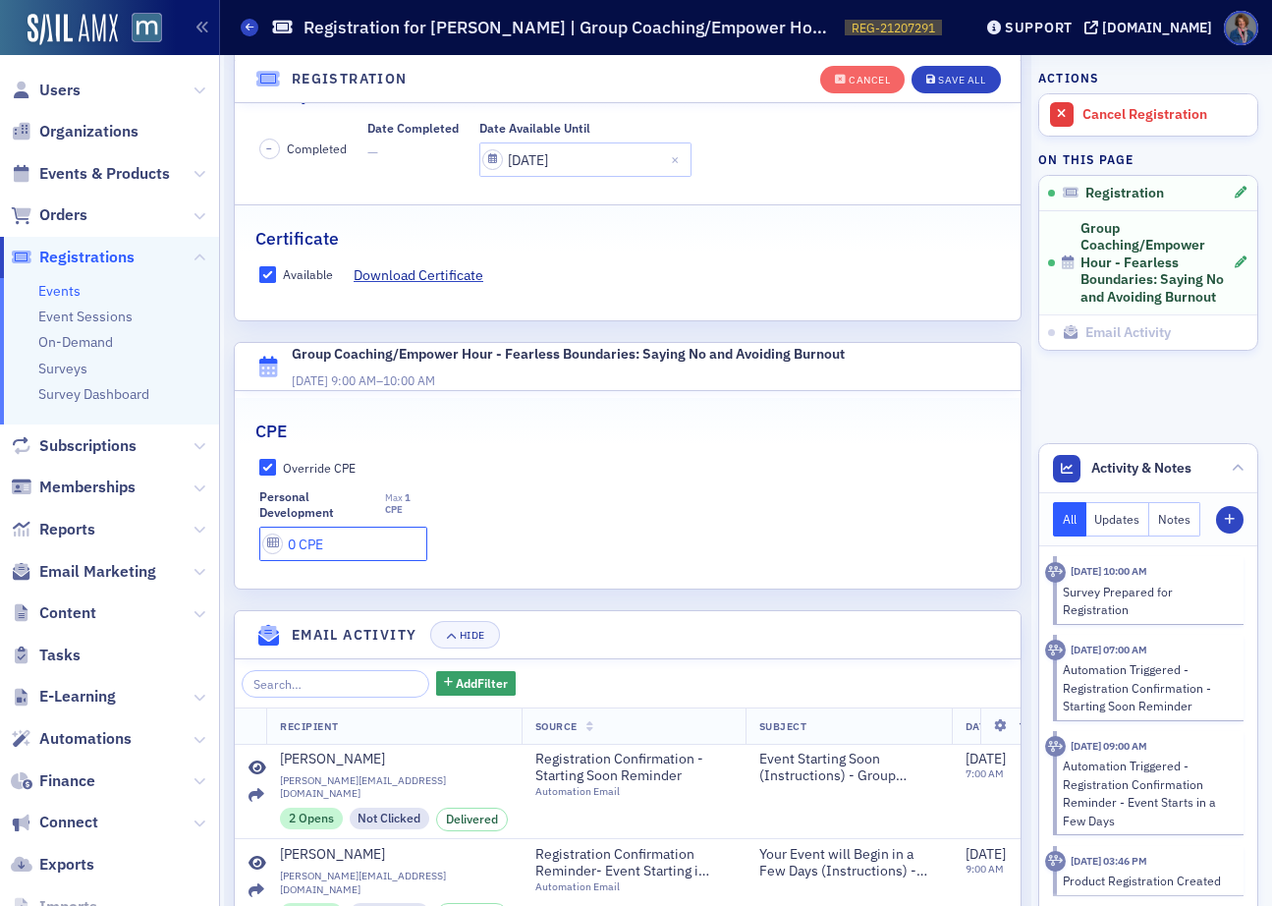
type input "0 CPE"
click at [263, 276] on input "Available" at bounding box center [268, 275] width 18 height 18
checkbox input "false"
click at [941, 82] on div "Save All" at bounding box center [961, 80] width 47 height 11
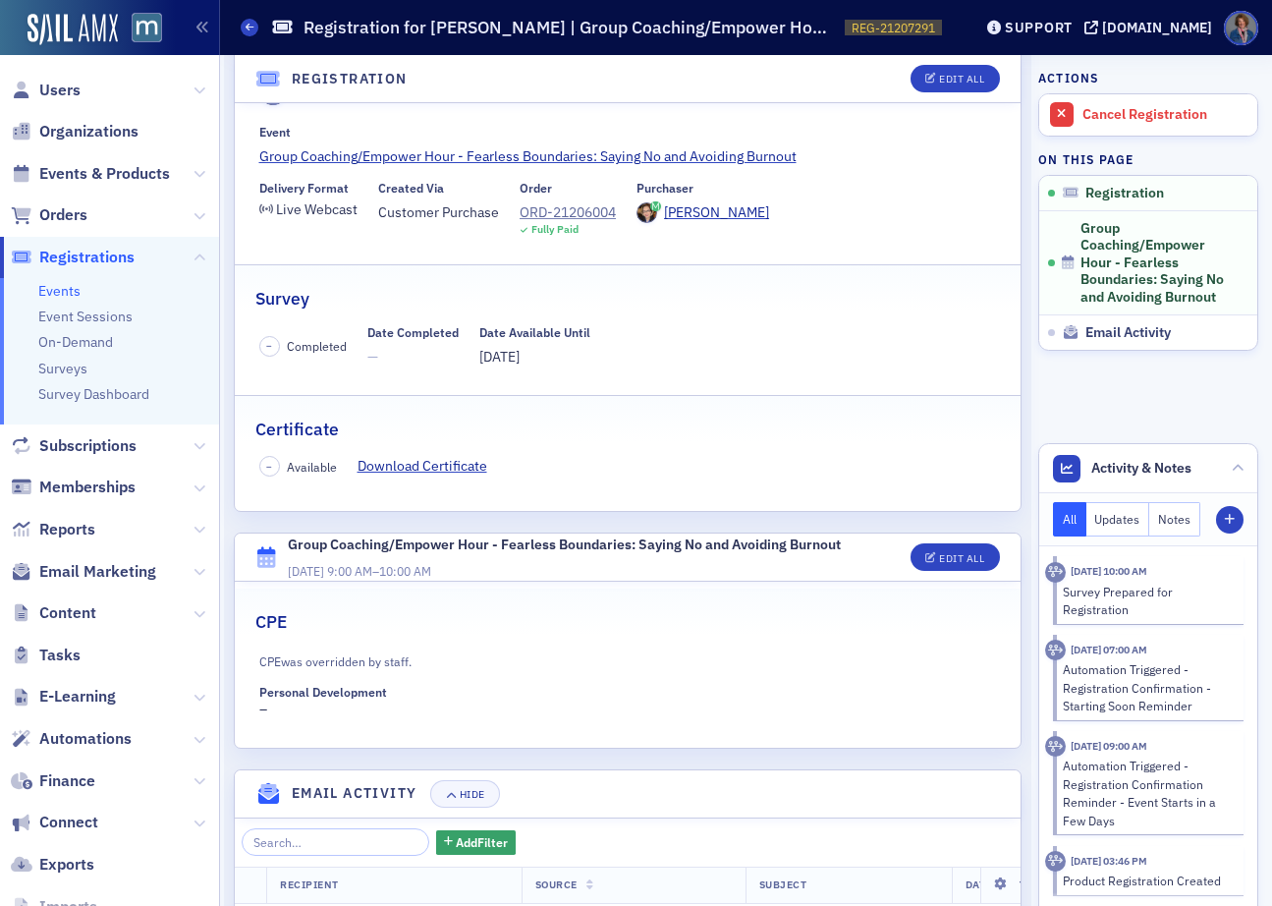
scroll to position [0, 0]
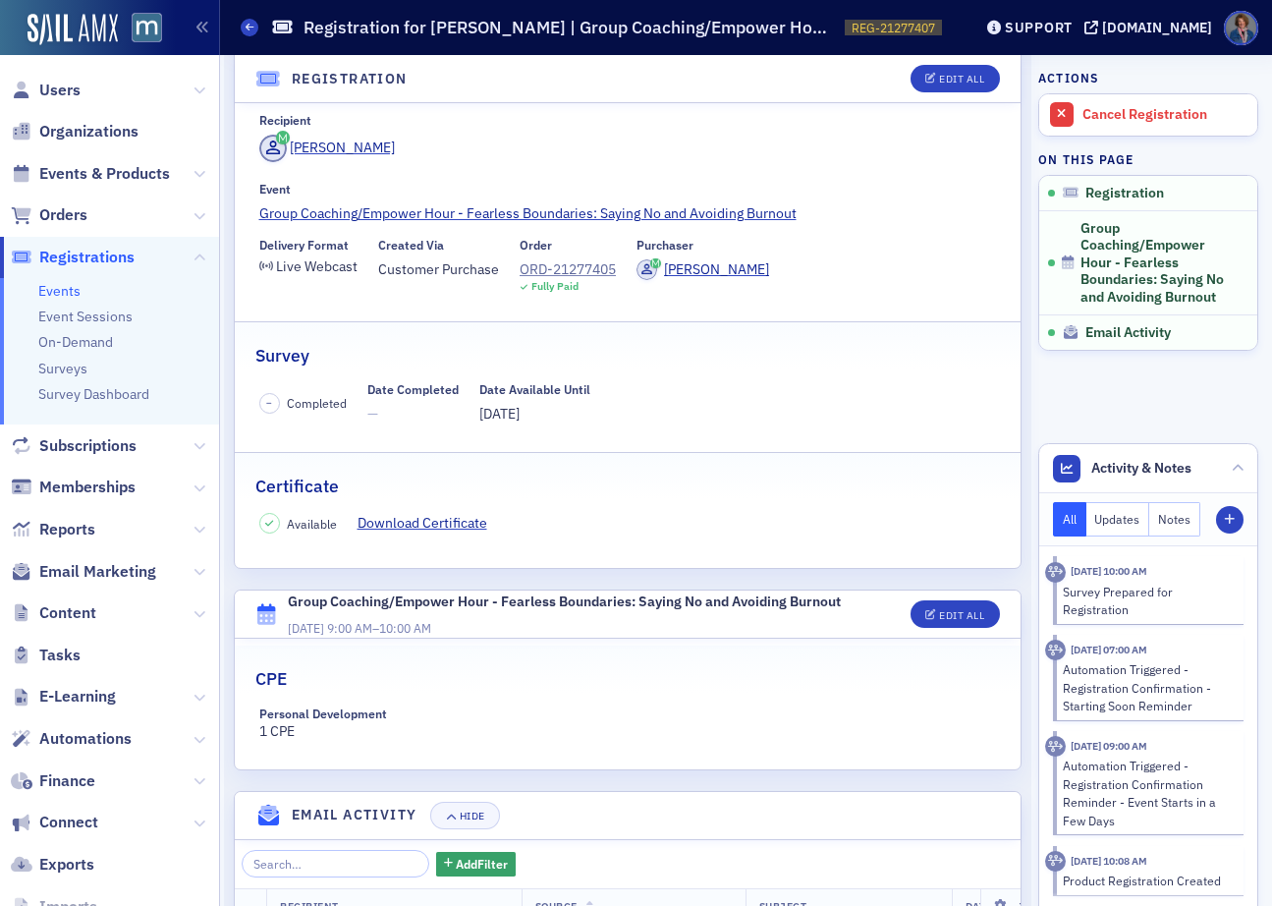
scroll to position [101, 0]
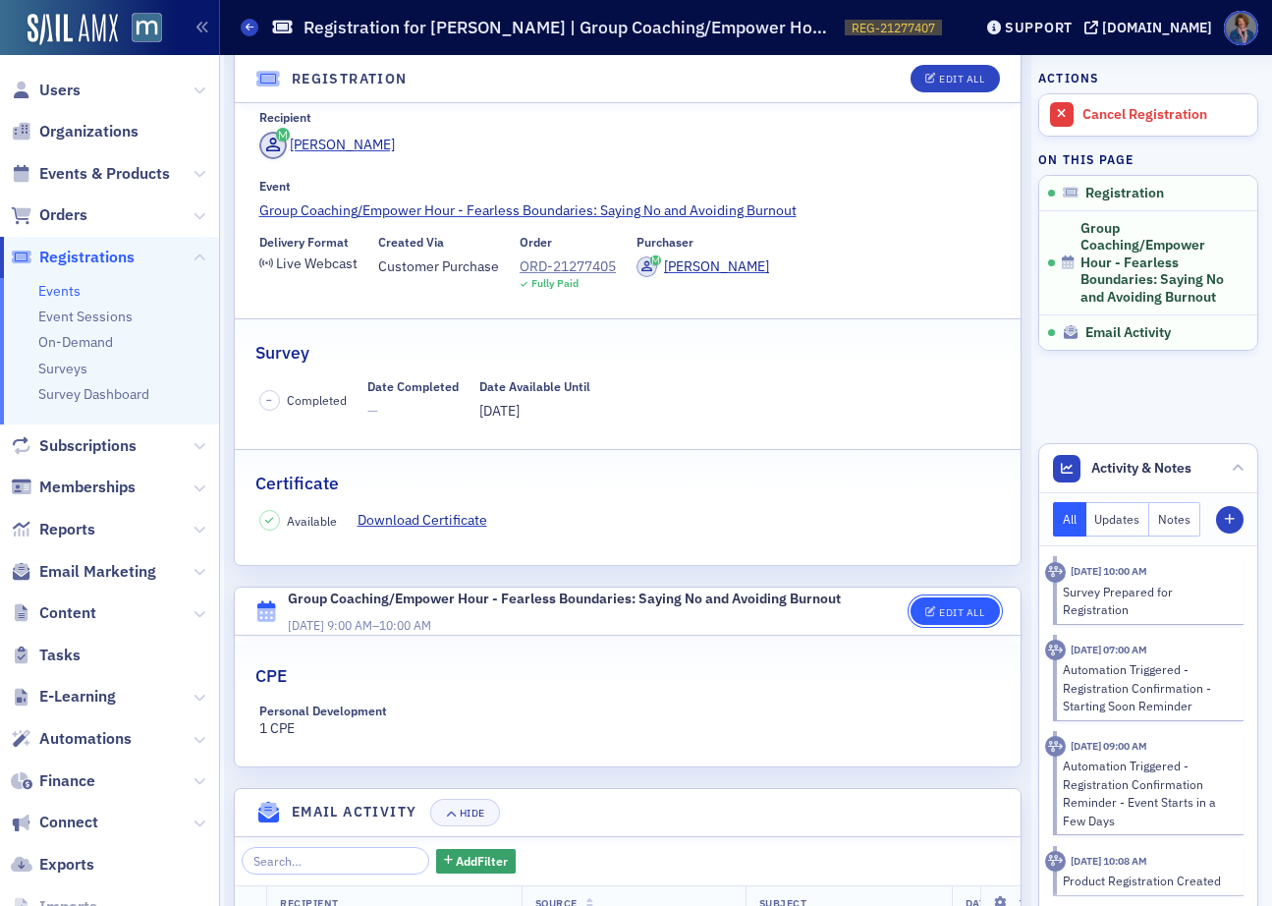
click at [944, 616] on div "Edit All" at bounding box center [961, 612] width 45 height 11
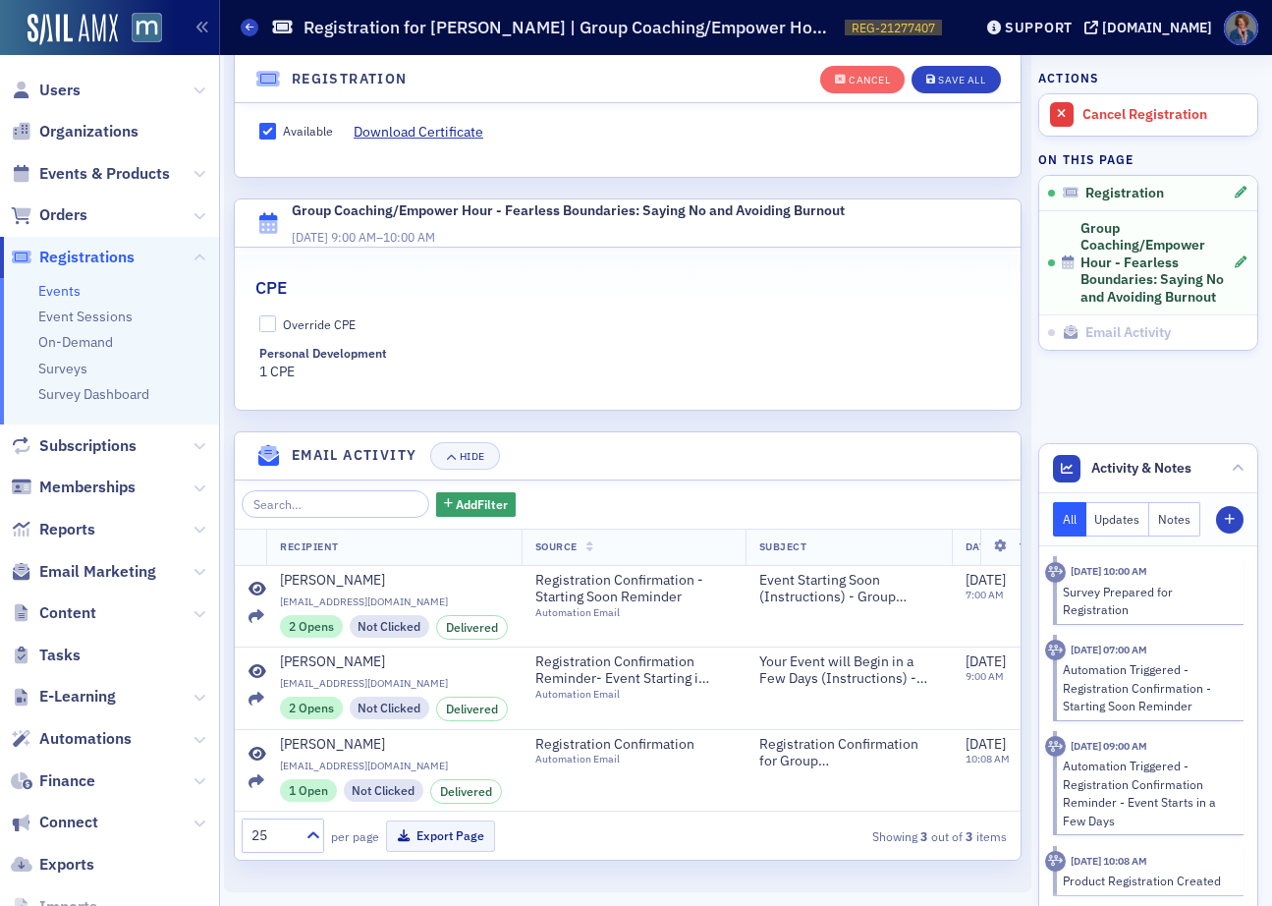
scroll to position [560, 0]
click at [270, 315] on input "Override CPE" at bounding box center [268, 324] width 18 height 18
checkbox input "true"
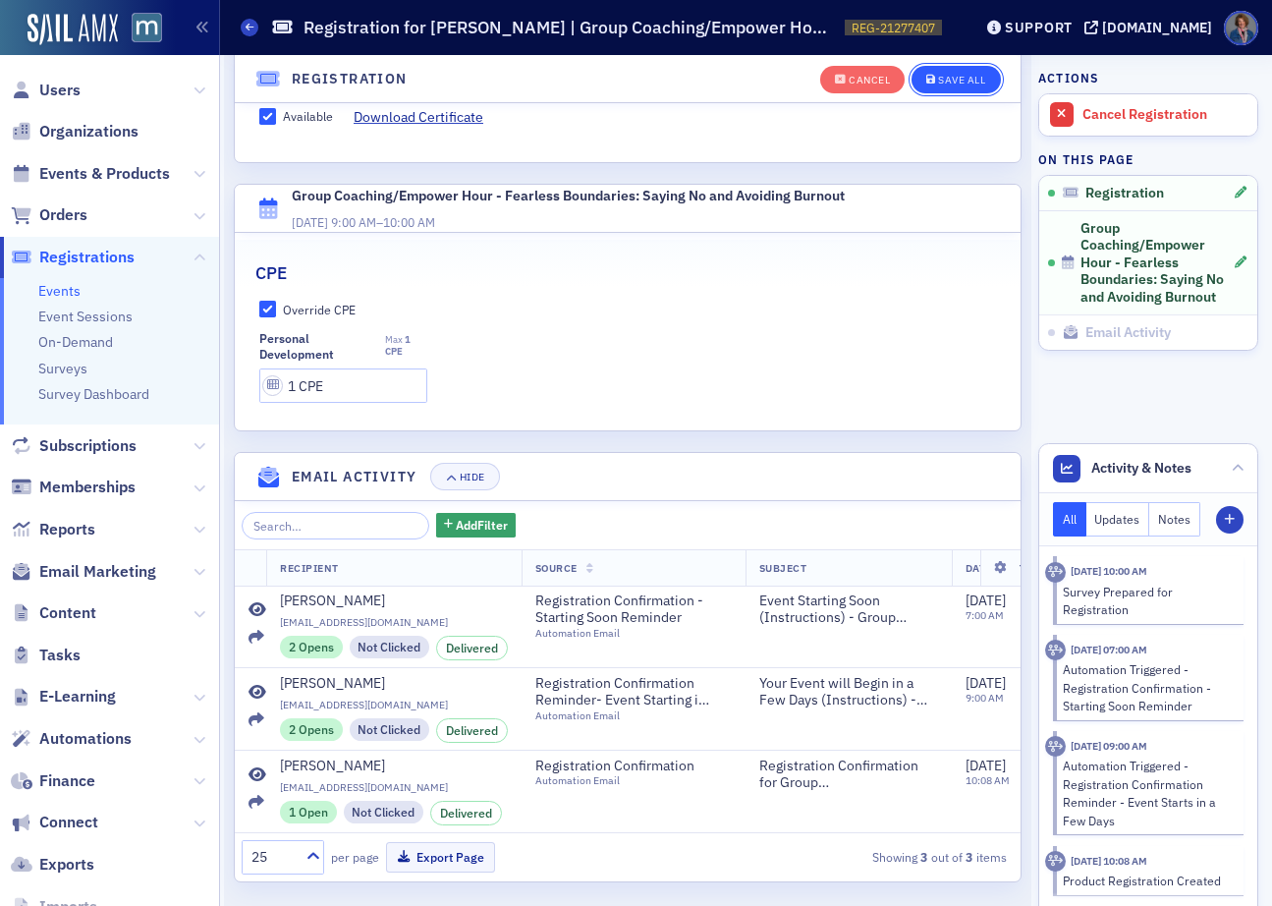
click at [941, 86] on button "Save All" at bounding box center [956, 80] width 88 height 28
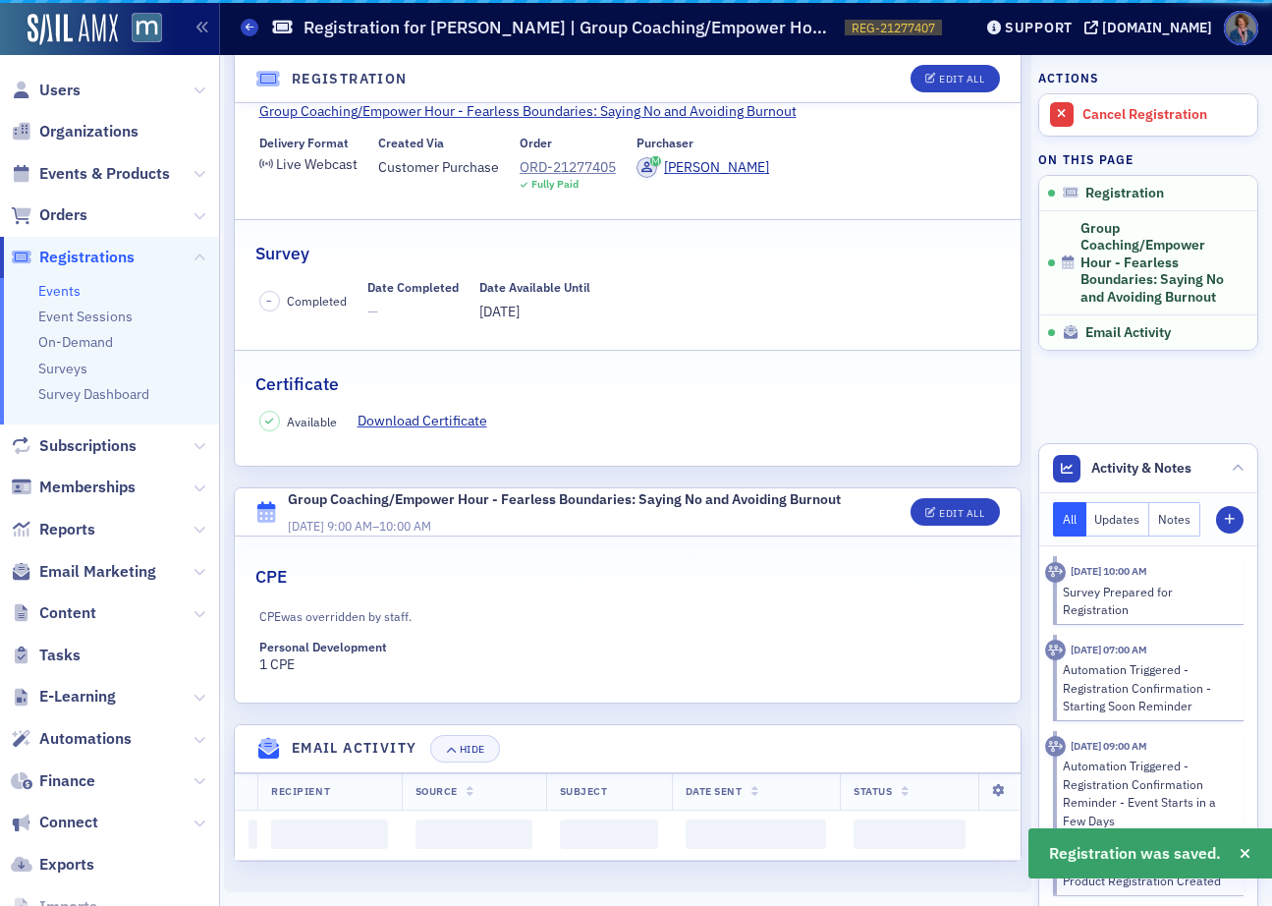
scroll to position [507, 0]
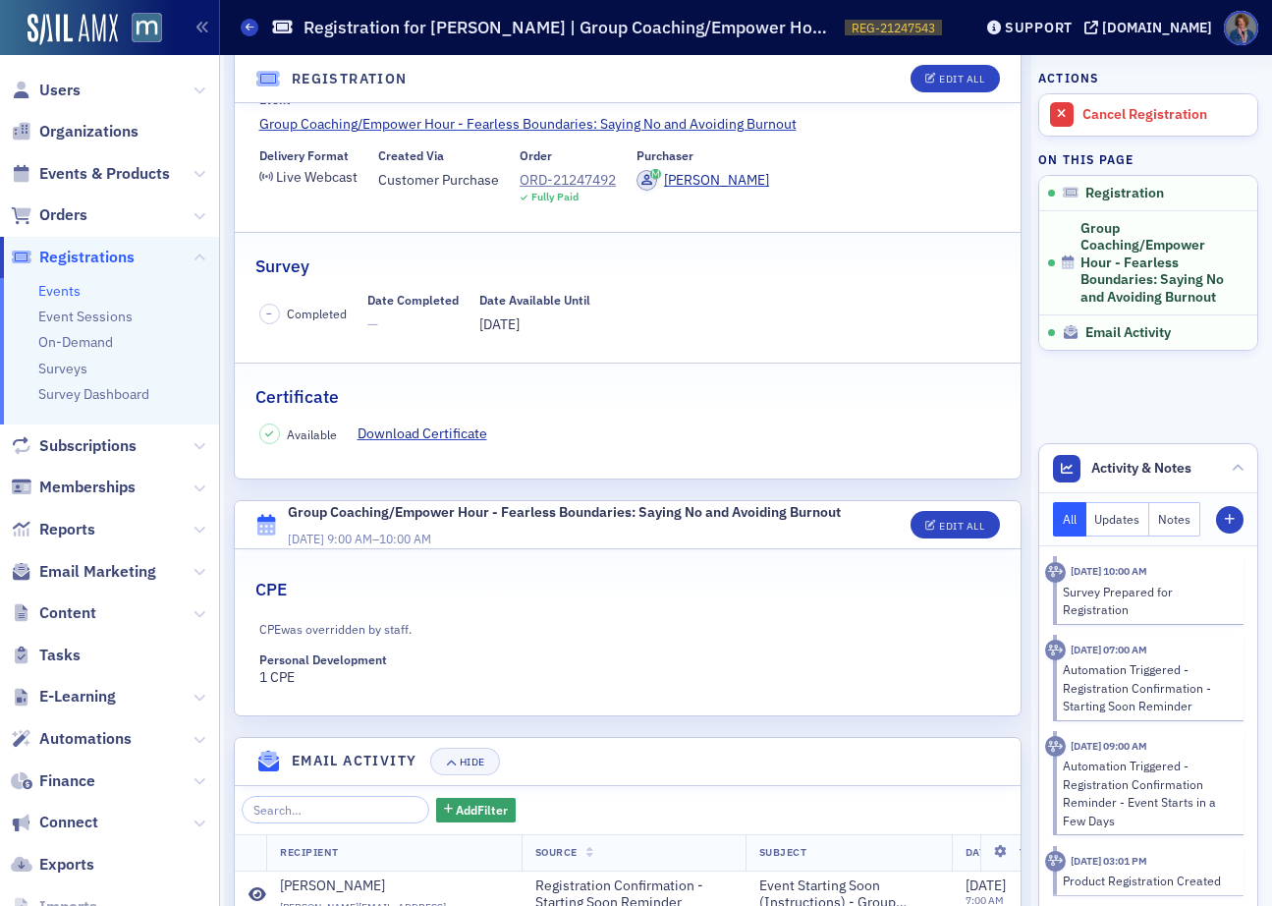
scroll to position [194, 0]
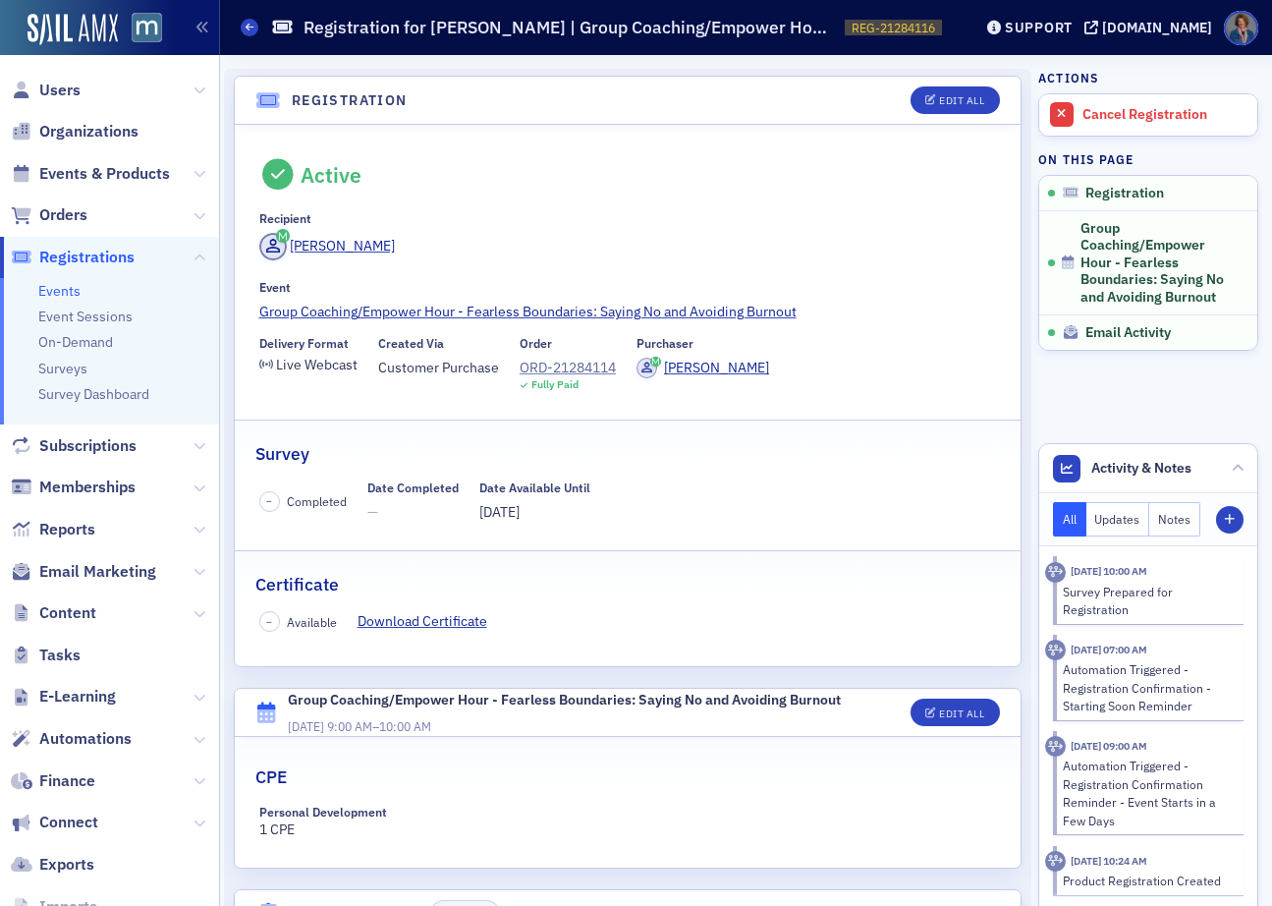
scroll to position [352, 0]
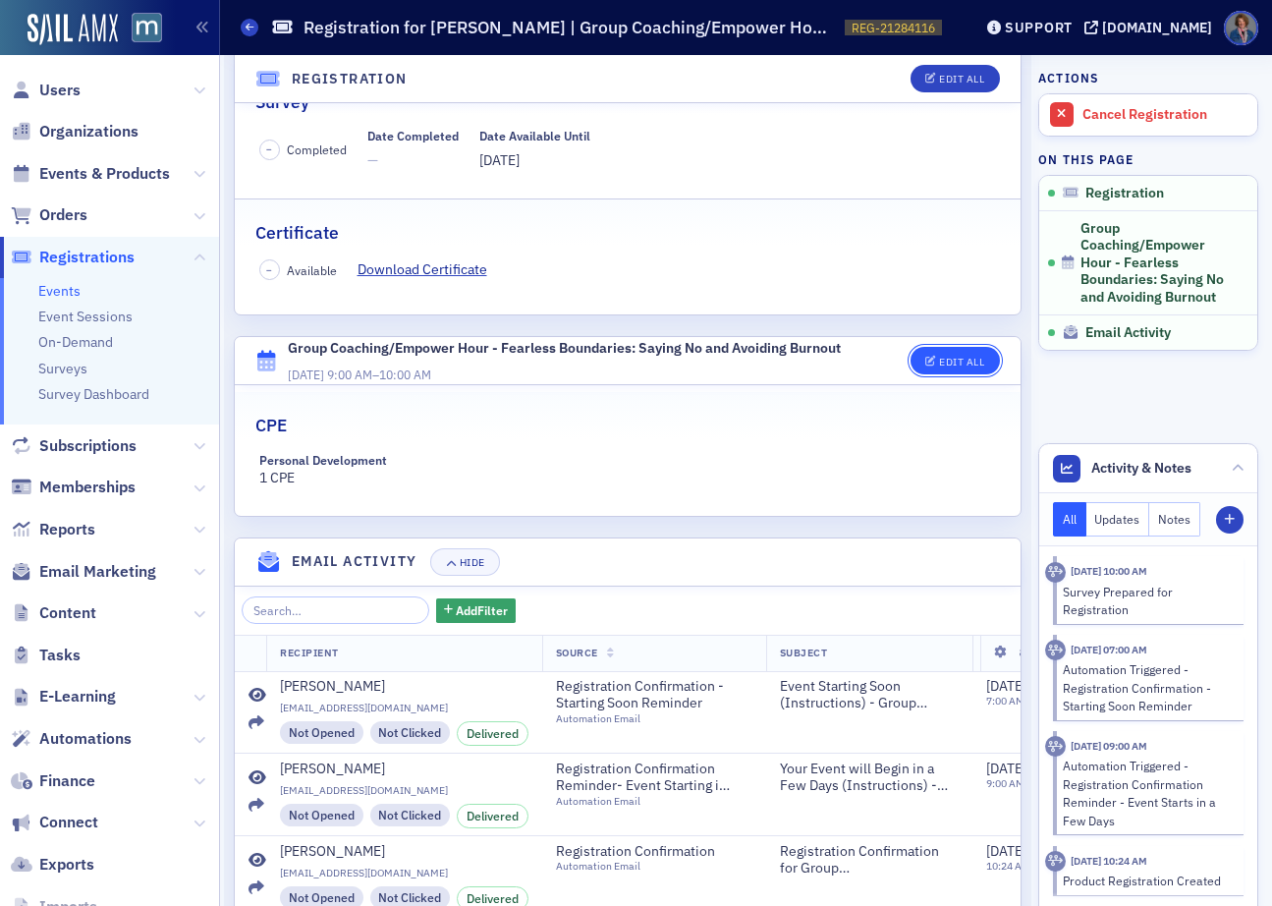
click at [936, 367] on button "Edit All" at bounding box center [955, 361] width 88 height 28
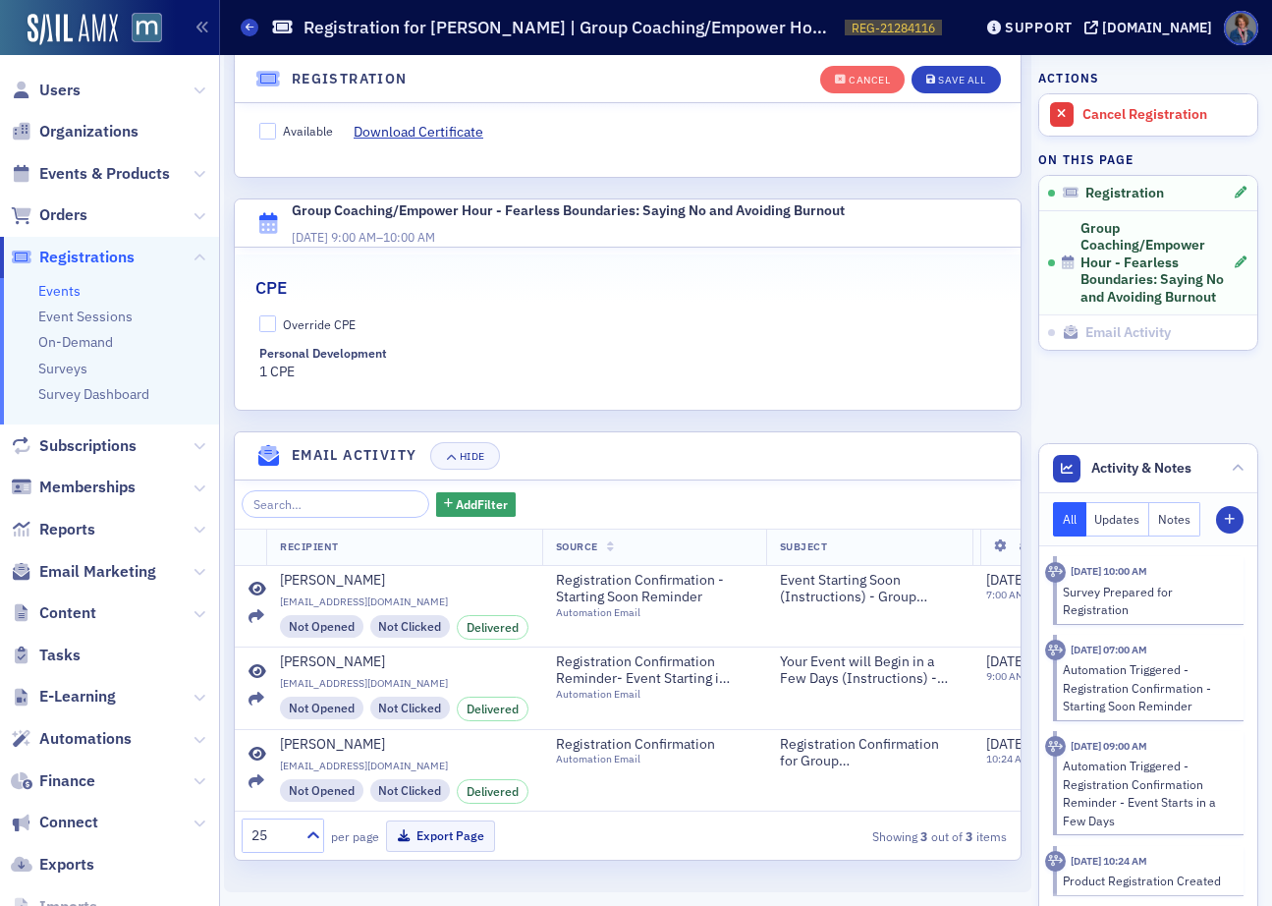
scroll to position [560, 0]
click at [259, 315] on input "Override CPE" at bounding box center [268, 324] width 18 height 18
checkbox input "true"
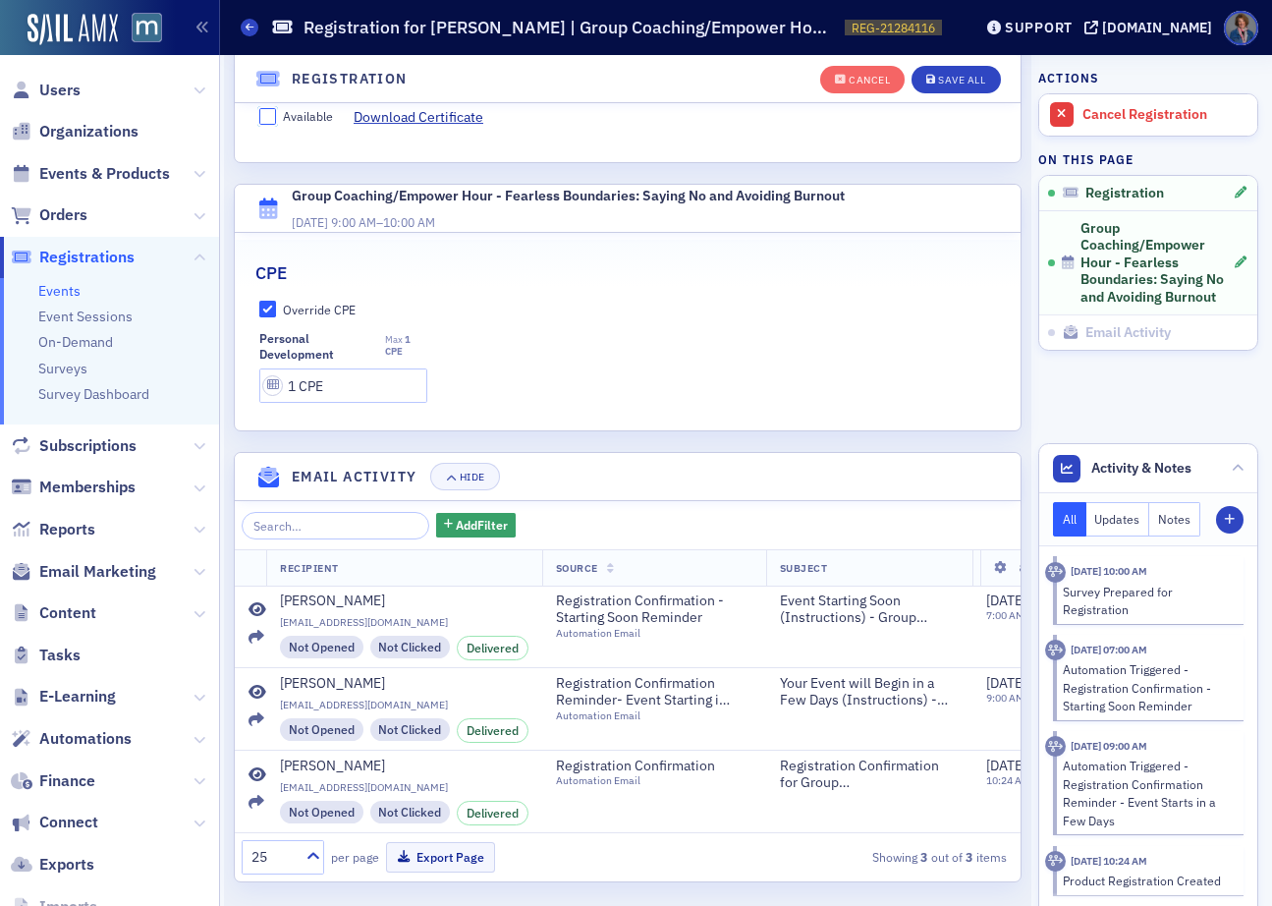
click at [267, 109] on input "Available" at bounding box center [268, 117] width 18 height 18
checkbox input "true"
click at [952, 85] on button "Save All" at bounding box center [956, 80] width 88 height 28
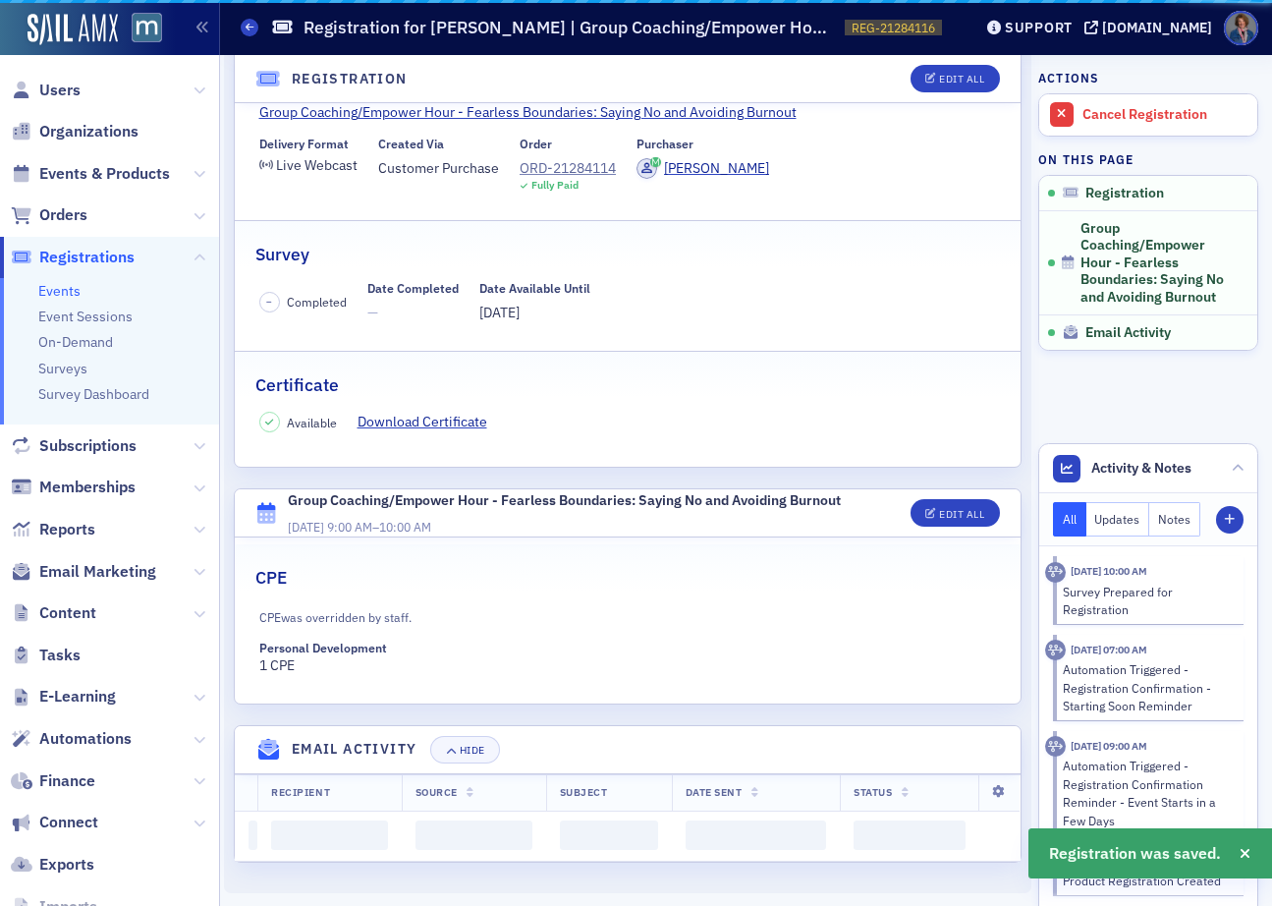
scroll to position [507, 0]
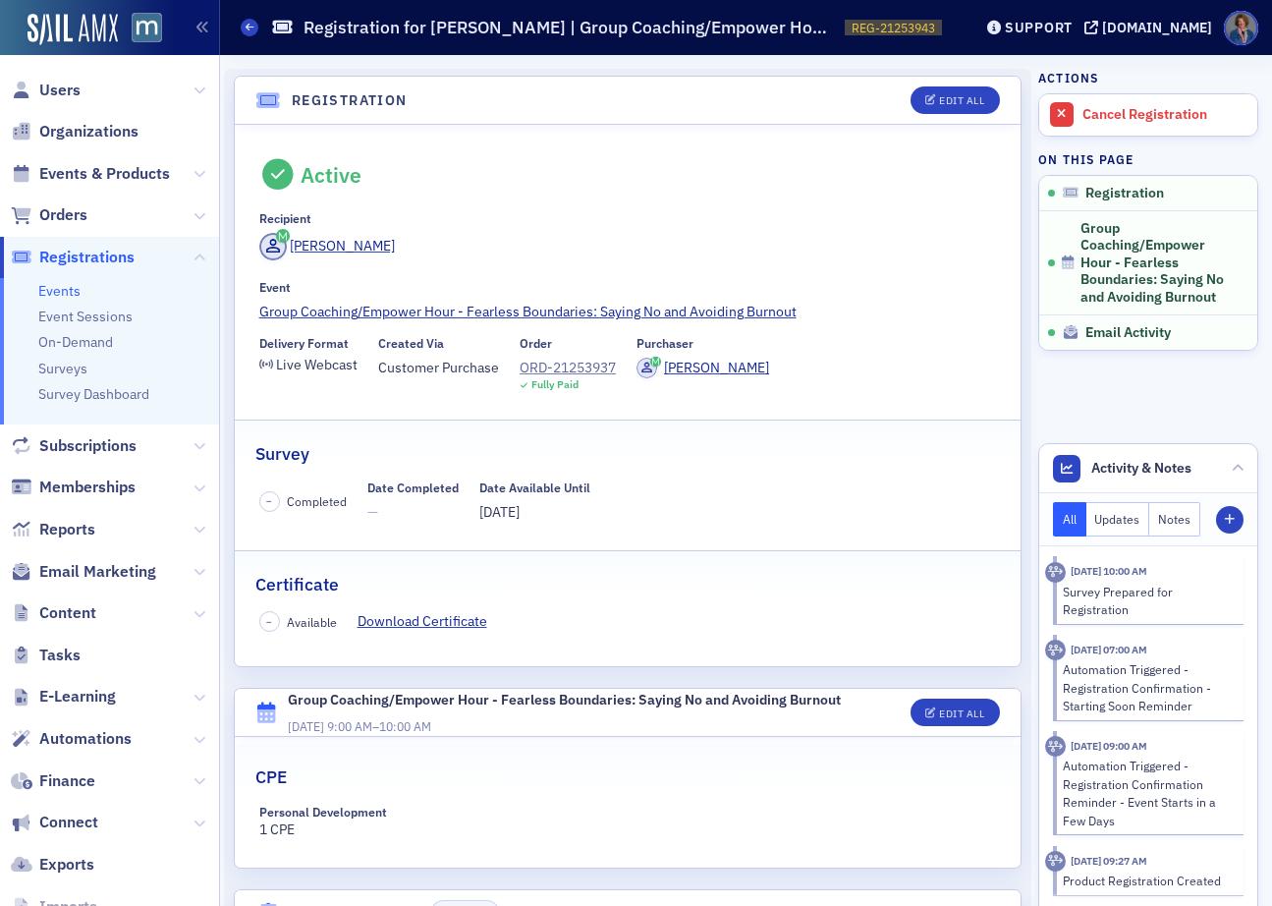
scroll to position [296, 0]
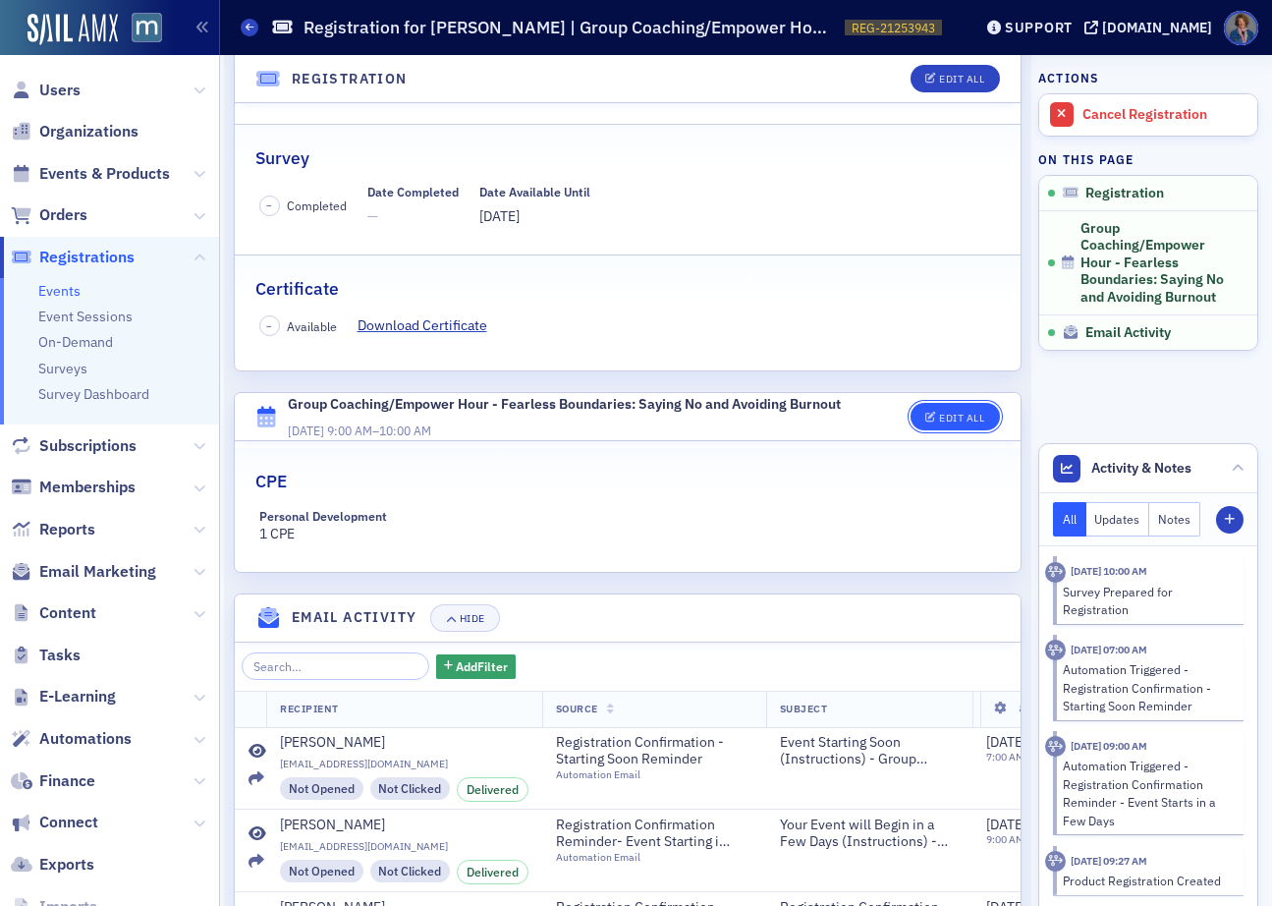
click at [939, 418] on div "Edit All" at bounding box center [961, 418] width 45 height 11
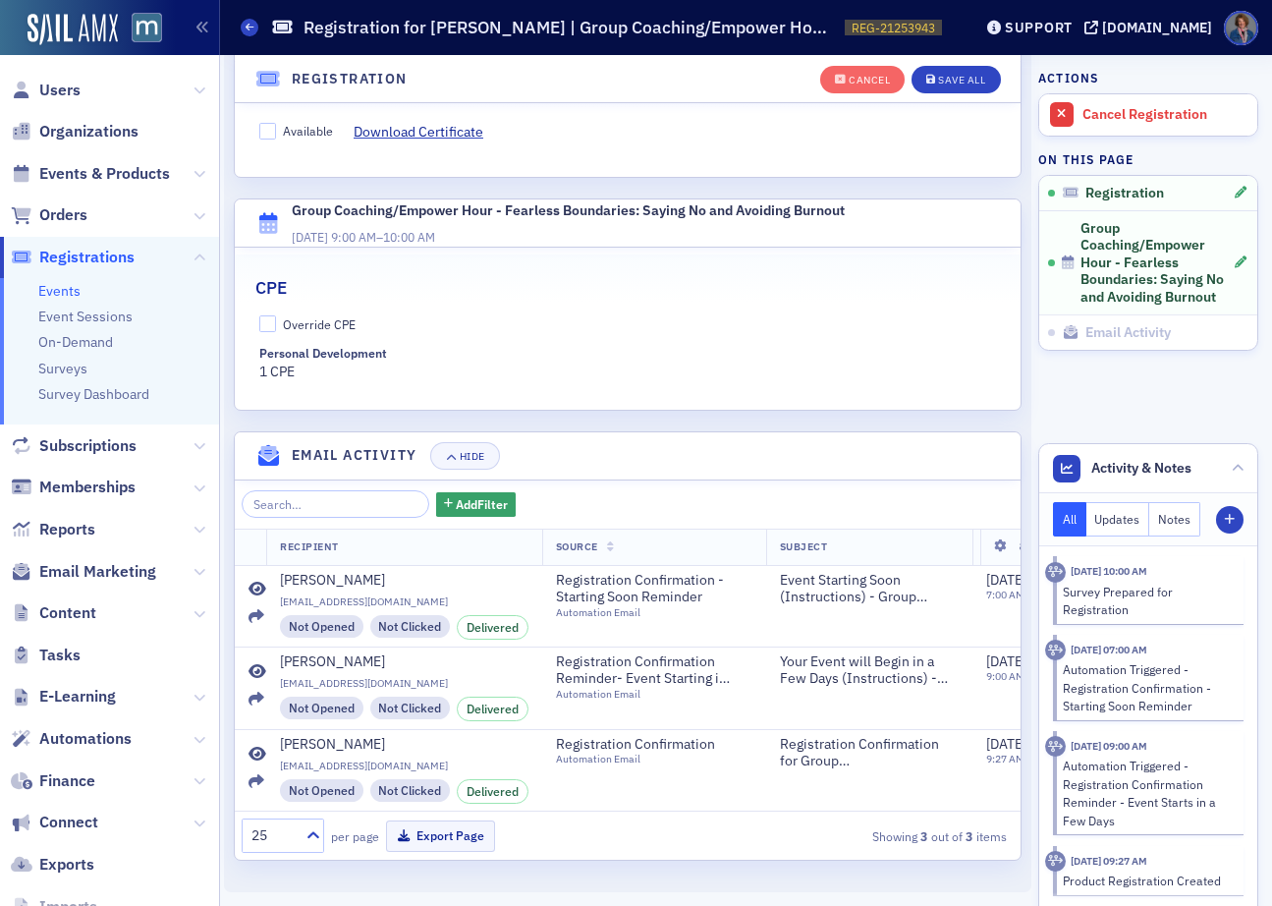
scroll to position [560, 0]
click at [263, 315] on input "Override CPE" at bounding box center [268, 324] width 18 height 18
checkbox input "true"
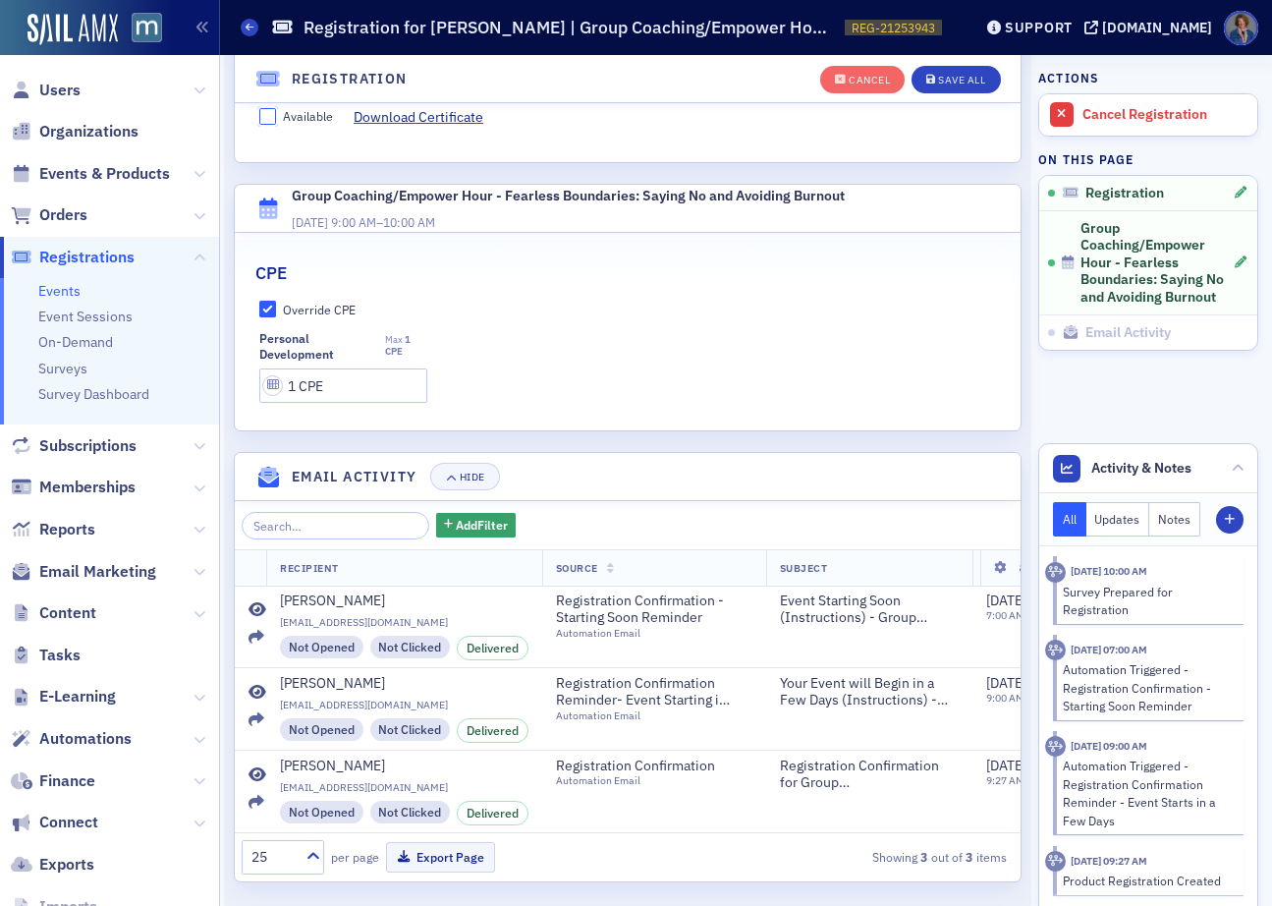
click at [272, 123] on input "Available" at bounding box center [268, 117] width 18 height 18
checkbox input "true"
click at [948, 81] on div "Save All" at bounding box center [961, 80] width 47 height 11
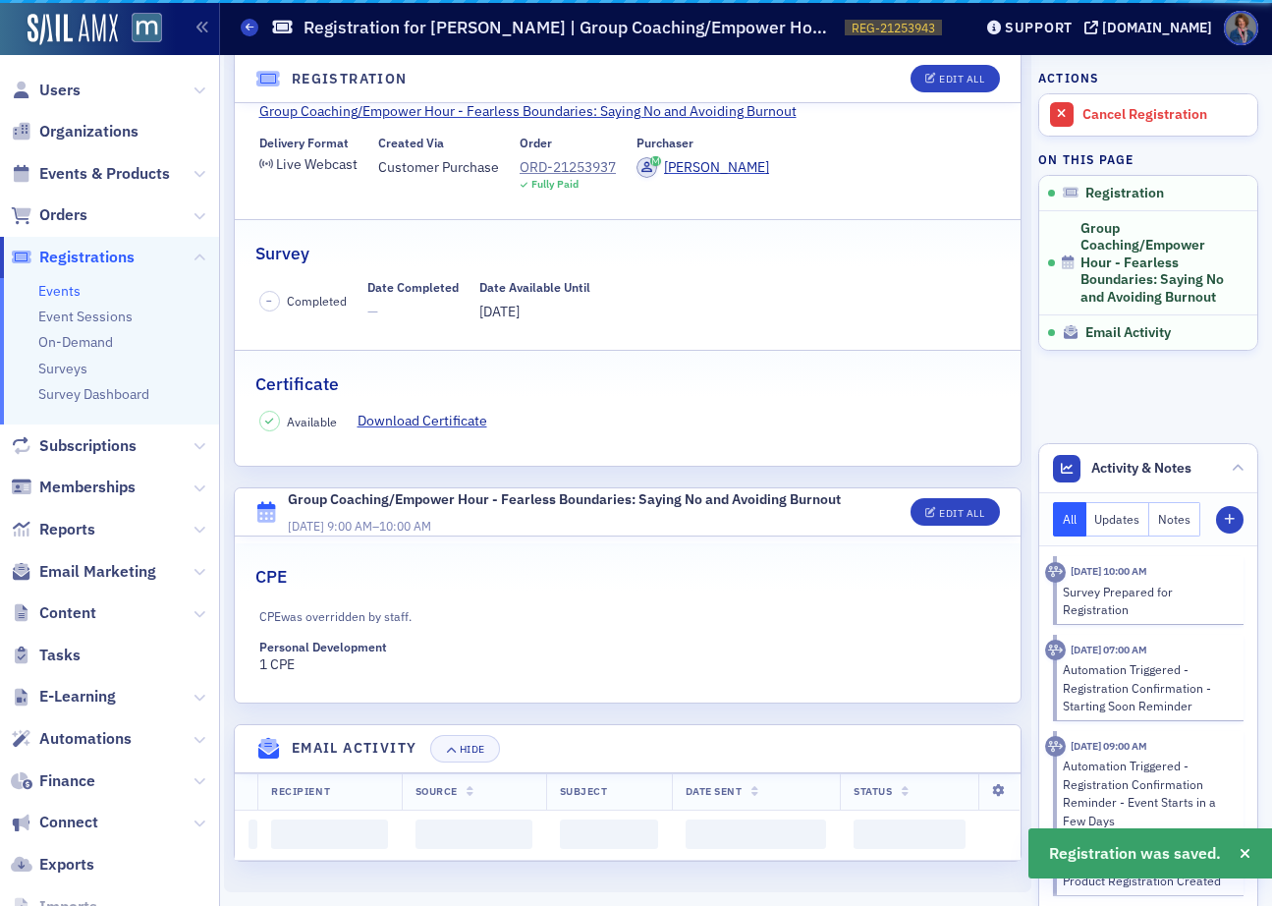
scroll to position [507, 0]
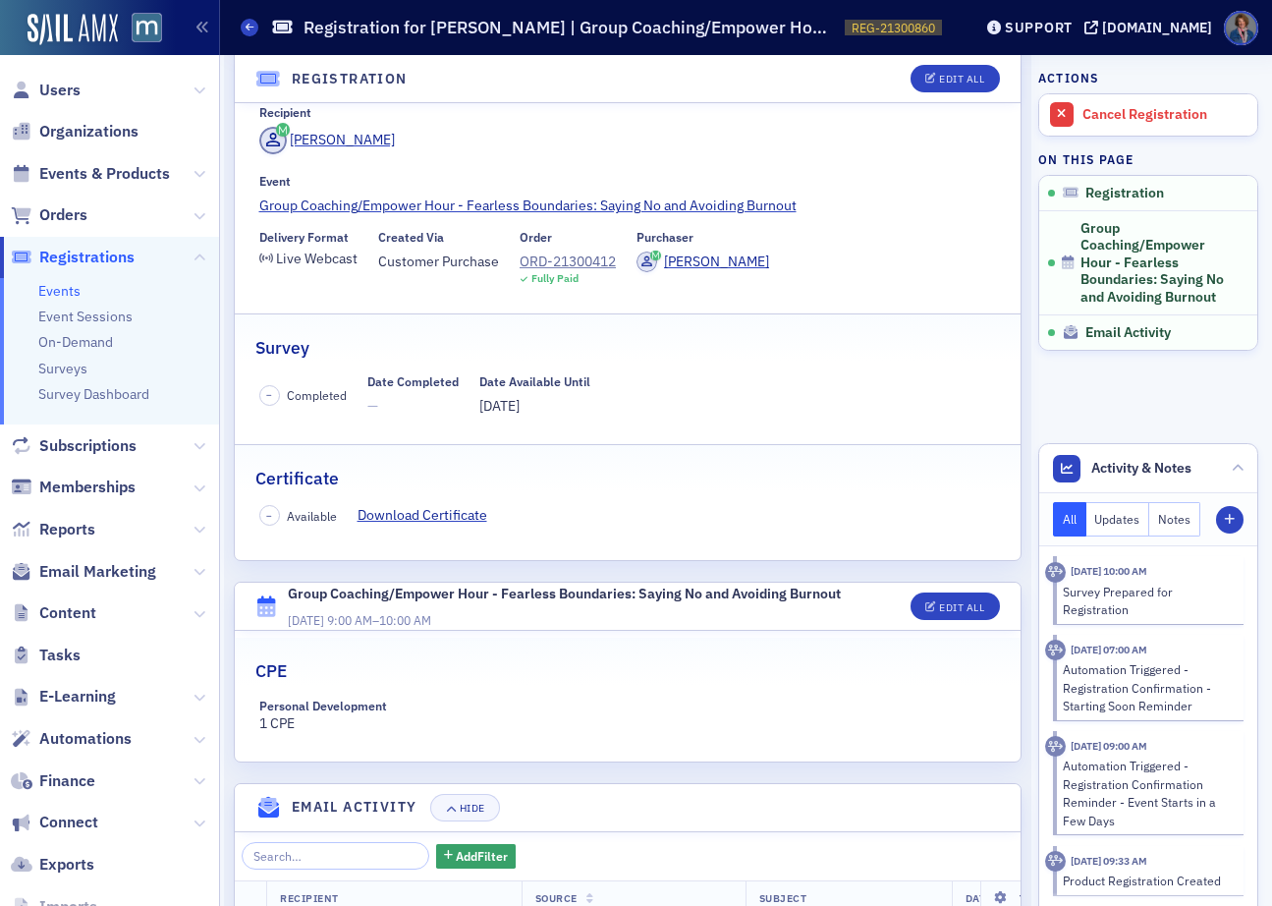
scroll to position [112, 0]
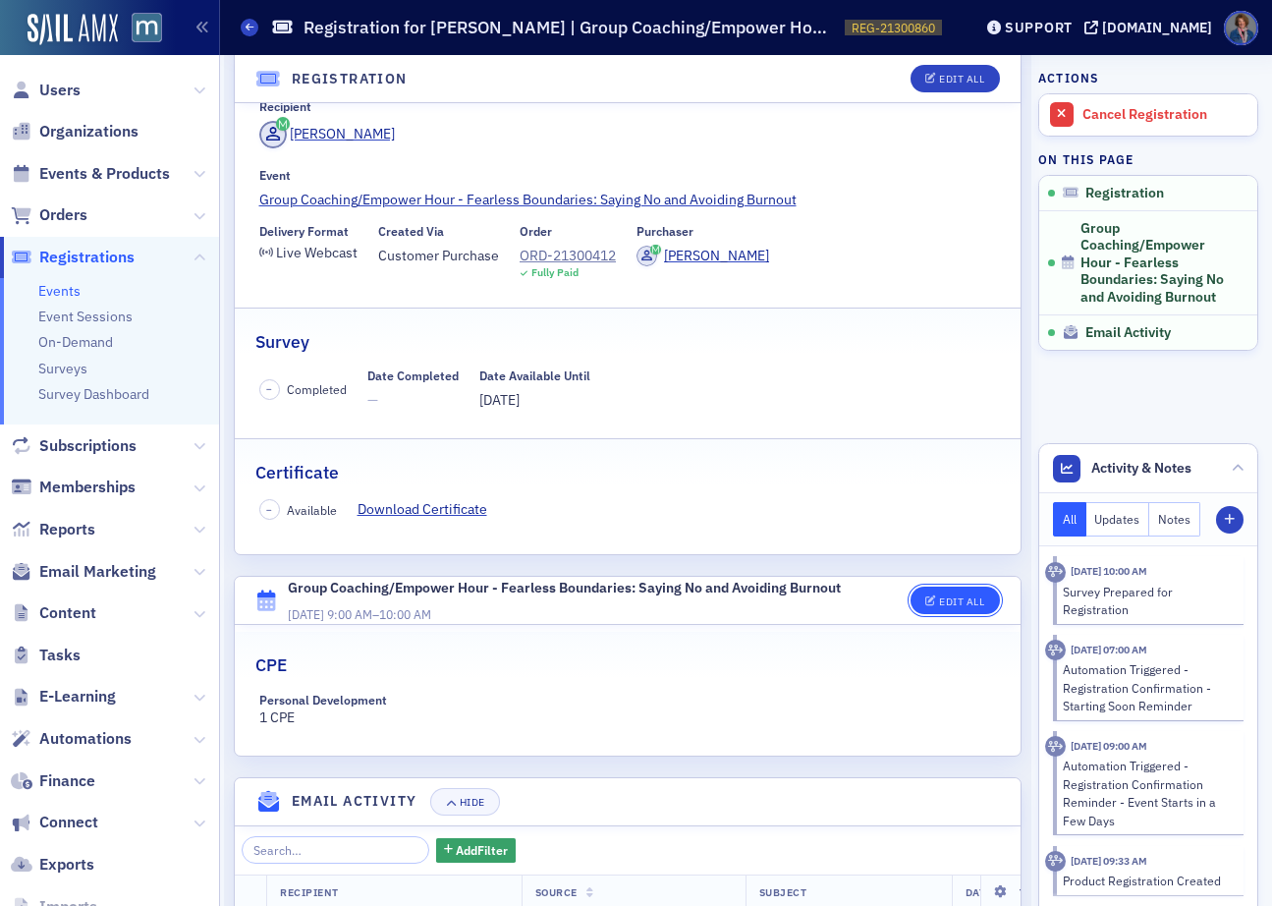
click at [941, 607] on button "Edit All" at bounding box center [955, 600] width 88 height 28
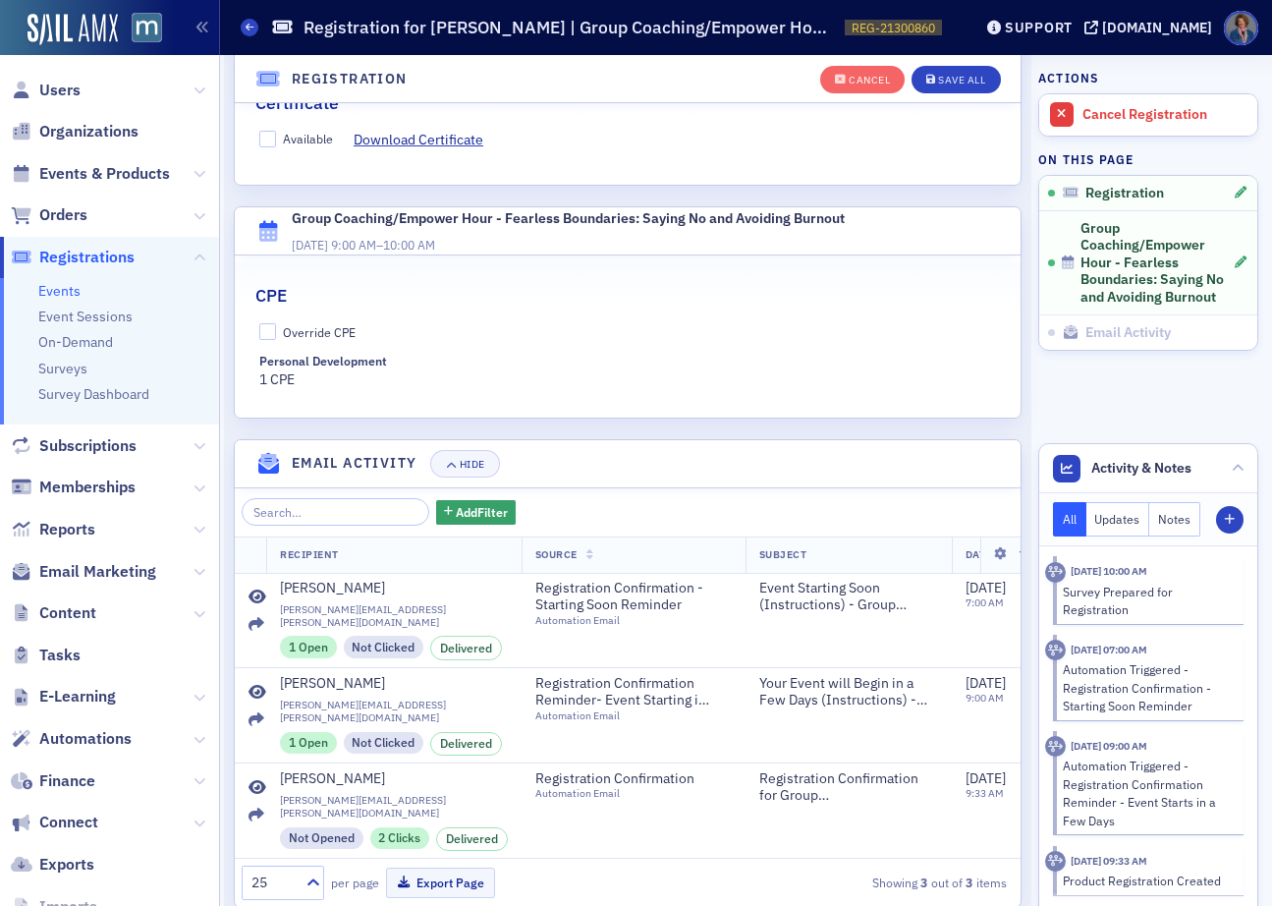
scroll to position [560, 0]
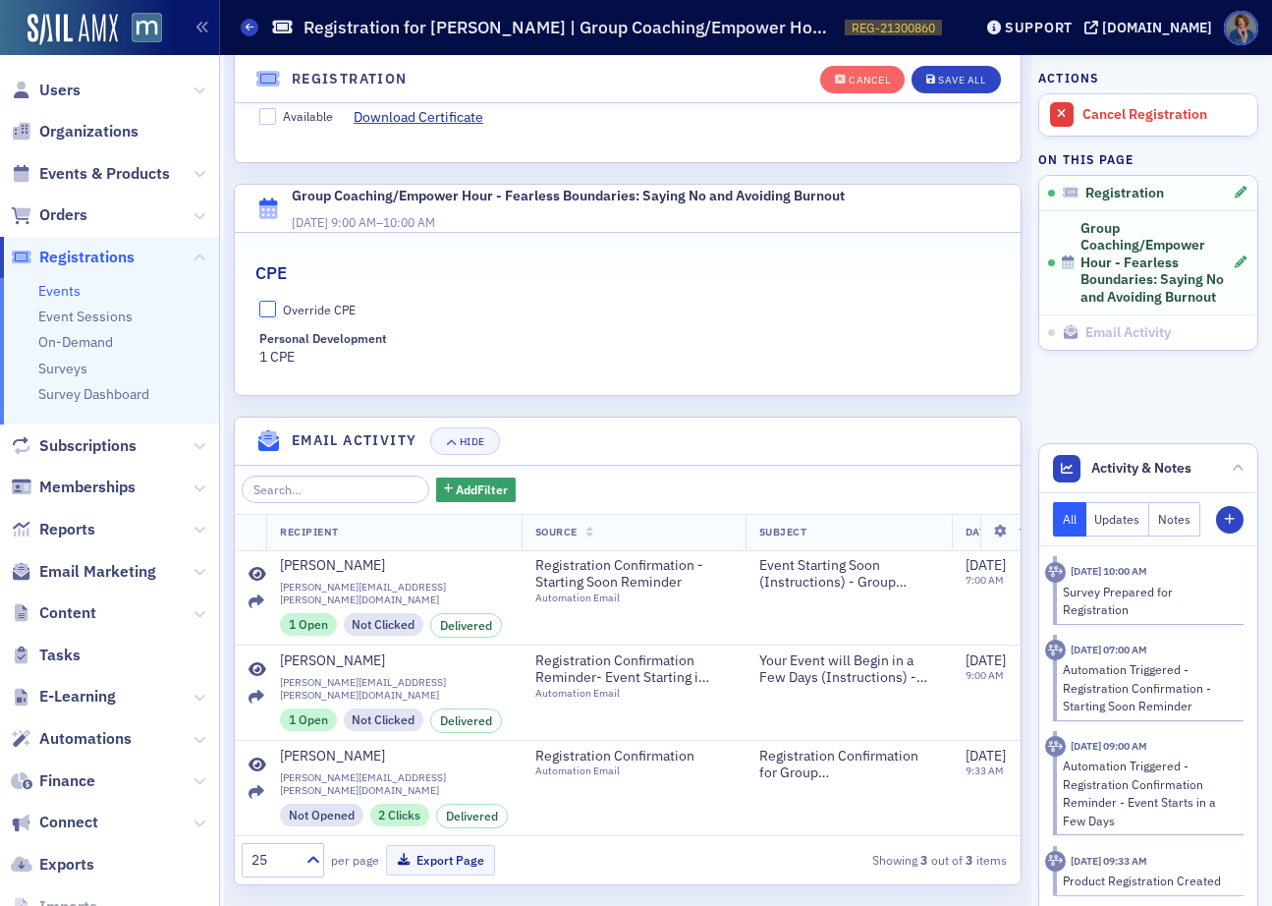
click at [270, 303] on input "Override CPE" at bounding box center [268, 310] width 18 height 18
checkbox input "true"
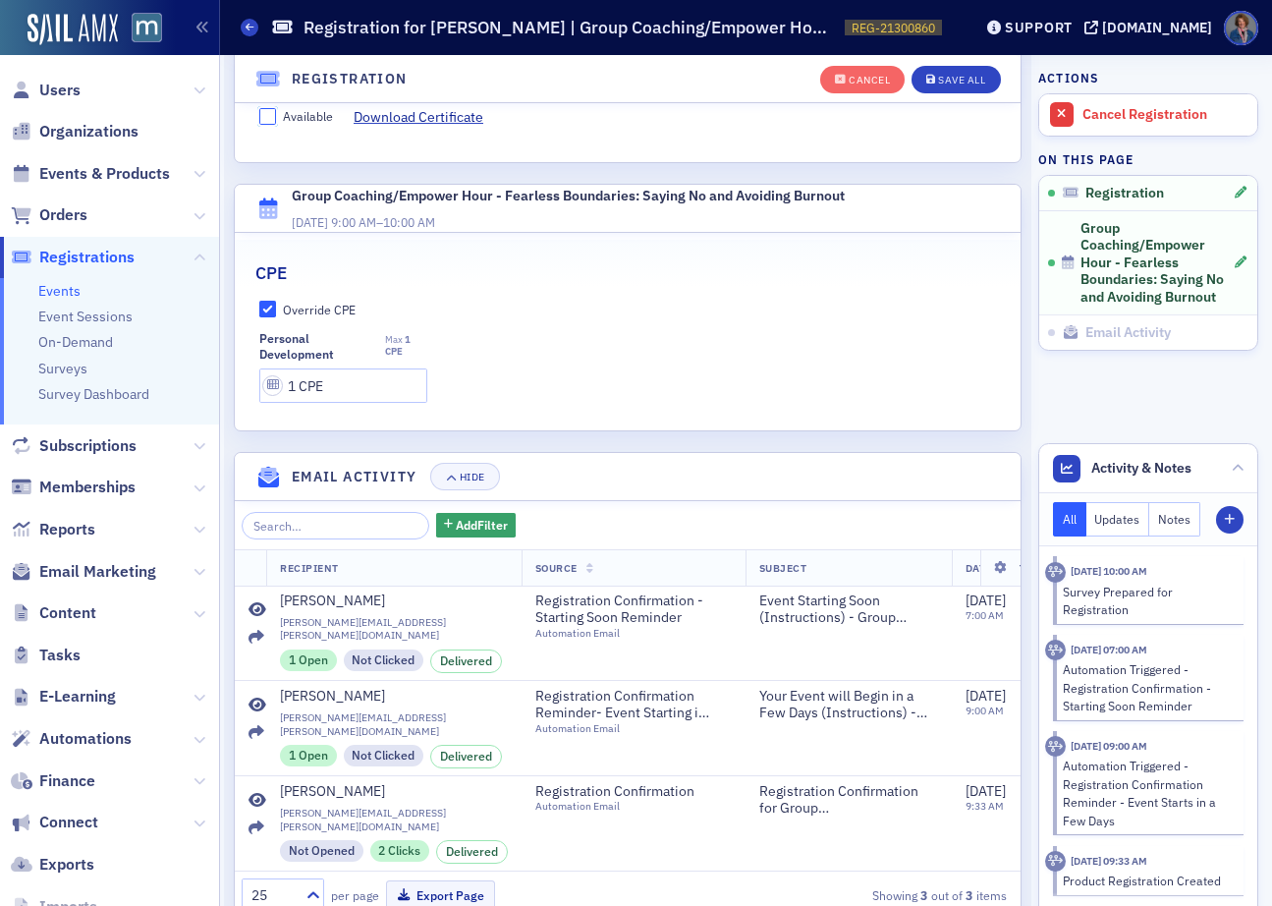
click at [268, 114] on input "Available" at bounding box center [268, 117] width 18 height 18
checkbox input "true"
click at [941, 79] on div "Save All" at bounding box center [961, 80] width 47 height 11
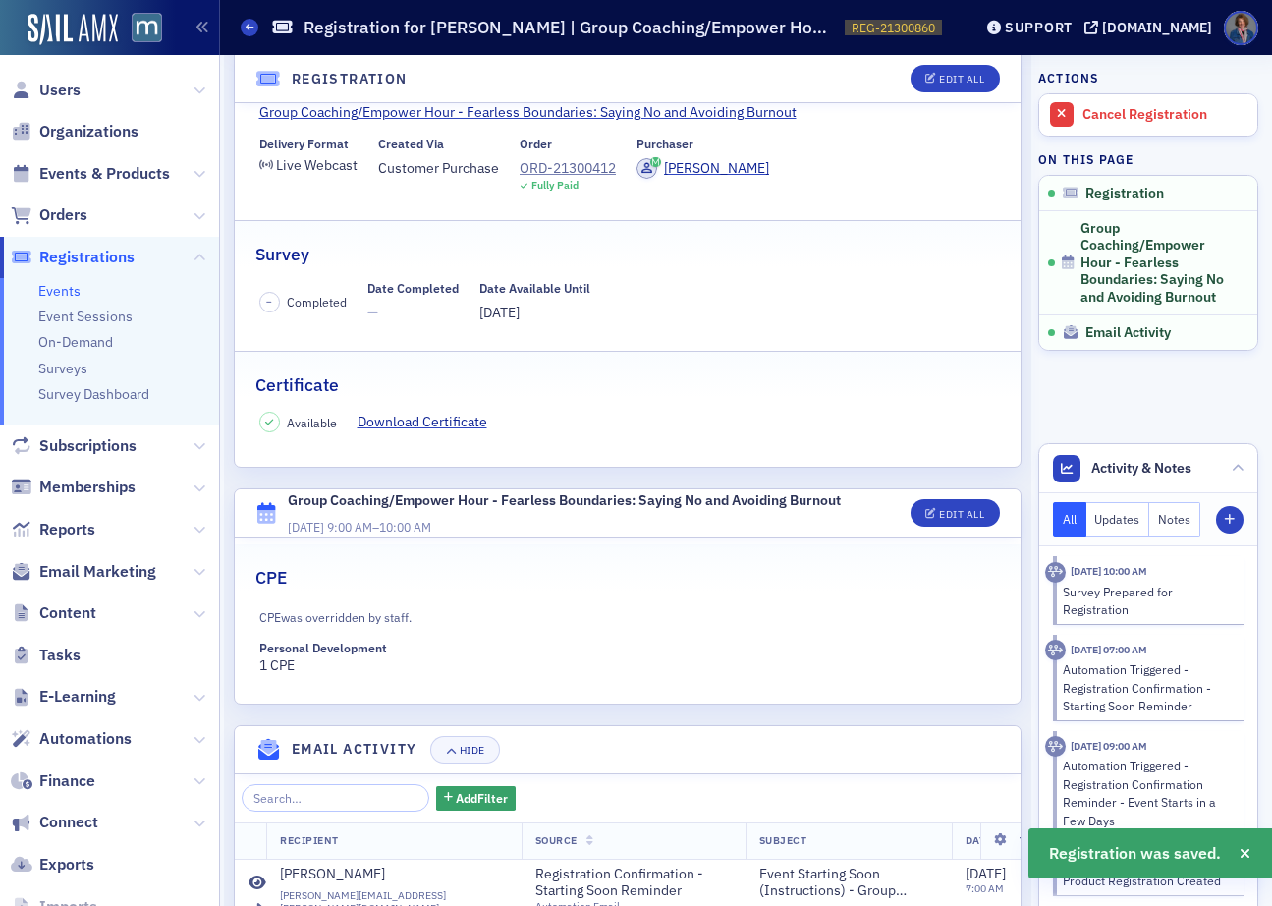
scroll to position [507, 0]
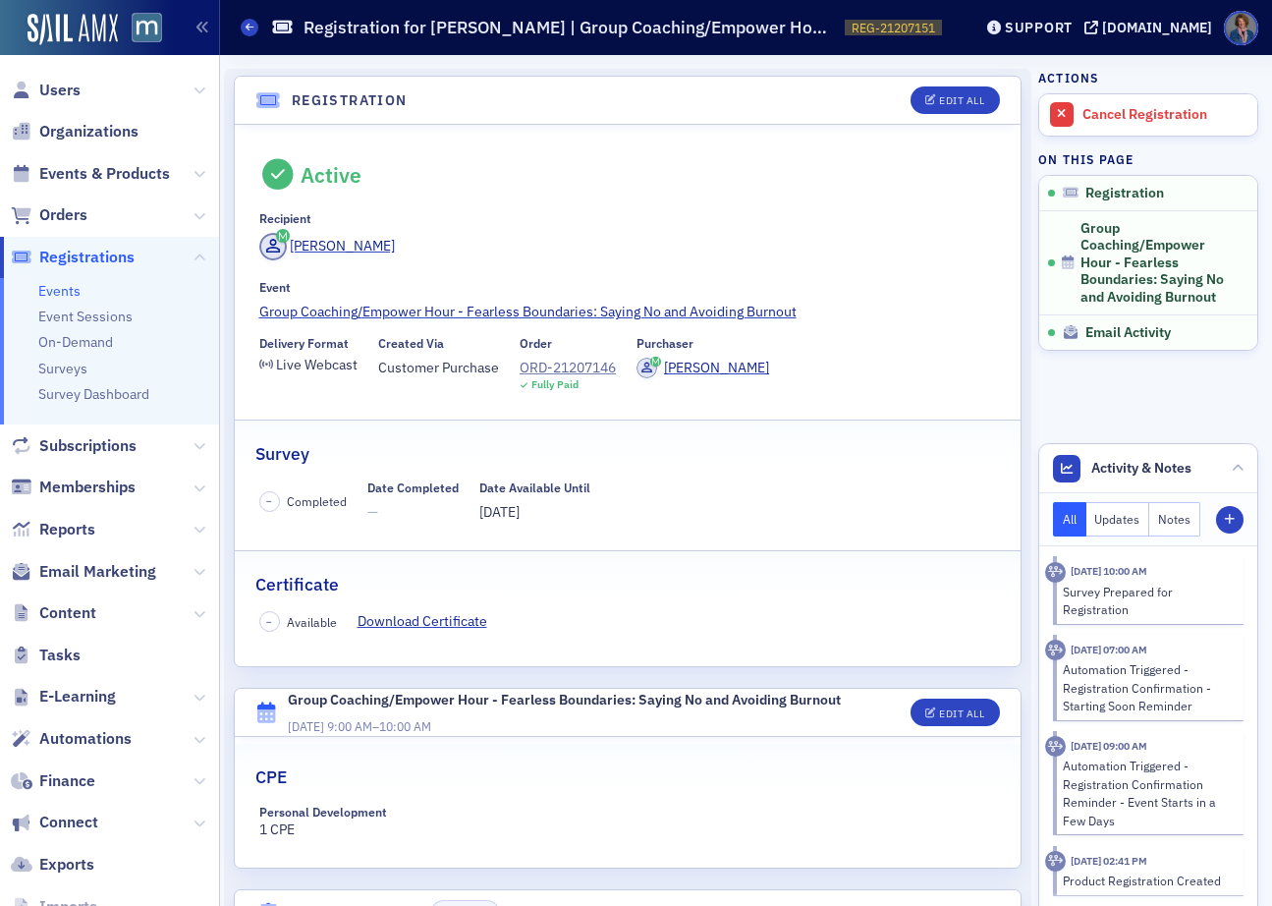
scroll to position [127, 0]
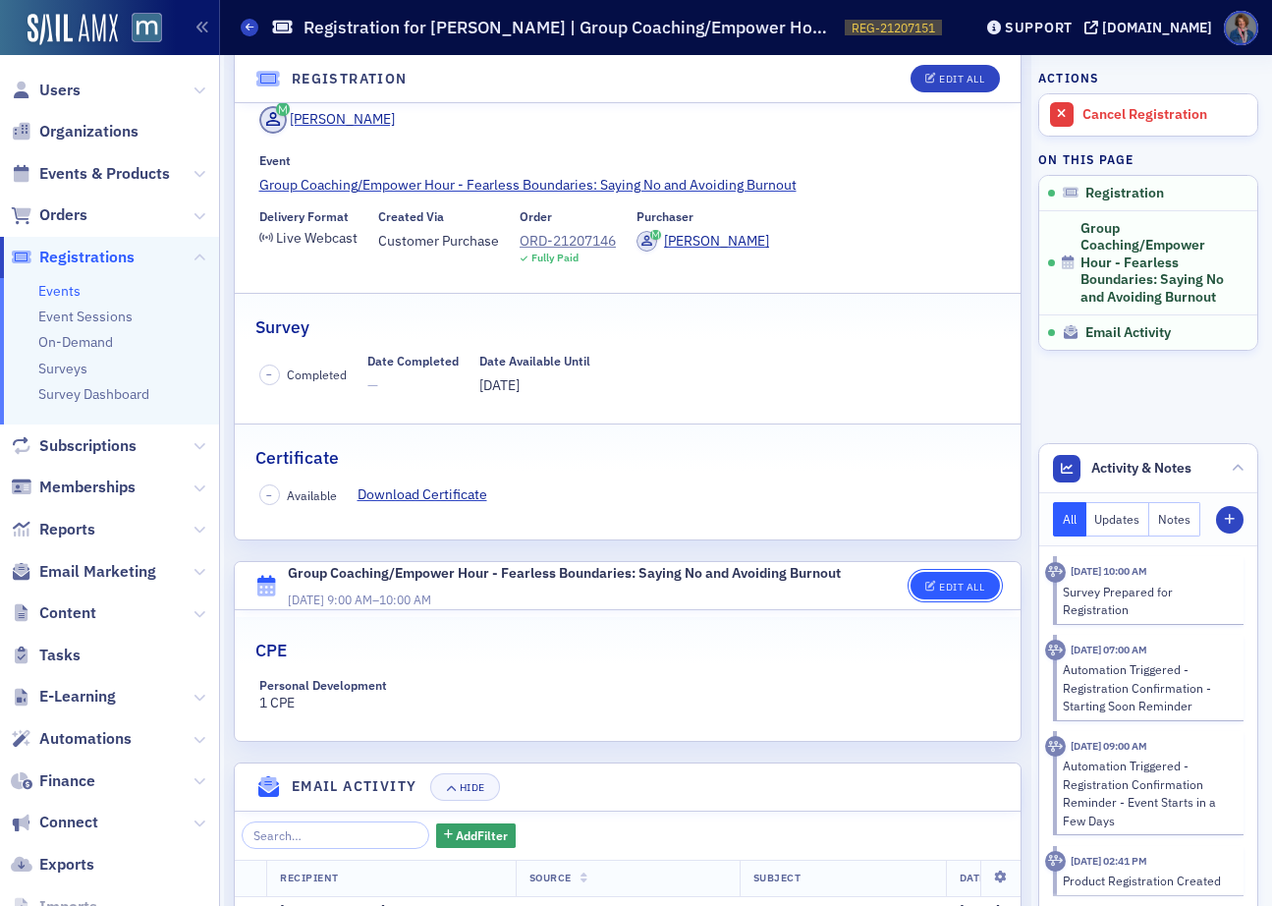
click at [963, 588] on div "Edit All" at bounding box center [961, 587] width 45 height 11
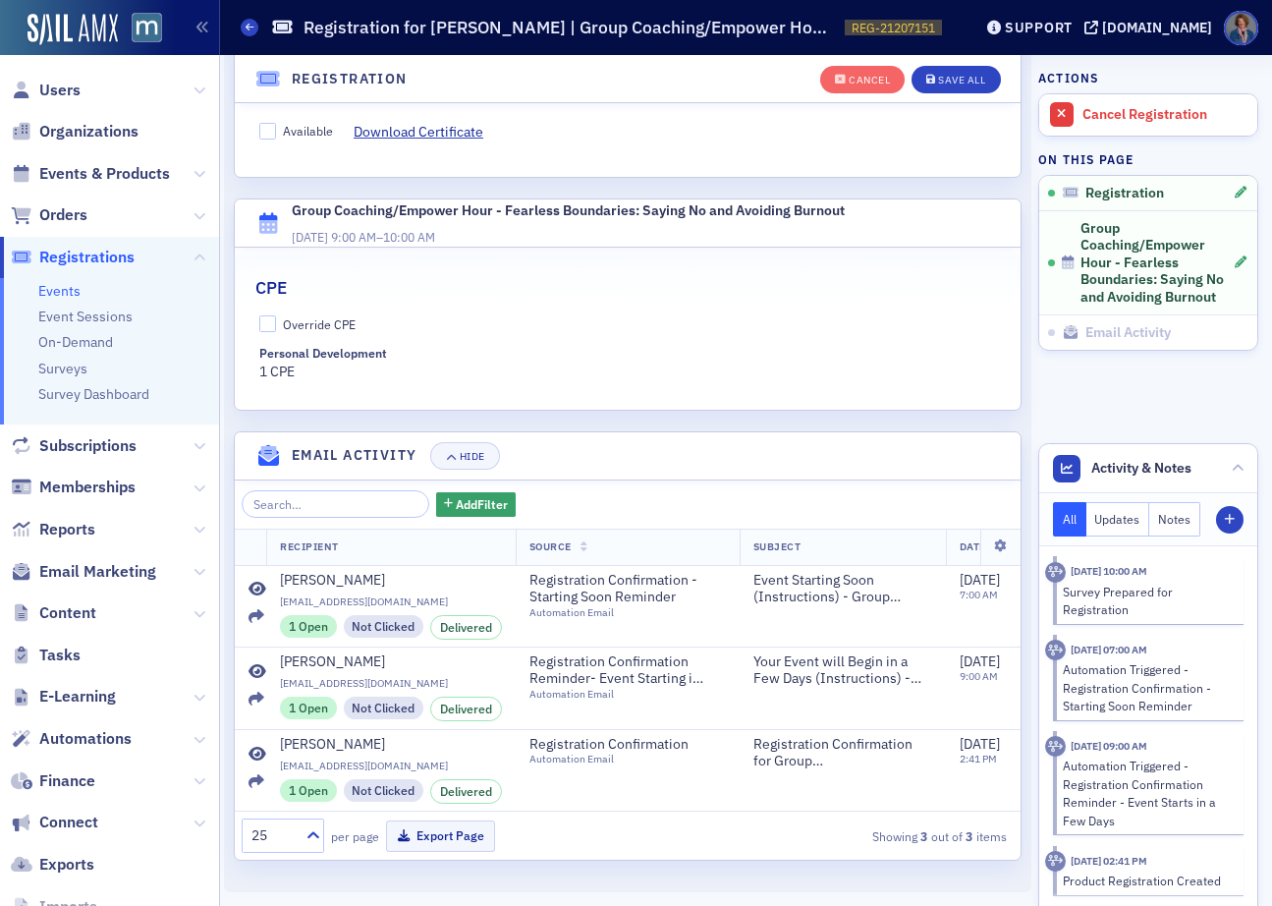
scroll to position [560, 0]
click at [264, 315] on input "Override CPE" at bounding box center [268, 324] width 18 height 18
checkbox input "true"
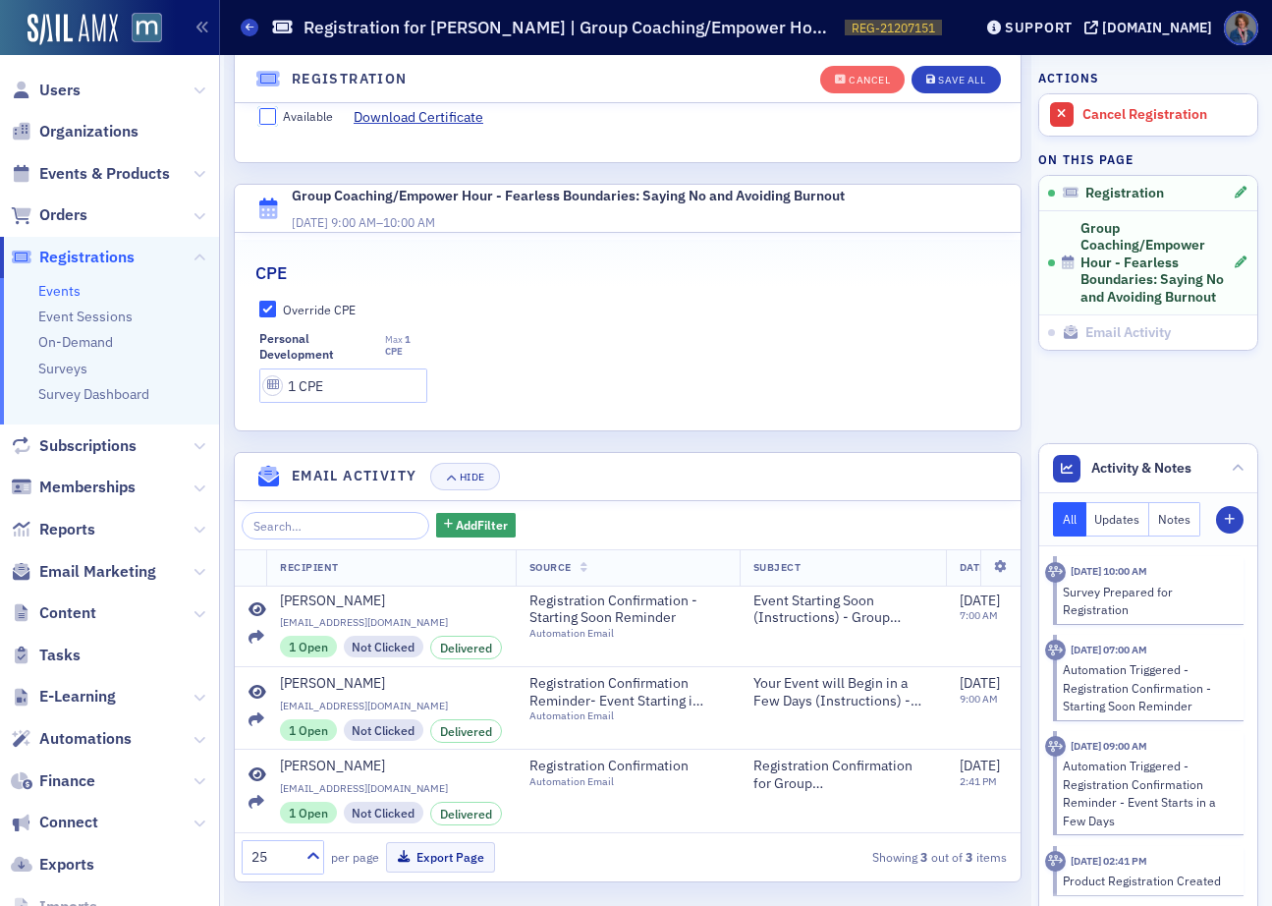
click at [270, 124] on input "Available" at bounding box center [268, 117] width 18 height 18
checkbox input "true"
click at [944, 78] on div "Save All" at bounding box center [961, 80] width 47 height 11
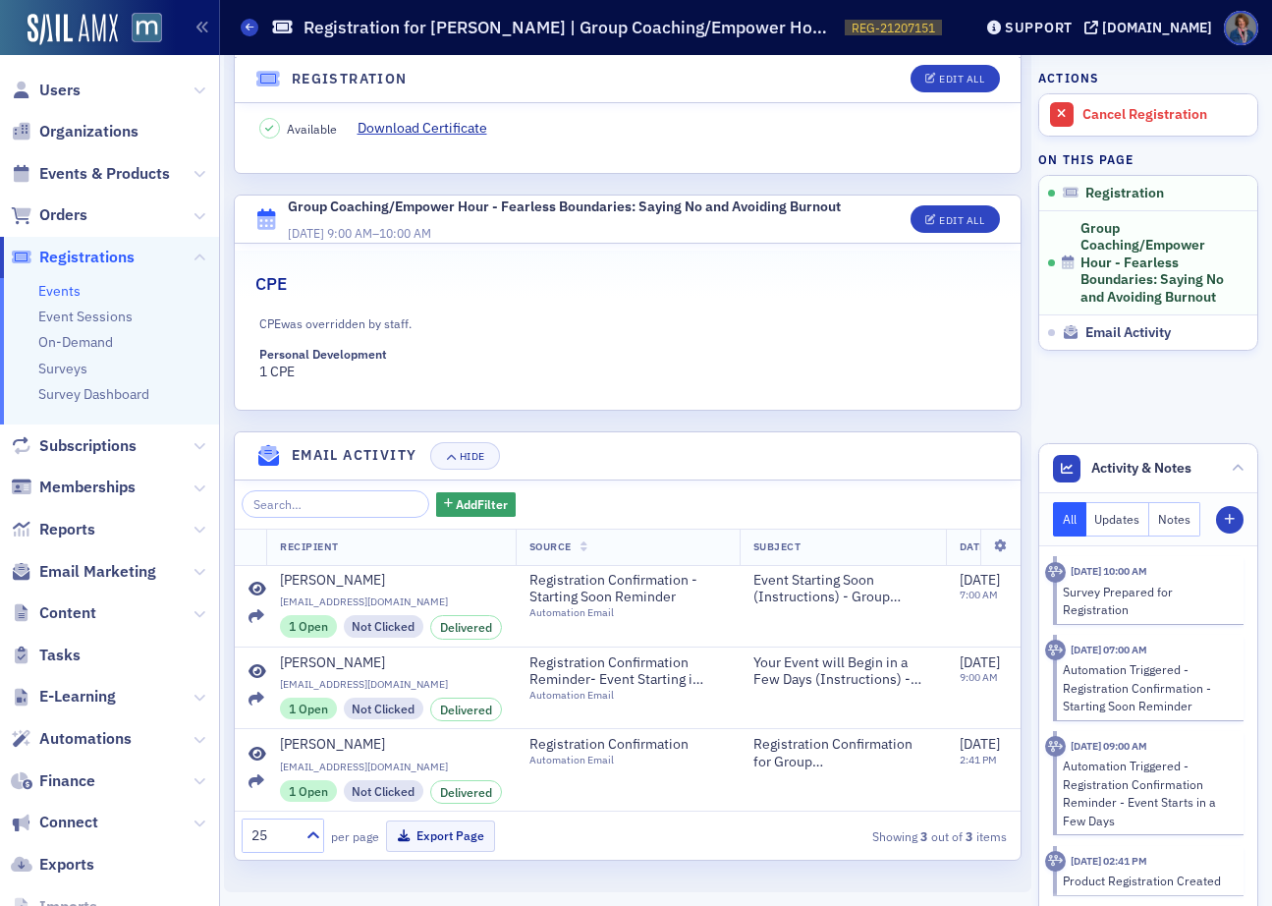
scroll to position [0, 0]
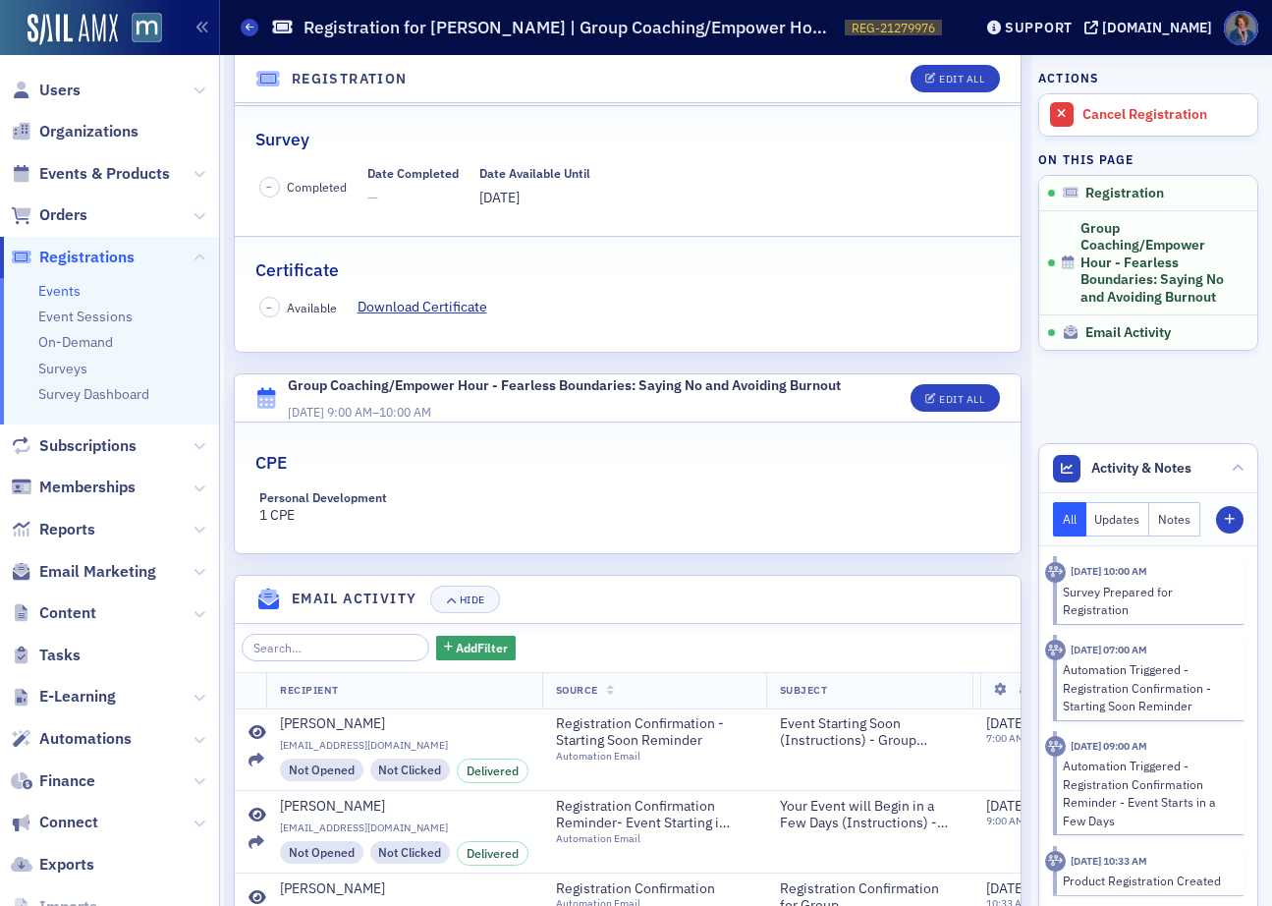
scroll to position [349, 0]
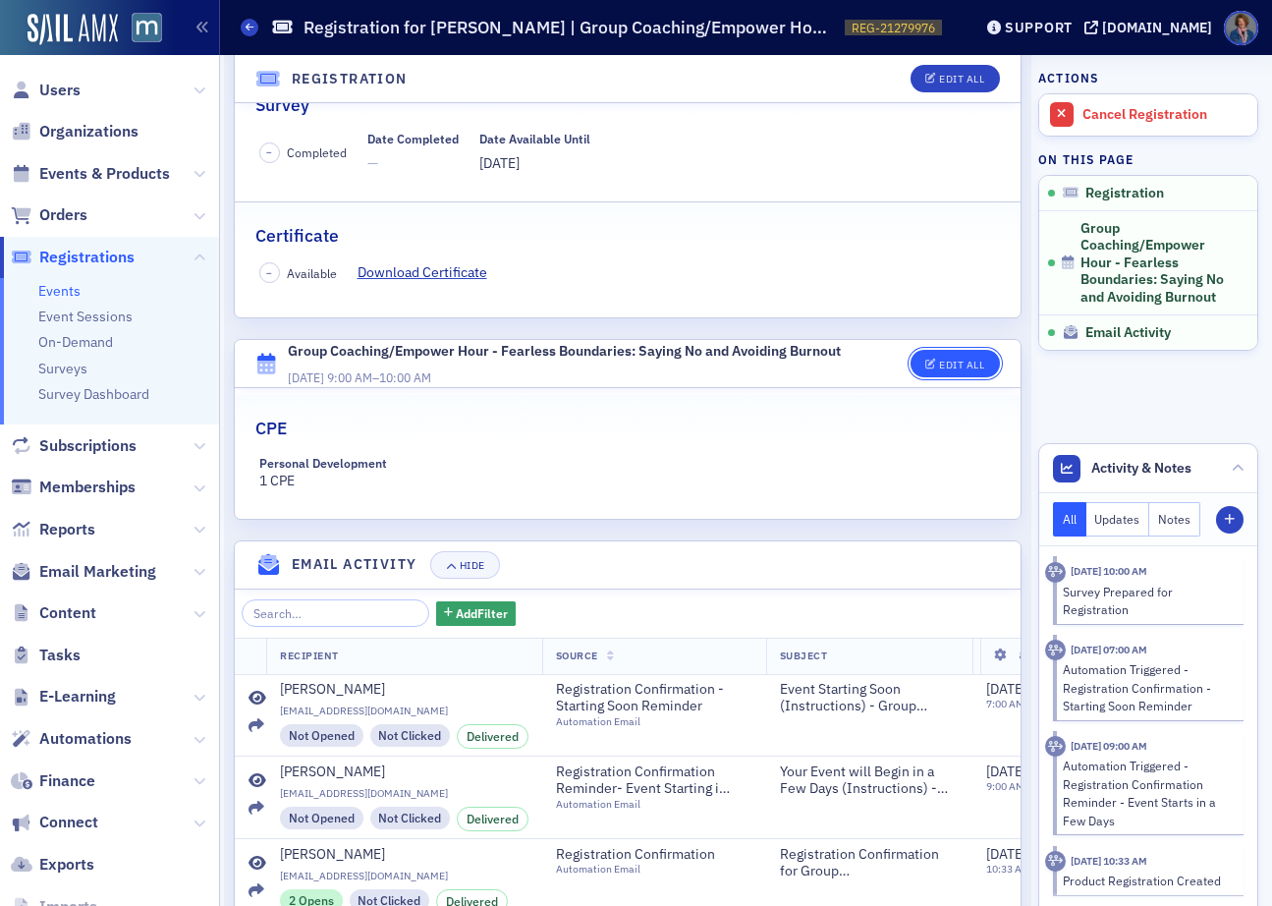
click at [959, 368] on div "Edit All" at bounding box center [961, 365] width 45 height 11
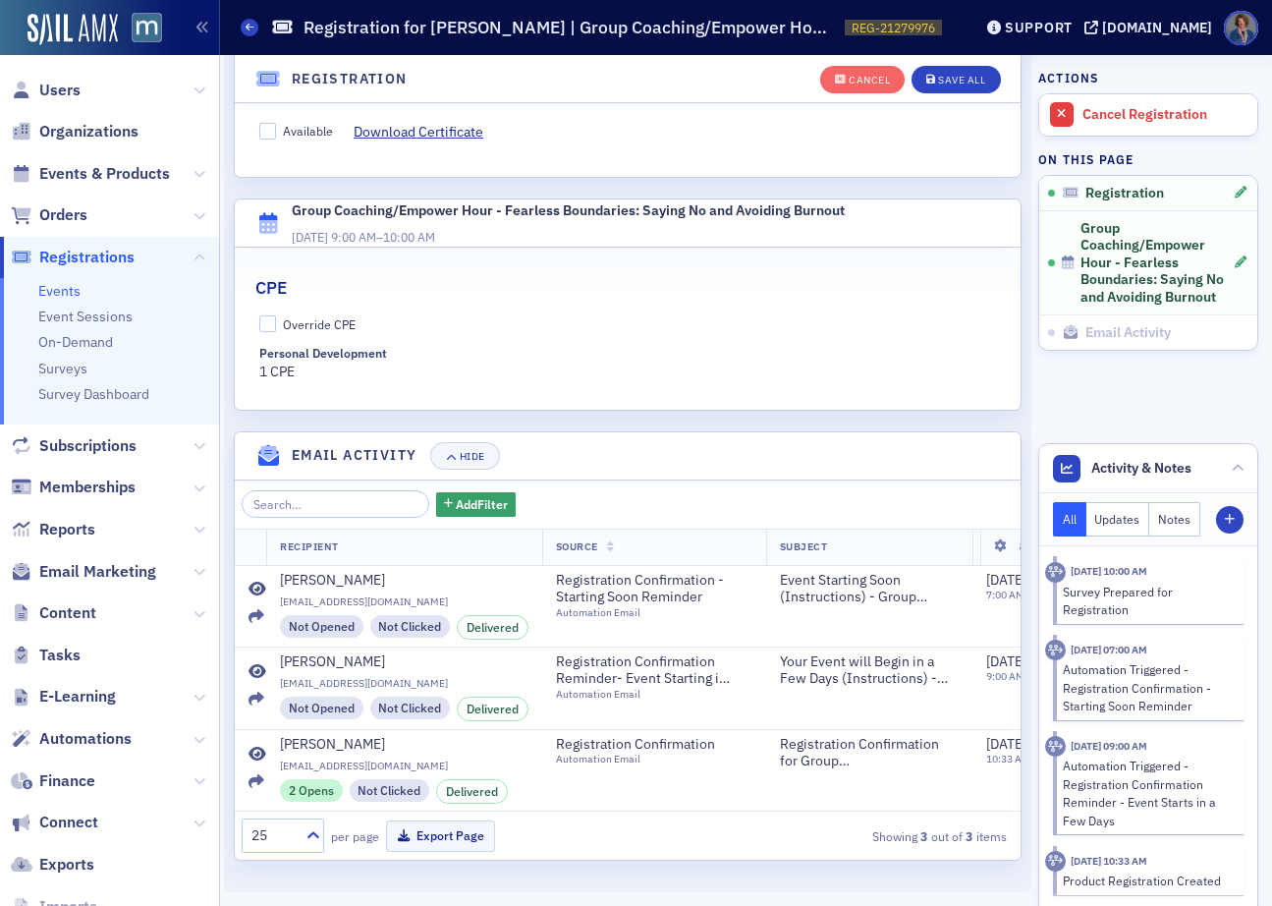
scroll to position [560, 0]
click at [262, 315] on input "Override CPE" at bounding box center [268, 324] width 18 height 18
checkbox input "true"
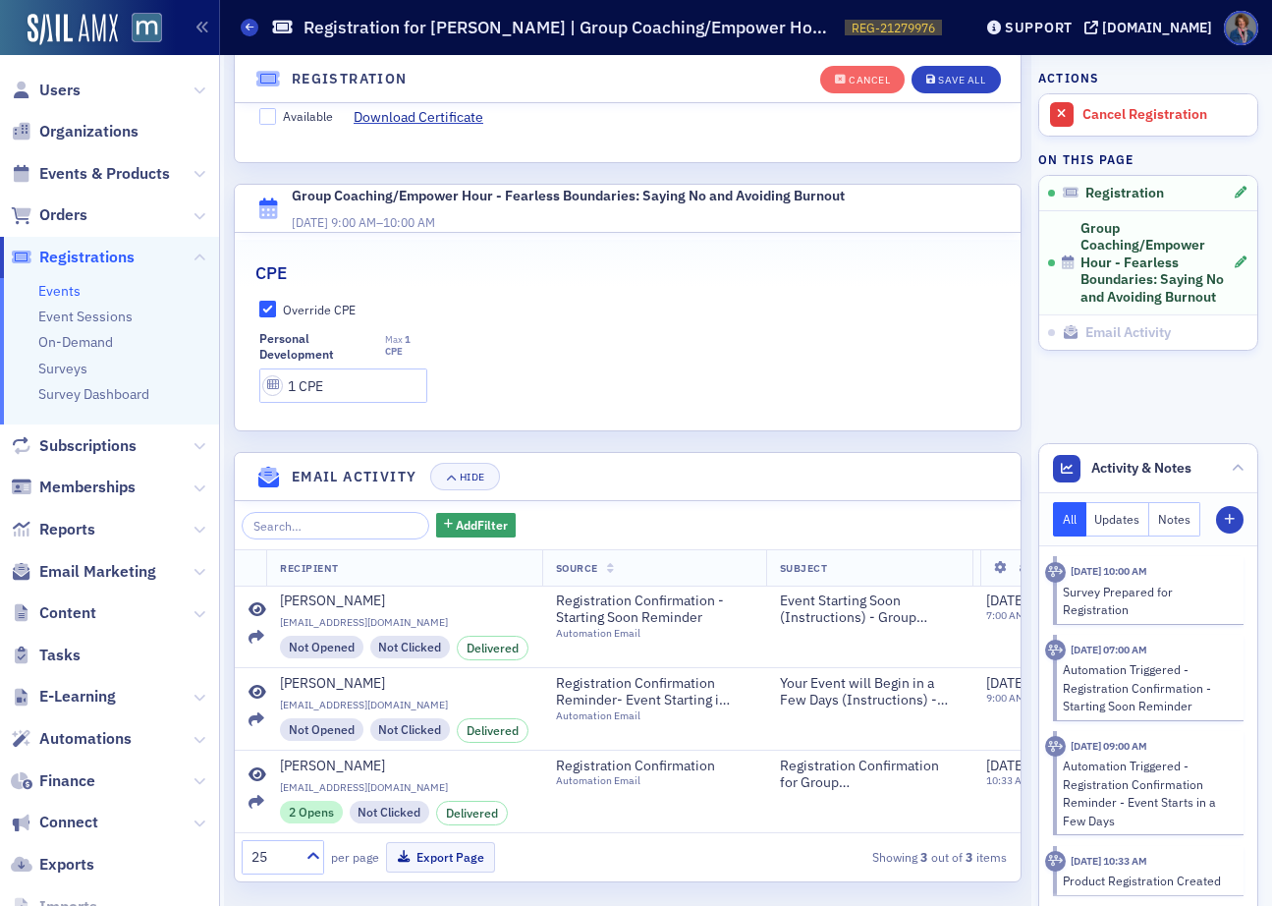
click at [276, 119] on label "Available" at bounding box center [296, 116] width 75 height 18
click at [276, 119] on input "Available" at bounding box center [268, 117] width 18 height 18
checkbox input "true"
click at [938, 84] on div "Save All" at bounding box center [961, 80] width 47 height 11
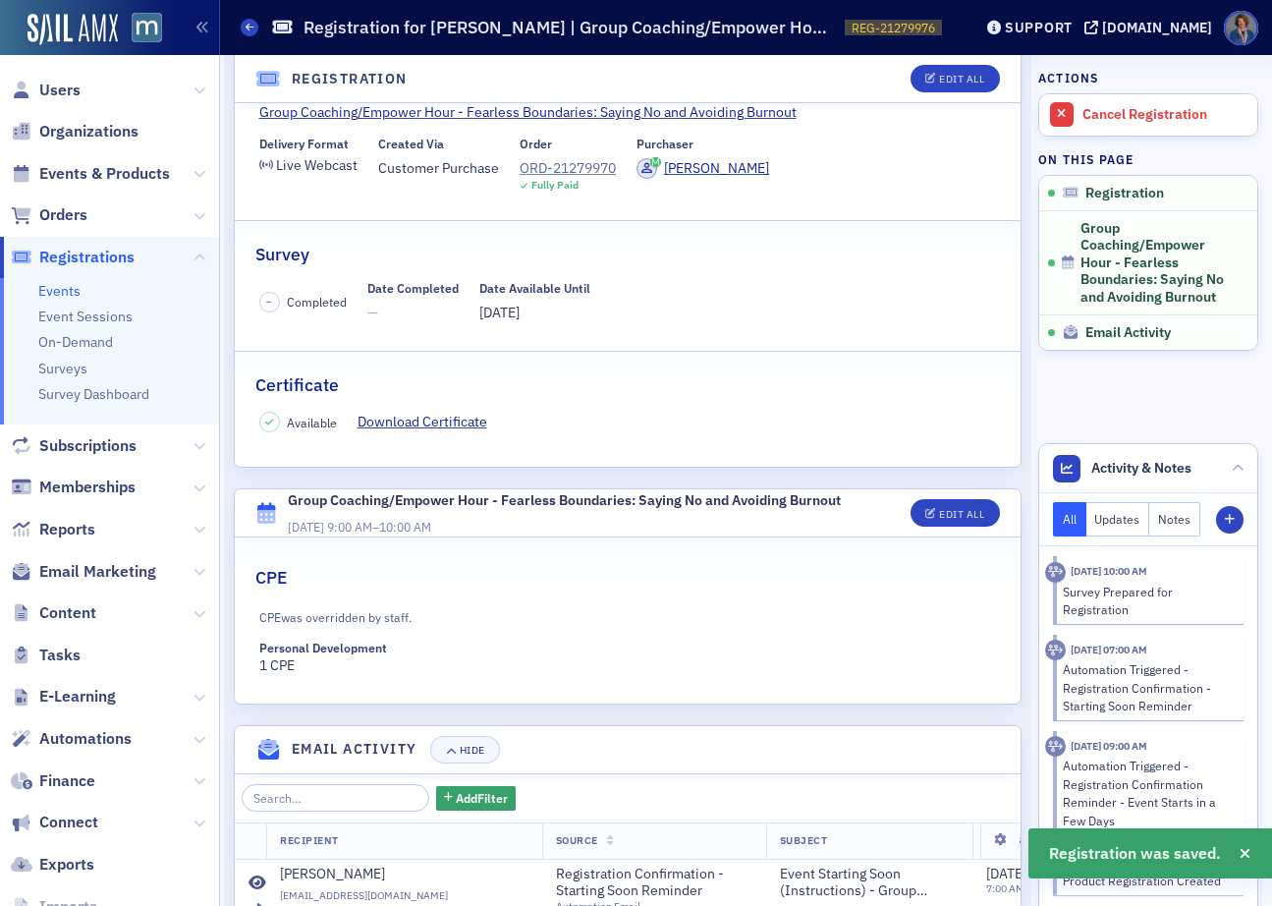
scroll to position [507, 0]
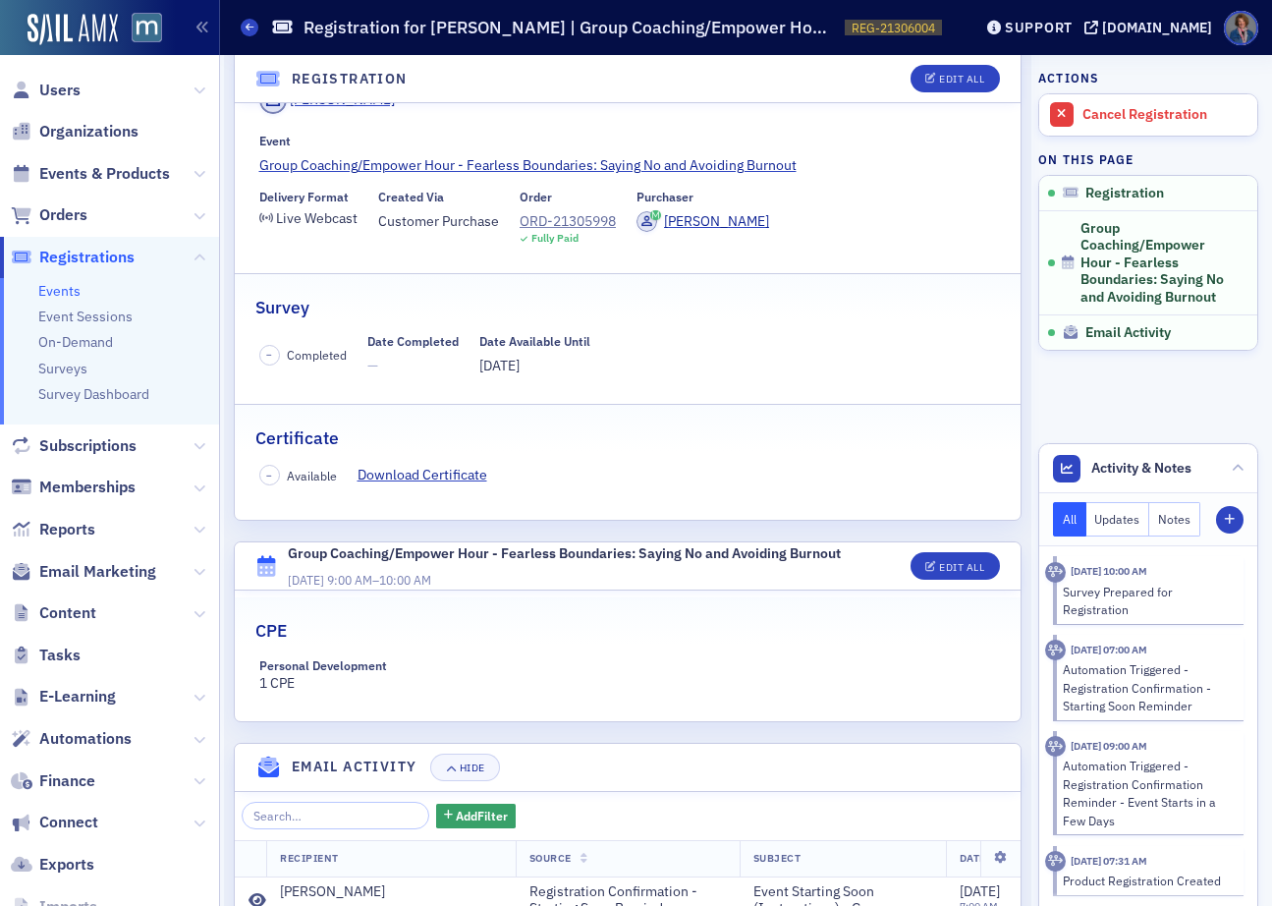
scroll to position [154, 0]
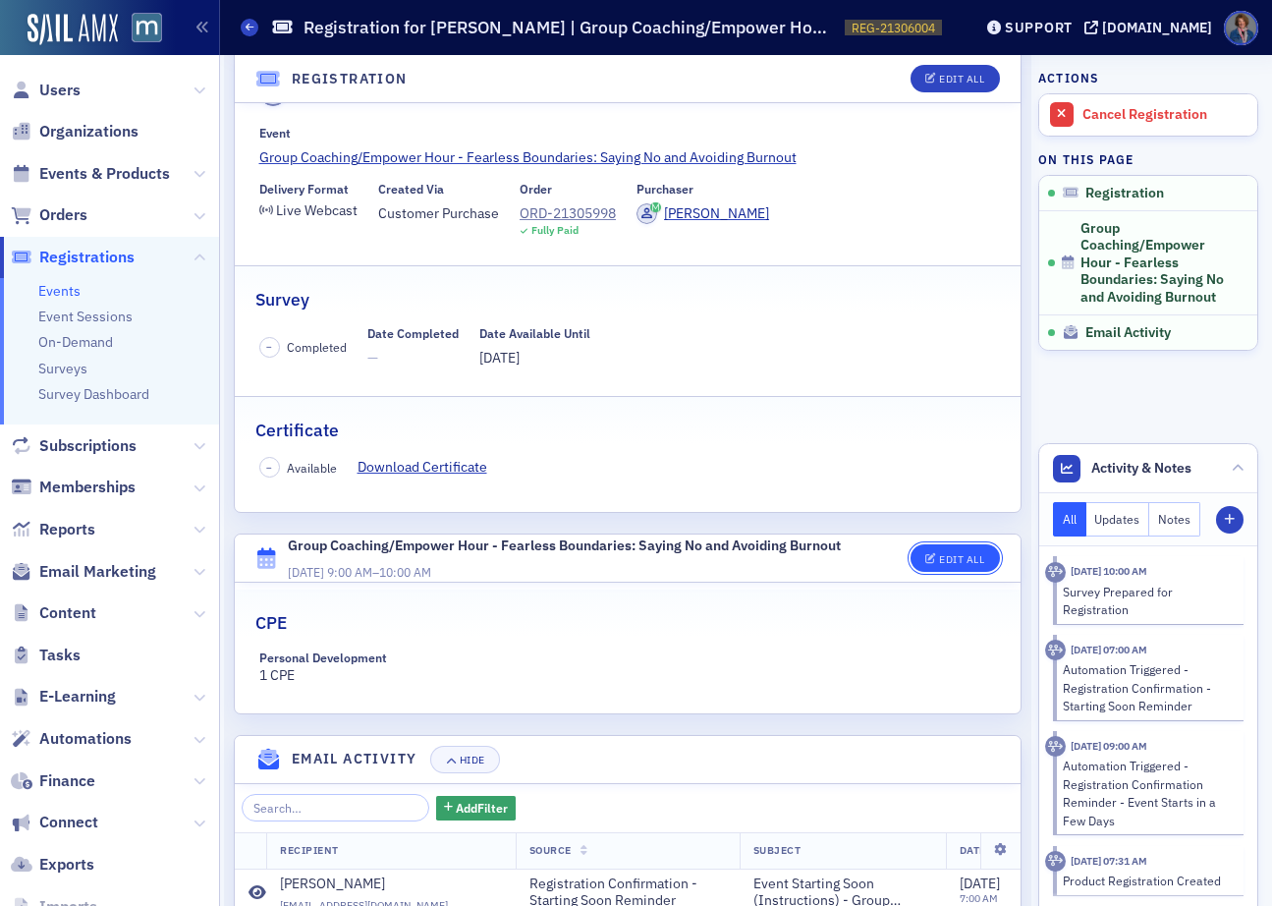
click at [926, 566] on button "Edit All" at bounding box center [955, 558] width 88 height 28
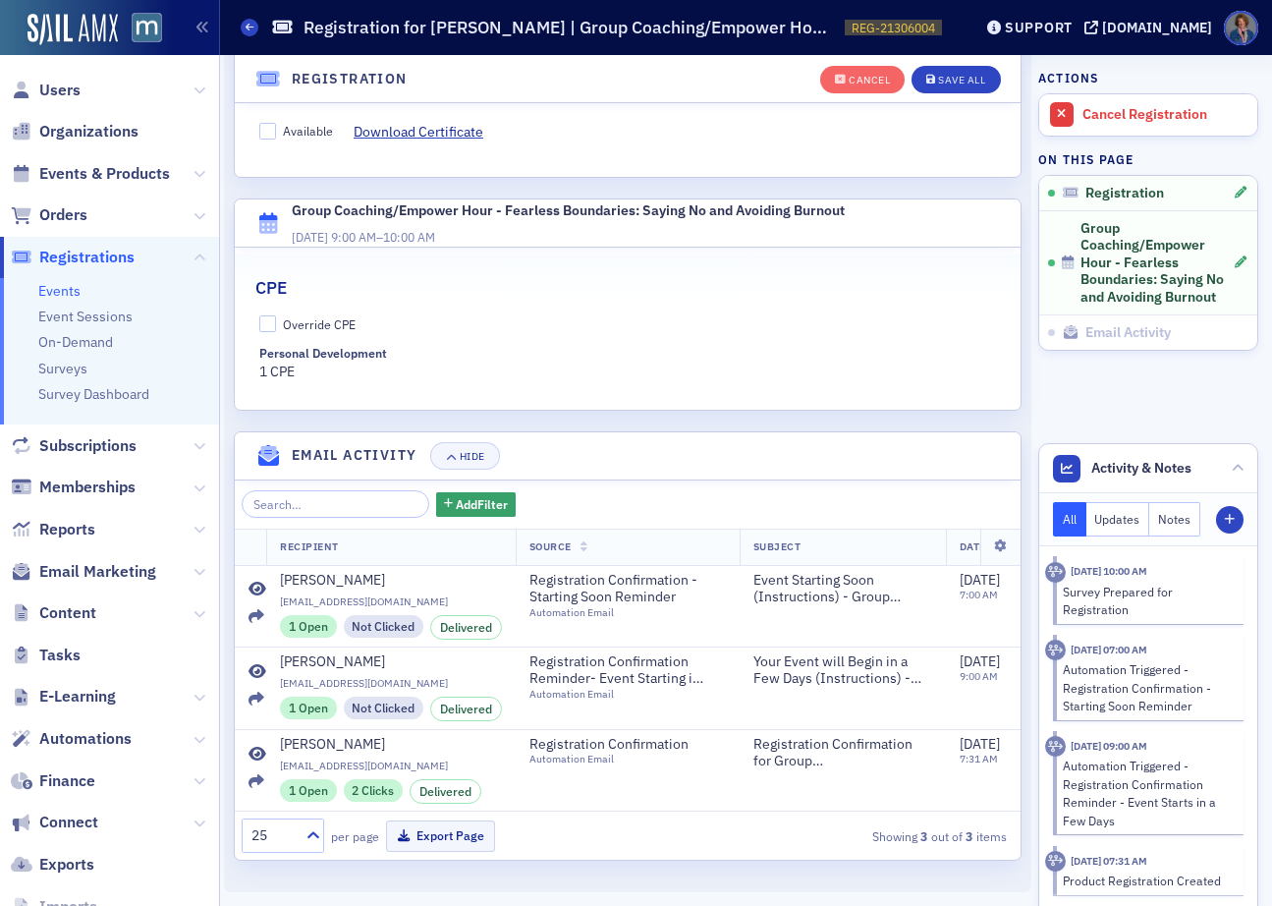
scroll to position [560, 0]
click at [270, 315] on input "Override CPE" at bounding box center [268, 324] width 18 height 18
checkbox input "true"
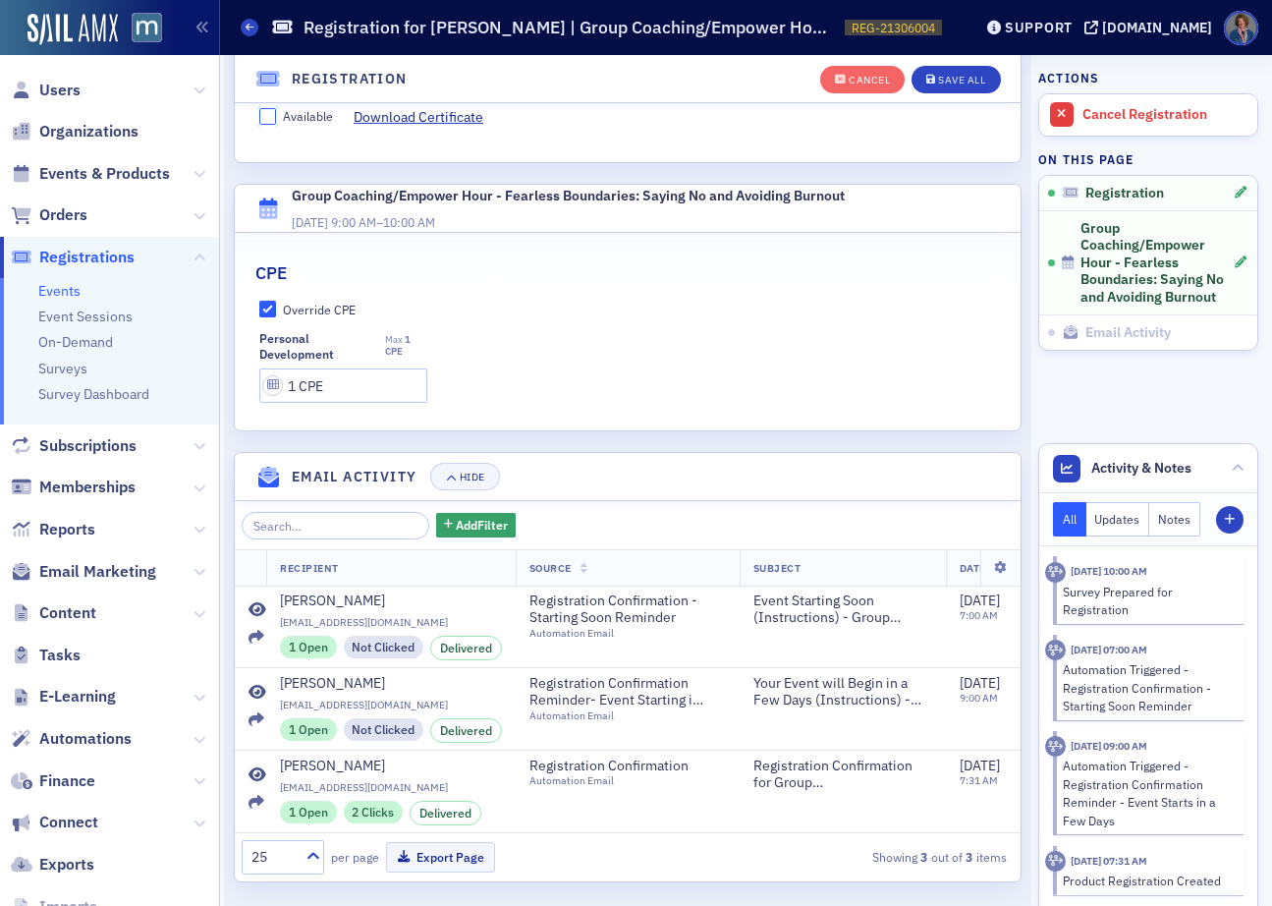
click at [274, 120] on input "Available" at bounding box center [268, 117] width 18 height 18
checkbox input "true"
click at [960, 84] on div "Save All" at bounding box center [961, 80] width 47 height 11
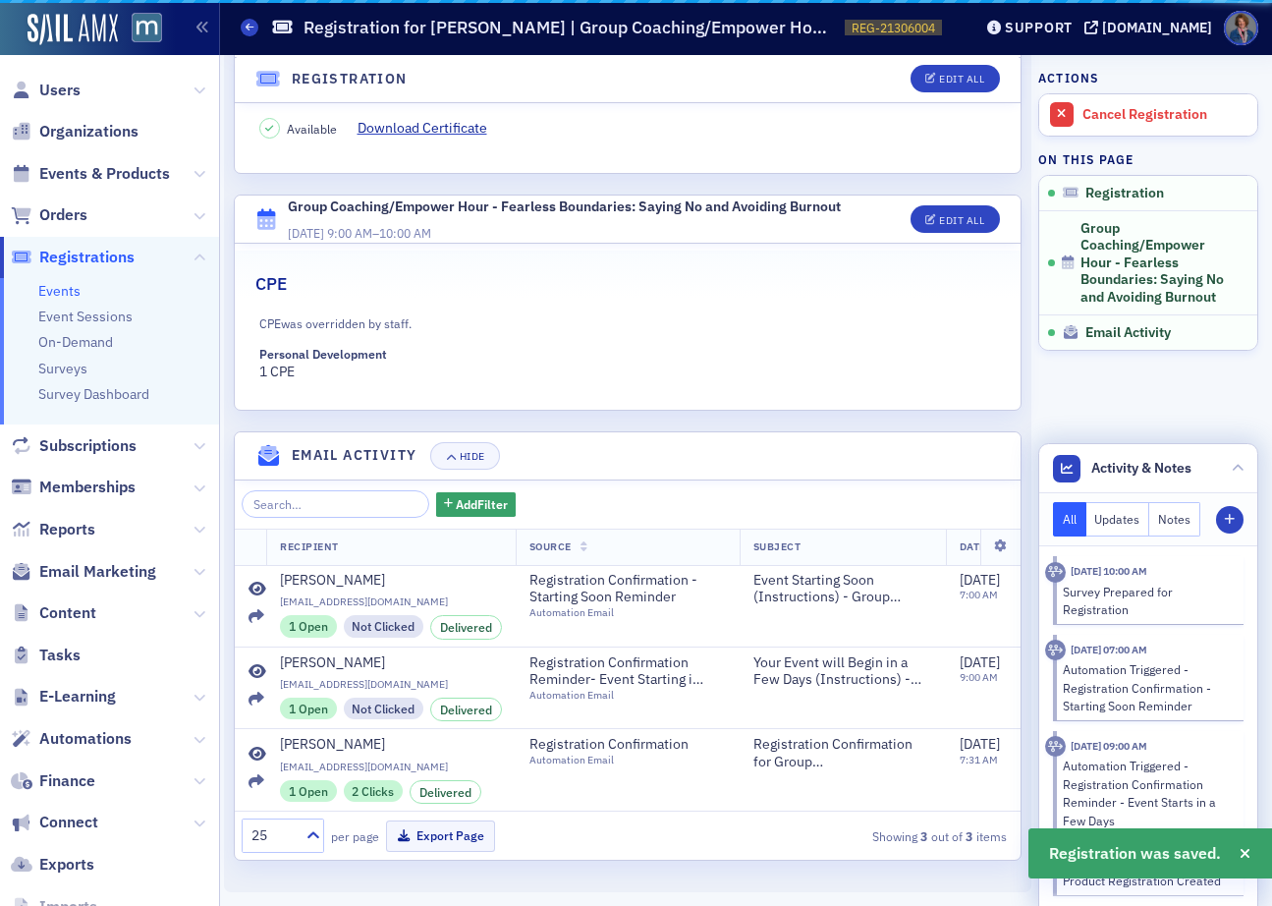
scroll to position [507, 0]
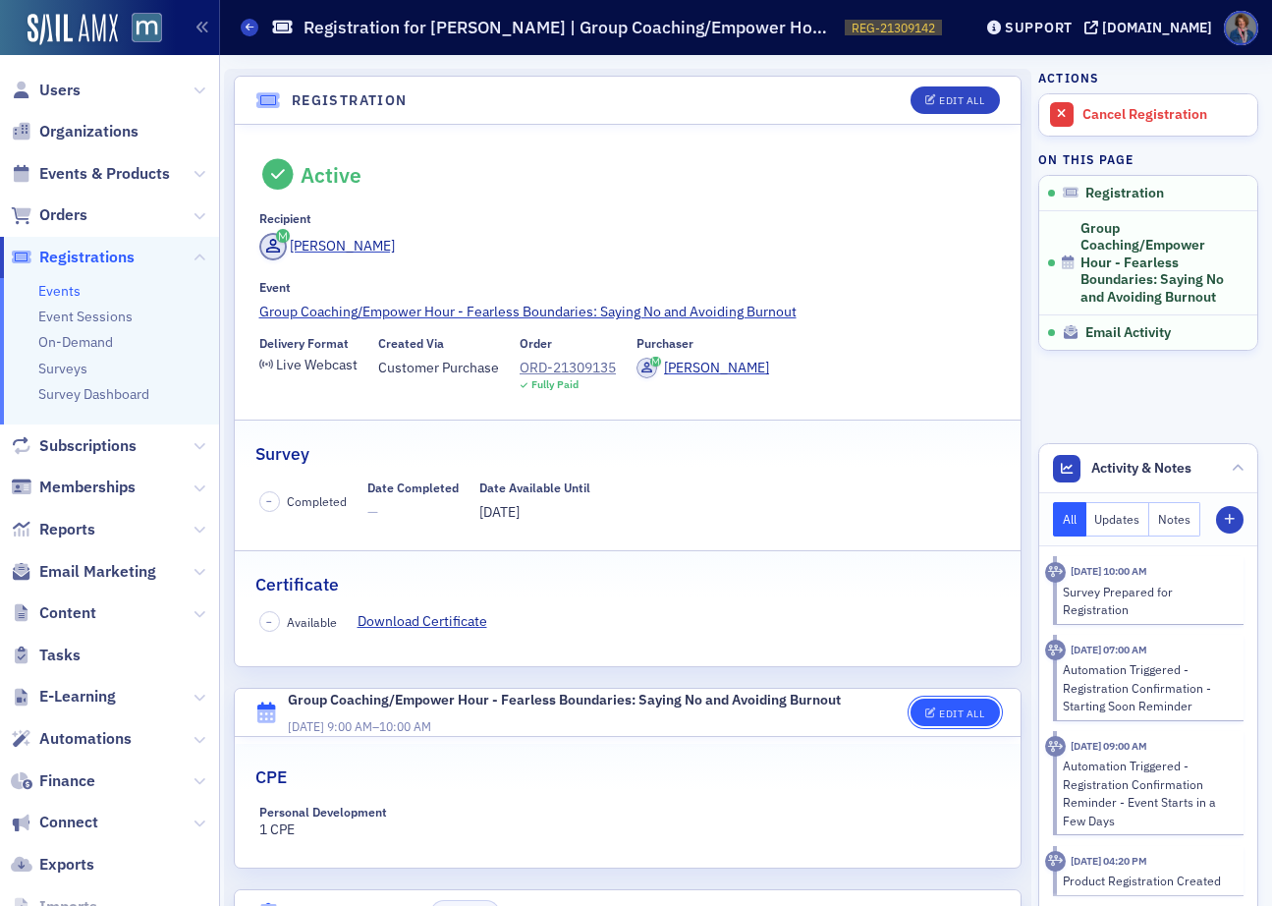
click at [930, 721] on button "Edit All" at bounding box center [955, 712] width 88 height 28
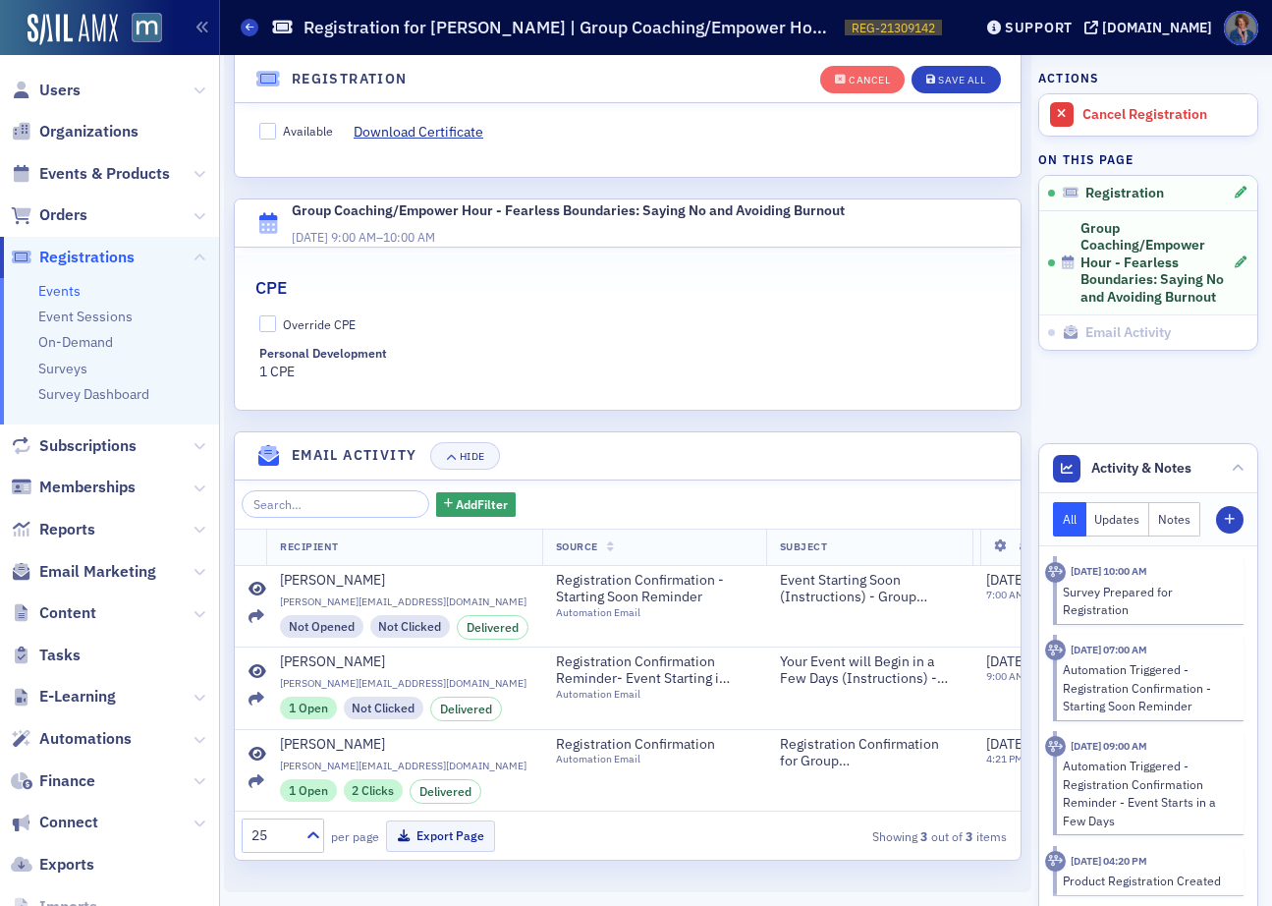
scroll to position [560, 0]
click at [262, 315] on input "Override CPE" at bounding box center [268, 324] width 18 height 18
checkbox input "true"
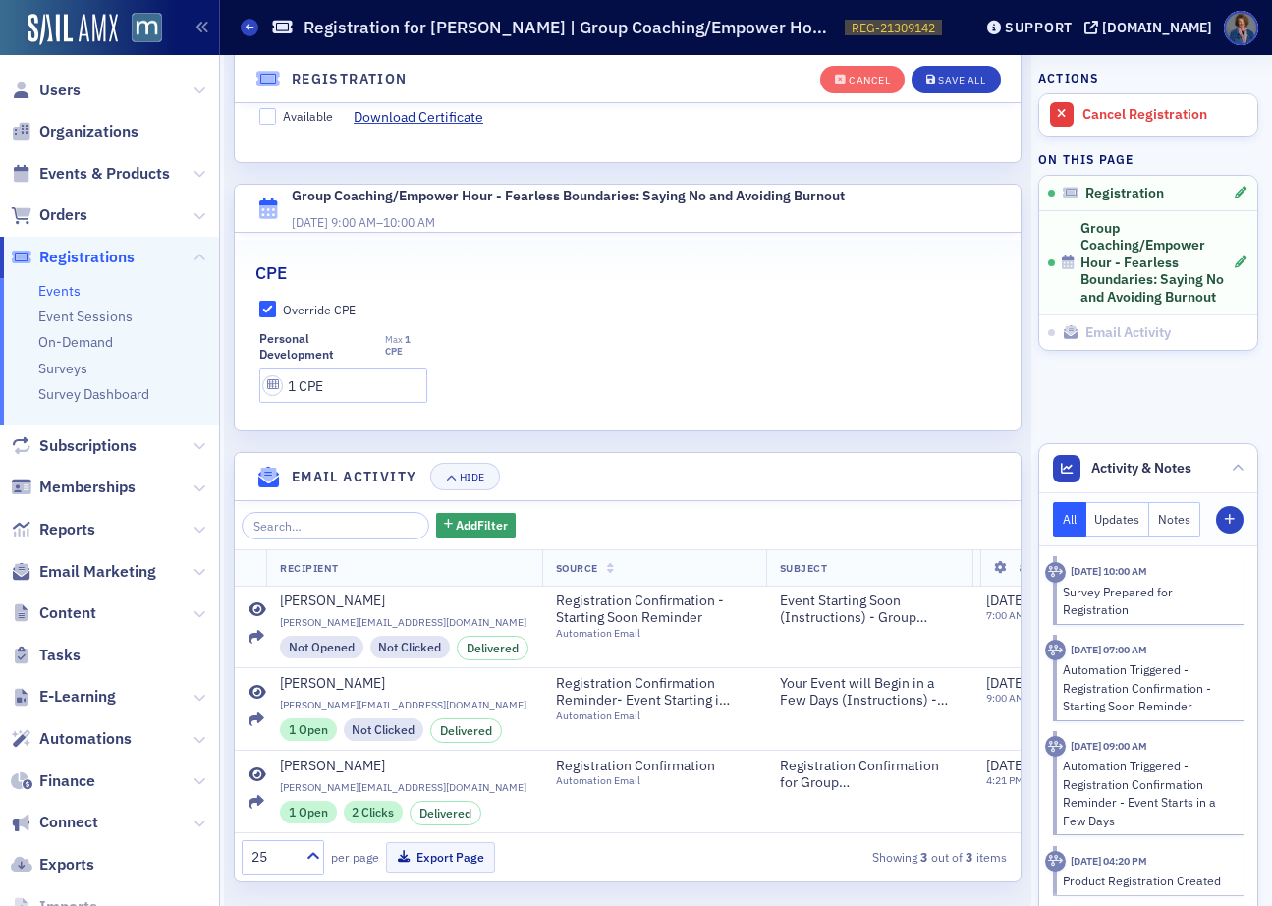
click at [263, 125] on div "Available" at bounding box center [296, 117] width 75 height 21
click at [274, 114] on input "Available" at bounding box center [268, 117] width 18 height 18
checkbox input "true"
click at [962, 83] on div "Save All" at bounding box center [961, 80] width 47 height 11
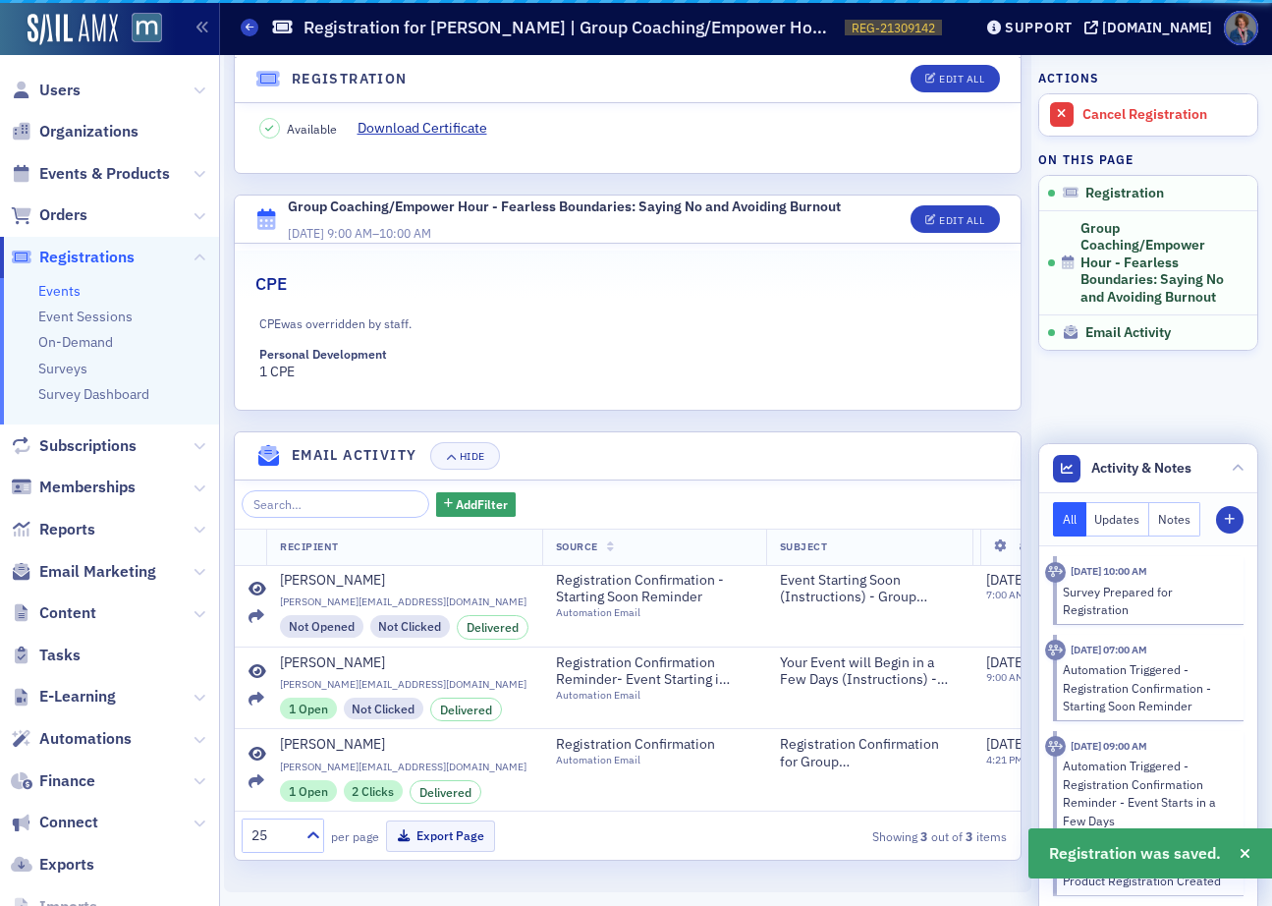
scroll to position [507, 0]
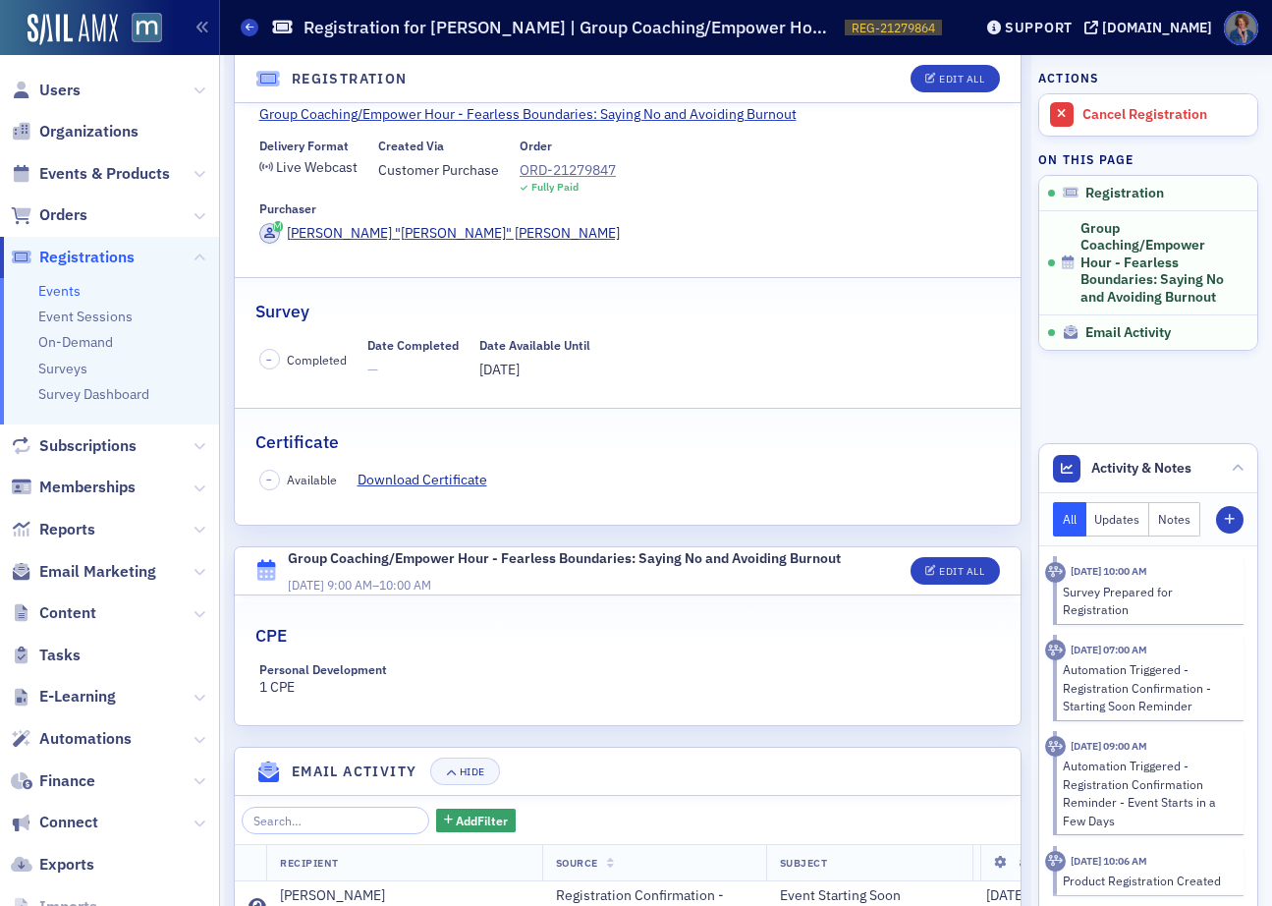
scroll to position [316, 0]
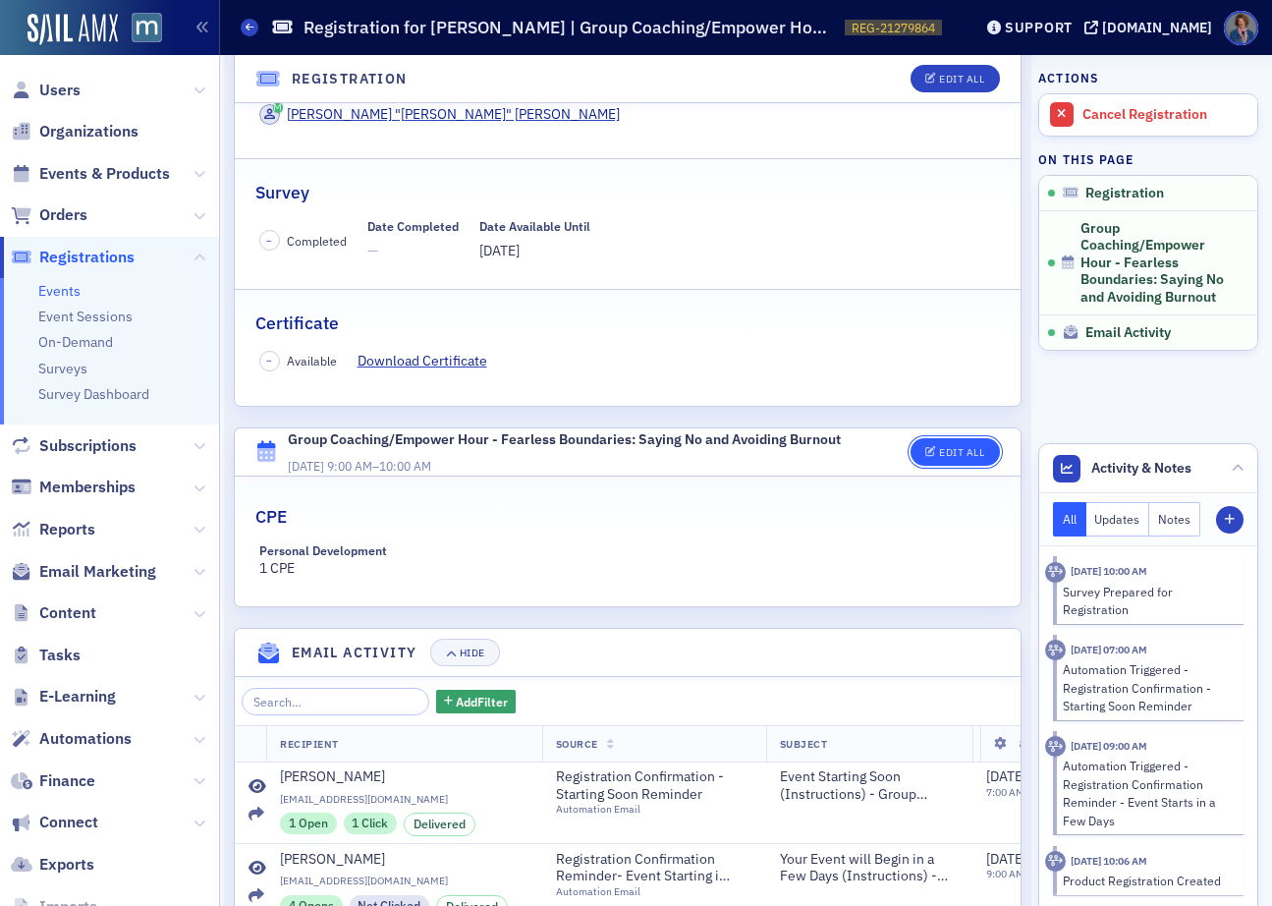
click at [941, 447] on div "Edit All" at bounding box center [961, 452] width 45 height 11
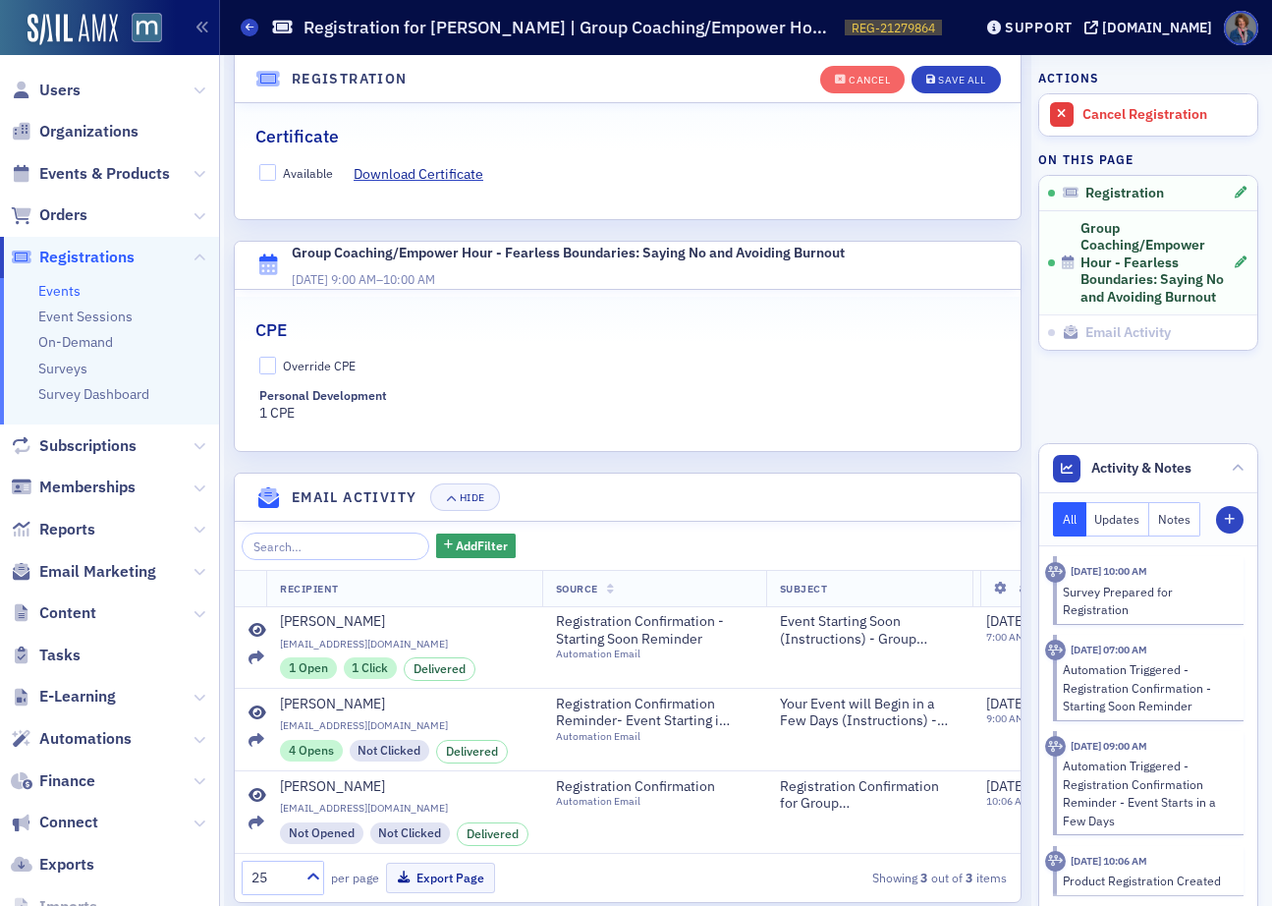
scroll to position [560, 0]
click at [265, 356] on input "Override CPE" at bounding box center [268, 365] width 18 height 18
checkbox input "true"
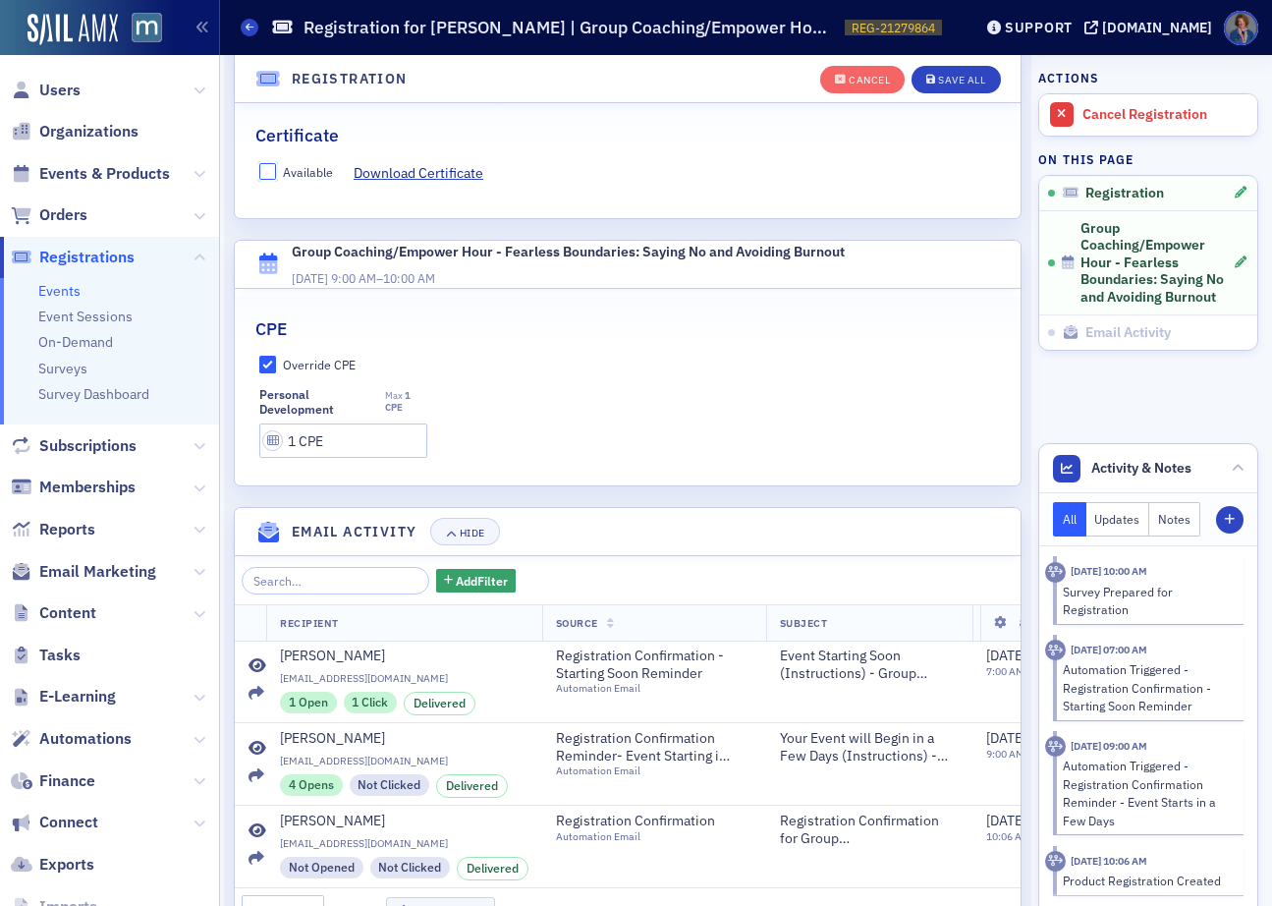
click at [267, 163] on input "Available" at bounding box center [268, 172] width 18 height 18
checkbox input "true"
click at [943, 84] on div "Save All" at bounding box center [961, 80] width 47 height 11
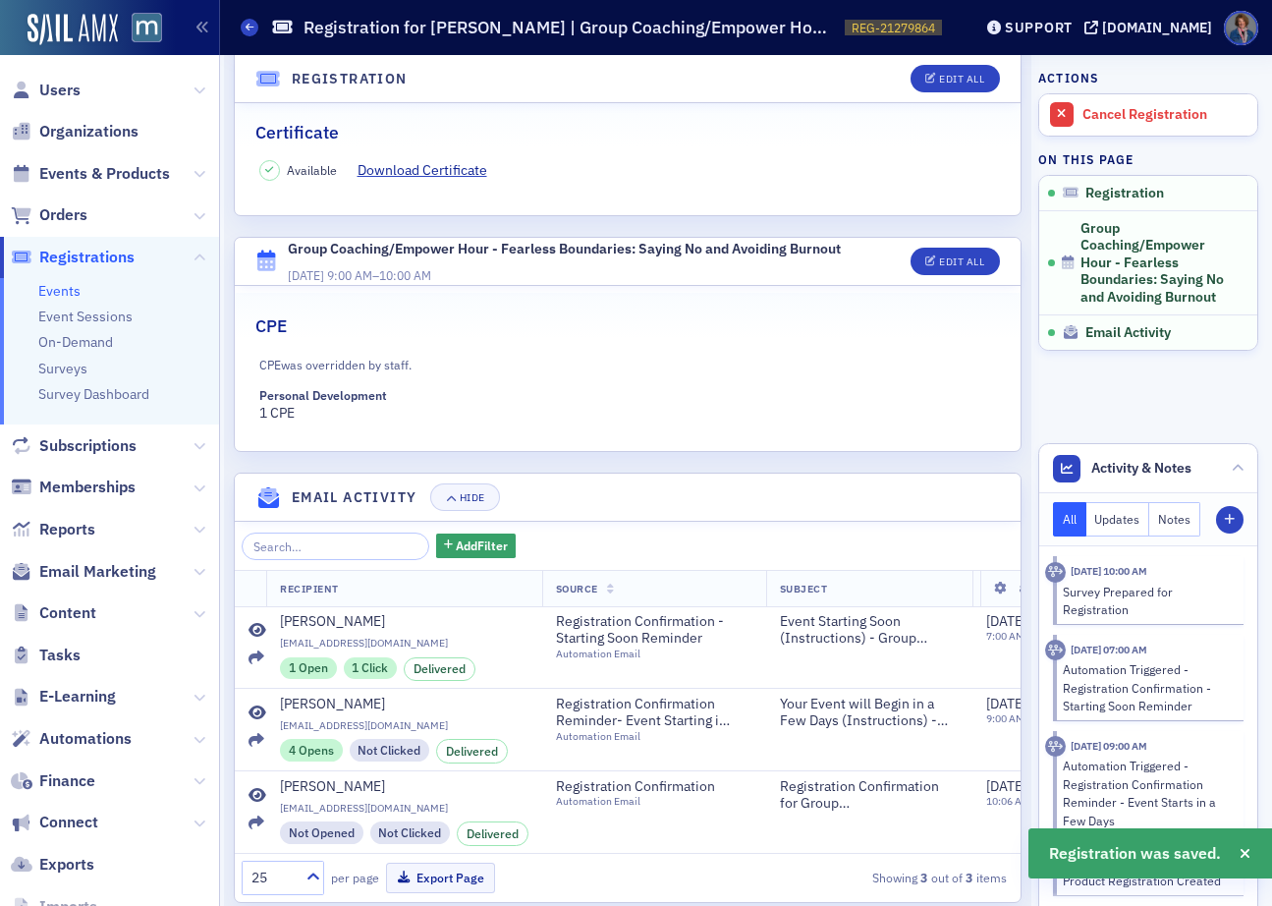
scroll to position [507, 0]
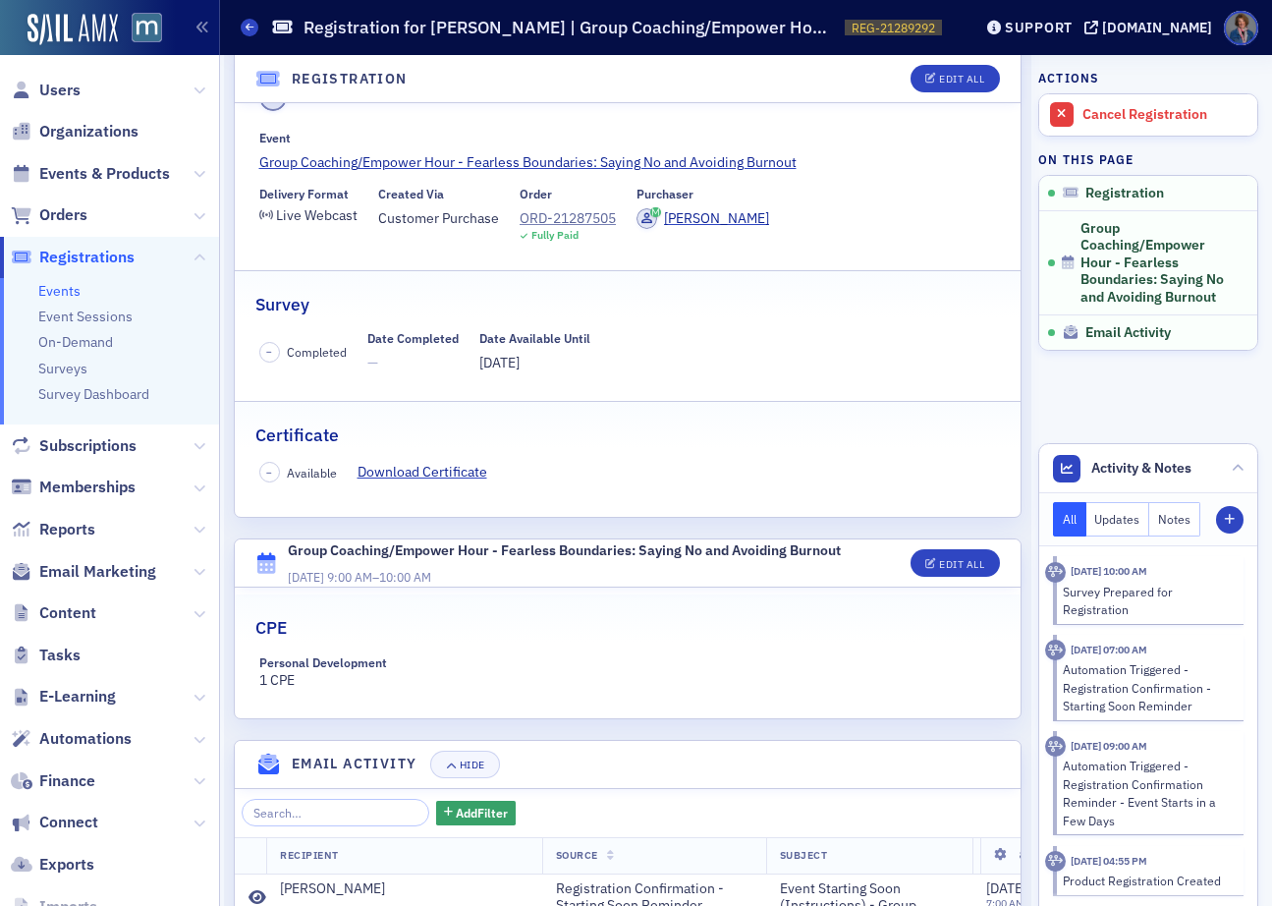
scroll to position [162, 0]
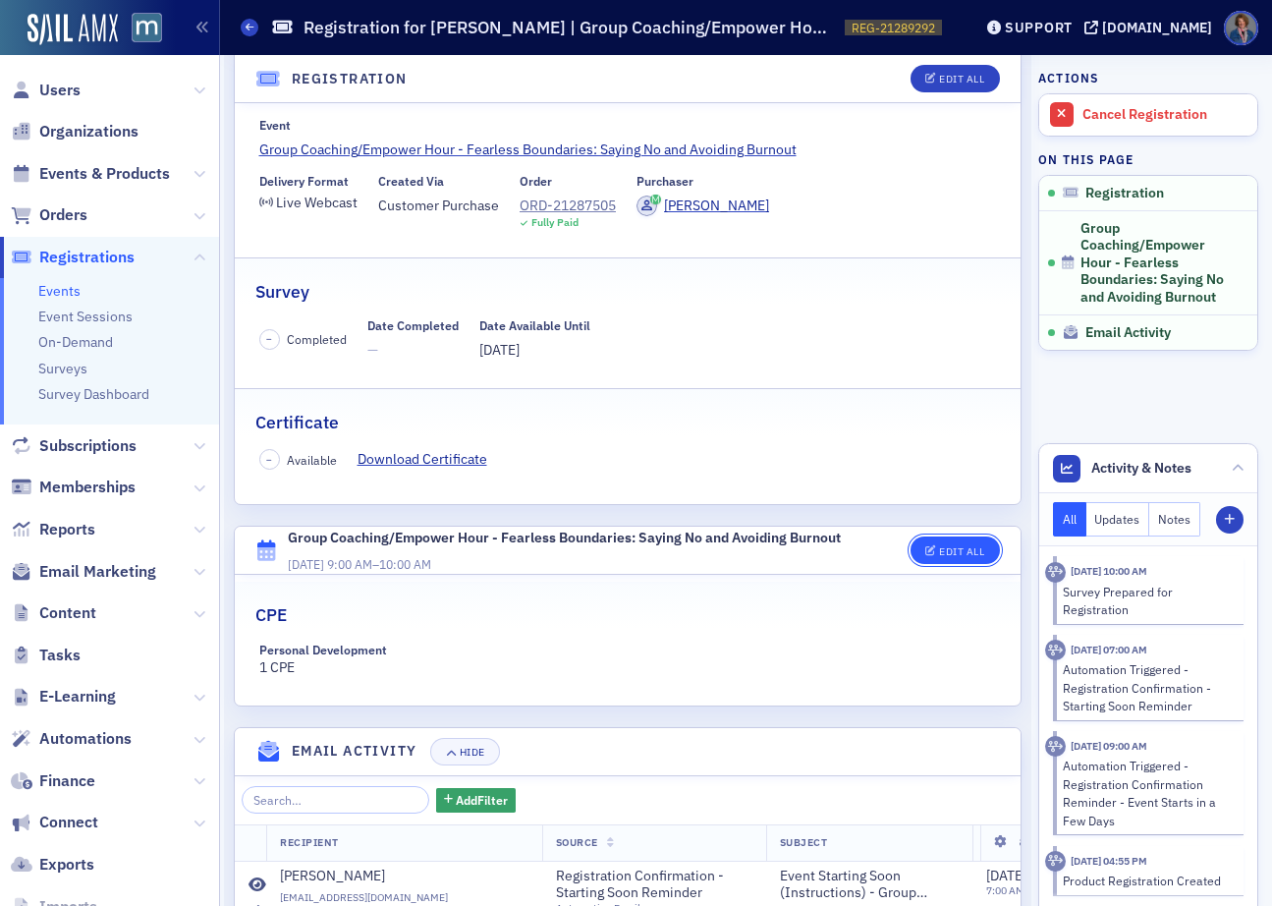
click at [961, 556] on button "Edit All" at bounding box center [955, 550] width 88 height 28
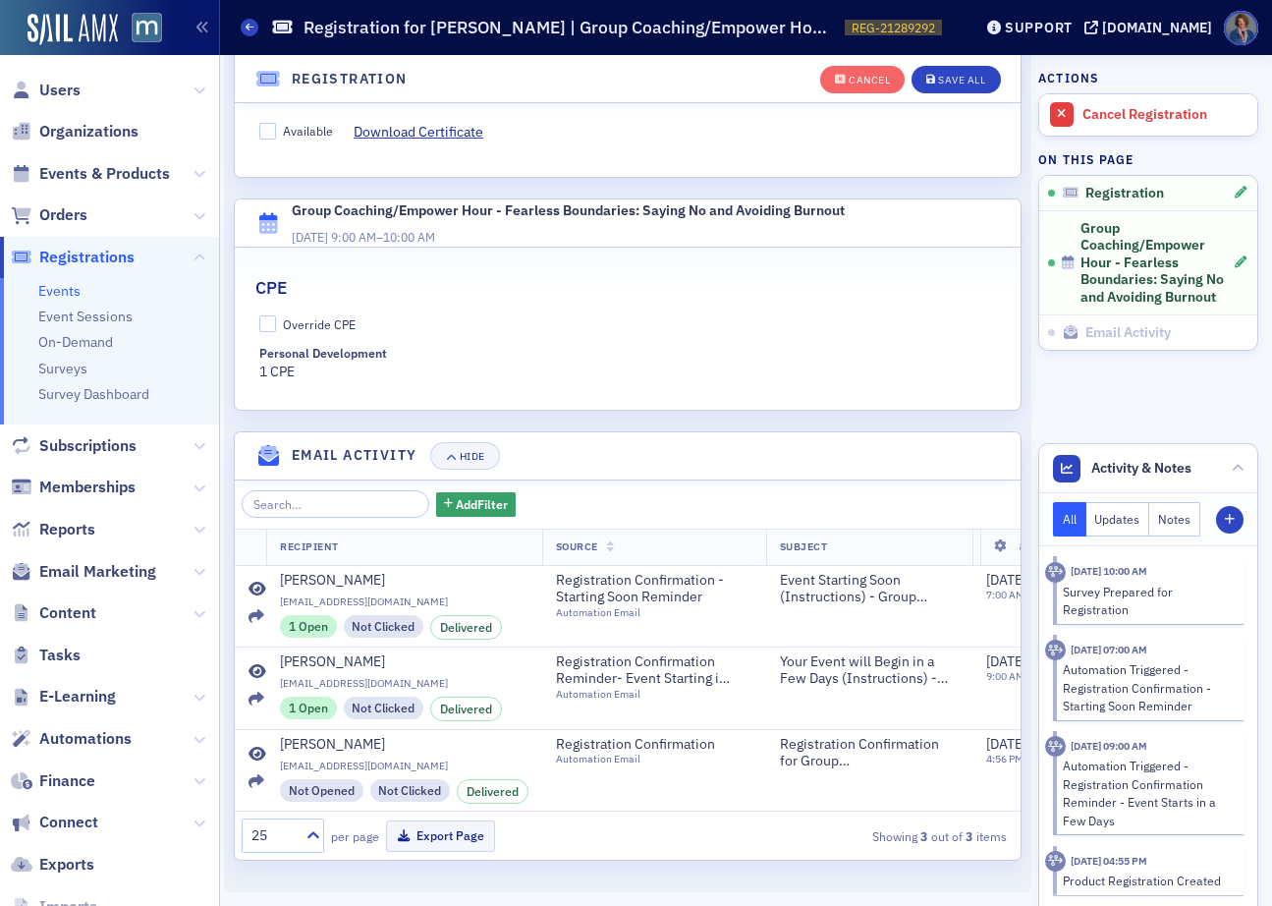
scroll to position [560, 0]
click at [267, 315] on input "Override CPE" at bounding box center [268, 324] width 18 height 18
checkbox input "true"
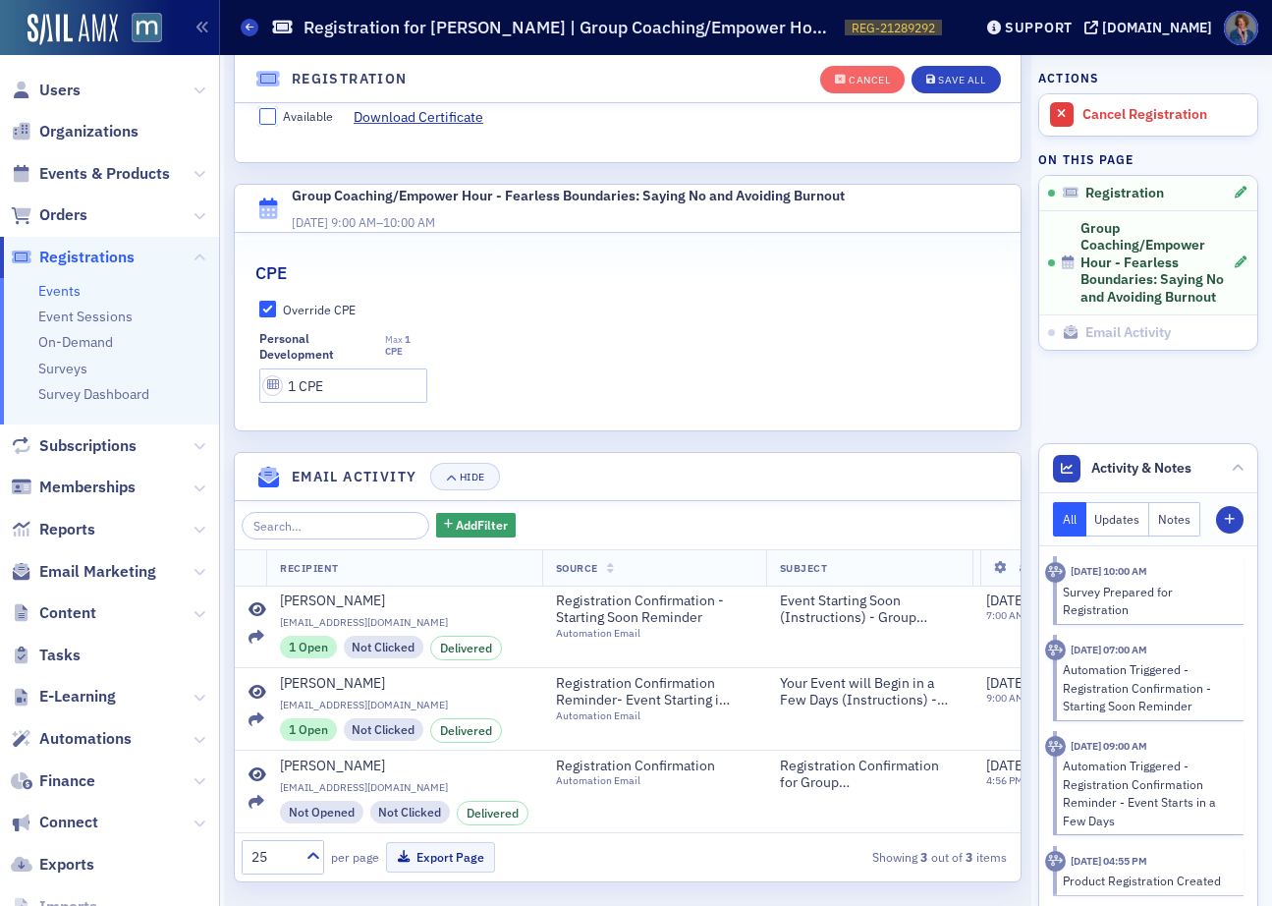
click at [272, 118] on input "Available" at bounding box center [268, 117] width 18 height 18
checkbox input "true"
click at [938, 75] on div "Save All" at bounding box center [961, 80] width 47 height 11
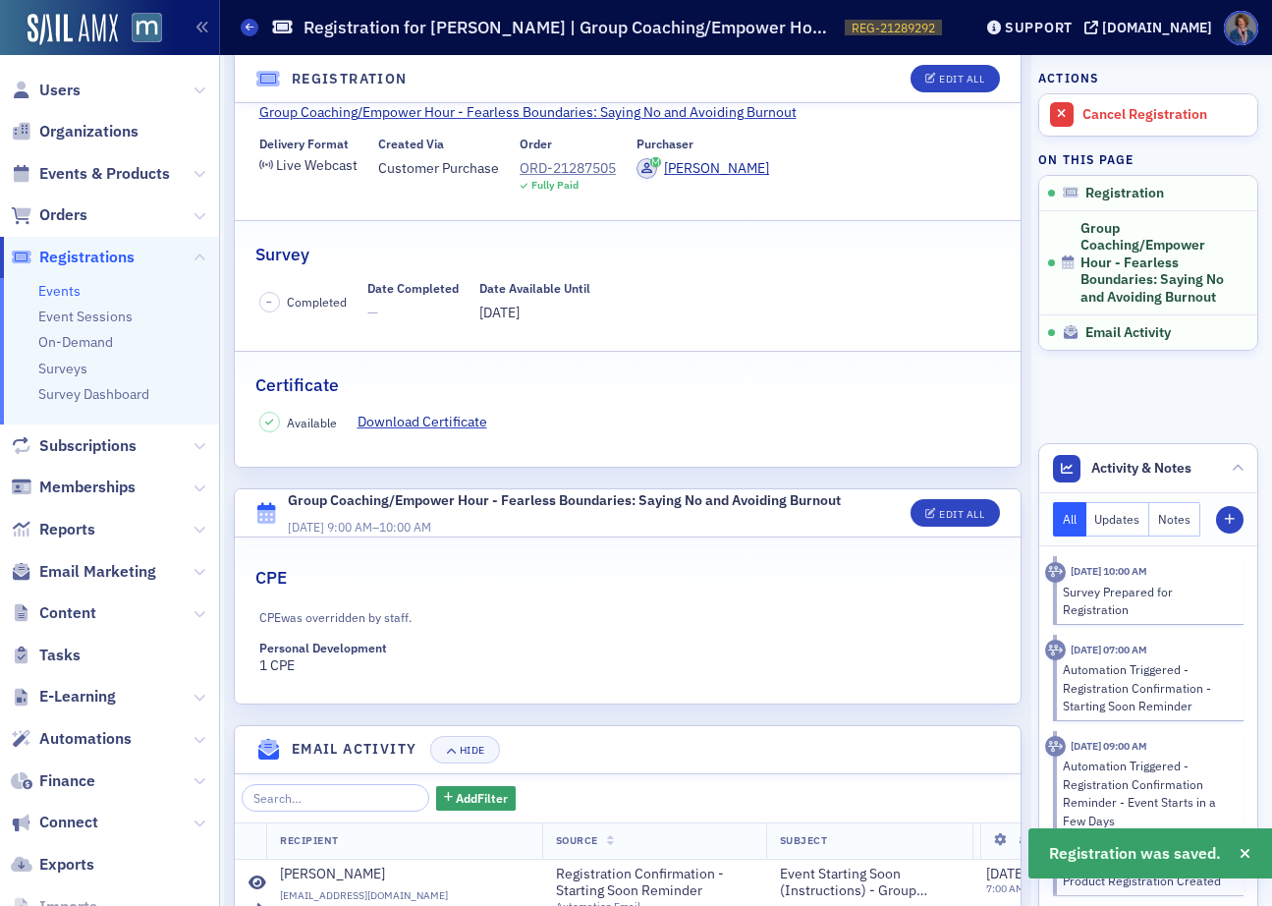
scroll to position [507, 0]
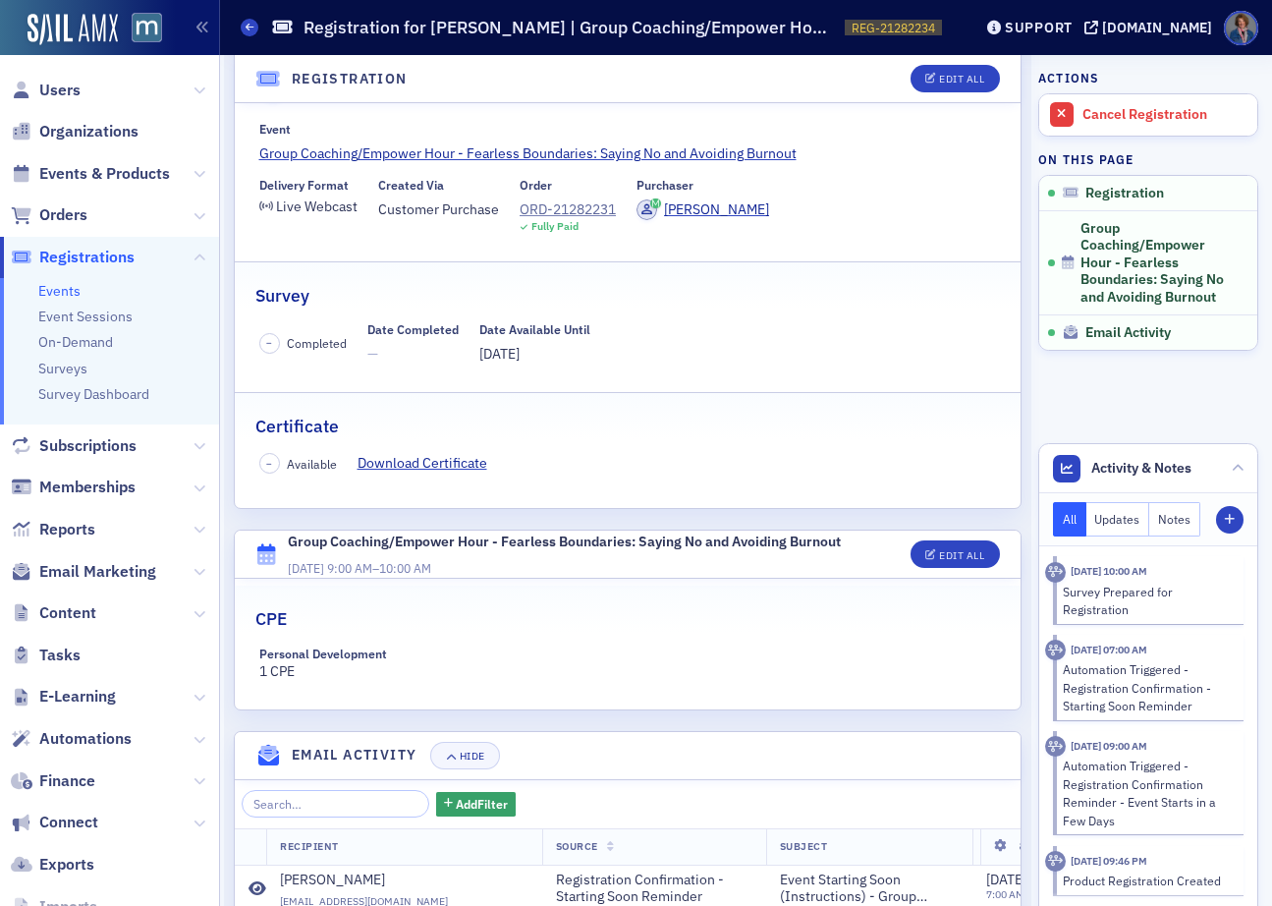
scroll to position [301, 0]
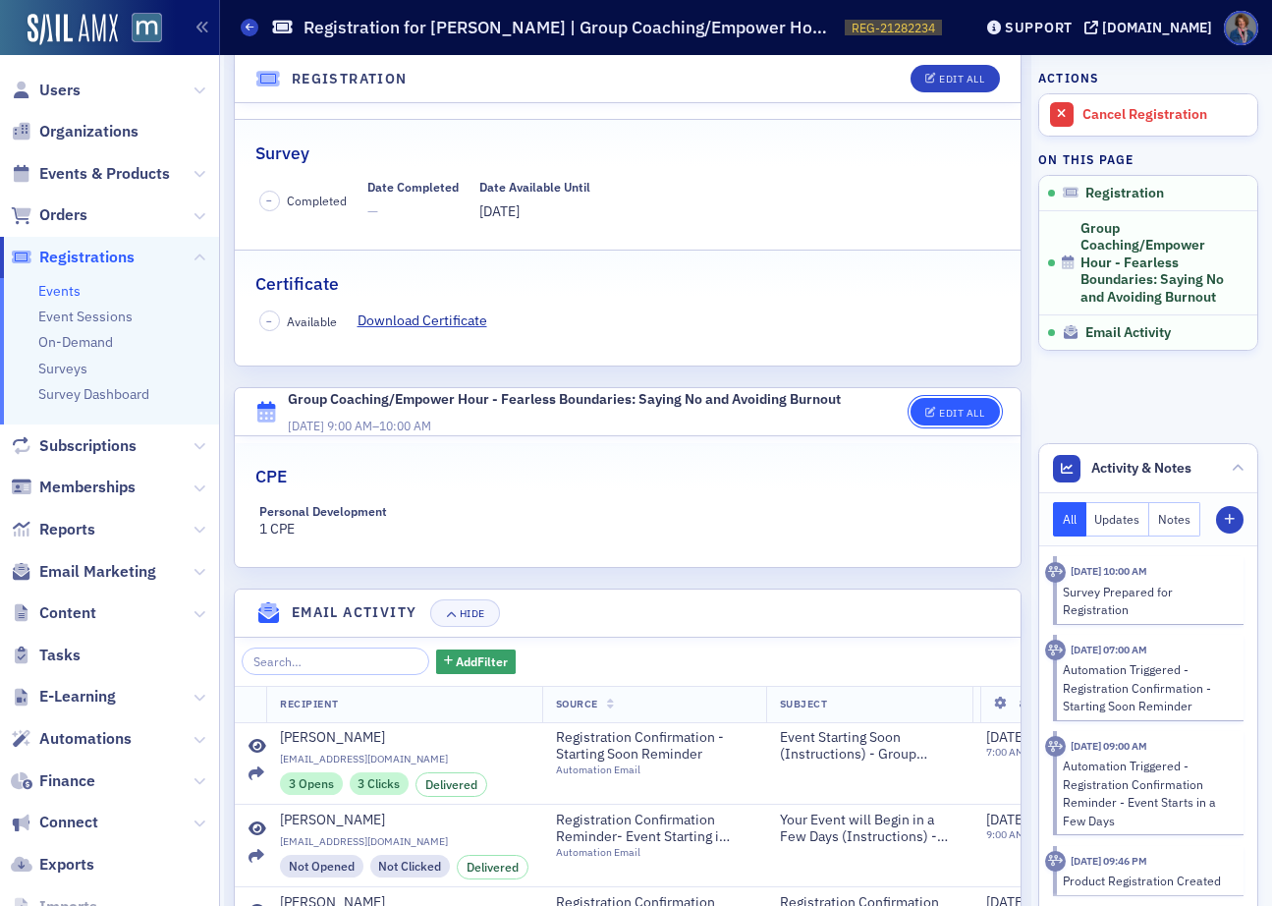
click at [944, 416] on div "Edit All" at bounding box center [961, 413] width 45 height 11
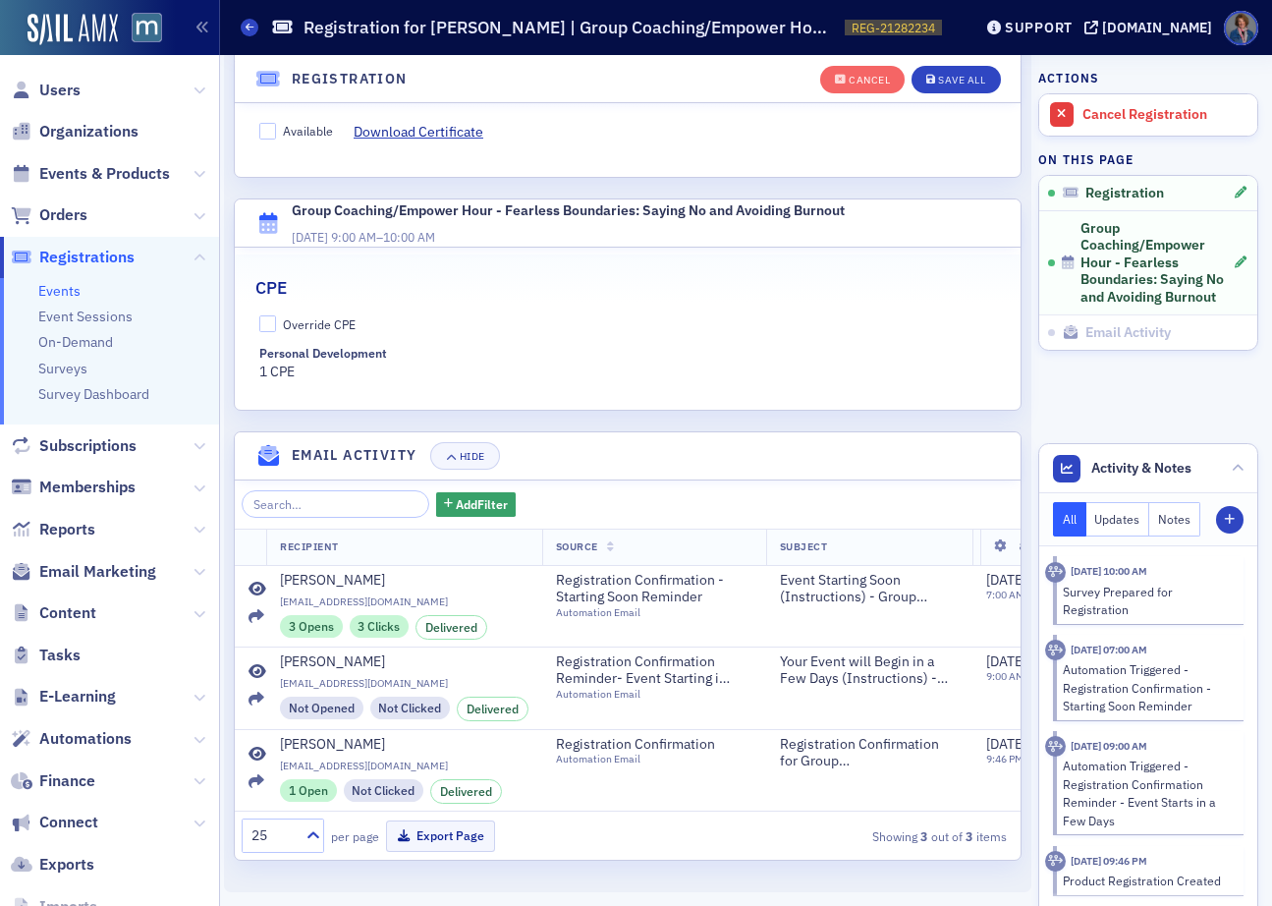
scroll to position [560, 0]
click at [267, 315] on input "Override CPE" at bounding box center [268, 324] width 18 height 18
checkbox input "true"
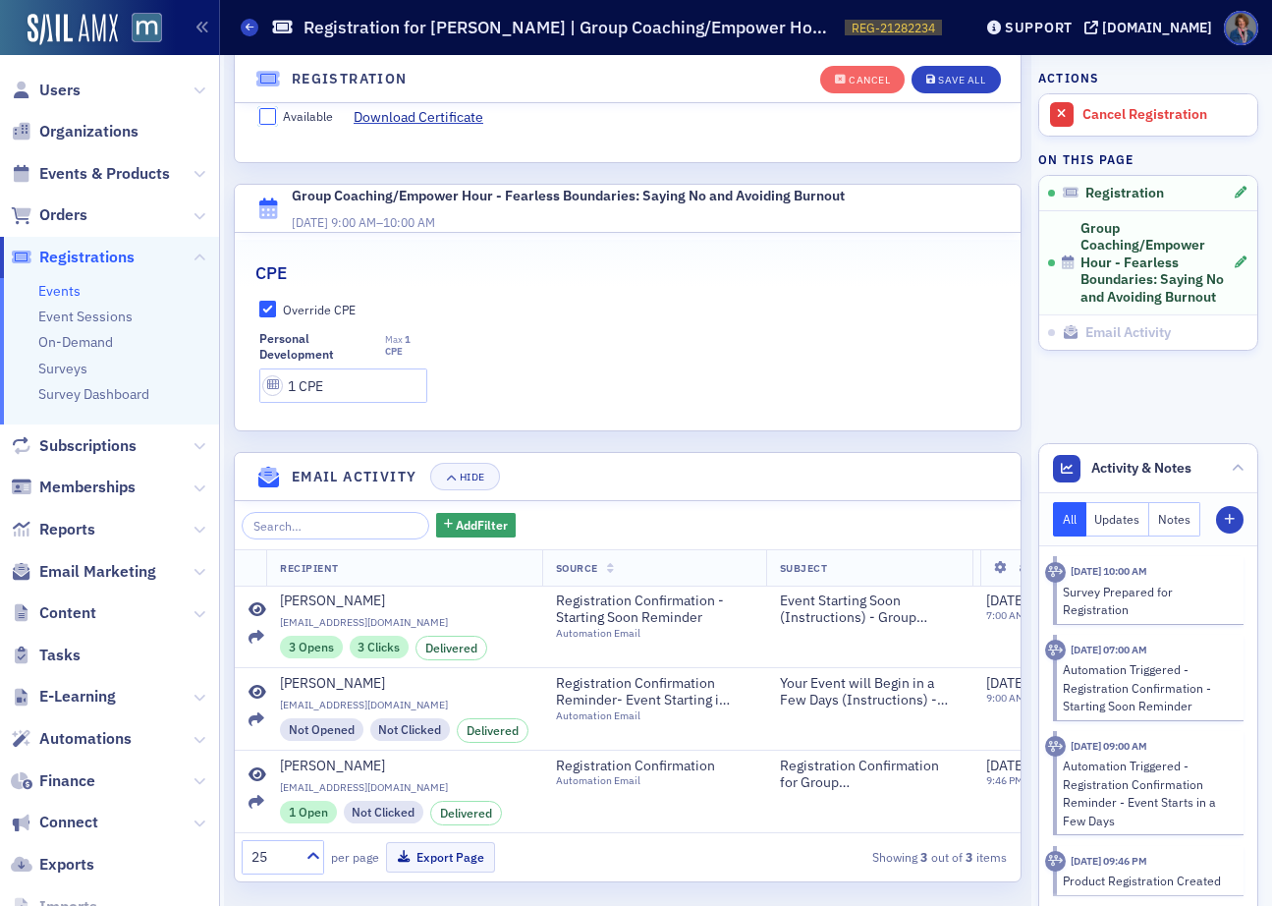
click at [270, 120] on input "Available" at bounding box center [268, 117] width 18 height 18
checkbox input "true"
click at [938, 86] on button "Save All" at bounding box center [956, 80] width 88 height 28
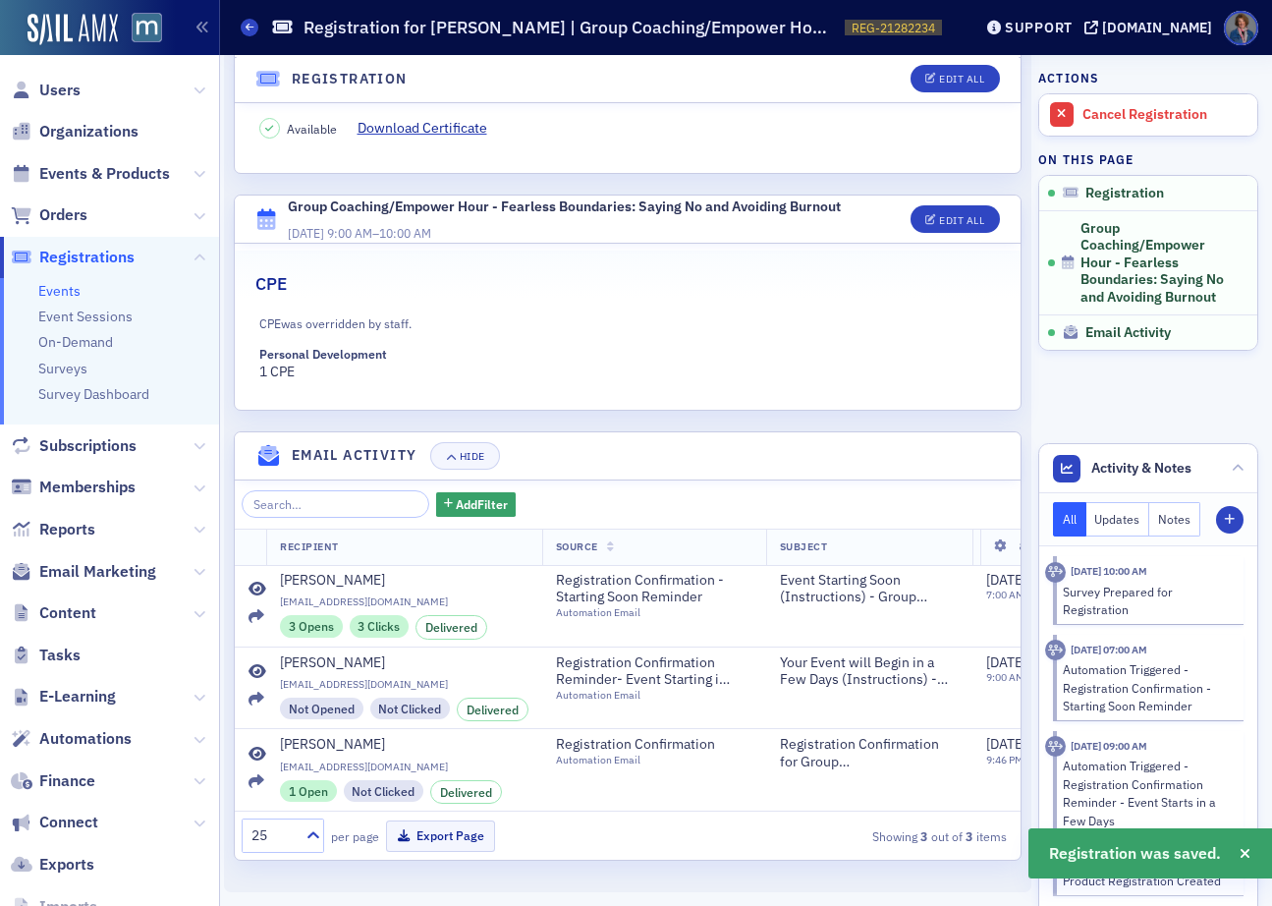
scroll to position [507, 0]
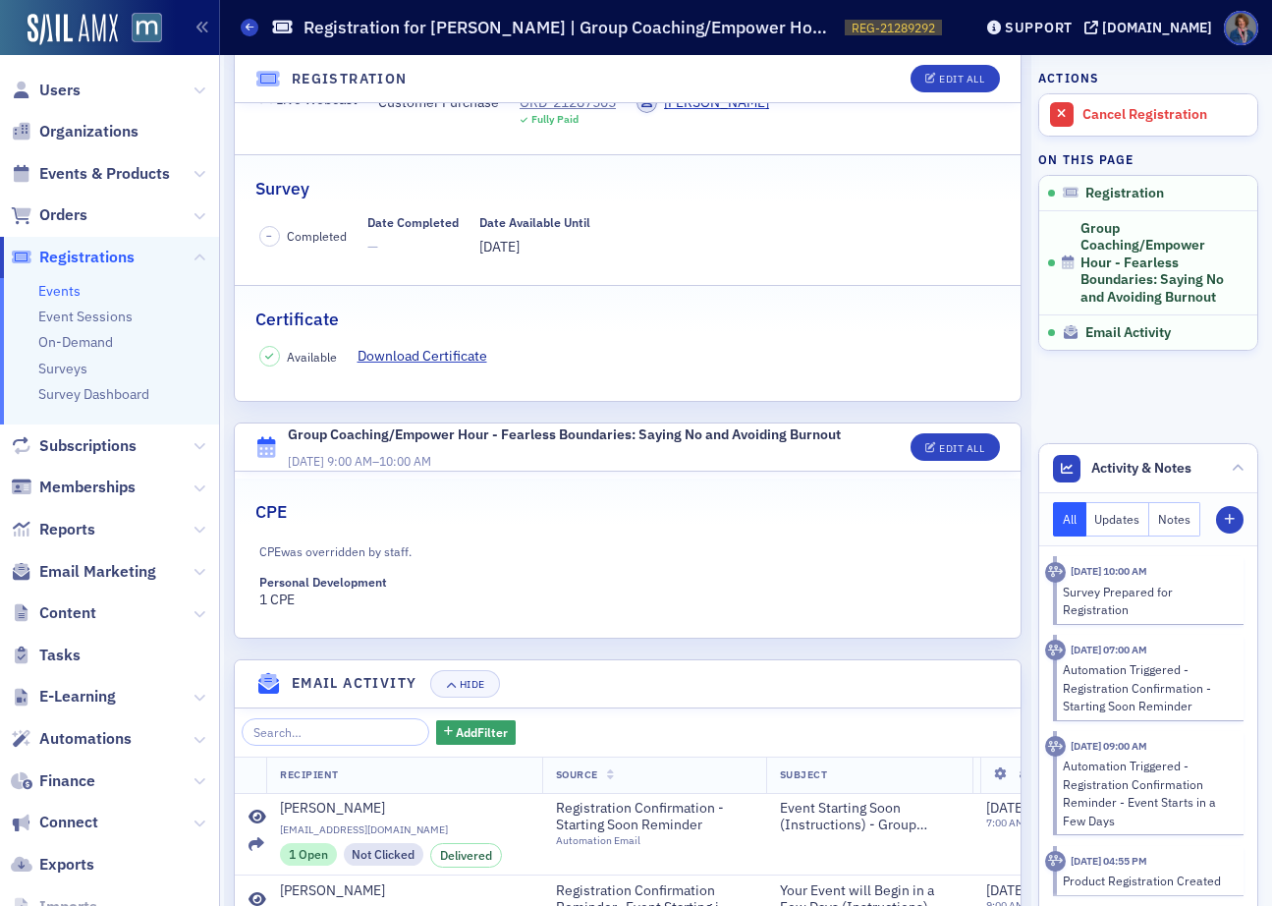
scroll to position [267, 0]
click at [945, 436] on button "Edit All" at bounding box center [955, 445] width 88 height 28
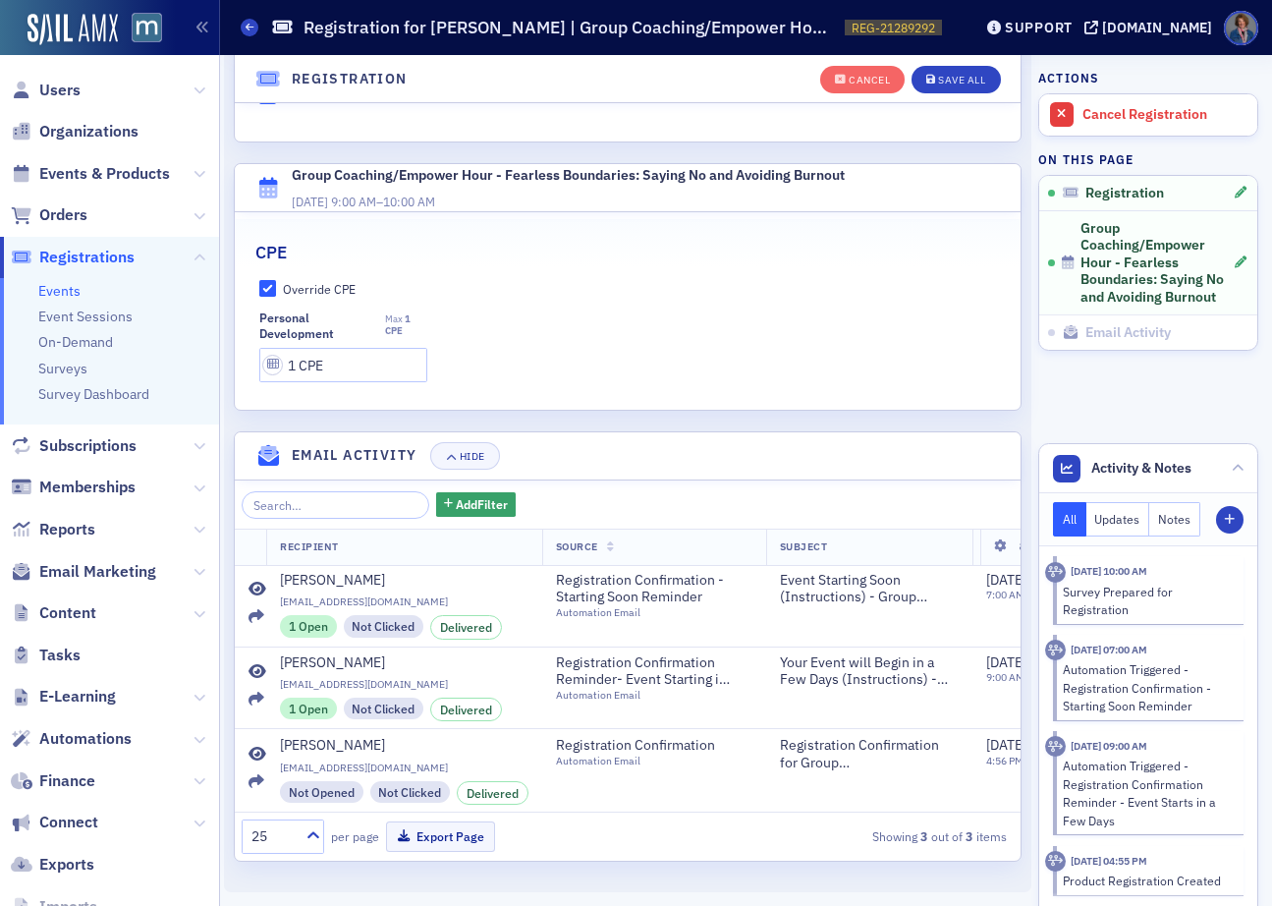
scroll to position [595, 0]
click at [297, 348] on input "1 CPE" at bounding box center [343, 365] width 169 height 34
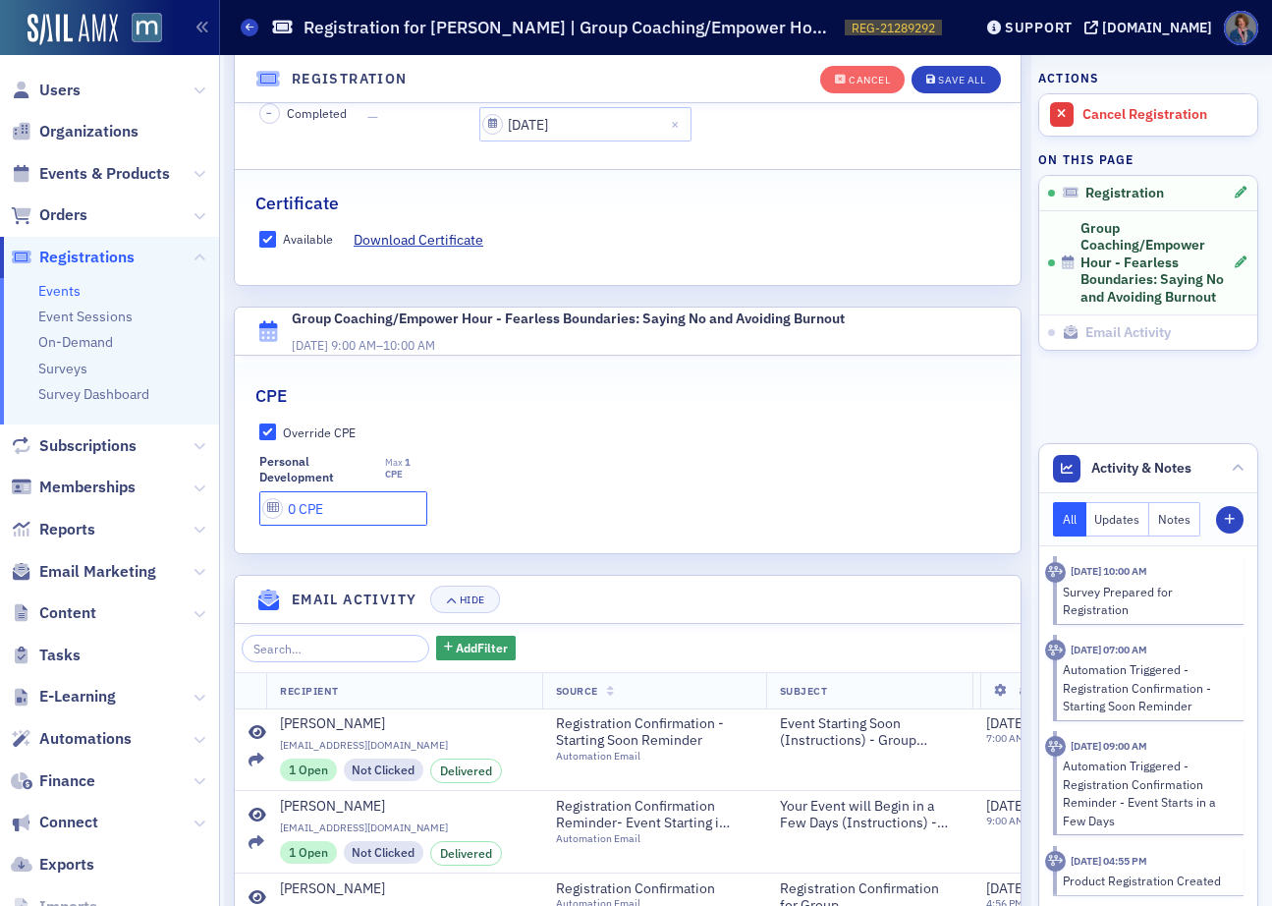
type input "0 CPE"
click at [269, 247] on input "Available" at bounding box center [268, 240] width 18 height 18
checkbox input "false"
click at [940, 83] on div "Save All" at bounding box center [961, 80] width 47 height 11
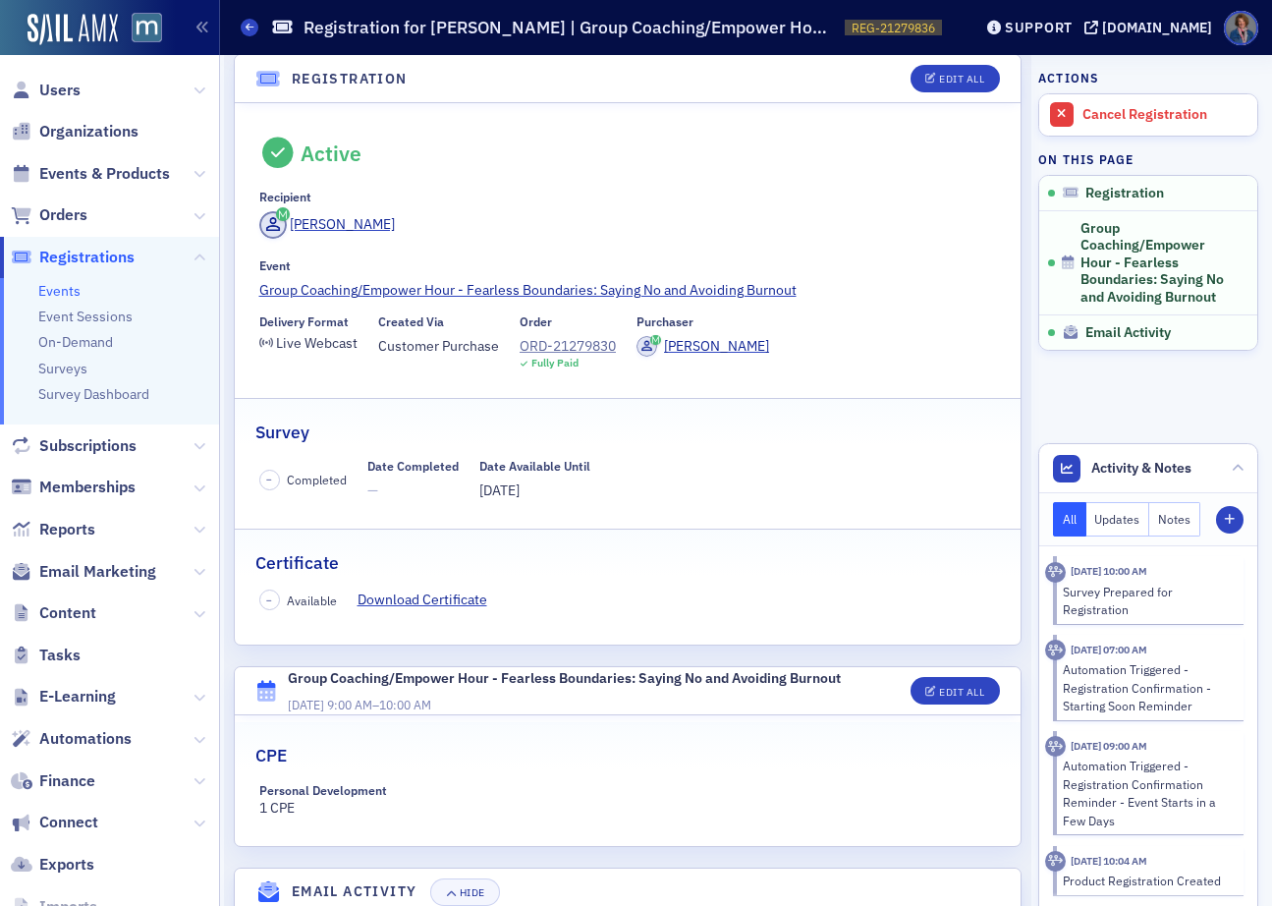
scroll to position [26, 0]
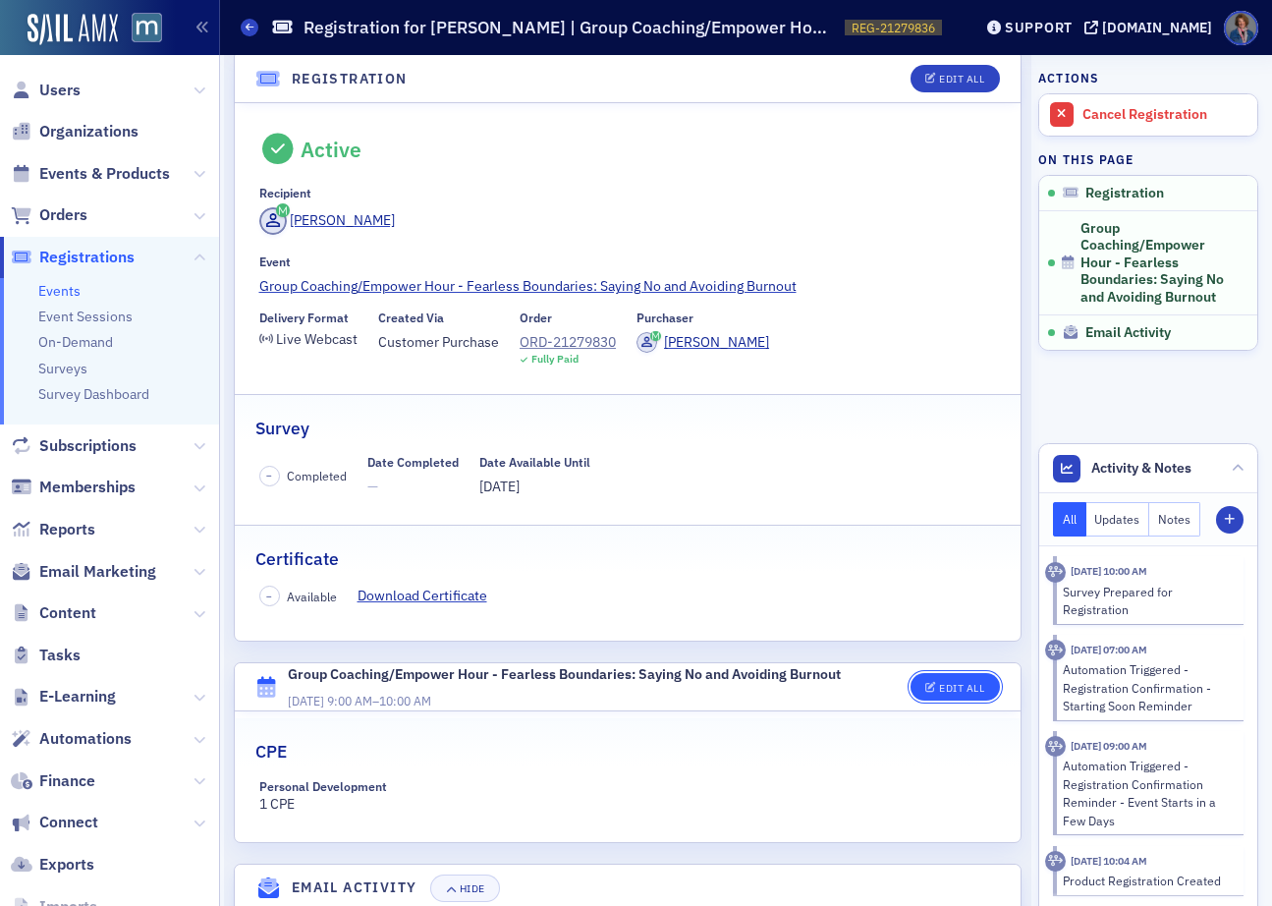
click at [920, 693] on button "Edit All" at bounding box center [955, 687] width 88 height 28
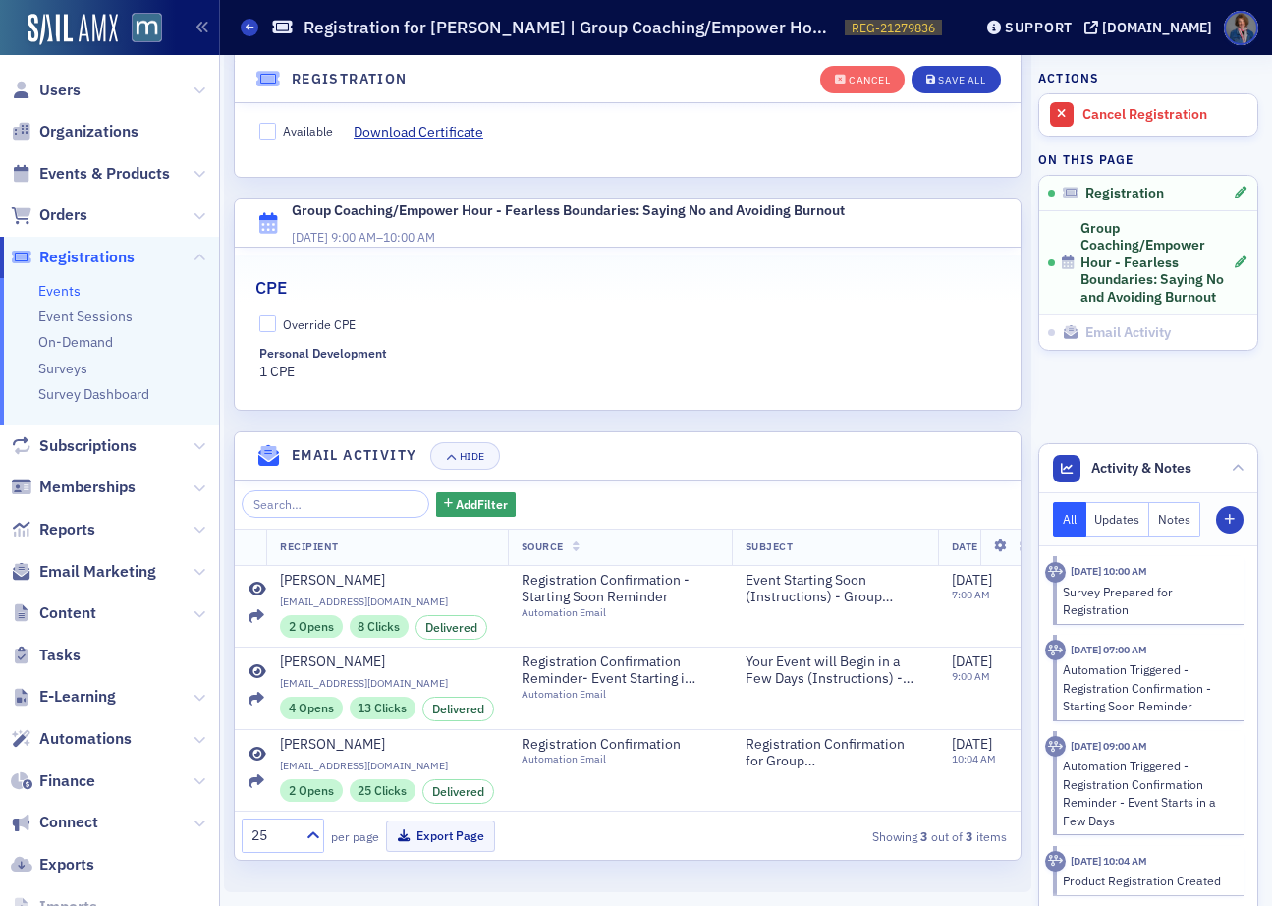
scroll to position [560, 0]
click at [272, 315] on input "Override CPE" at bounding box center [268, 324] width 18 height 18
checkbox input "true"
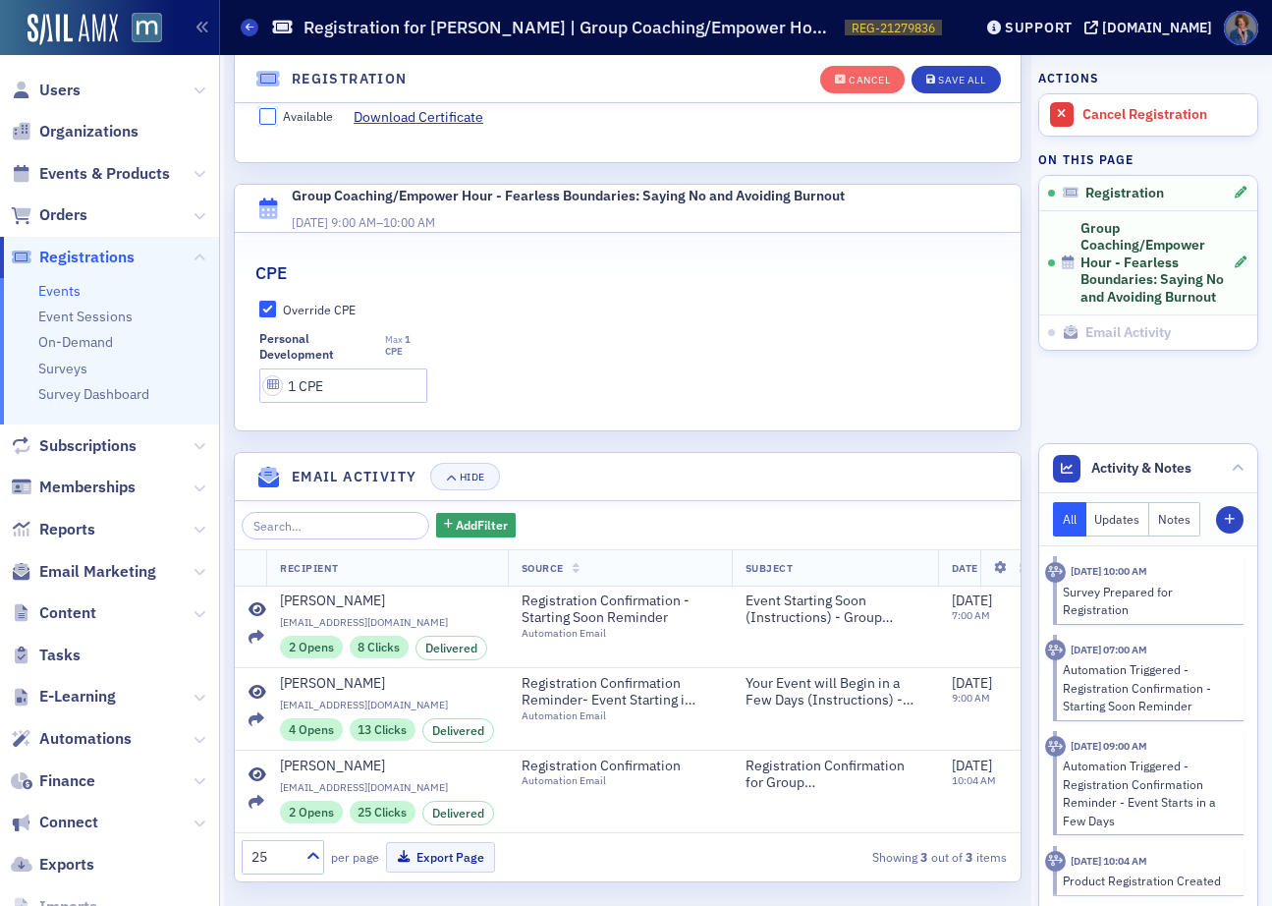
drag, startPoint x: 259, startPoint y: 114, endPoint x: 284, endPoint y: 120, distance: 25.3
click at [259, 114] on input "Available" at bounding box center [268, 117] width 18 height 18
checkbox input "true"
click at [938, 81] on div "Save All" at bounding box center [961, 80] width 47 height 11
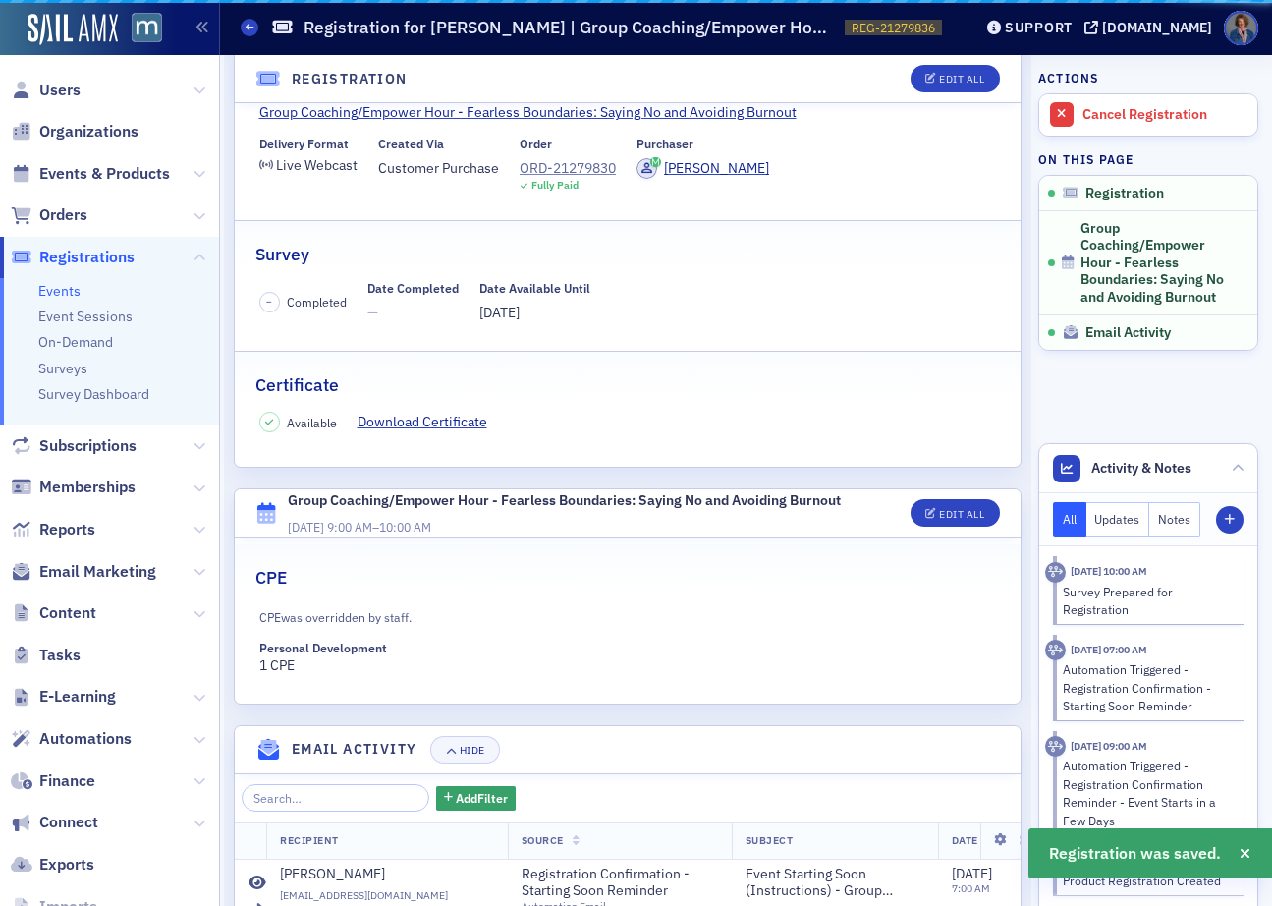
scroll to position [507, 0]
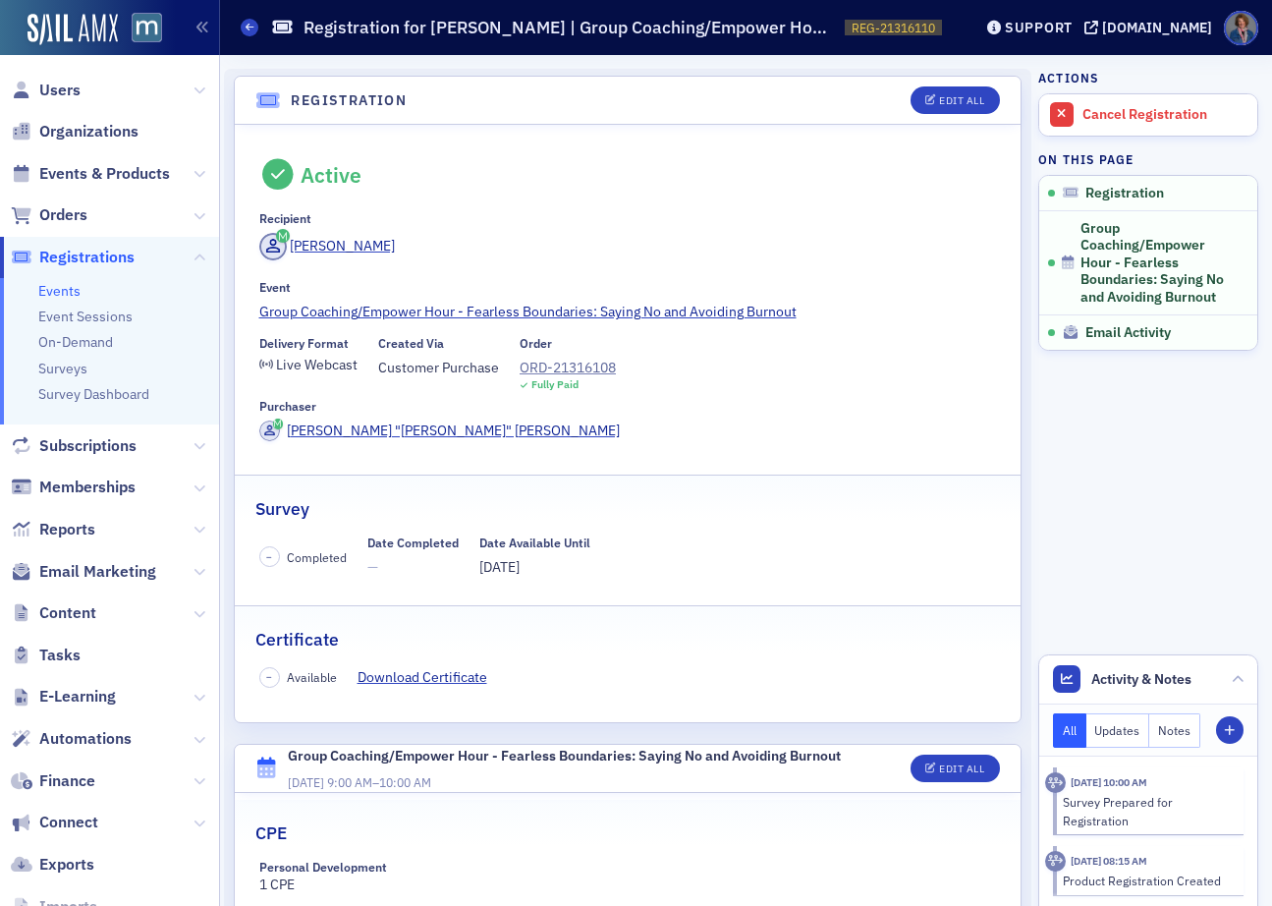
scroll to position [307, 0]
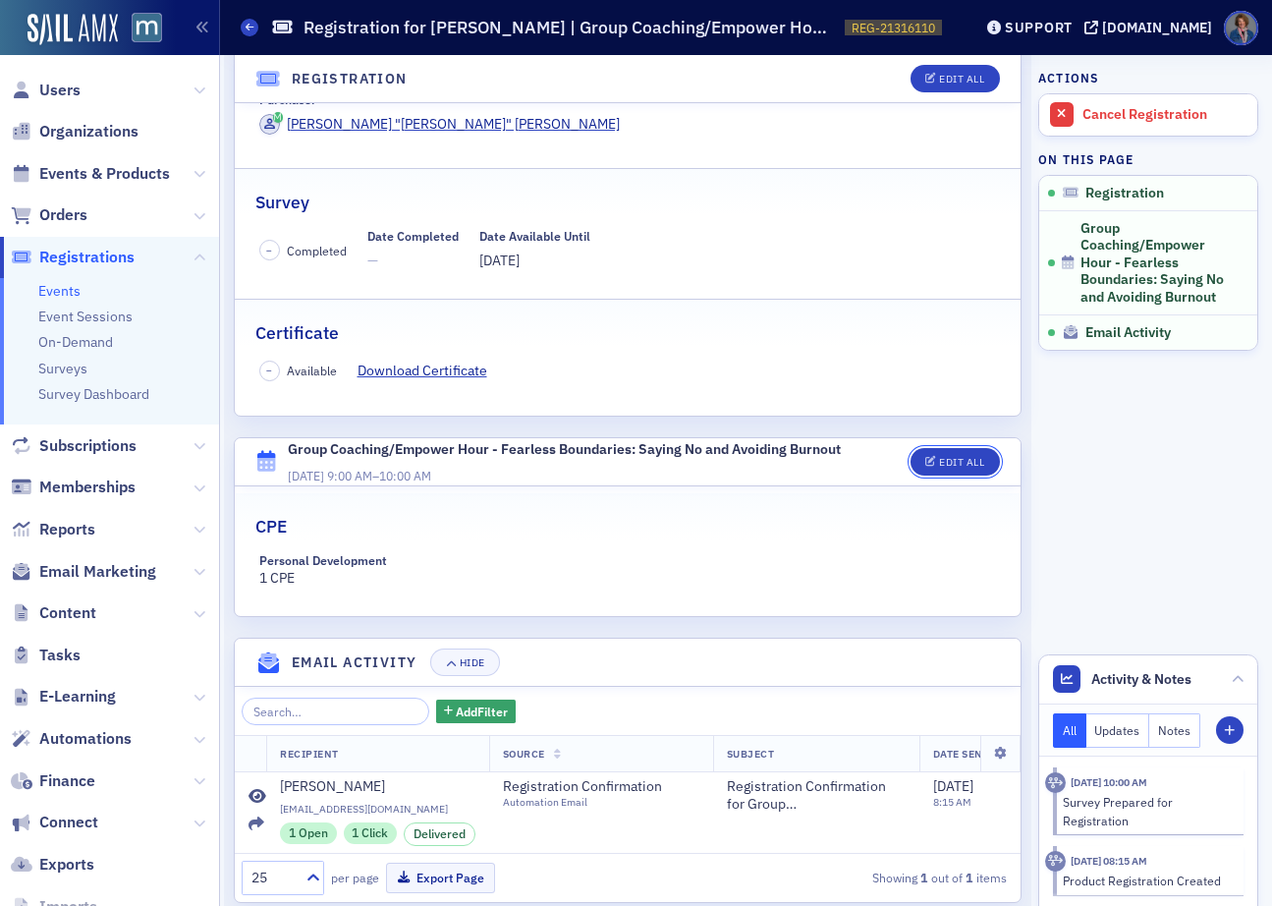
drag, startPoint x: 955, startPoint y: 406, endPoint x: 706, endPoint y: 451, distance: 252.6
click at [955, 457] on div "Edit All" at bounding box center [961, 462] width 45 height 11
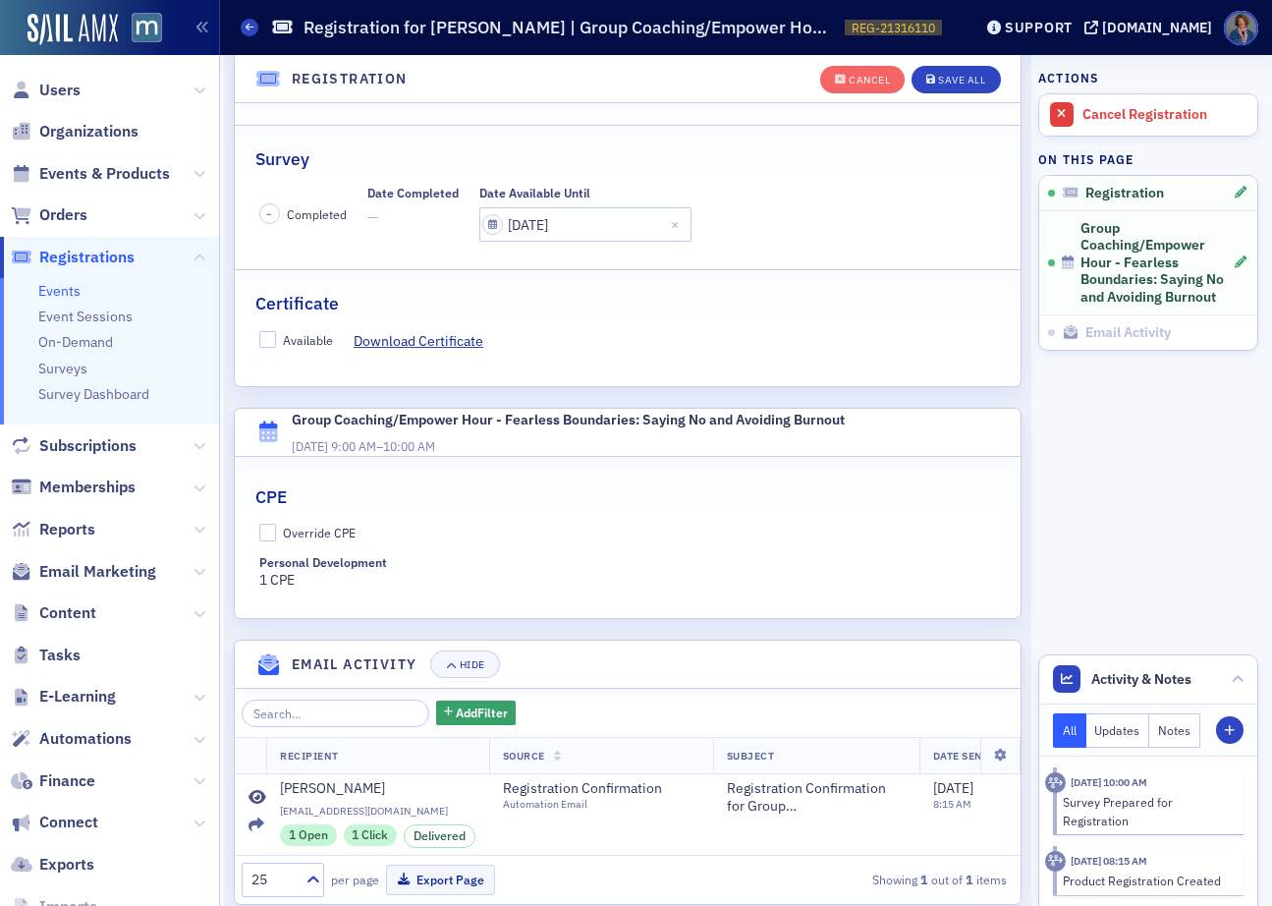
scroll to position [395, 0]
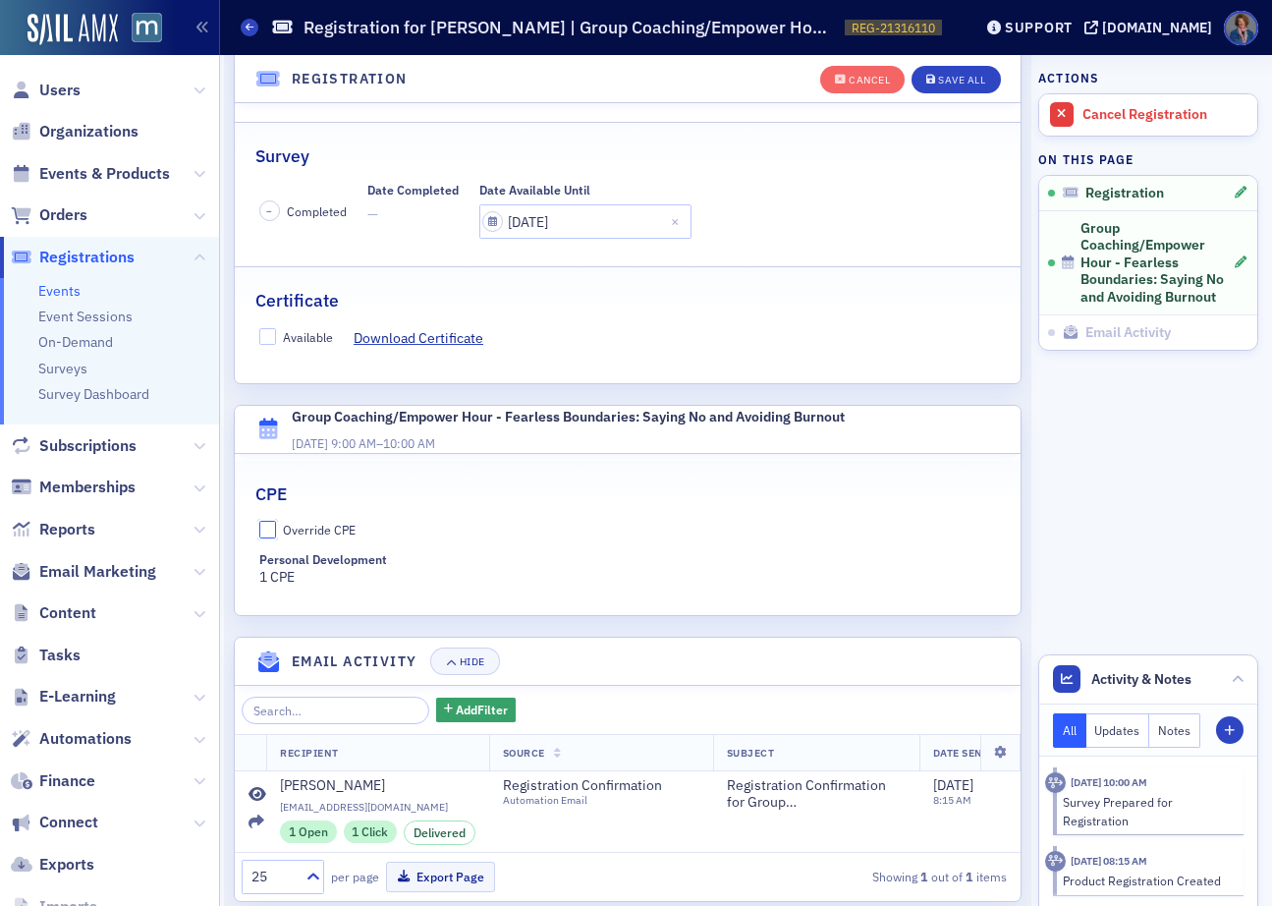
click at [264, 521] on input "Override CPE" at bounding box center [268, 530] width 18 height 18
checkbox input "true"
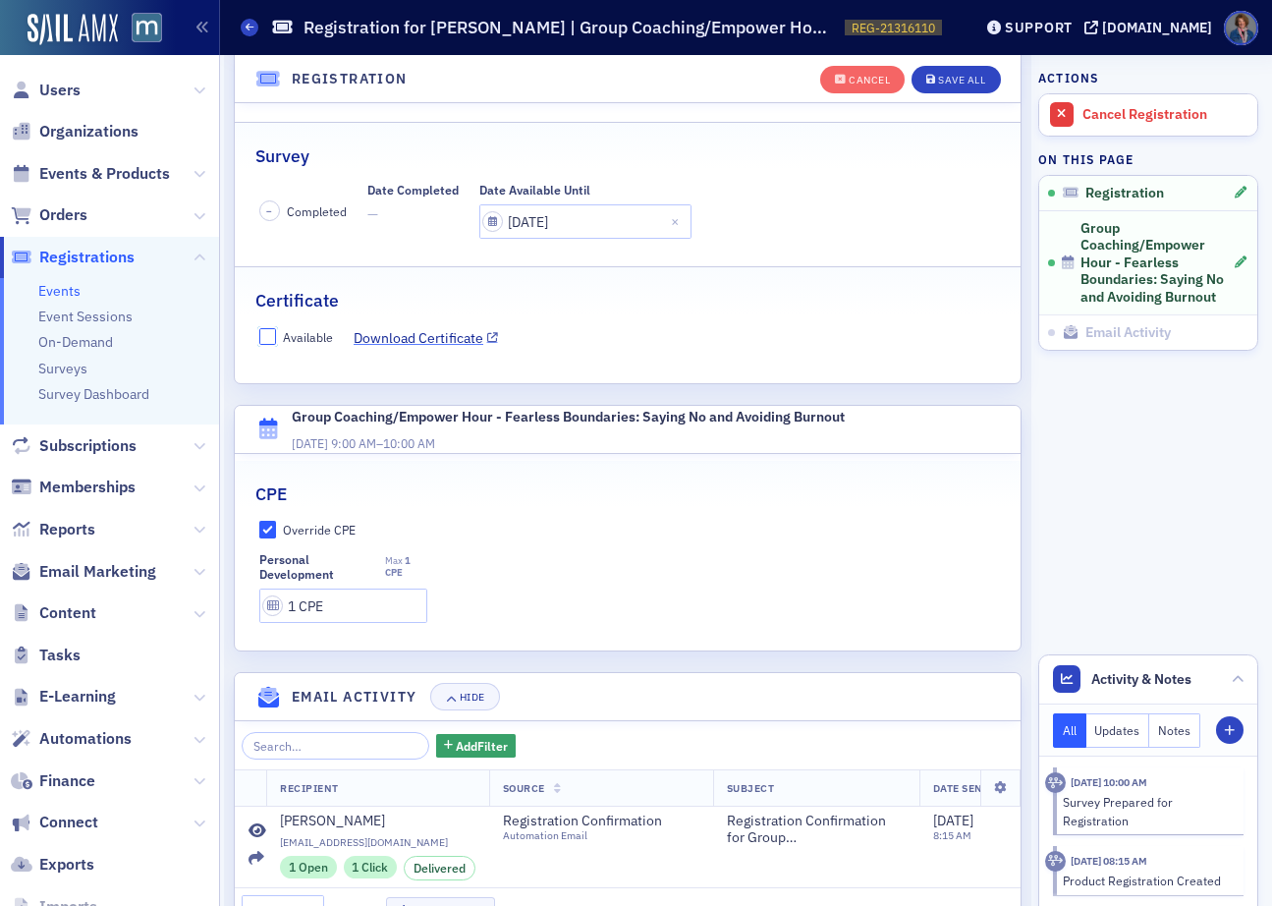
drag, startPoint x: 270, startPoint y: 280, endPoint x: 421, endPoint y: 281, distance: 151.3
click at [271, 328] on input "Available" at bounding box center [268, 337] width 18 height 18
checkbox input "true"
click at [943, 75] on div "Save All" at bounding box center [961, 80] width 47 height 11
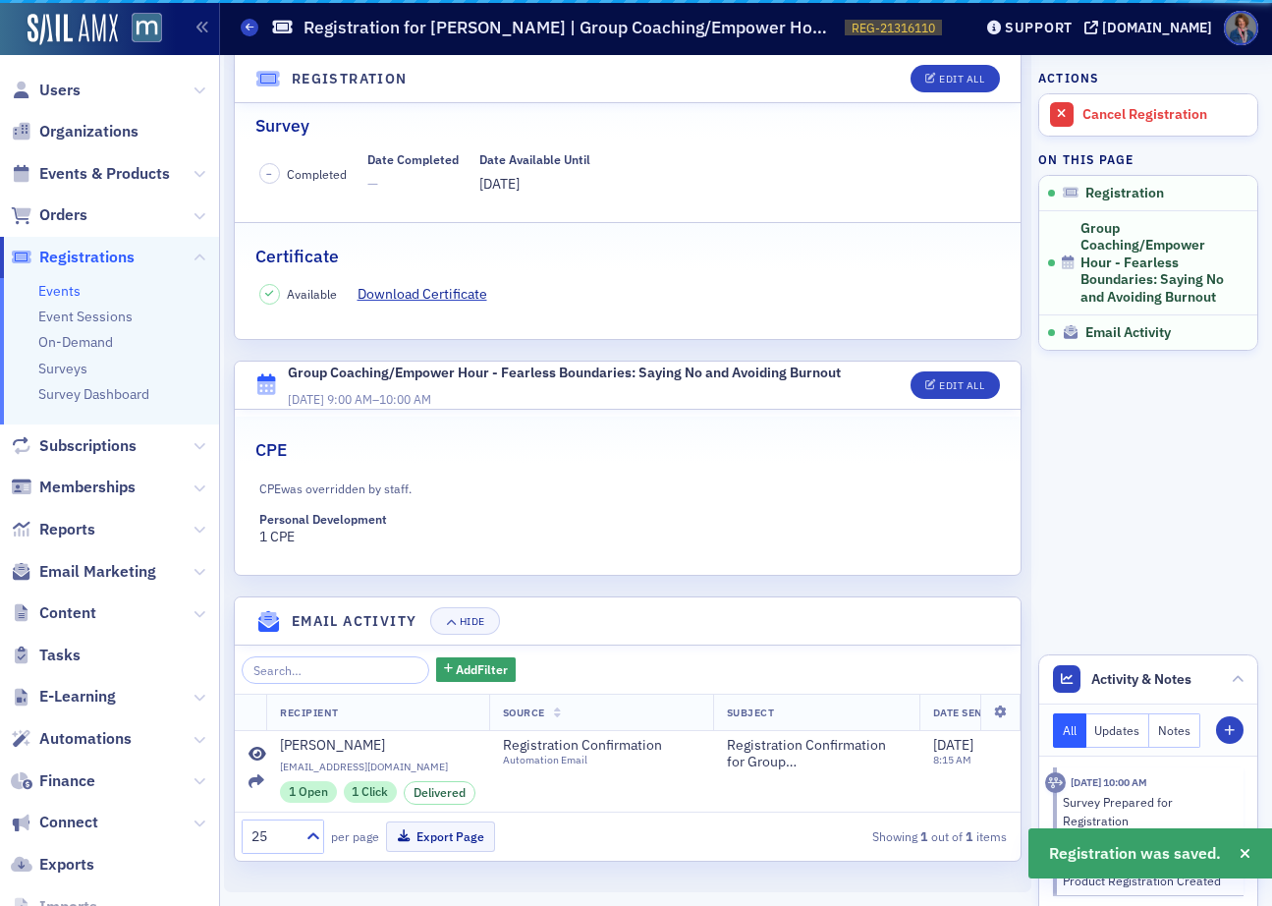
scroll to position [342, 0]
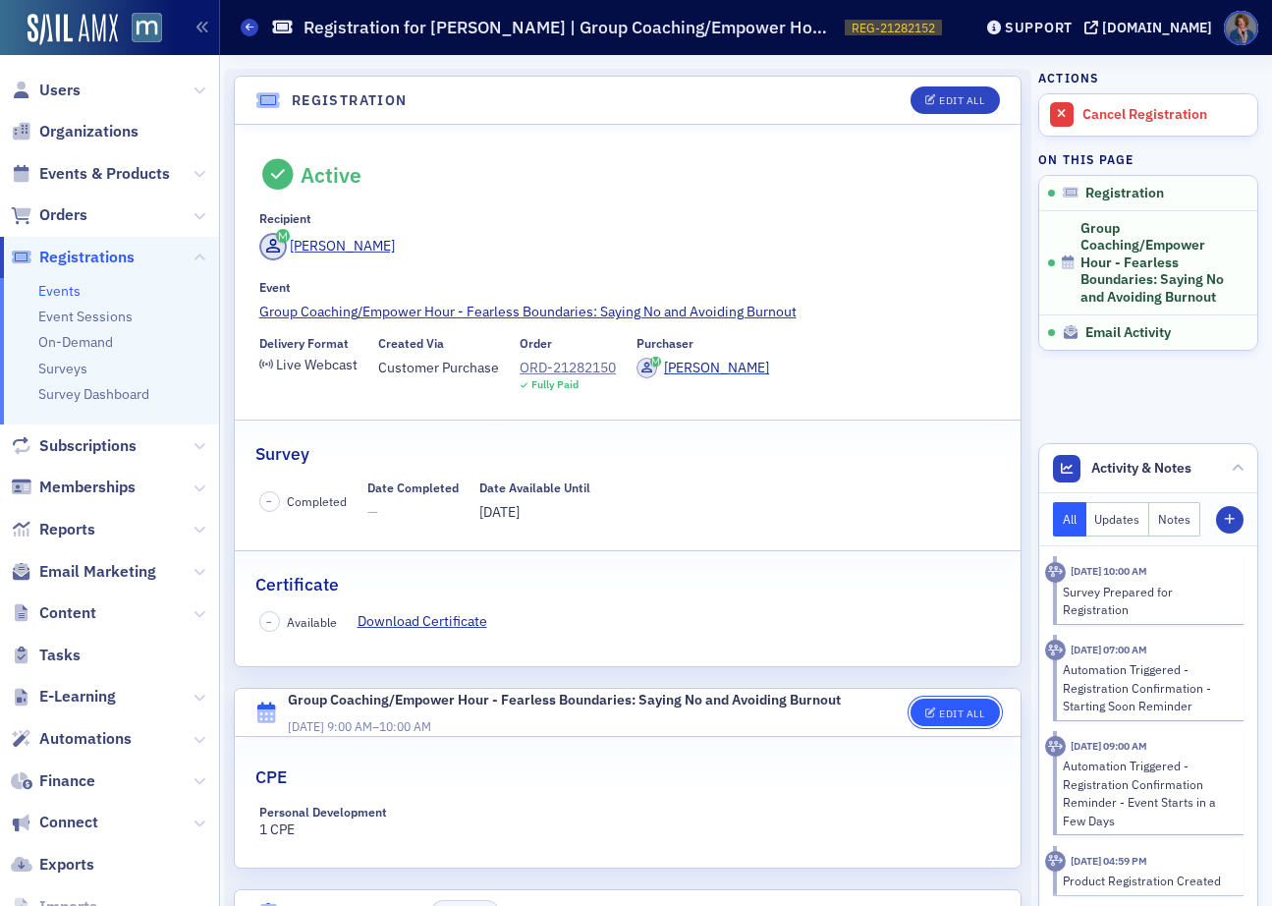
click at [950, 718] on button "Edit All" at bounding box center [955, 712] width 88 height 28
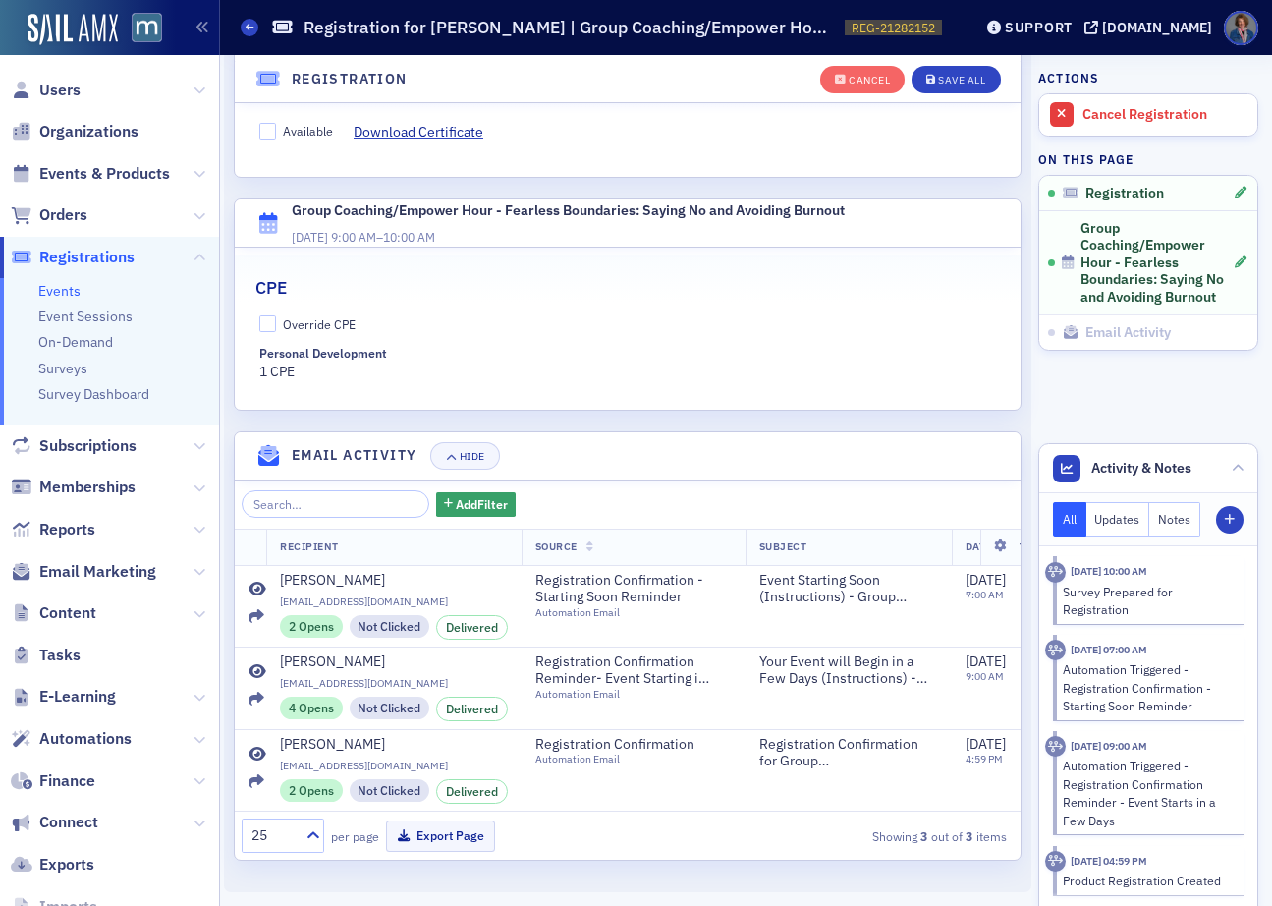
scroll to position [560, 0]
drag, startPoint x: 258, startPoint y: 311, endPoint x: 275, endPoint y: 285, distance: 31.3
click at [257, 315] on div "Override CPE Personal Development 1 CPE" at bounding box center [628, 348] width 786 height 67
drag, startPoint x: 267, startPoint y: 304, endPoint x: 277, endPoint y: 214, distance: 89.9
click at [267, 315] on input "Override CPE" at bounding box center [268, 324] width 18 height 18
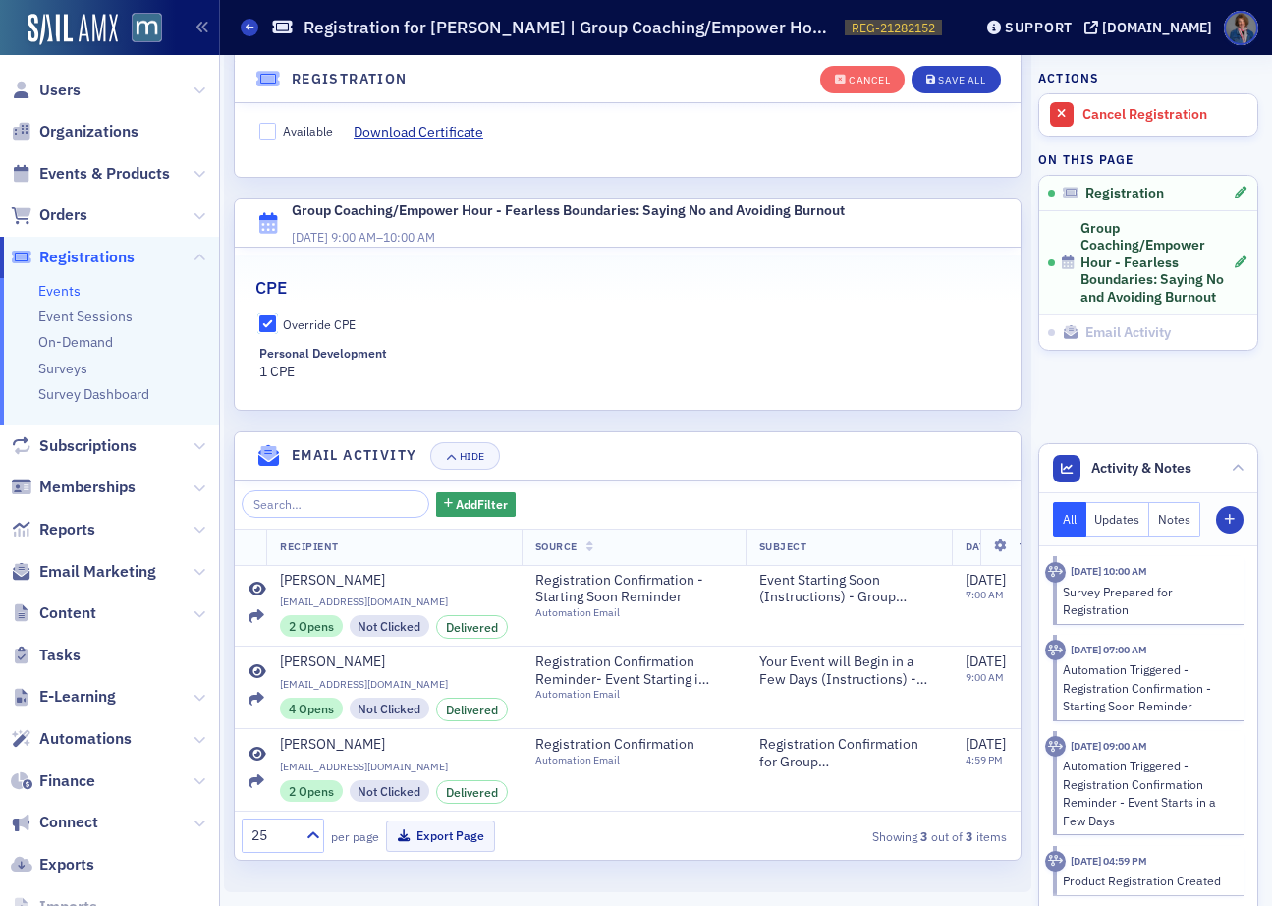
checkbox input "true"
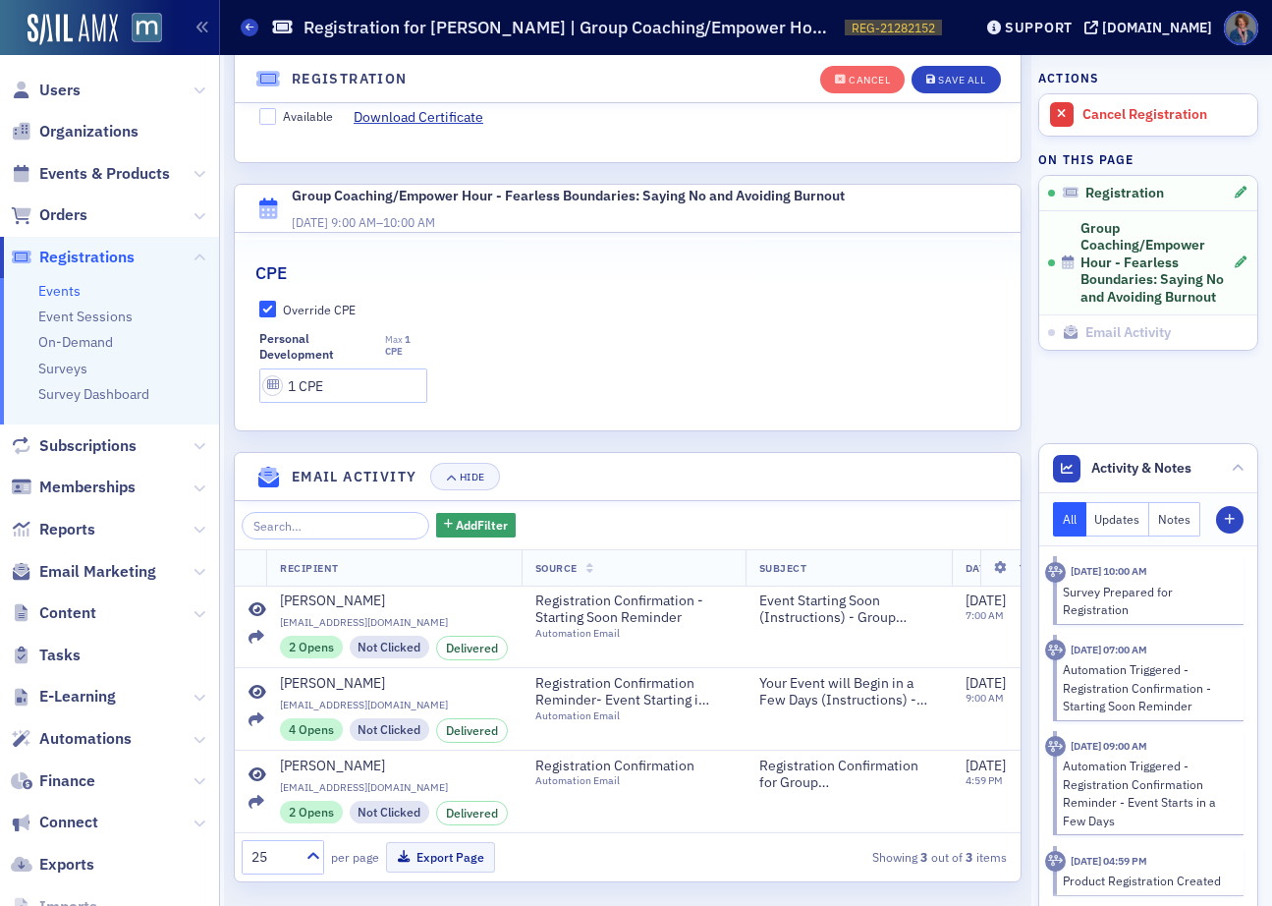
click at [279, 116] on label "Available" at bounding box center [296, 116] width 75 height 18
click at [265, 112] on input "Available" at bounding box center [268, 117] width 18 height 18
checkbox input "true"
click at [948, 84] on div "Save All" at bounding box center [961, 80] width 47 height 11
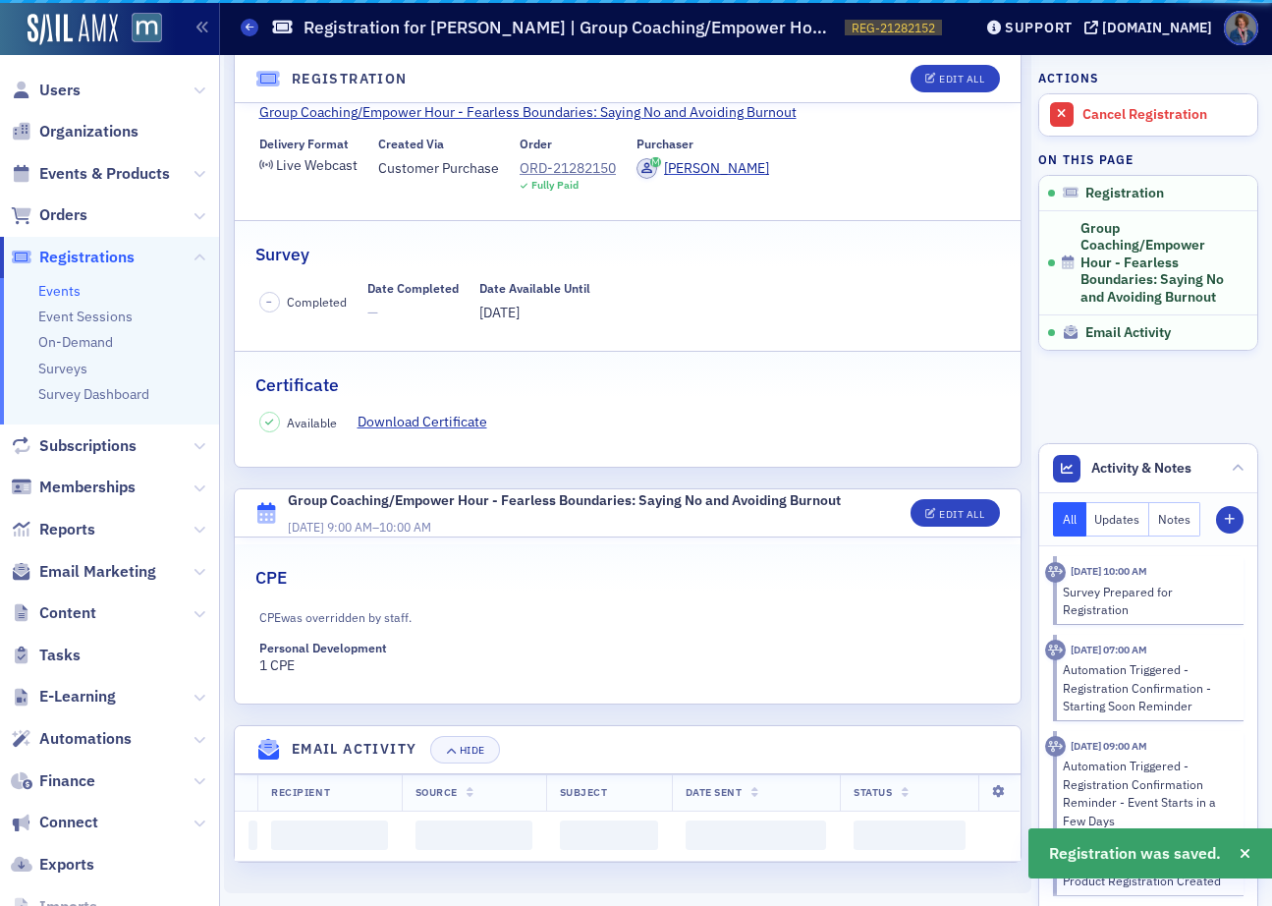
scroll to position [507, 0]
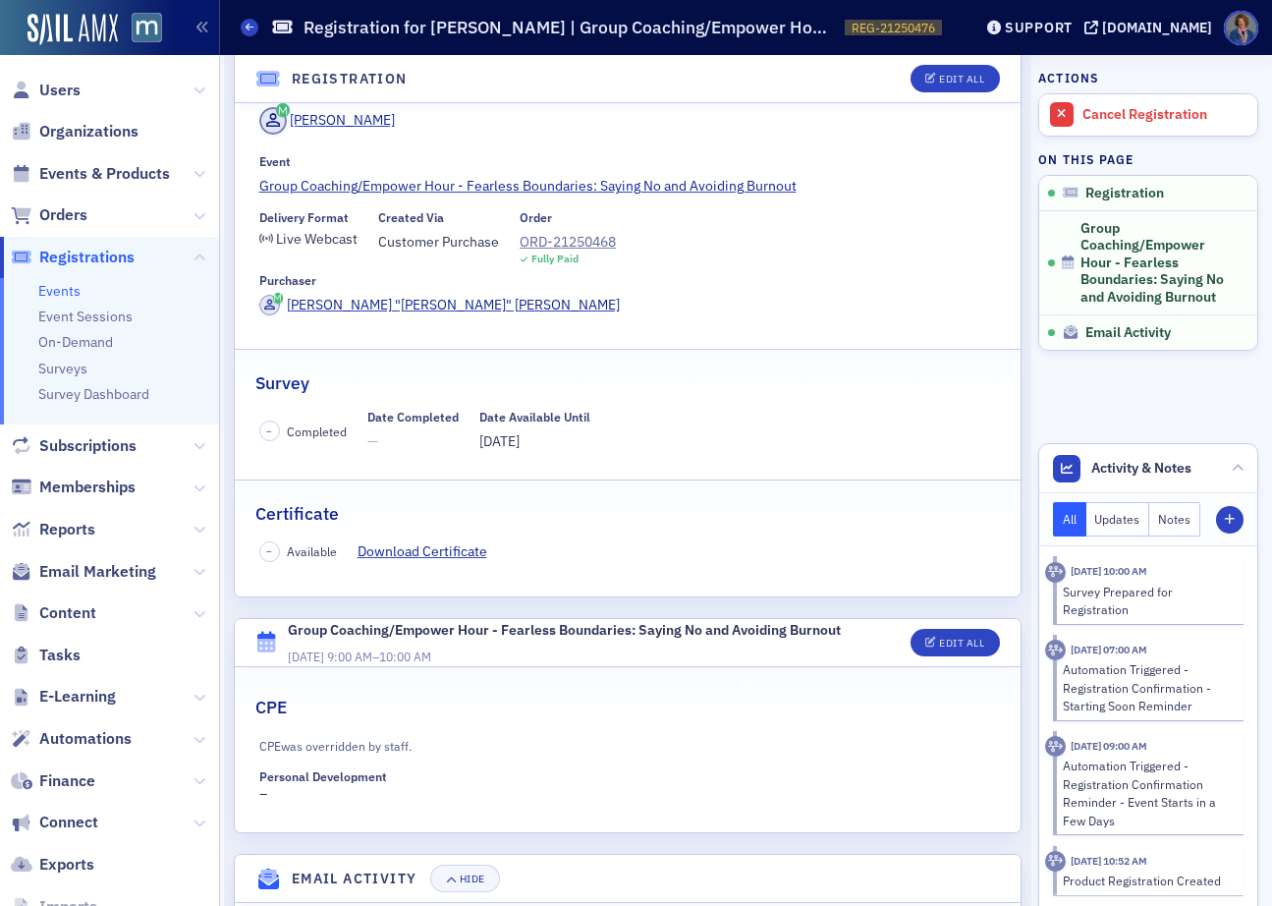
scroll to position [126, 0]
click at [938, 629] on button "Edit All" at bounding box center [955, 643] width 88 height 28
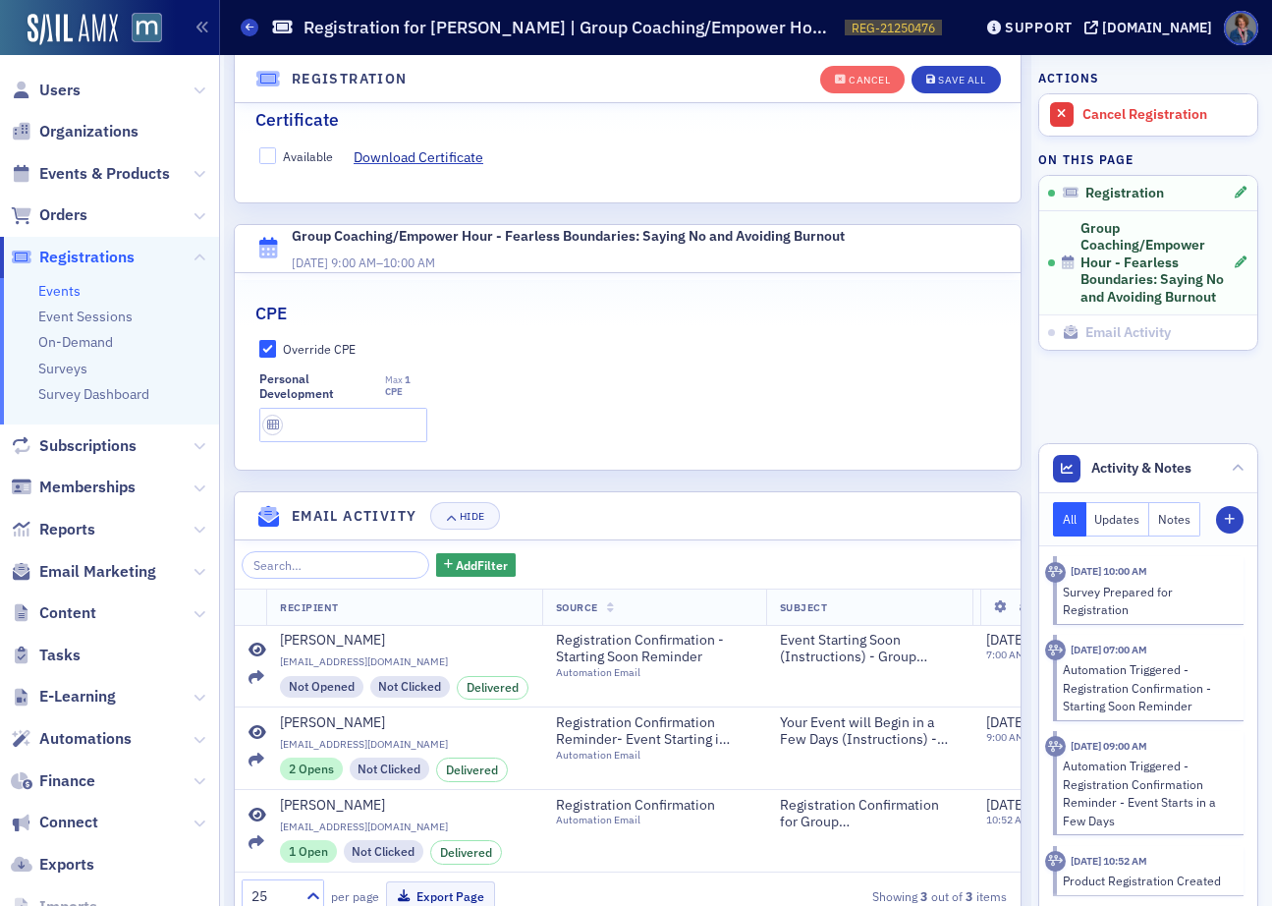
scroll to position [595, 0]
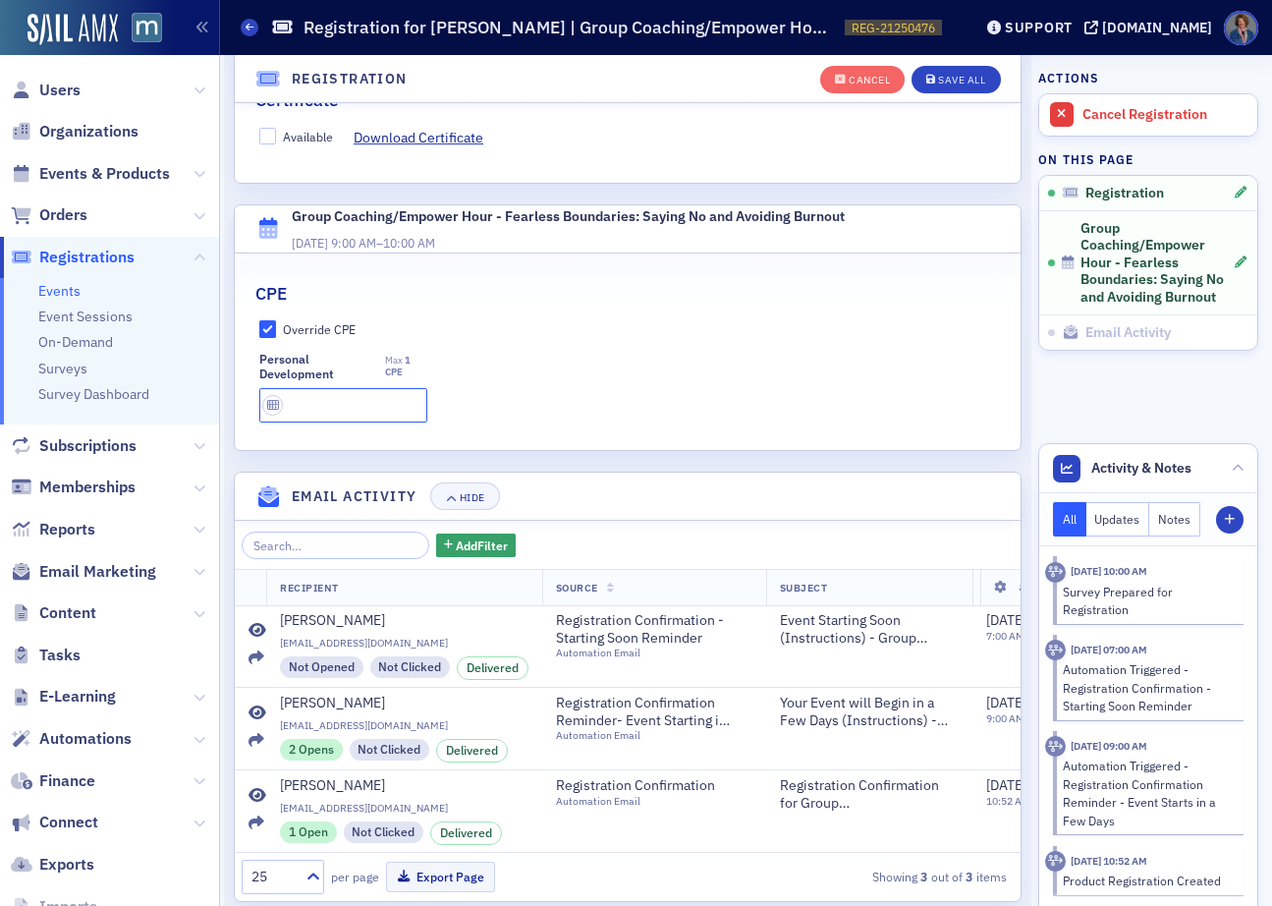
click at [294, 388] on input "text" at bounding box center [343, 405] width 169 height 34
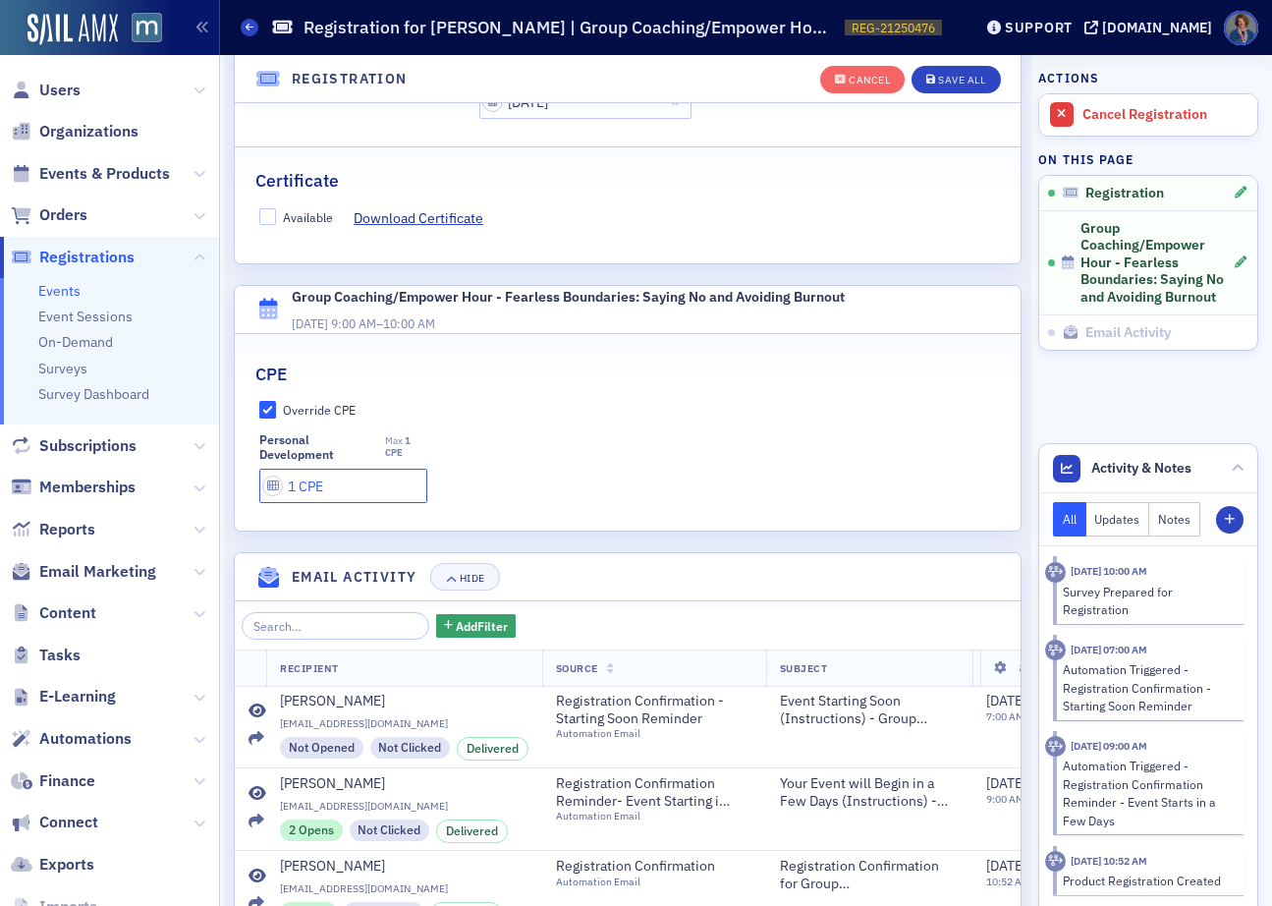
scroll to position [470, 0]
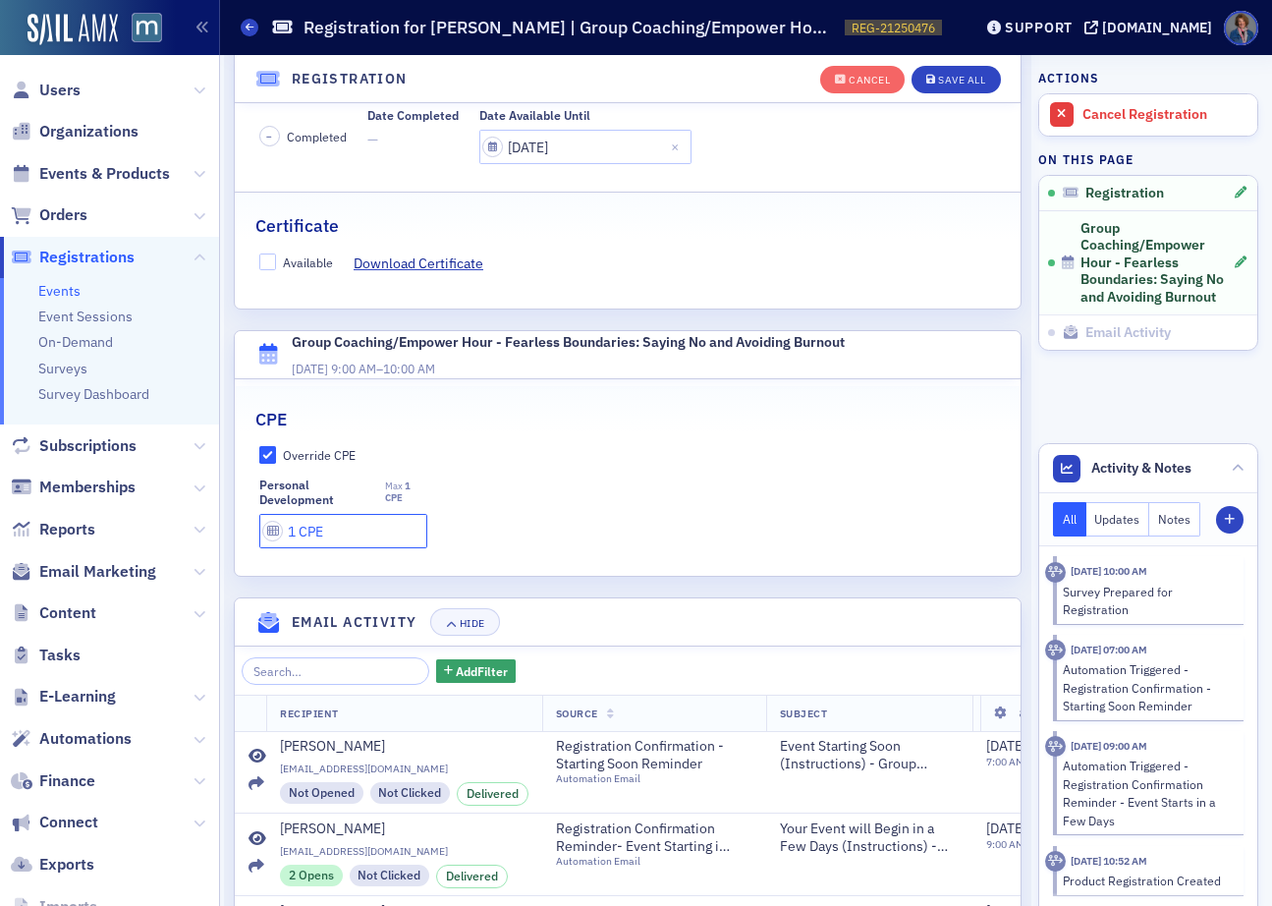
type input "1 CPE"
click at [274, 253] on input "Available" at bounding box center [268, 262] width 18 height 18
checkbox input "true"
click at [963, 82] on div "Save All" at bounding box center [961, 80] width 47 height 11
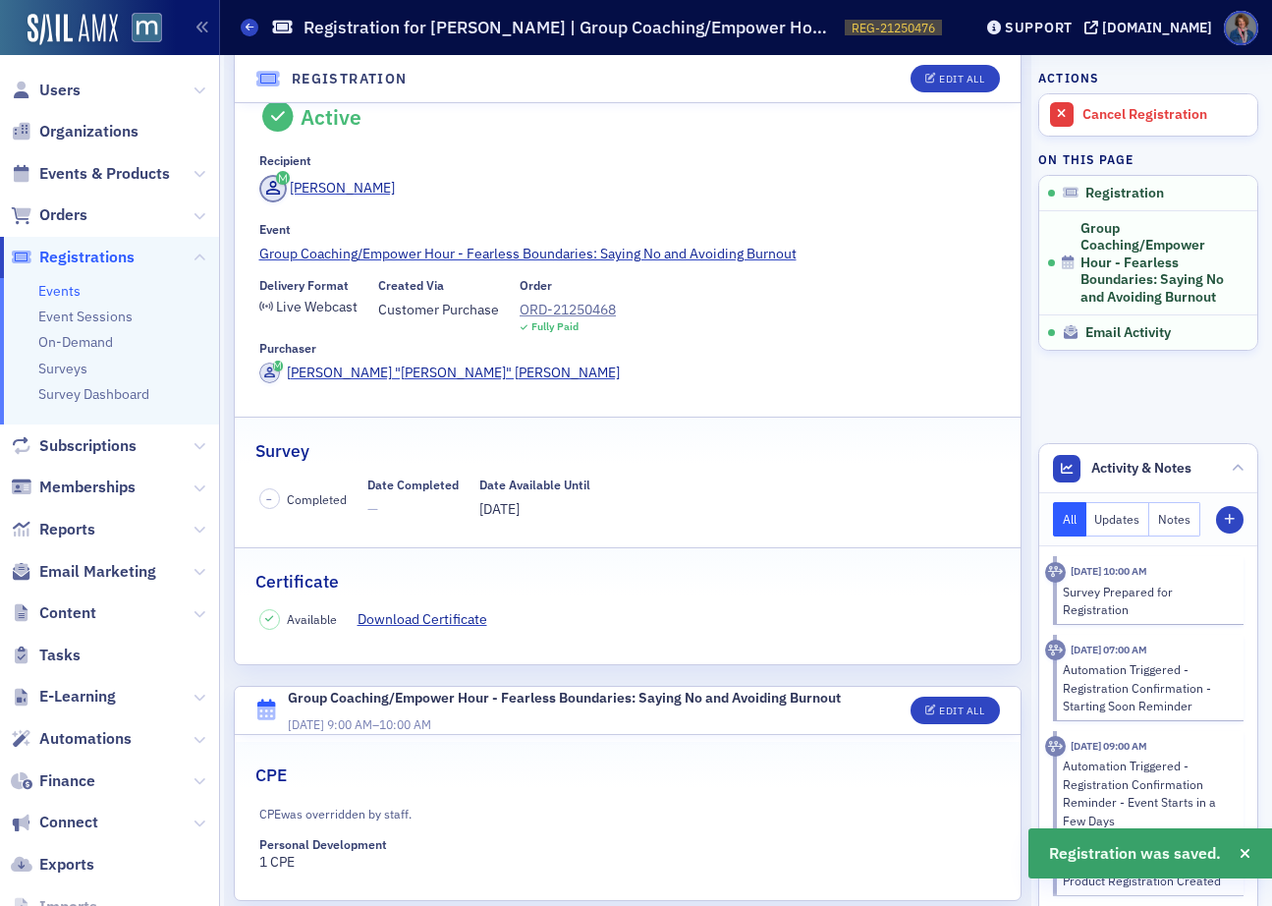
scroll to position [56, 0]
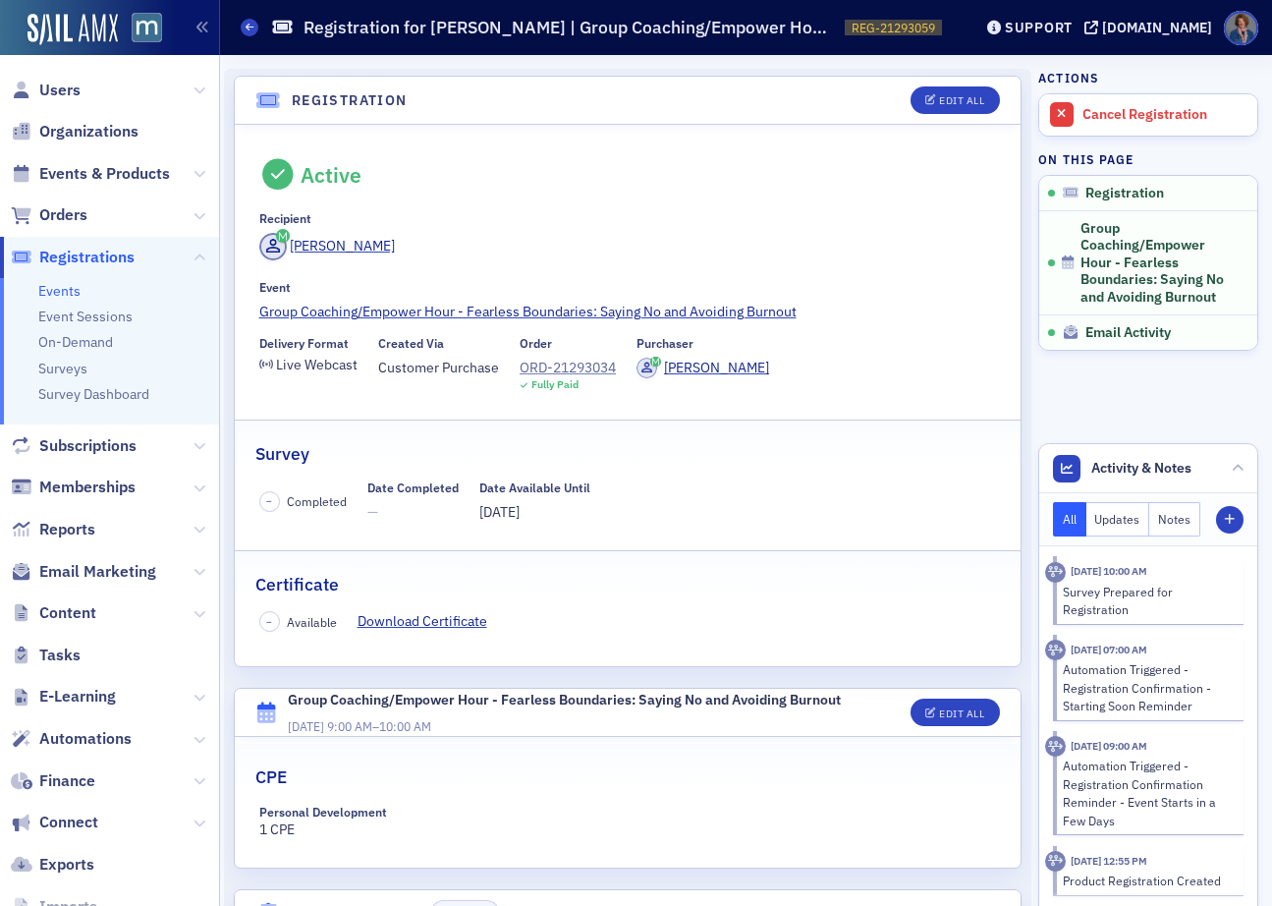
scroll to position [345, 0]
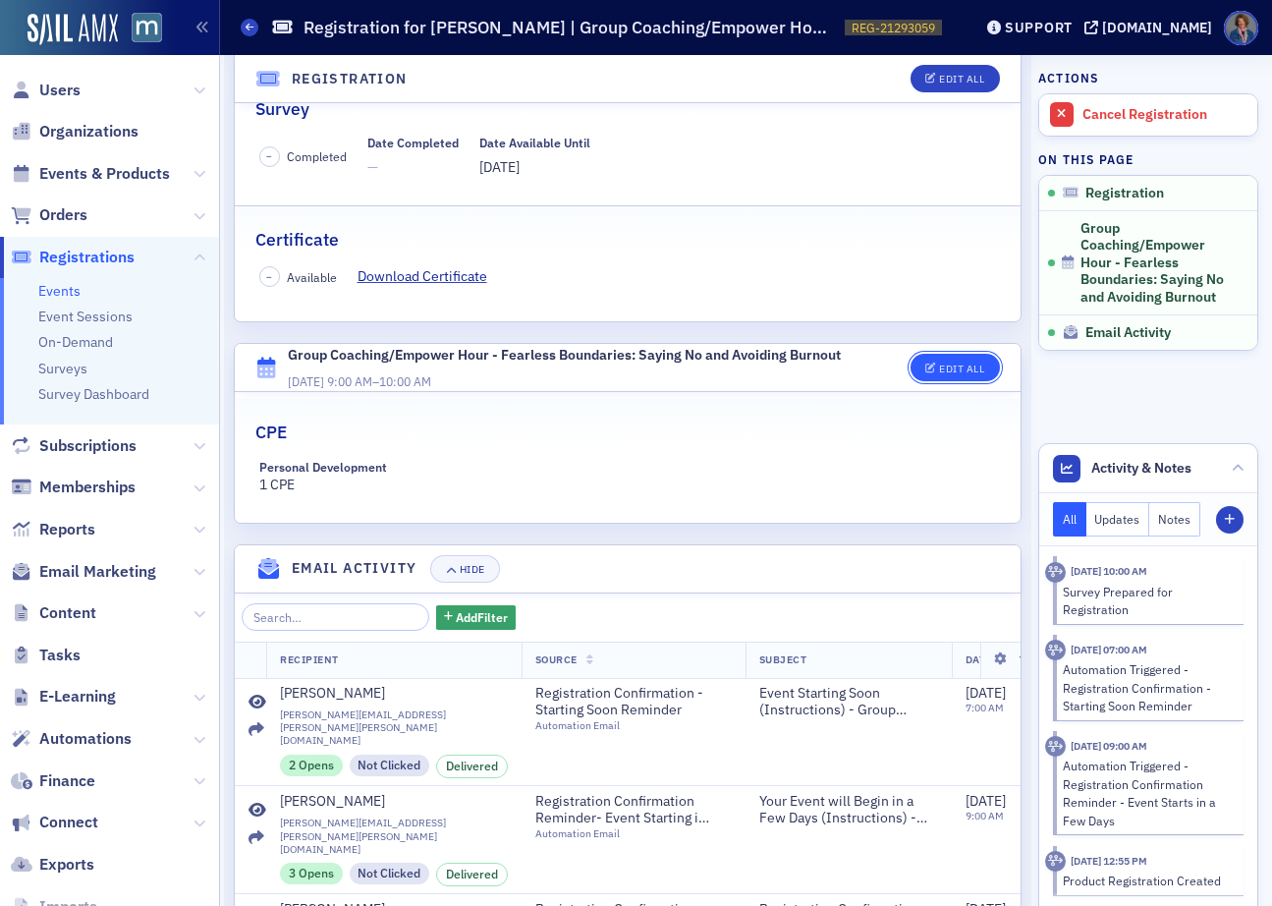
click at [948, 378] on button "Edit All" at bounding box center [955, 368] width 88 height 28
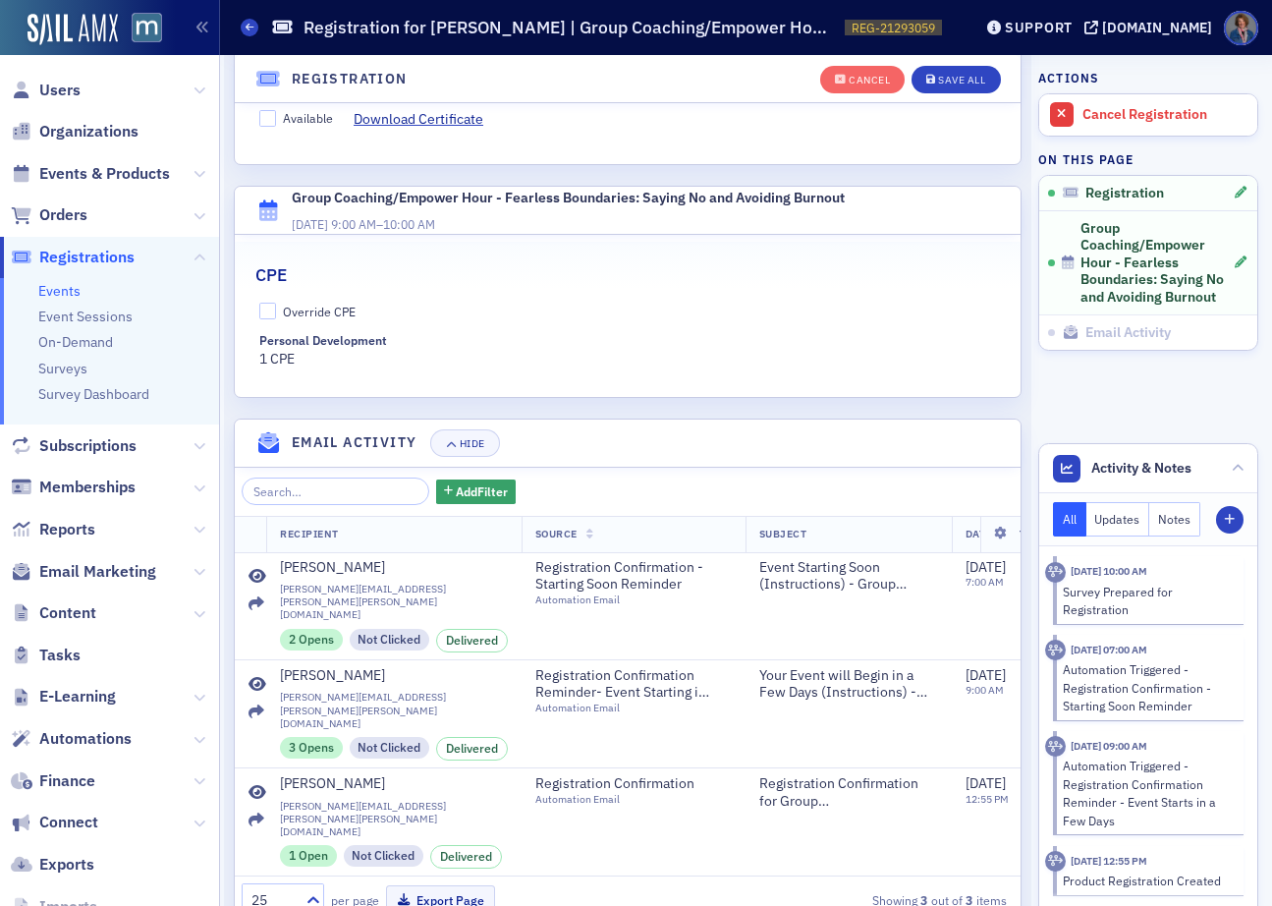
scroll to position [560, 0]
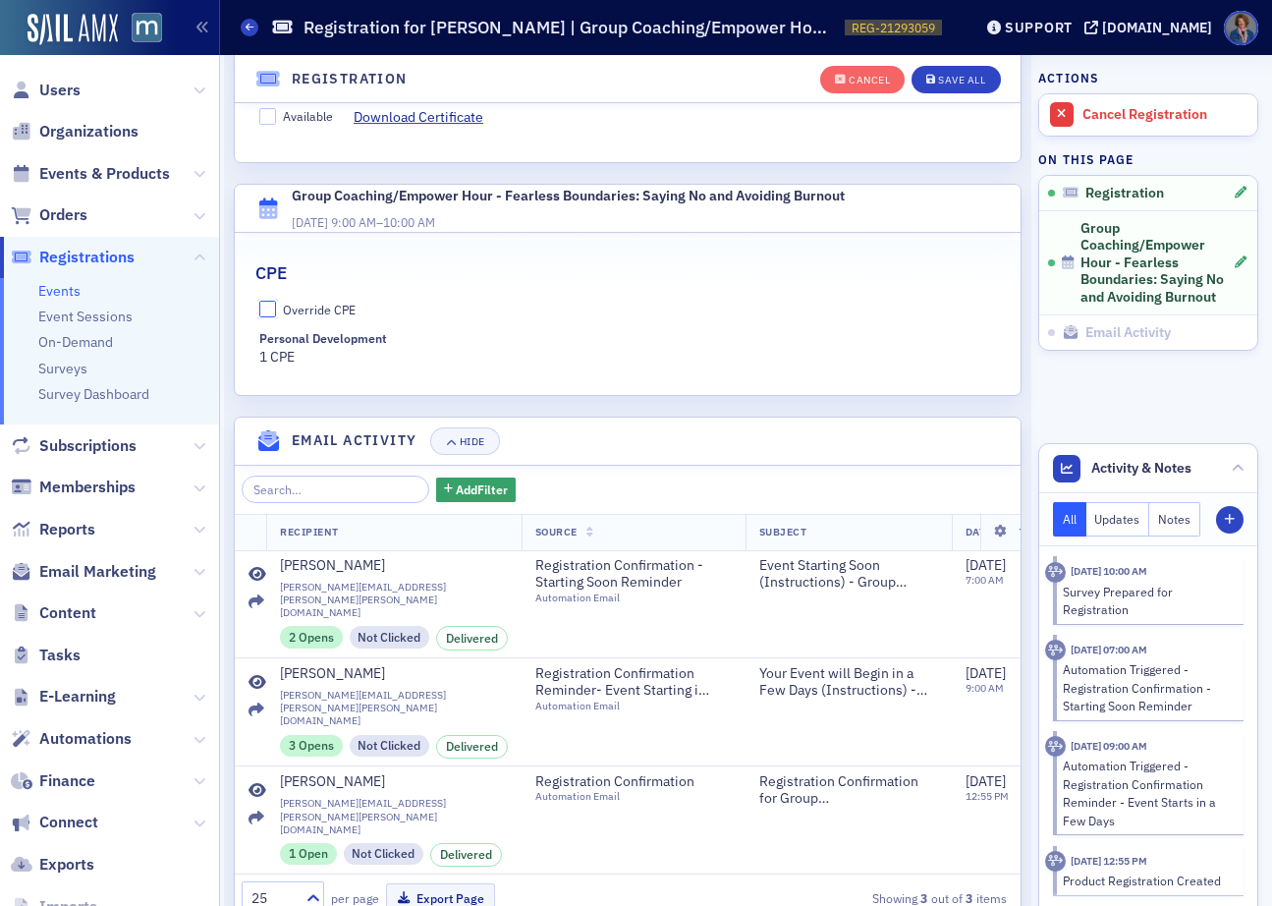
click at [263, 305] on input "Override CPE" at bounding box center [268, 310] width 18 height 18
checkbox input "true"
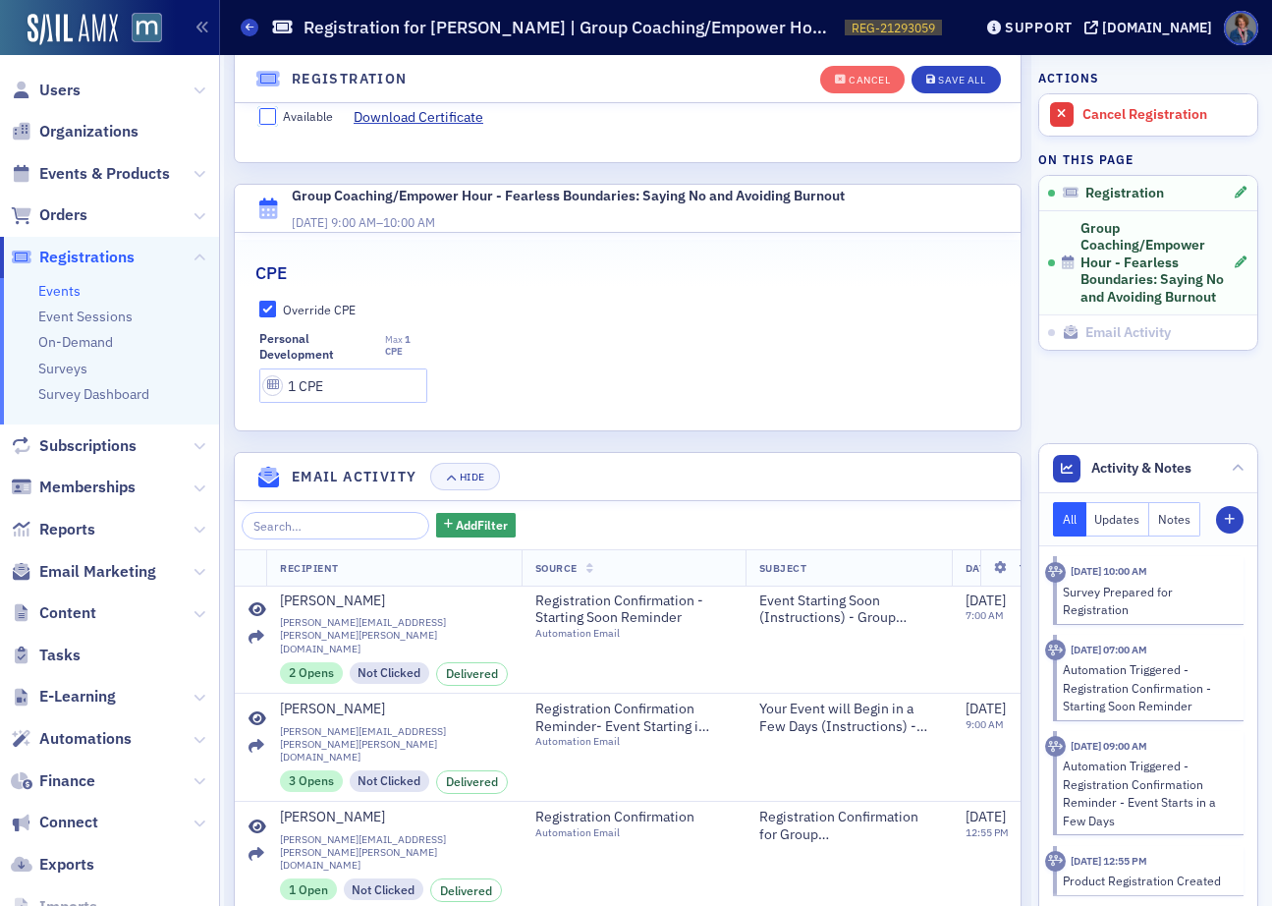
click at [264, 116] on input "Available" at bounding box center [268, 117] width 18 height 18
checkbox input "true"
click at [942, 80] on div "Save All" at bounding box center [961, 80] width 47 height 11
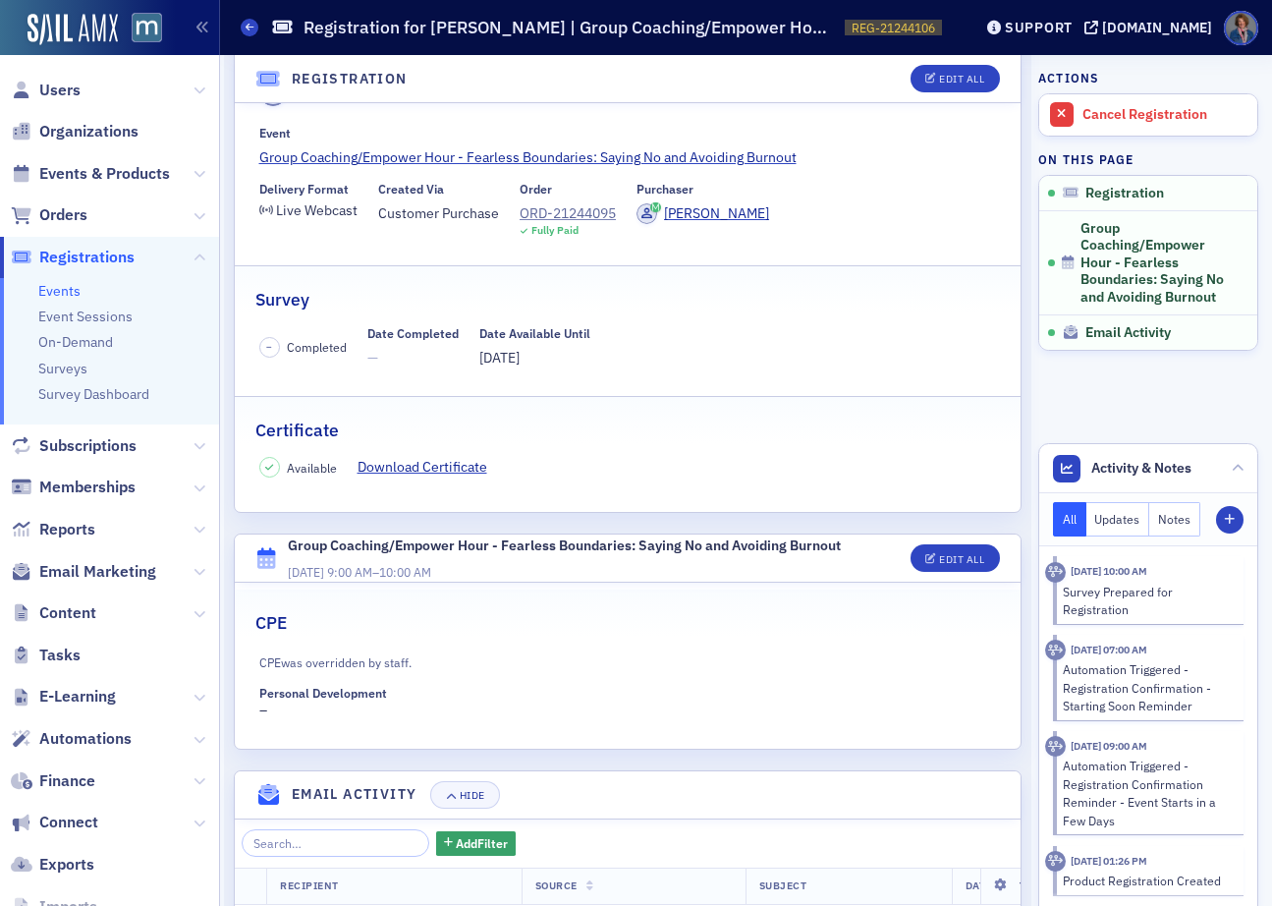
scroll to position [158, 0]
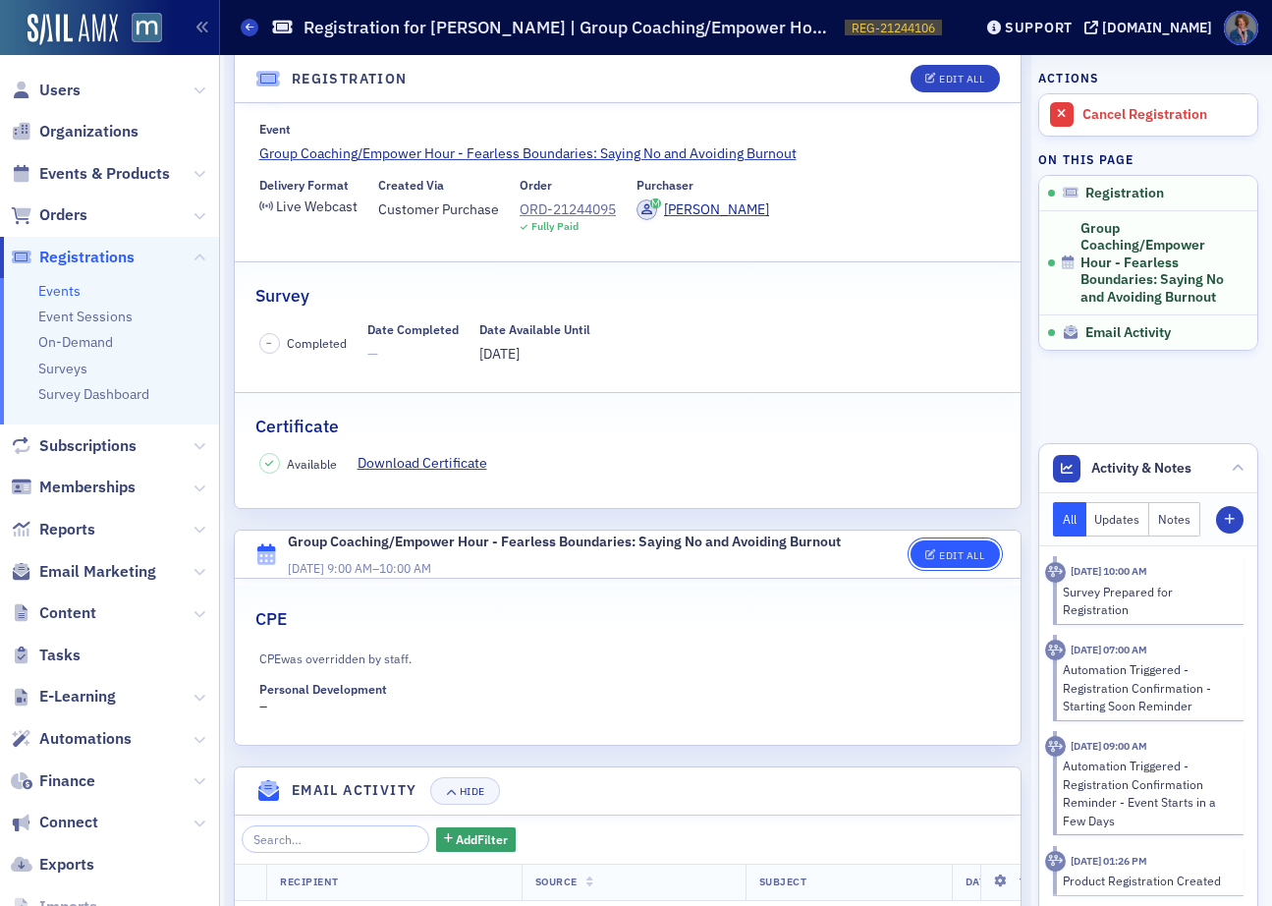
click at [939, 557] on div "Edit All" at bounding box center [961, 555] width 45 height 11
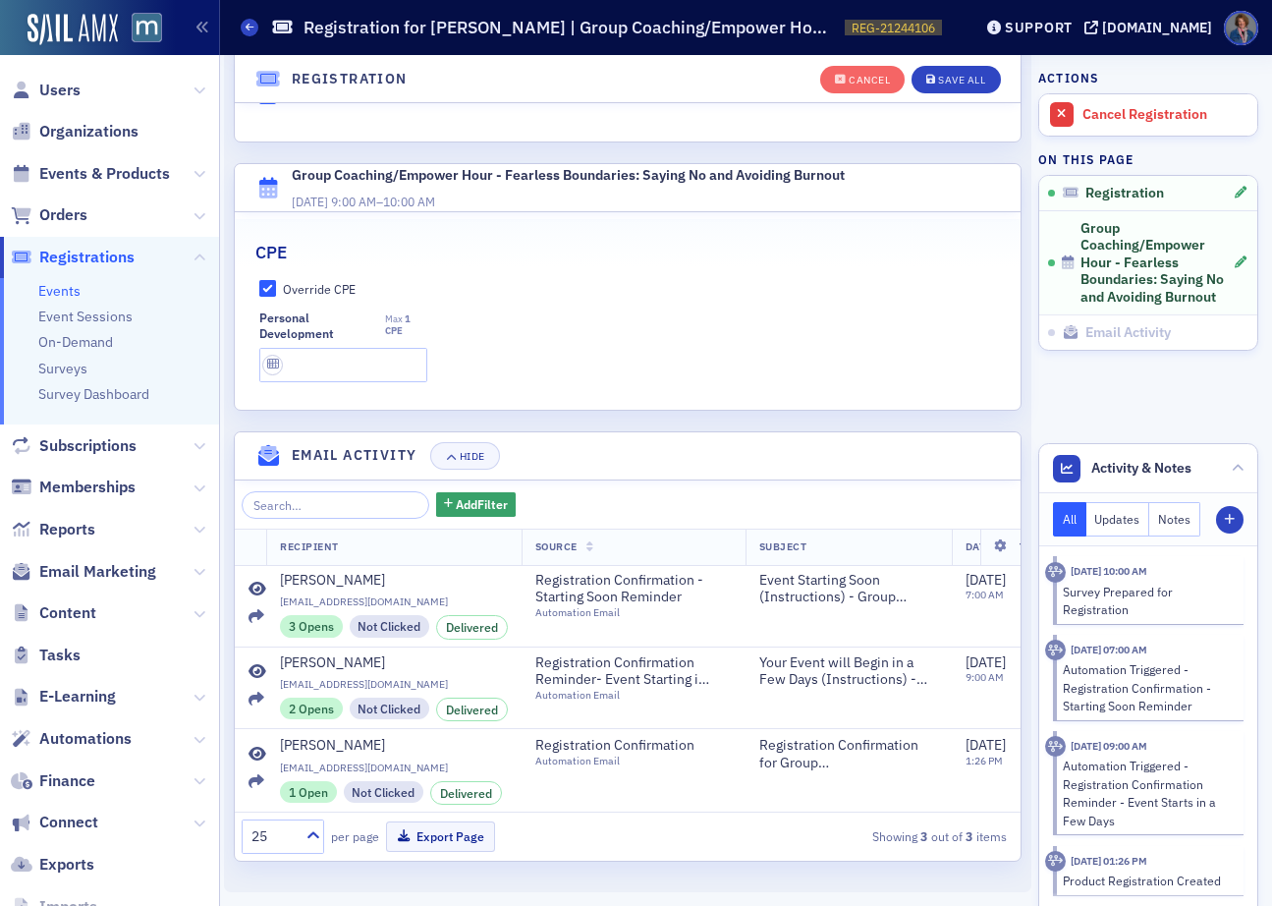
scroll to position [595, 0]
click at [327, 359] on input "text" at bounding box center [343, 365] width 169 height 34
type input "1.00 CPE"
click at [519, 246] on div "CPE" at bounding box center [627, 242] width 745 height 46
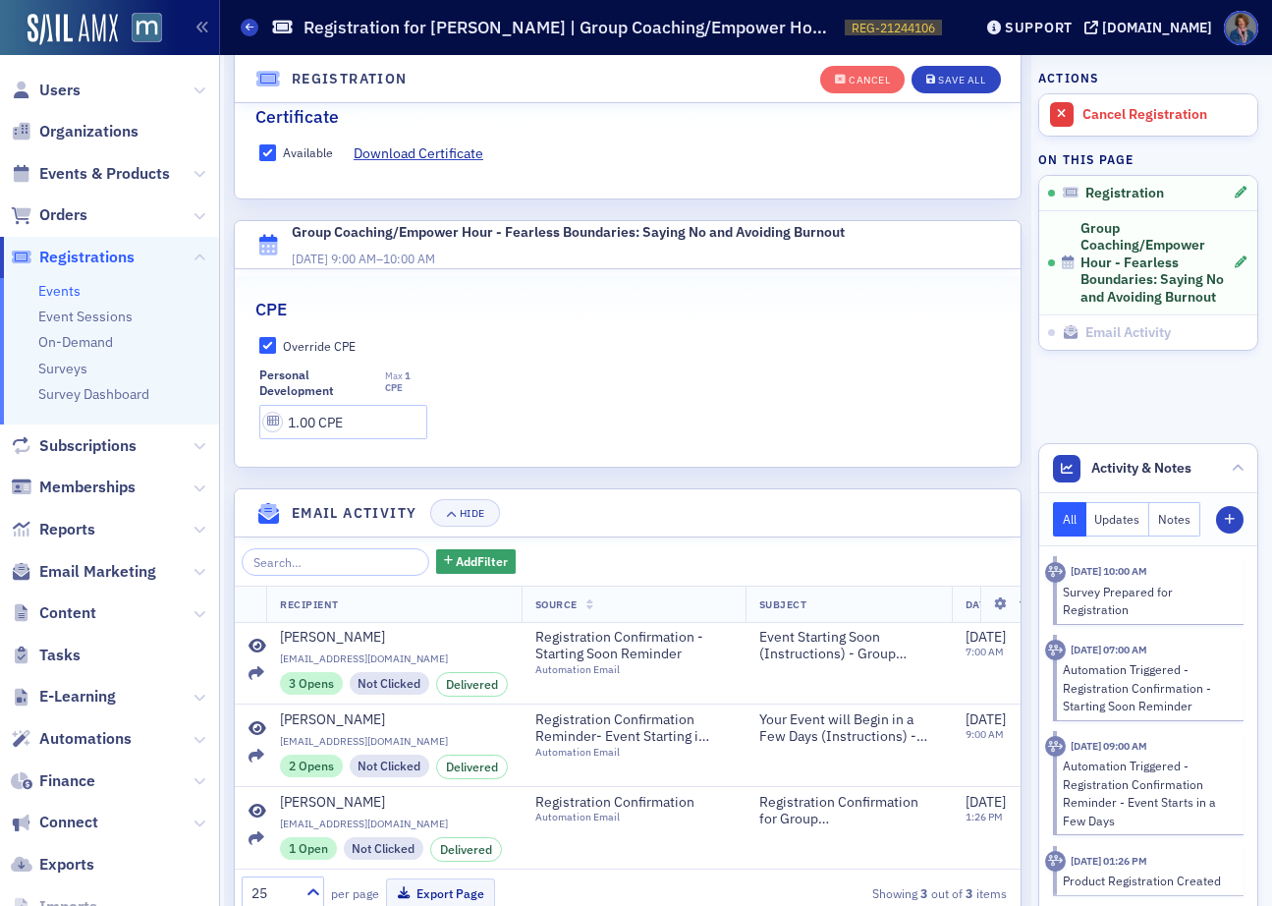
scroll to position [502, 0]
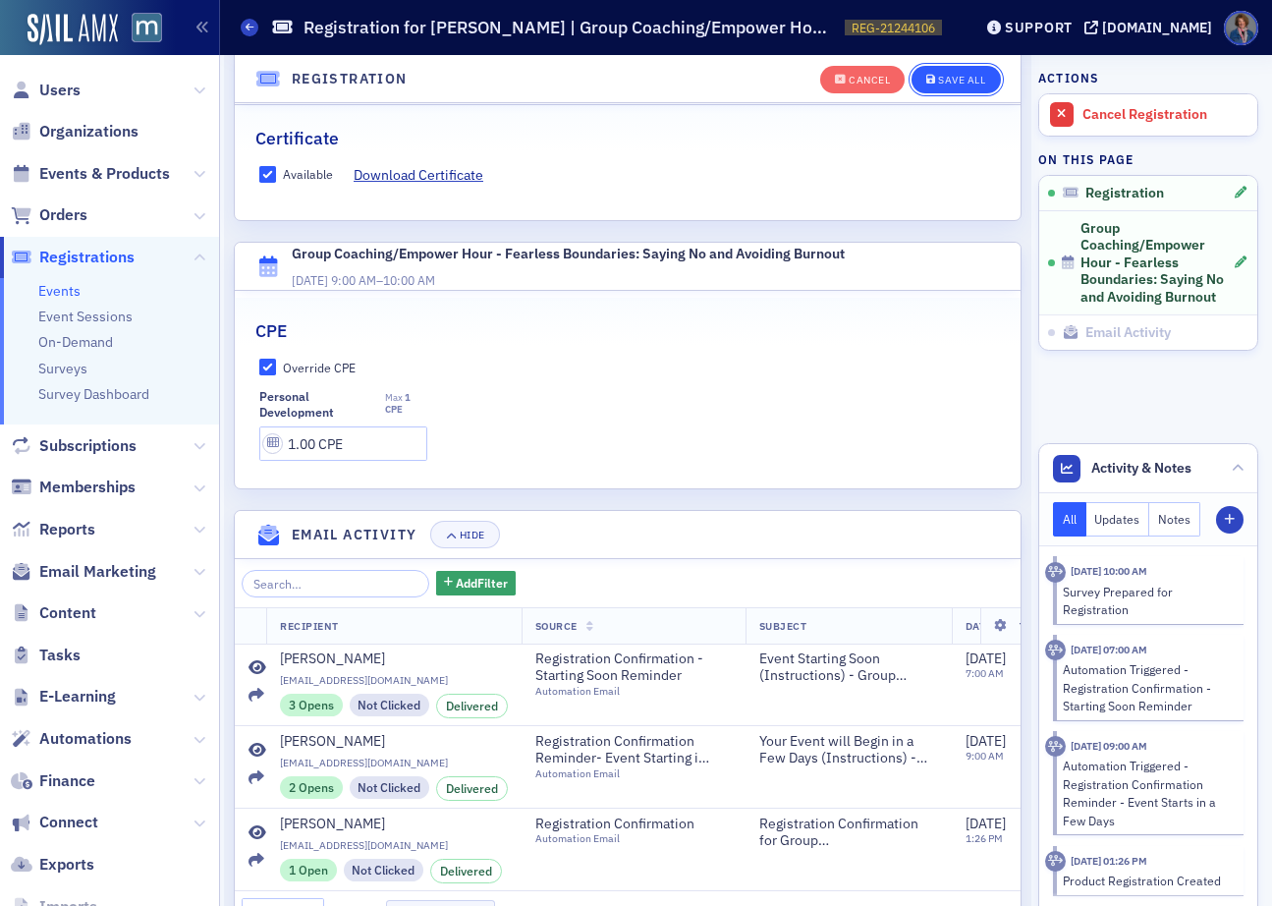
click at [949, 84] on div "Save All" at bounding box center [961, 80] width 47 height 11
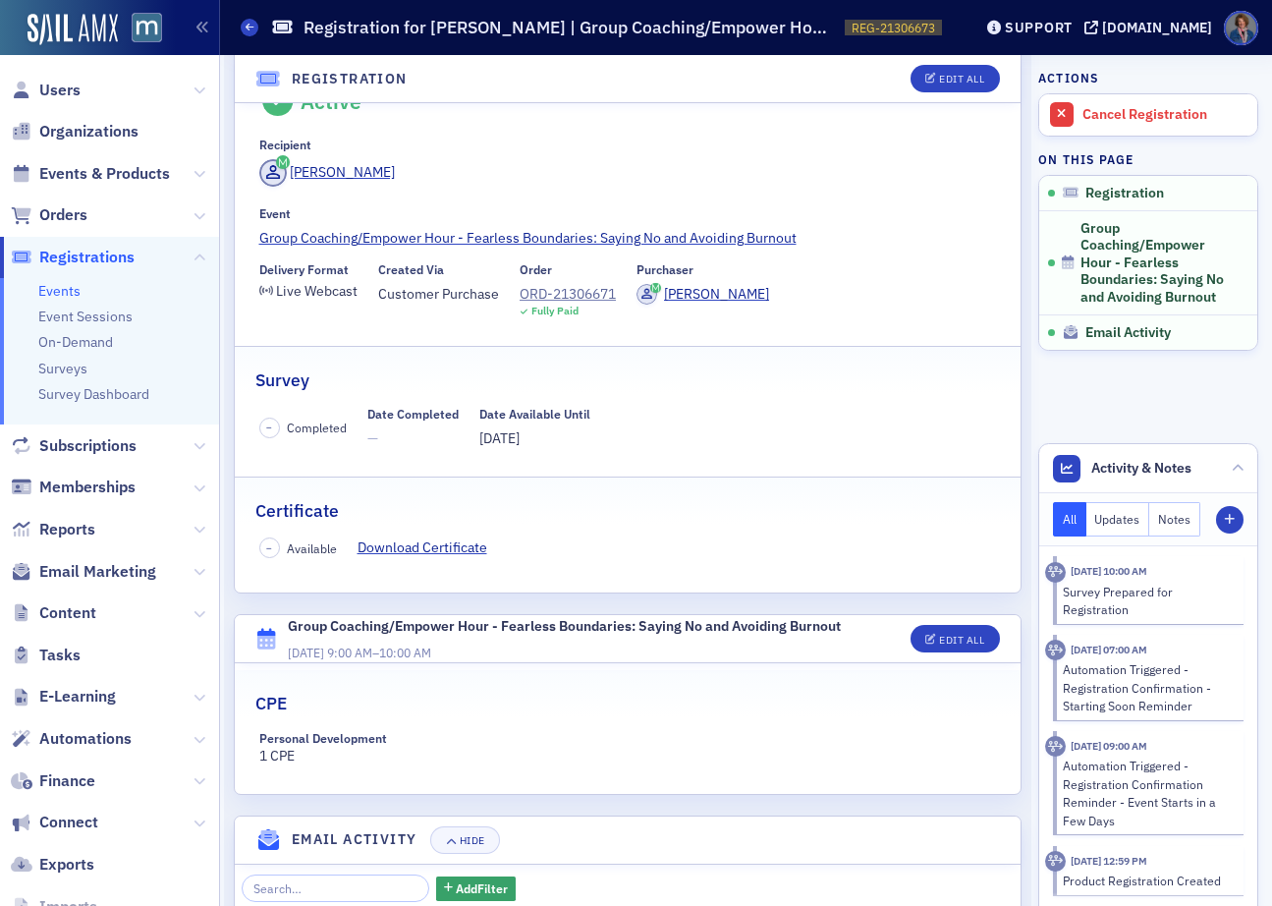
scroll to position [115, 0]
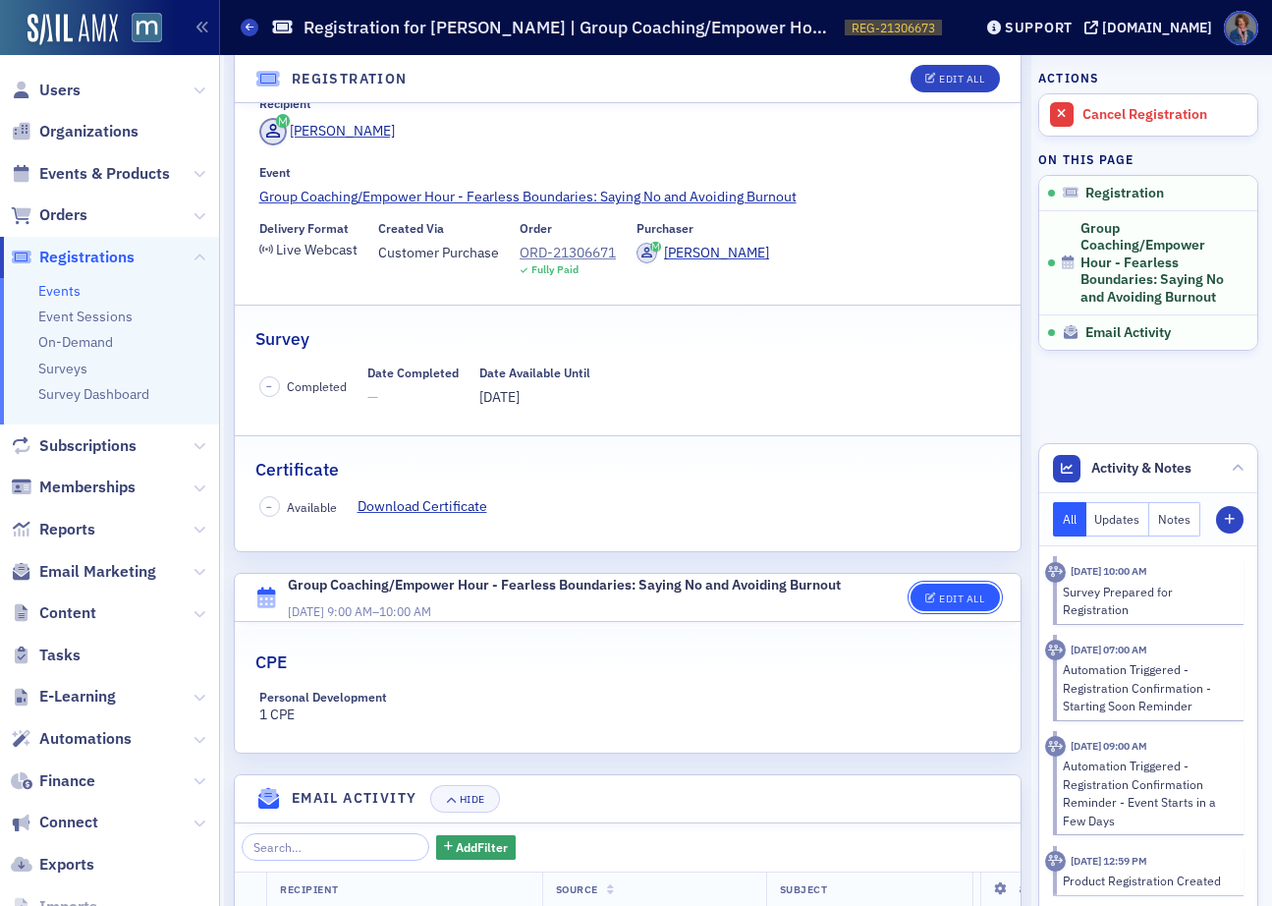
click at [934, 603] on button "Edit All" at bounding box center [955, 598] width 88 height 28
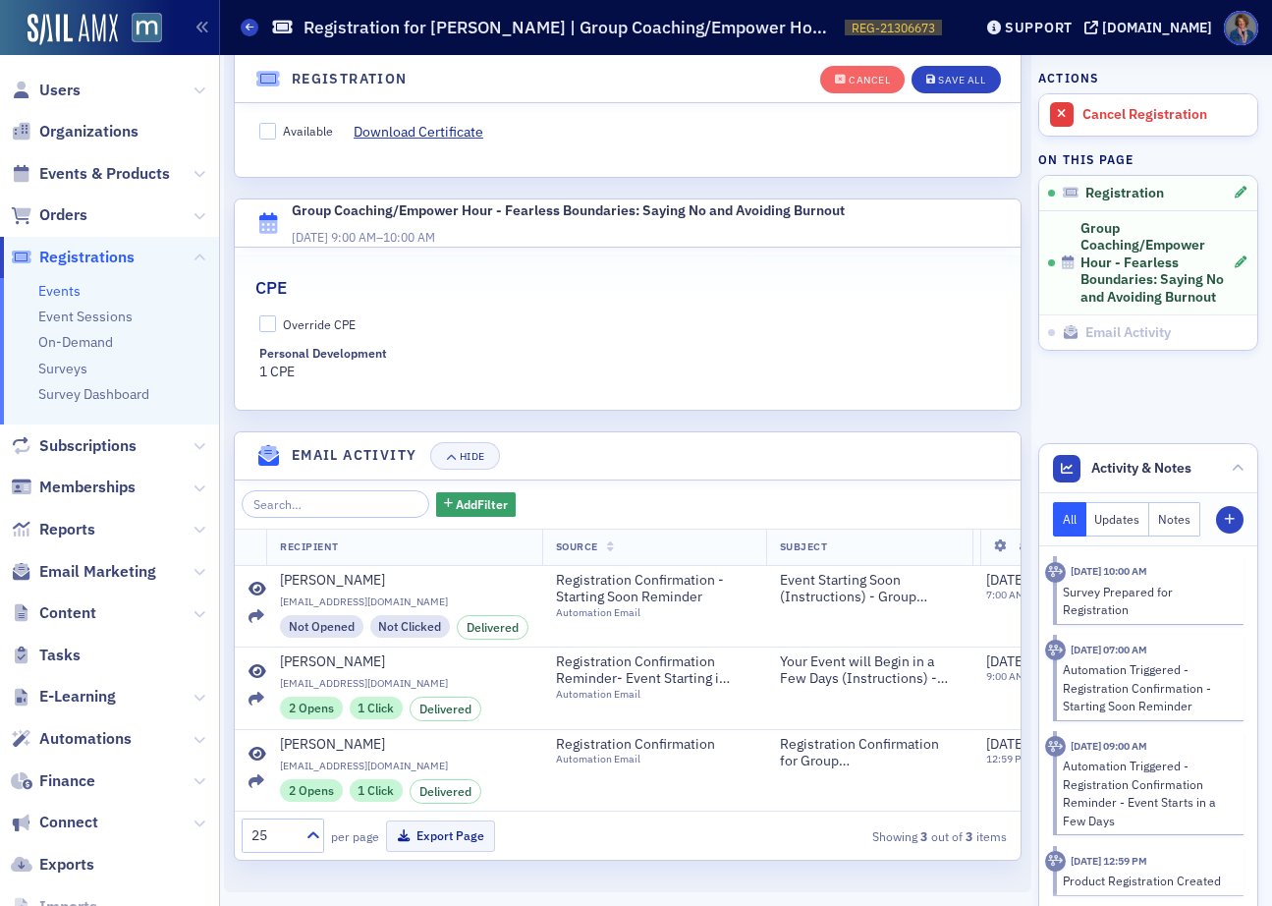
scroll to position [560, 0]
click at [273, 315] on input "Override CPE" at bounding box center [268, 324] width 18 height 18
checkbox input "true"
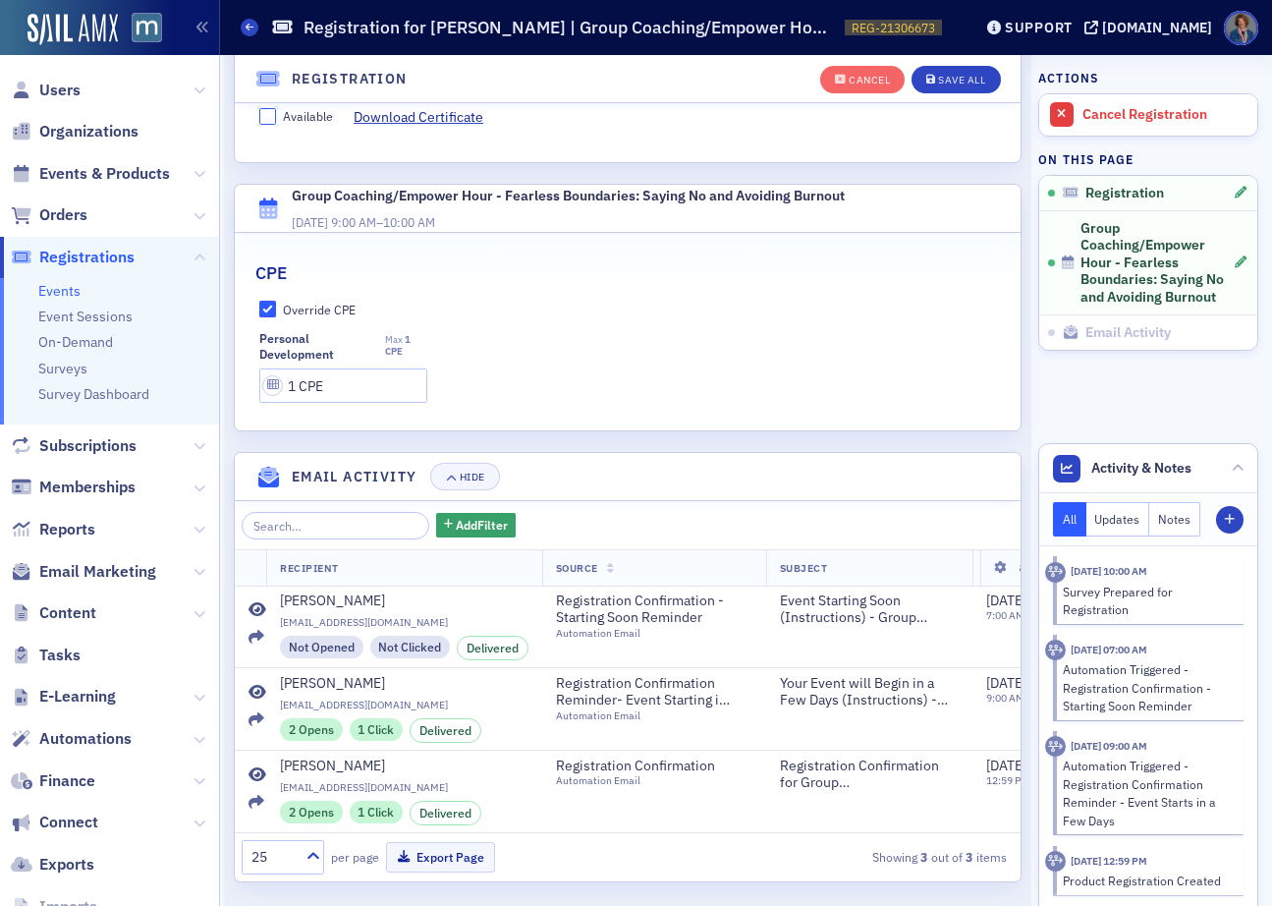
click at [271, 120] on input "Available" at bounding box center [268, 117] width 18 height 18
checkbox input "true"
click at [938, 81] on div "Save All" at bounding box center [961, 80] width 47 height 11
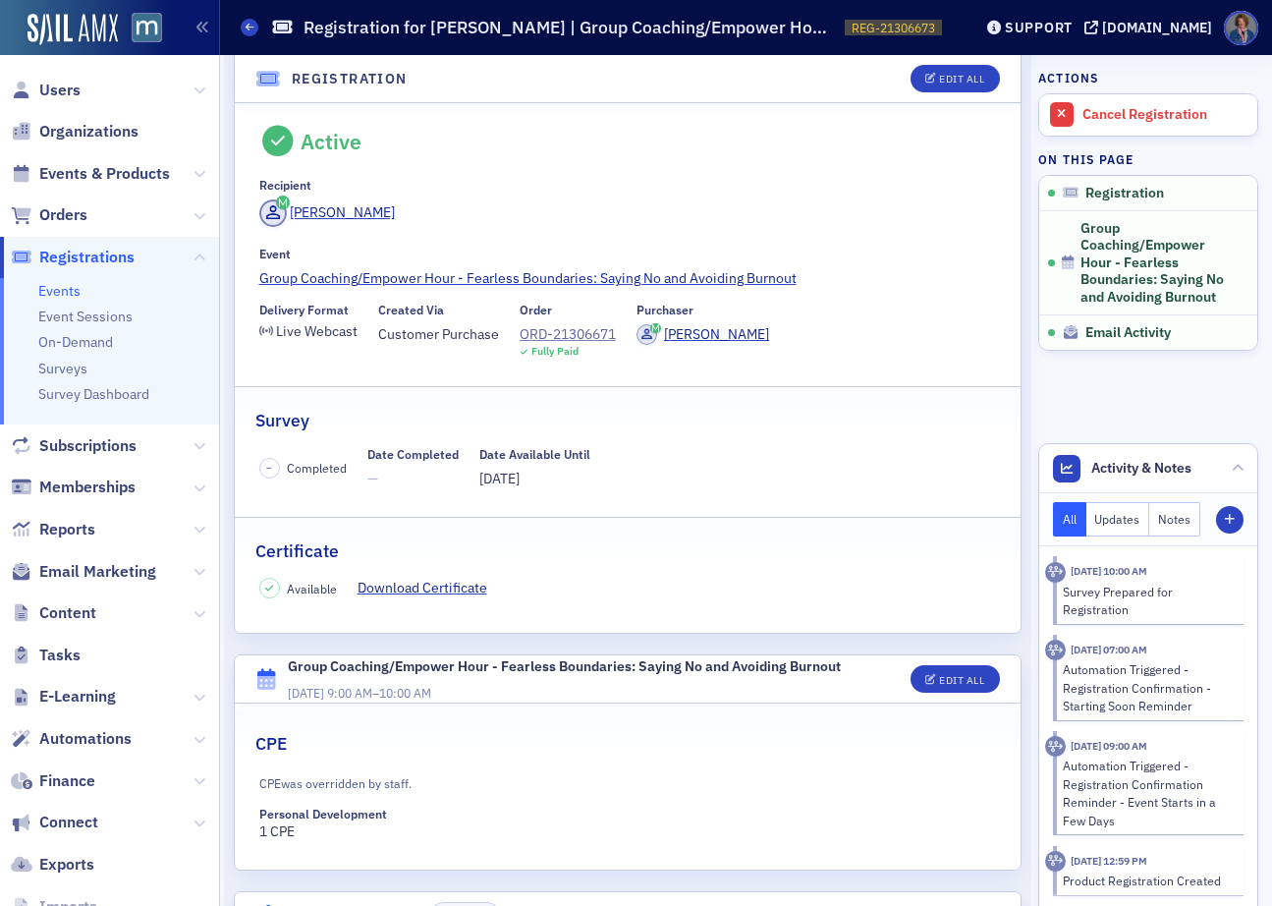
scroll to position [0, 0]
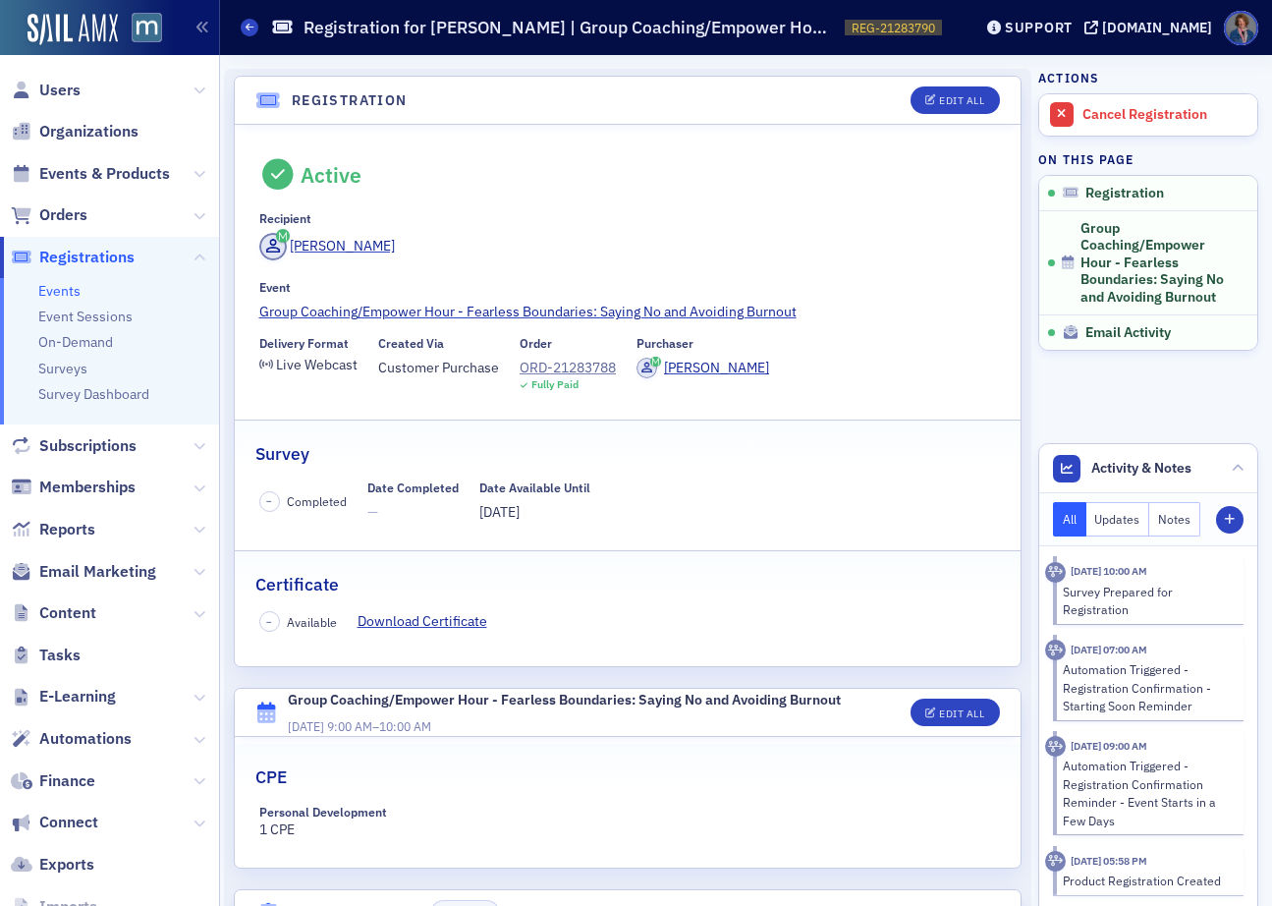
scroll to position [331, 0]
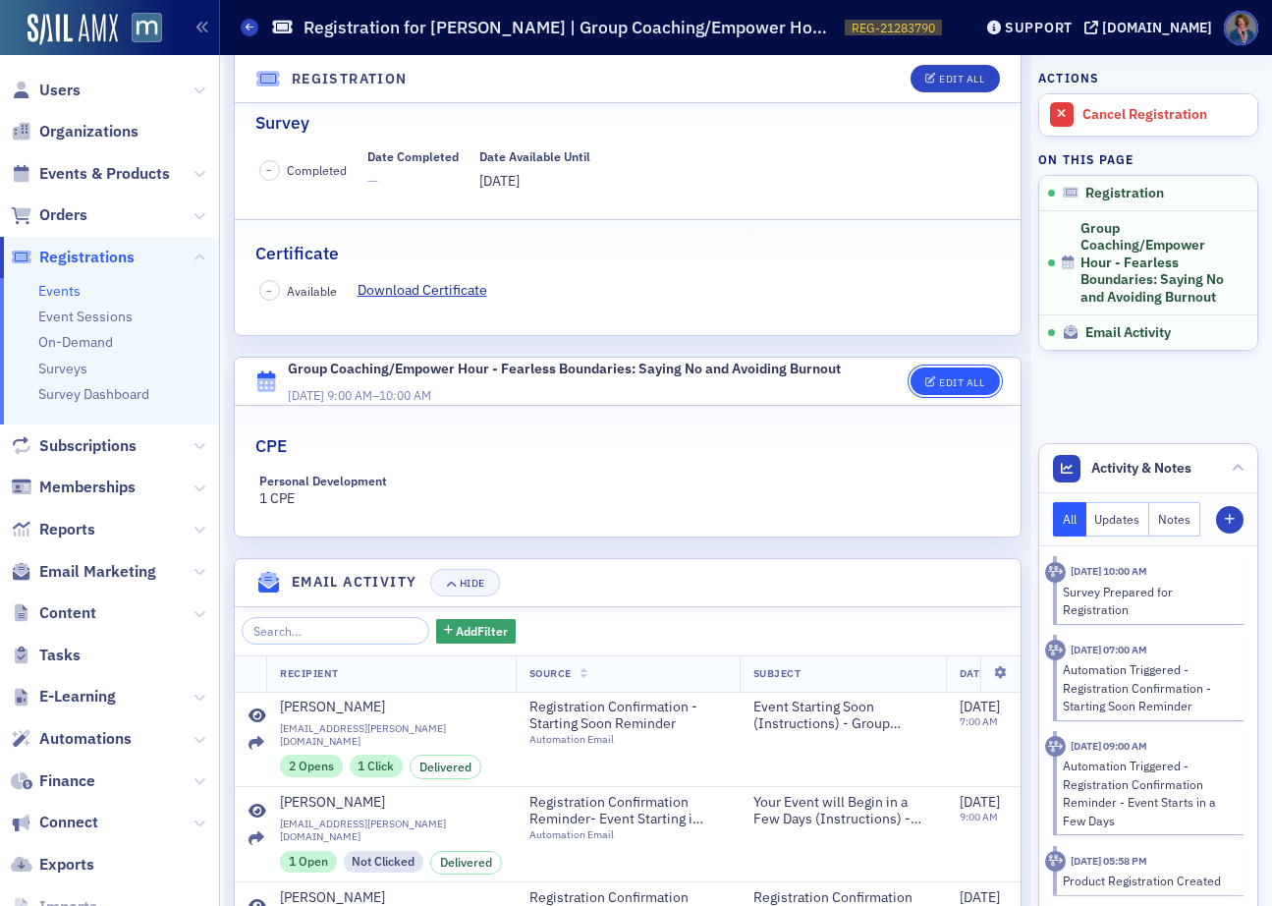
click at [942, 393] on button "Edit All" at bounding box center [955, 381] width 88 height 28
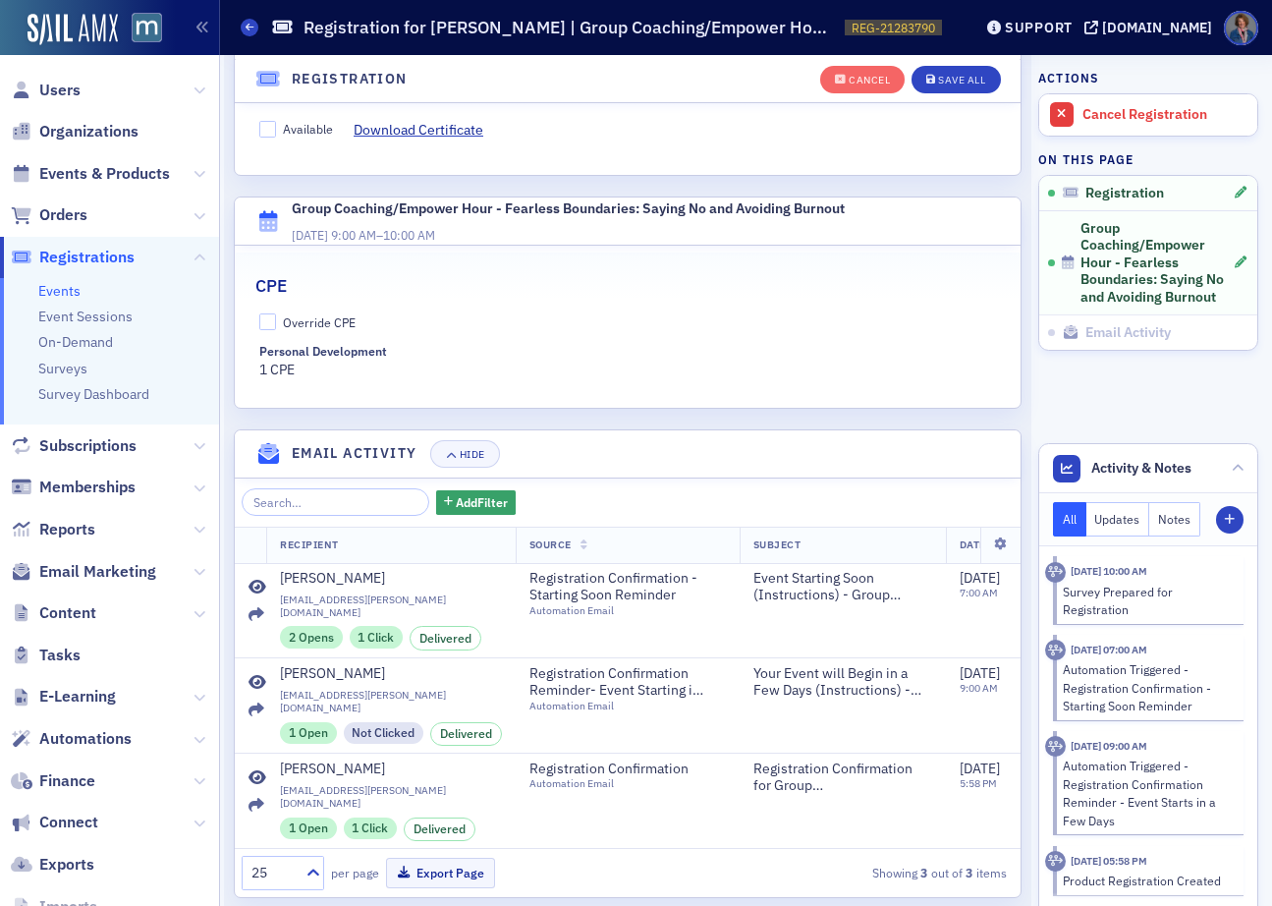
scroll to position [560, 0]
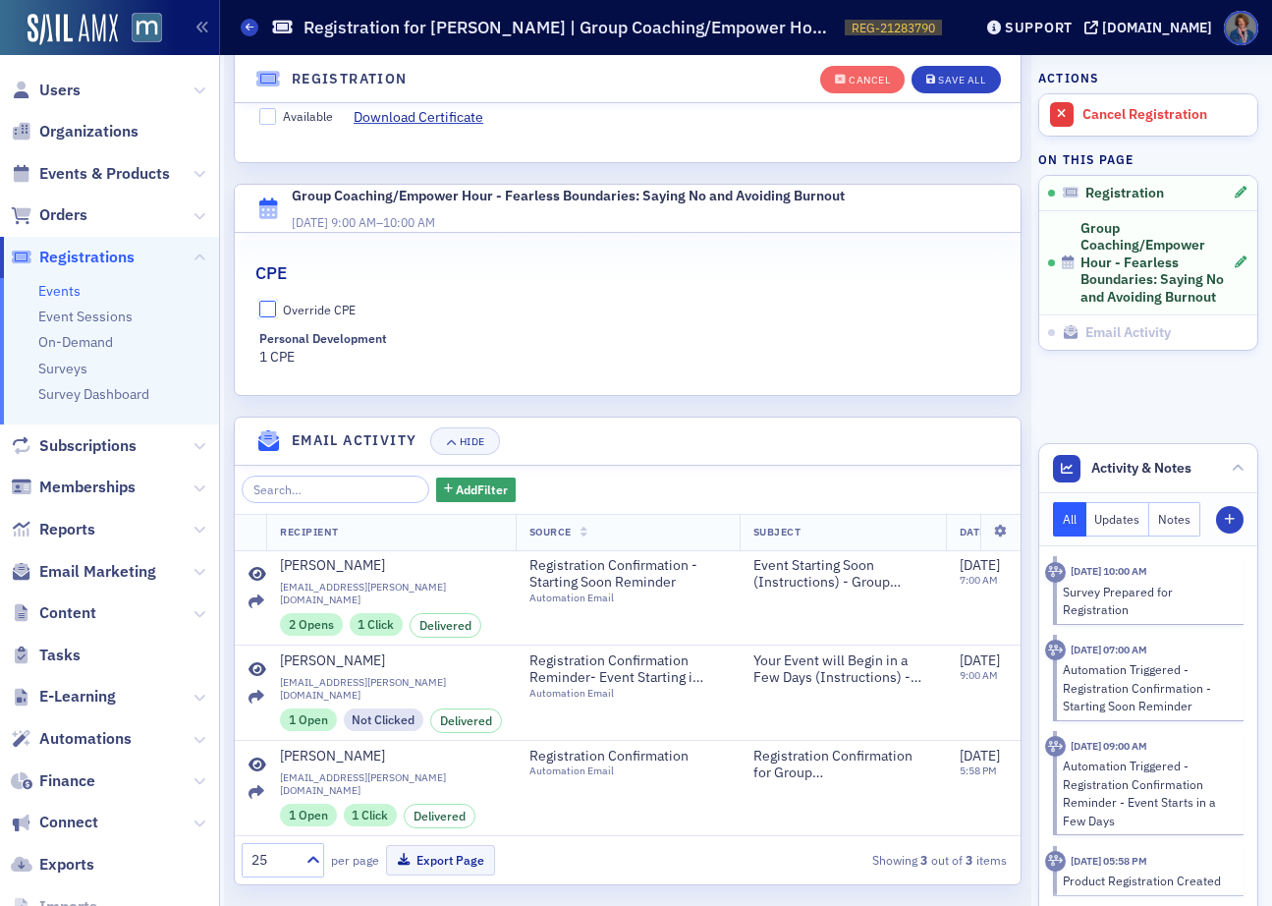
click at [272, 307] on input "Override CPE" at bounding box center [268, 310] width 18 height 18
checkbox input "true"
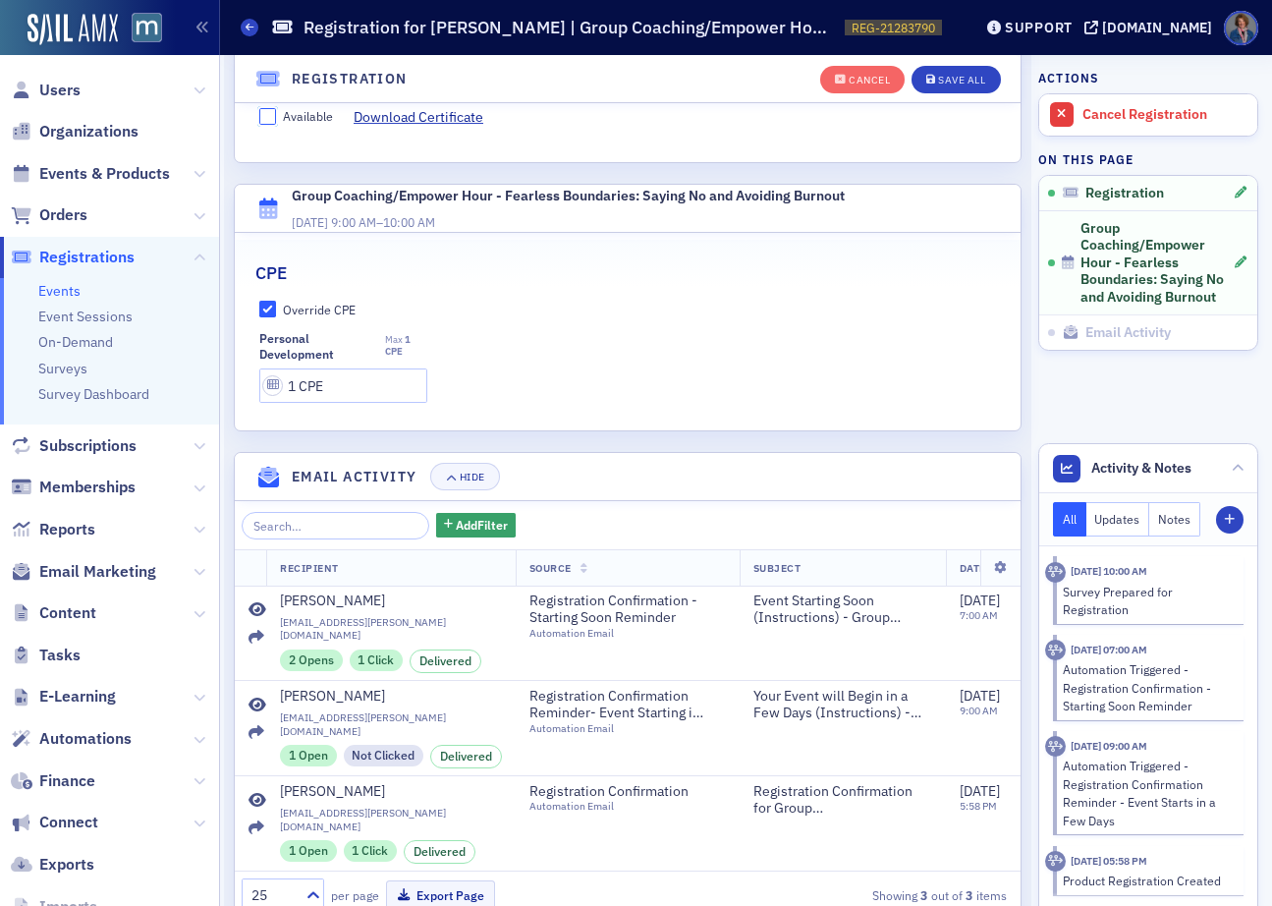
click at [267, 116] on input "Available" at bounding box center [268, 117] width 18 height 18
checkbox input "true"
click at [939, 77] on div "Save All" at bounding box center [961, 80] width 47 height 11
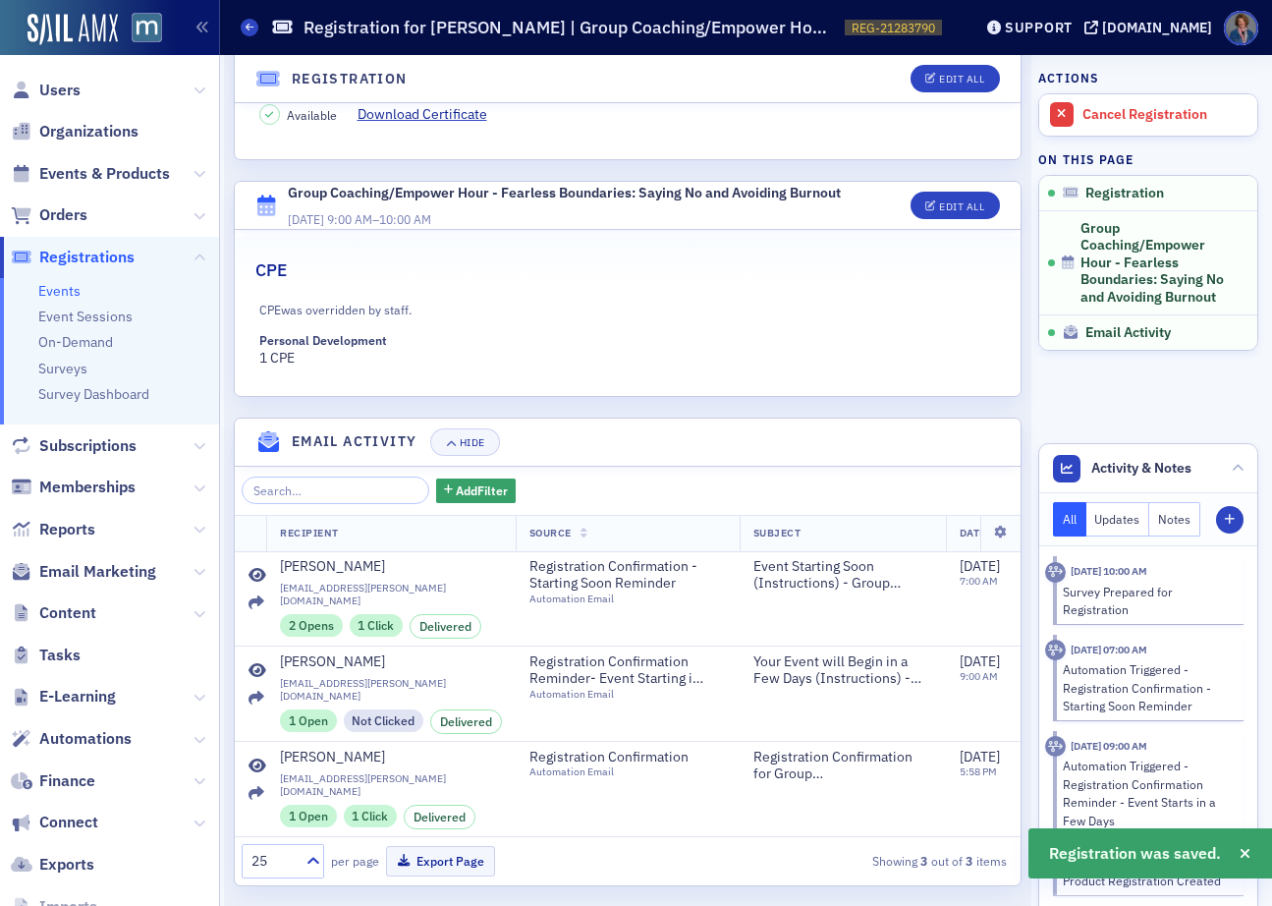
scroll to position [507, 0]
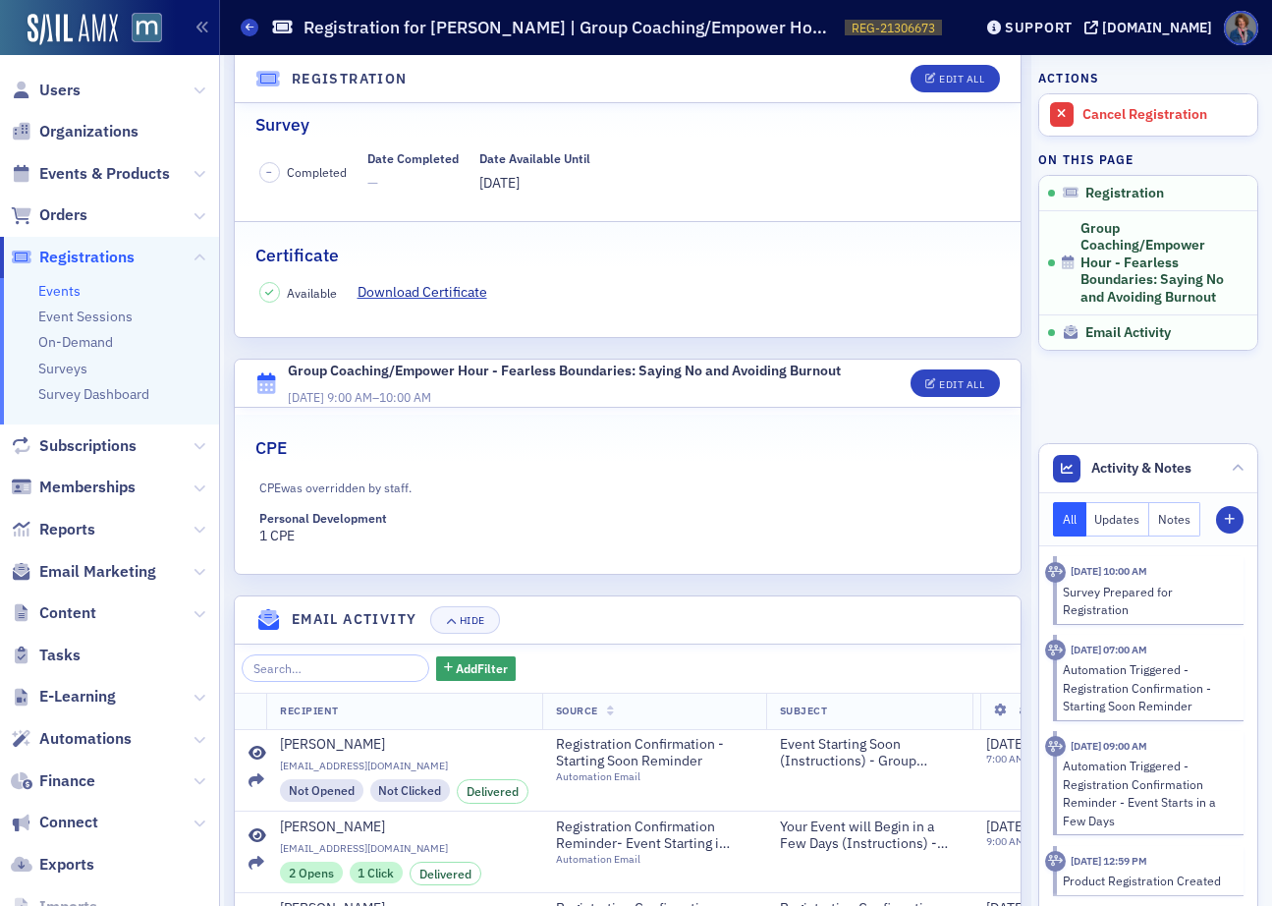
scroll to position [335, 0]
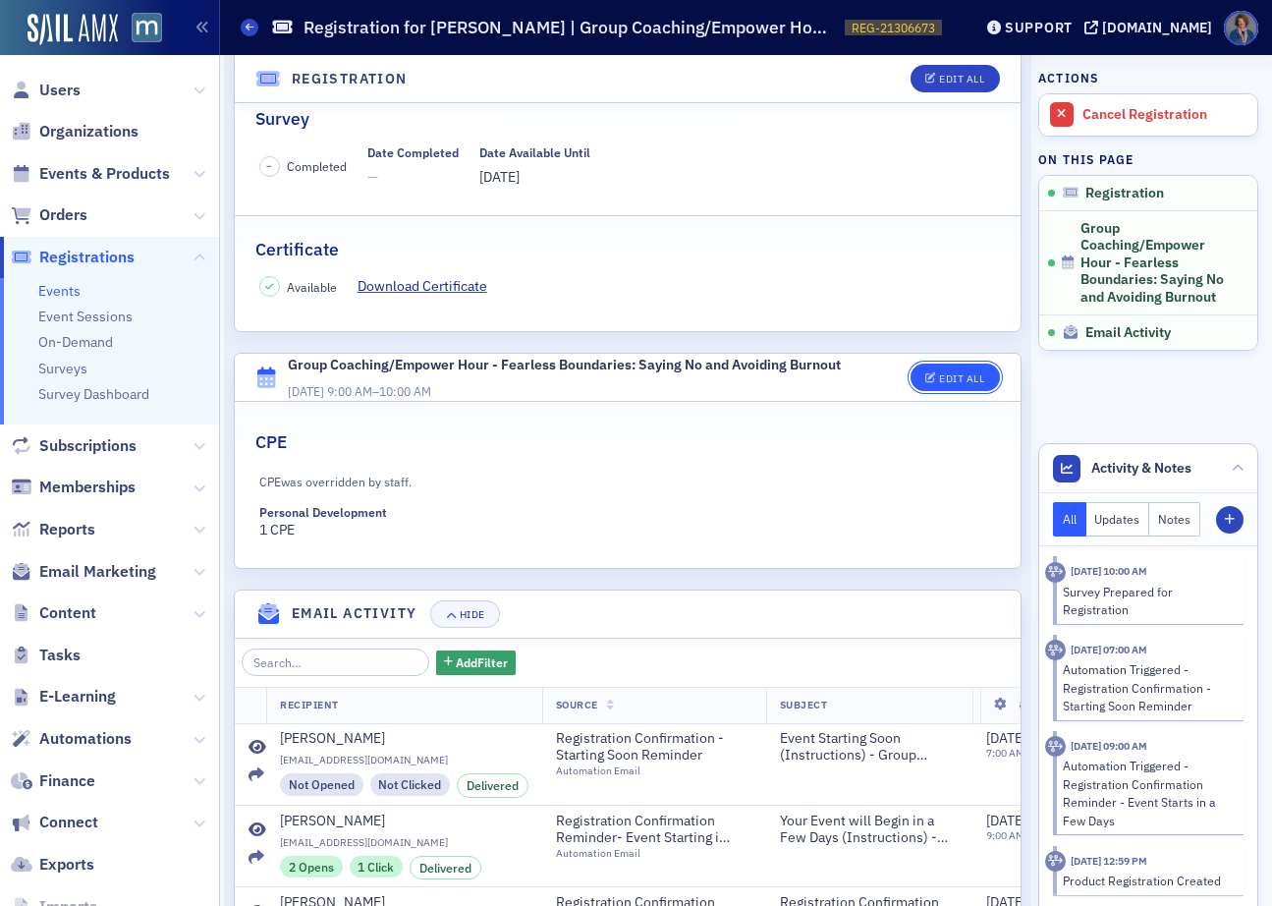
click at [955, 375] on div "Edit All" at bounding box center [961, 378] width 45 height 11
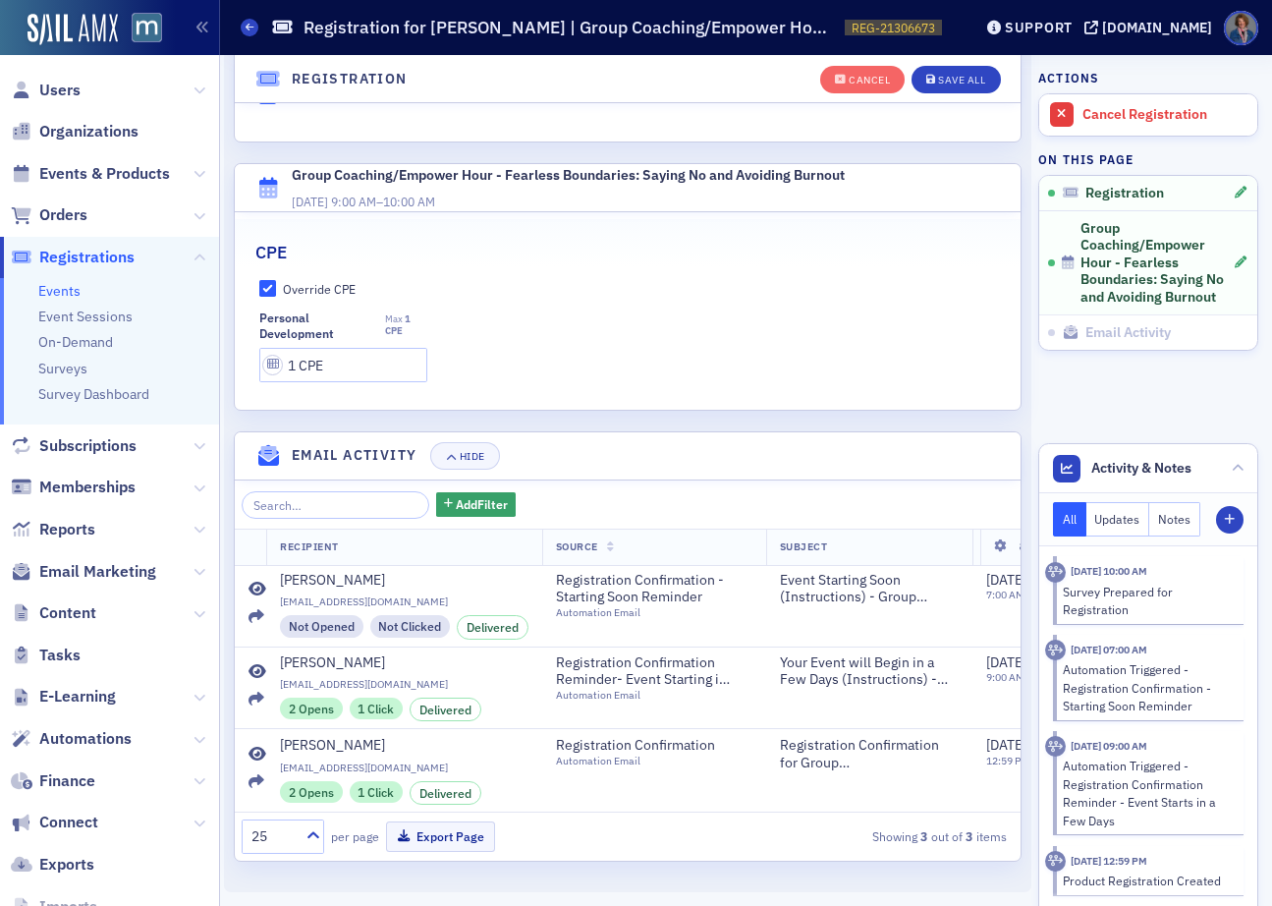
scroll to position [595, 0]
drag, startPoint x: 284, startPoint y: 348, endPoint x: 301, endPoint y: 350, distance: 16.8
click at [301, 350] on input "1 CPE" at bounding box center [343, 365] width 169 height 34
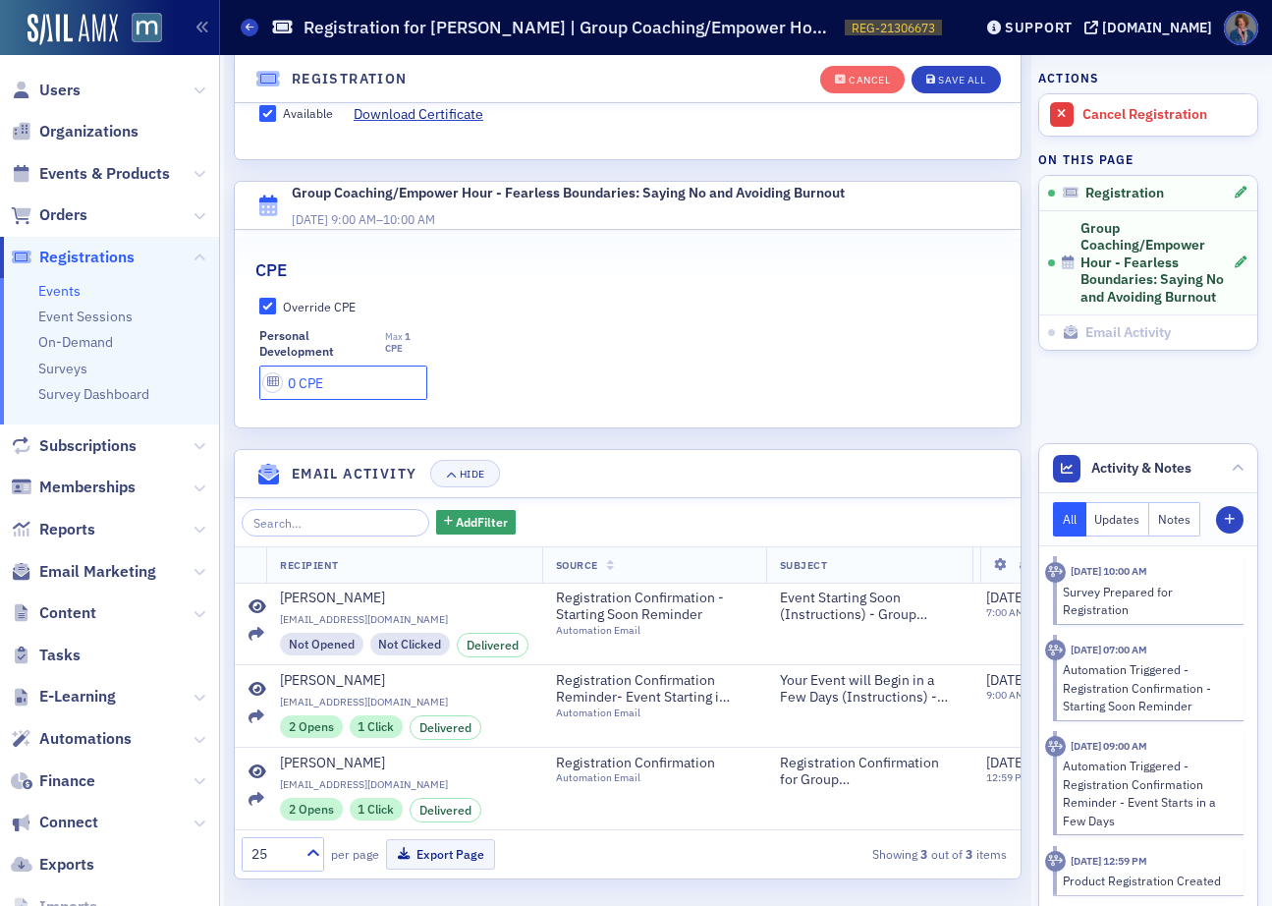
scroll to position [561, 0]
type input "0 CPE"
click at [261, 116] on input "Available" at bounding box center [268, 116] width 18 height 18
checkbox input "false"
click at [938, 83] on div "Save All" at bounding box center [961, 80] width 47 height 11
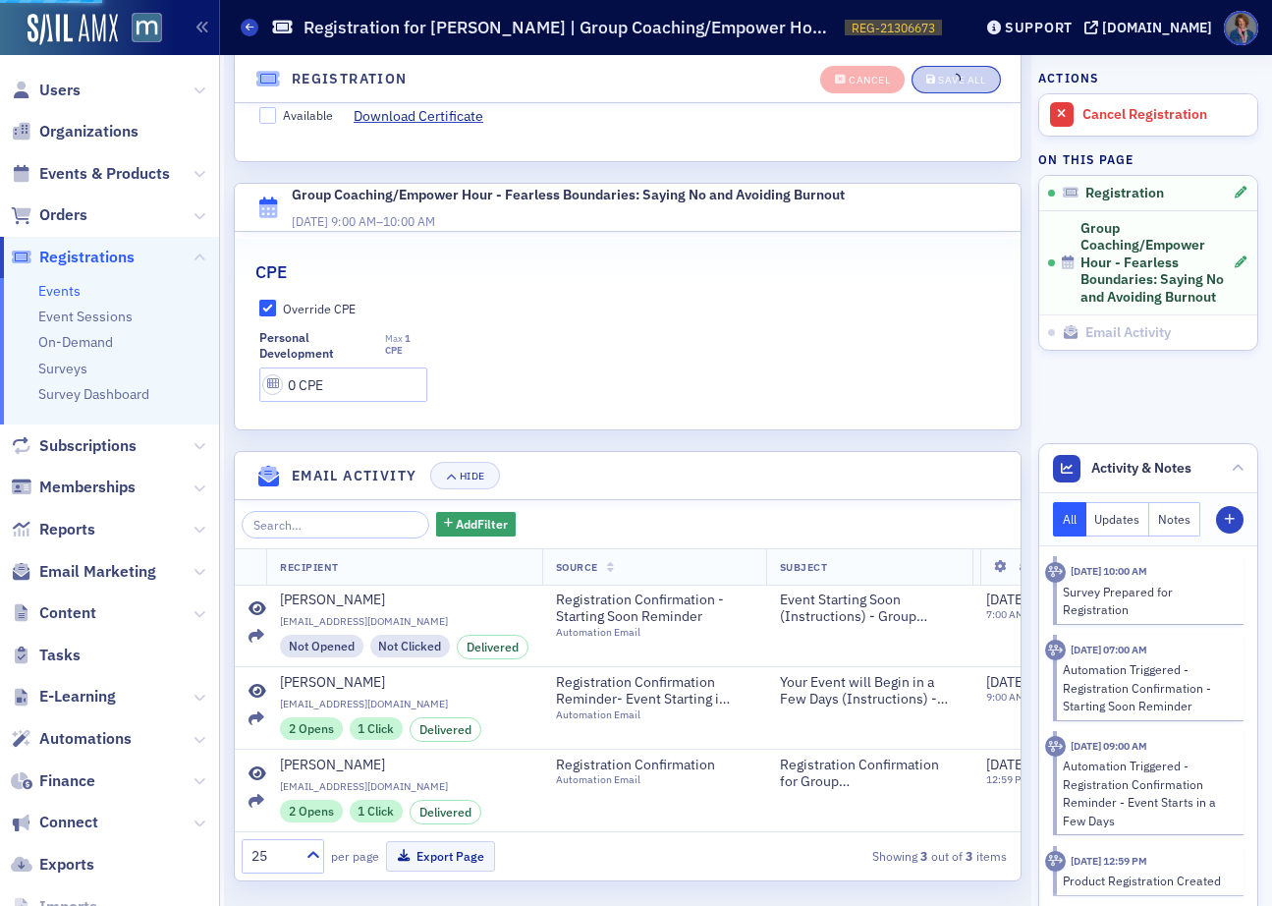
scroll to position [507, 0]
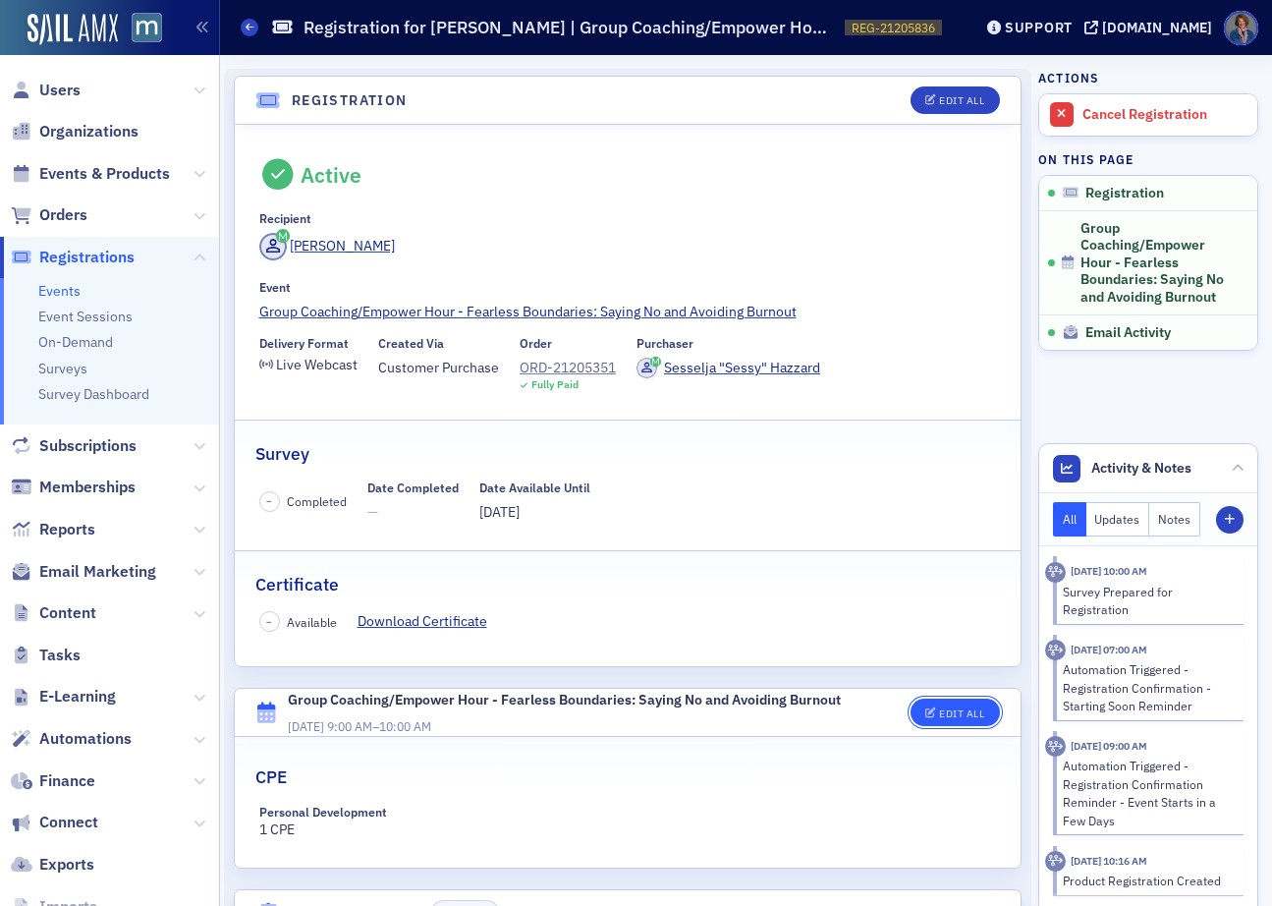
click at [950, 713] on div "Edit All" at bounding box center [961, 713] width 45 height 11
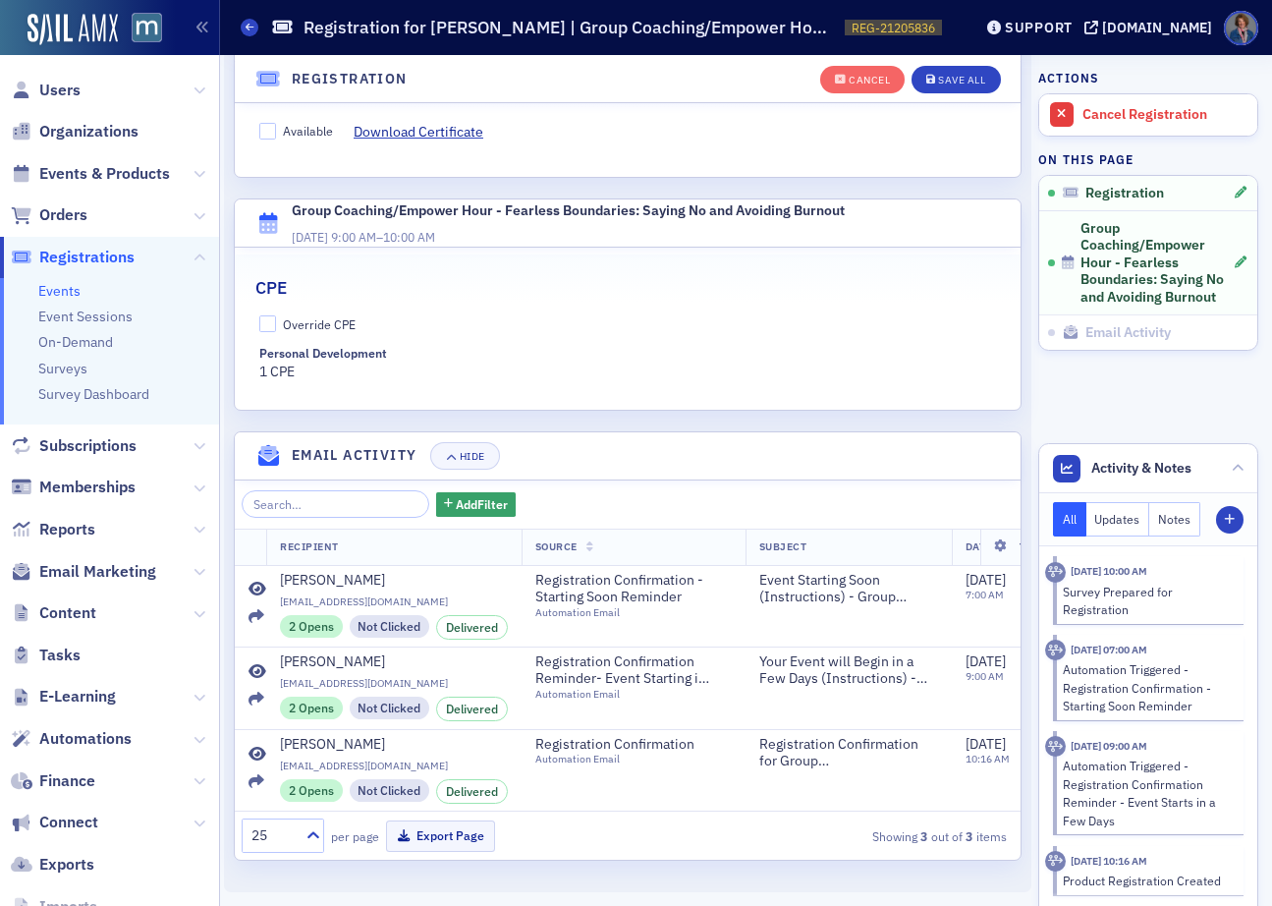
scroll to position [560, 0]
click at [270, 315] on input "Override CPE" at bounding box center [268, 324] width 18 height 18
checkbox input "true"
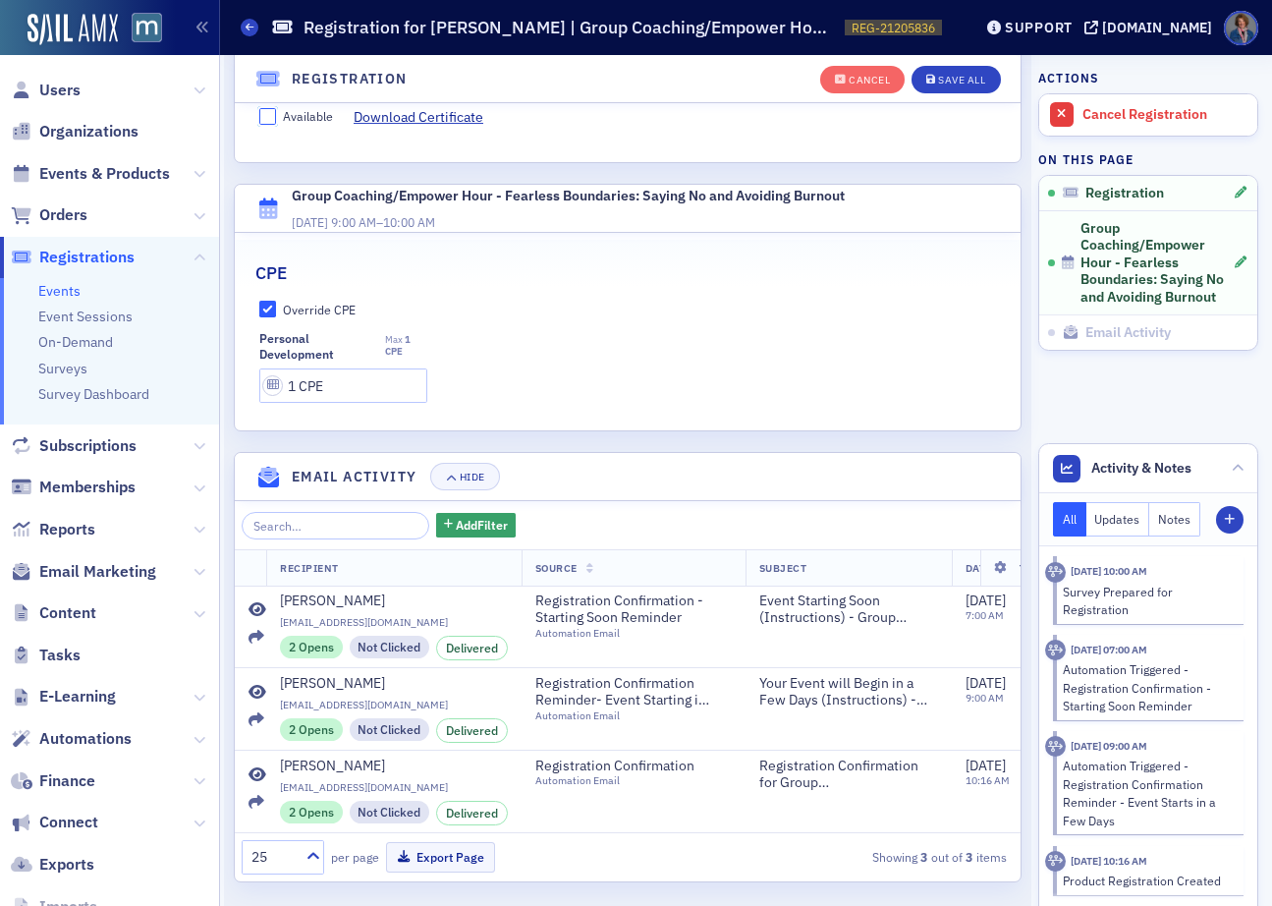
click at [265, 117] on input "Available" at bounding box center [268, 117] width 18 height 18
checkbox input "true"
click at [946, 77] on div "Save All" at bounding box center [961, 80] width 47 height 11
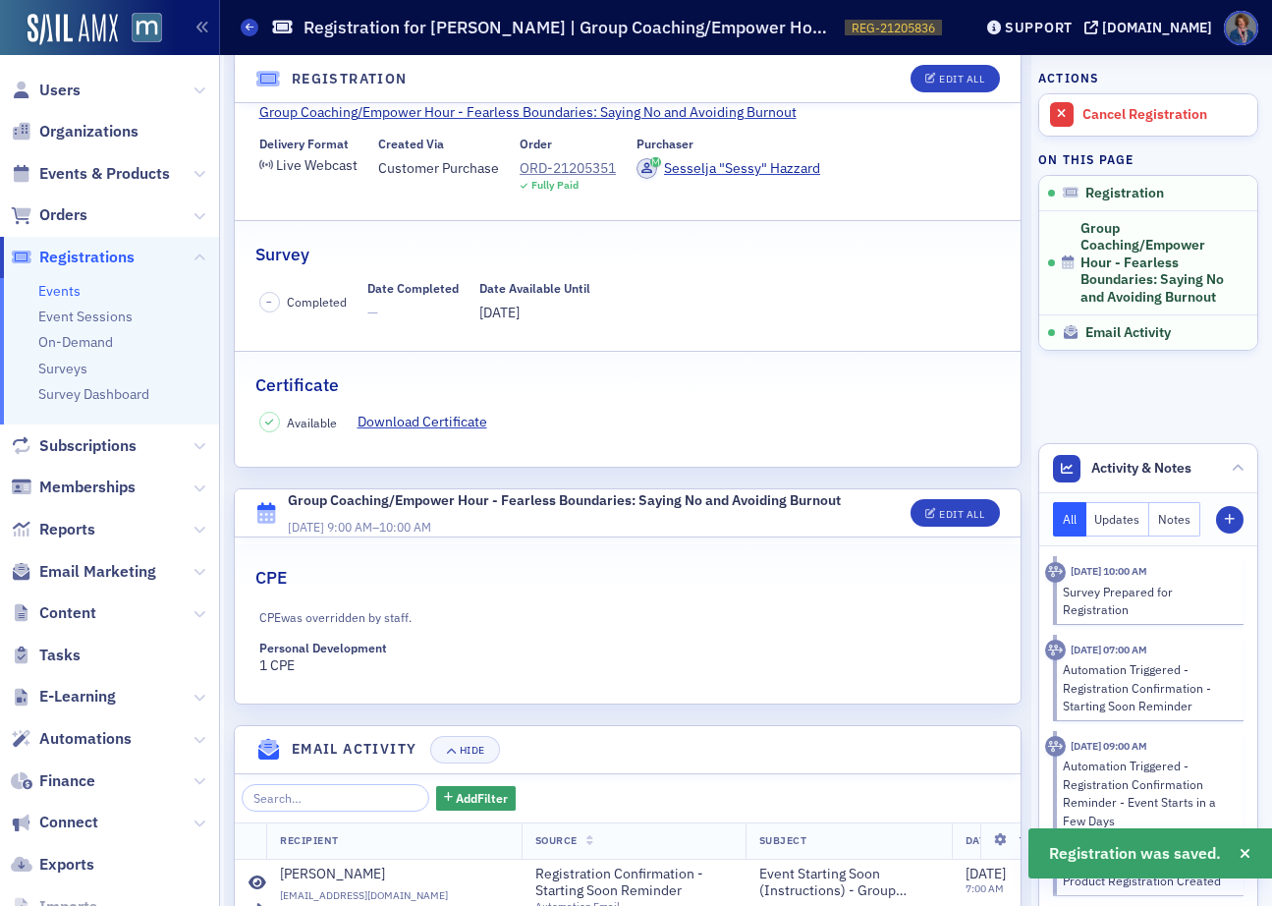
scroll to position [507, 0]
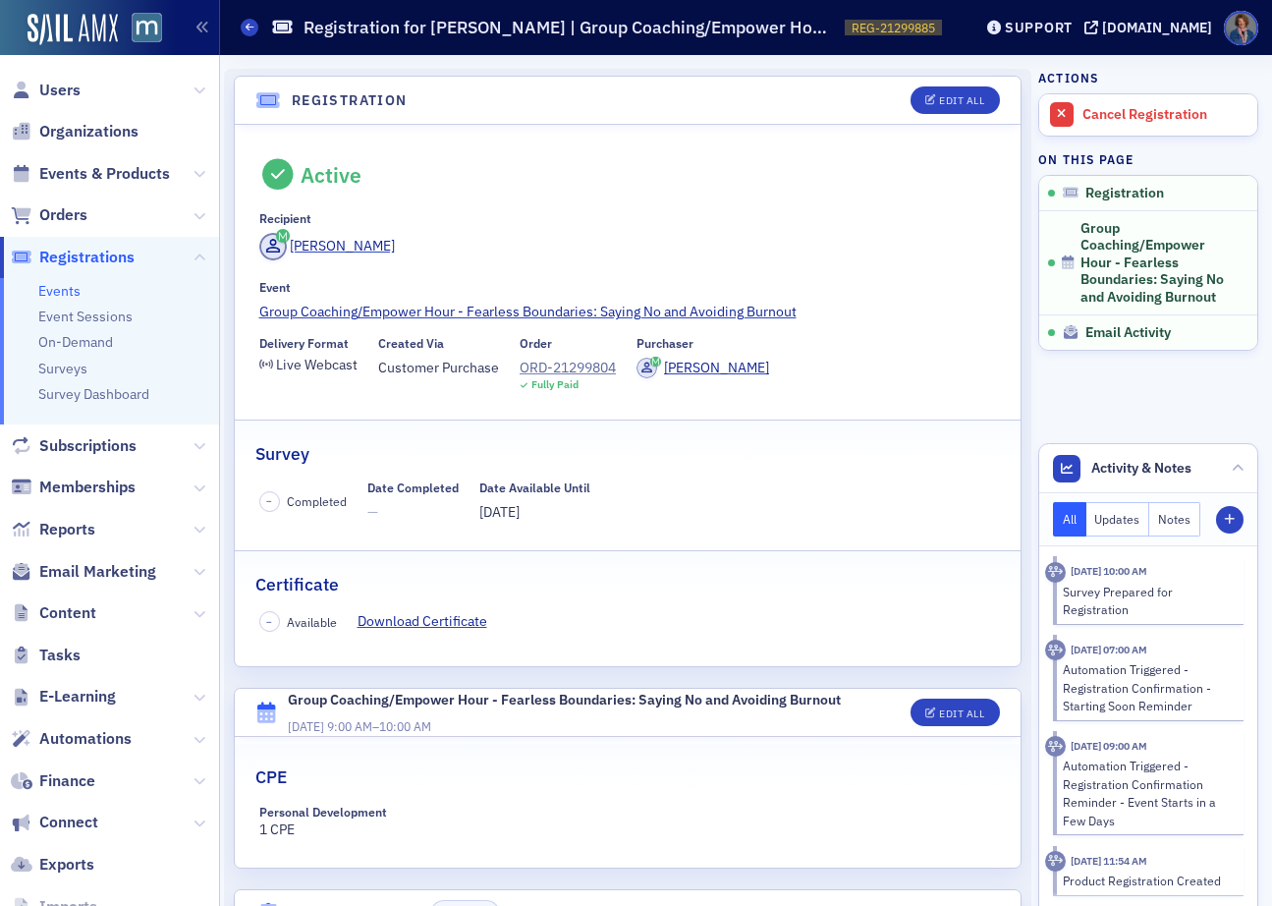
scroll to position [154, 0]
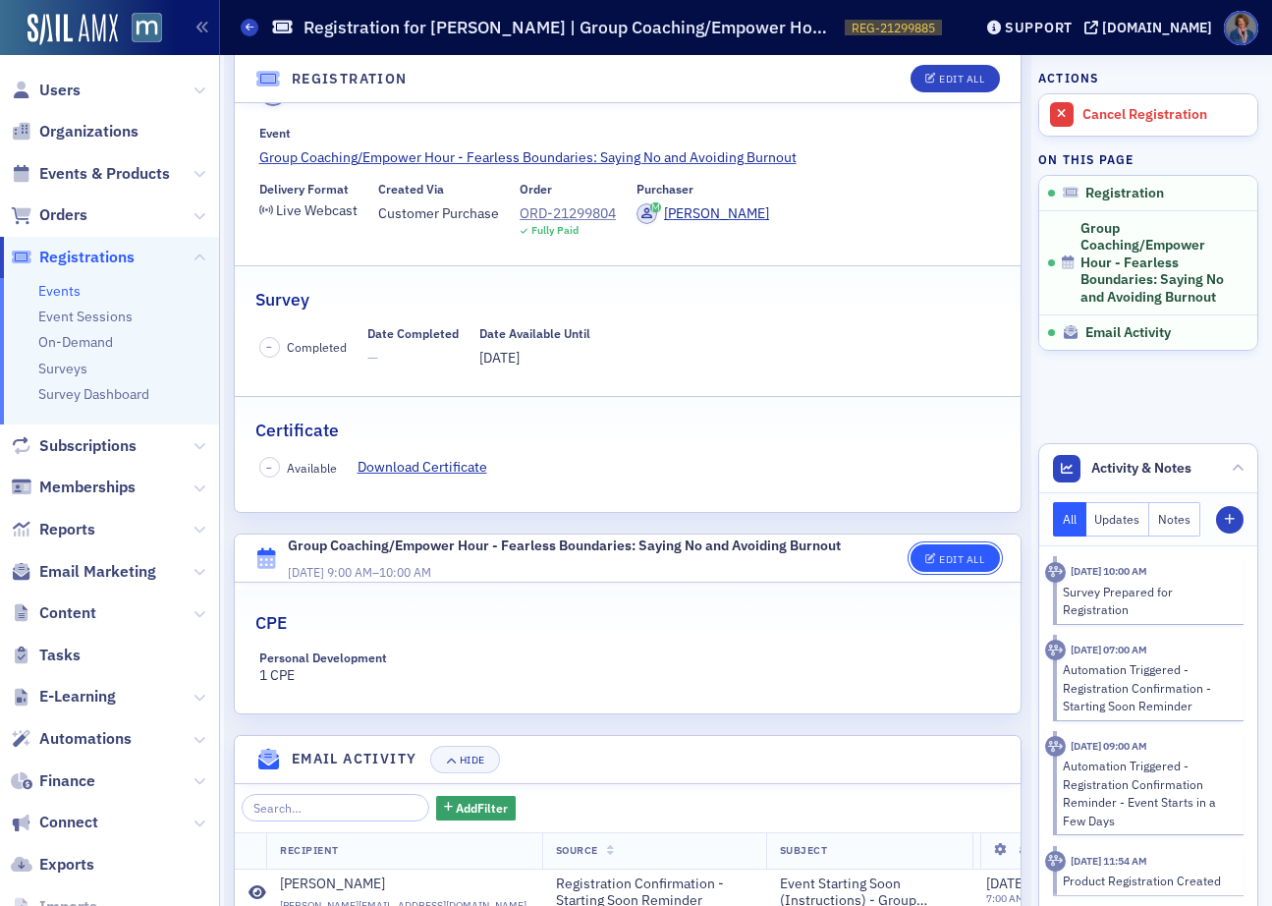
click at [939, 559] on div "Edit All" at bounding box center [961, 559] width 45 height 11
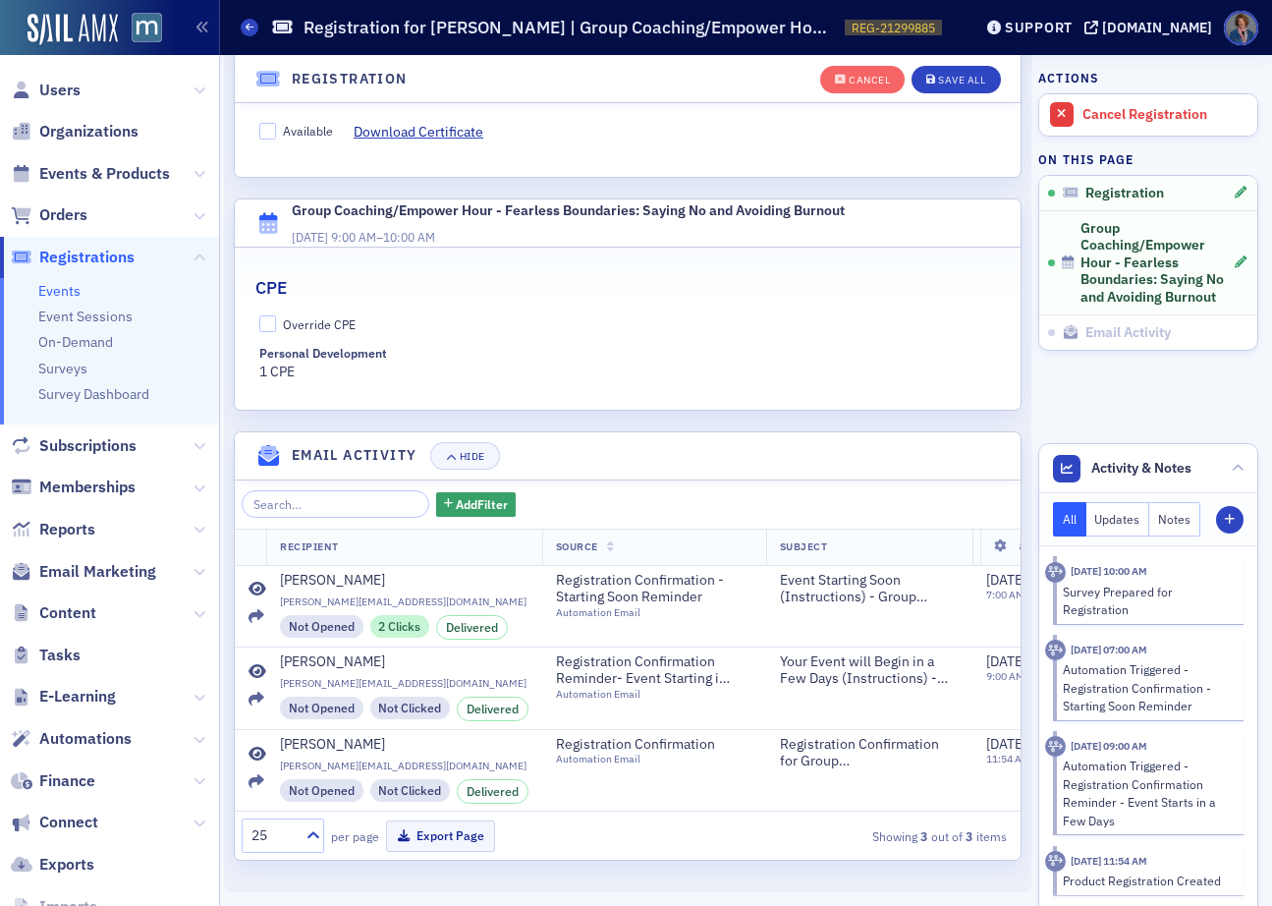
scroll to position [560, 0]
click at [265, 315] on input "Override CPE" at bounding box center [268, 324] width 18 height 18
checkbox input "true"
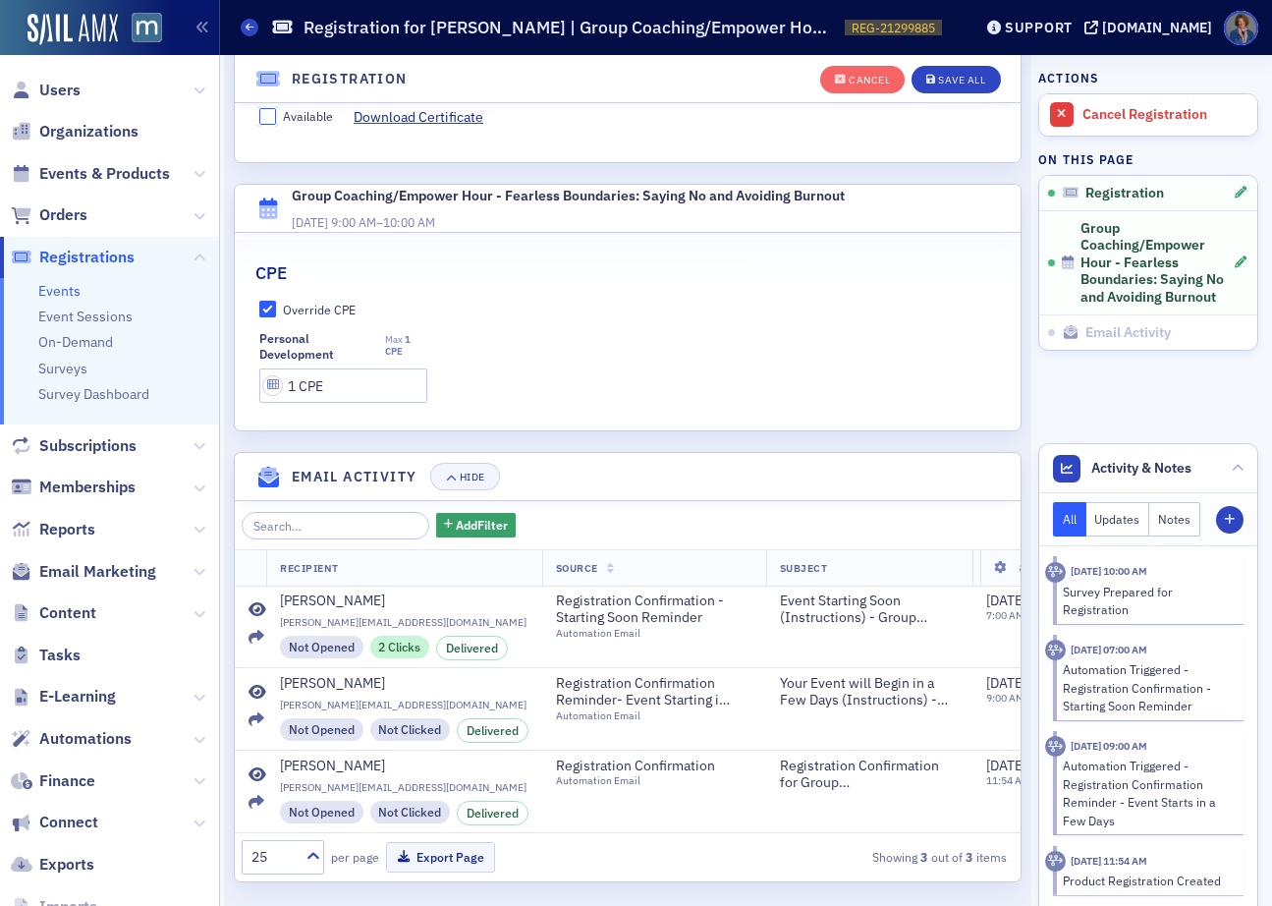
click at [268, 119] on input "Available" at bounding box center [268, 117] width 18 height 18
checkbox input "true"
click at [940, 84] on div "Save All" at bounding box center [961, 80] width 47 height 11
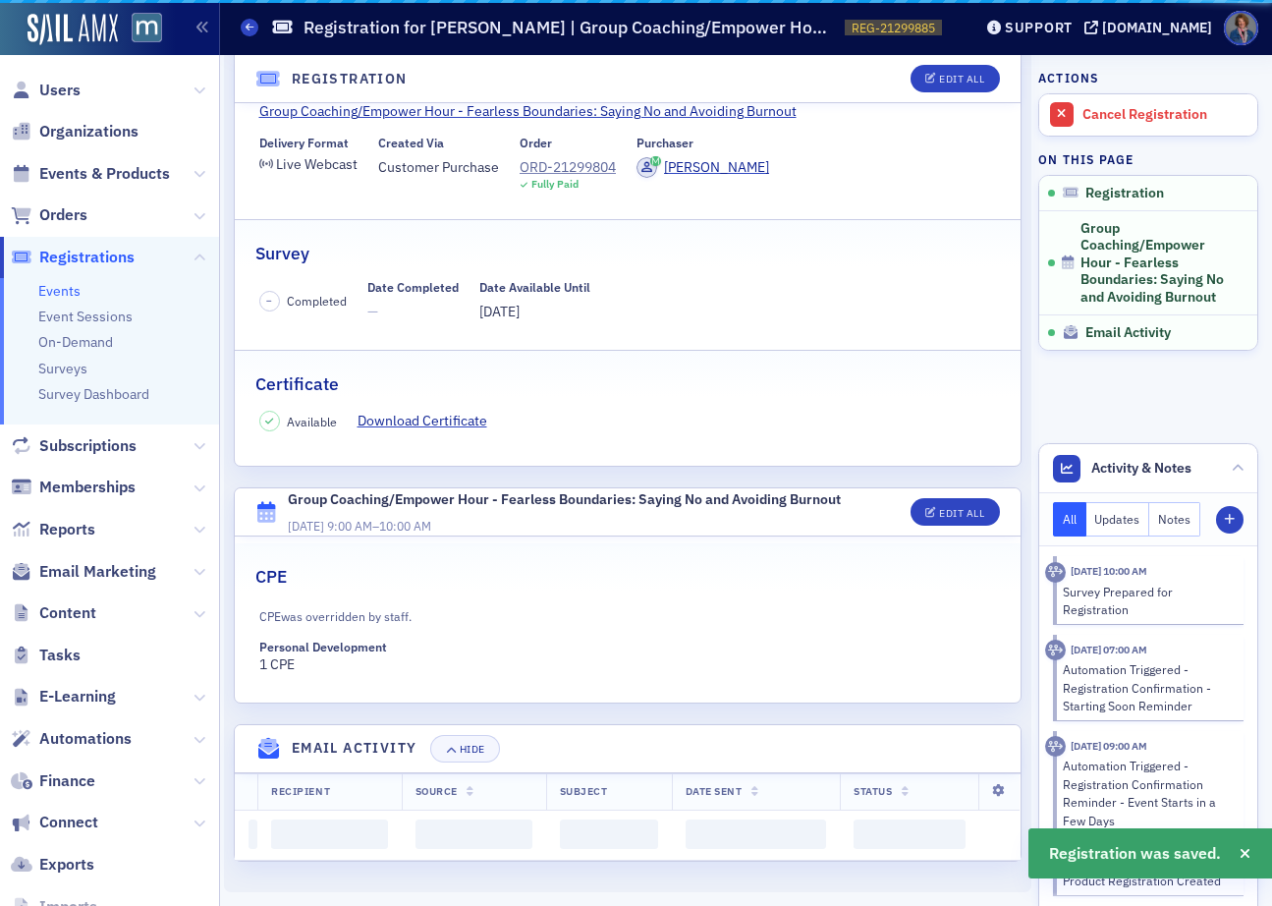
scroll to position [507, 0]
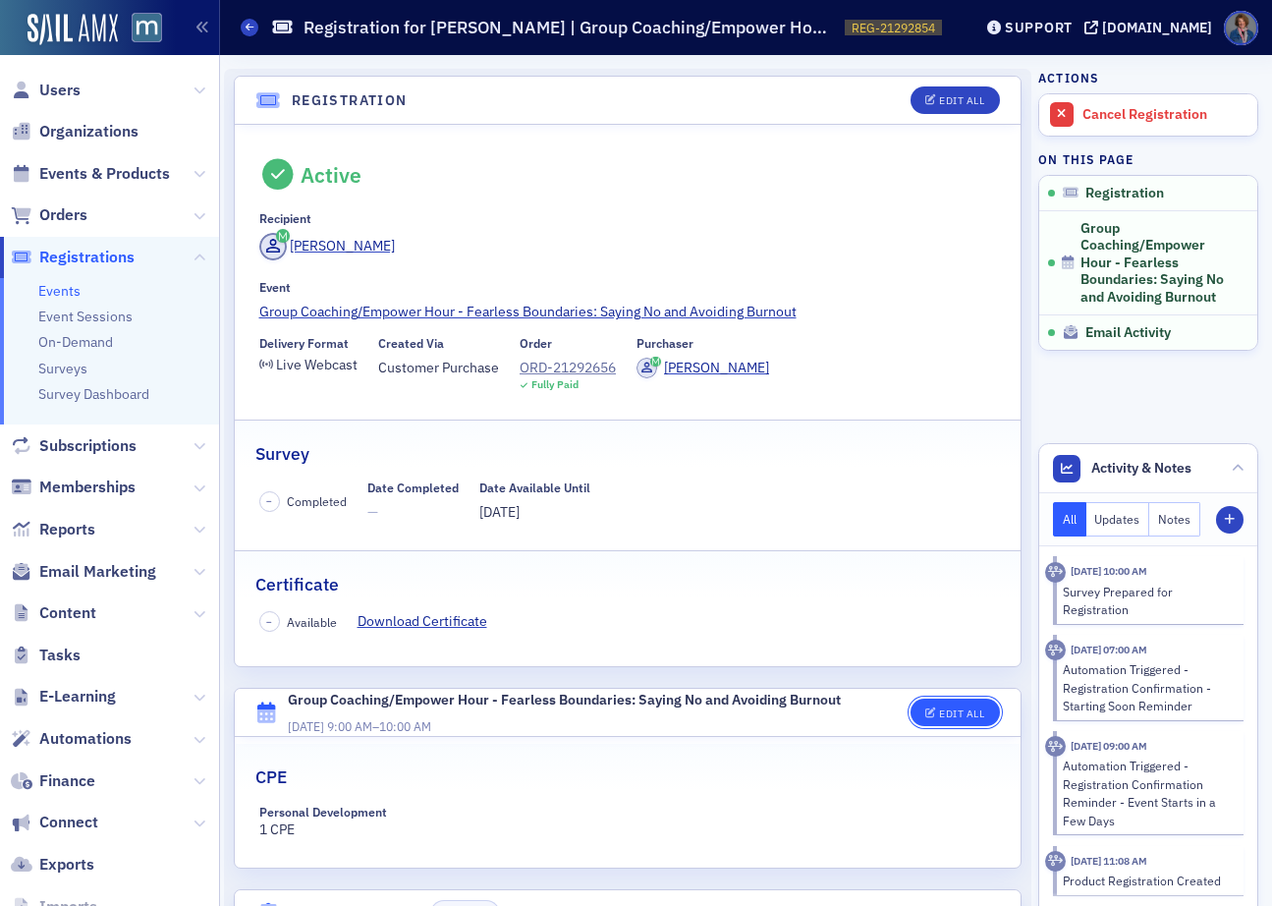
click at [942, 711] on div "Edit All" at bounding box center [961, 713] width 45 height 11
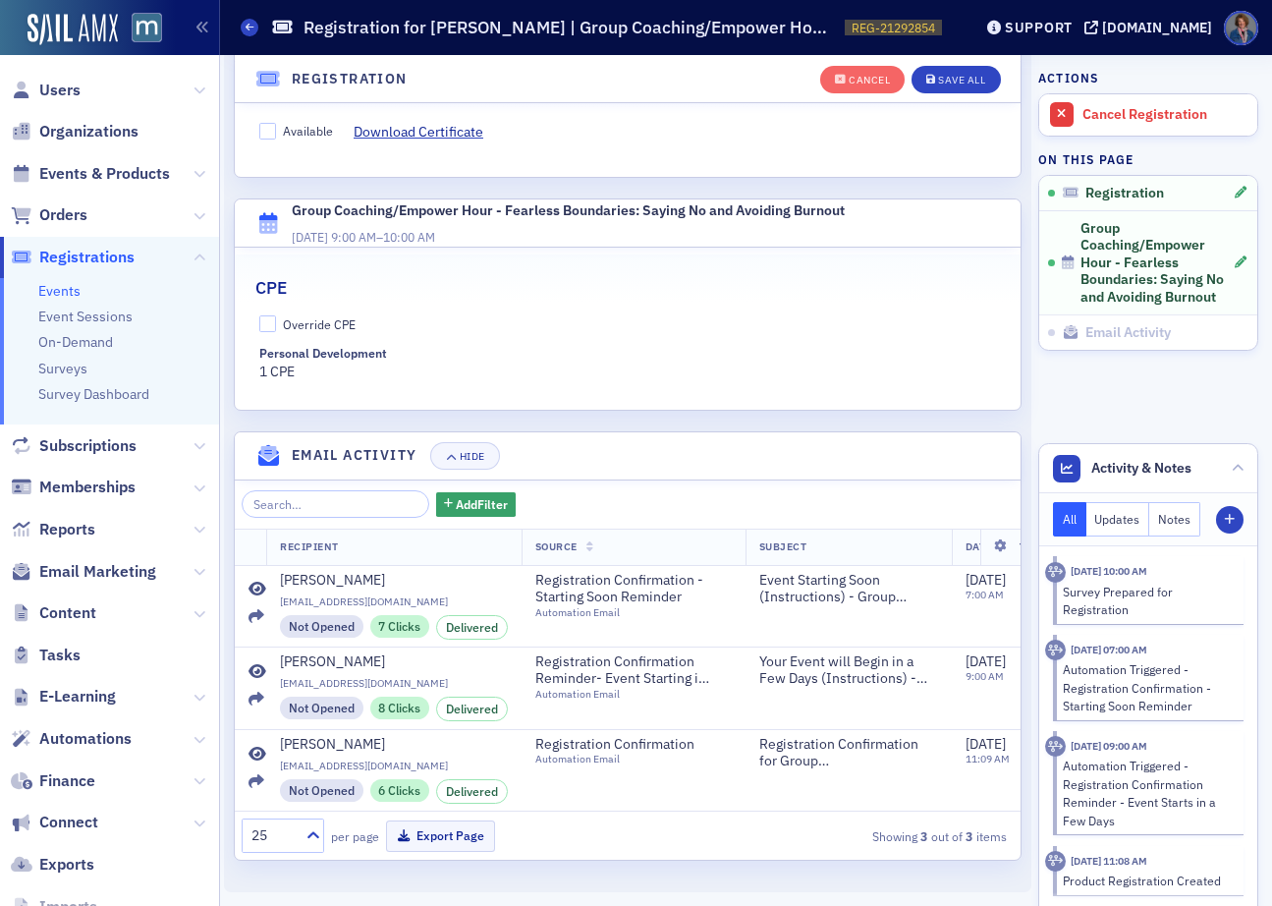
scroll to position [560, 0]
click at [268, 316] on input "Override CPE" at bounding box center [268, 324] width 18 height 18
checkbox input "true"
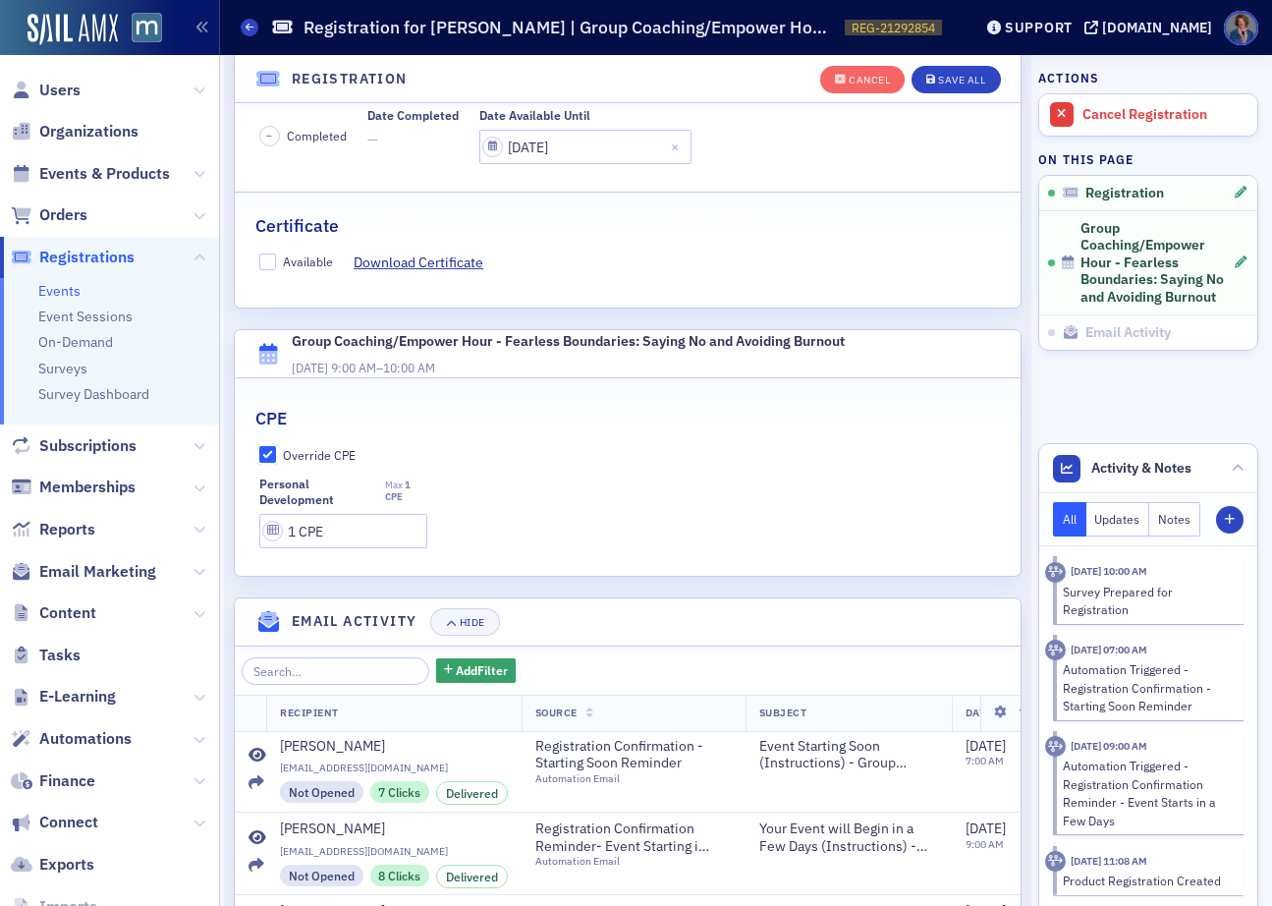
scroll to position [394, 0]
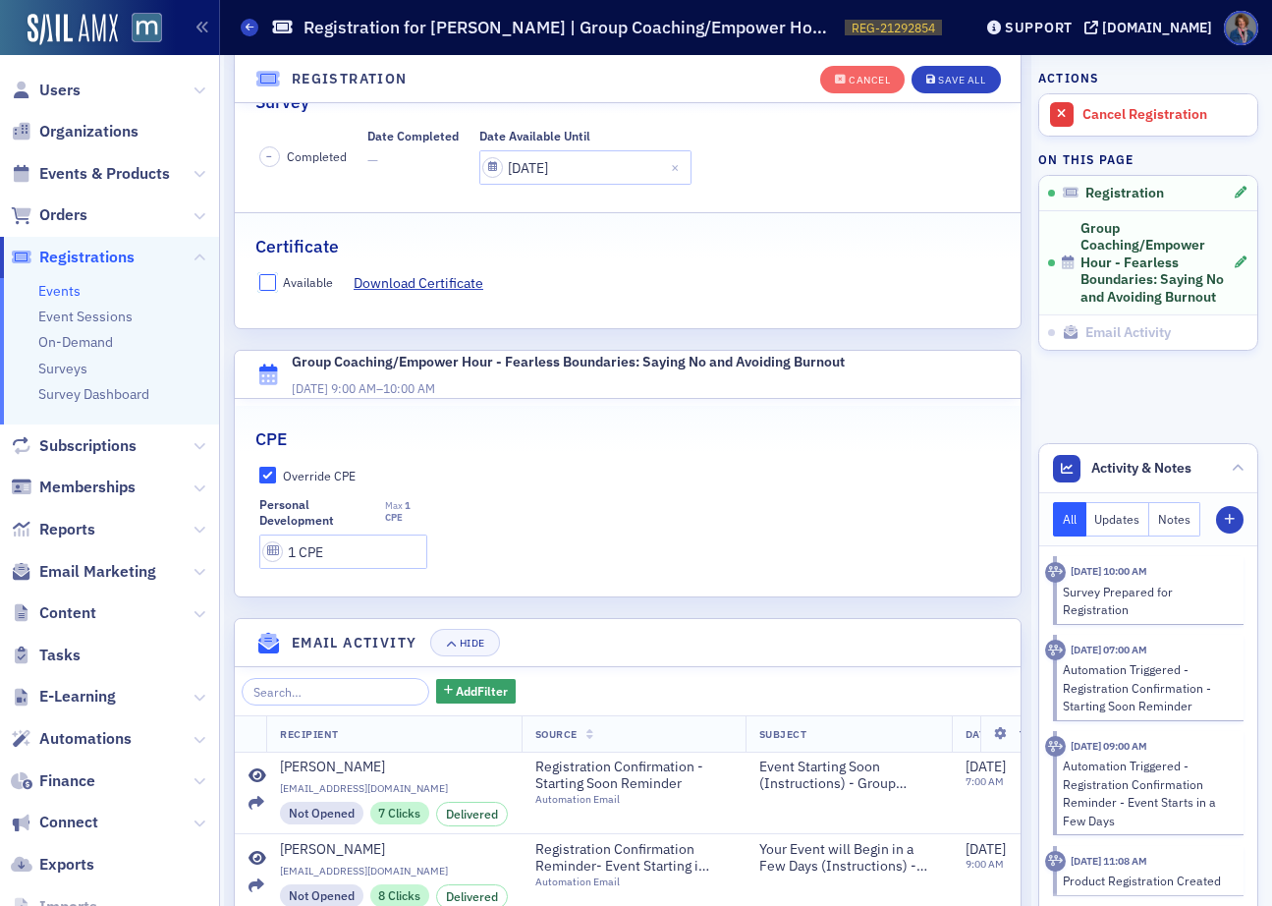
click at [269, 287] on input "Available" at bounding box center [268, 283] width 18 height 18
checkbox input "true"
click at [943, 86] on button "Save All" at bounding box center [956, 80] width 88 height 28
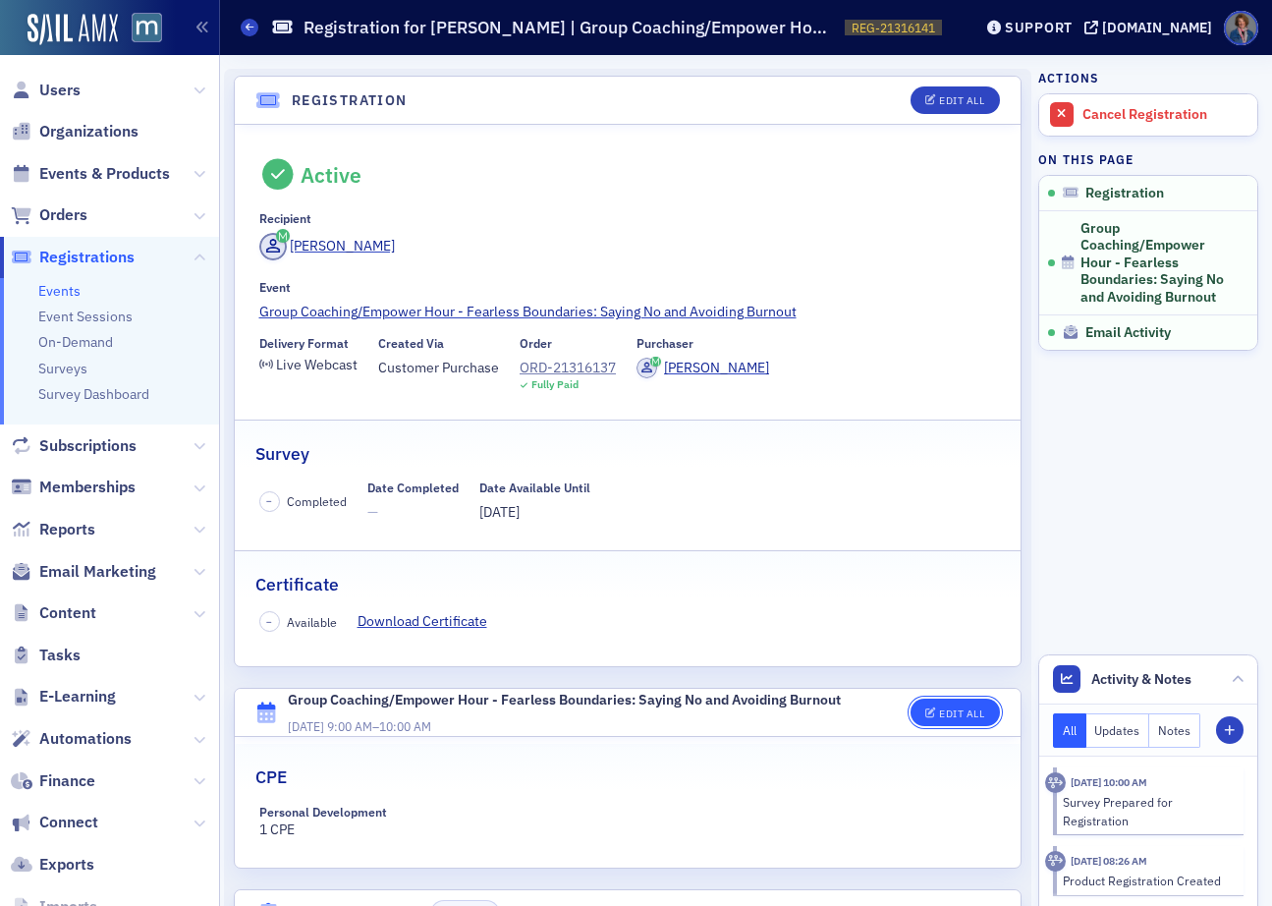
click at [942, 718] on button "Edit All" at bounding box center [955, 712] width 88 height 28
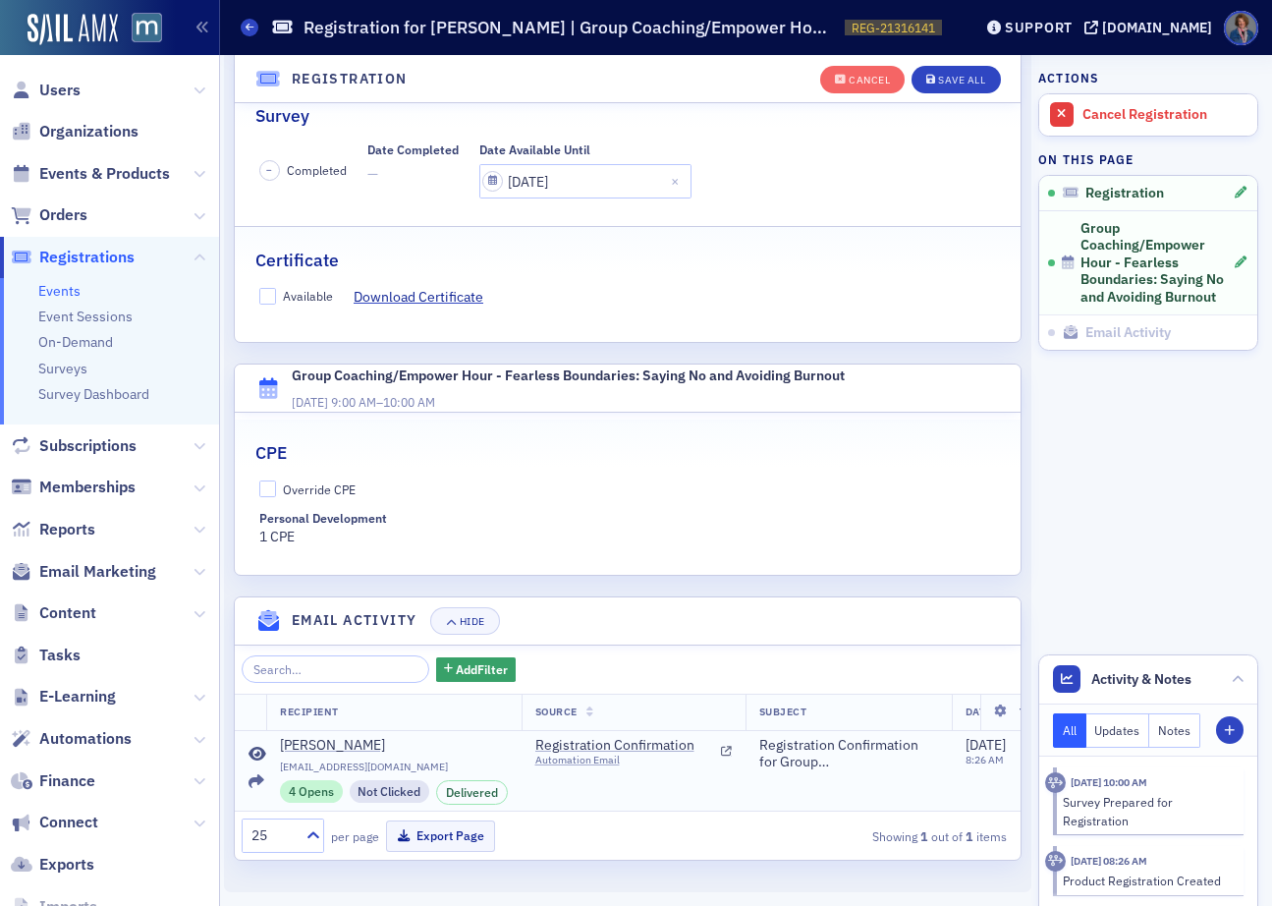
scroll to position [395, 0]
click at [268, 480] on input "Override CPE" at bounding box center [268, 489] width 18 height 18
checkbox input "true"
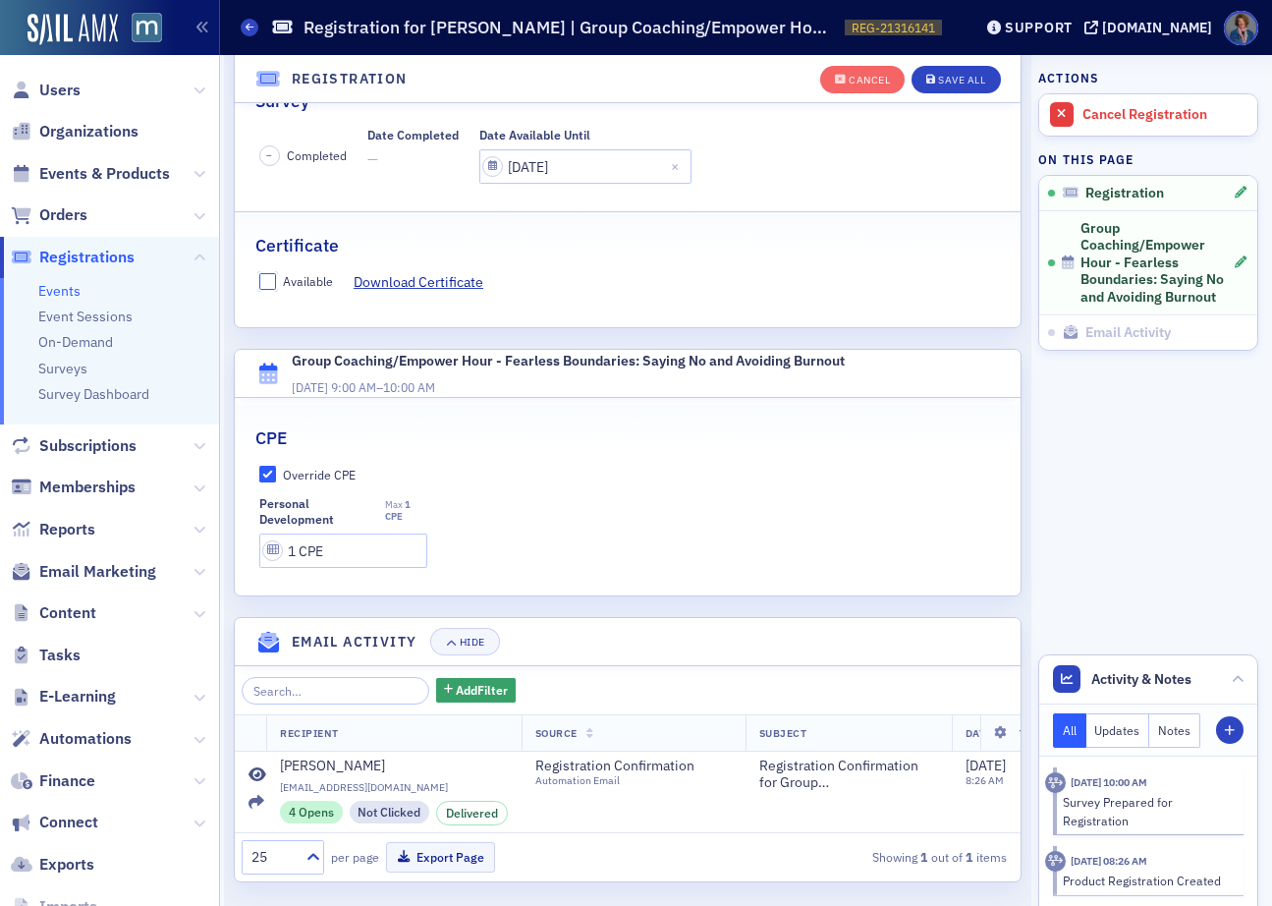
click at [272, 284] on input "Available" at bounding box center [268, 282] width 18 height 18
checkbox input "true"
click at [952, 77] on div "Save All" at bounding box center [961, 80] width 47 height 11
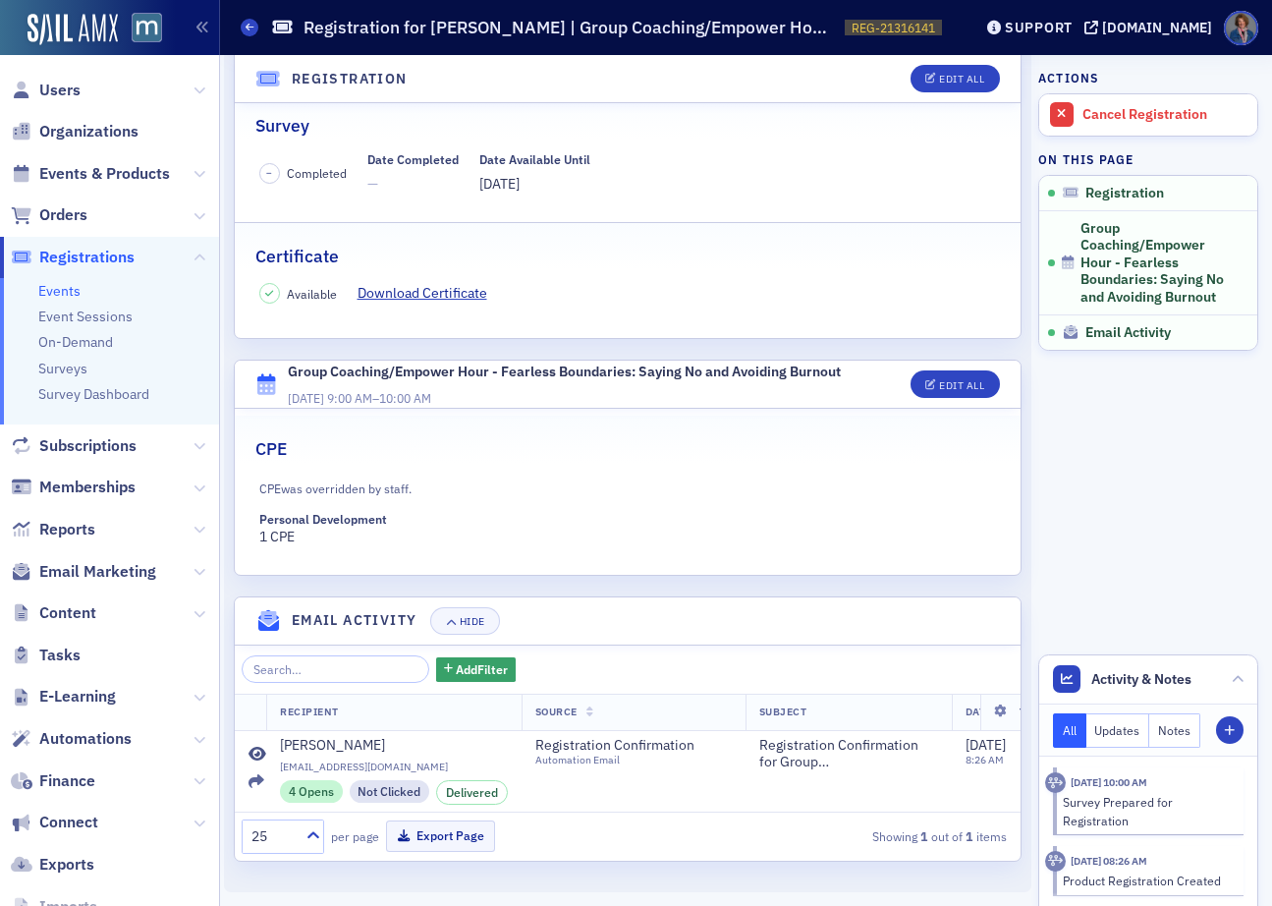
scroll to position [0, 0]
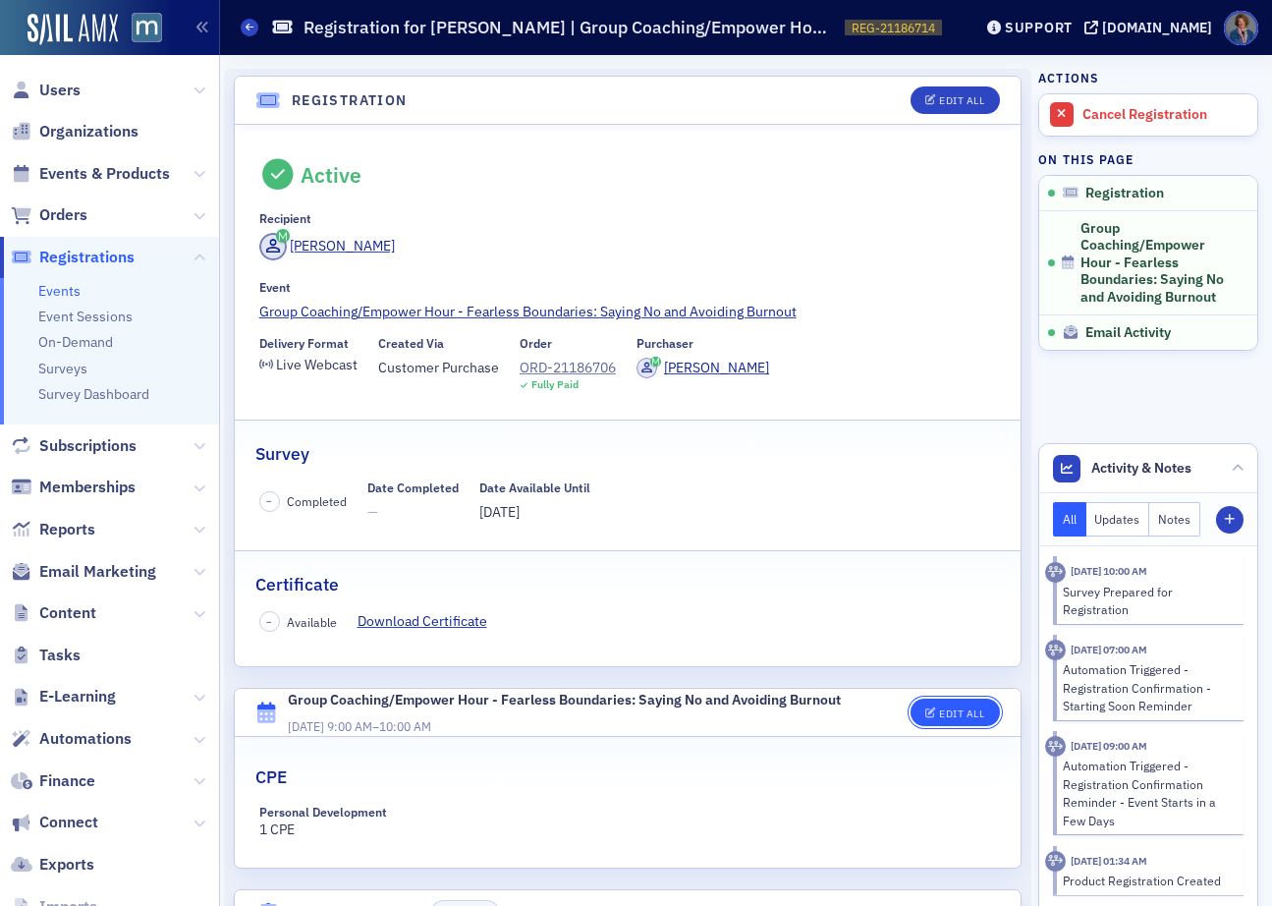
click at [943, 708] on div "Edit All" at bounding box center [961, 713] width 45 height 11
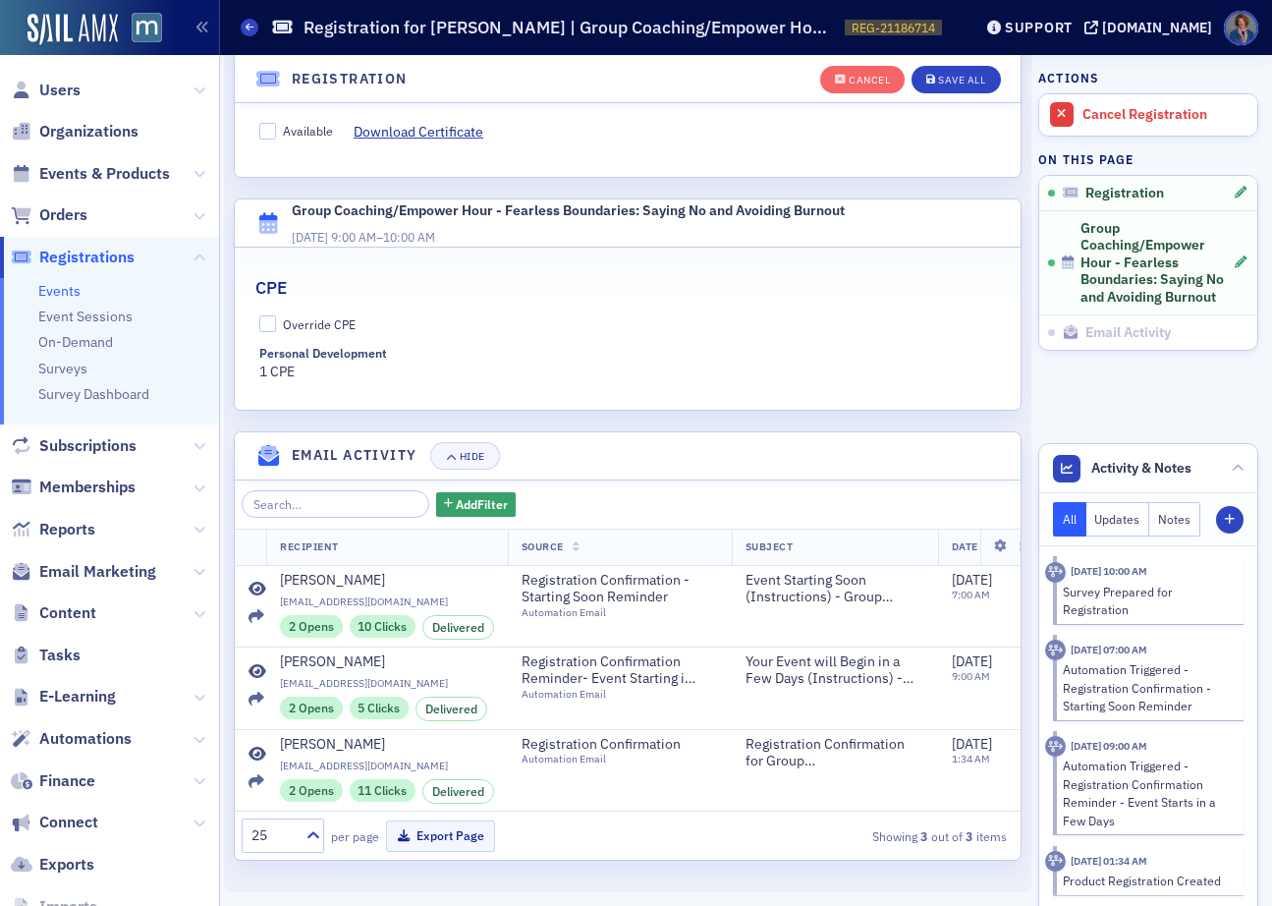
scroll to position [560, 0]
click at [269, 315] on input "Override CPE" at bounding box center [268, 324] width 18 height 18
checkbox input "true"
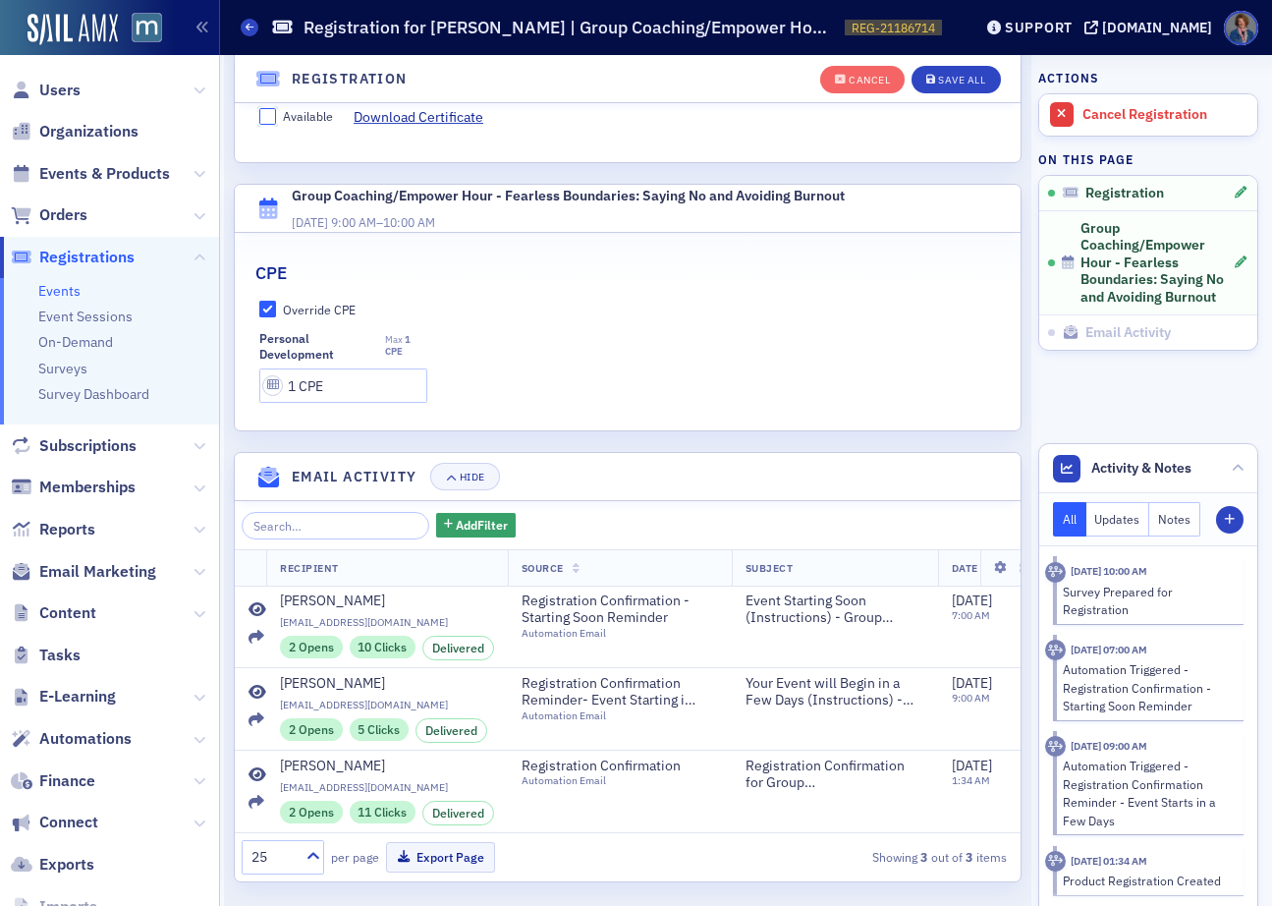
click at [267, 116] on input "Available" at bounding box center [268, 117] width 18 height 18
checkbox input "true"
click at [944, 84] on div "Save All" at bounding box center [961, 80] width 47 height 11
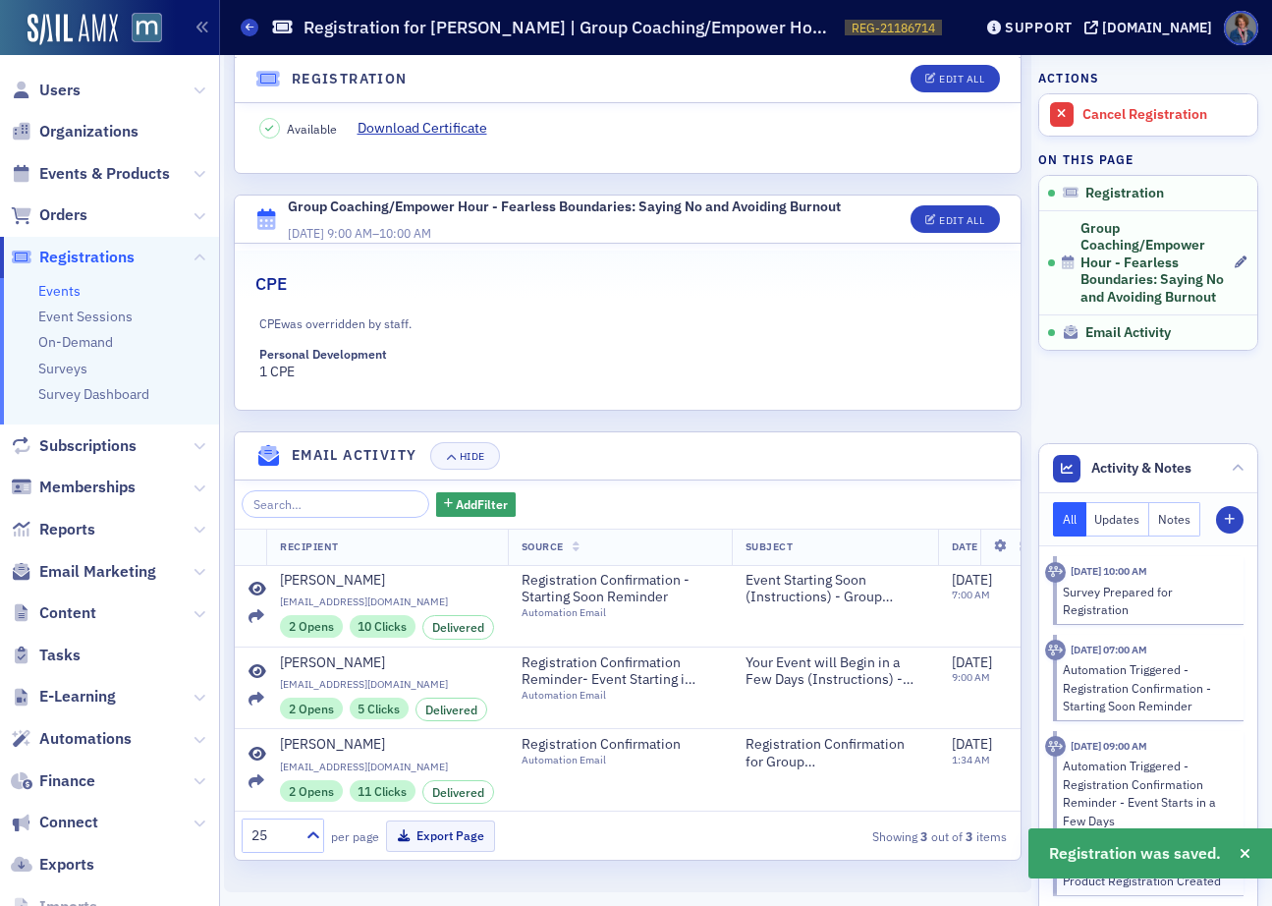
scroll to position [507, 0]
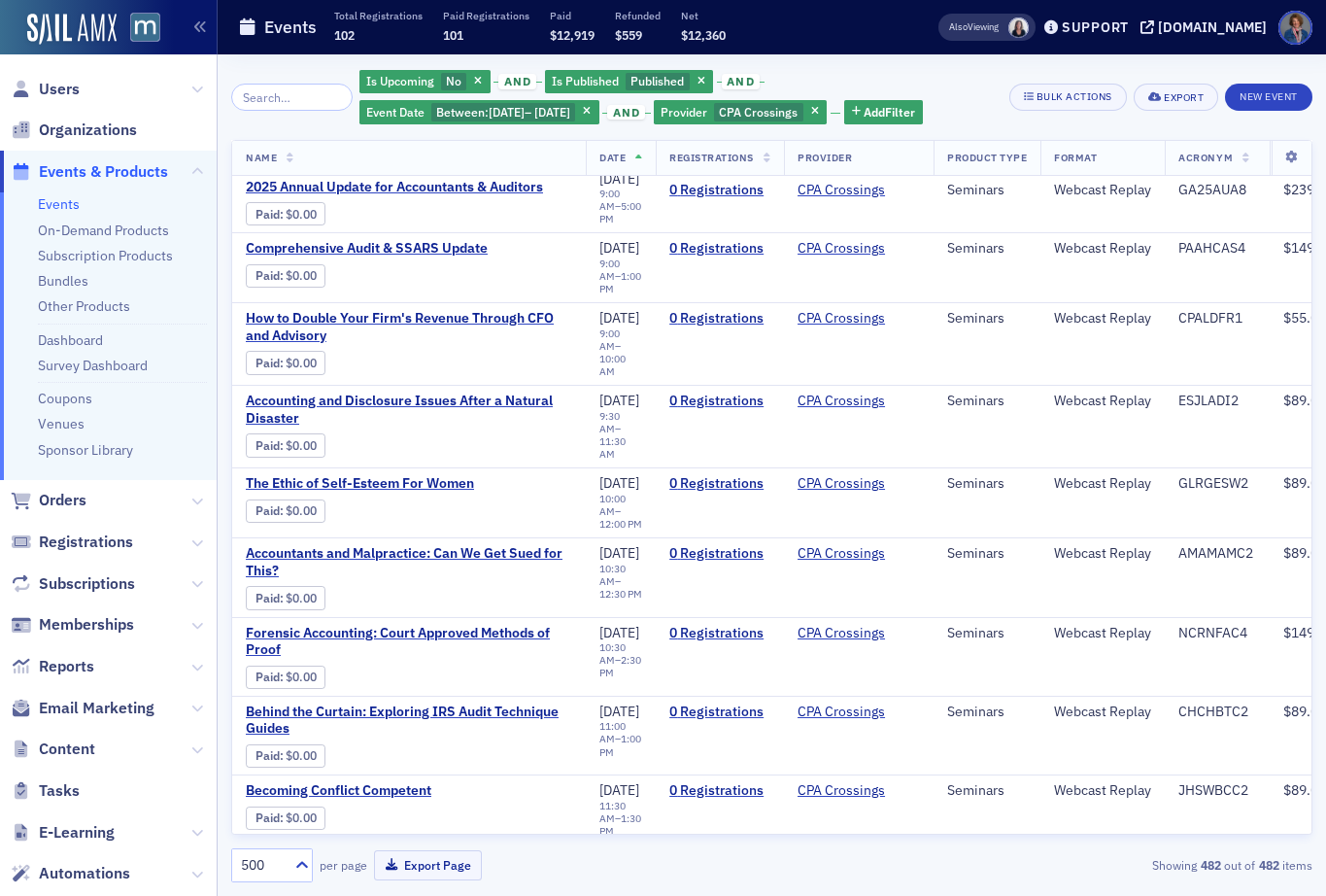
scroll to position [26587, 0]
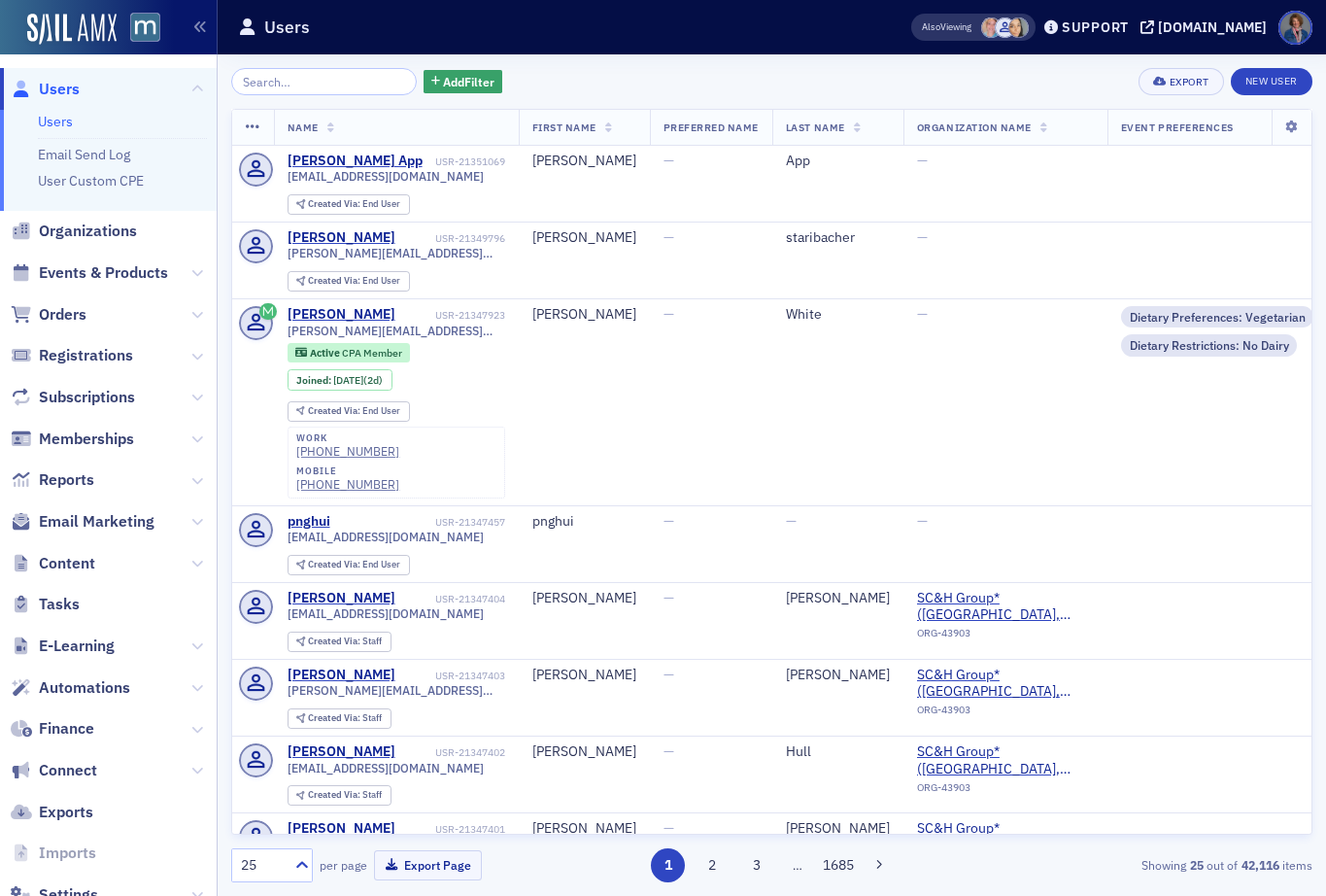
click at [310, 78] on input "search" at bounding box center [324, 82] width 186 height 28
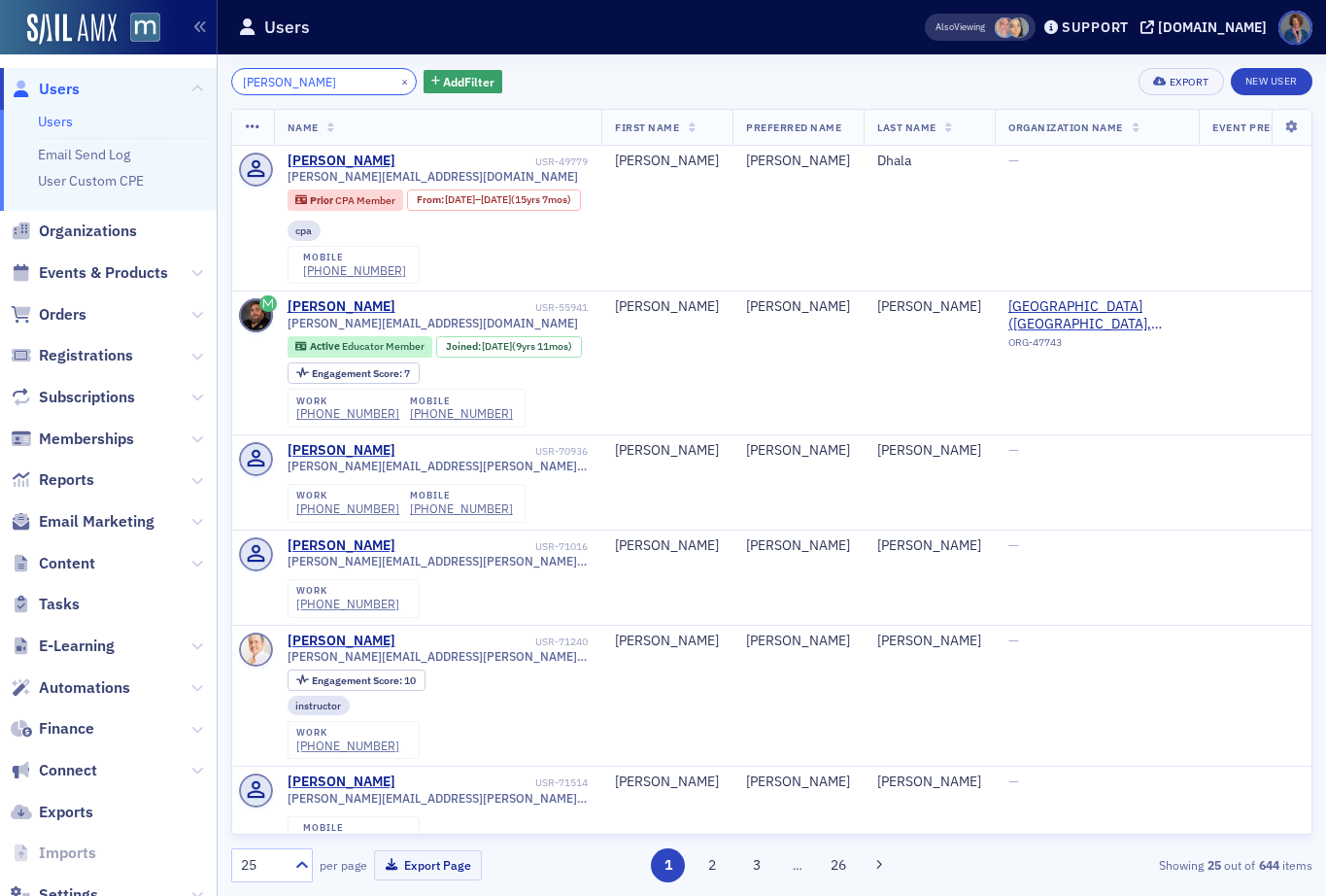
drag, startPoint x: 301, startPoint y: 77, endPoint x: 193, endPoint y: 81, distance: 108.1
click at [193, 81] on div "Users Users Email Send Log User Custom CPE Organizations Events & Products Orde…" at bounding box center [663, 448] width 1326 height 896
paste input ".r.lewis1961@gmail.com"
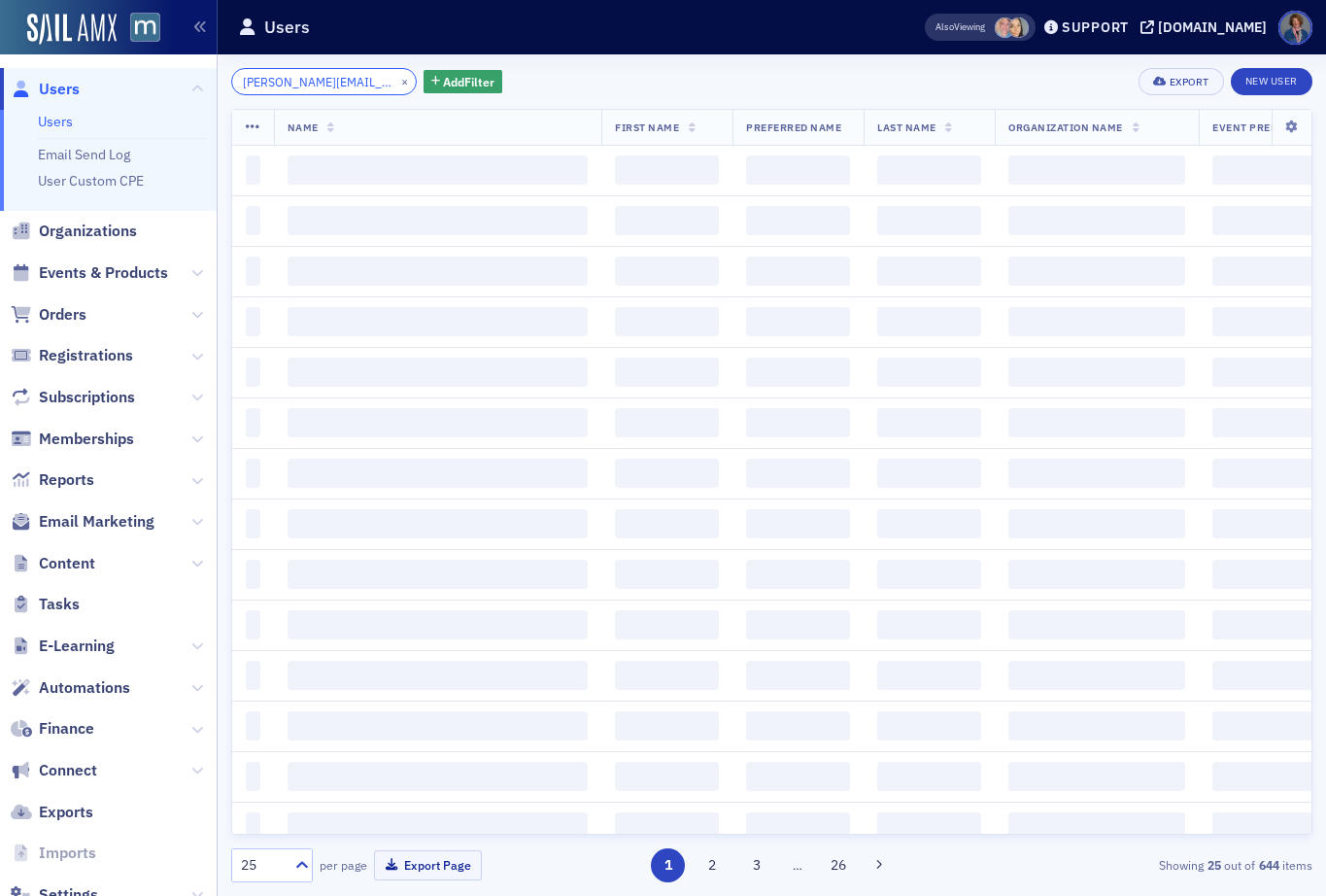
scroll to position [0, 33]
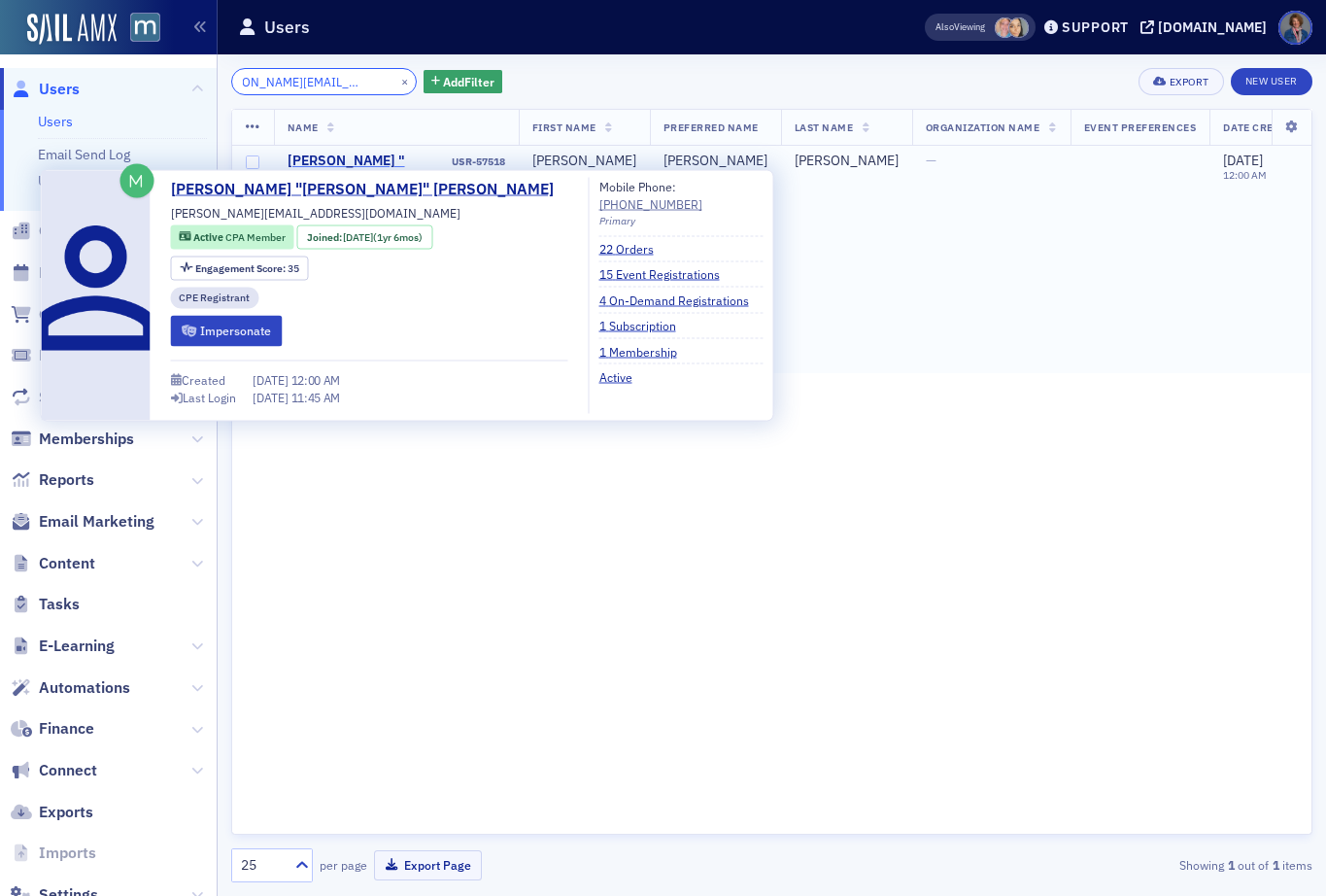
type input "david.r.lewis1961@gmail.com"
click at [344, 160] on div "David "Dave" Lewis" at bounding box center [368, 178] width 161 height 51
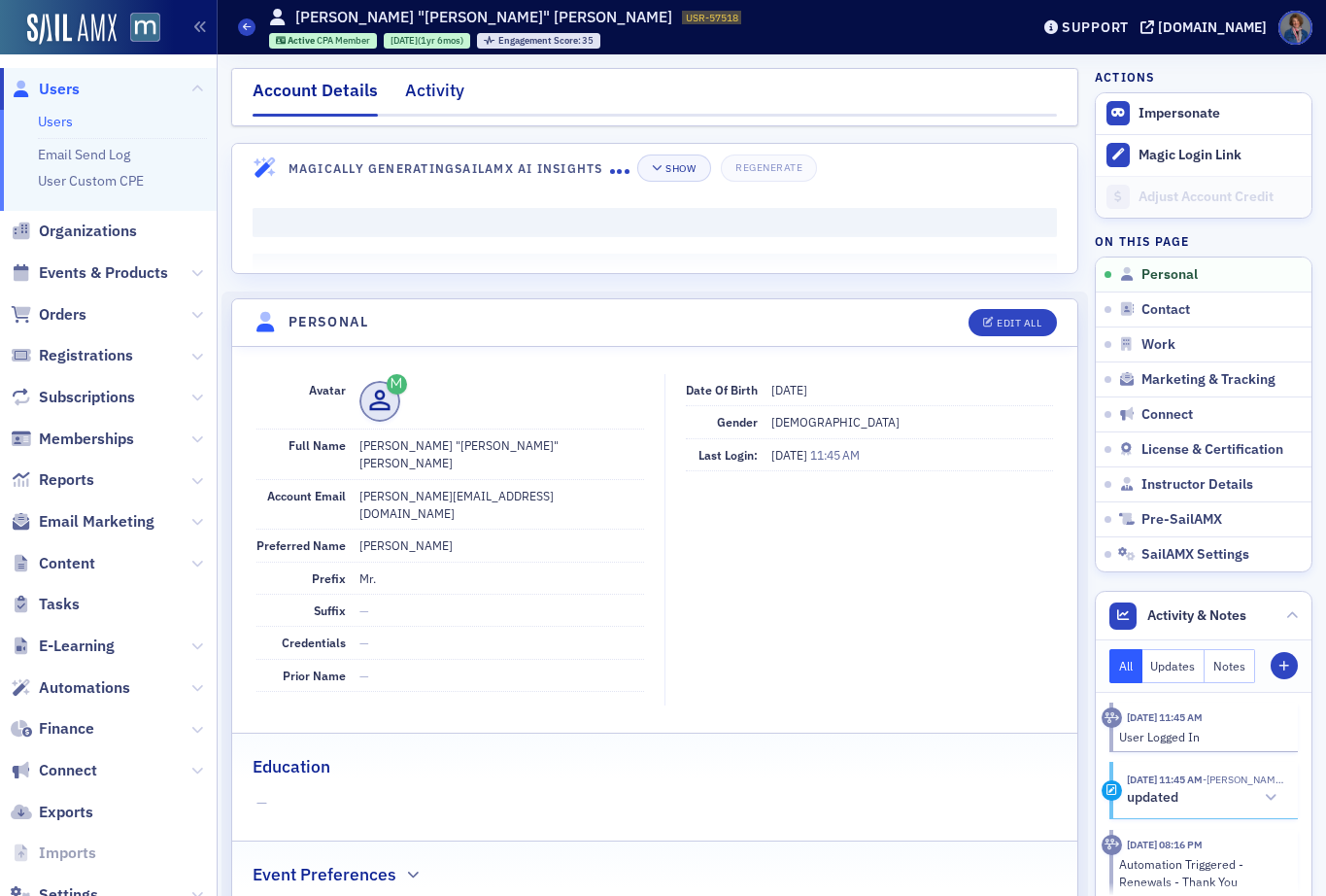
click at [434, 90] on div "Activity" at bounding box center [435, 96] width 59 height 36
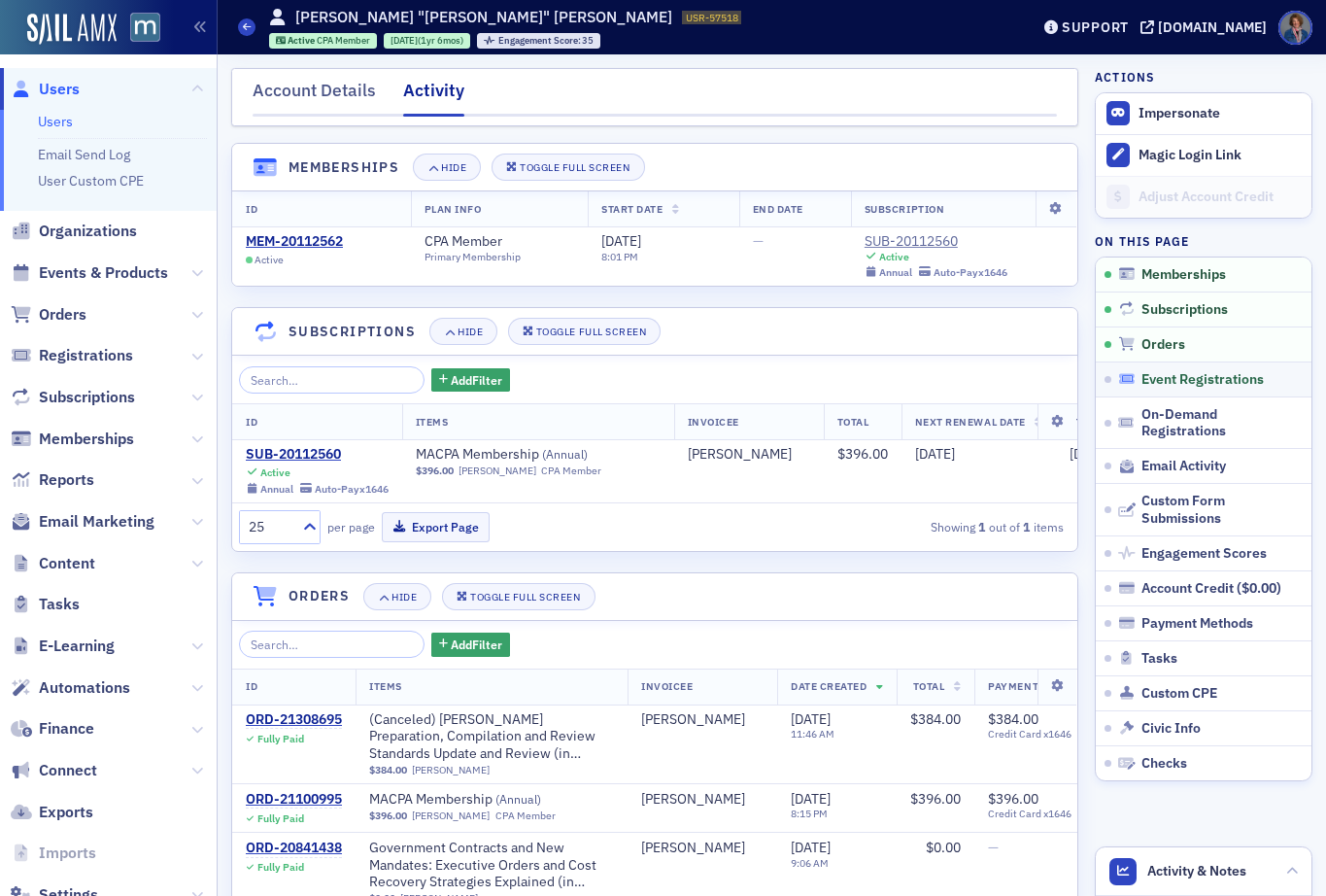
click at [1229, 380] on span "Event Registrations" at bounding box center [1202, 380] width 123 height 18
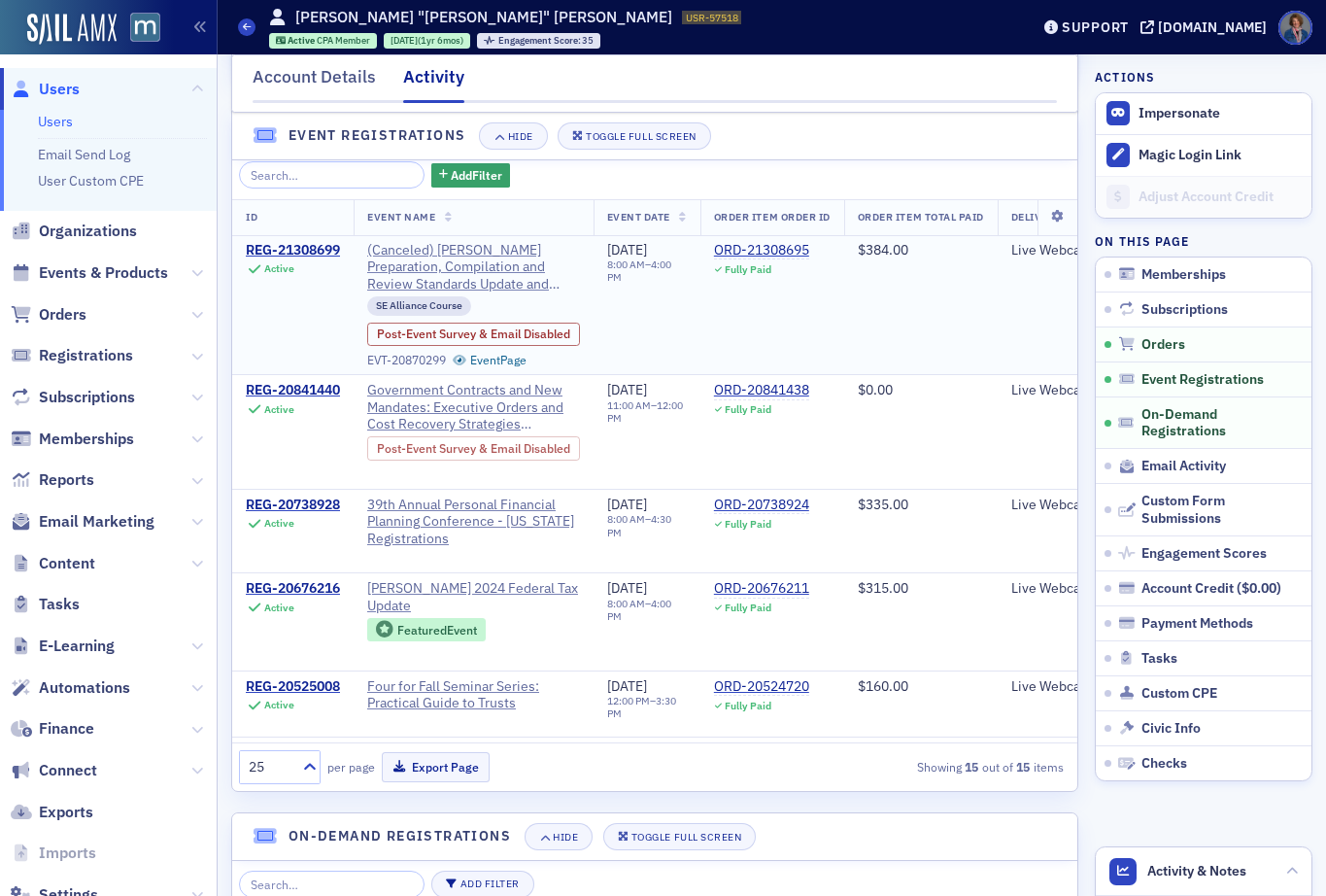
scroll to position [1184, 0]
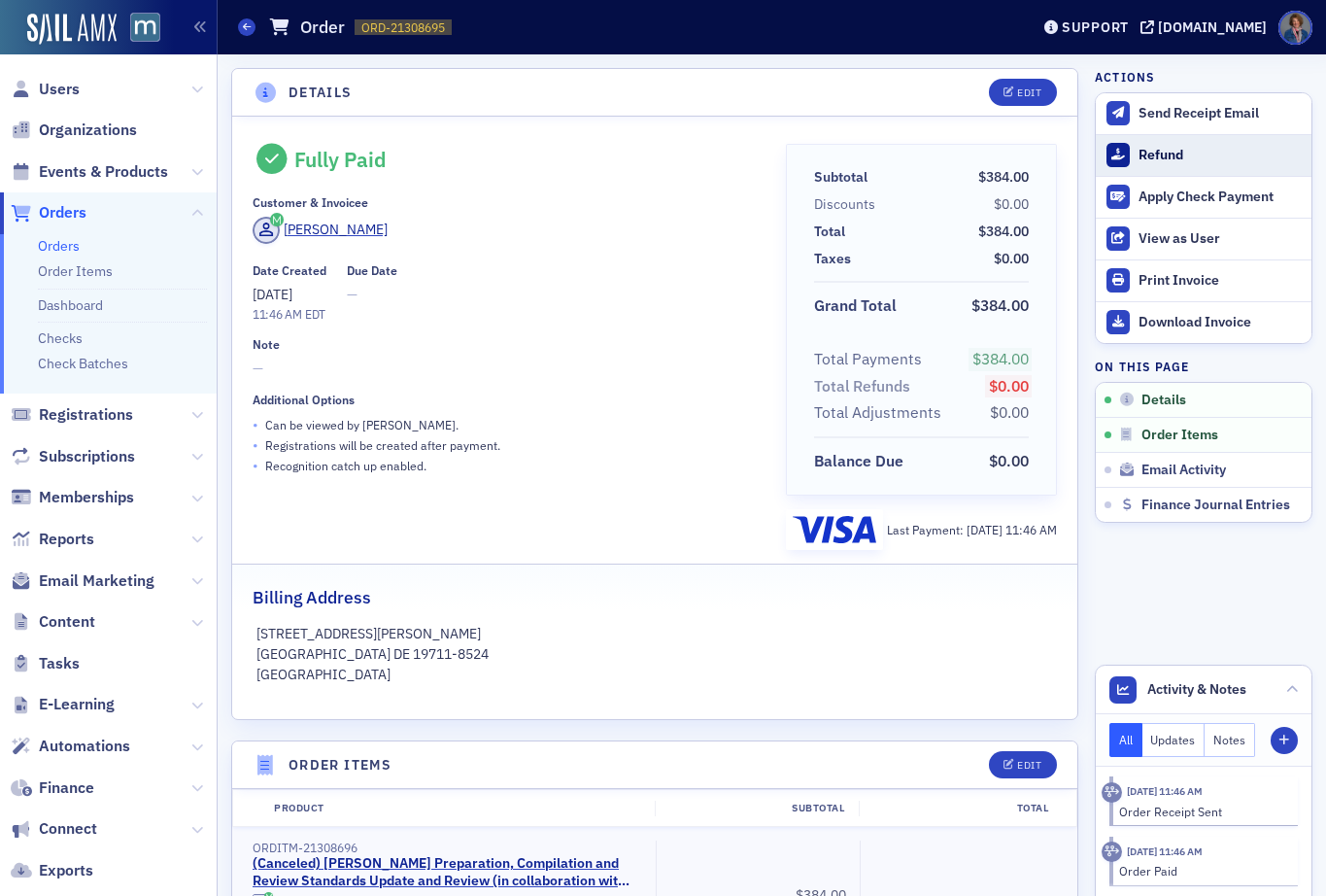
click at [1165, 155] on div "Refund" at bounding box center [1219, 155] width 163 height 18
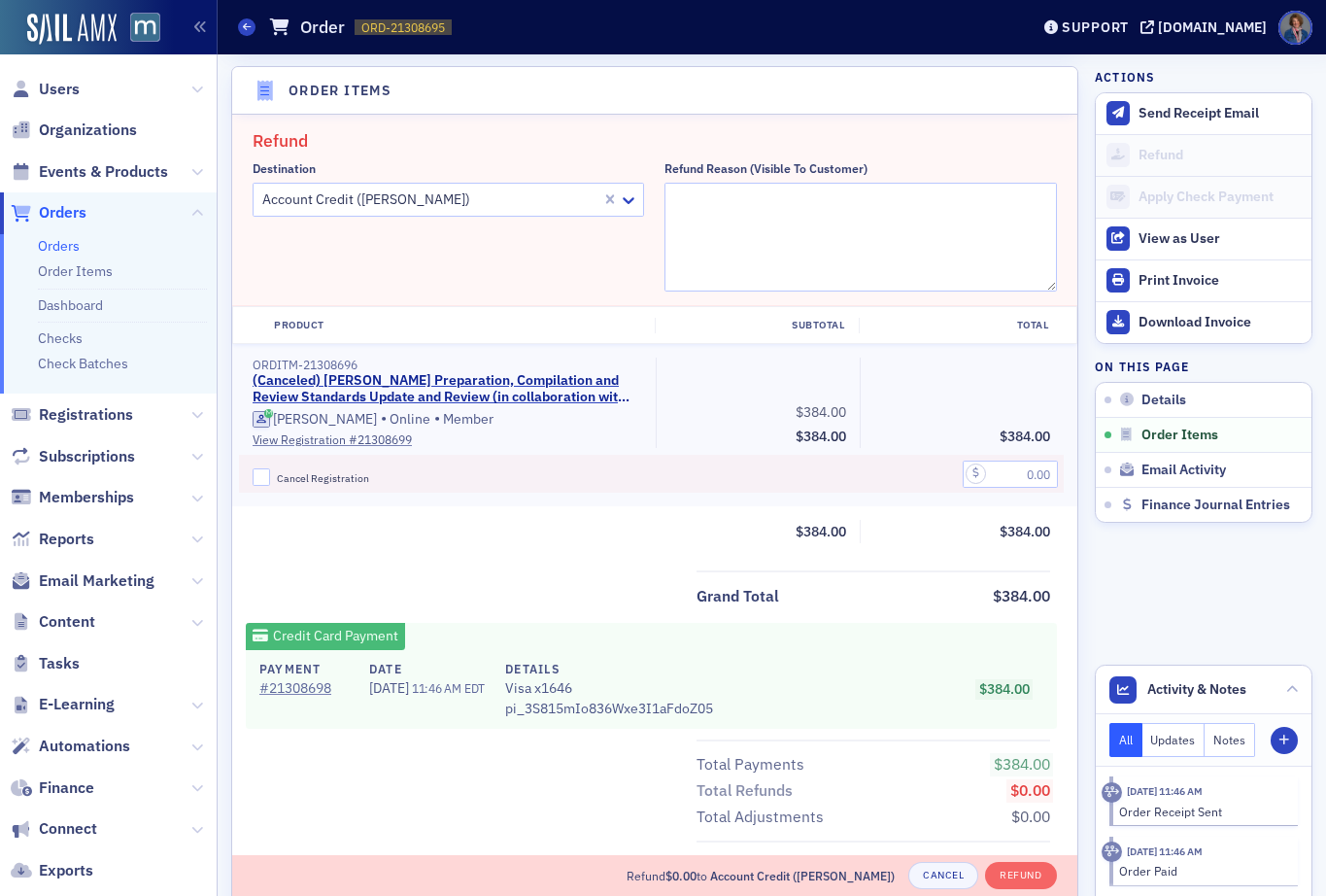
scroll to position [676, 0]
drag, startPoint x: 263, startPoint y: 479, endPoint x: 273, endPoint y: 476, distance: 10.4
click at [264, 479] on input "Cancel Registration" at bounding box center [261, 476] width 18 height 18
checkbox input "true"
click at [980, 473] on input "text" at bounding box center [1011, 473] width 95 height 28
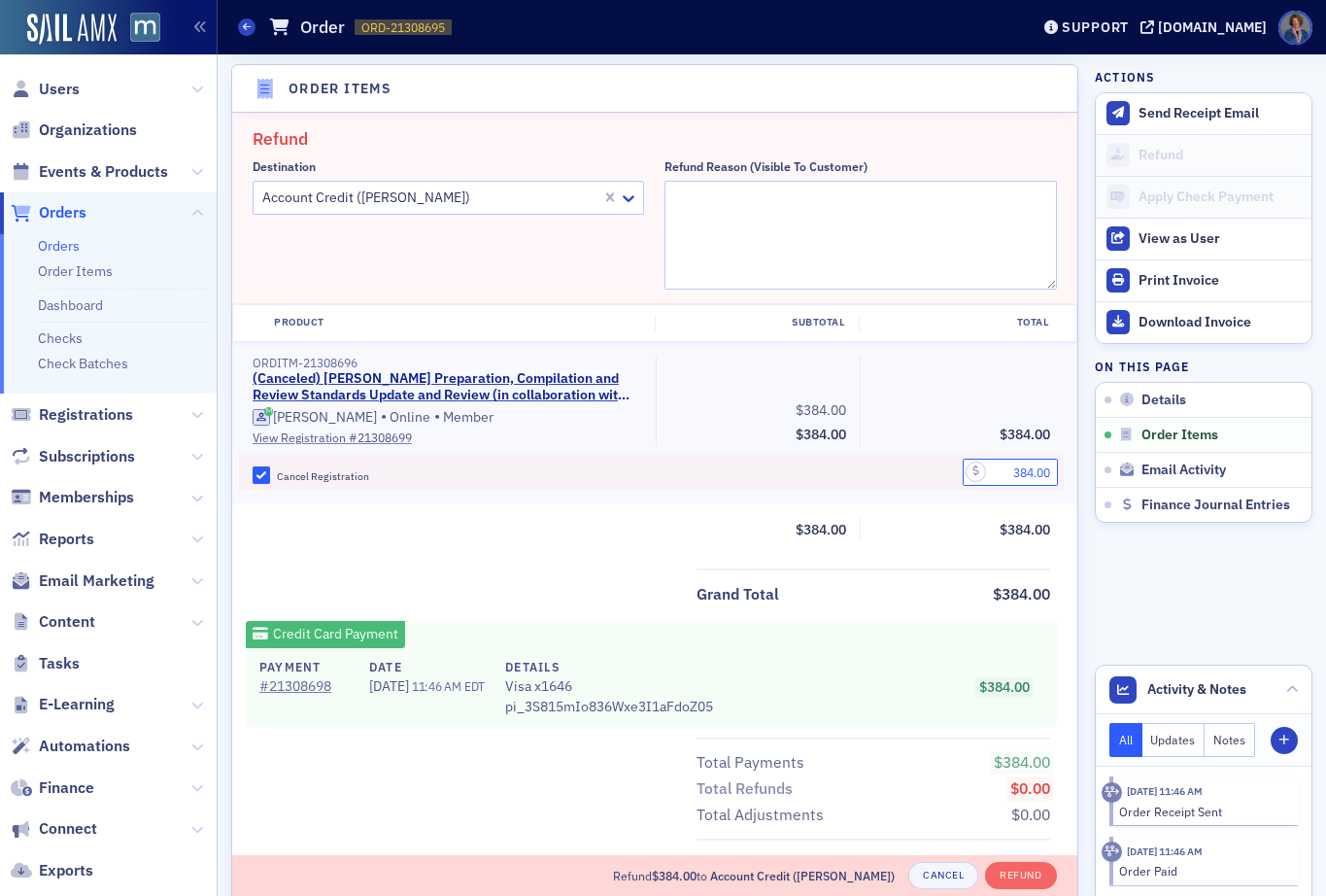
type input "384.00"
click at [817, 649] on div "Payment # 21308698 Date [DATE] 11:46 AM EDT Details Visa x1646 pi_3S815mIo836Wx…" at bounding box center [652, 687] width 811 height 79
click at [934, 607] on div "Grand Total $384.00 Credit Card Payment Payment # 21308698 Date [DATE] 11:46 AM…" at bounding box center [655, 723] width 845 height 309
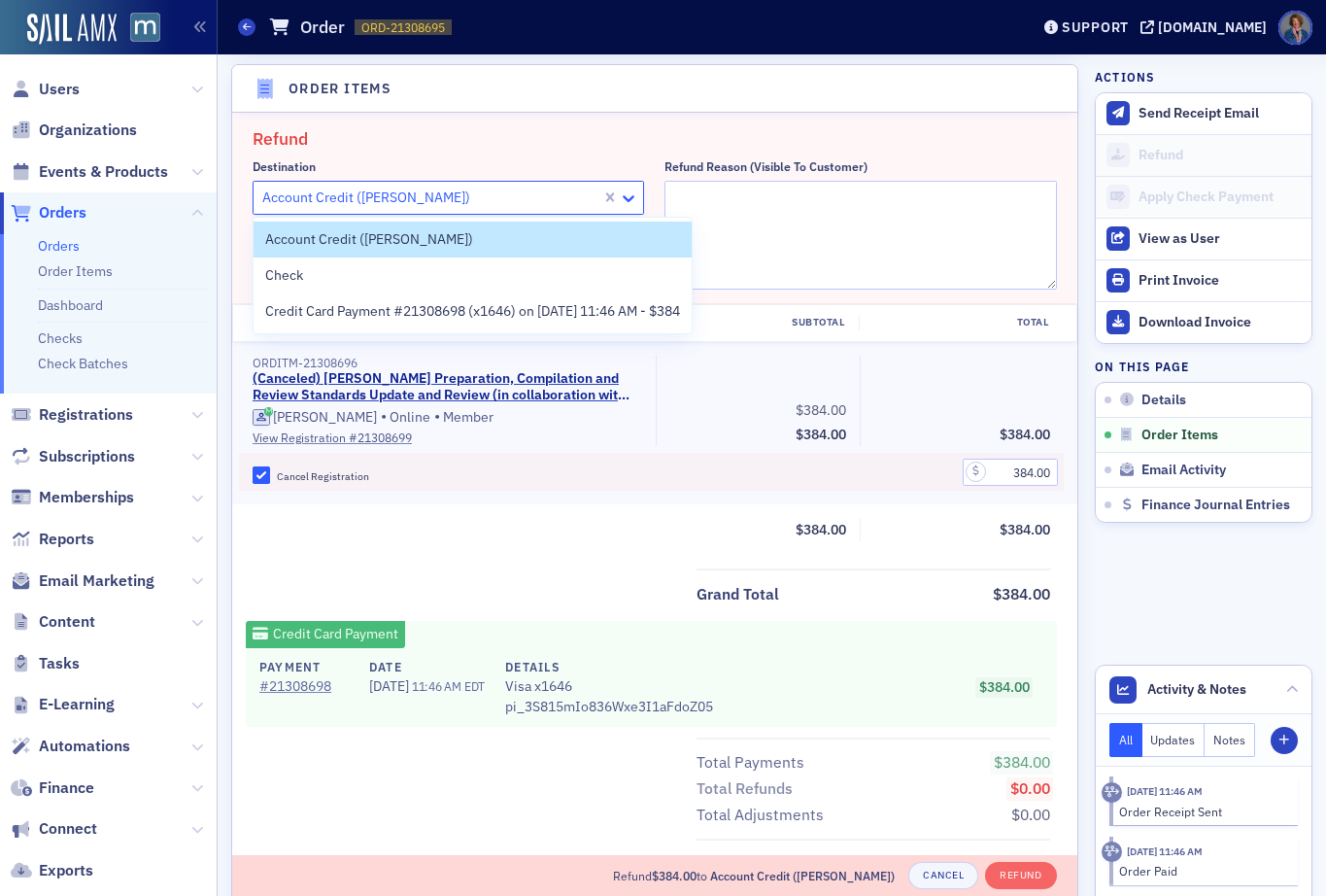
click at [622, 196] on icon at bounding box center [629, 199] width 20 height 20
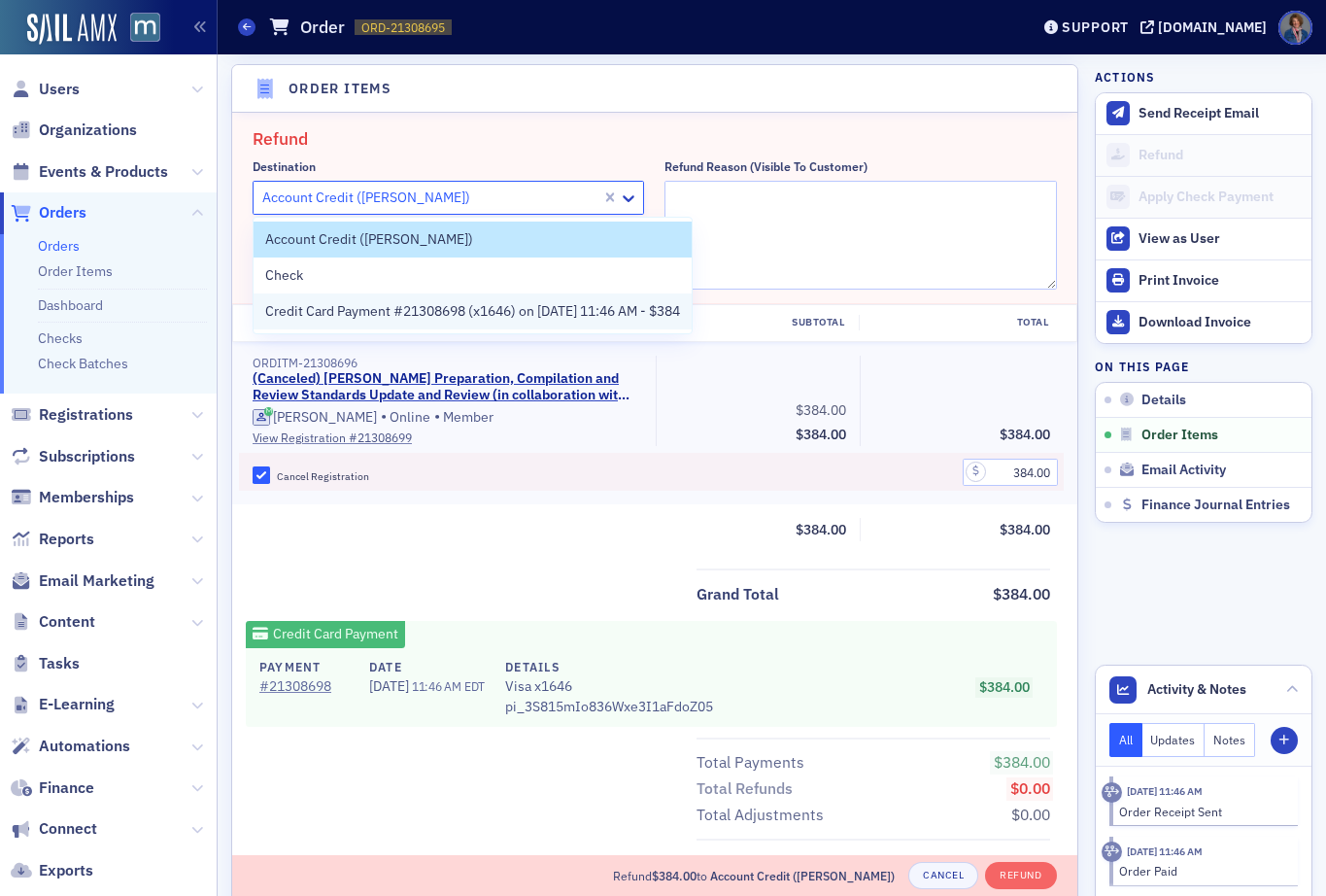
click at [470, 317] on span "Credit Card Payment #21308698 (x1646) on [DATE] 11:46 AM - $384" at bounding box center [472, 312] width 414 height 21
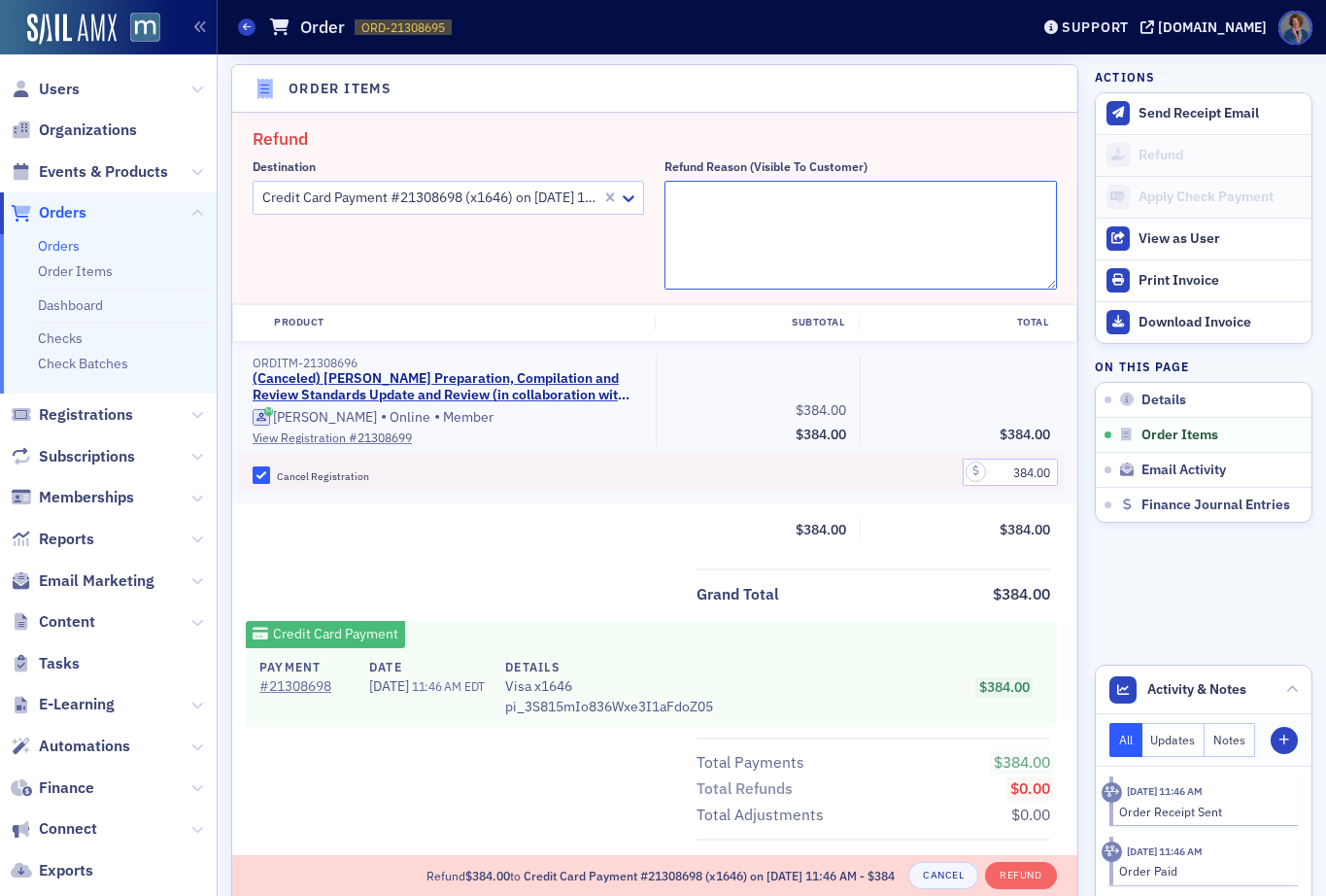
click at [700, 207] on textarea "Refund Reason (Visible to Customer)" at bounding box center [860, 235] width 392 height 109
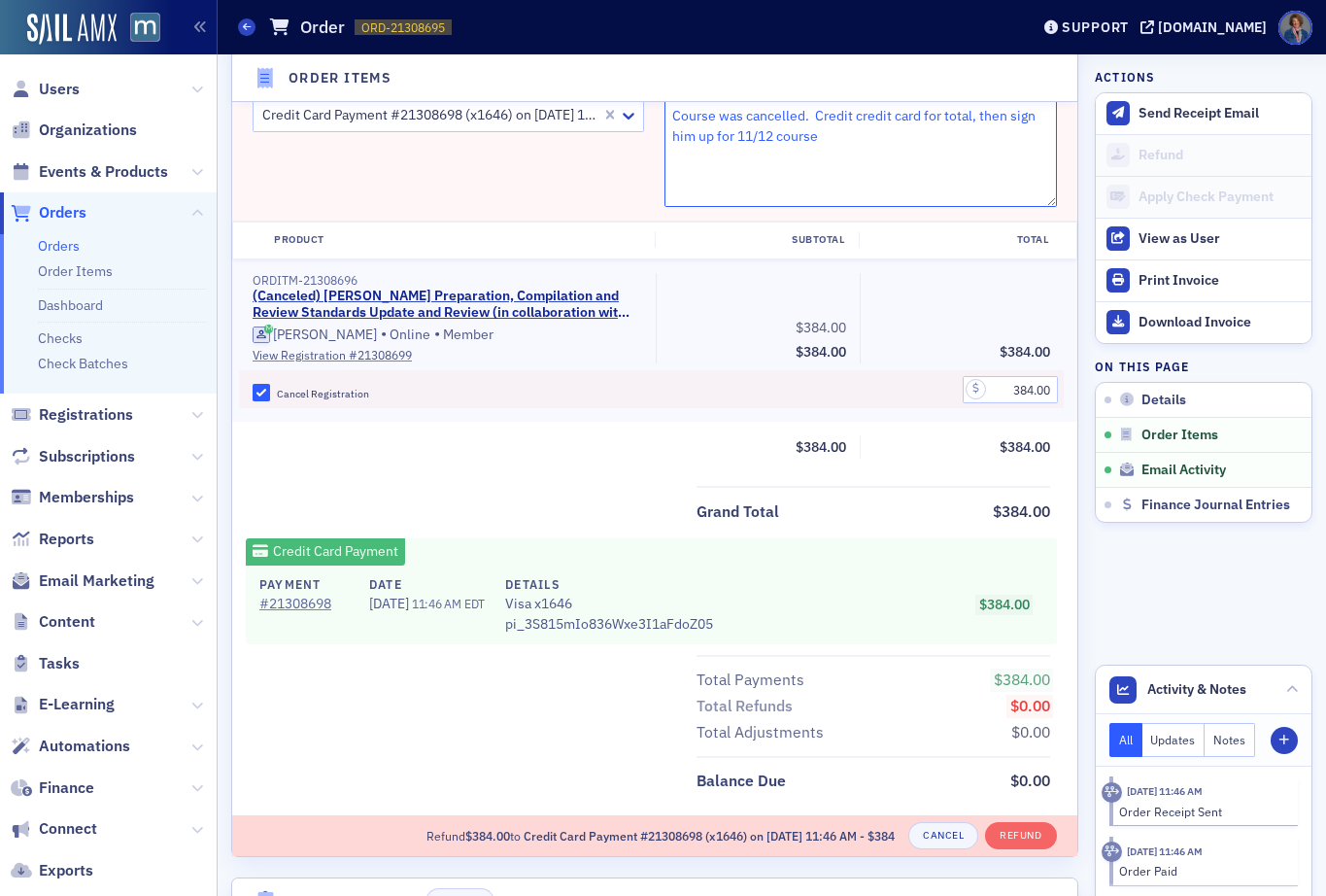
scroll to position [785, 0]
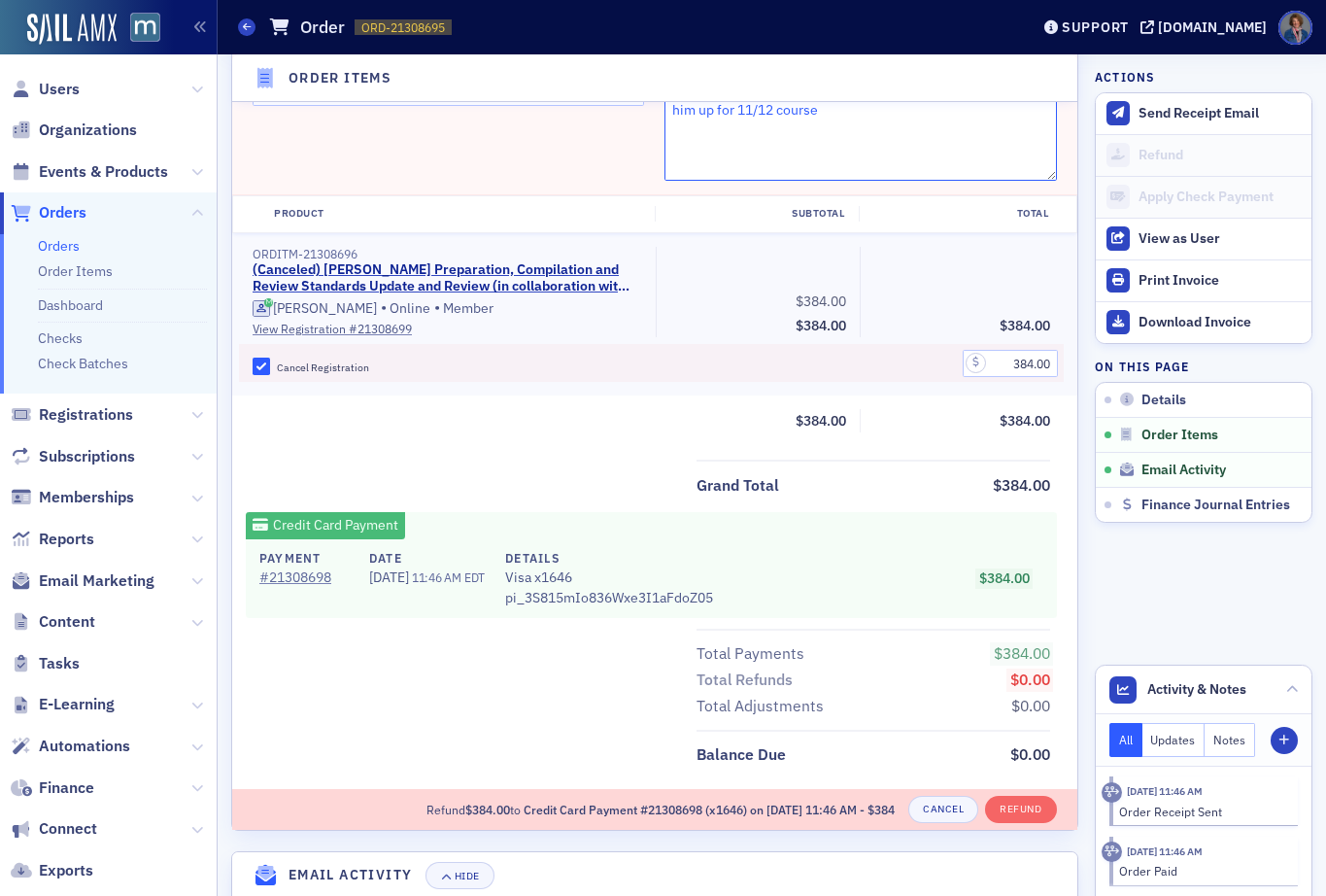
type textarea "Course was cancelled. Credit credit card for total, then sign him up for 11/12 …"
click at [1000, 812] on button "Refund" at bounding box center [1020, 810] width 71 height 28
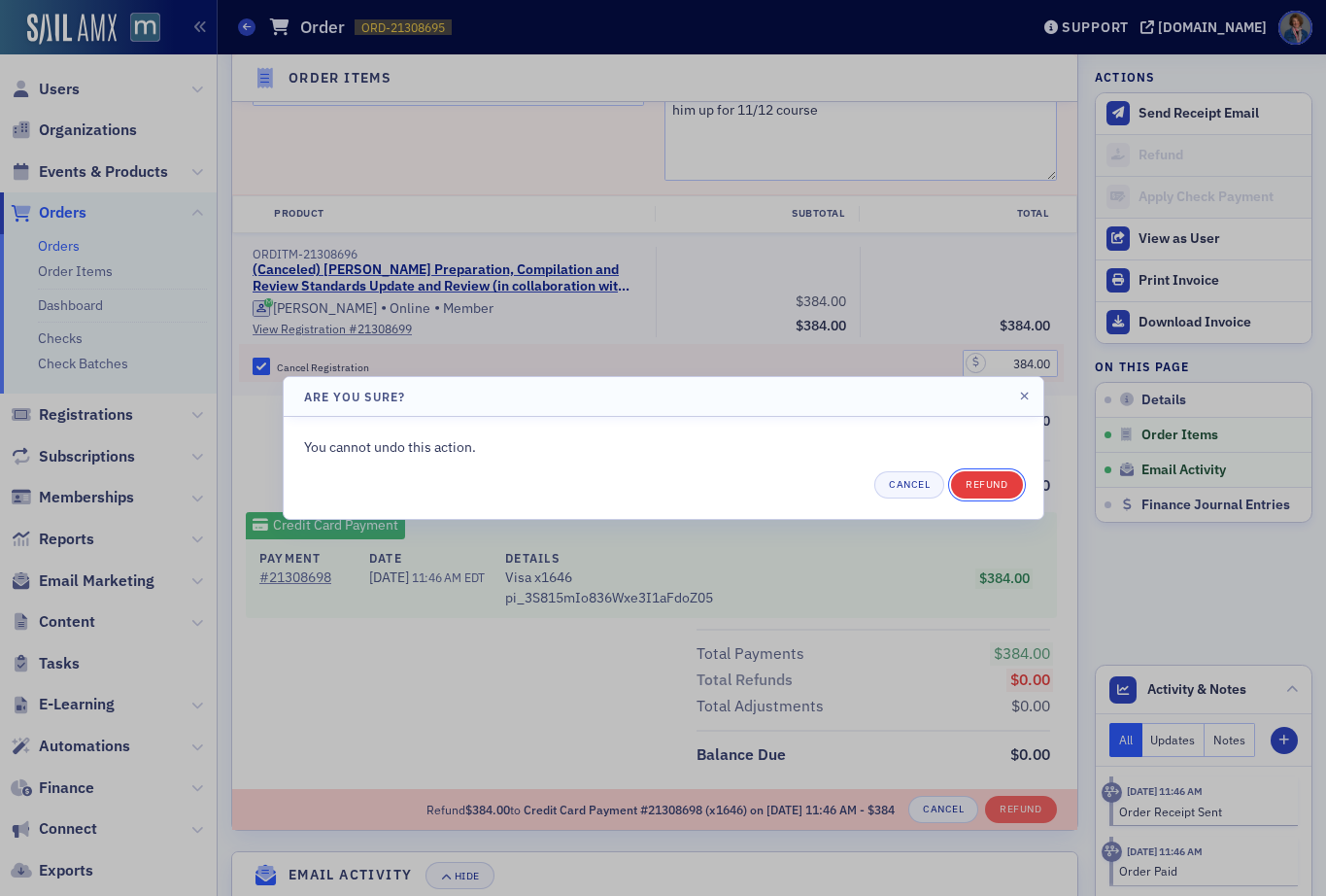
click at [991, 485] on button "Refund" at bounding box center [987, 485] width 71 height 28
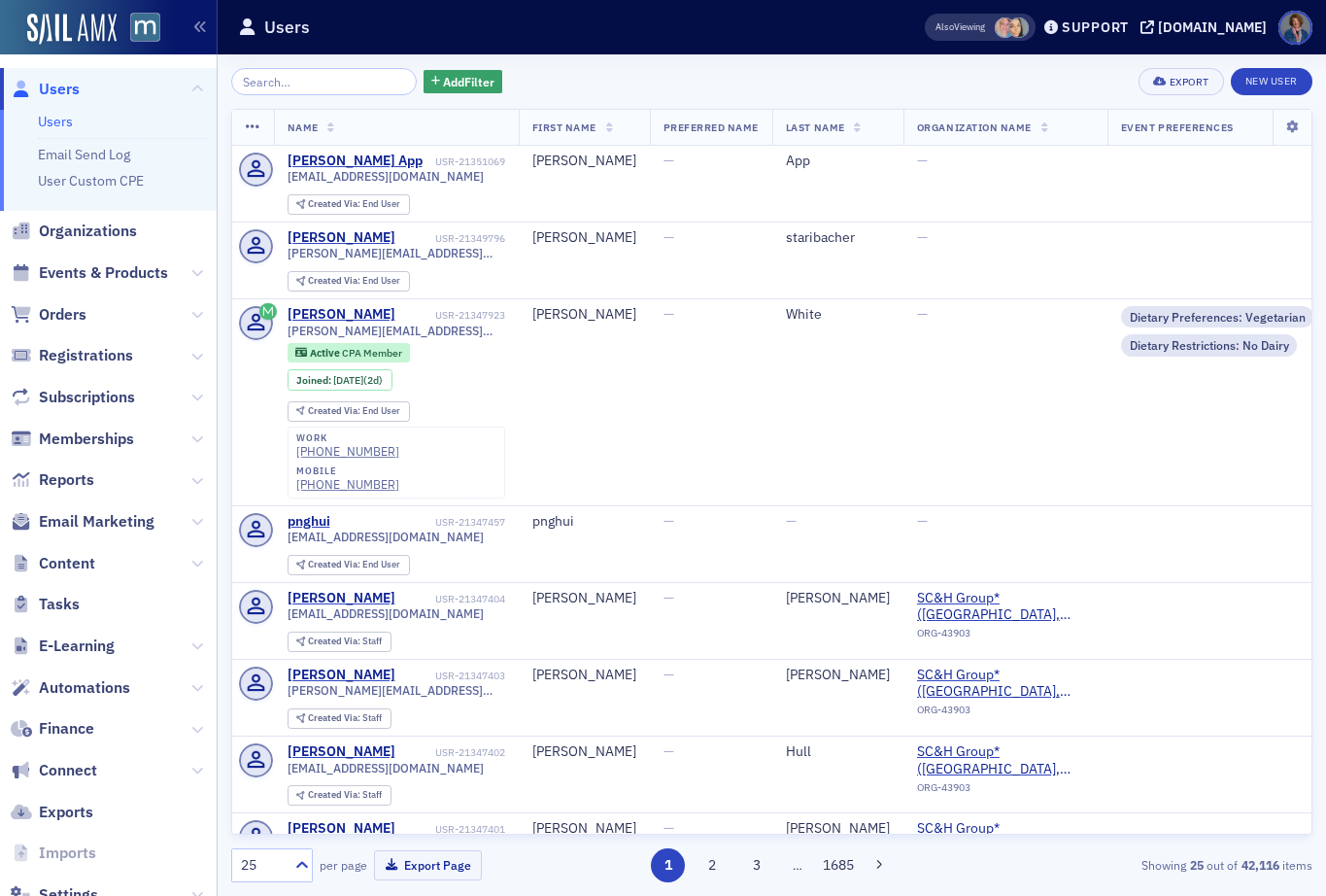
click at [315, 81] on input "search" at bounding box center [324, 82] width 186 height 28
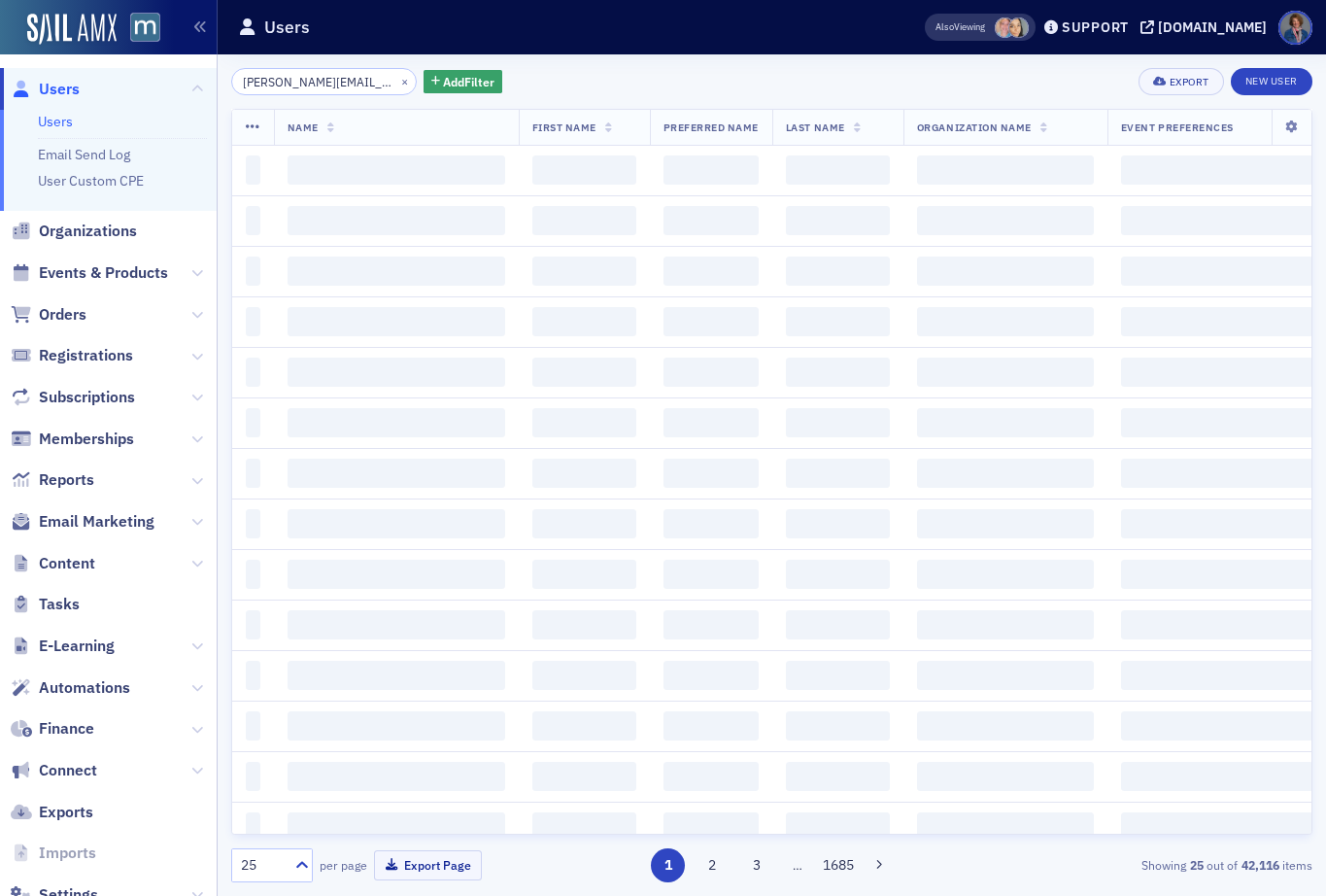
scroll to position [0, 33]
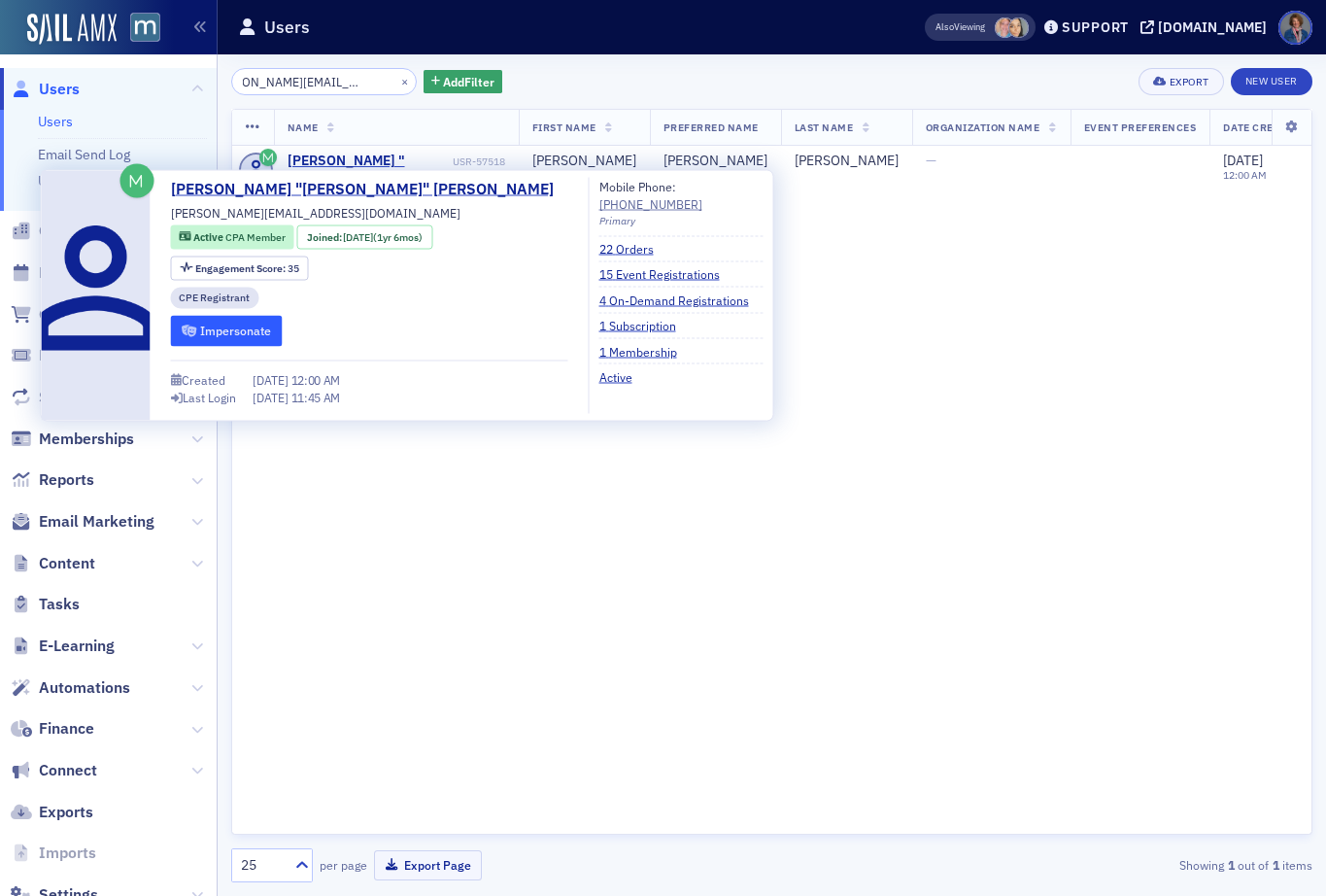
type input "[PERSON_NAME][EMAIL_ADDRESS][DOMAIN_NAME]"
click at [221, 332] on button "Impersonate" at bounding box center [226, 330] width 112 height 30
